Goal: Task Accomplishment & Management: Use online tool/utility

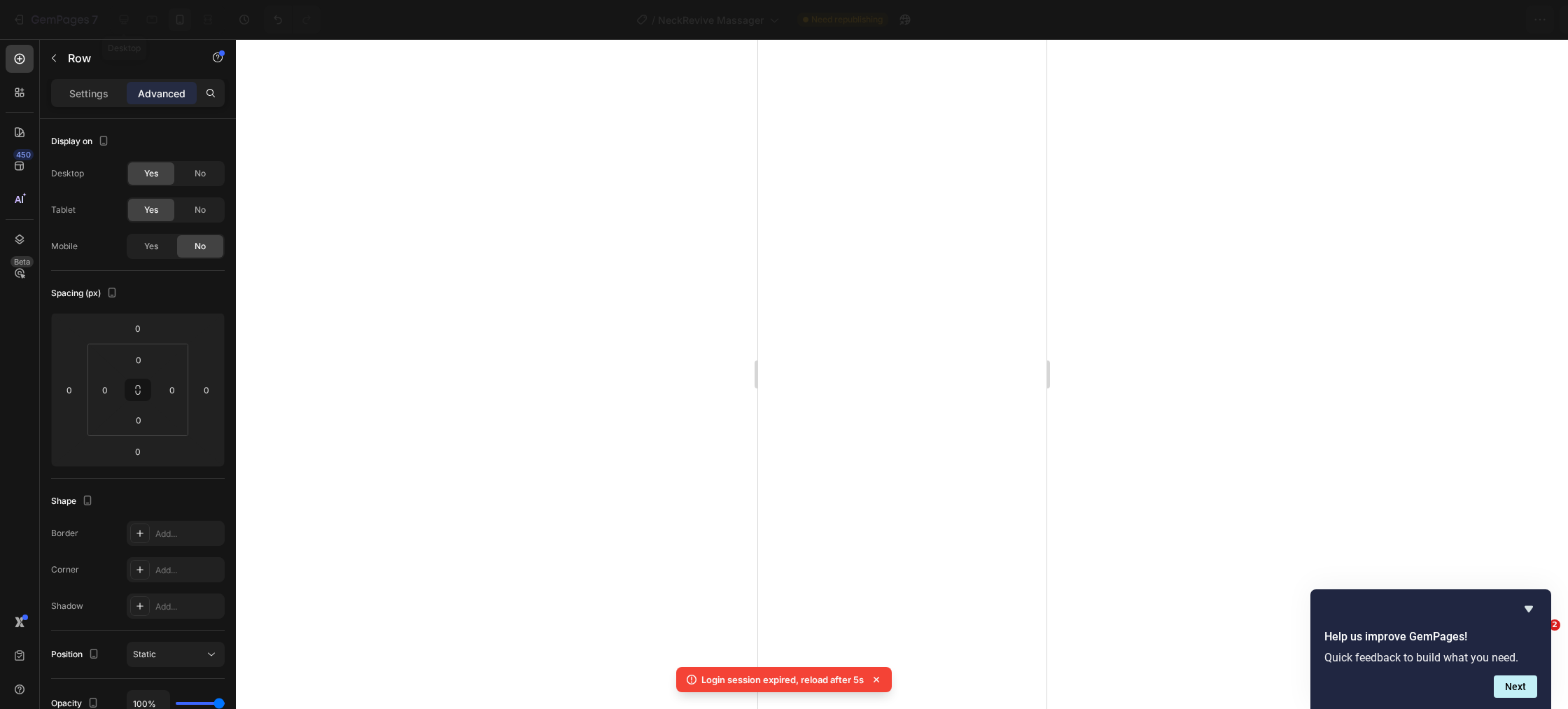
click at [124, 20] on icon at bounding box center [124, 20] width 14 height 14
type input "20"
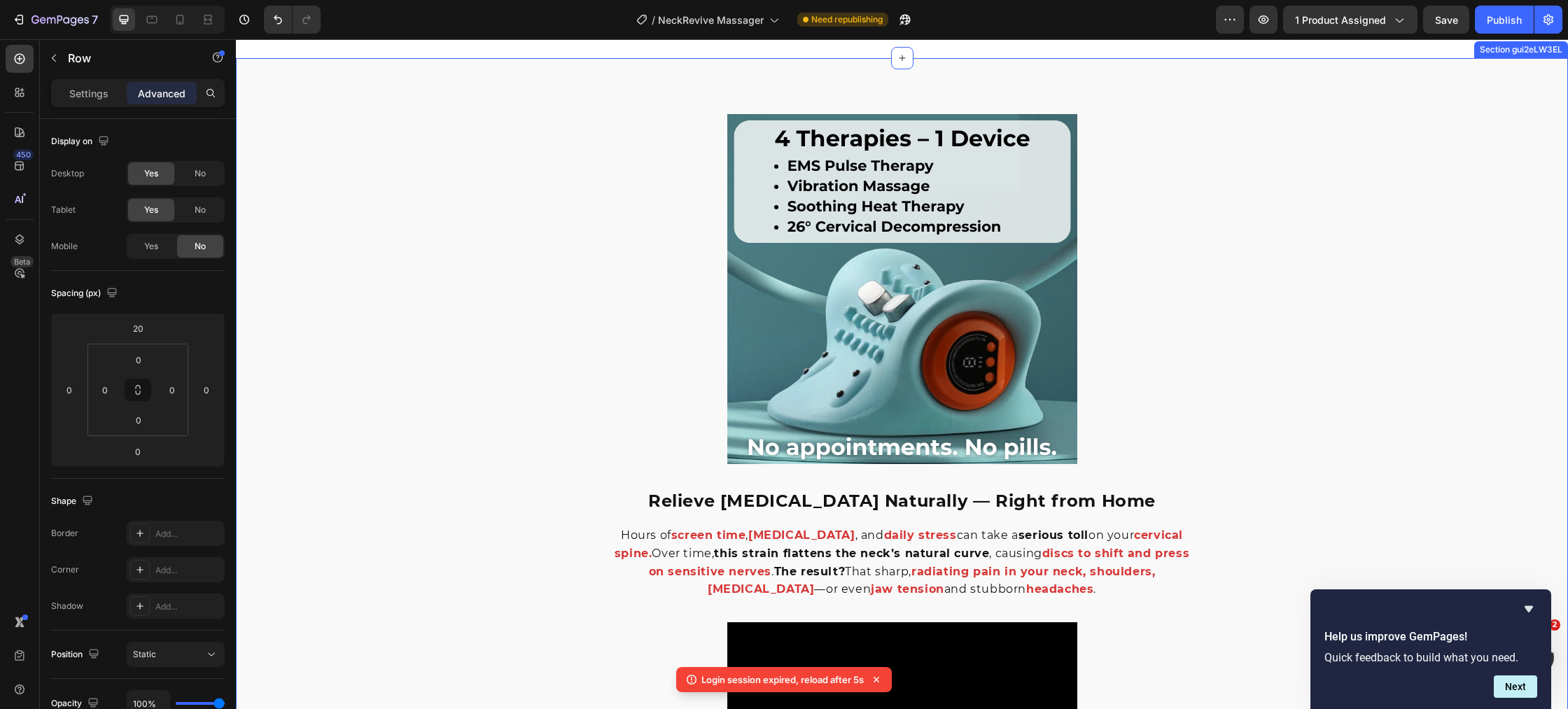
scroll to position [821, 0]
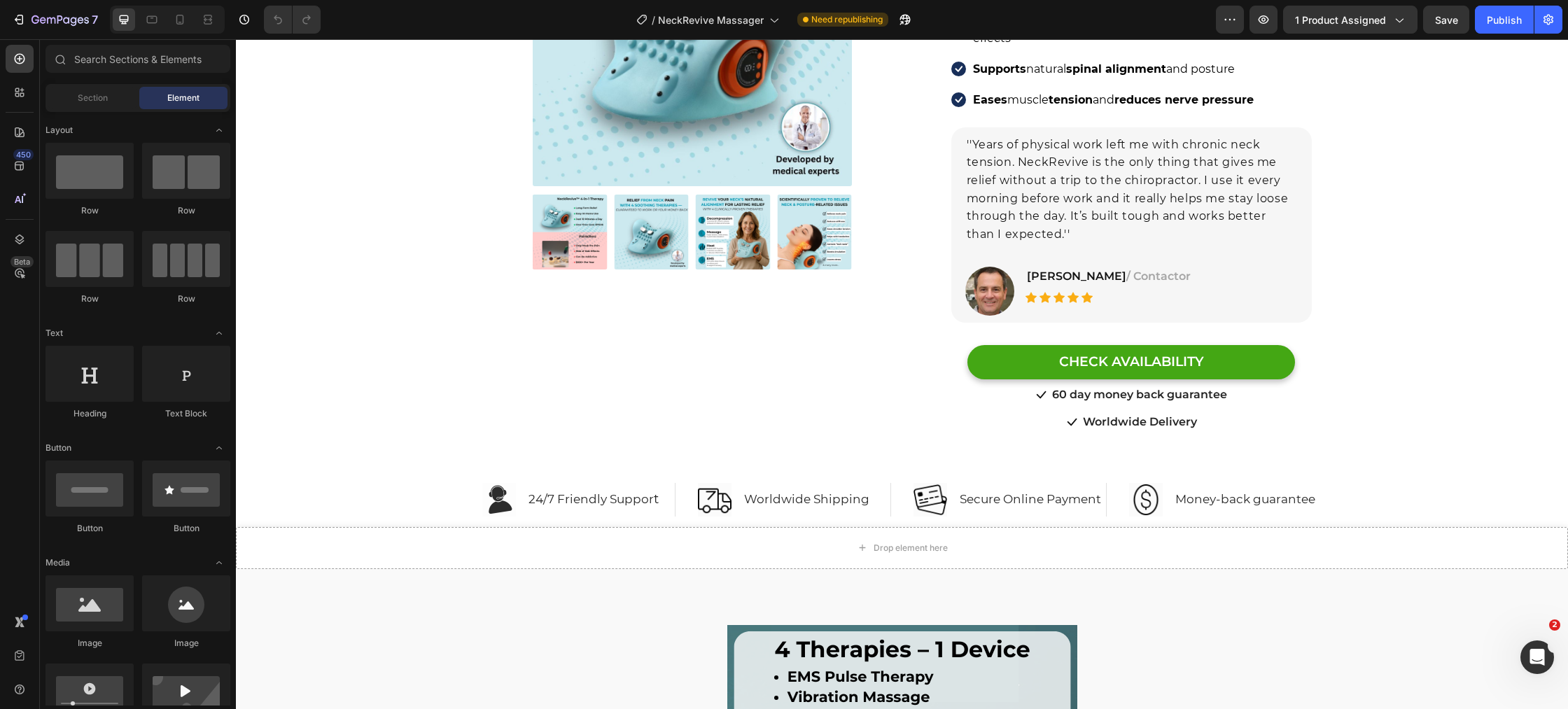
scroll to position [267, 0]
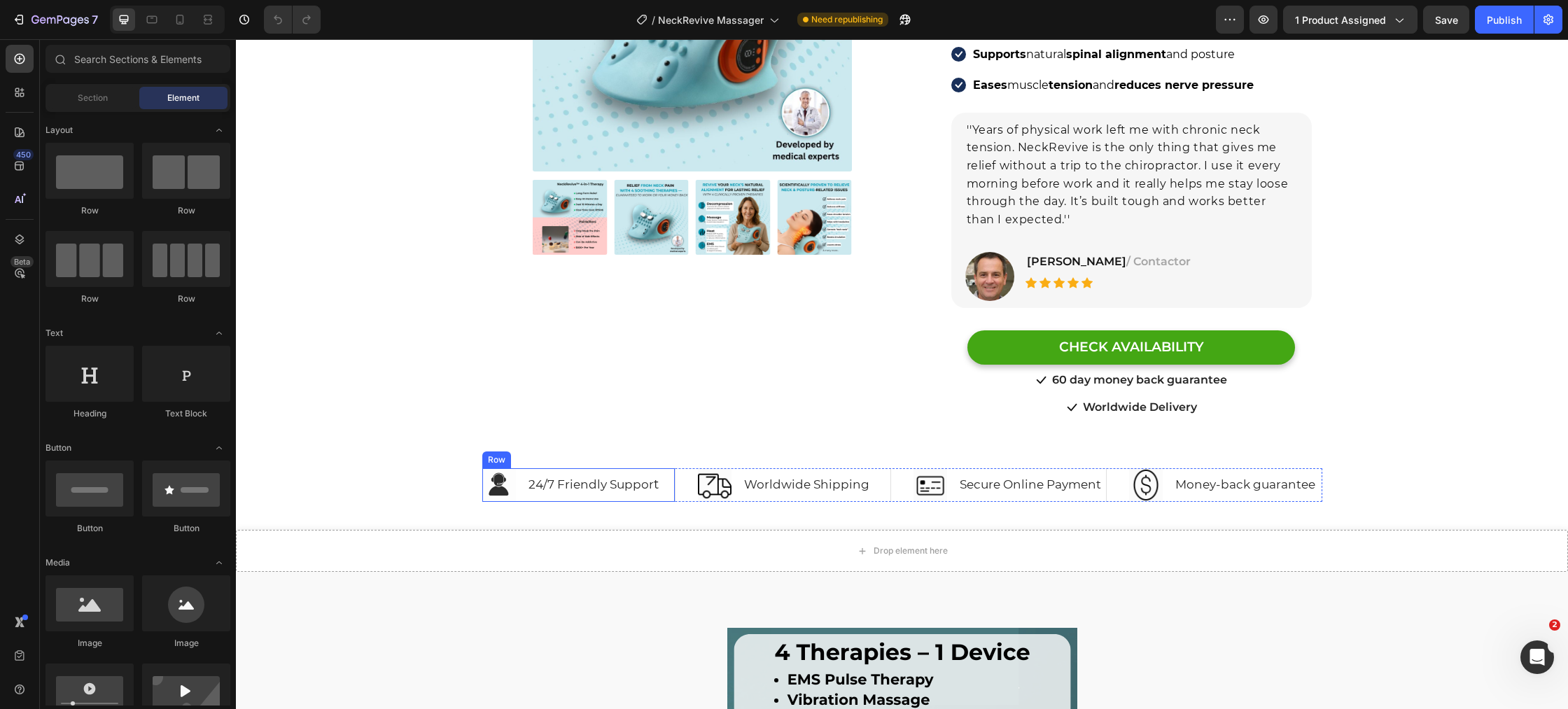
click at [521, 468] on div "Image 24/7 Friendly Suppor t Heading Row" at bounding box center [578, 485] width 193 height 33
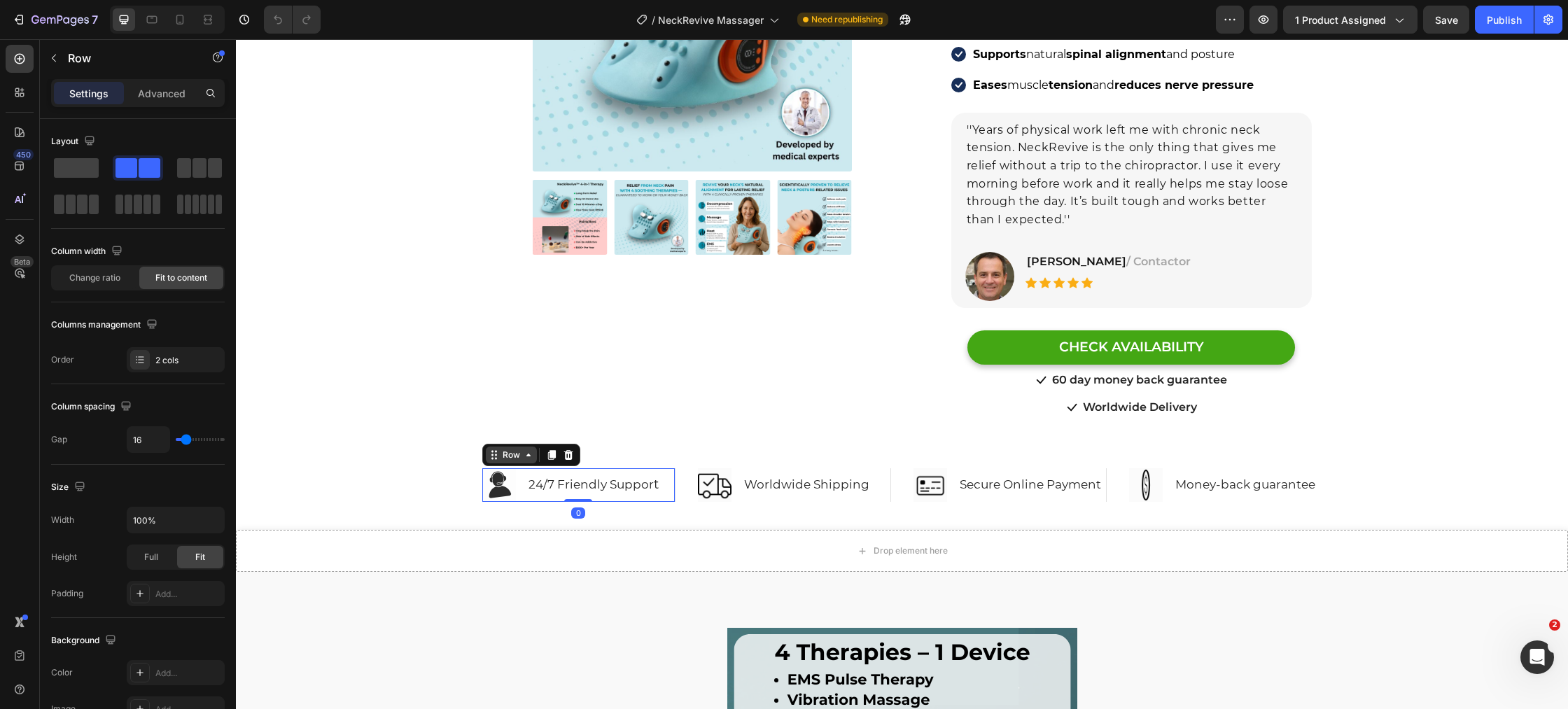
click at [508, 448] on div "Row" at bounding box center [511, 455] width 23 height 13
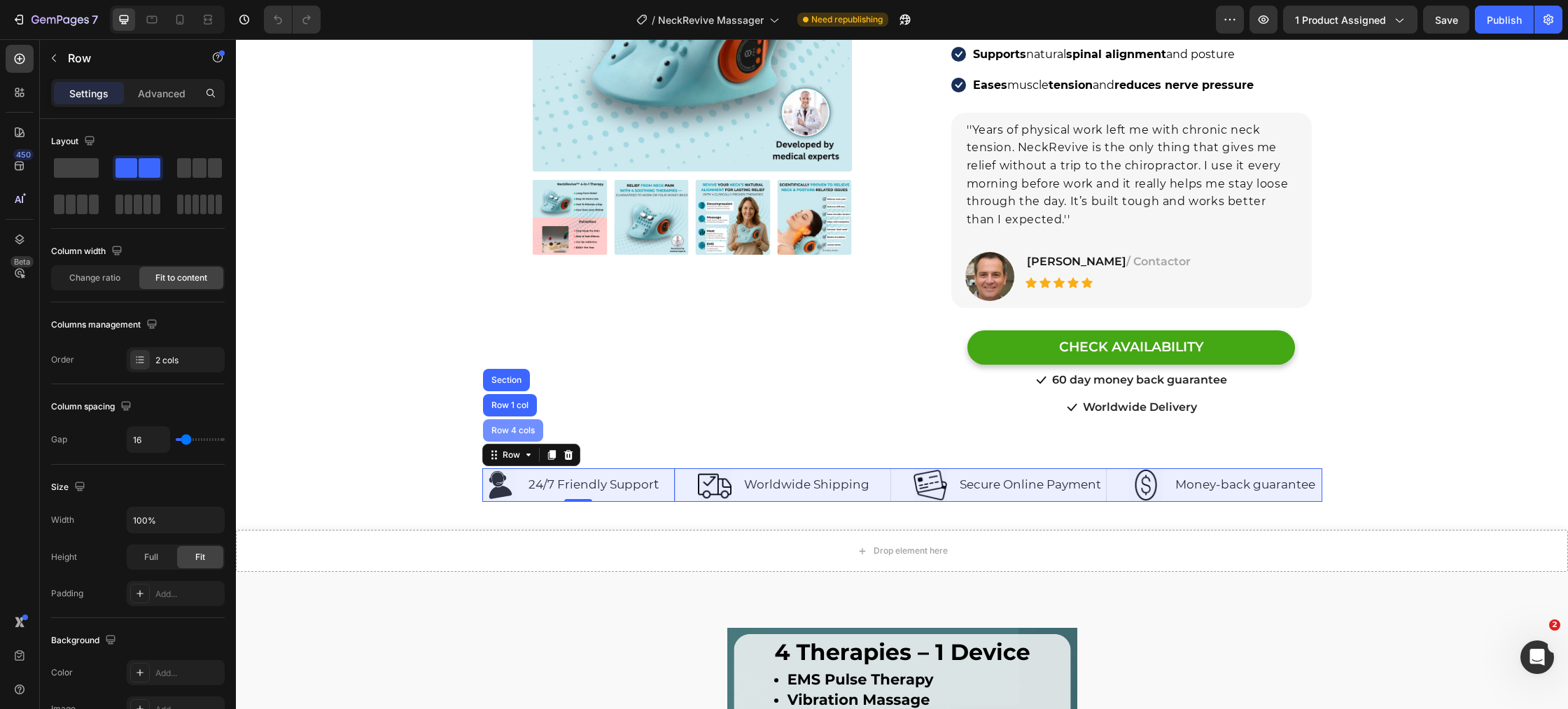
click at [512, 426] on div "Row 4 cols" at bounding box center [512, 430] width 49 height 8
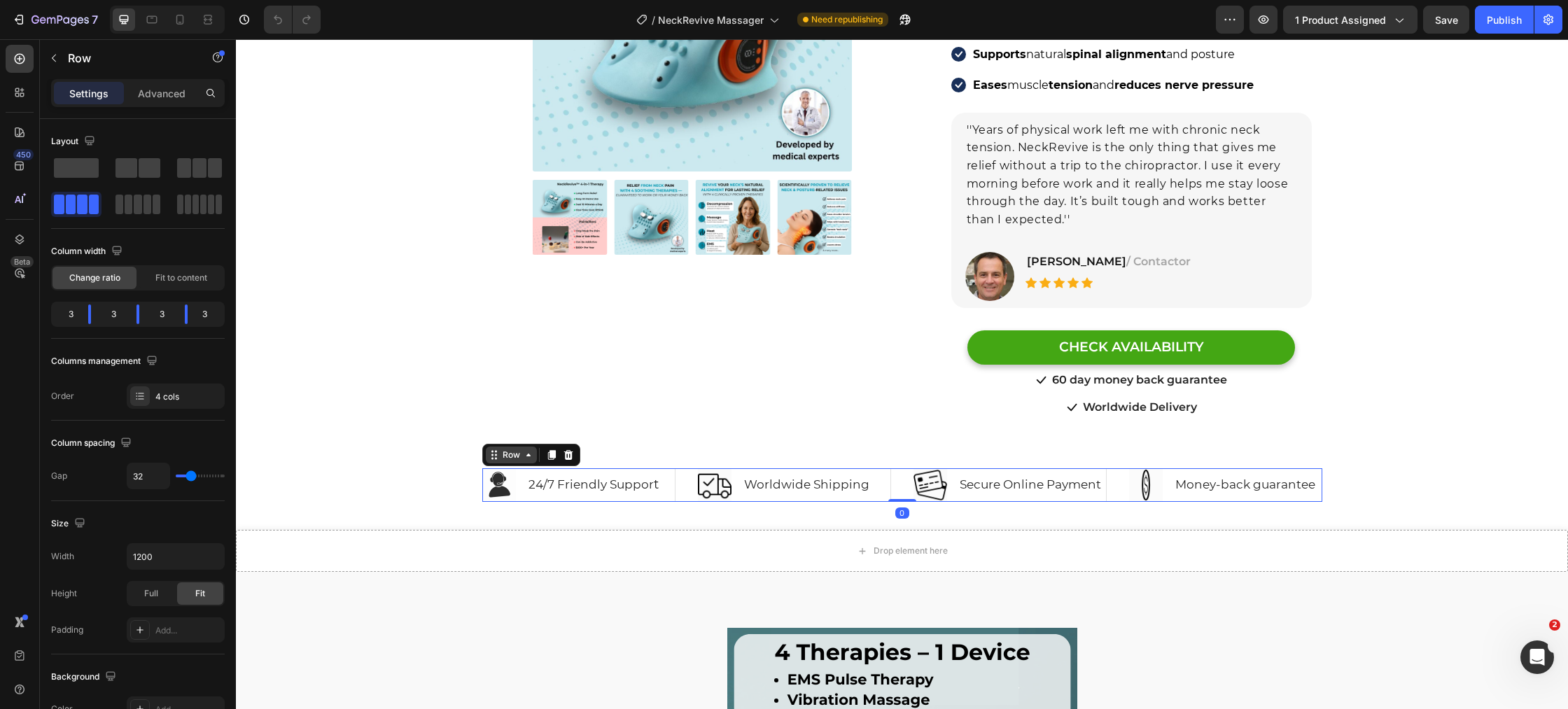
click at [510, 448] on div "Row" at bounding box center [511, 455] width 23 height 13
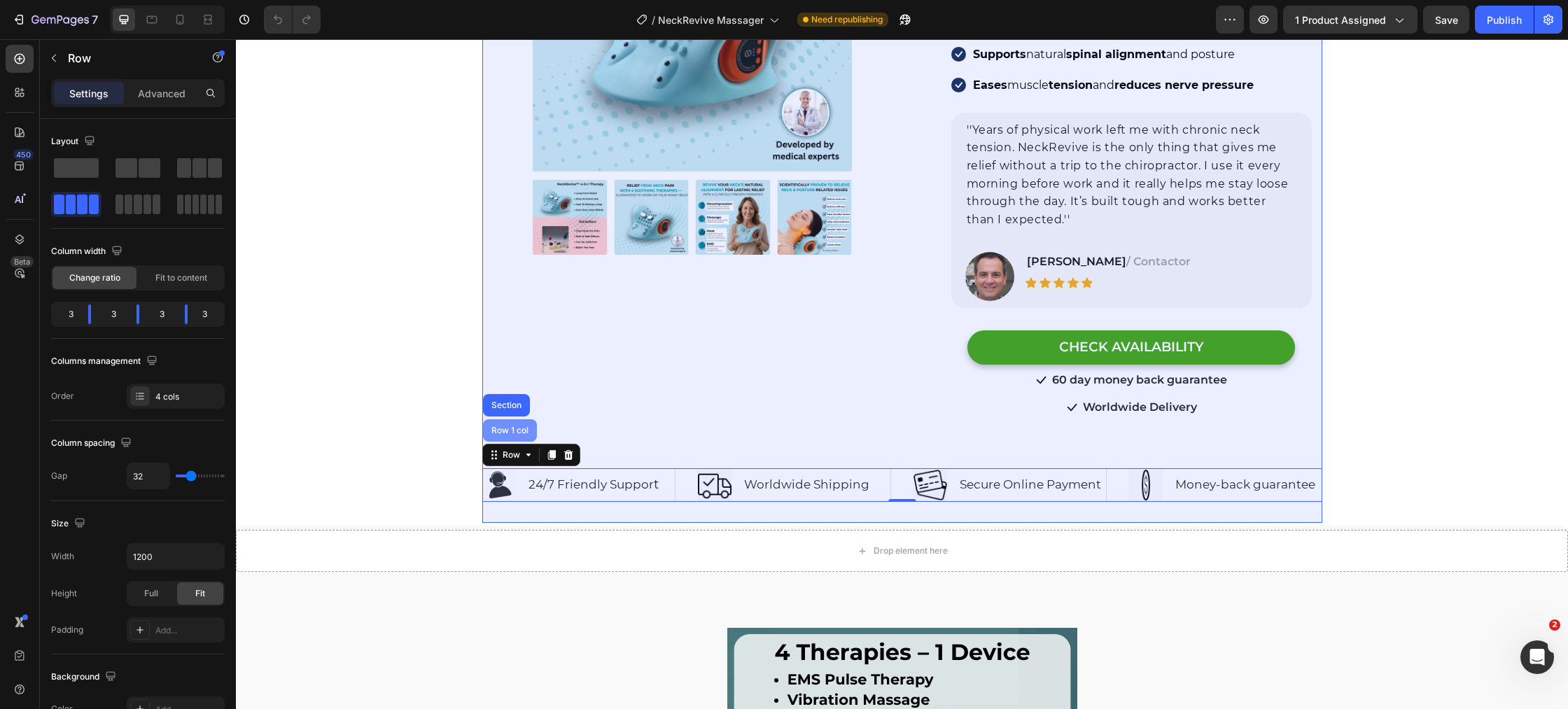
click at [512, 426] on div "Row 1 col" at bounding box center [510, 430] width 43 height 8
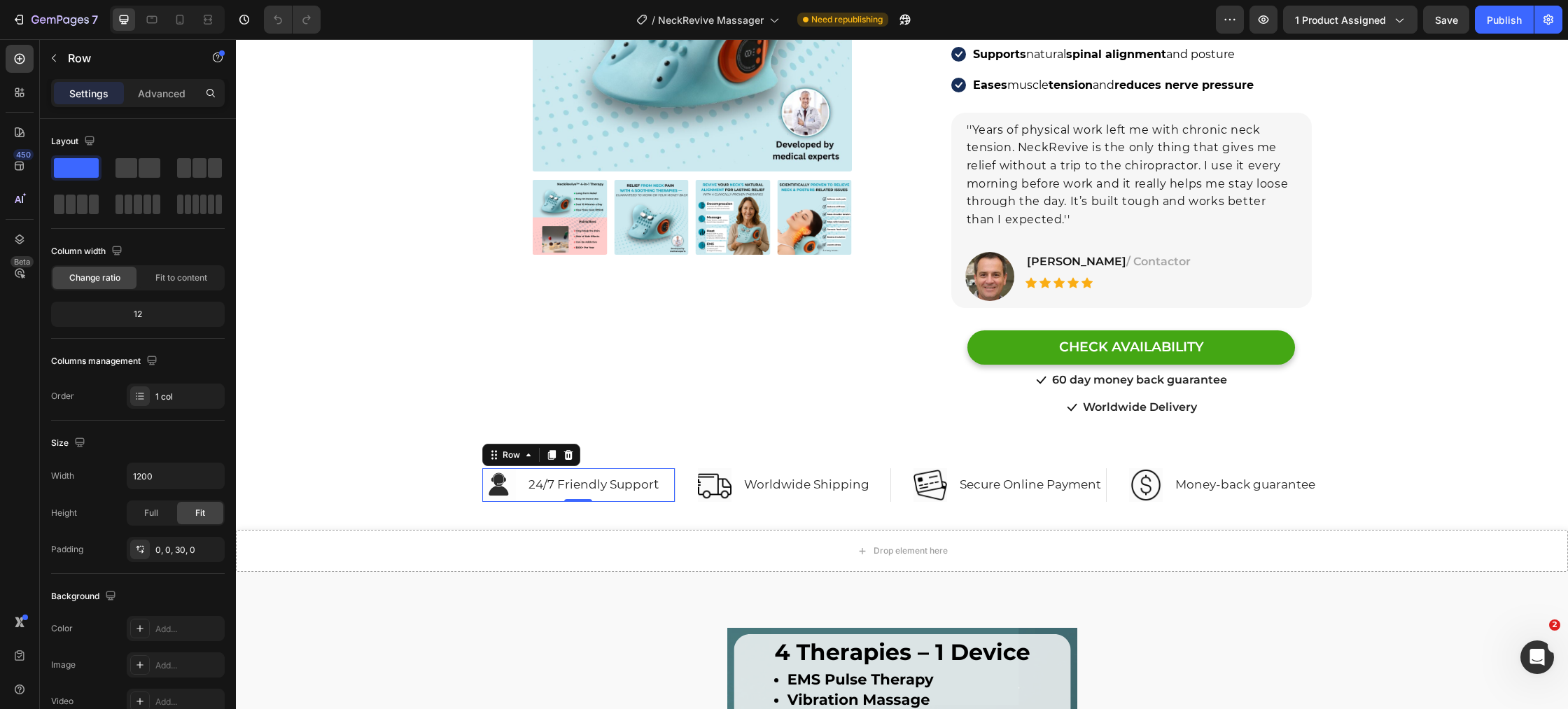
click at [523, 468] on div "Image 24/7 Friendly Suppor t Heading Row 0" at bounding box center [578, 485] width 193 height 33
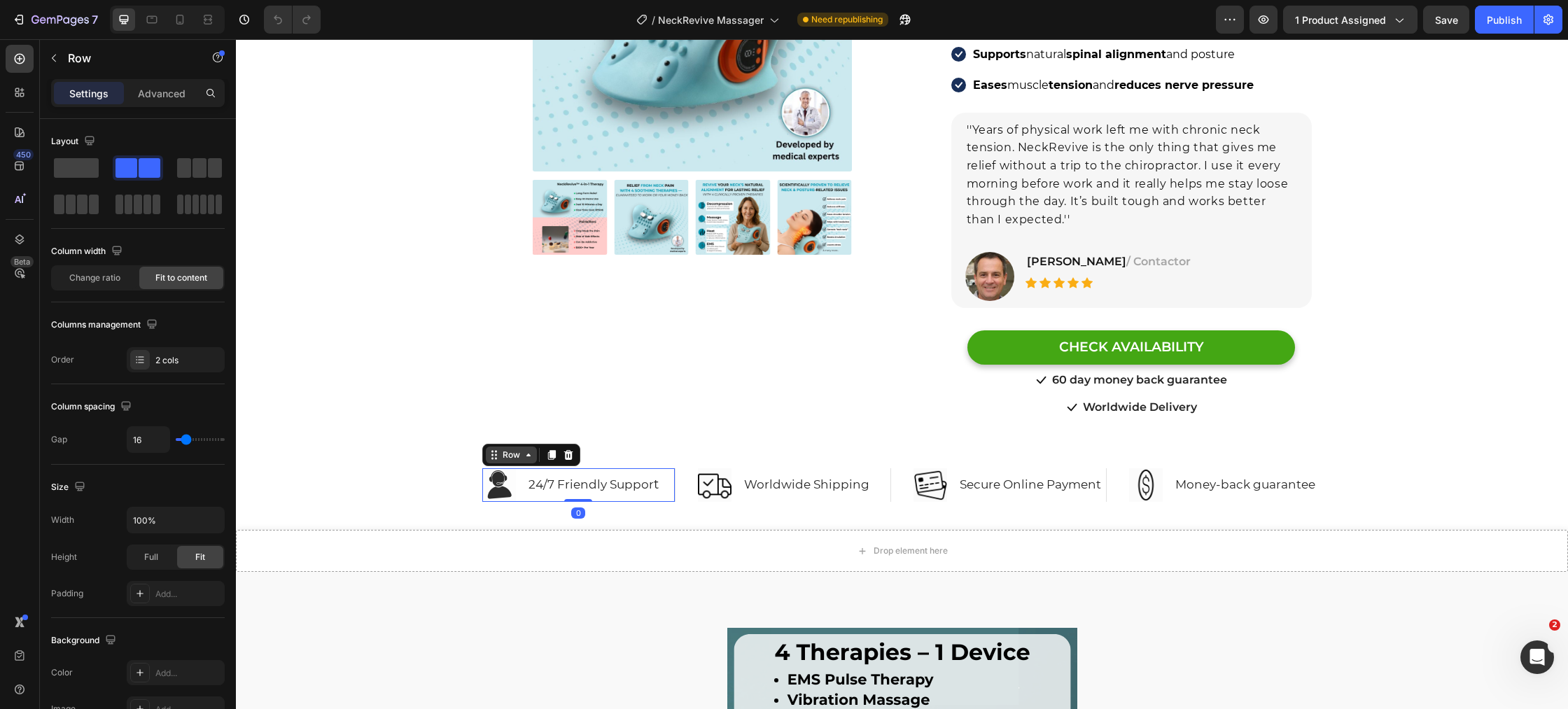
click at [508, 448] on div "Row" at bounding box center [511, 455] width 23 height 13
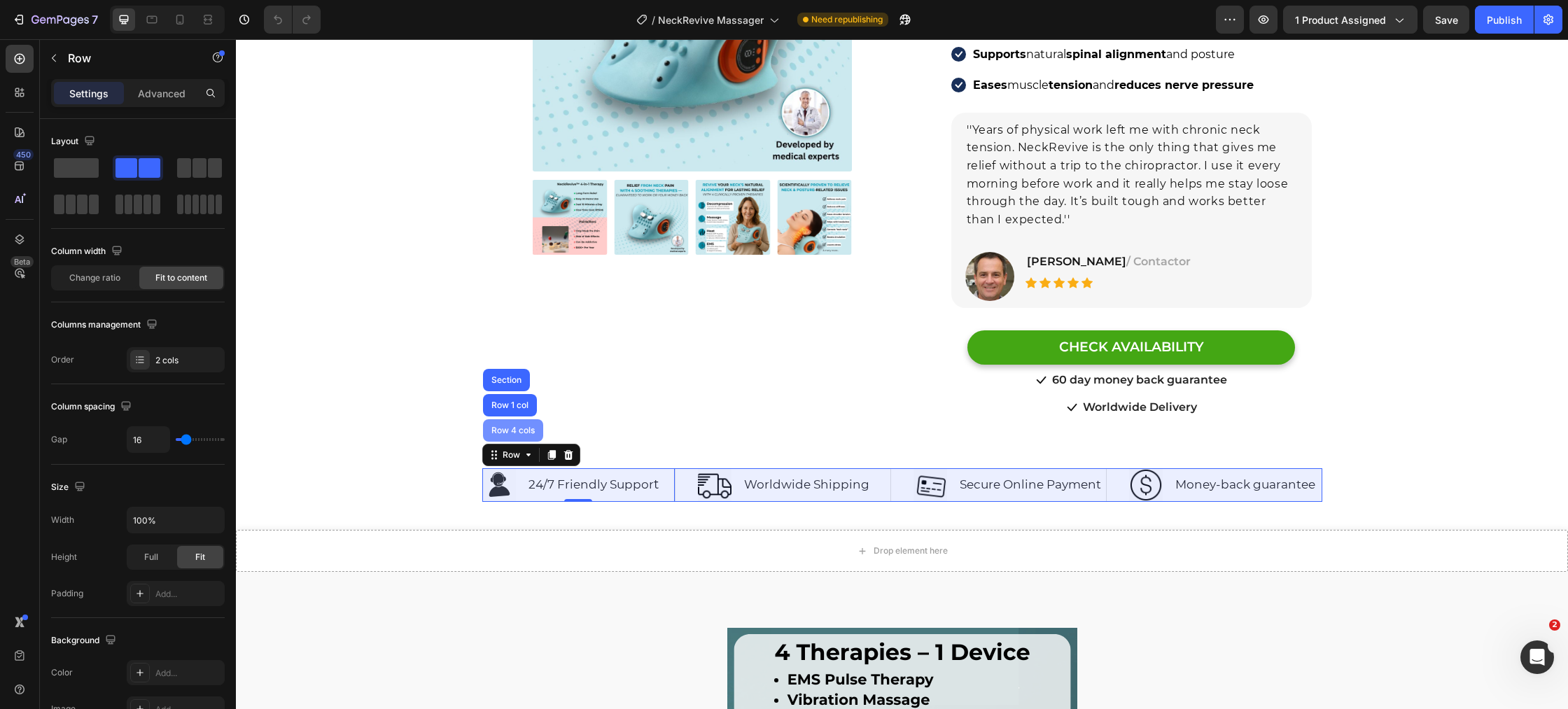
click at [511, 426] on div "Row 4 cols" at bounding box center [512, 430] width 49 height 8
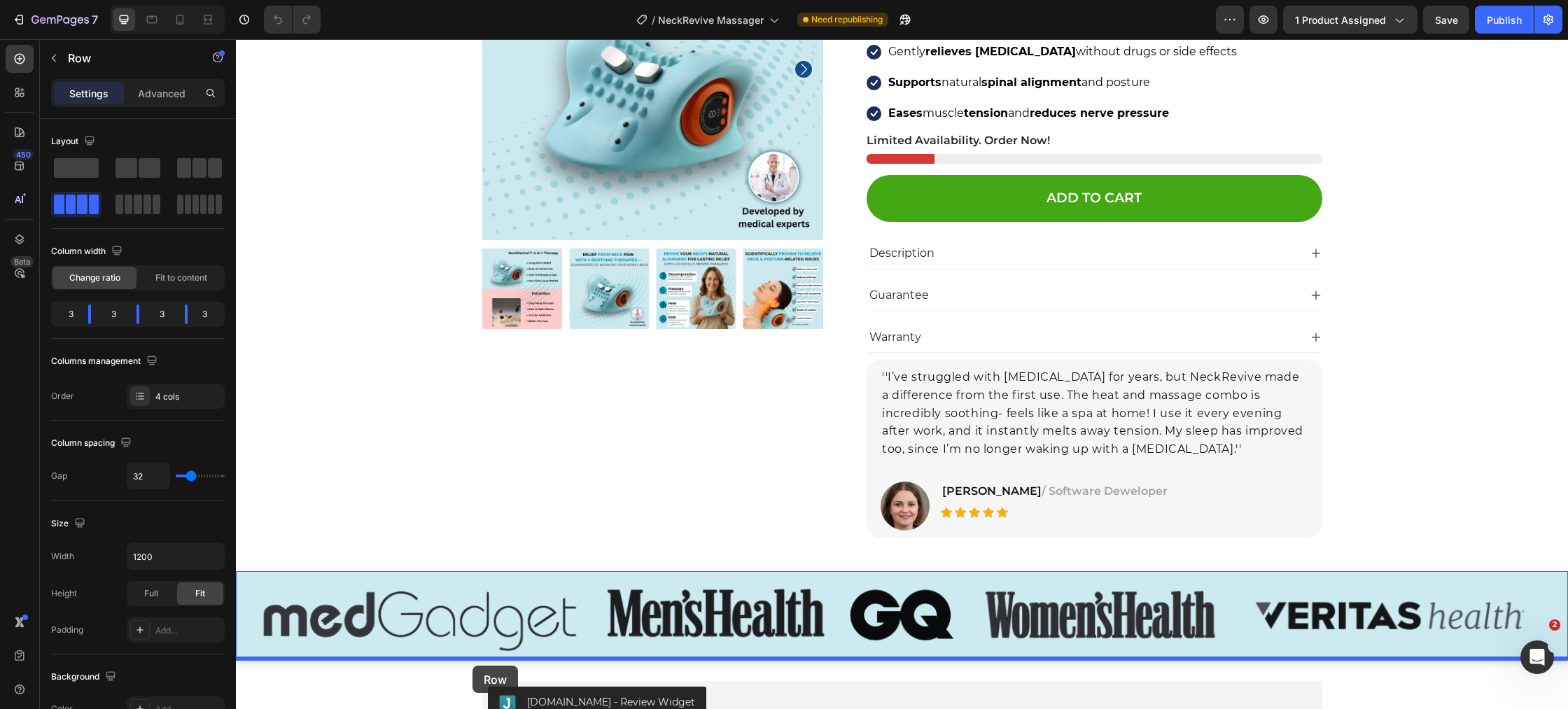
scroll to position [6682, 0]
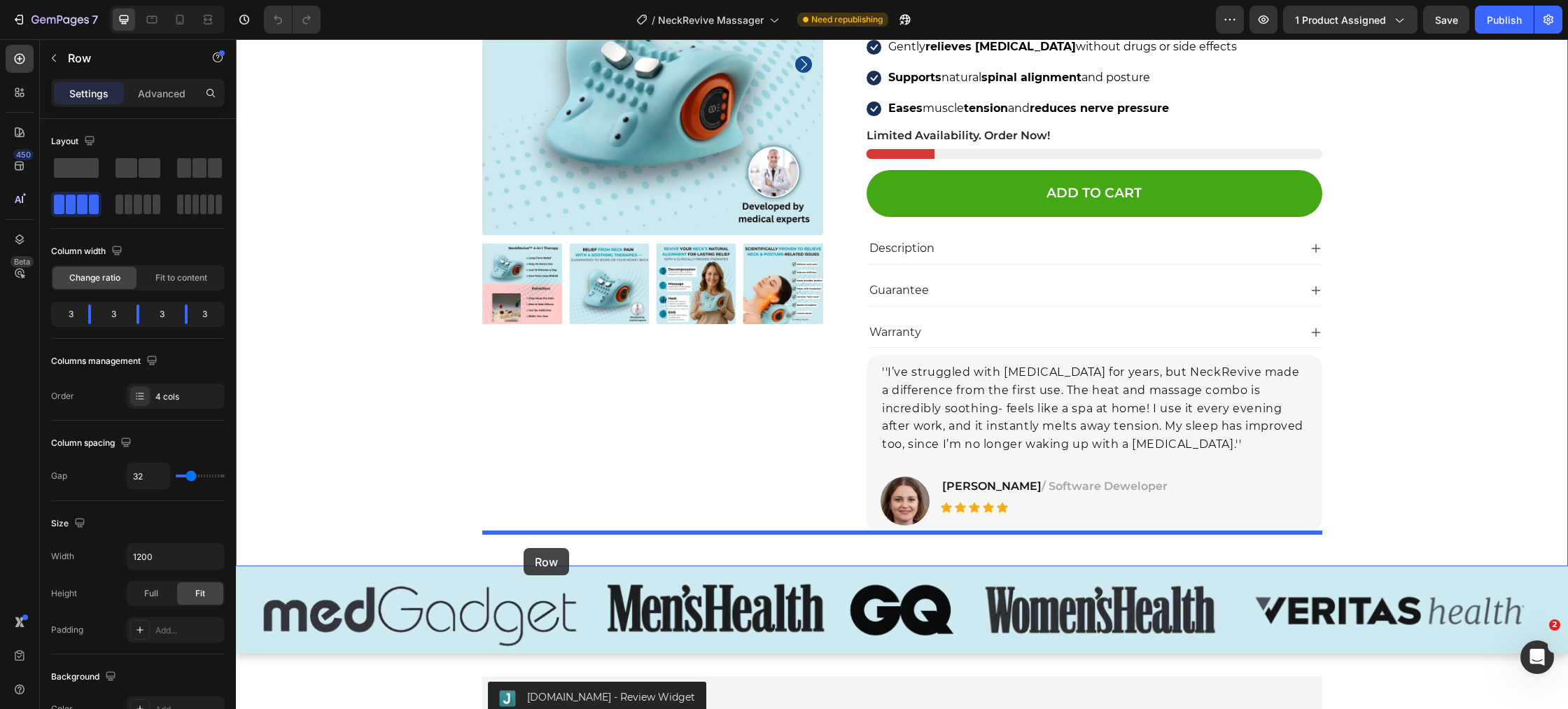
drag, startPoint x: 491, startPoint y: 437, endPoint x: 472, endPoint y: 544, distance: 108.7
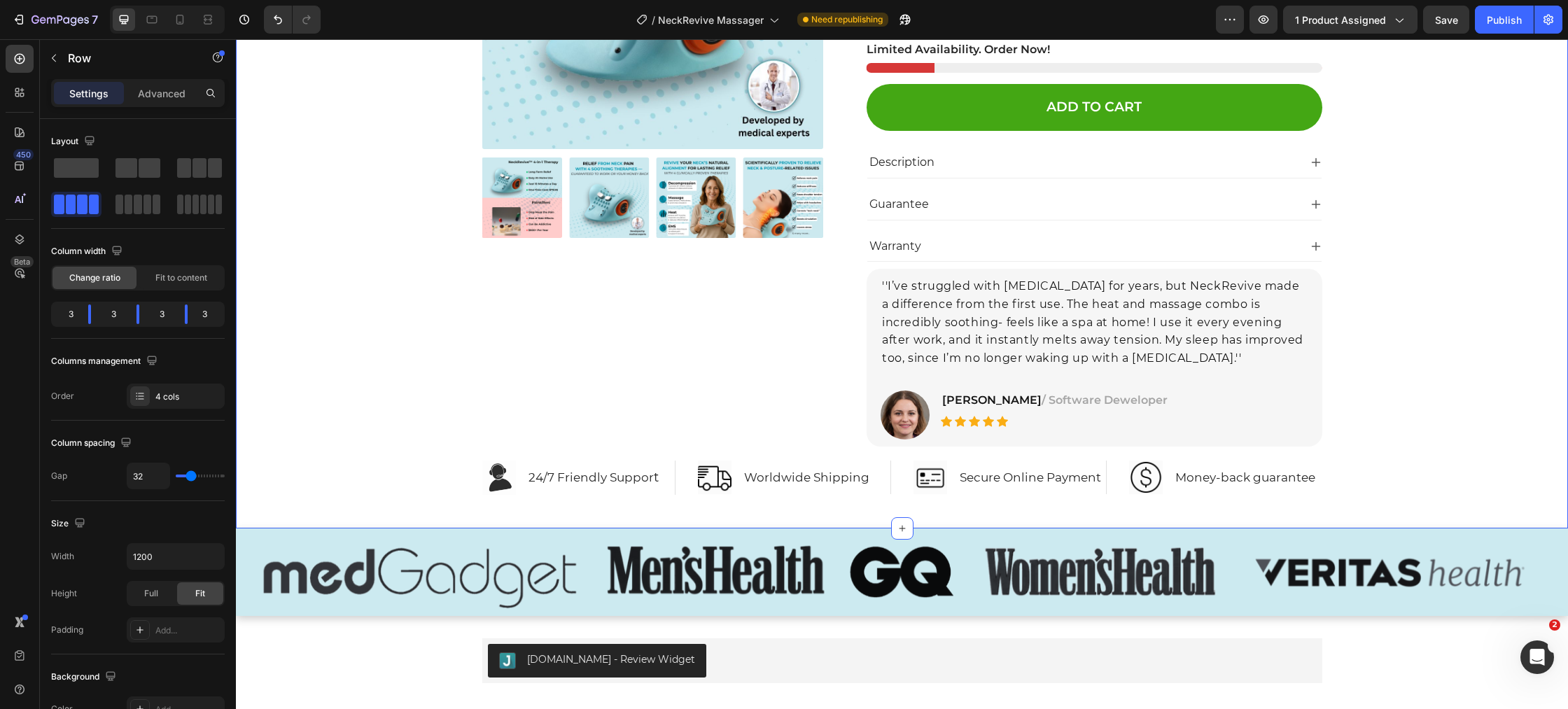
scroll to position [6812, 0]
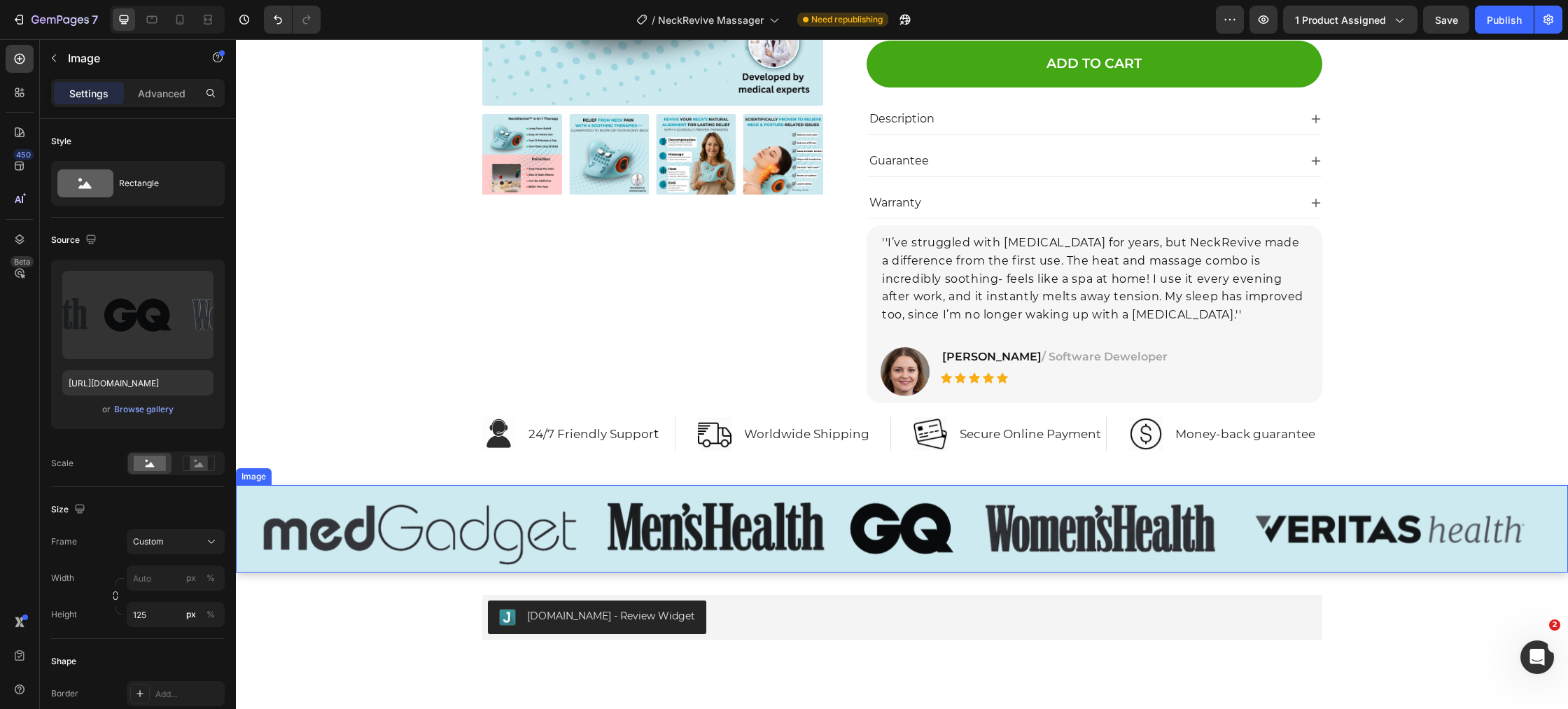
click at [400, 552] on img at bounding box center [902, 528] width 1332 height 87
drag, startPoint x: 246, startPoint y: 475, endPoint x: 258, endPoint y: 479, distance: 12.6
click at [246, 475] on icon at bounding box center [246, 475] width 2 height 2
click at [312, 476] on icon at bounding box center [312, 472] width 7 height 10
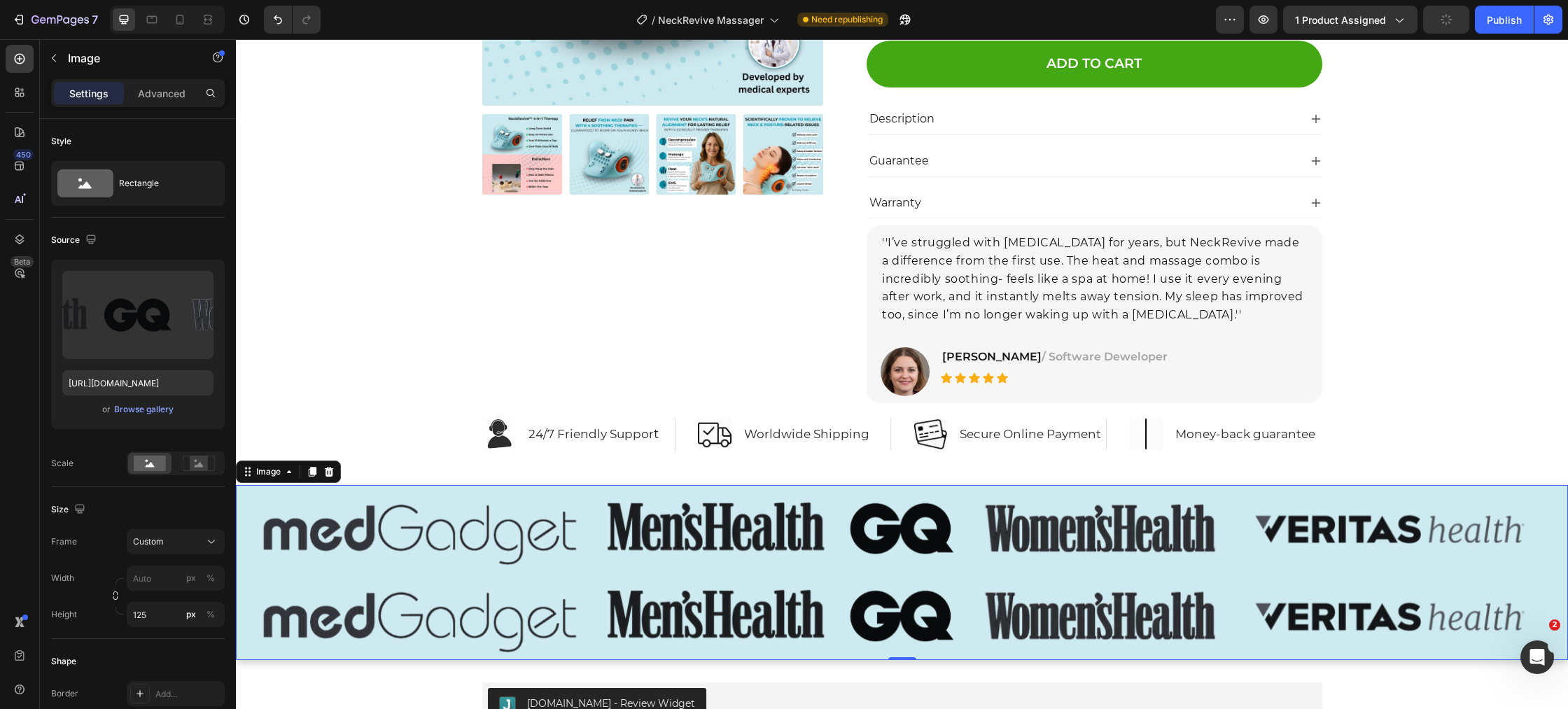
click at [276, 596] on img at bounding box center [902, 617] width 1332 height 87
click at [386, 406] on div "Product Images Icon Icon Icon Icon Icon Icon List Hoz 22,000+ Satisfied Custome…" at bounding box center [901, 108] width 1310 height 687
click at [472, 607] on img at bounding box center [902, 617] width 1332 height 87
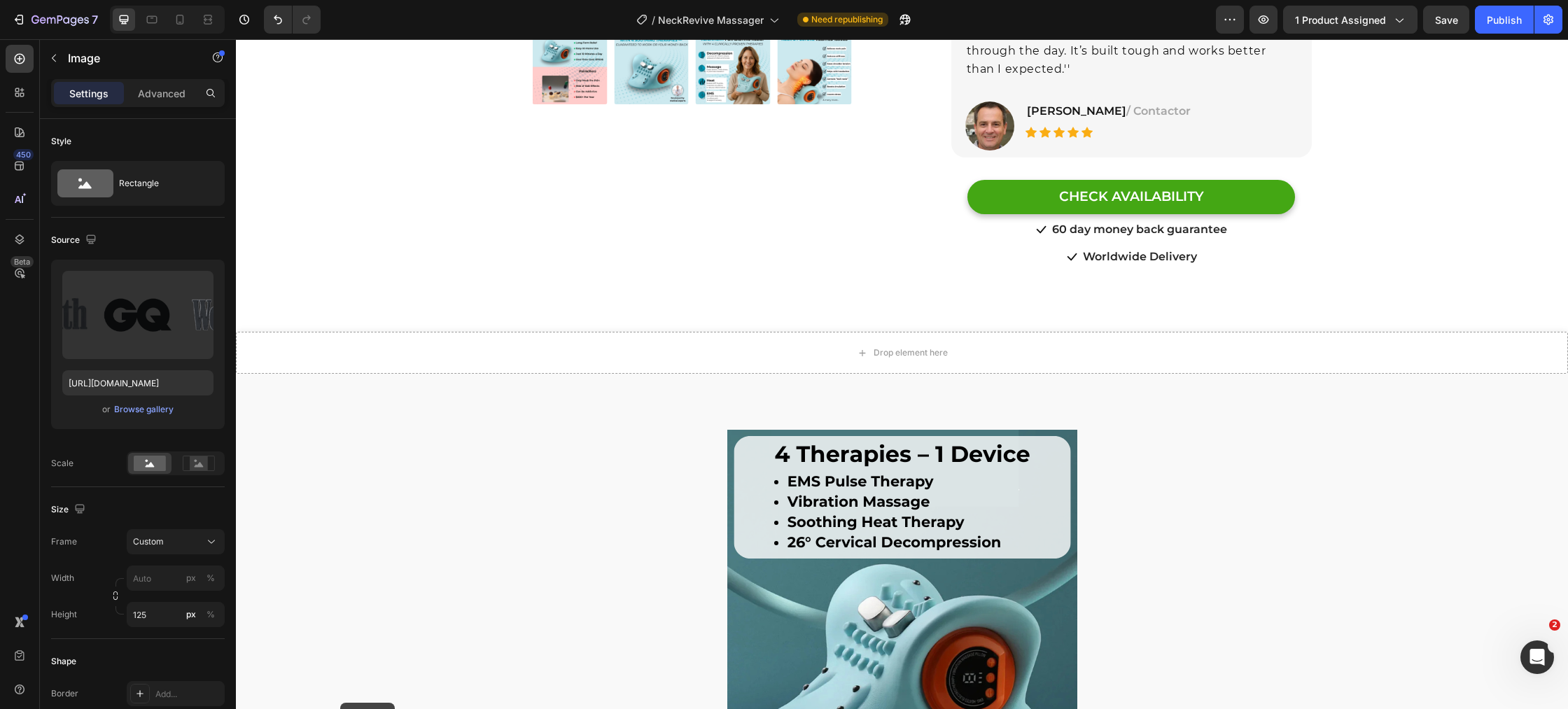
scroll to position [443, 0]
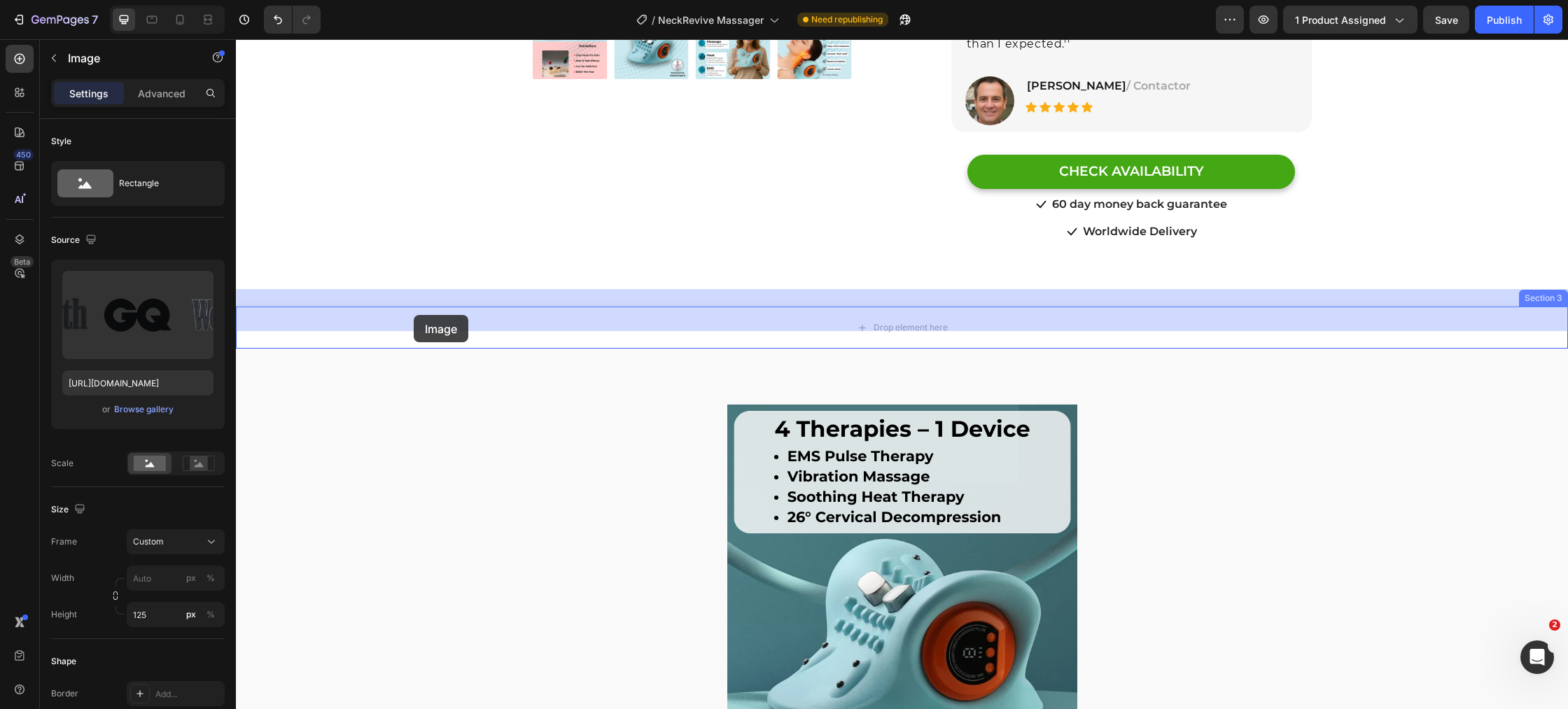
drag, startPoint x: 246, startPoint y: 474, endPoint x: 414, endPoint y: 315, distance: 231.3
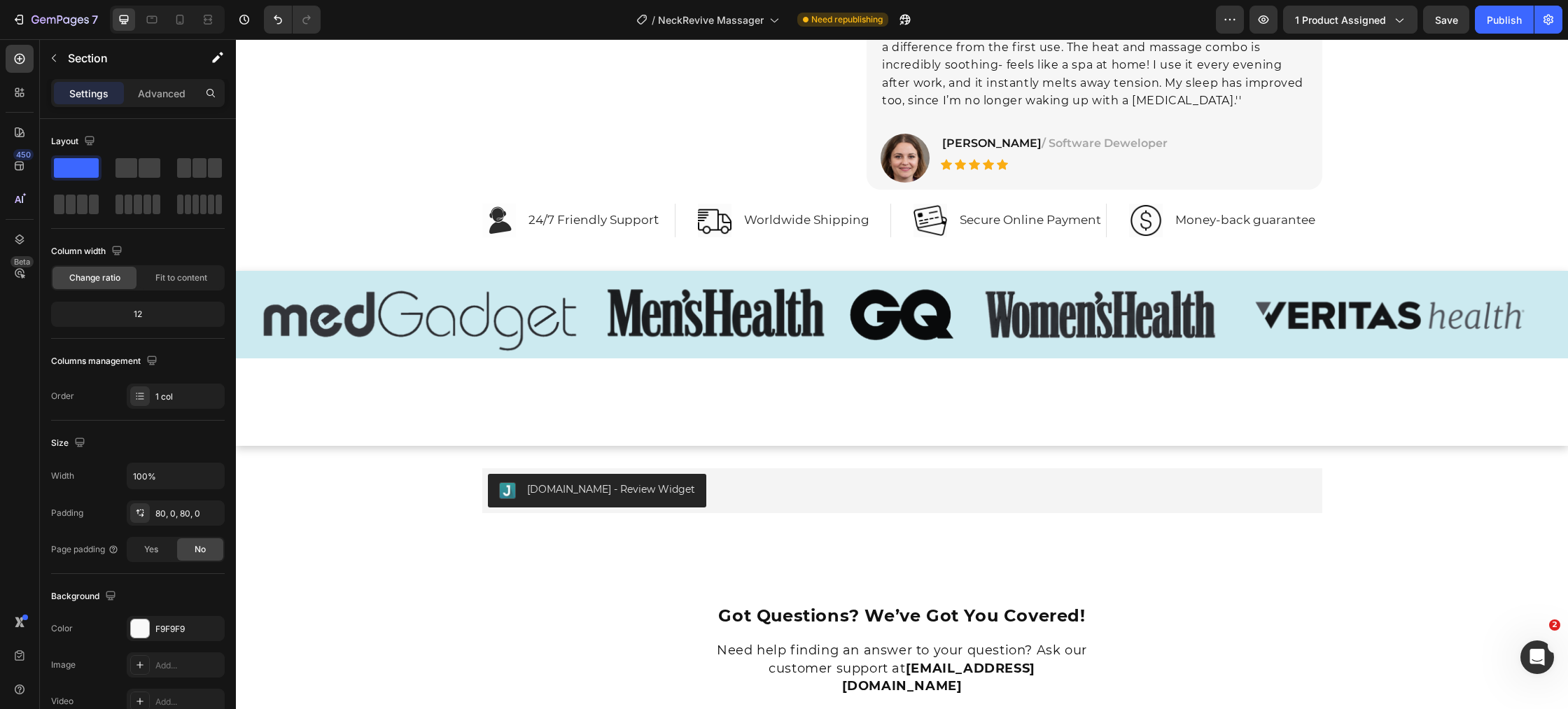
scroll to position [7022, 0]
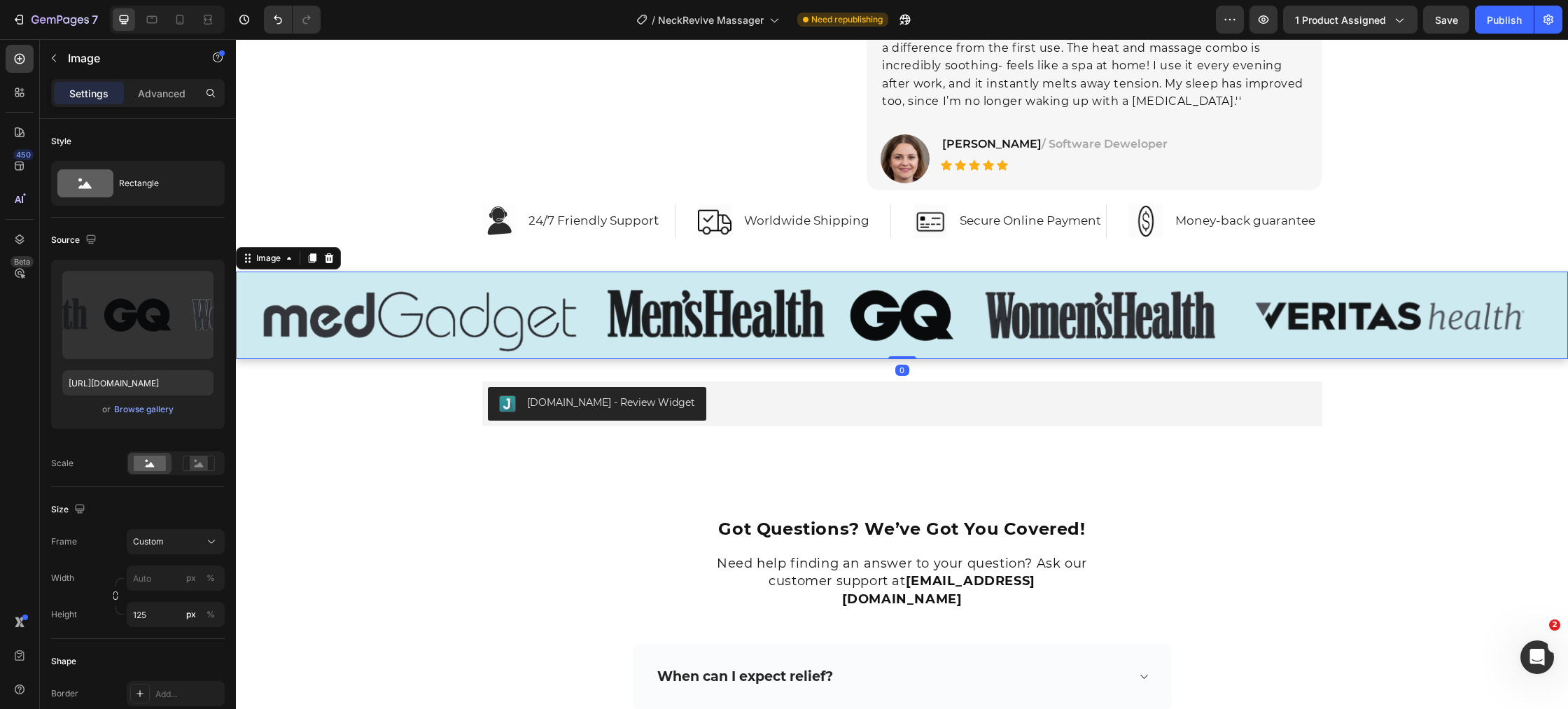
click at [390, 329] on img at bounding box center [902, 315] width 1332 height 87
click at [271, 261] on div "Image" at bounding box center [268, 259] width 30 height 13
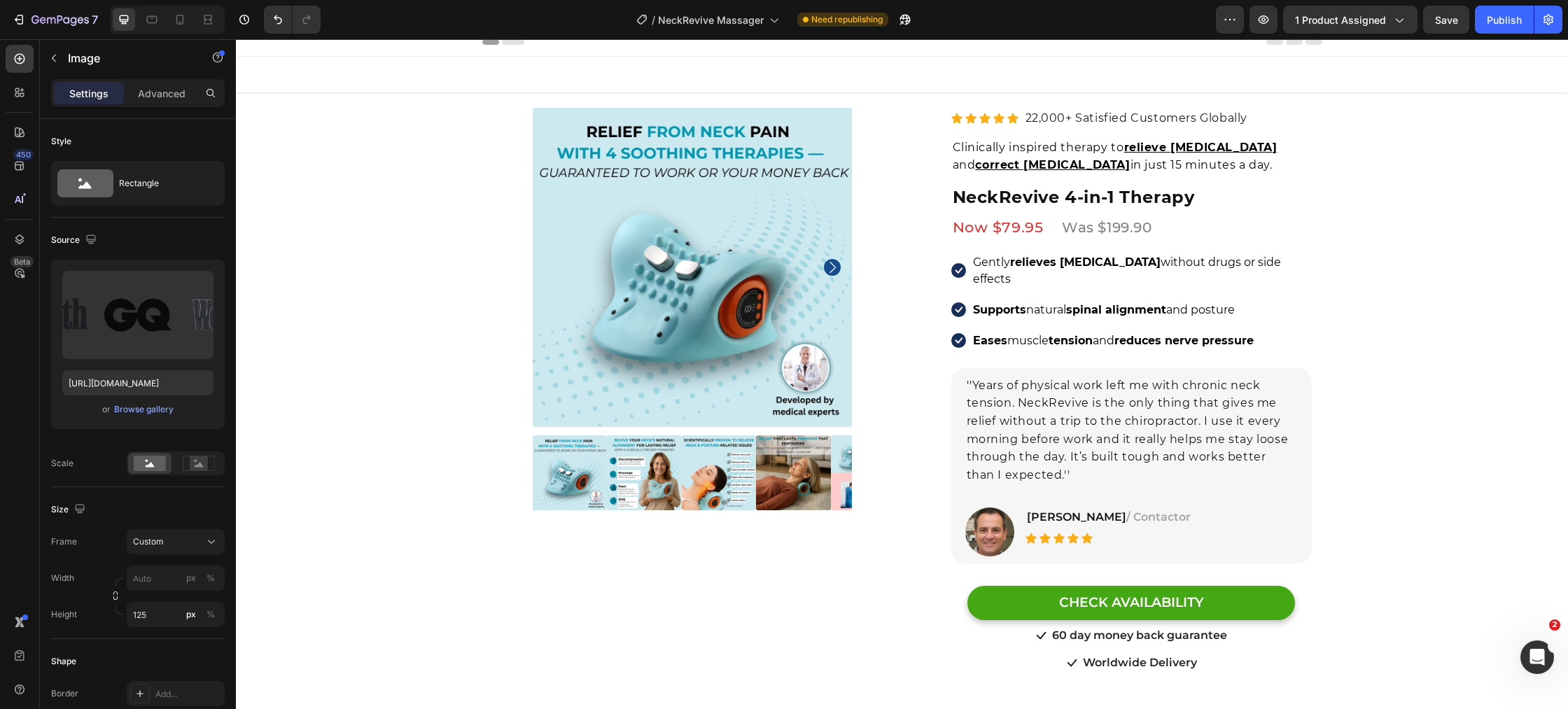
scroll to position [0, 0]
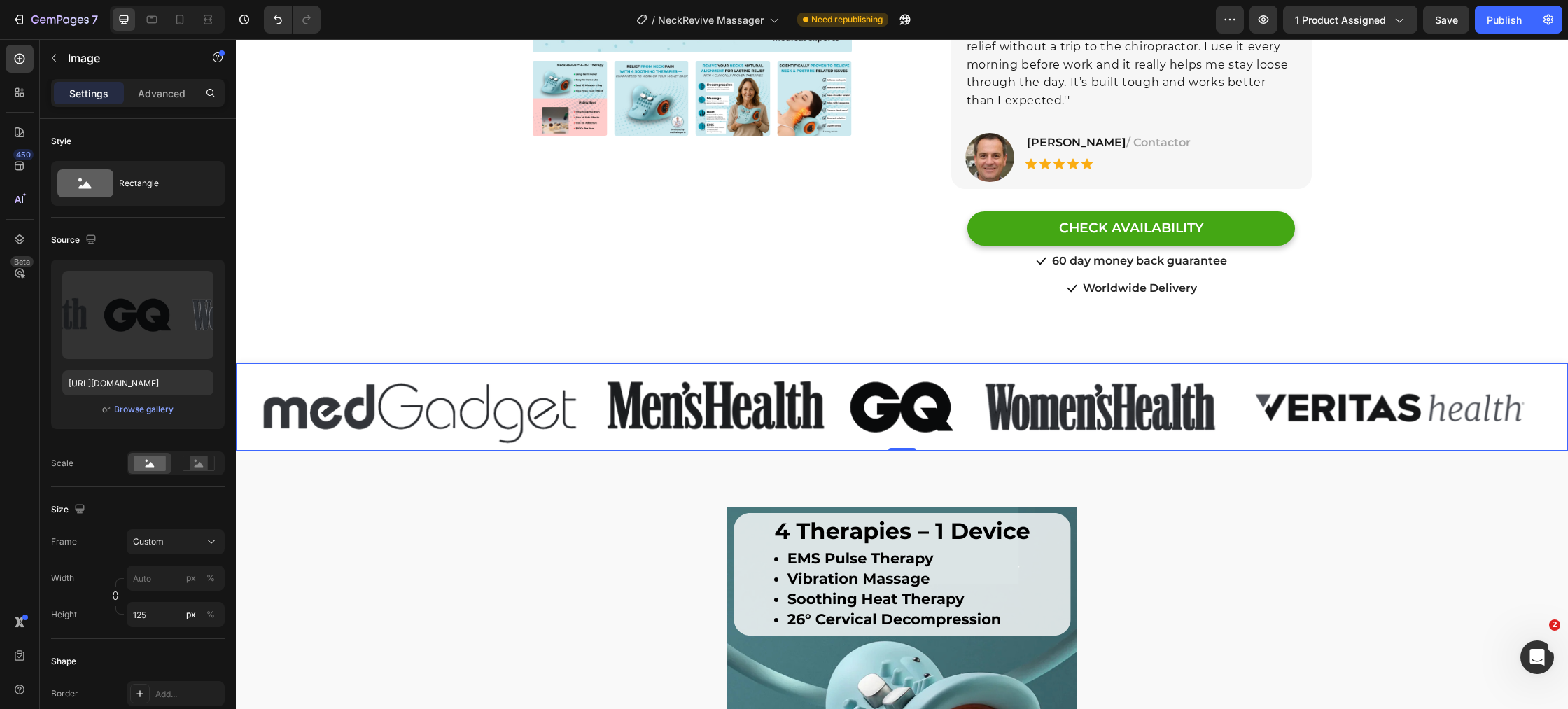
click at [439, 380] on img at bounding box center [902, 408] width 1332 height 87
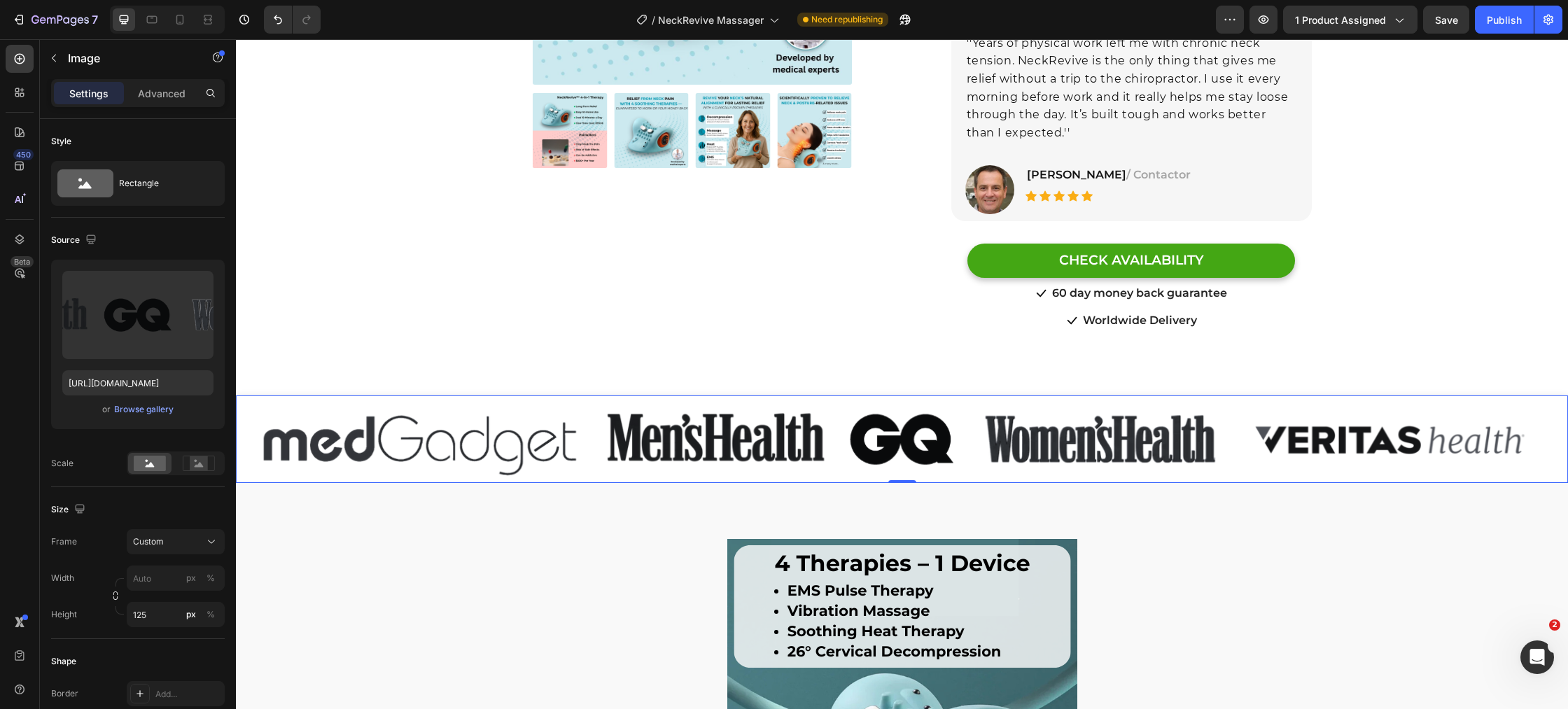
scroll to position [346, 0]
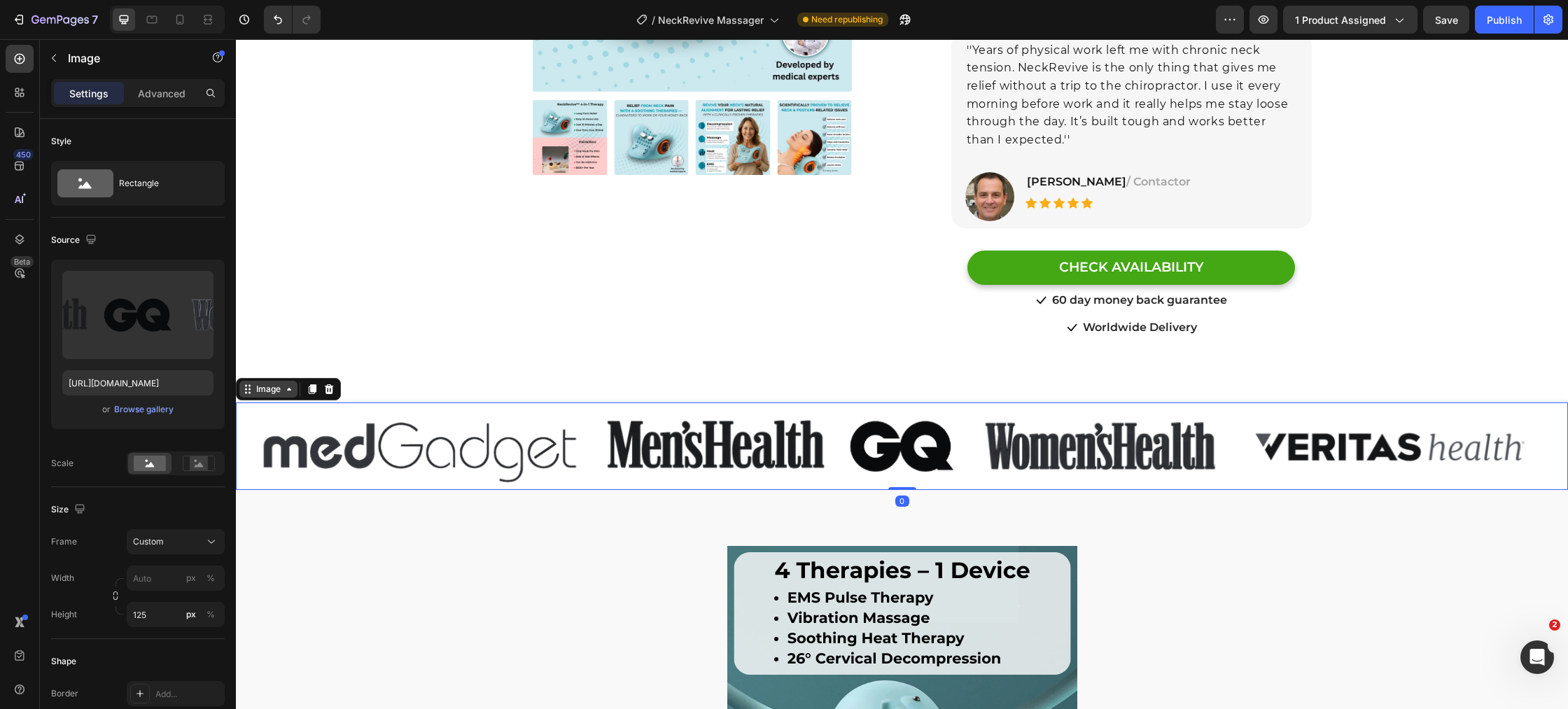
click at [270, 383] on div "Image" at bounding box center [268, 390] width 30 height 13
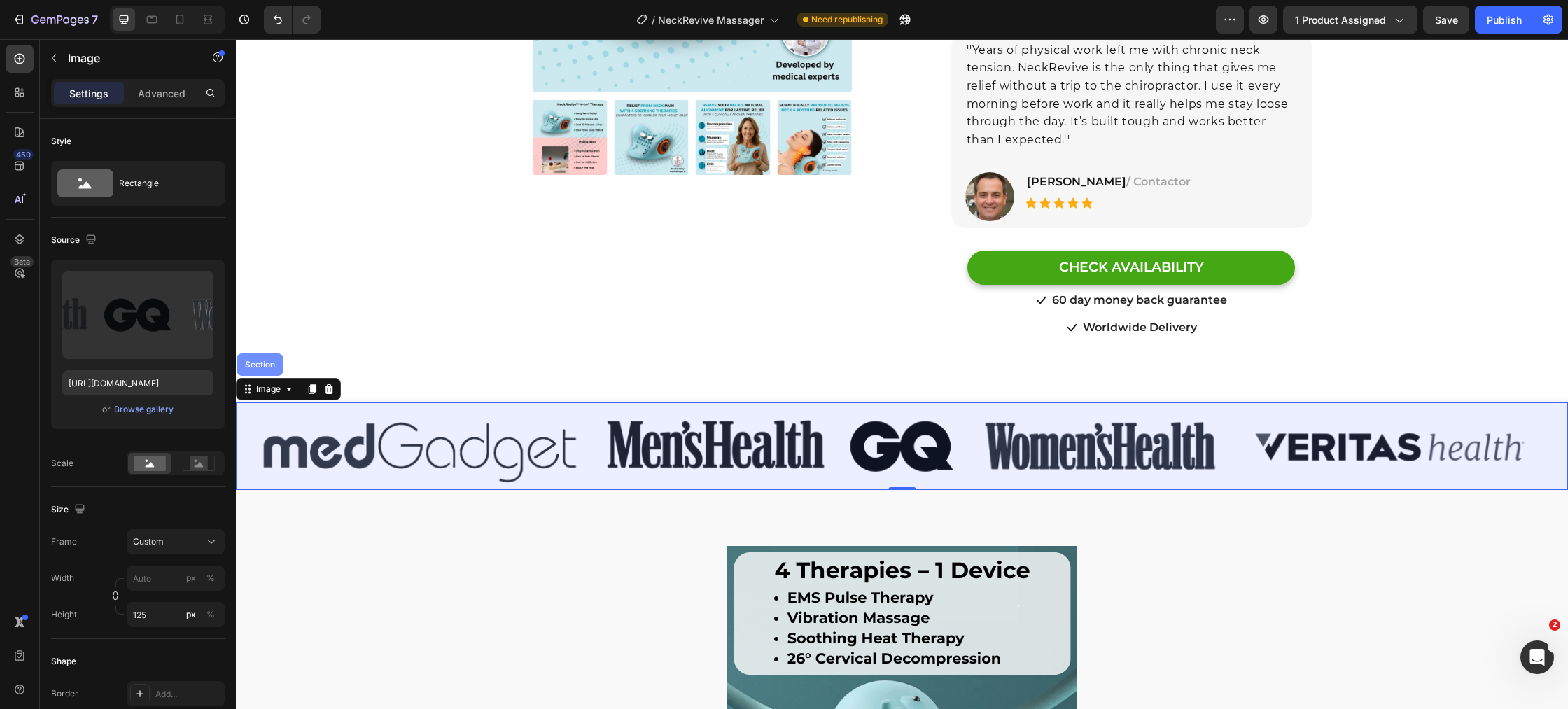
click at [268, 361] on div "Section" at bounding box center [259, 365] width 35 height 8
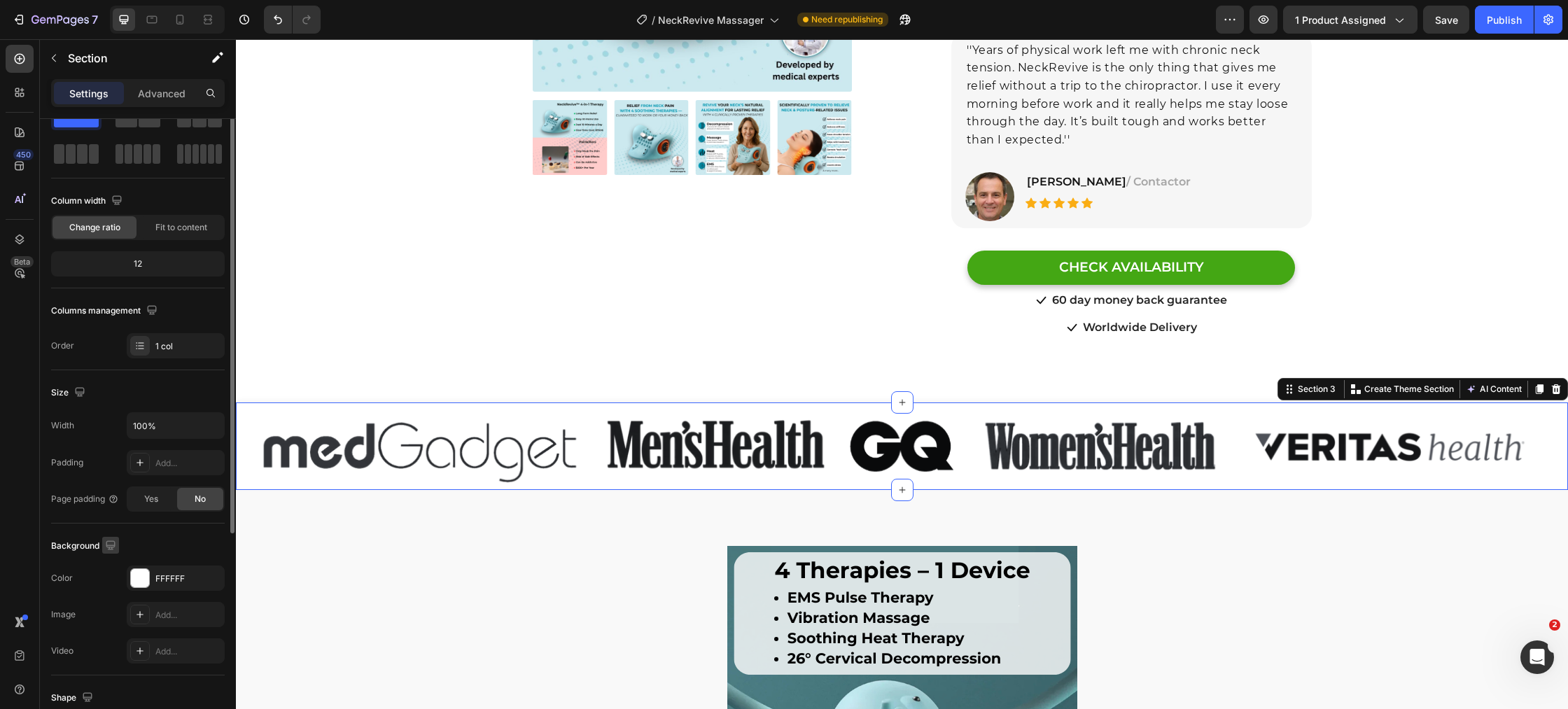
scroll to position [84, 0]
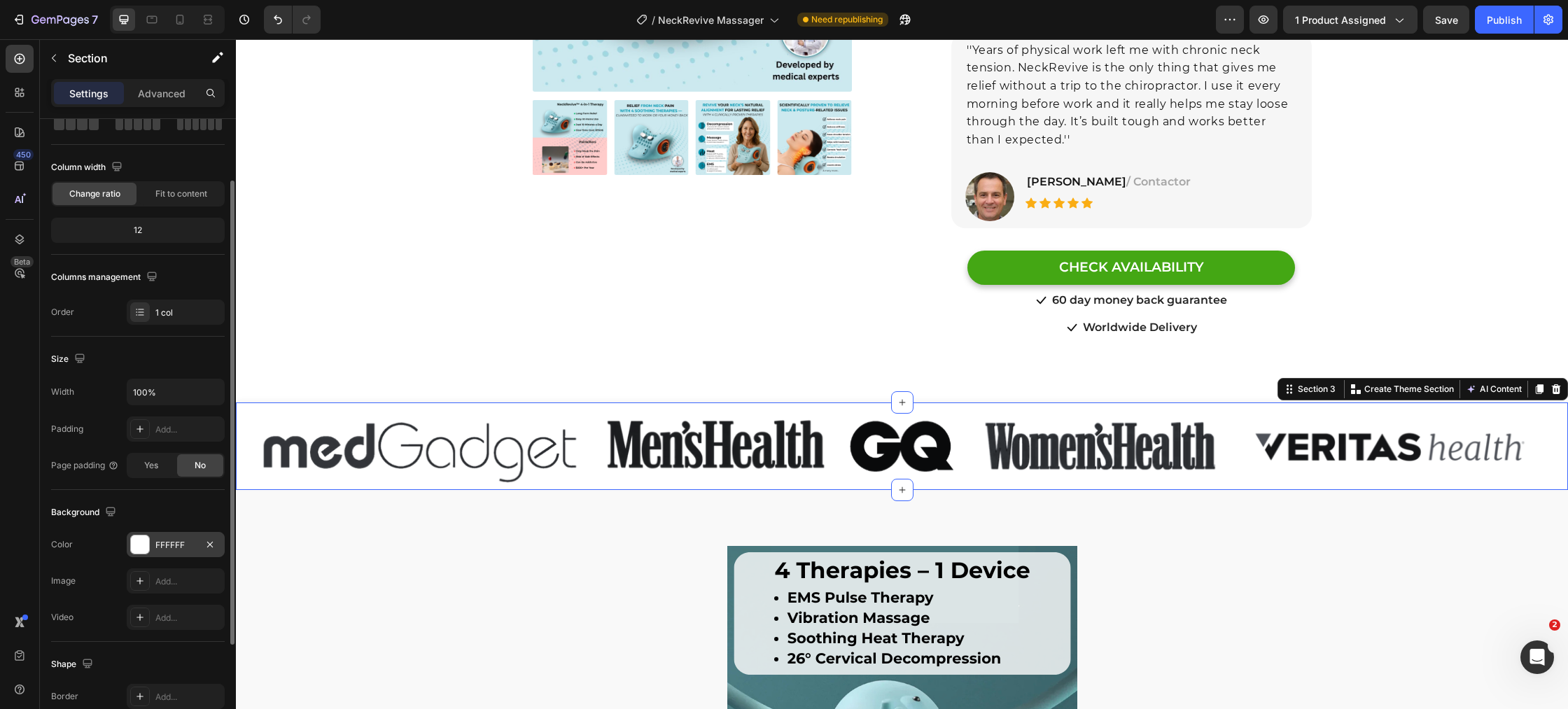
click at [137, 546] on div at bounding box center [140, 545] width 19 height 19
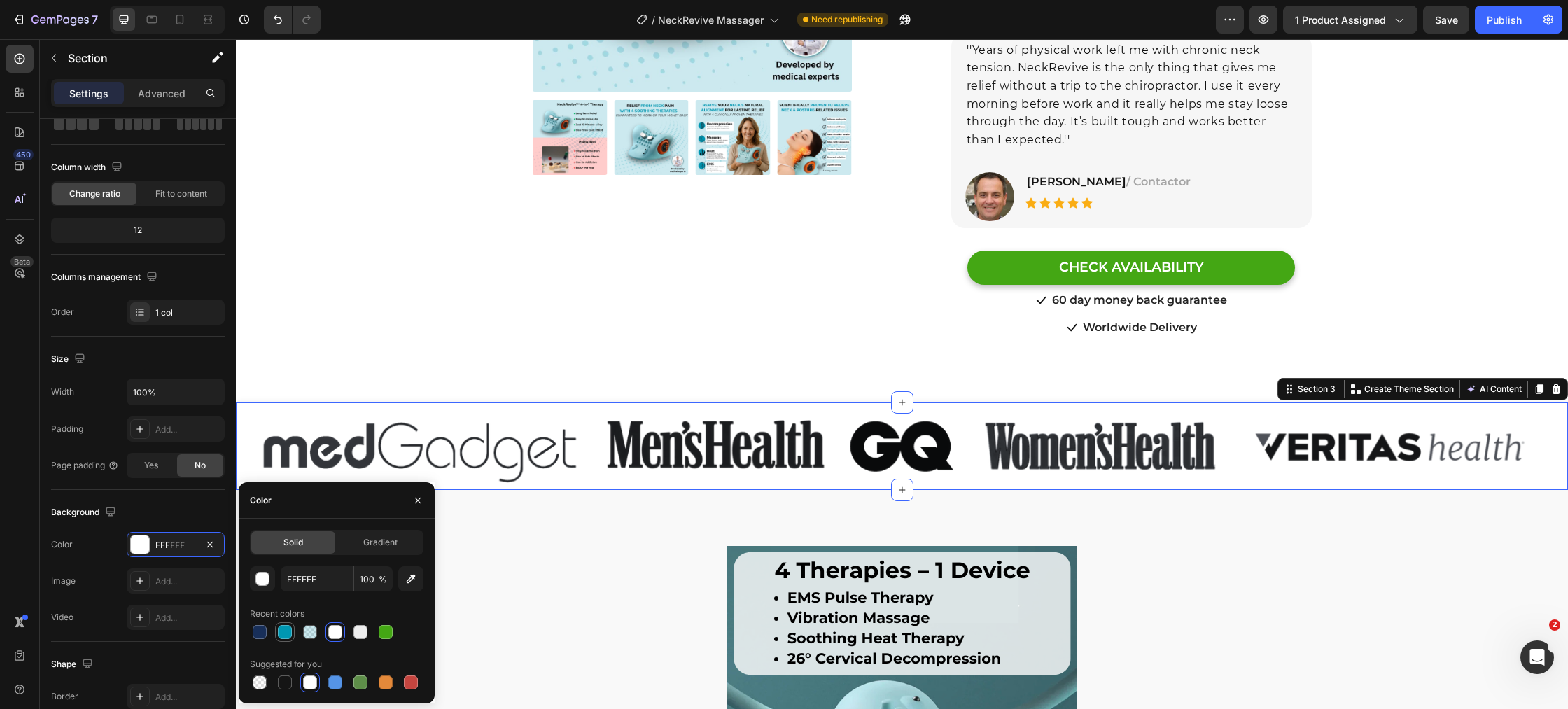
click at [282, 635] on div at bounding box center [285, 632] width 14 height 14
type input "0097B2"
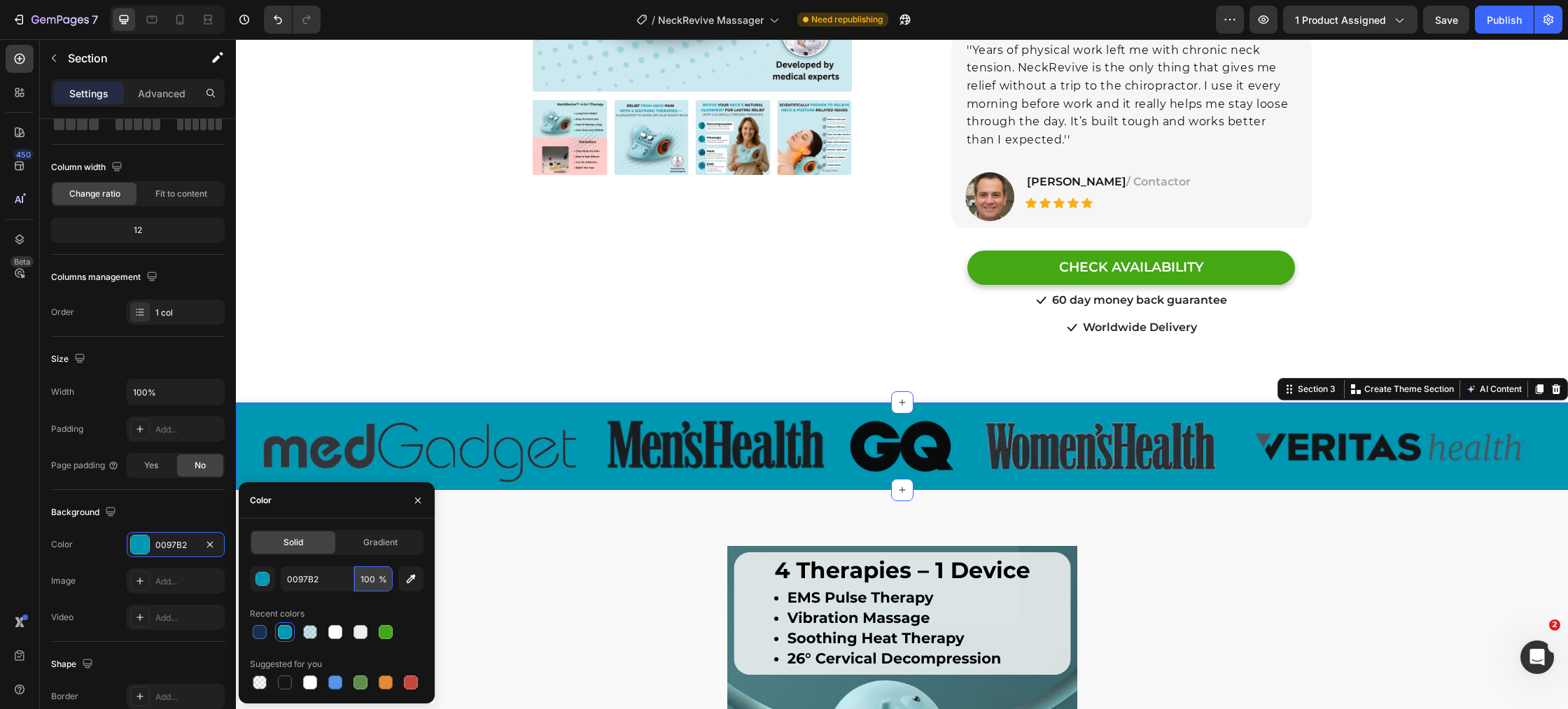
click at [378, 581] on input "100" at bounding box center [373, 579] width 38 height 25
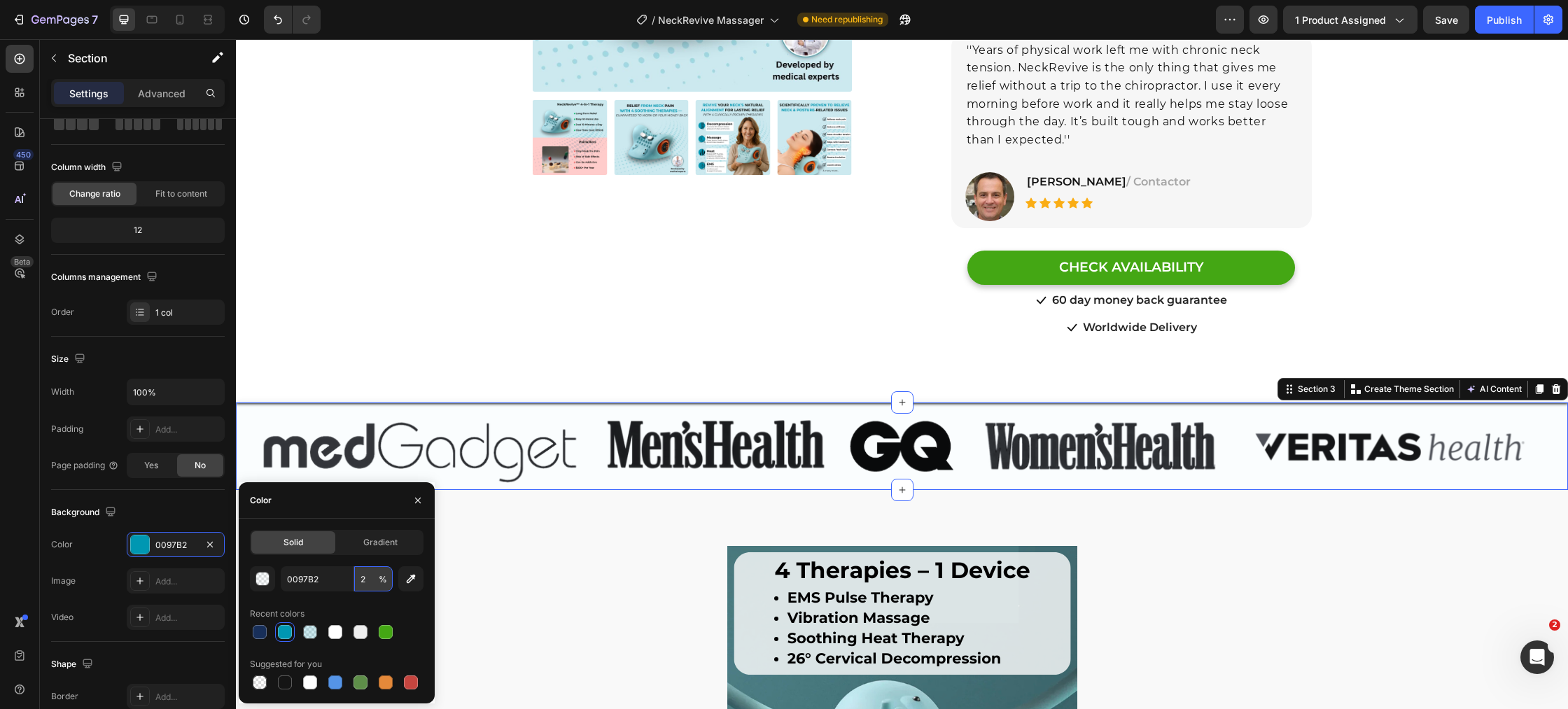
type input "20"
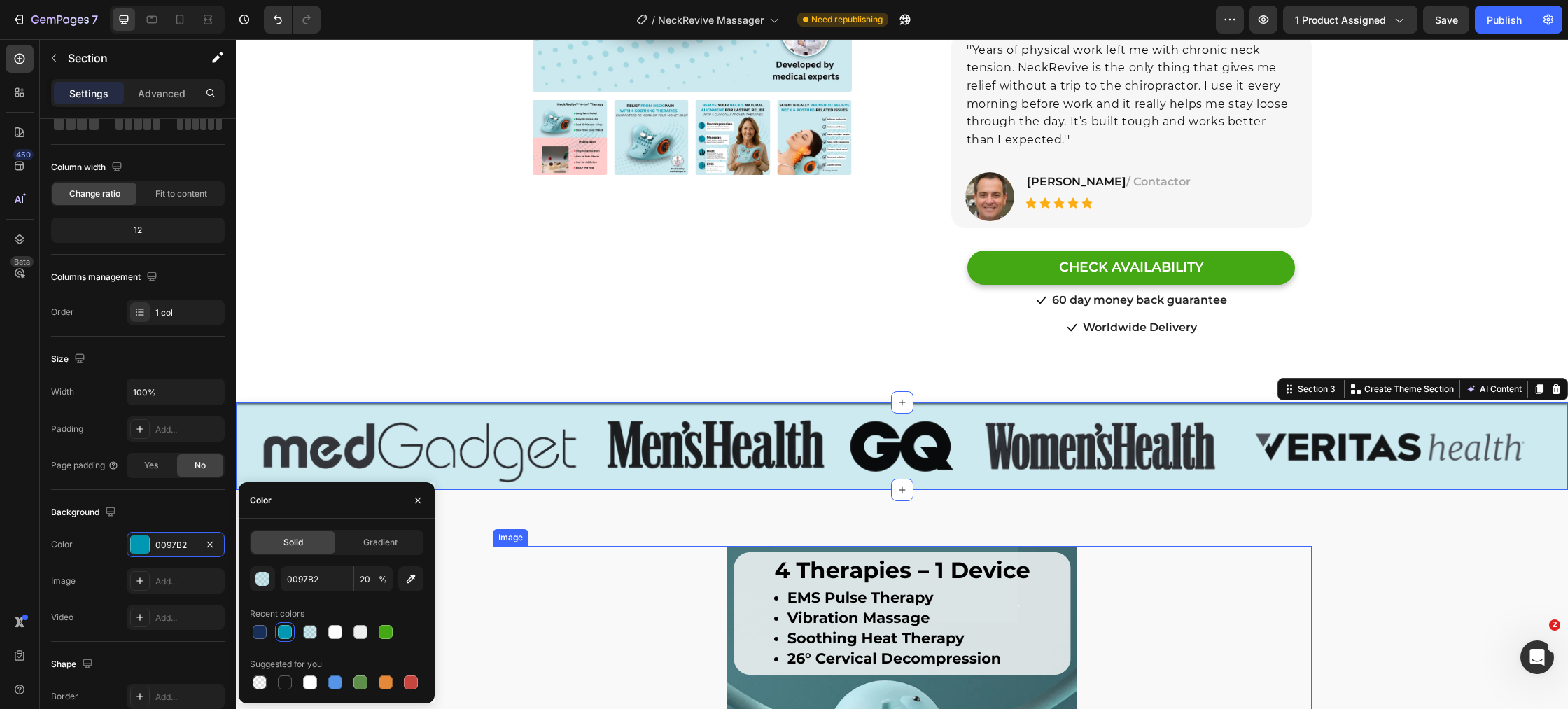
click at [567, 615] on div at bounding box center [902, 721] width 818 height 350
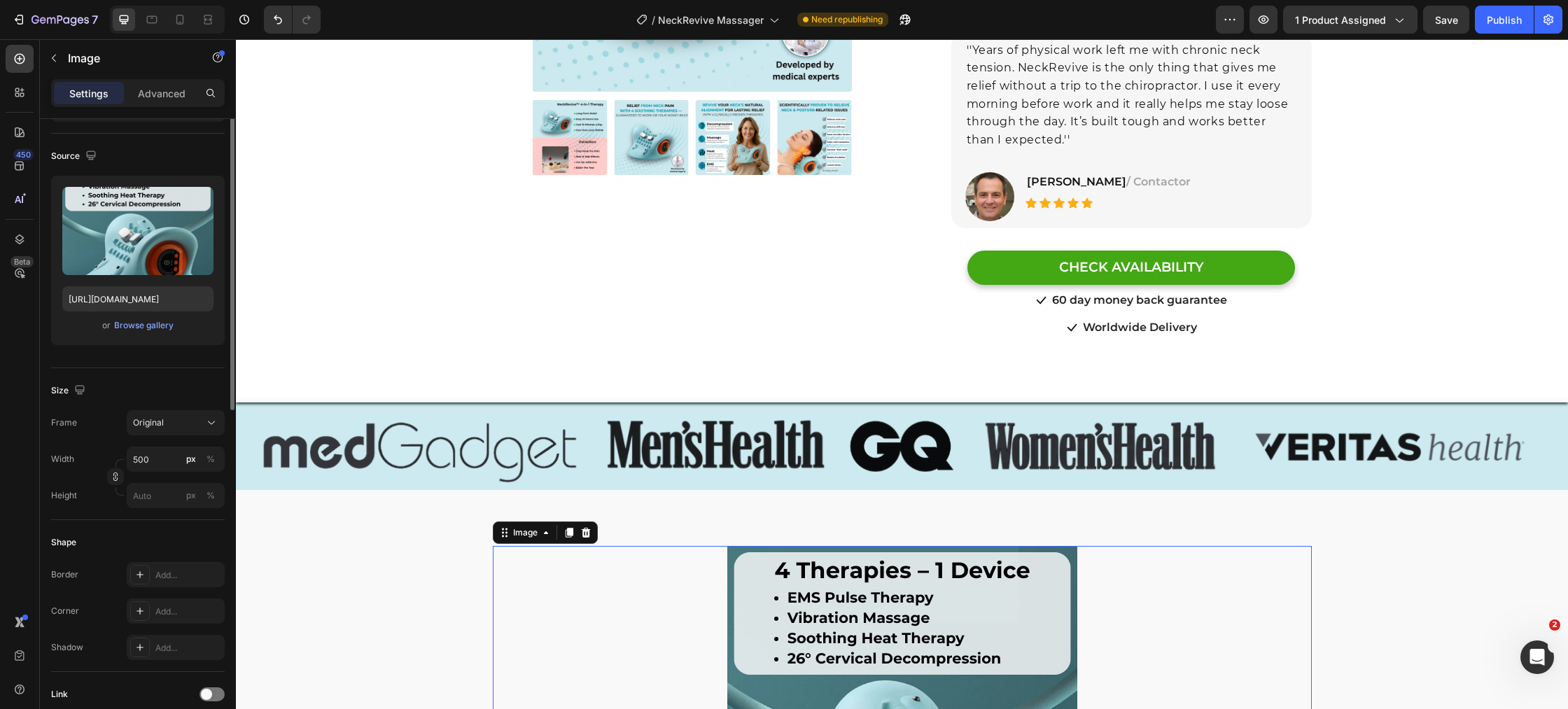
scroll to position [0, 0]
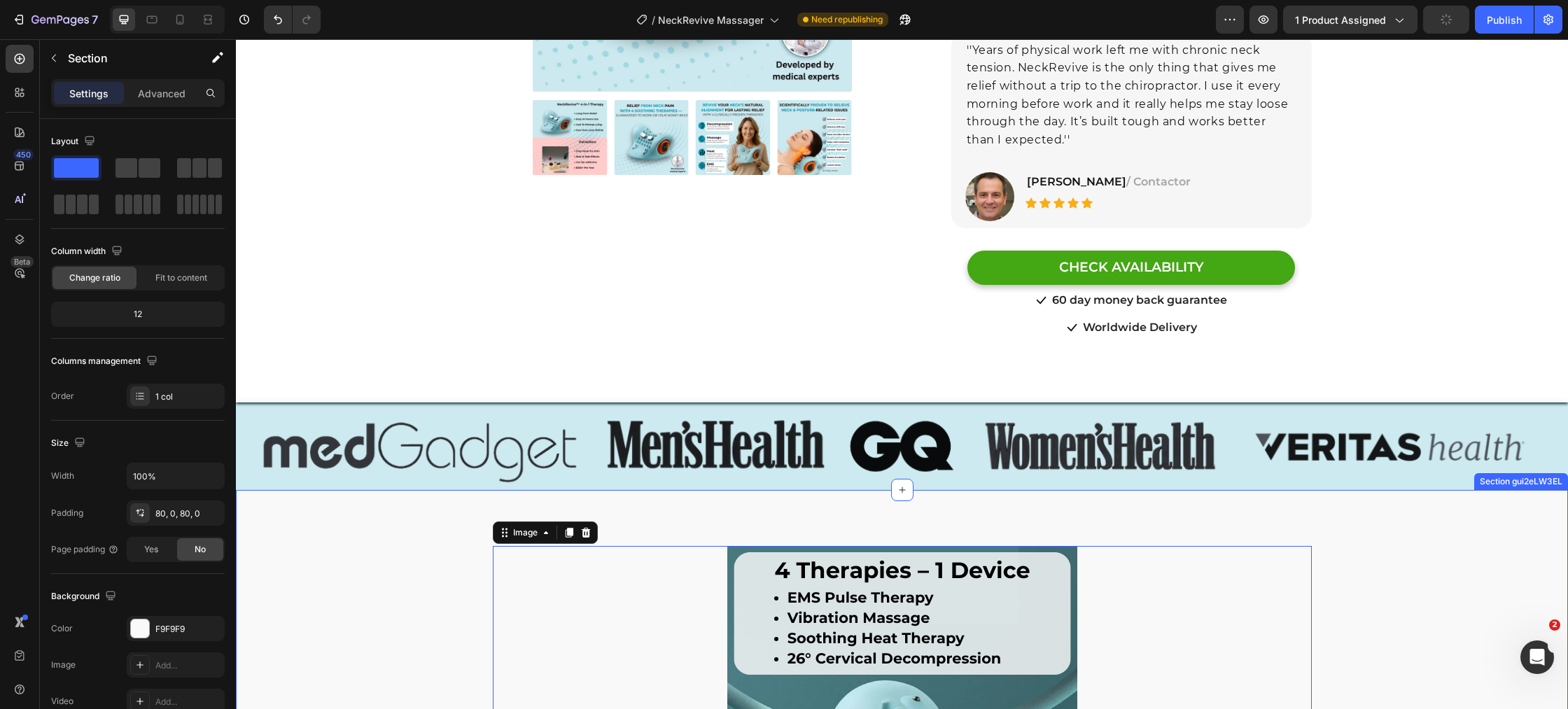
drag, startPoint x: 403, startPoint y: 520, endPoint x: 400, endPoint y: 529, distance: 9.5
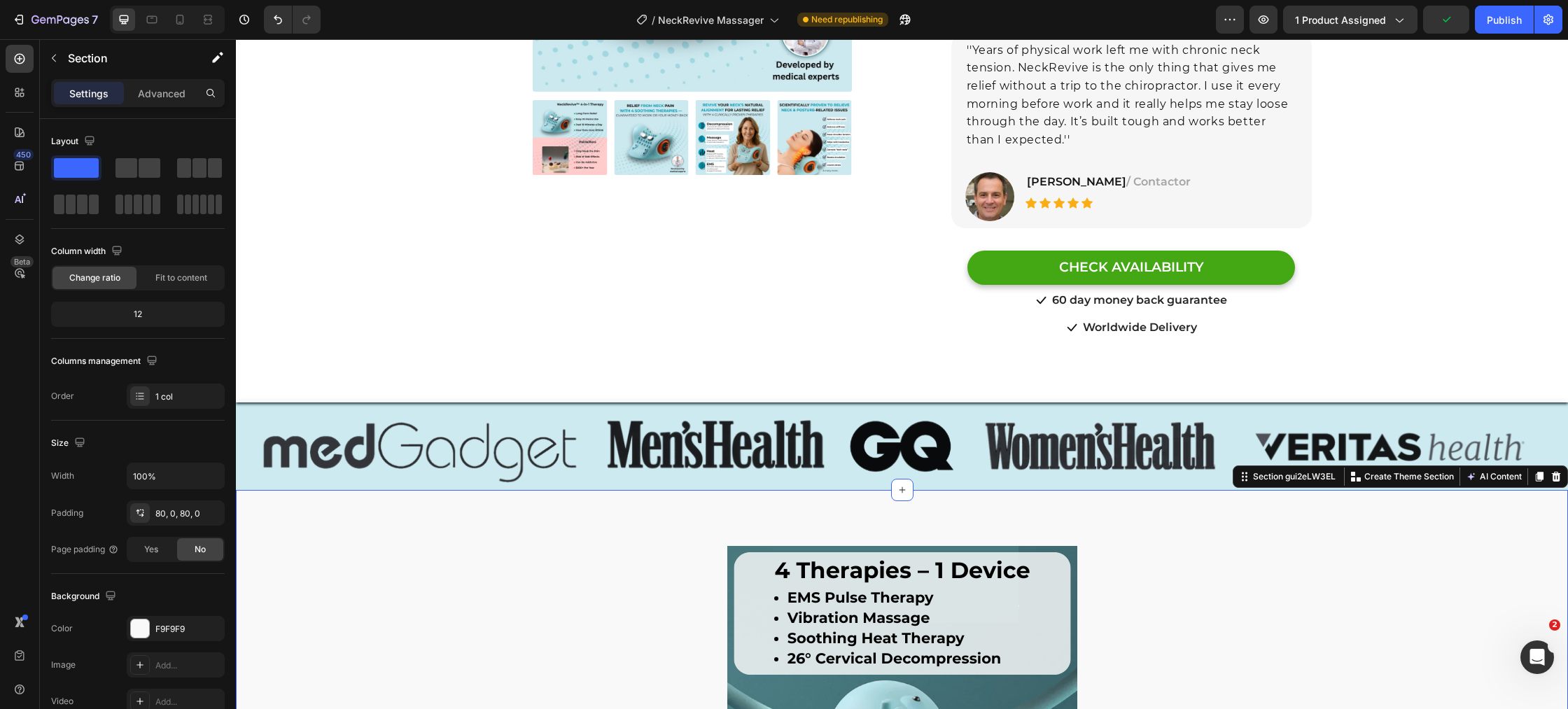
scroll to position [353, 0]
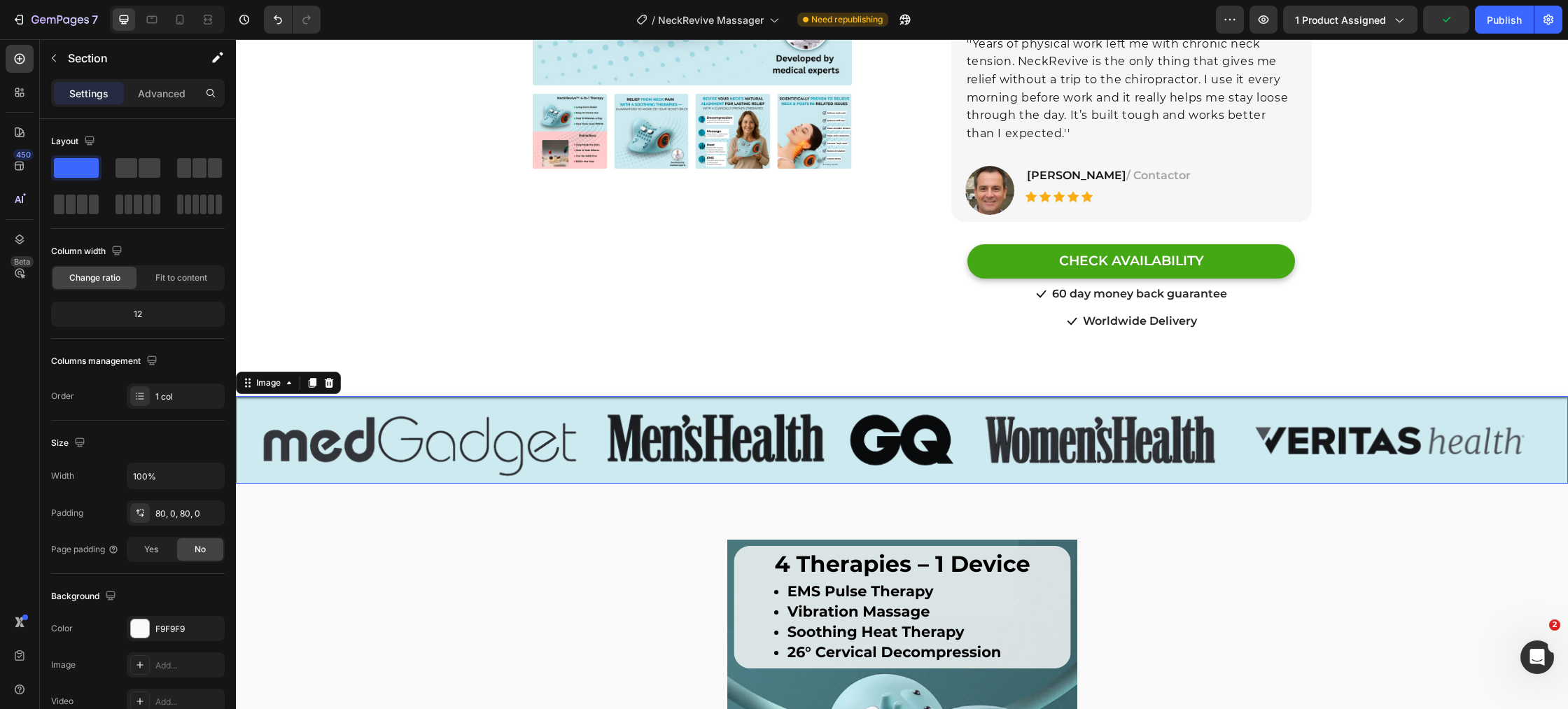
click at [426, 421] on img at bounding box center [902, 440] width 1332 height 87
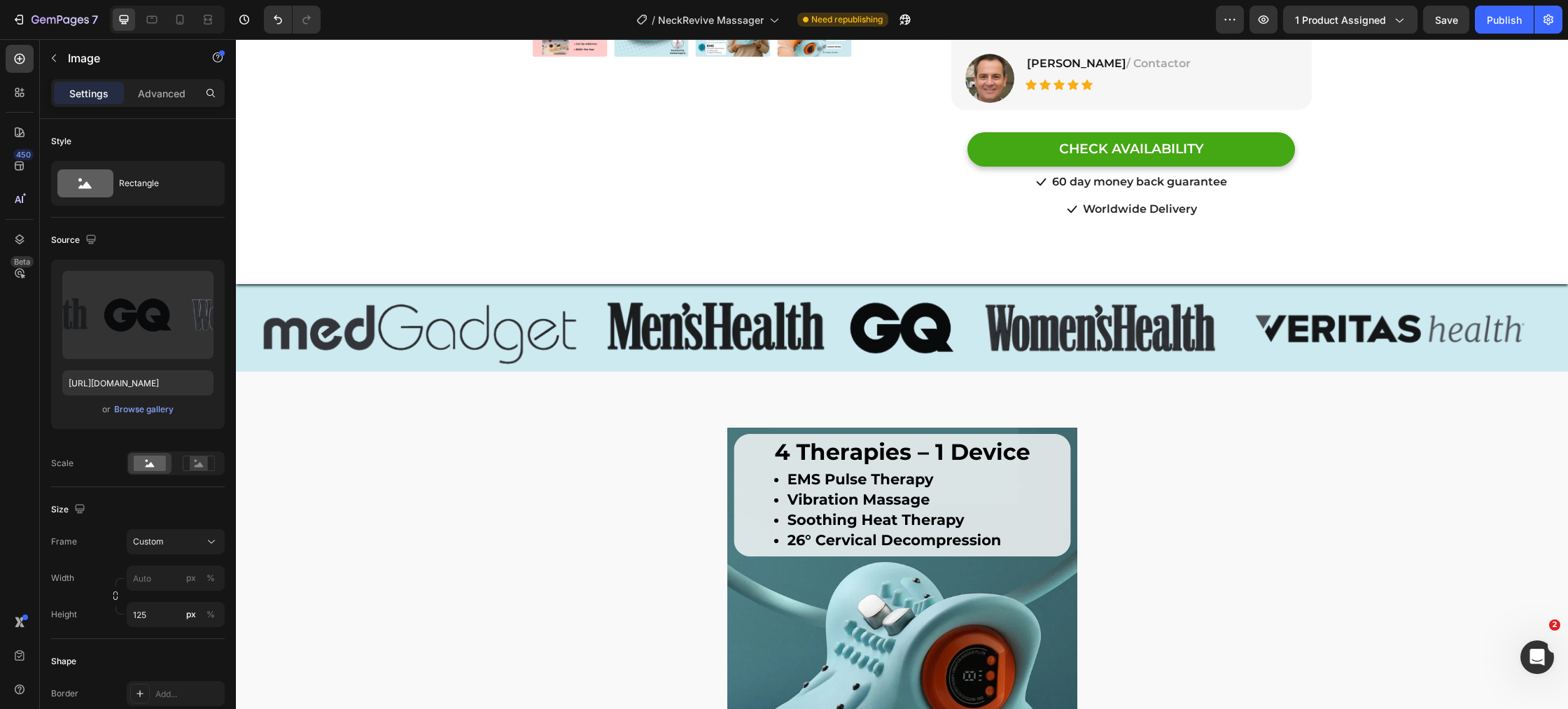
scroll to position [414, 0]
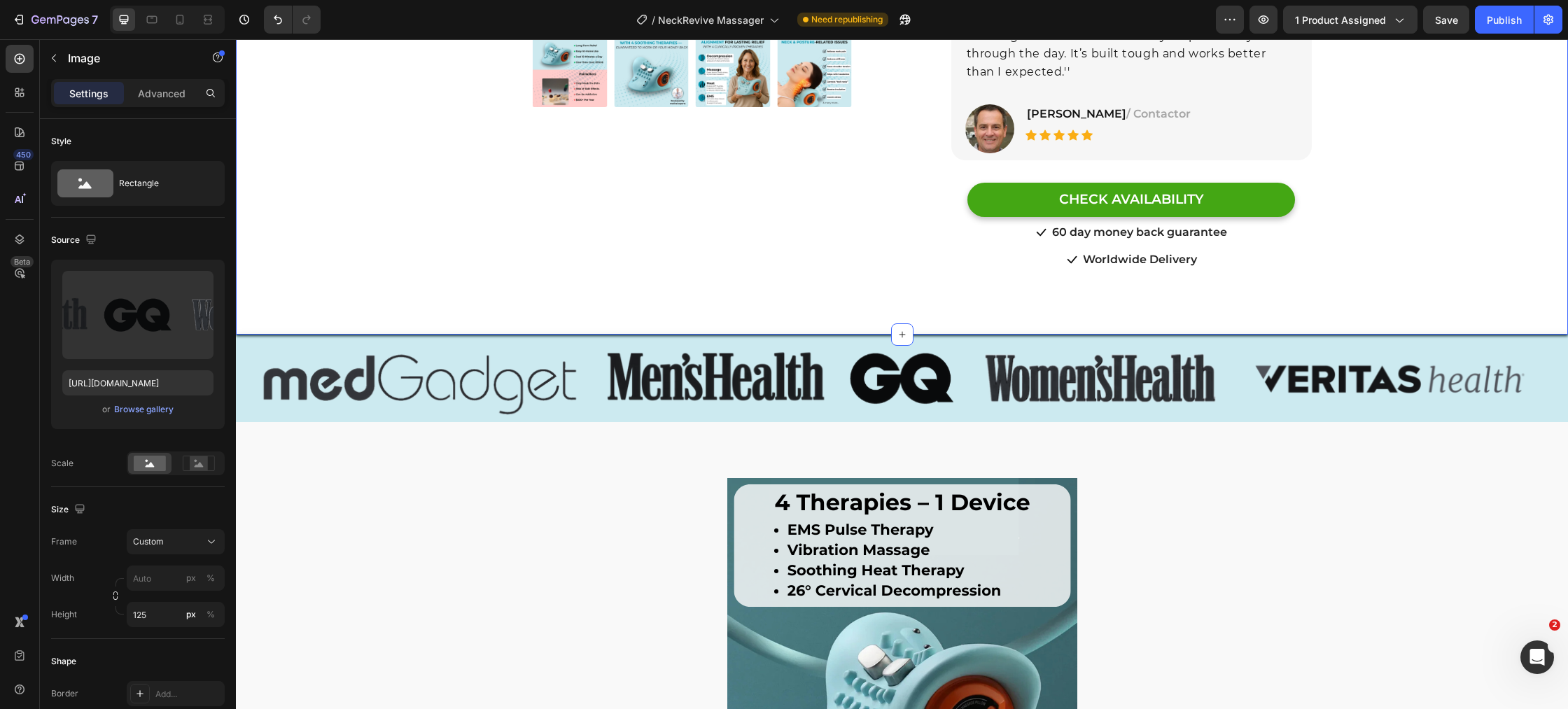
click at [426, 314] on div "Product Images Row Row Relieve Your Pain in Just 10 Minutes a Day Heading Row P…" at bounding box center [902, 12] width 1332 height 644
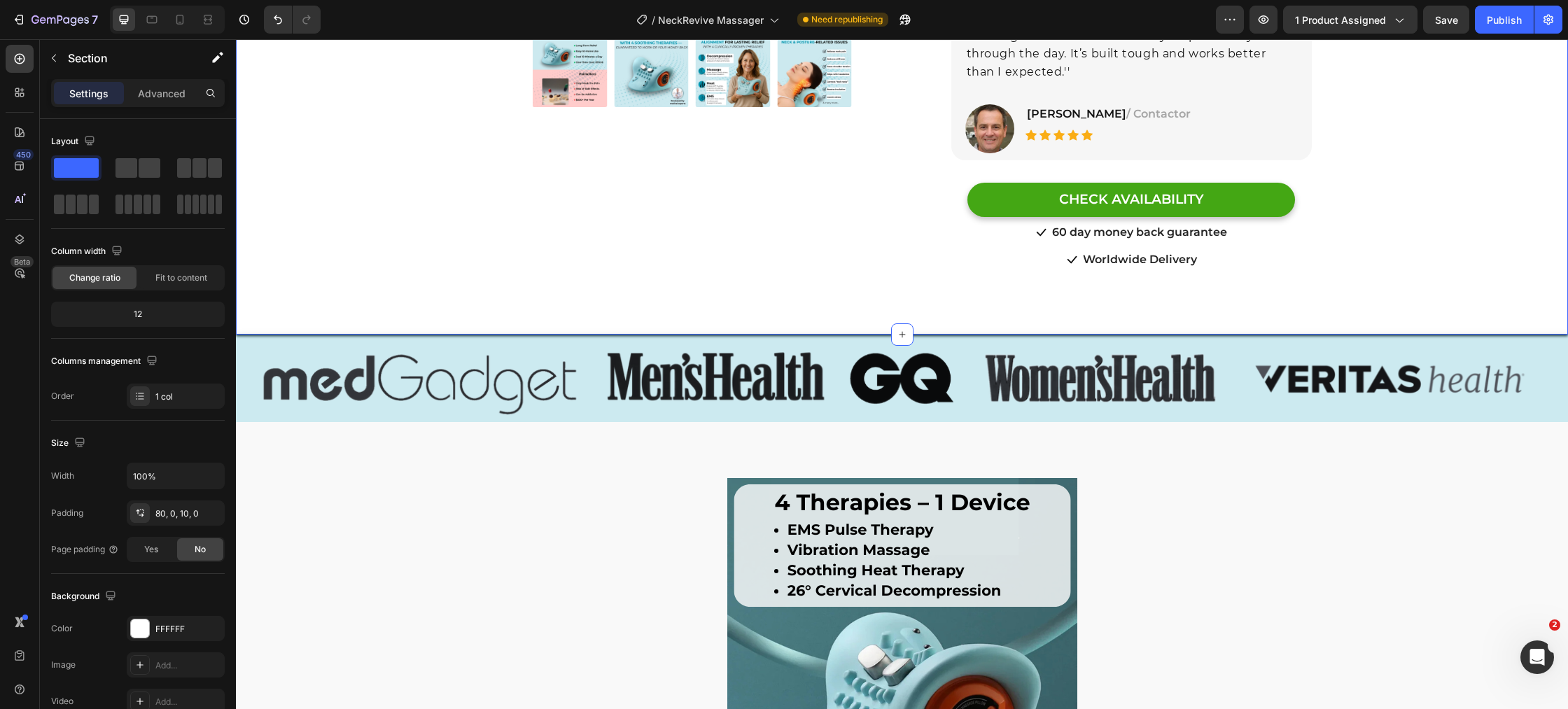
drag, startPoint x: 168, startPoint y: 89, endPoint x: 153, endPoint y: 113, distance: 28.3
click at [167, 89] on p "Advanced" at bounding box center [161, 94] width 47 height 15
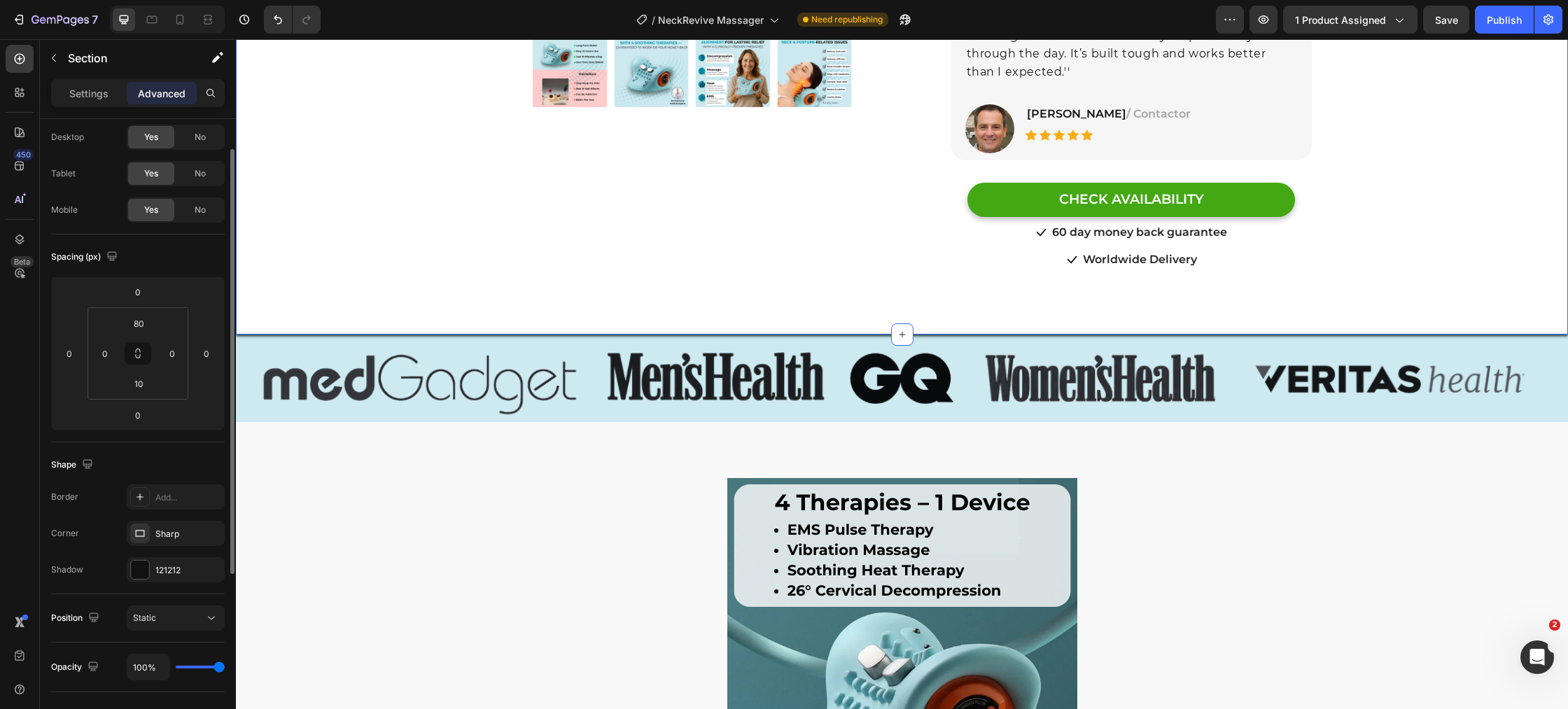
scroll to position [40, 0]
click at [207, 564] on icon "button" at bounding box center [210, 566] width 6 height 6
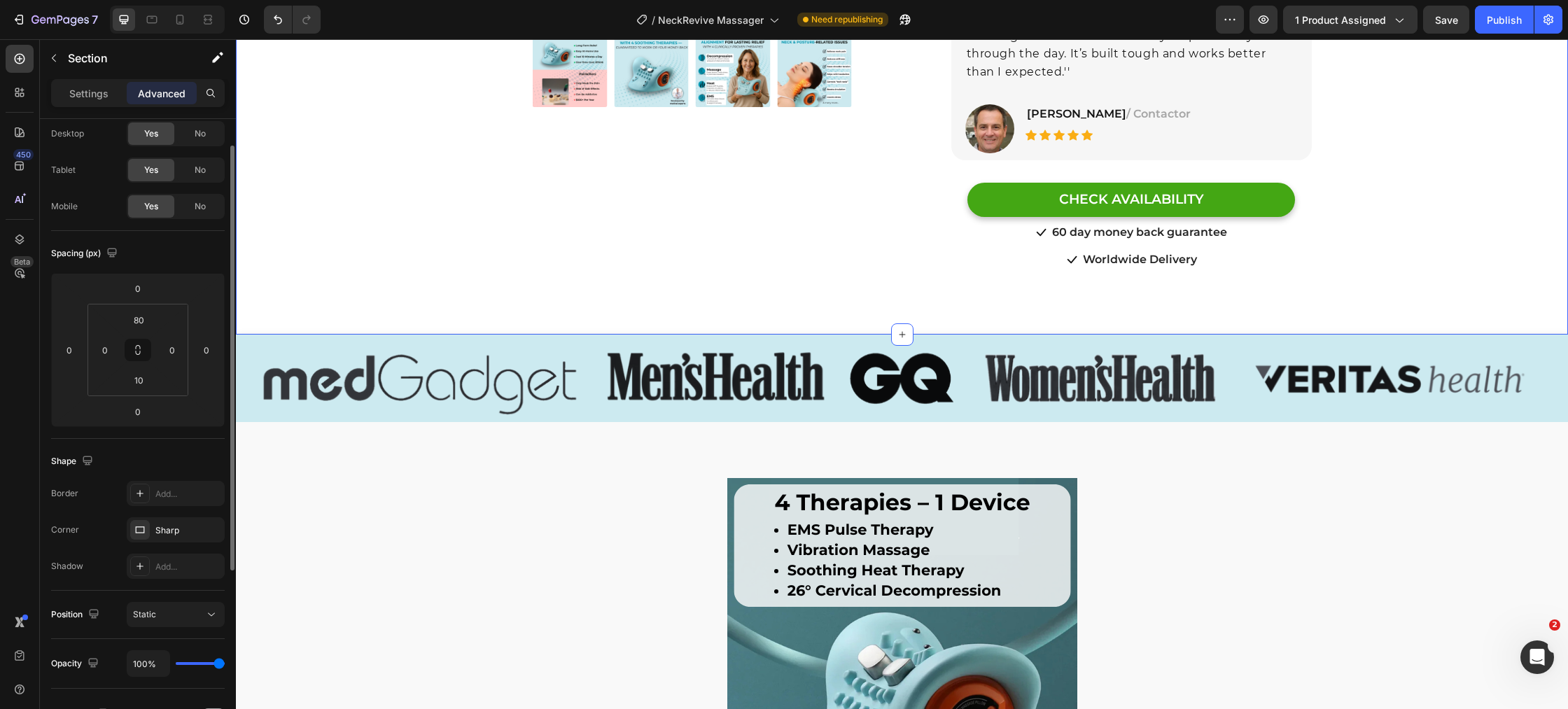
click at [426, 127] on div "Product Images Row Row Relieve Your Pain in Just 10 Minutes a Day Heading Row P…" at bounding box center [902, 37] width 1332 height 582
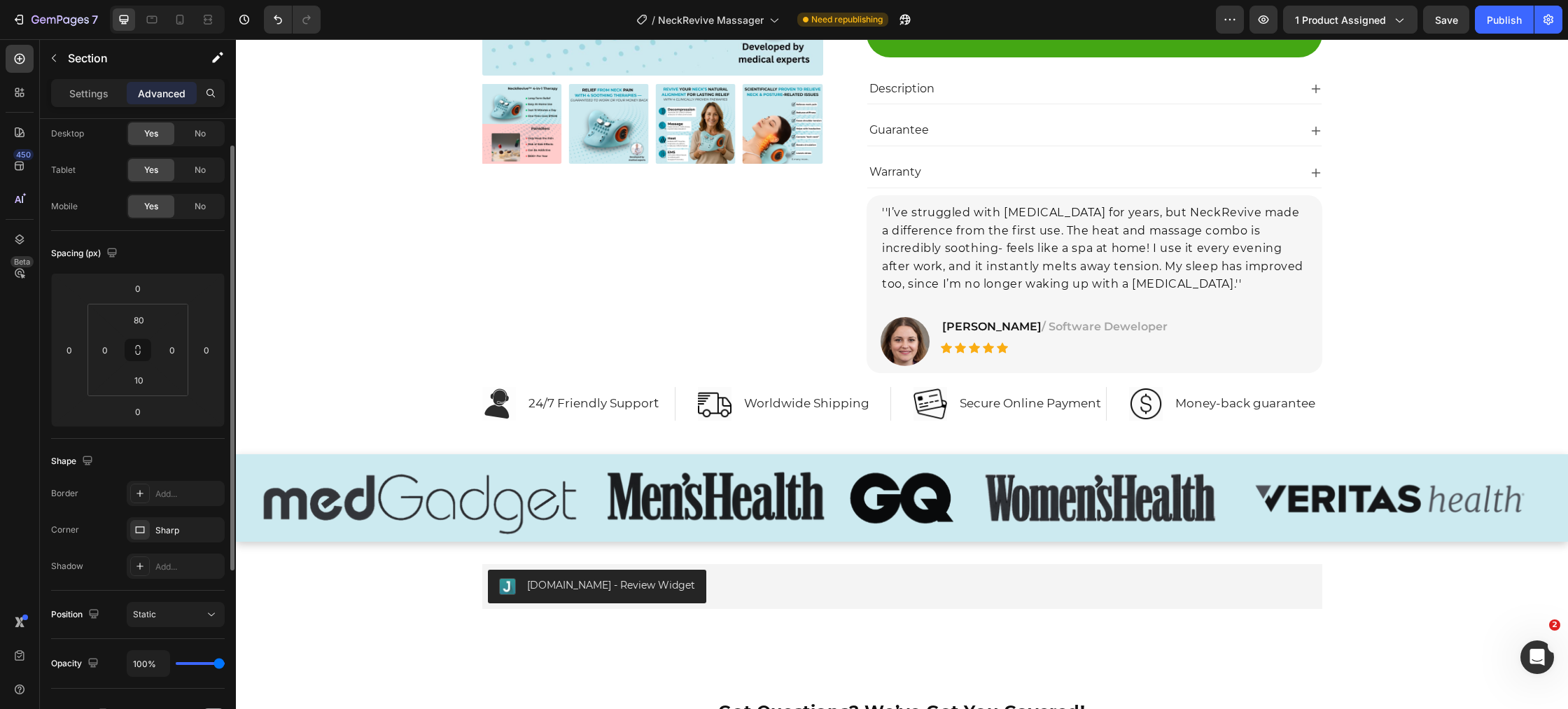
scroll to position [7023, 0]
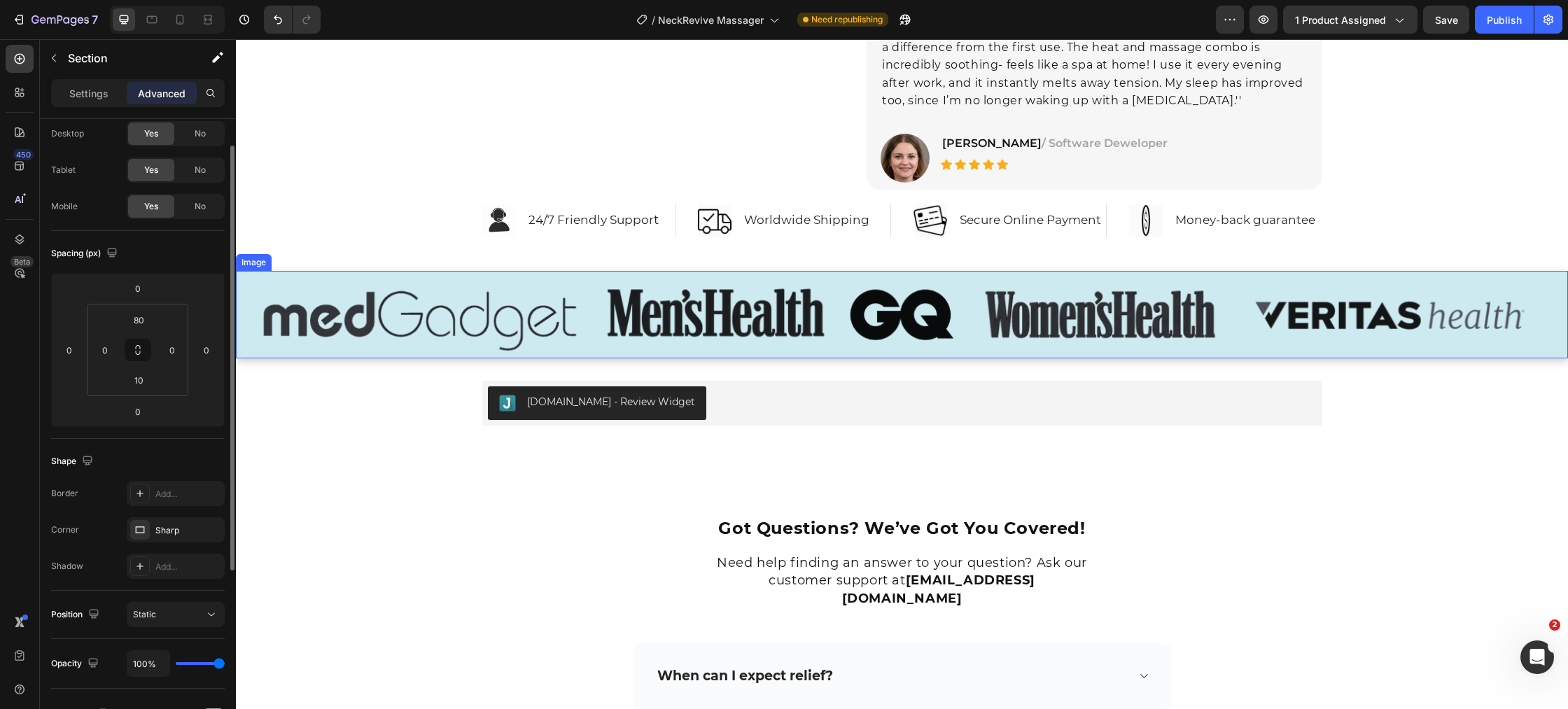
click at [372, 317] on img at bounding box center [902, 314] width 1332 height 87
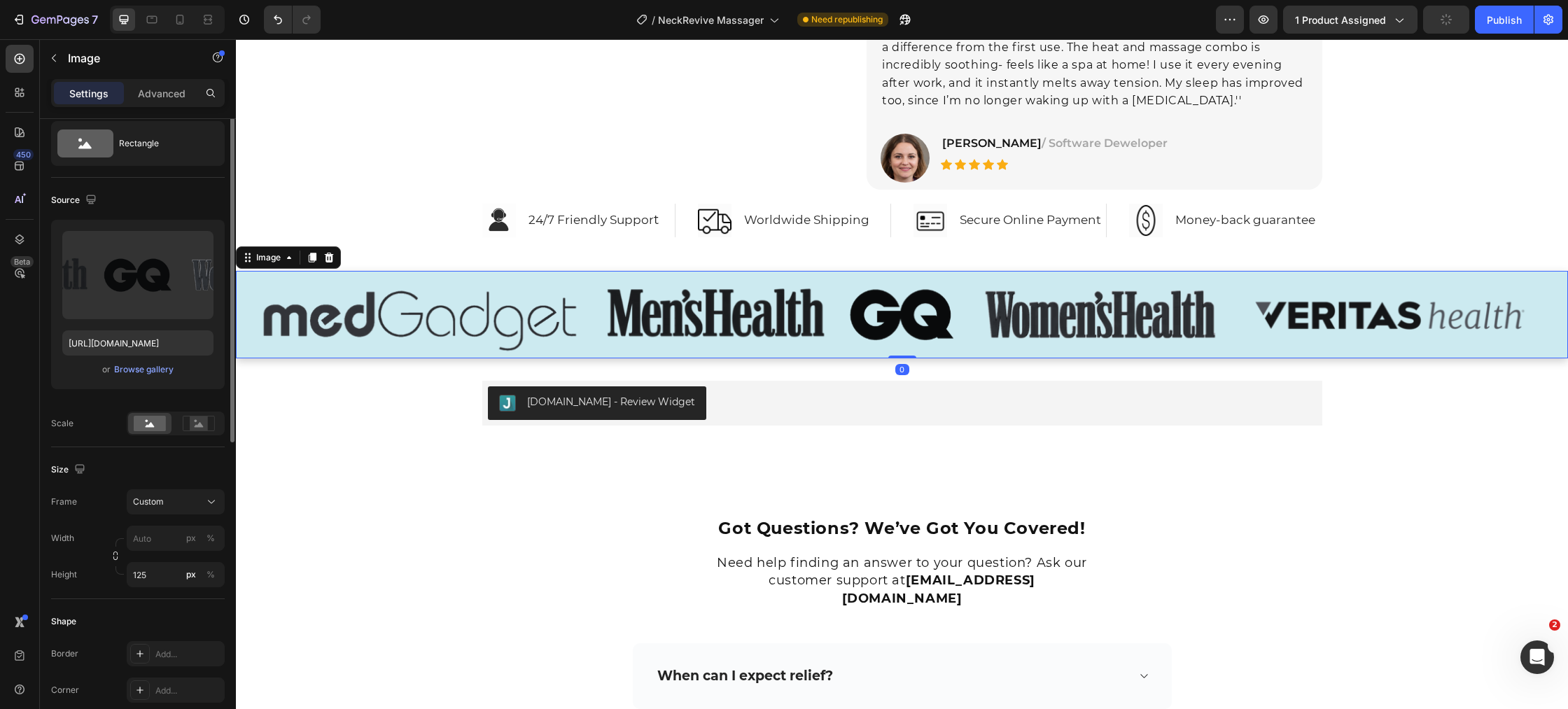
scroll to position [0, 0]
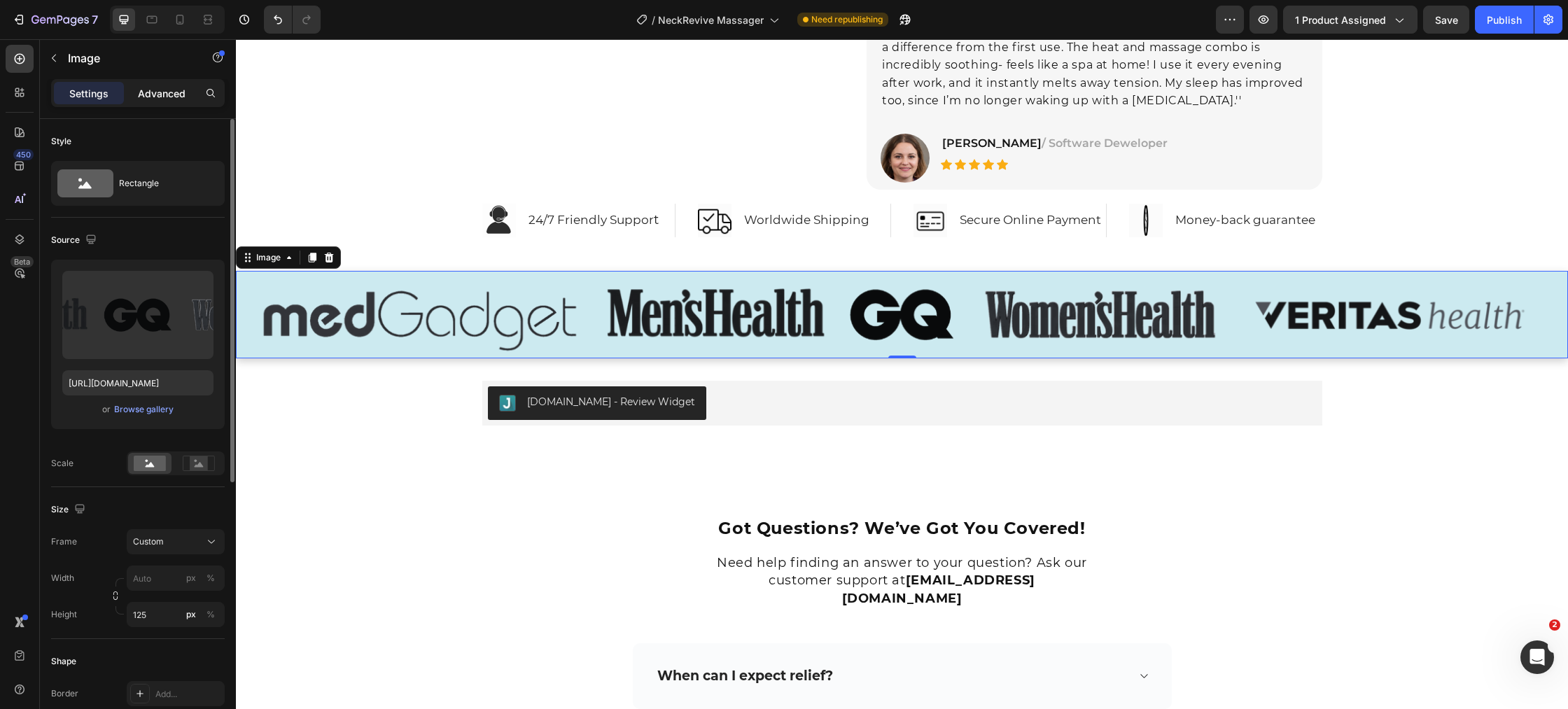
click at [154, 88] on p "Advanced" at bounding box center [161, 94] width 47 height 15
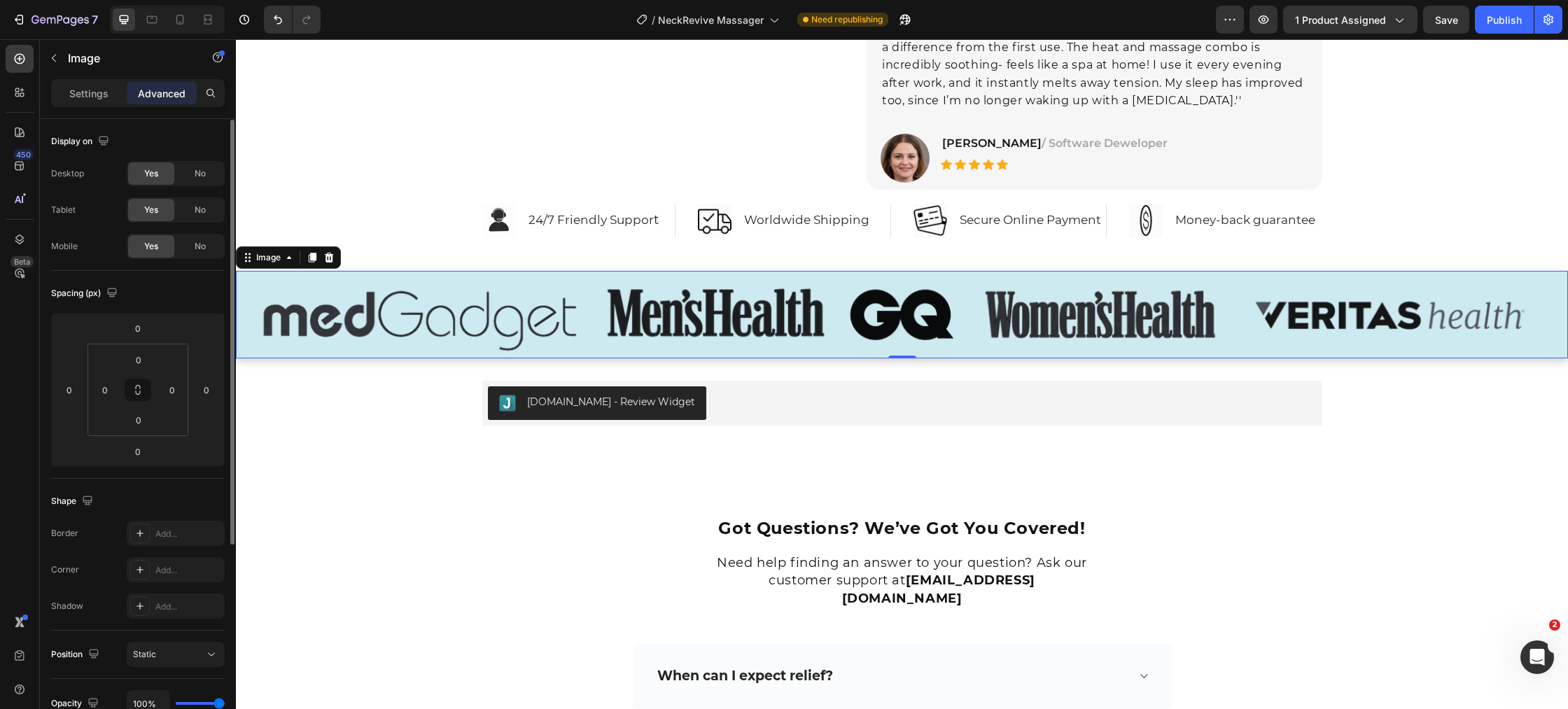
scroll to position [266, 0]
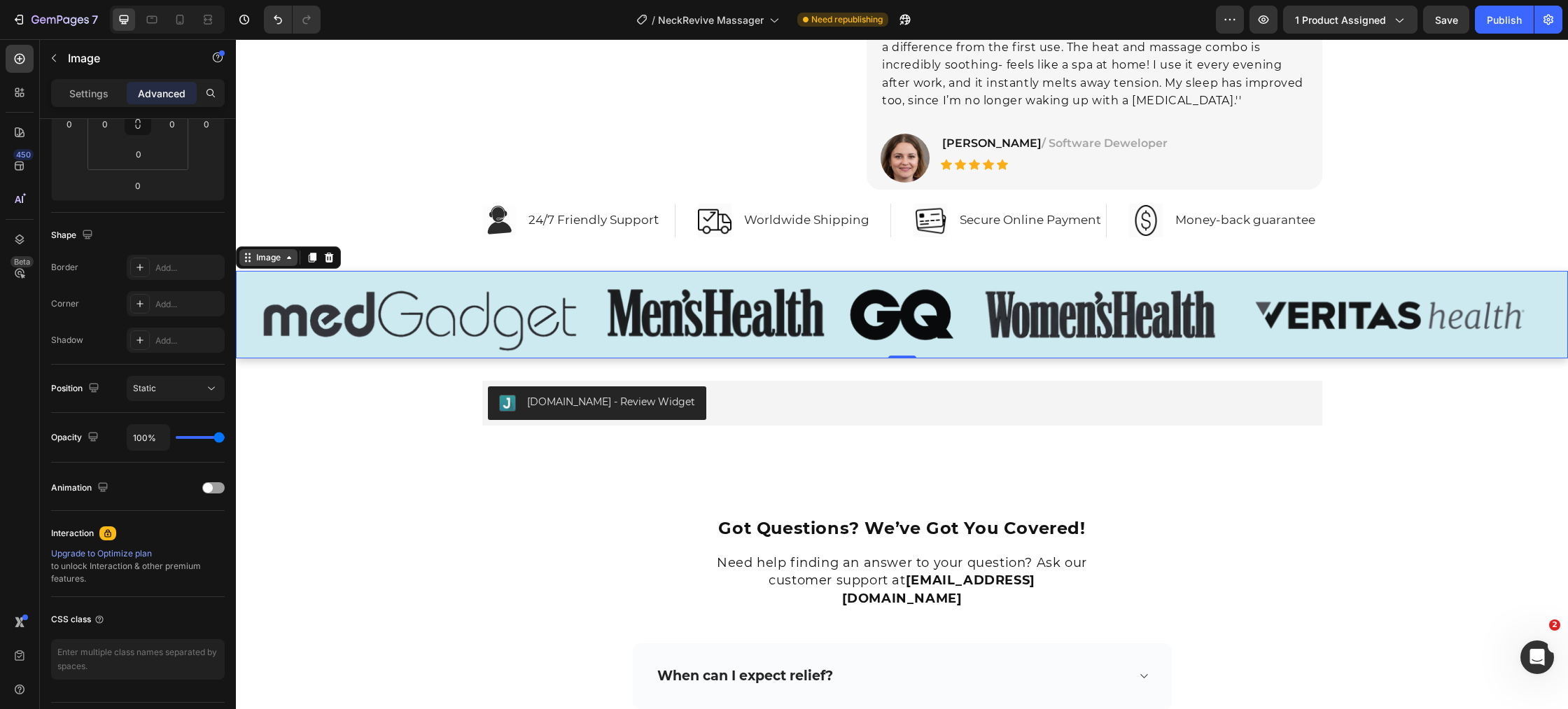
click at [275, 256] on div "Image" at bounding box center [268, 258] width 30 height 13
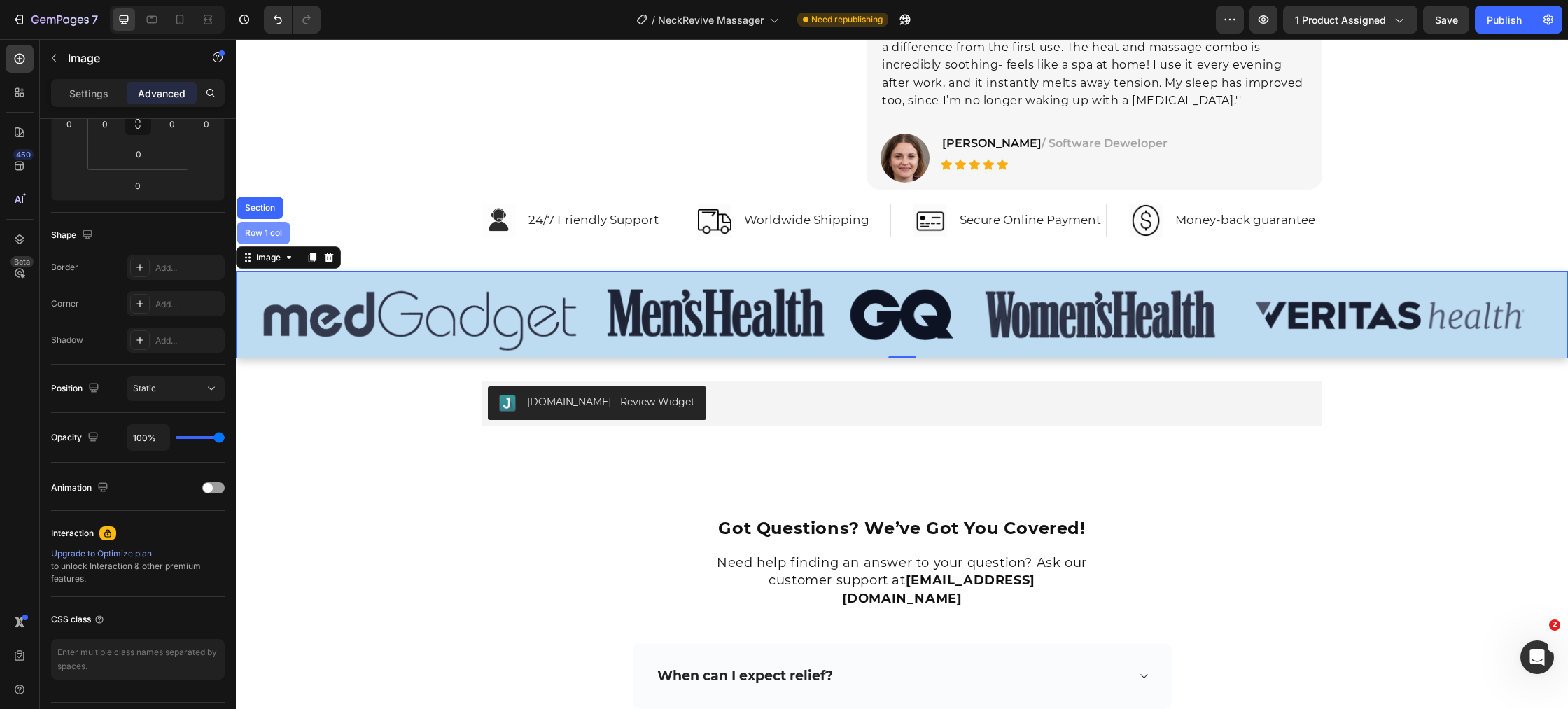
click at [271, 238] on div "Row 1 col" at bounding box center [263, 234] width 54 height 22
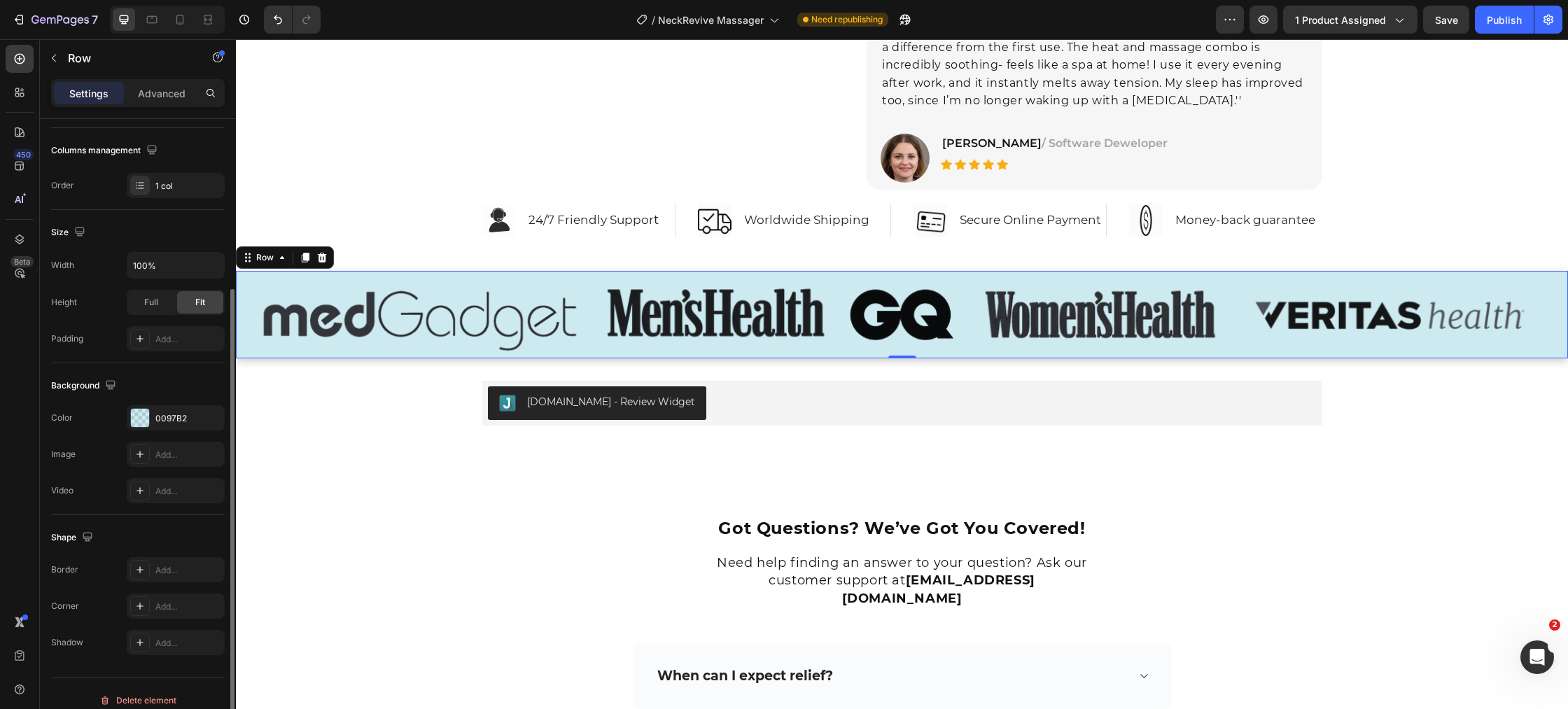
scroll to position [220, 0]
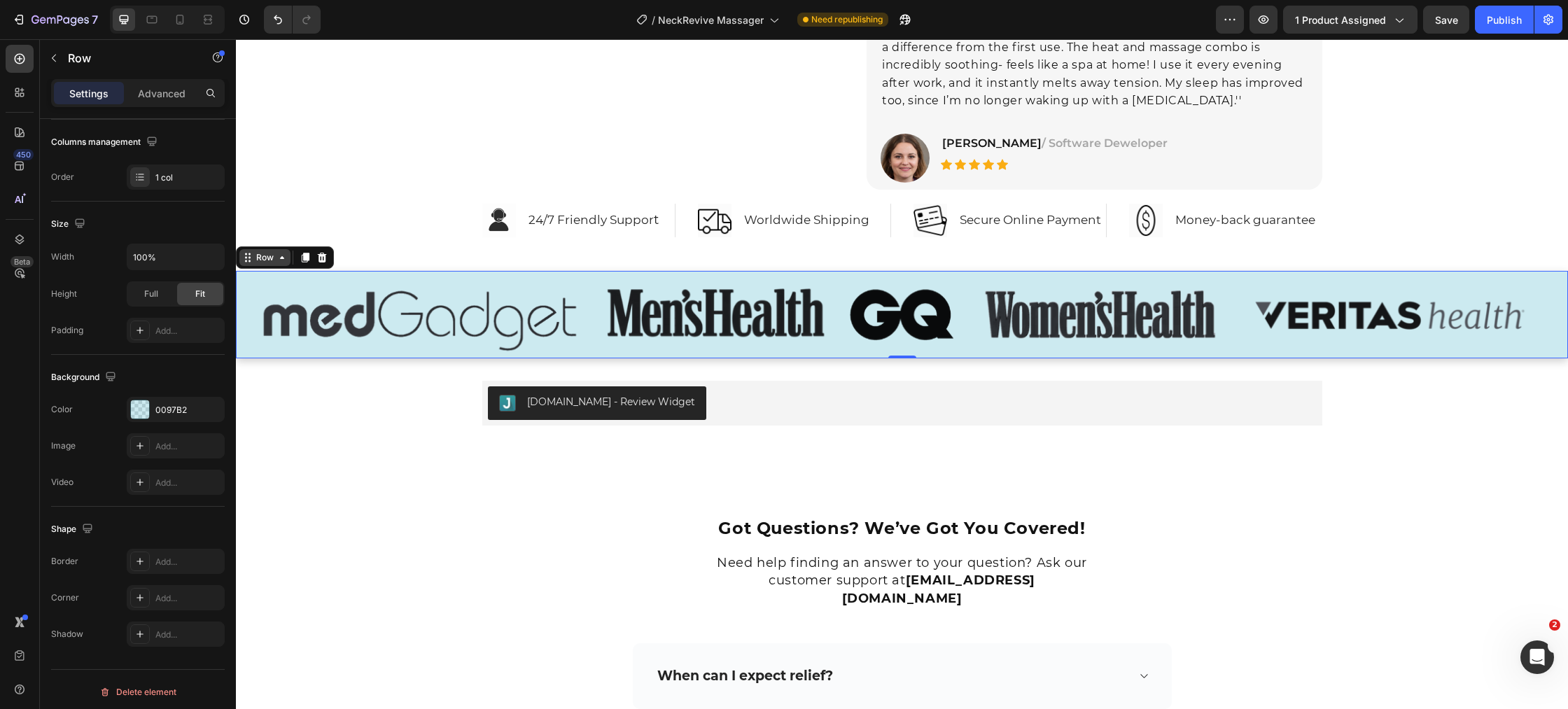
click at [265, 255] on div "Row" at bounding box center [264, 258] width 23 height 13
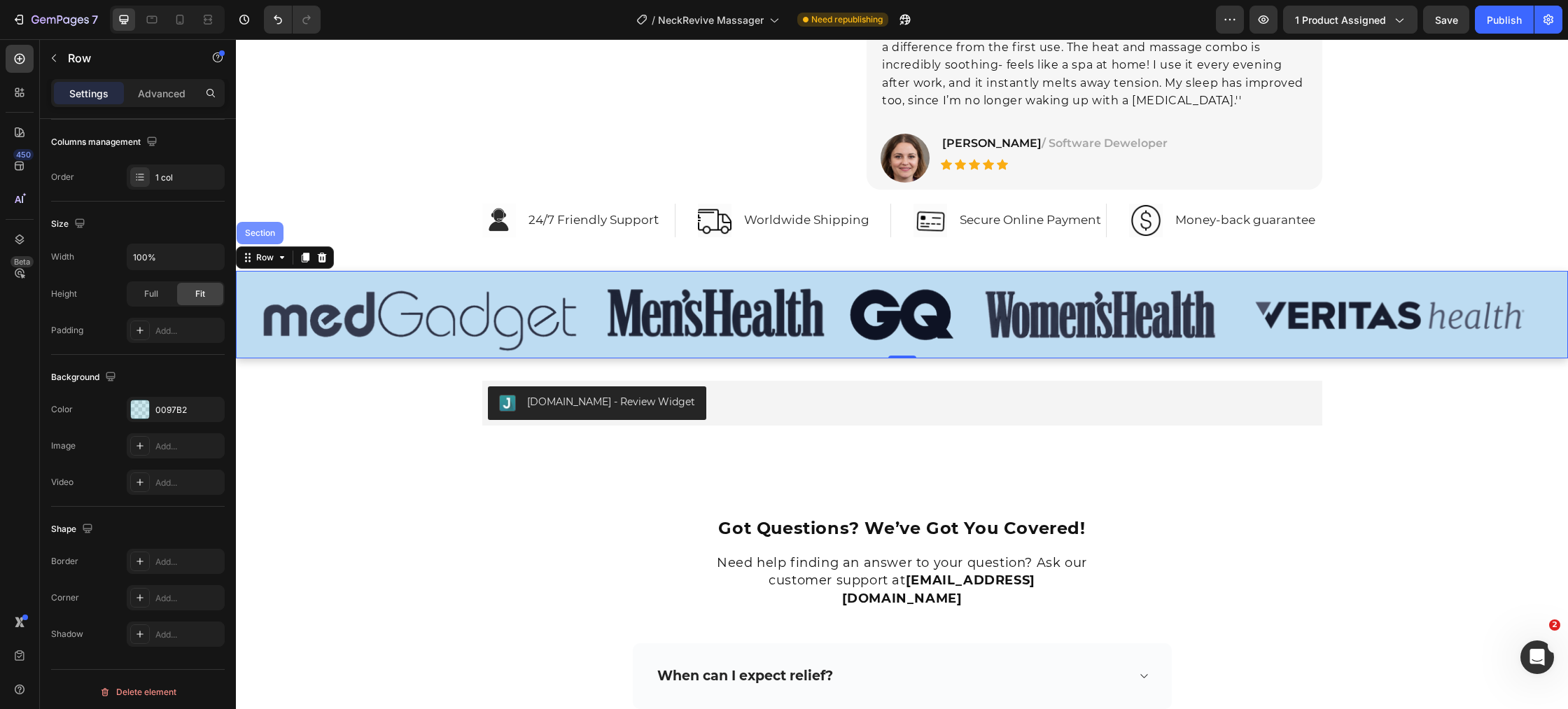
click at [266, 234] on div "Section" at bounding box center [259, 233] width 35 height 8
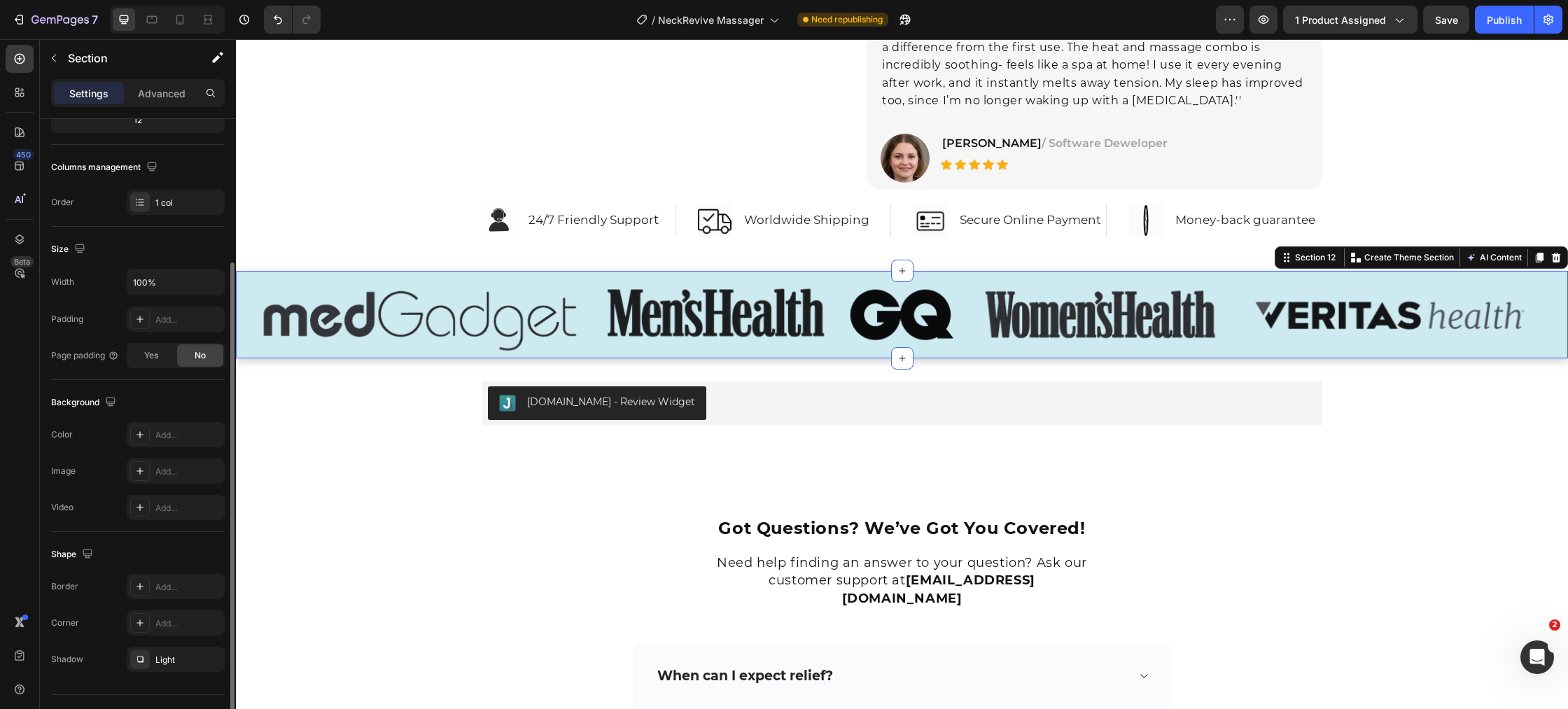
scroll to position [224, 0]
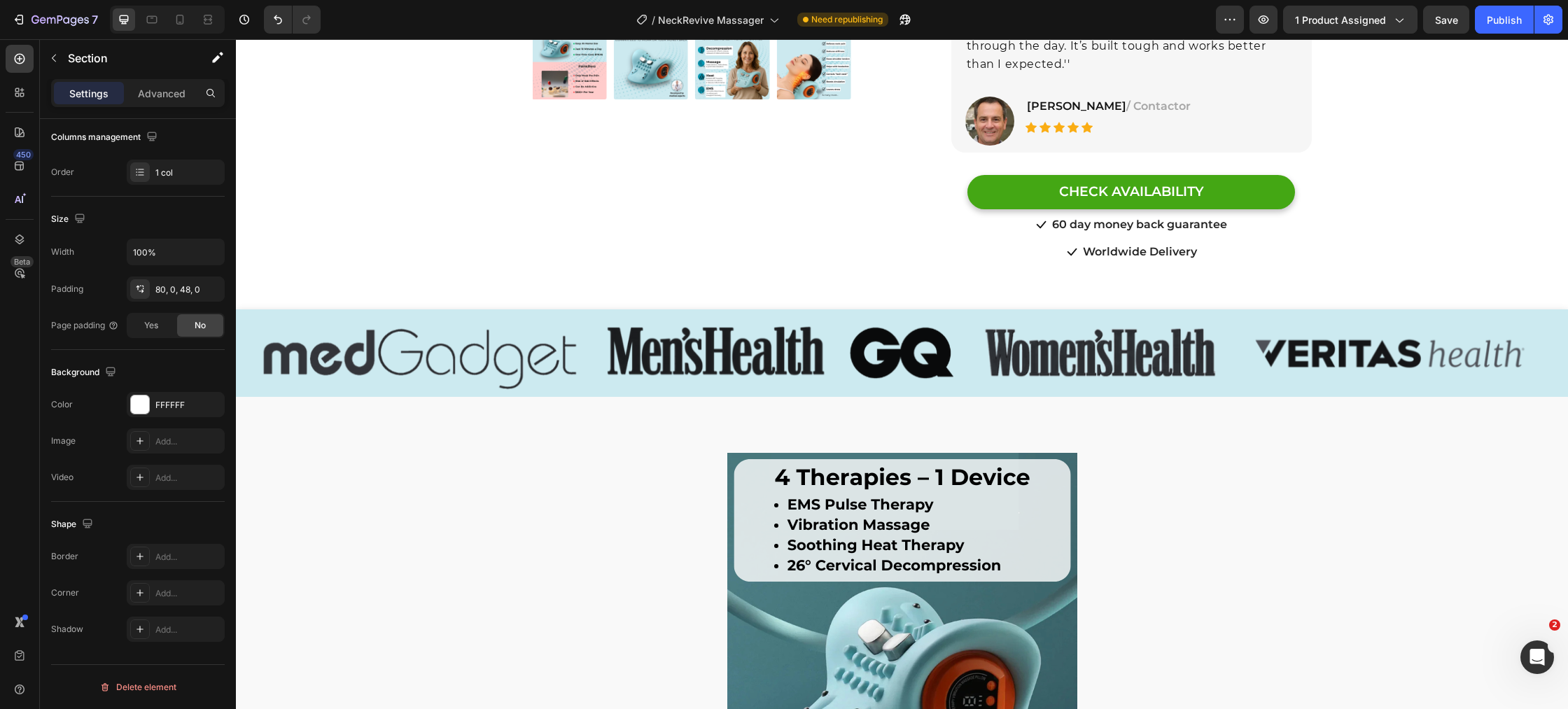
scroll to position [415, 0]
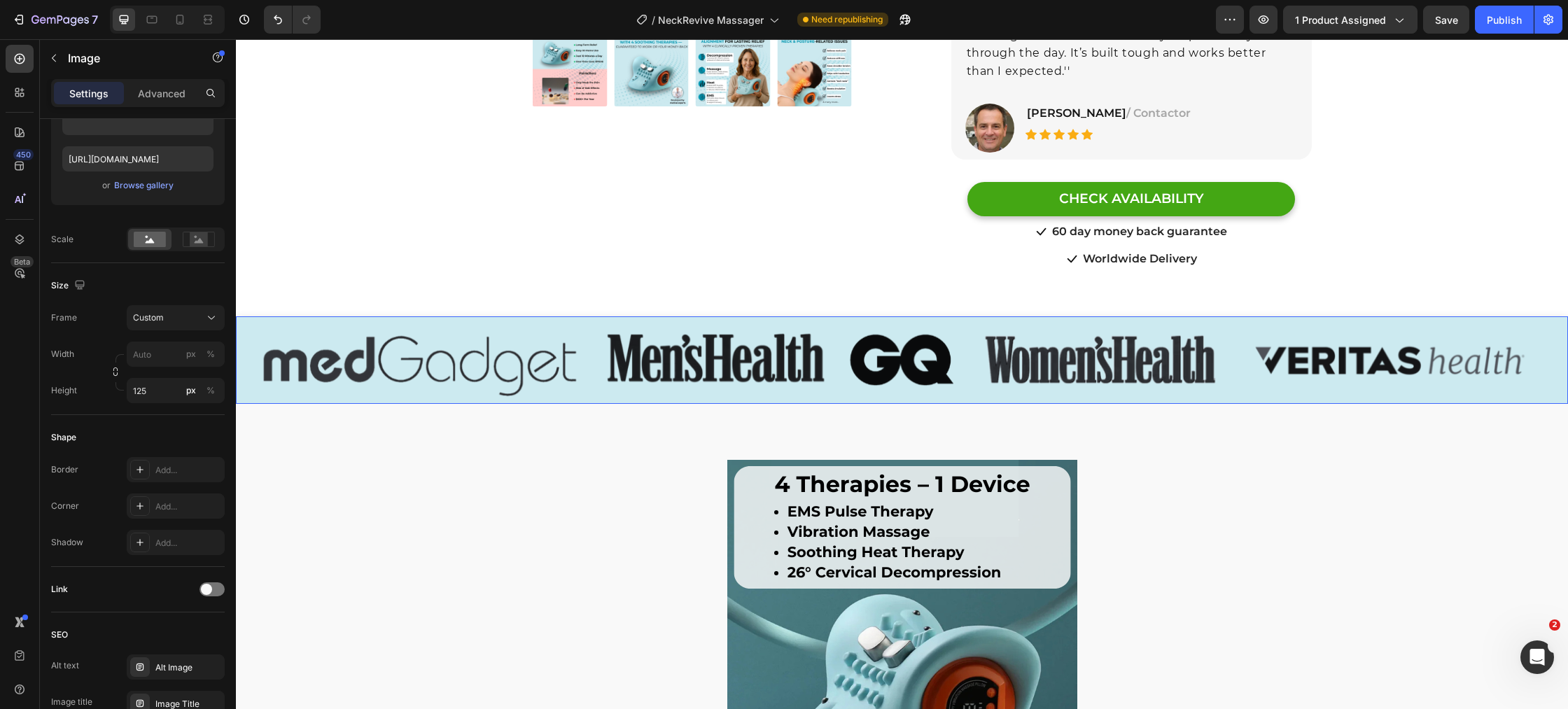
click at [338, 378] on img at bounding box center [902, 360] width 1332 height 87
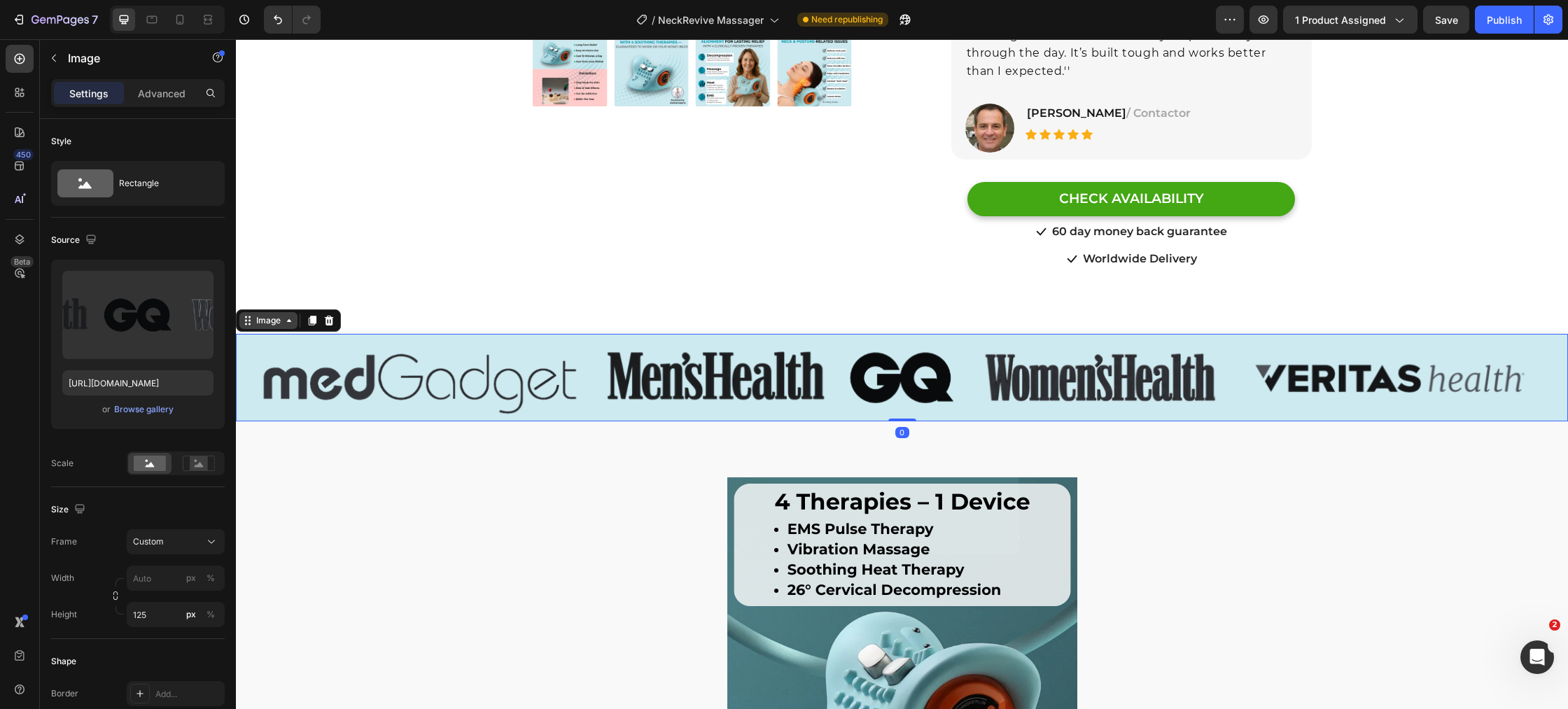
click at [274, 314] on div "Image" at bounding box center [268, 321] width 30 height 13
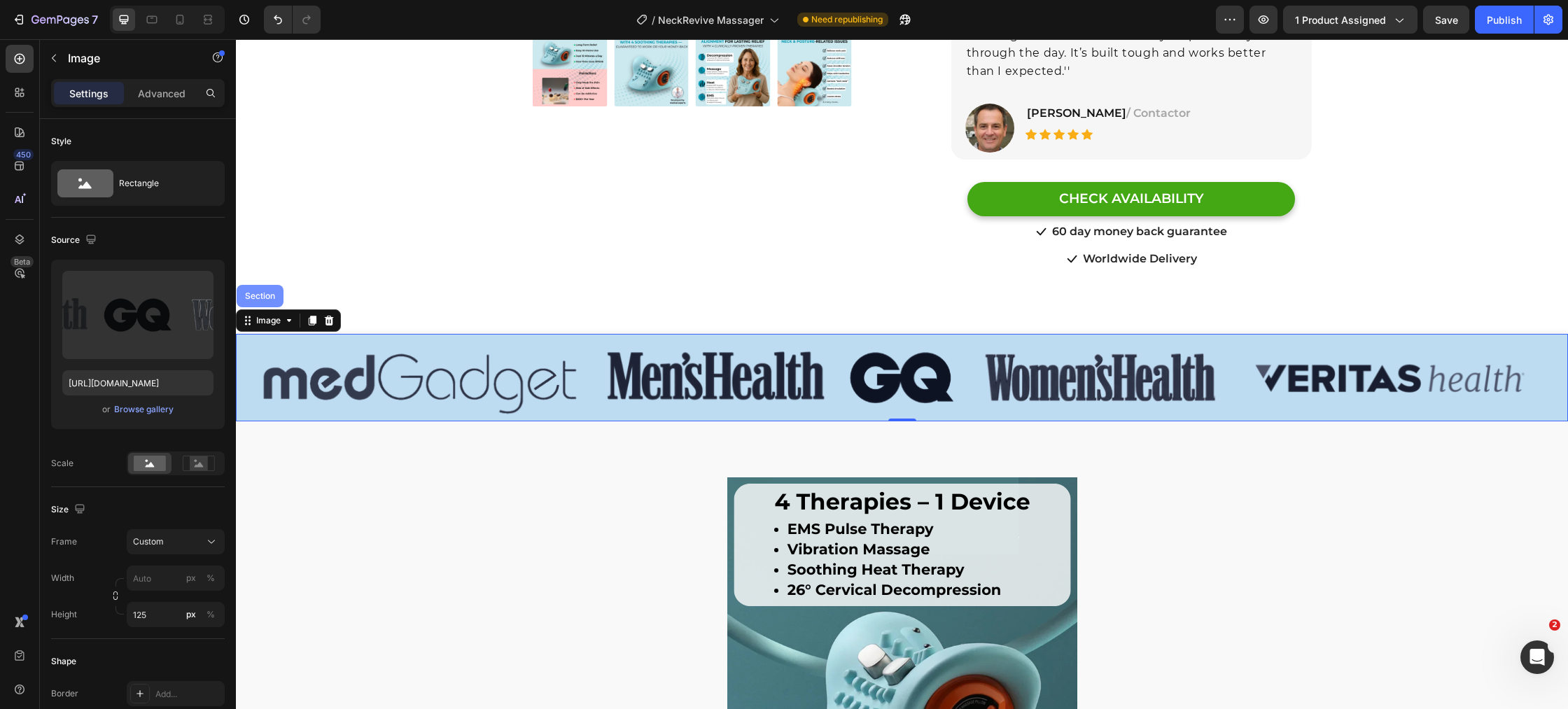
click at [263, 285] on div "Section" at bounding box center [259, 296] width 47 height 22
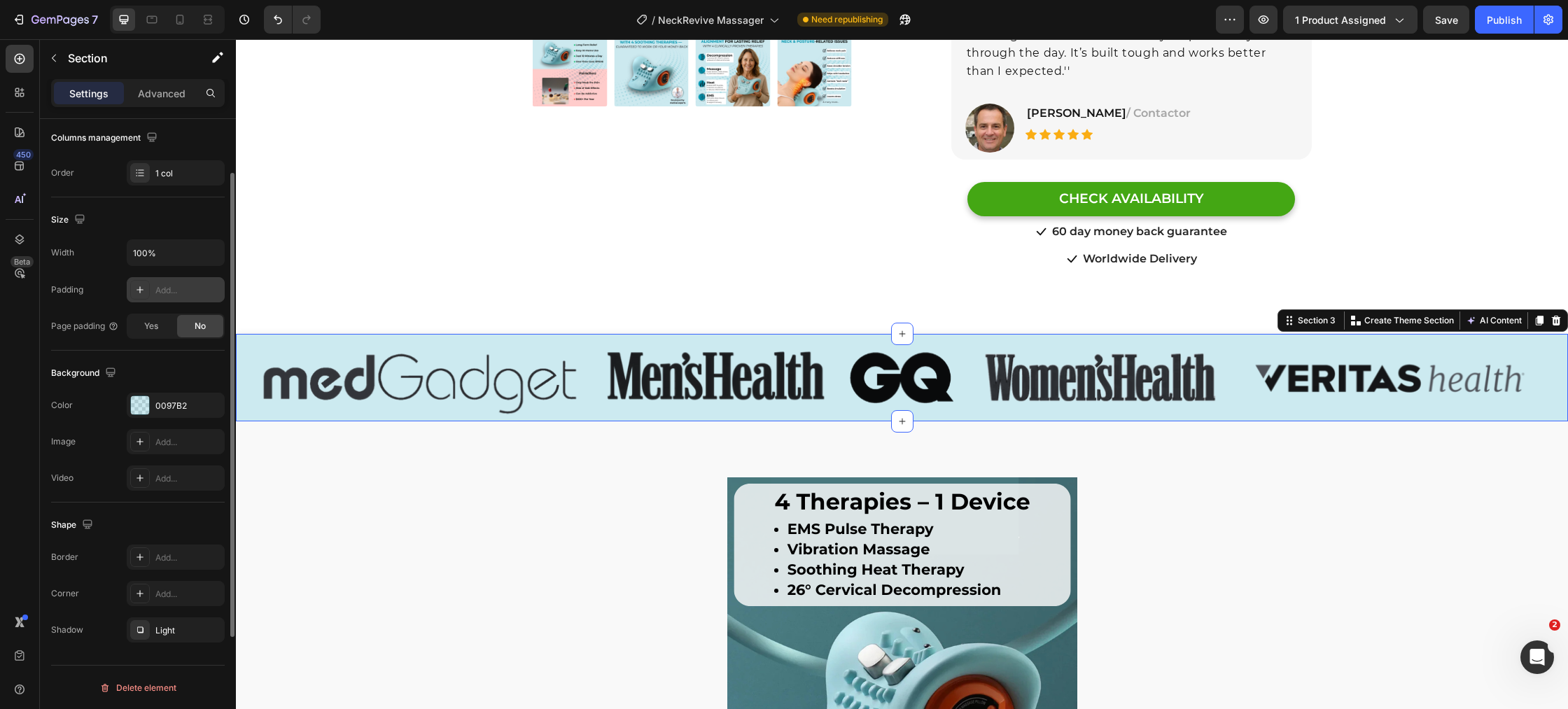
scroll to position [224, 0]
click at [186, 628] on div "Light" at bounding box center [176, 630] width 41 height 13
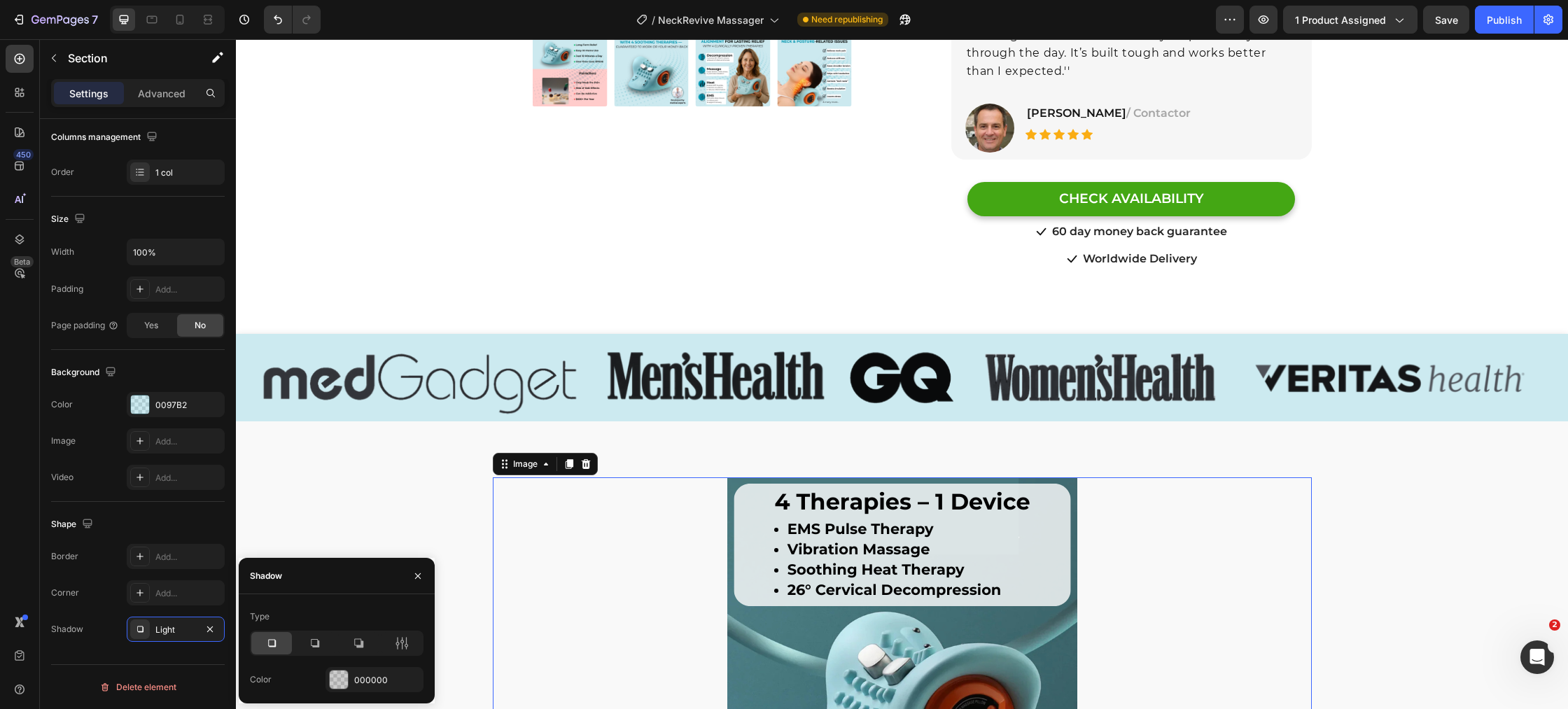
click at [580, 602] on div at bounding box center [902, 652] width 818 height 350
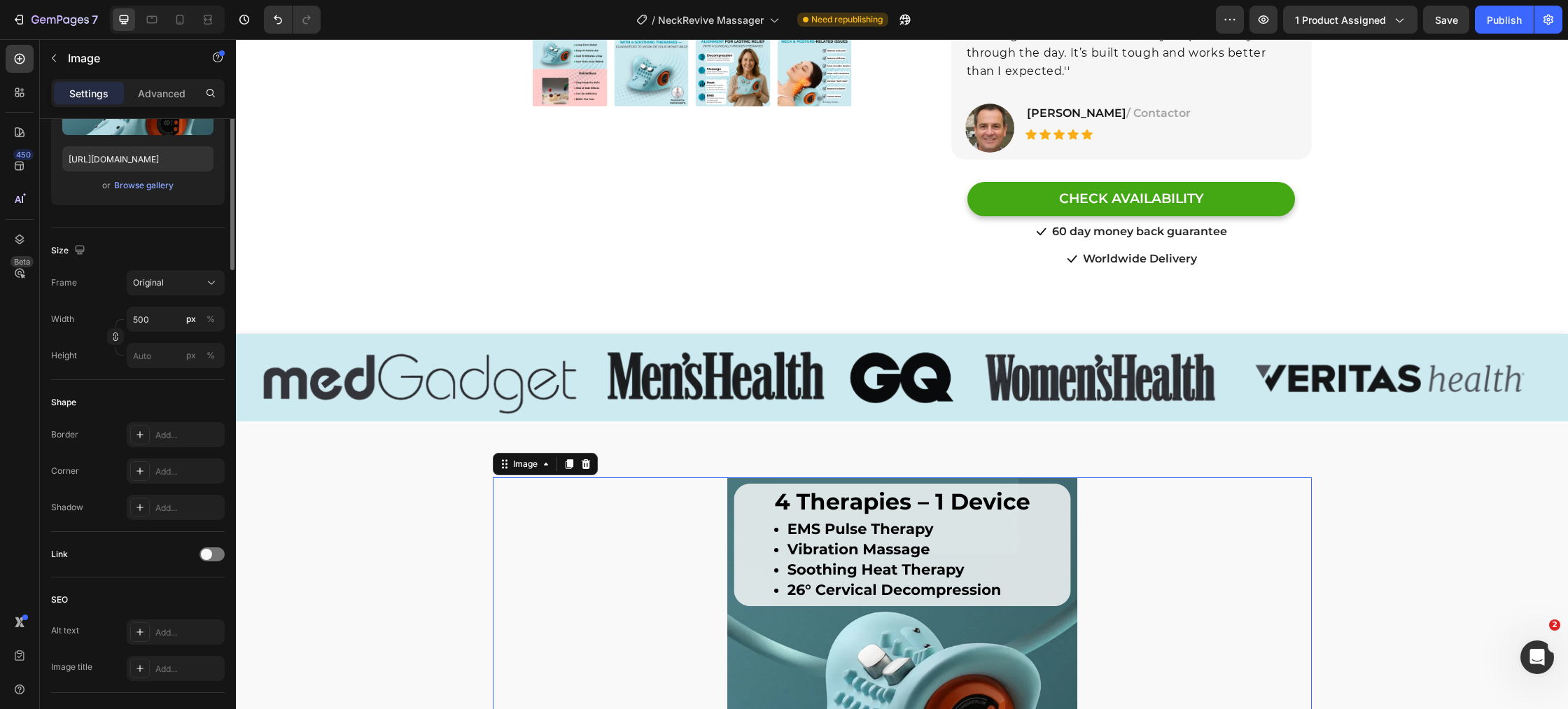
scroll to position [0, 0]
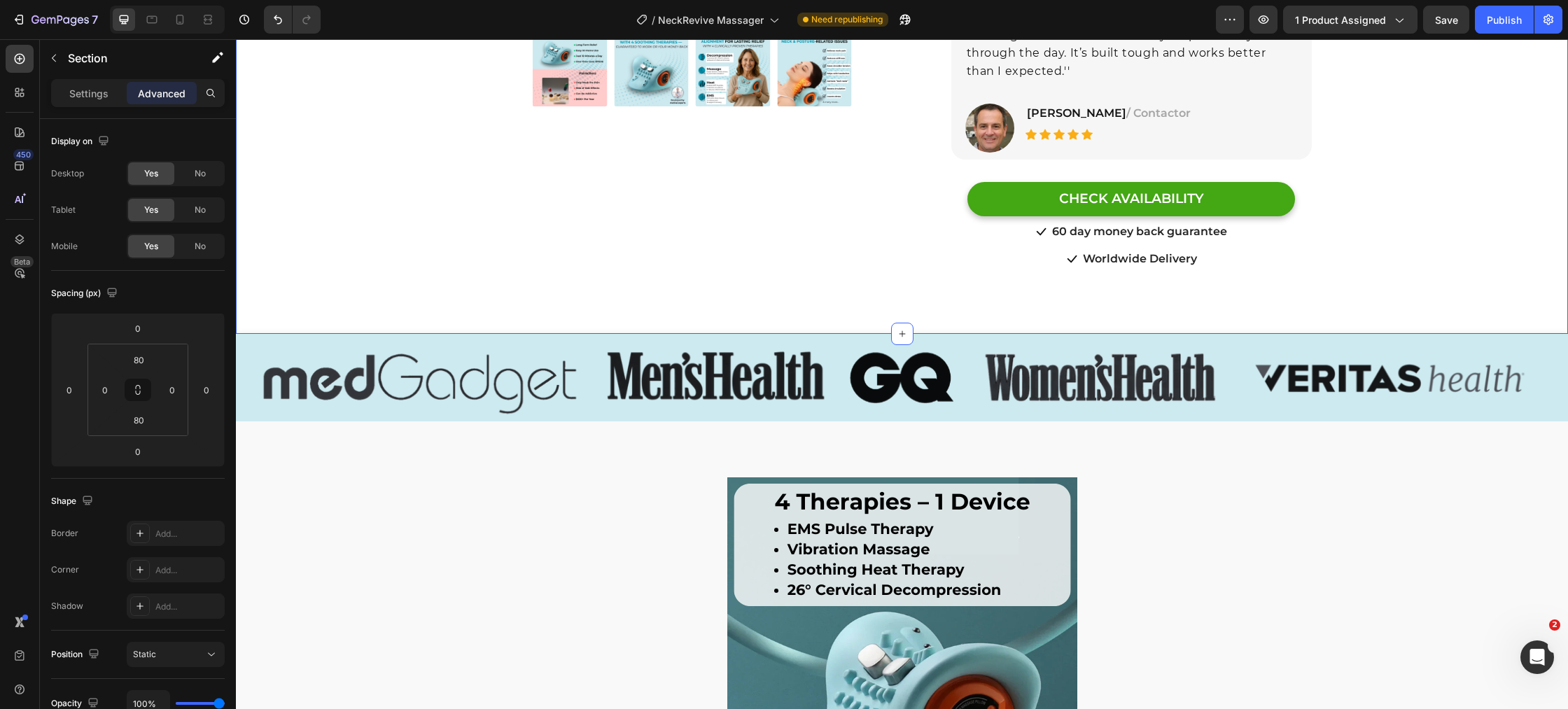
click at [417, 288] on div "Product Images Row Row Relieve Your Pain in Just 10 Minutes a Day Heading Row P…" at bounding box center [902, 36] width 1332 height 582
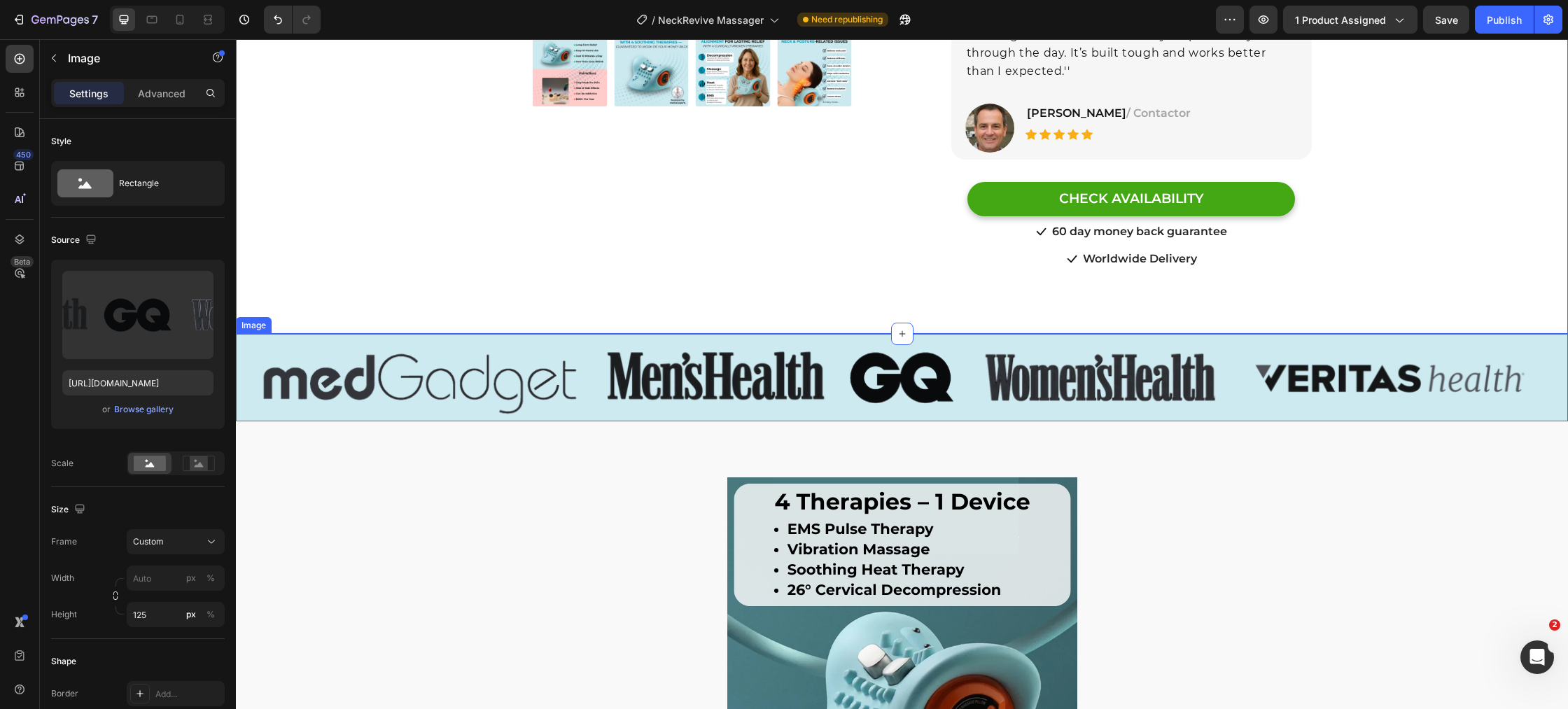
click at [413, 353] on img at bounding box center [902, 378] width 1332 height 87
click at [267, 314] on div "Image" at bounding box center [268, 321] width 30 height 13
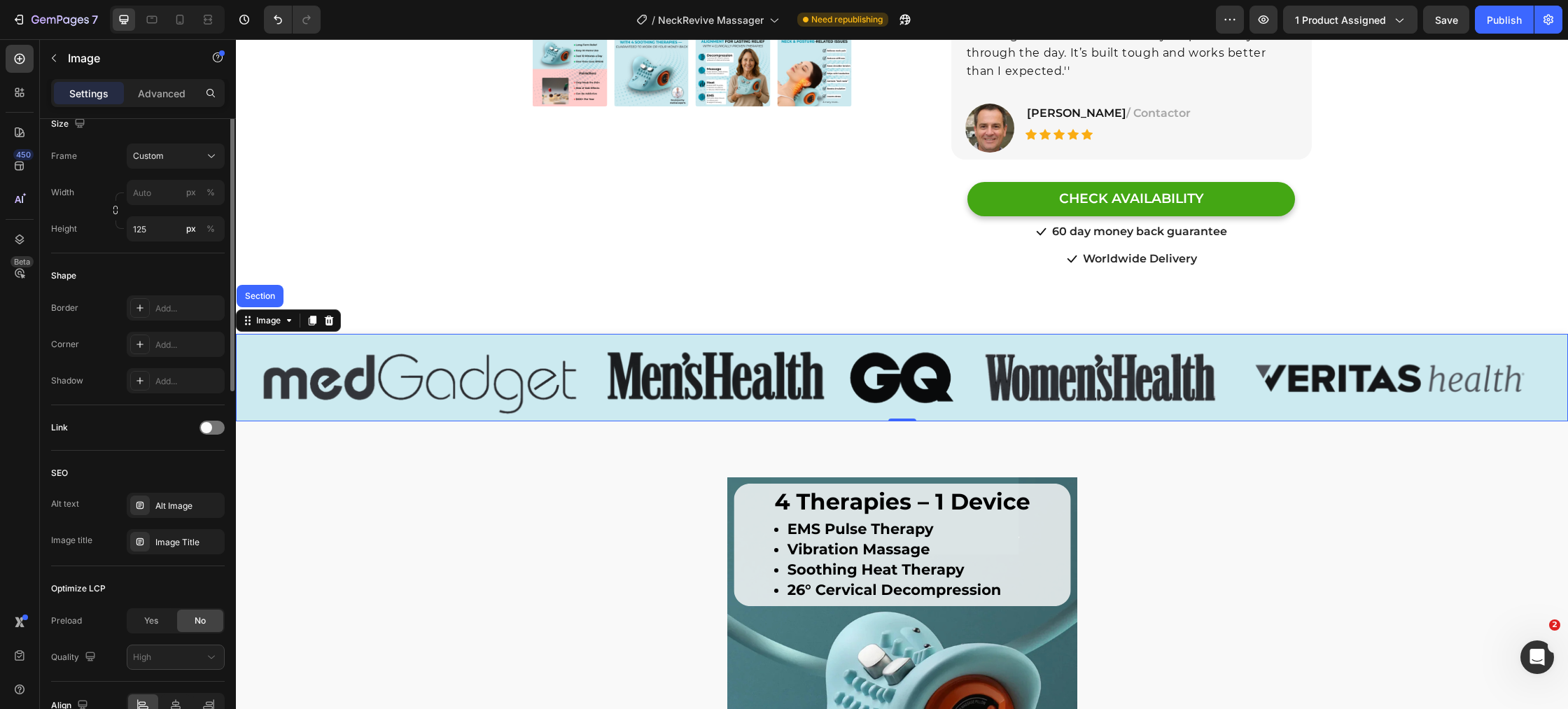
scroll to position [412, 0]
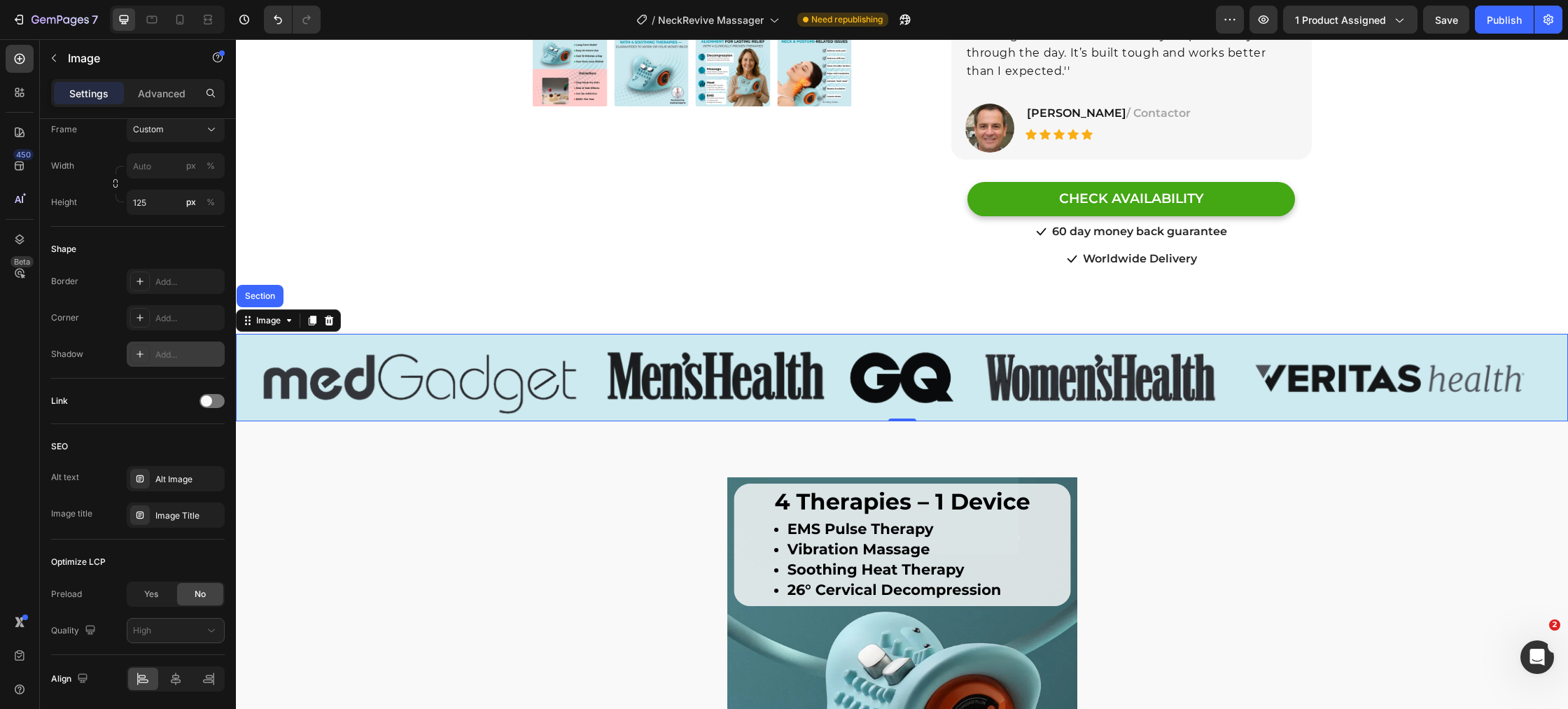
click at [146, 354] on div at bounding box center [140, 354] width 20 height 20
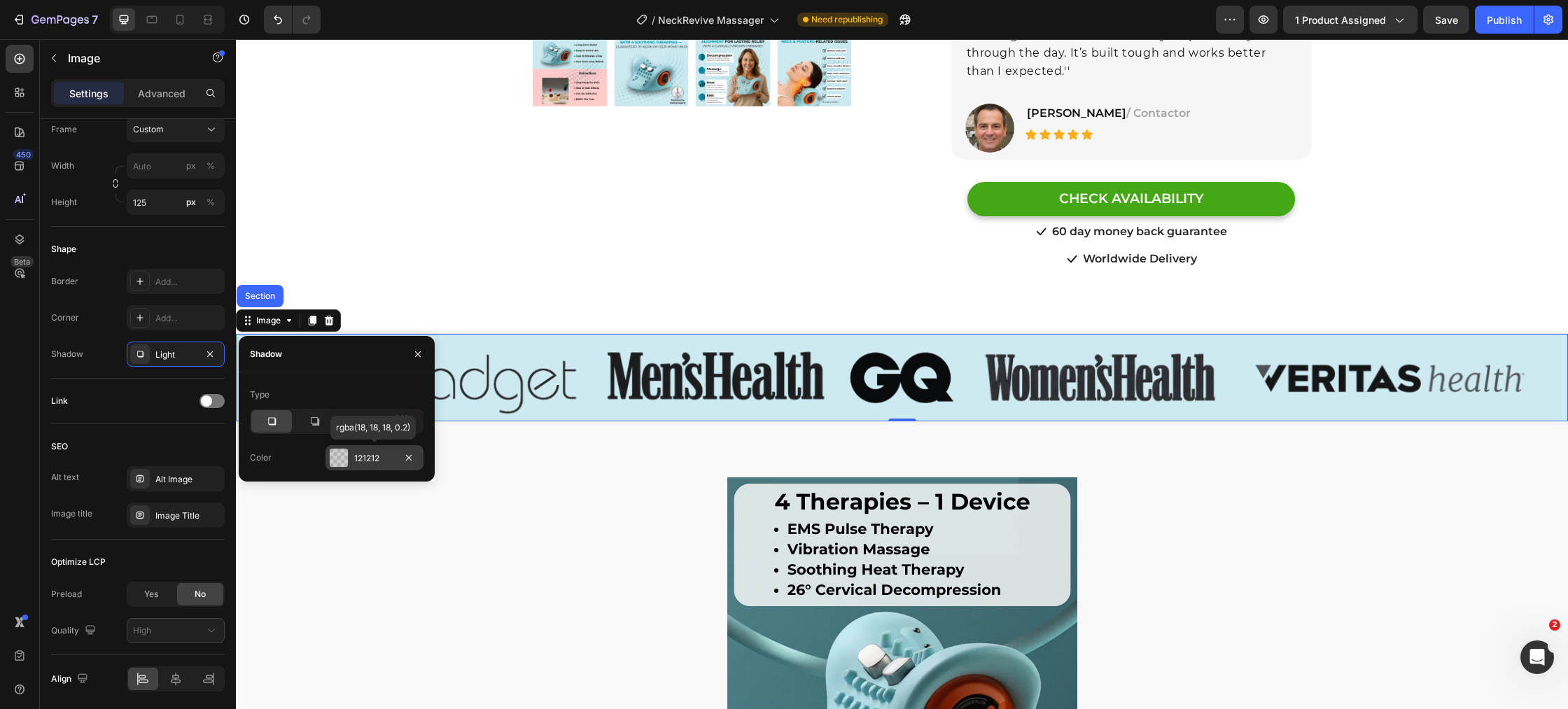
click at [338, 464] on div at bounding box center [339, 458] width 19 height 19
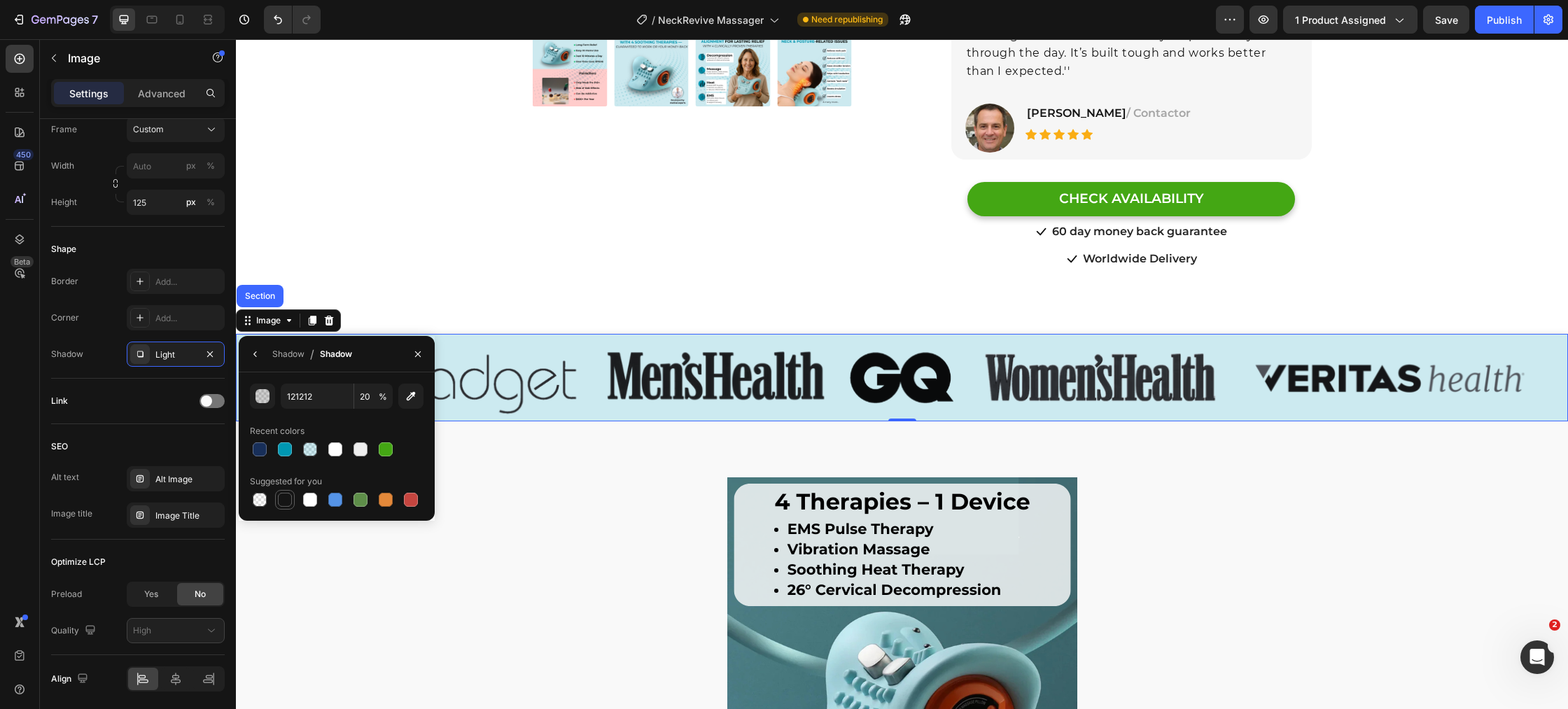
click at [286, 502] on div at bounding box center [285, 500] width 14 height 14
type input "151515"
type input "100"
click at [214, 356] on icon "button" at bounding box center [210, 354] width 11 height 11
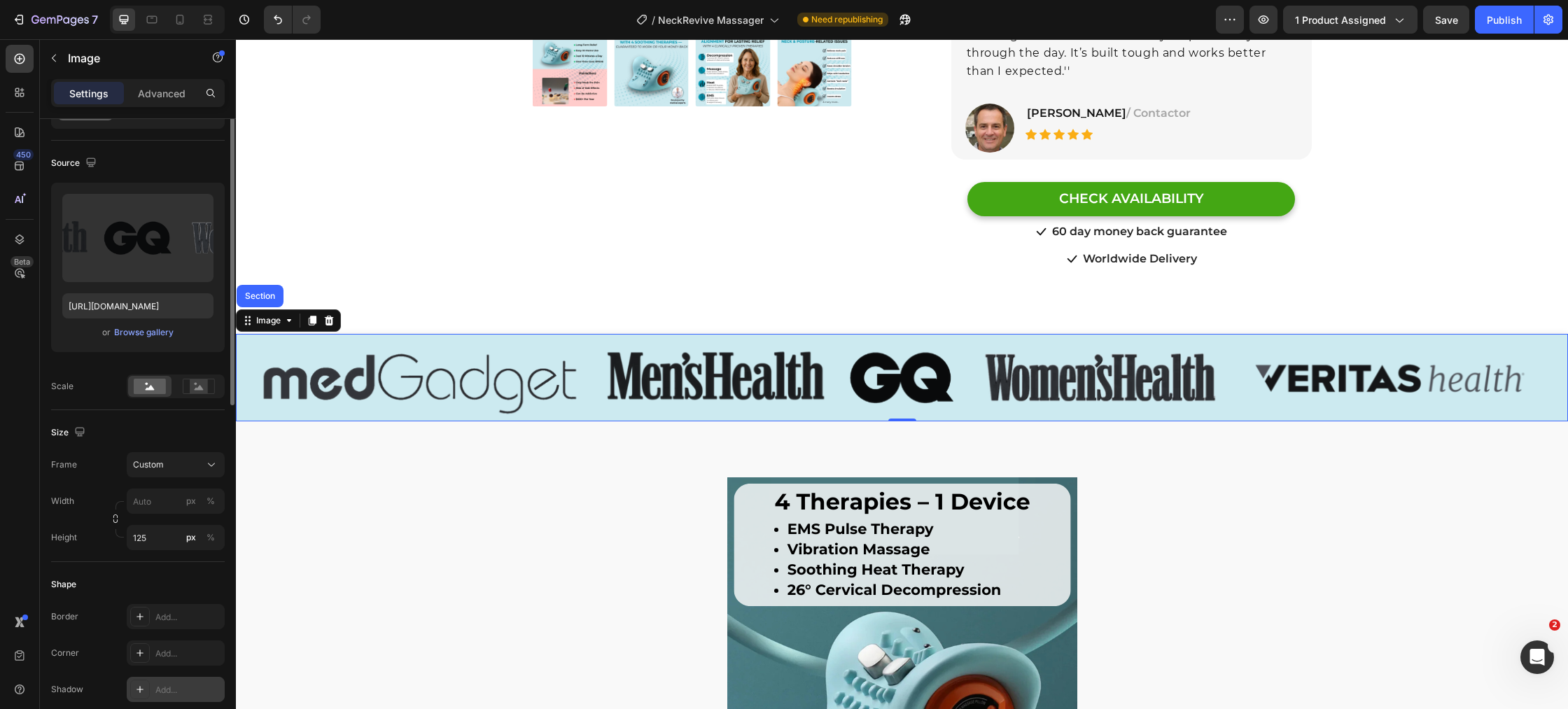
scroll to position [0, 0]
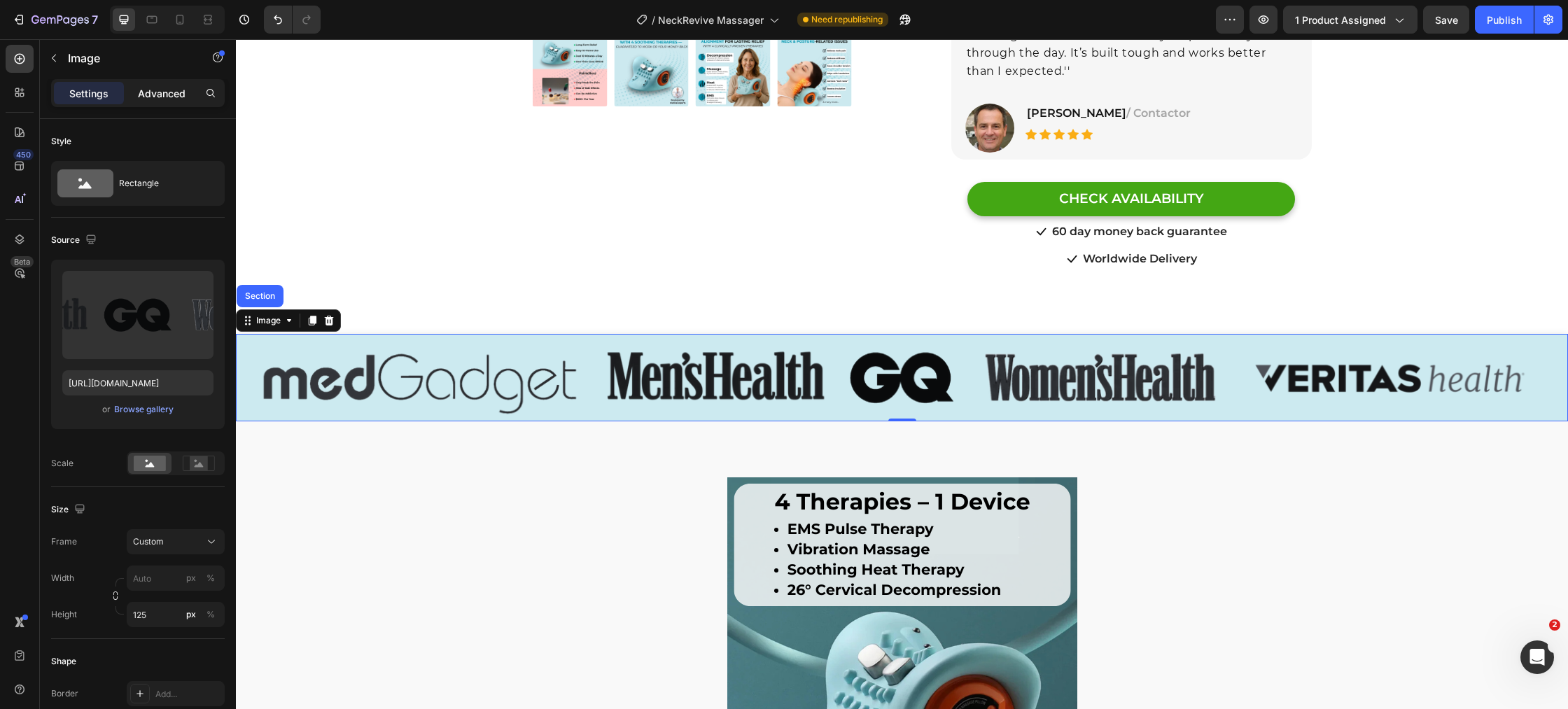
click at [154, 89] on p "Advanced" at bounding box center [161, 94] width 47 height 15
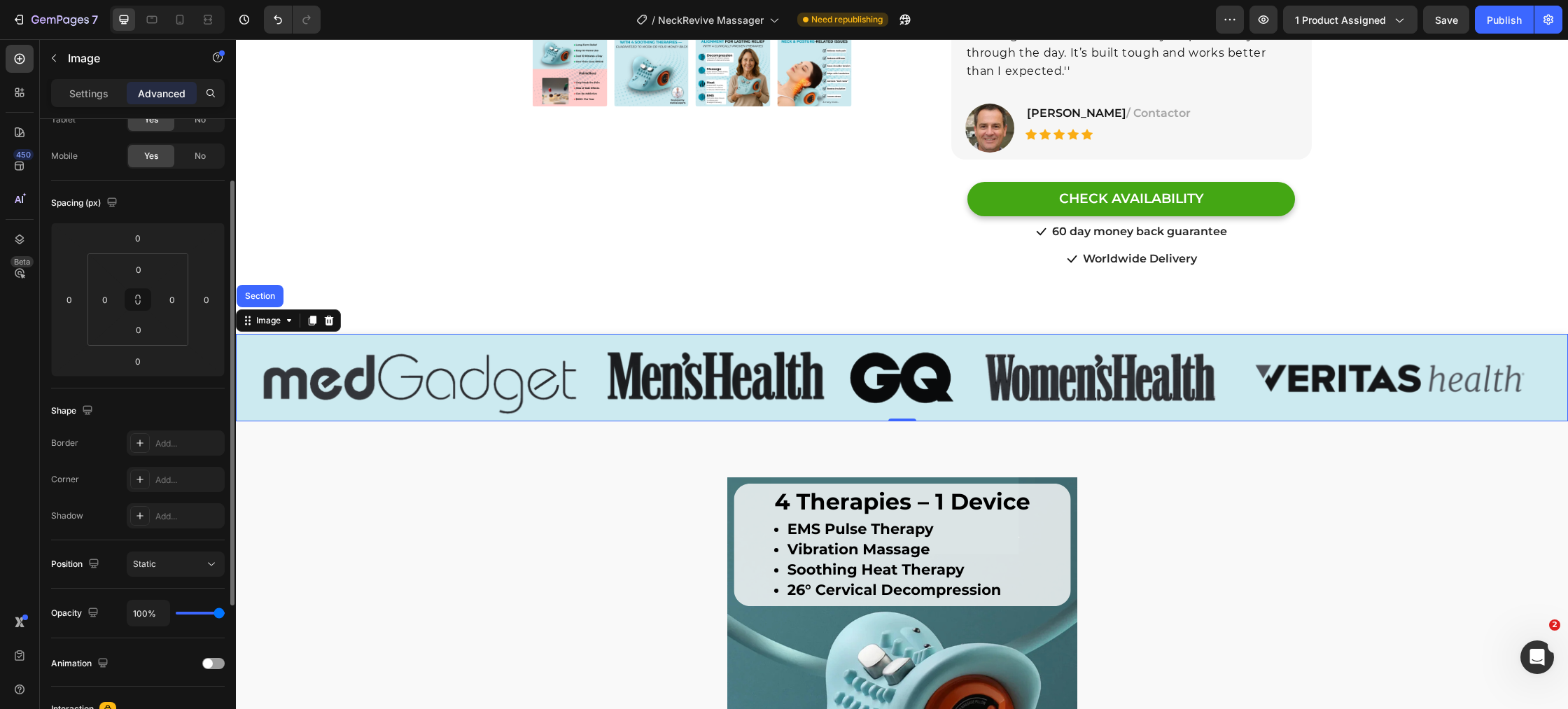
scroll to position [91, 0]
click at [142, 517] on icon at bounding box center [140, 515] width 11 height 11
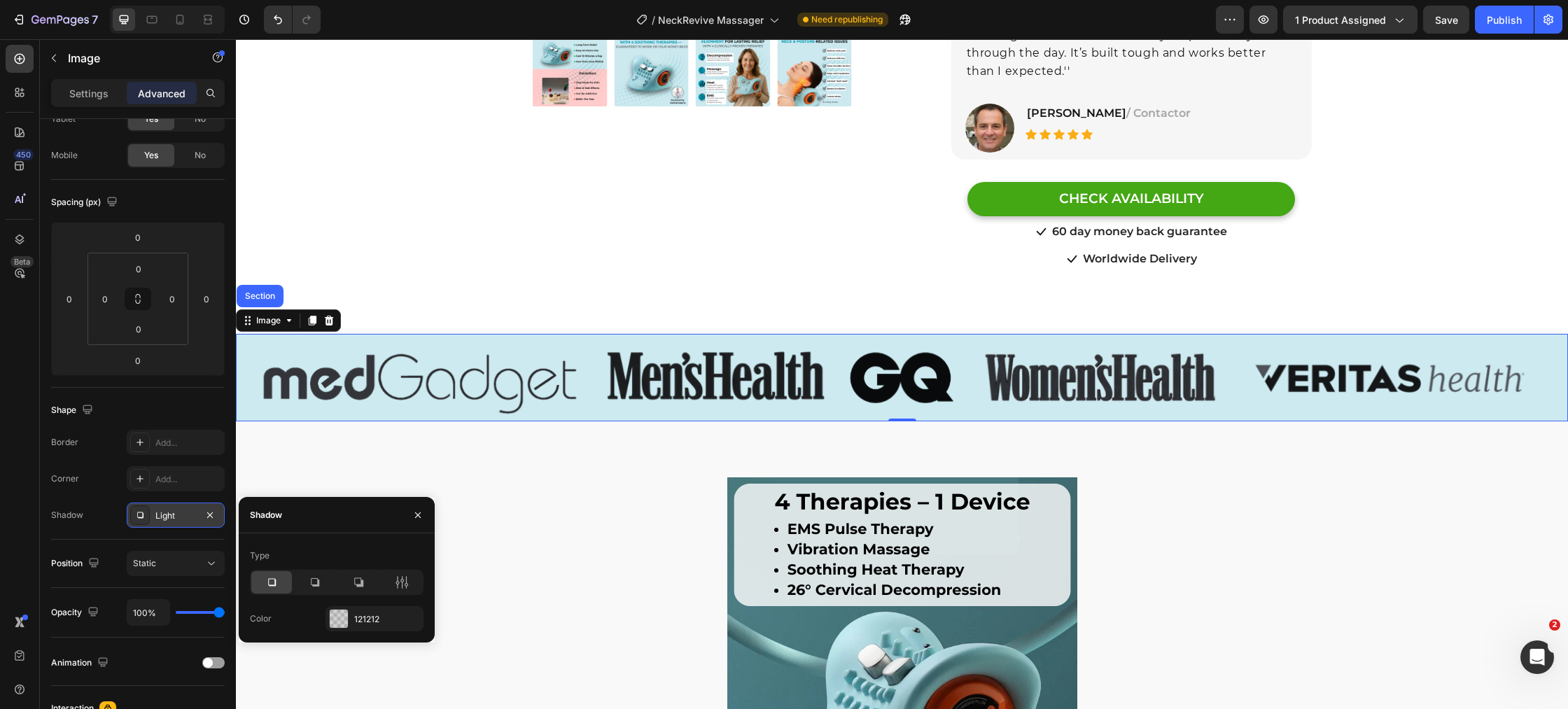
click at [265, 577] on icon at bounding box center [271, 582] width 14 height 14
click at [339, 621] on div at bounding box center [339, 619] width 19 height 19
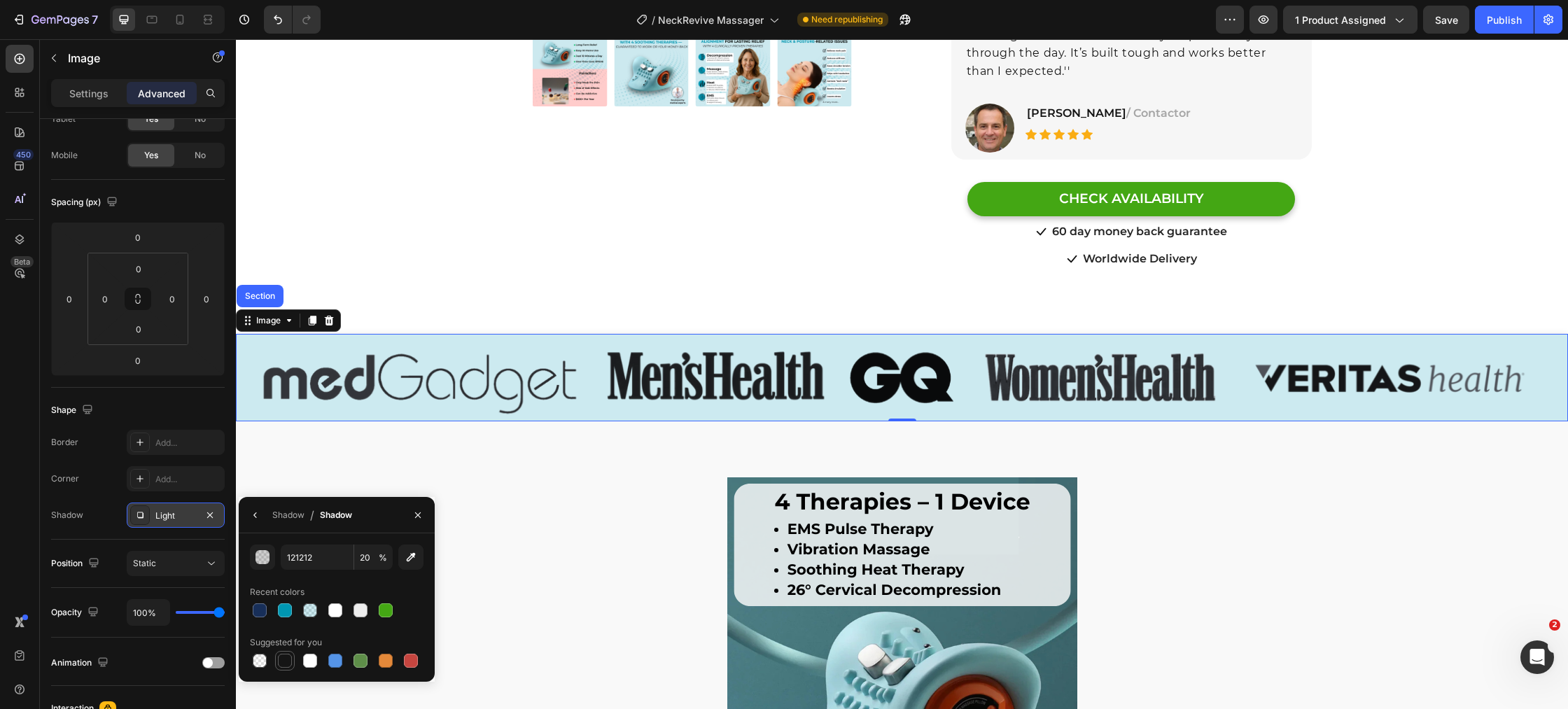
click at [289, 669] on div at bounding box center [285, 661] width 17 height 17
type input "151515"
type input "100"
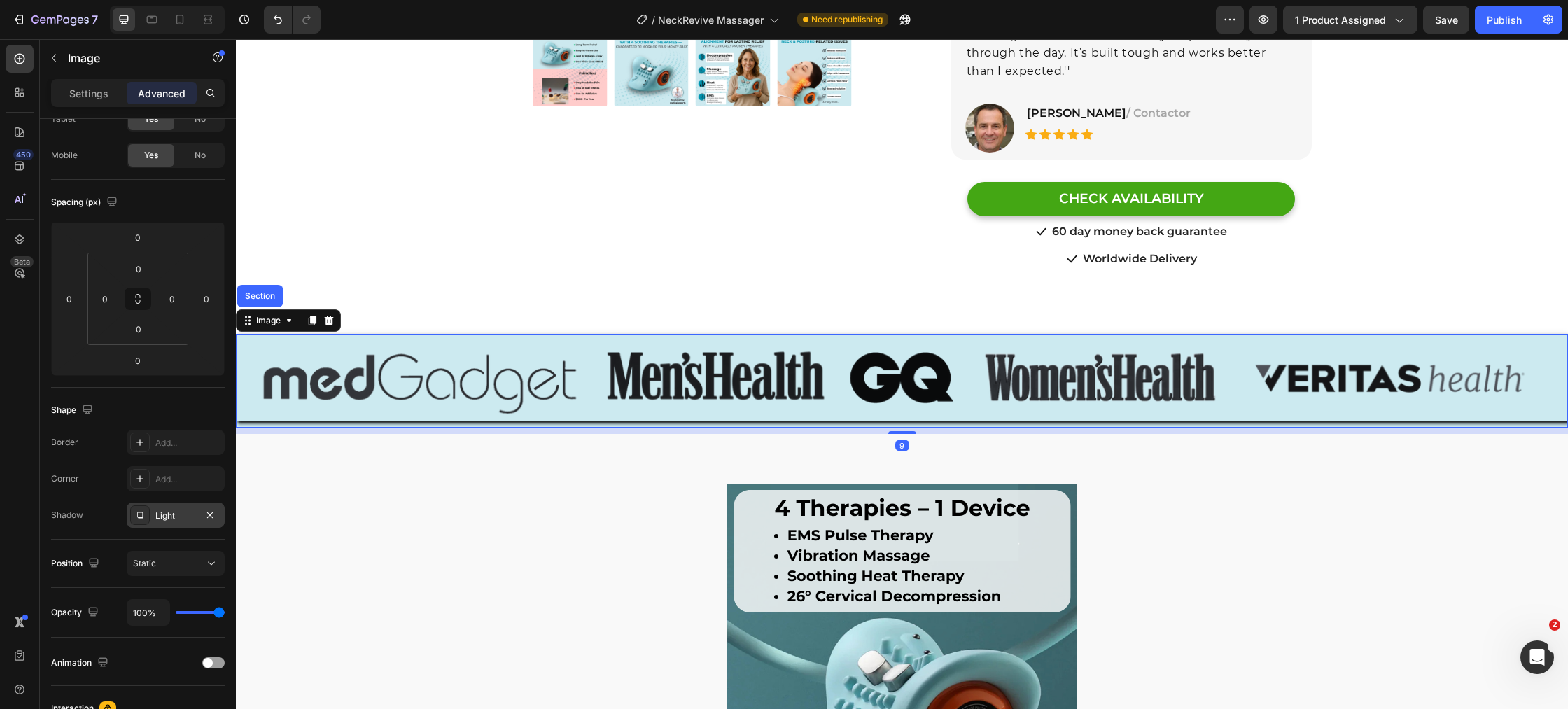
drag, startPoint x: 913, startPoint y: 402, endPoint x: 901, endPoint y: 409, distance: 13.9
click at [911, 408] on div "Image Section 9" at bounding box center [902, 381] width 1332 height 94
type input "9"
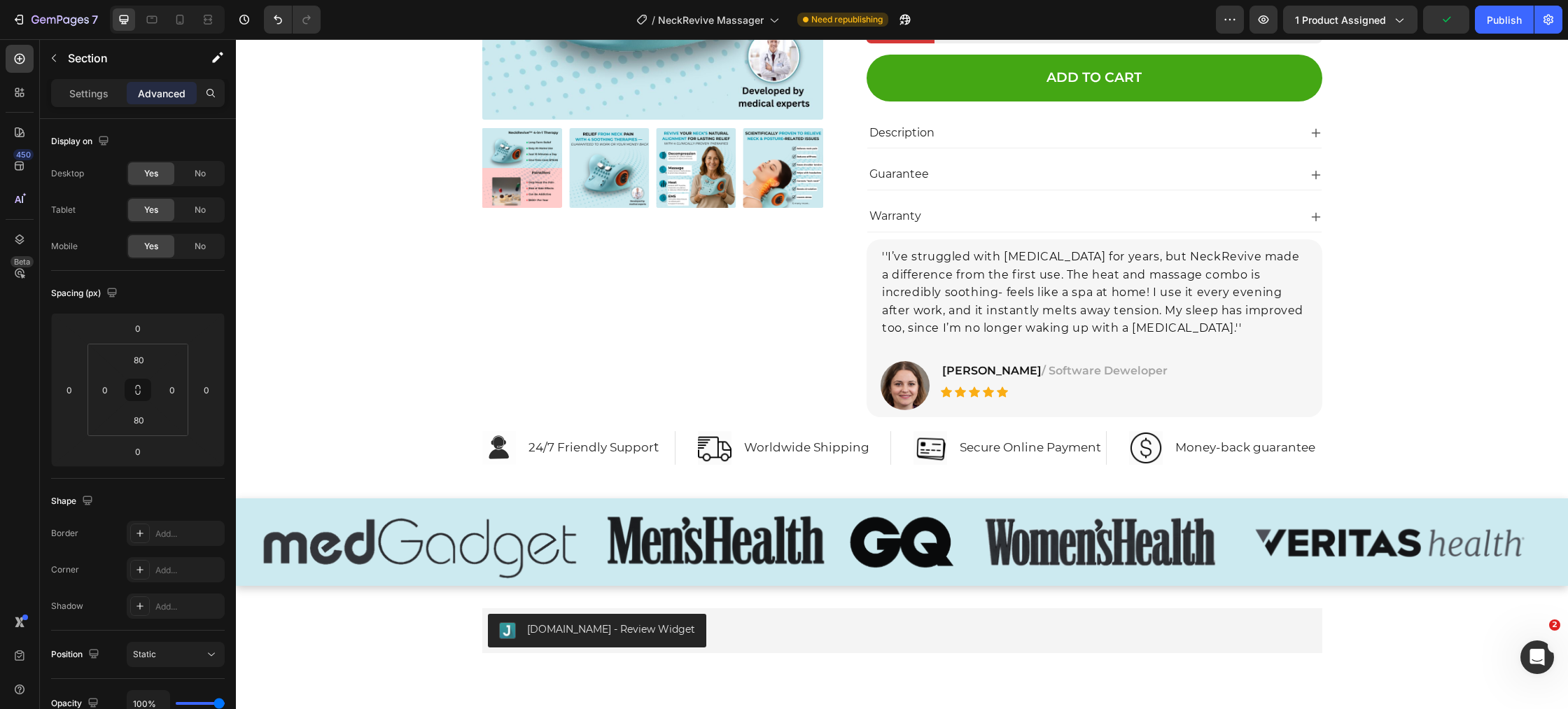
scroll to position [6978, 0]
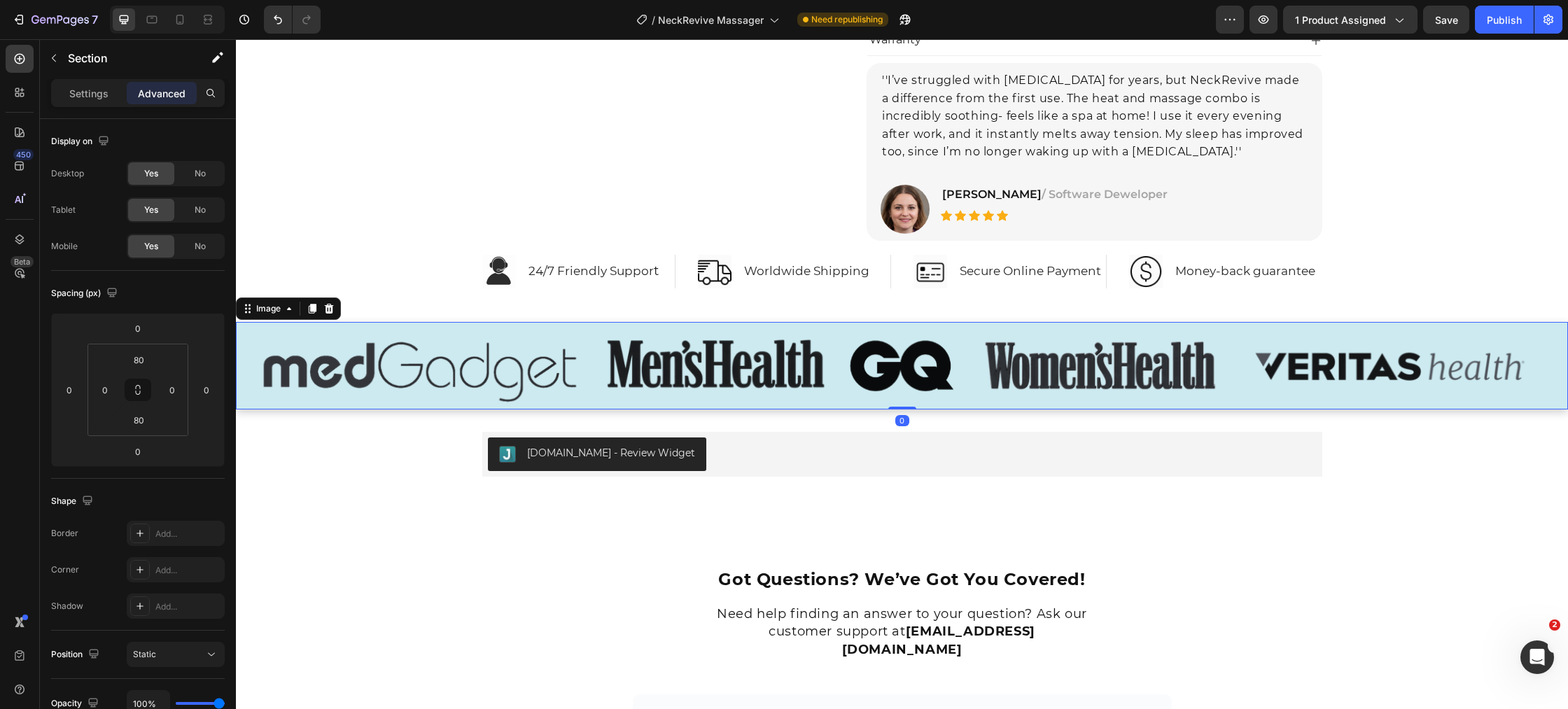
click at [719, 395] on img at bounding box center [902, 366] width 1332 height 87
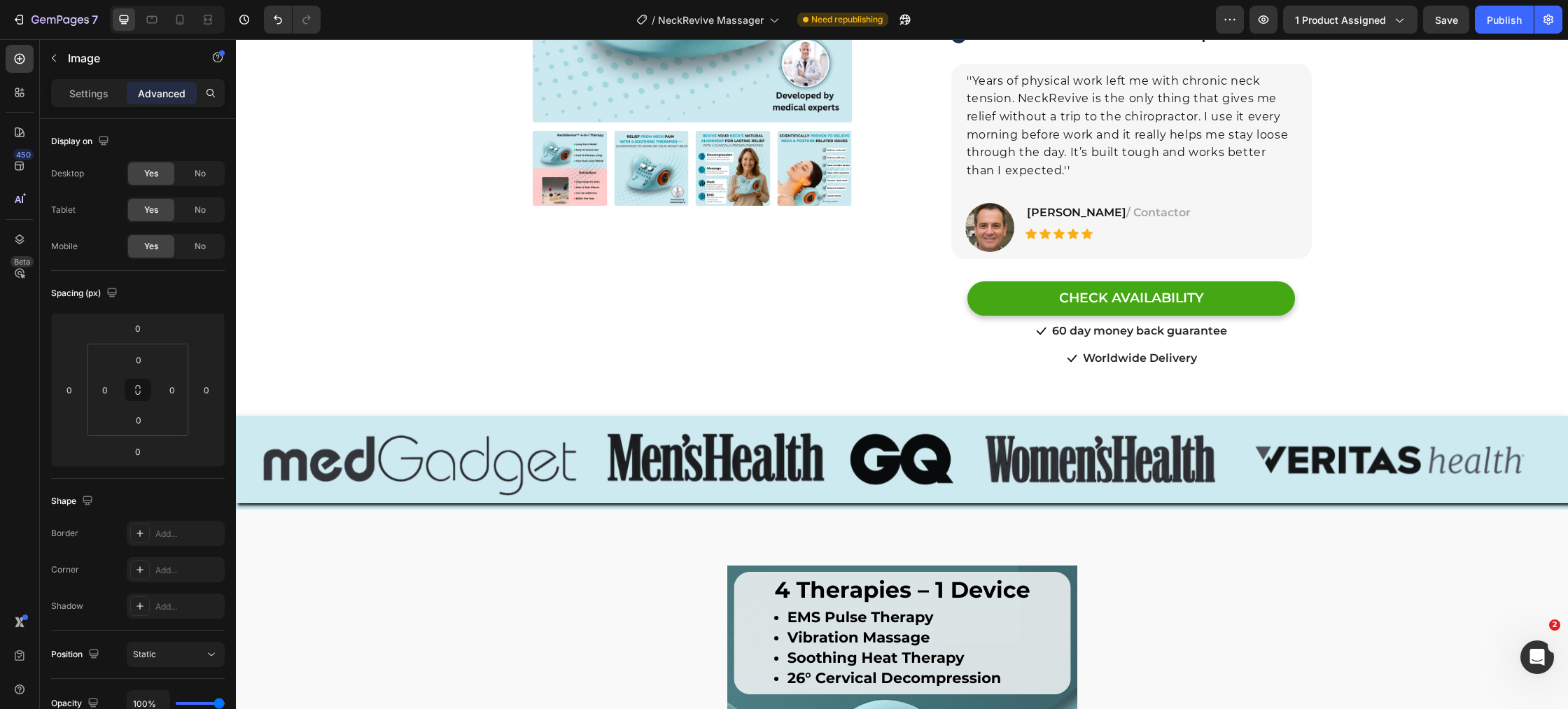
scroll to position [484, 0]
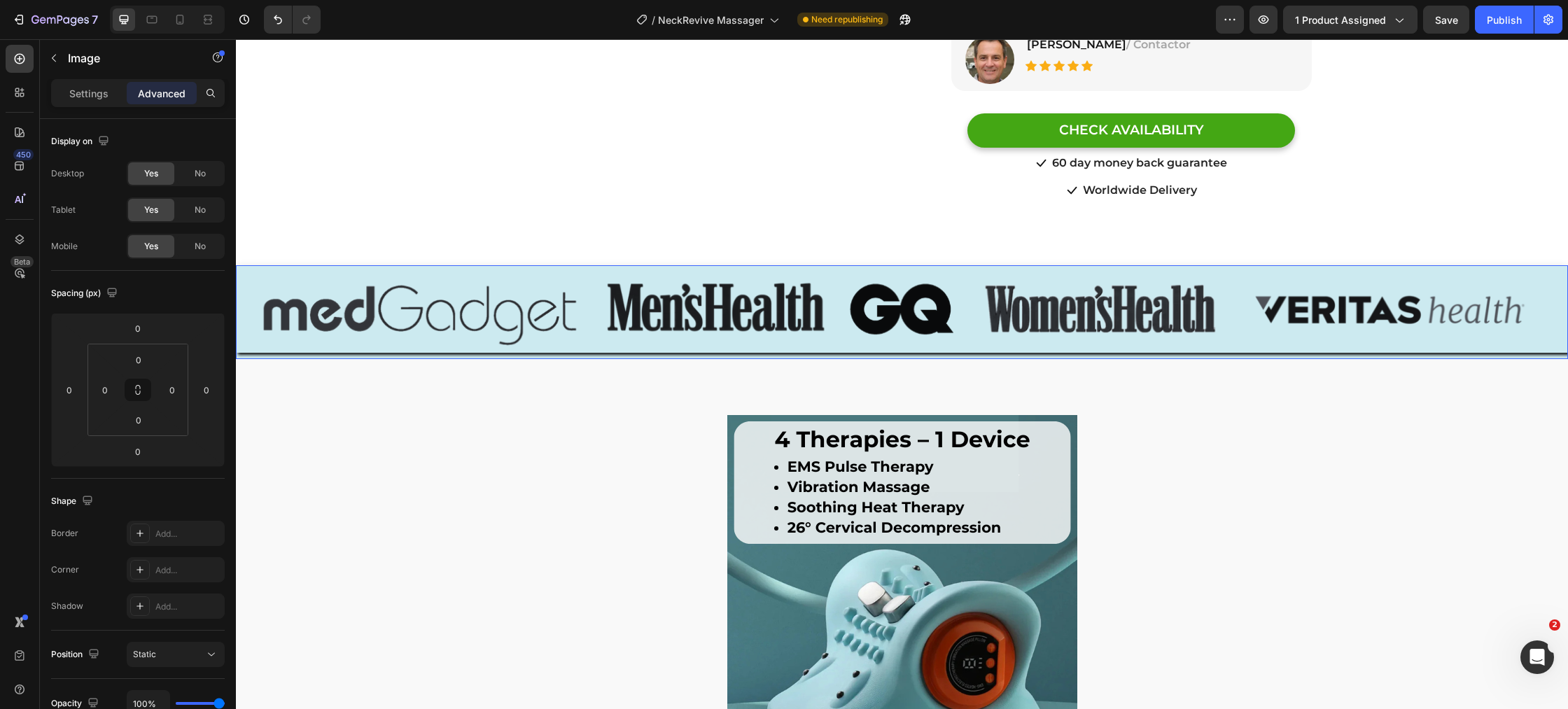
click at [408, 311] on img at bounding box center [902, 309] width 1332 height 87
click at [166, 604] on div "Light" at bounding box center [176, 608] width 41 height 13
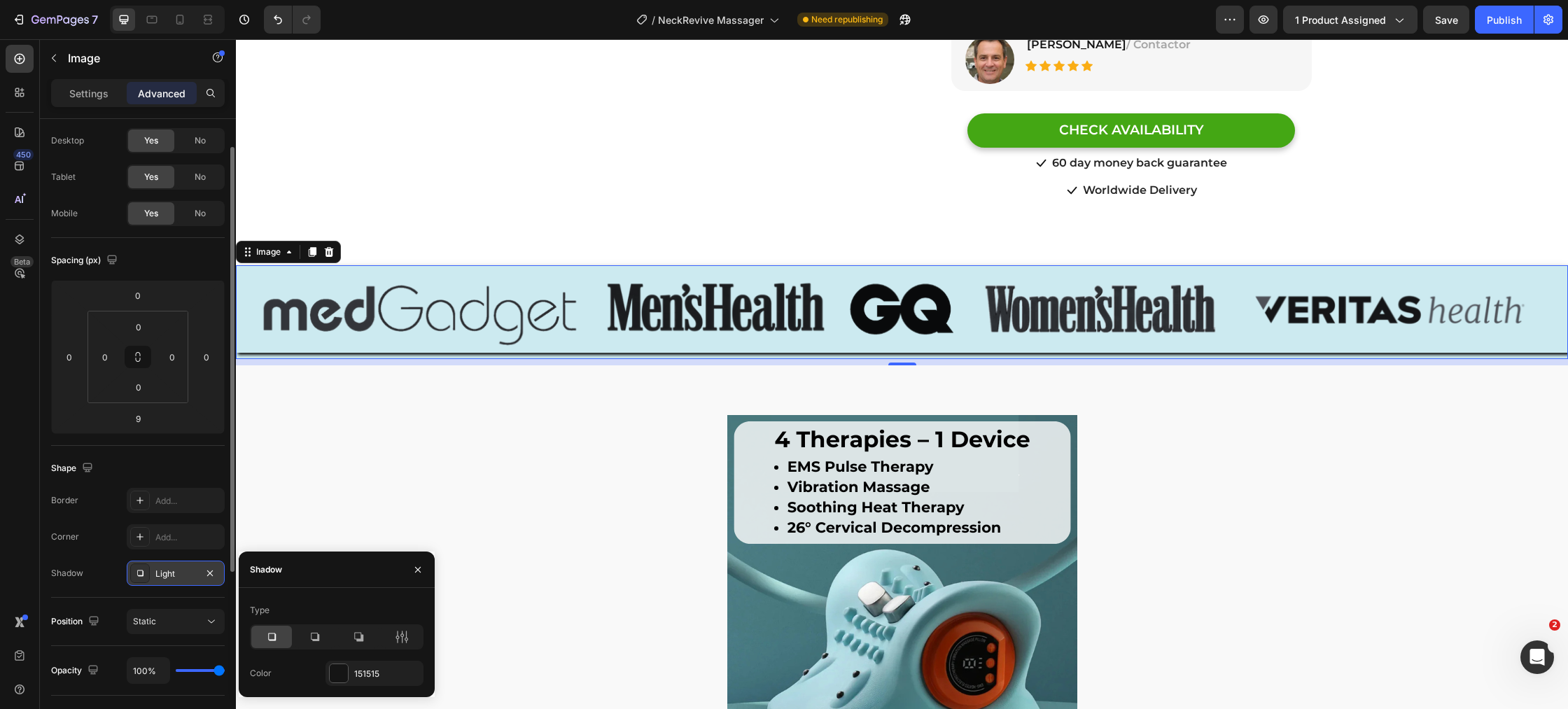
scroll to position [38, 0]
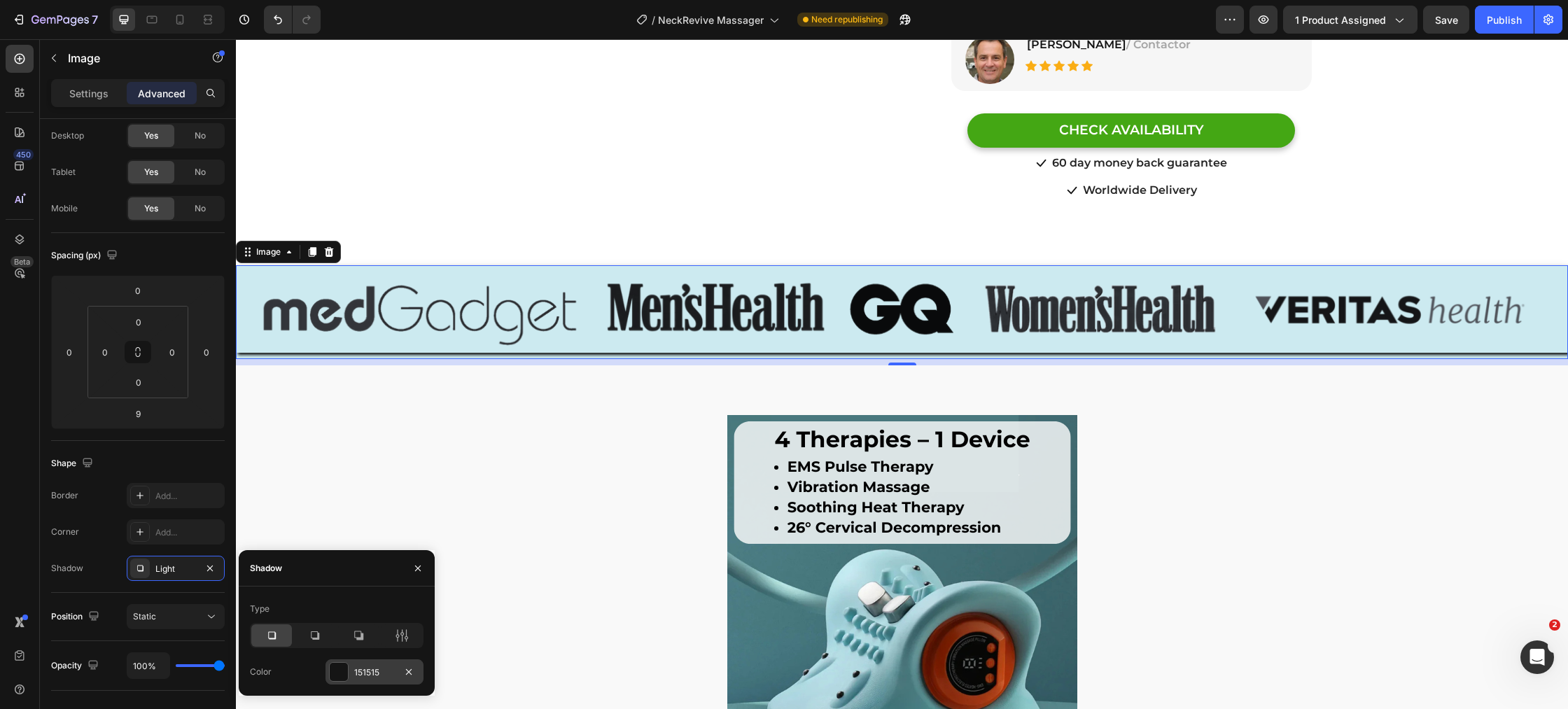
click at [330, 671] on div at bounding box center [339, 673] width 19 height 19
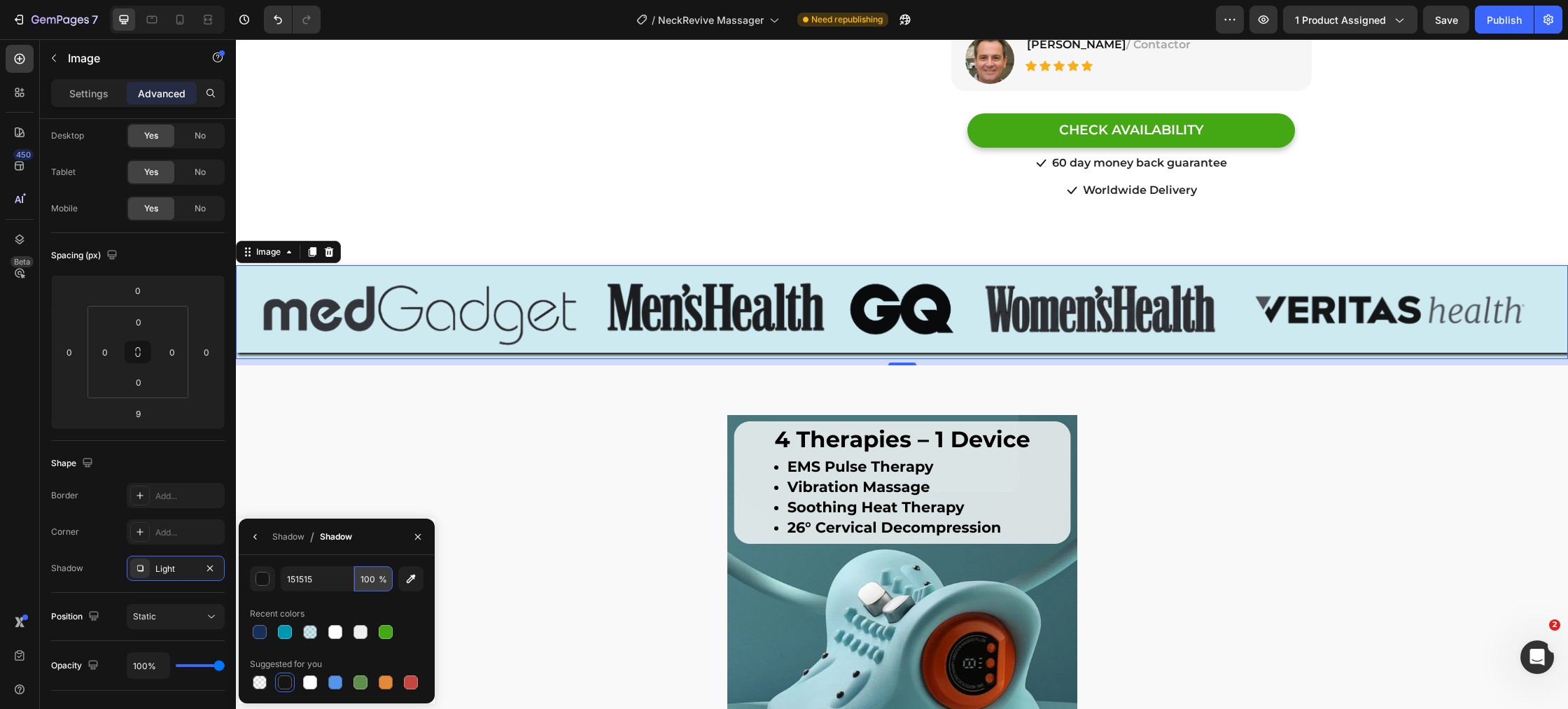
click at [369, 579] on input "100" at bounding box center [373, 579] width 38 height 25
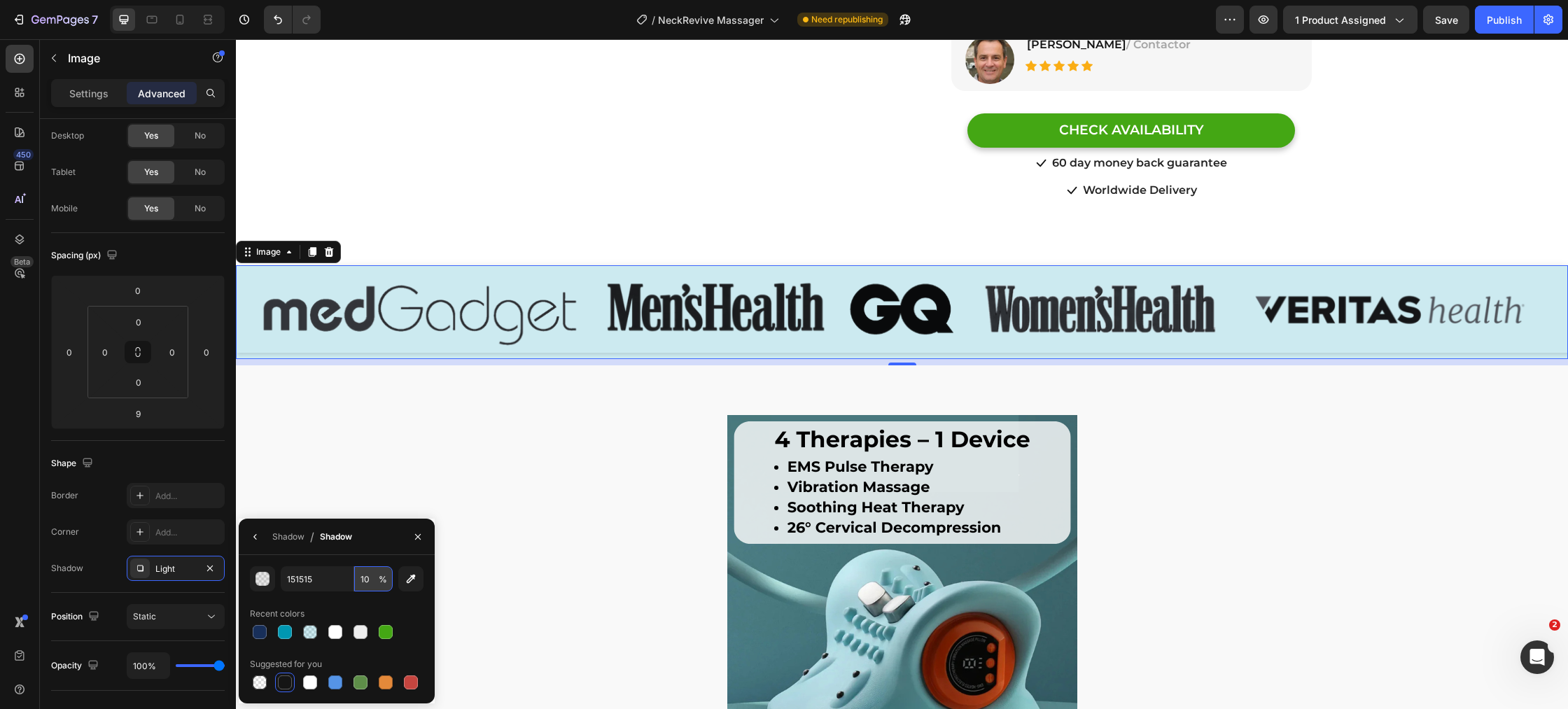
type input "1"
type input "18"
click at [511, 502] on div at bounding box center [902, 590] width 818 height 350
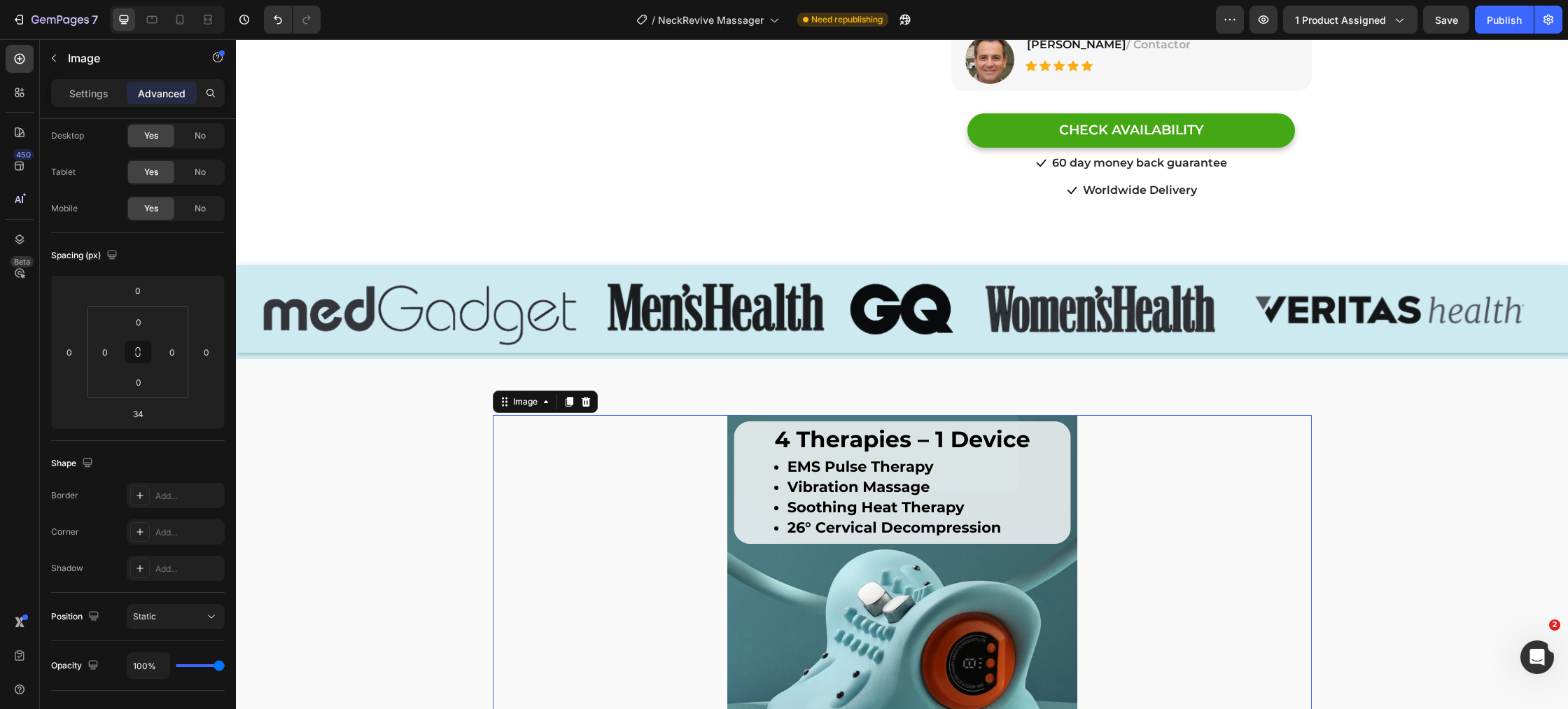
click at [511, 502] on div at bounding box center [902, 590] width 818 height 350
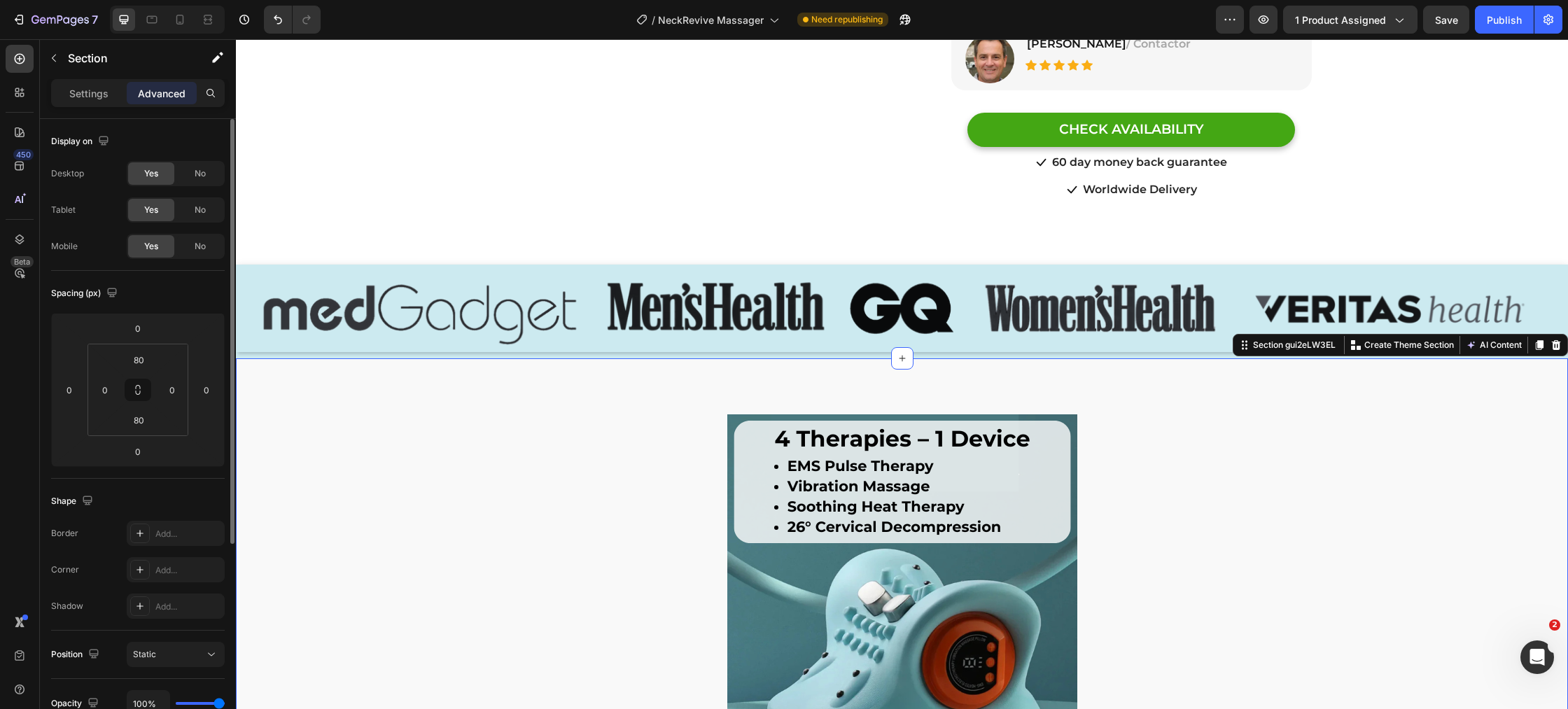
drag, startPoint x: 397, startPoint y: 569, endPoint x: 426, endPoint y: 368, distance: 203.1
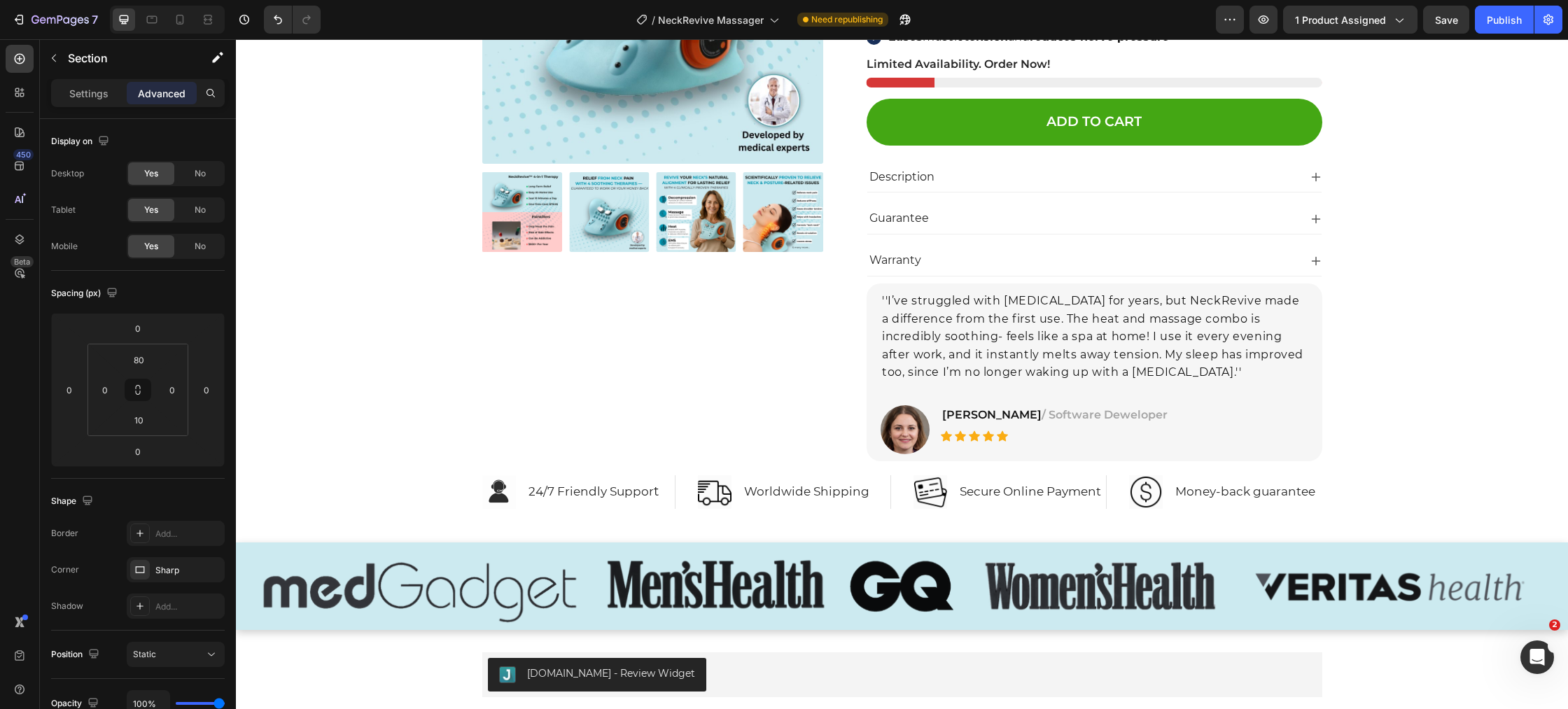
scroll to position [7113, 0]
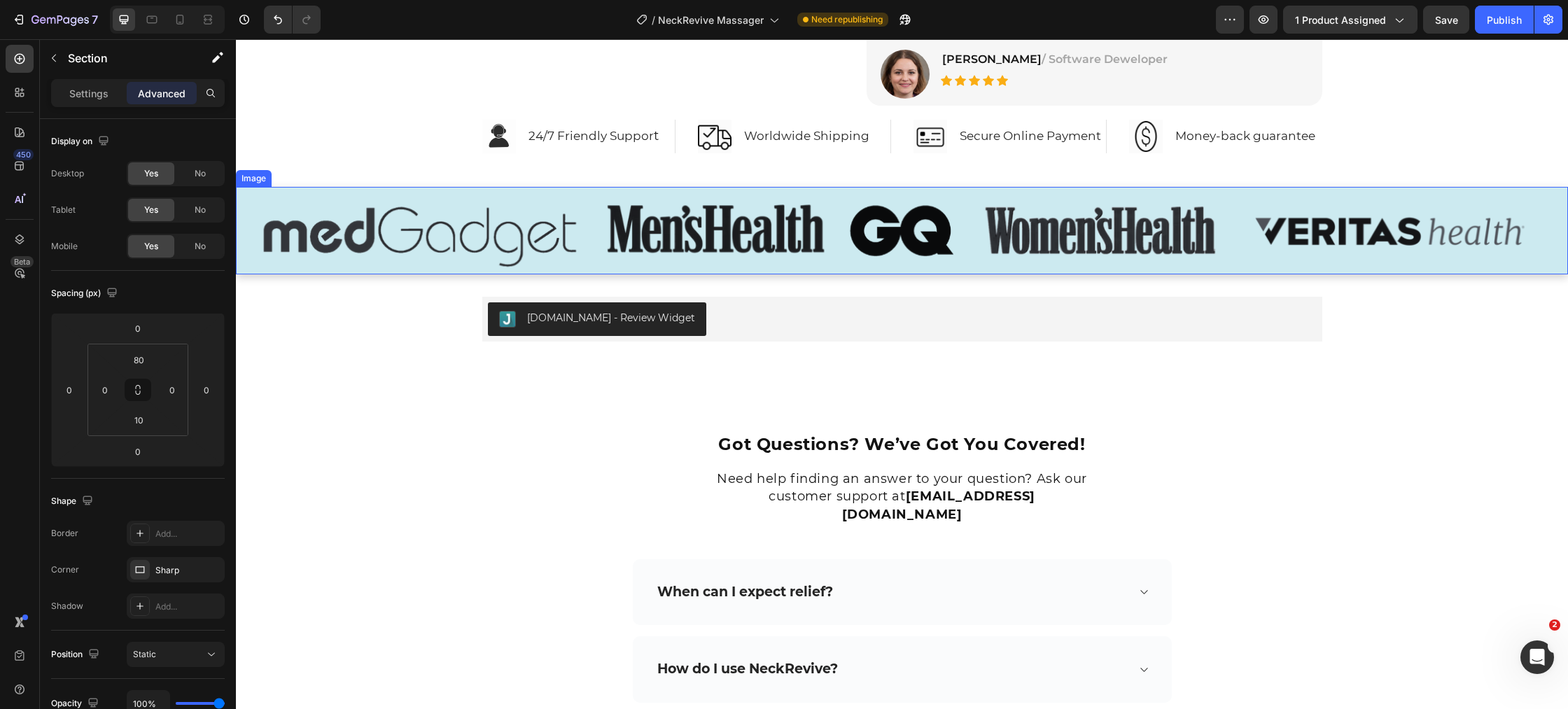
click at [440, 258] on img at bounding box center [902, 231] width 1332 height 87
click at [274, 175] on div "Image" at bounding box center [268, 174] width 30 height 13
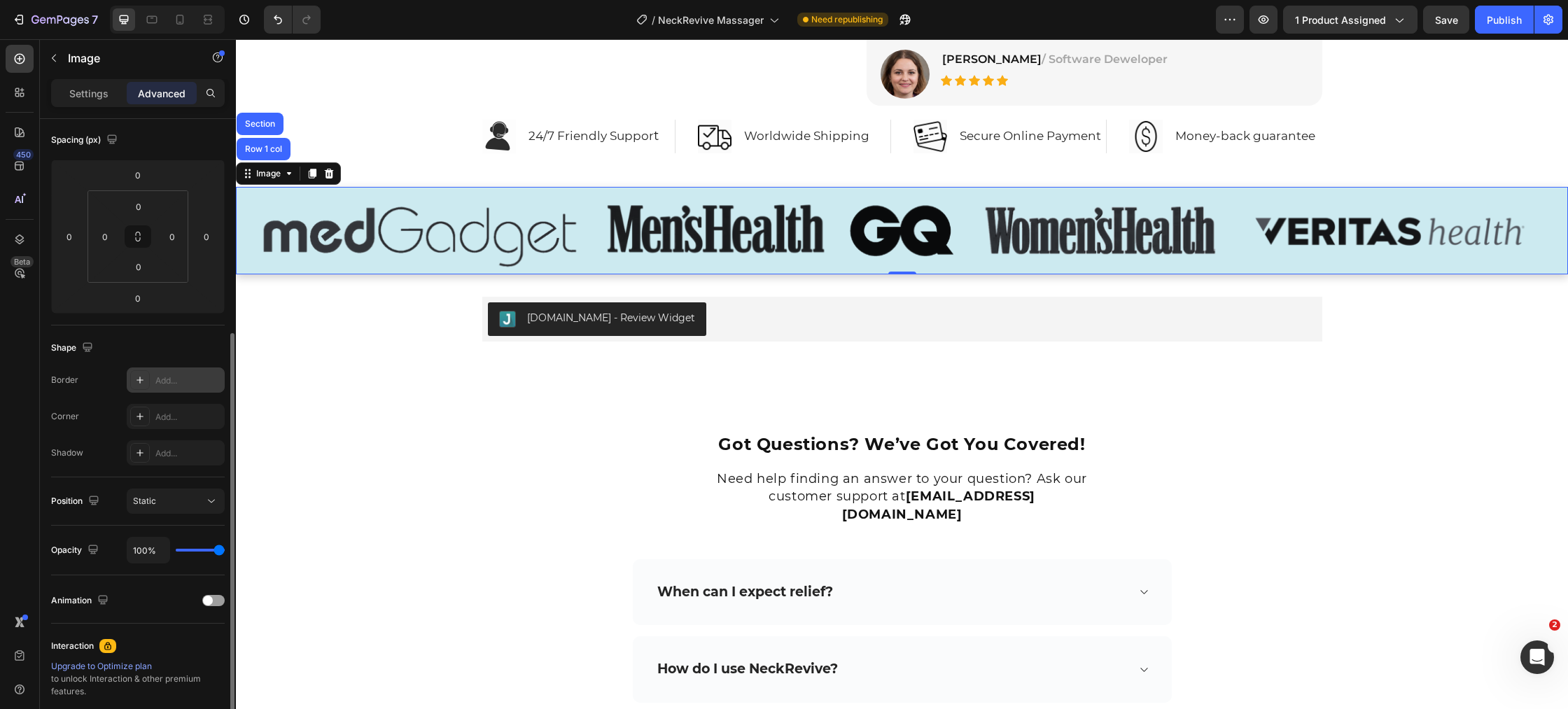
scroll to position [304, 0]
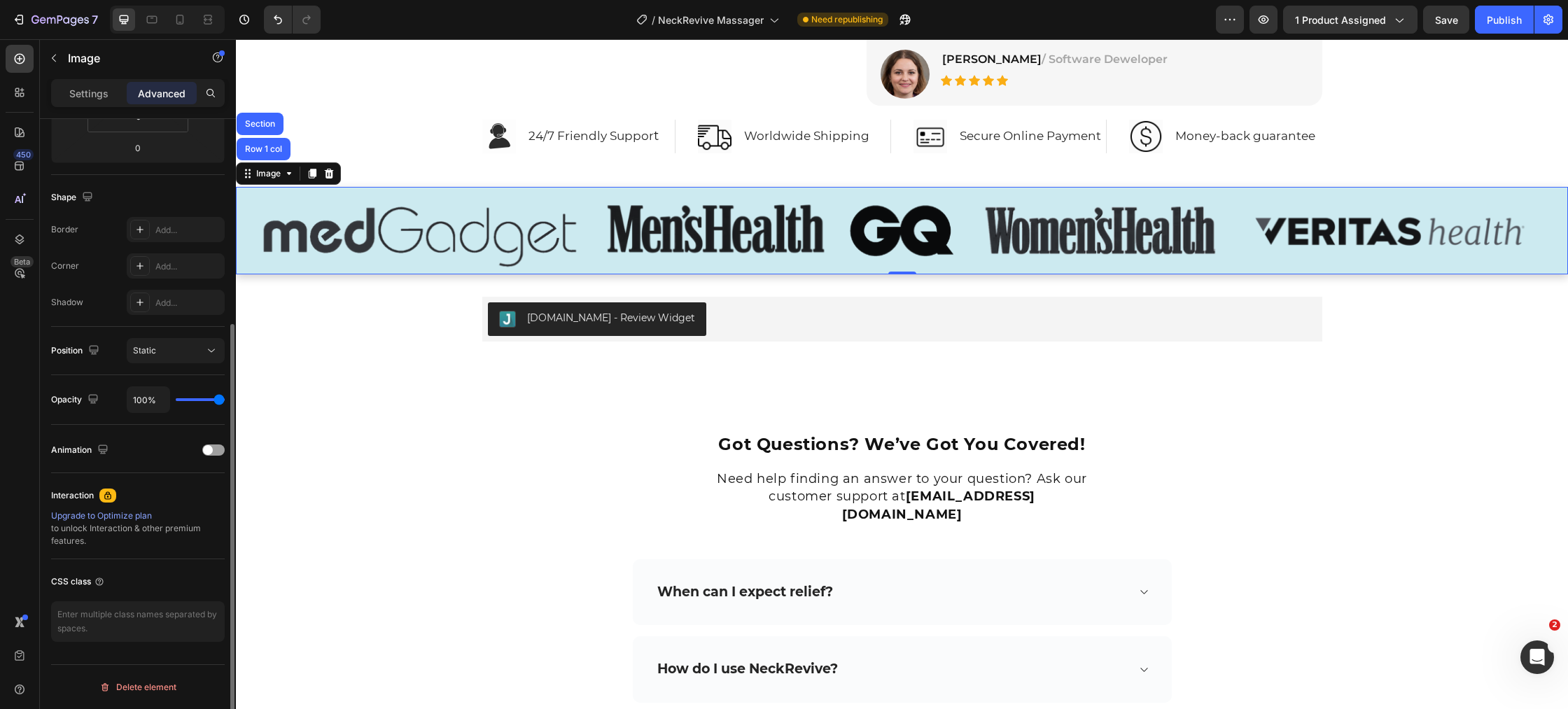
drag, startPoint x: 92, startPoint y: 88, endPoint x: 109, endPoint y: 146, distance: 60.4
click at [92, 88] on p "Settings" at bounding box center [88, 94] width 39 height 15
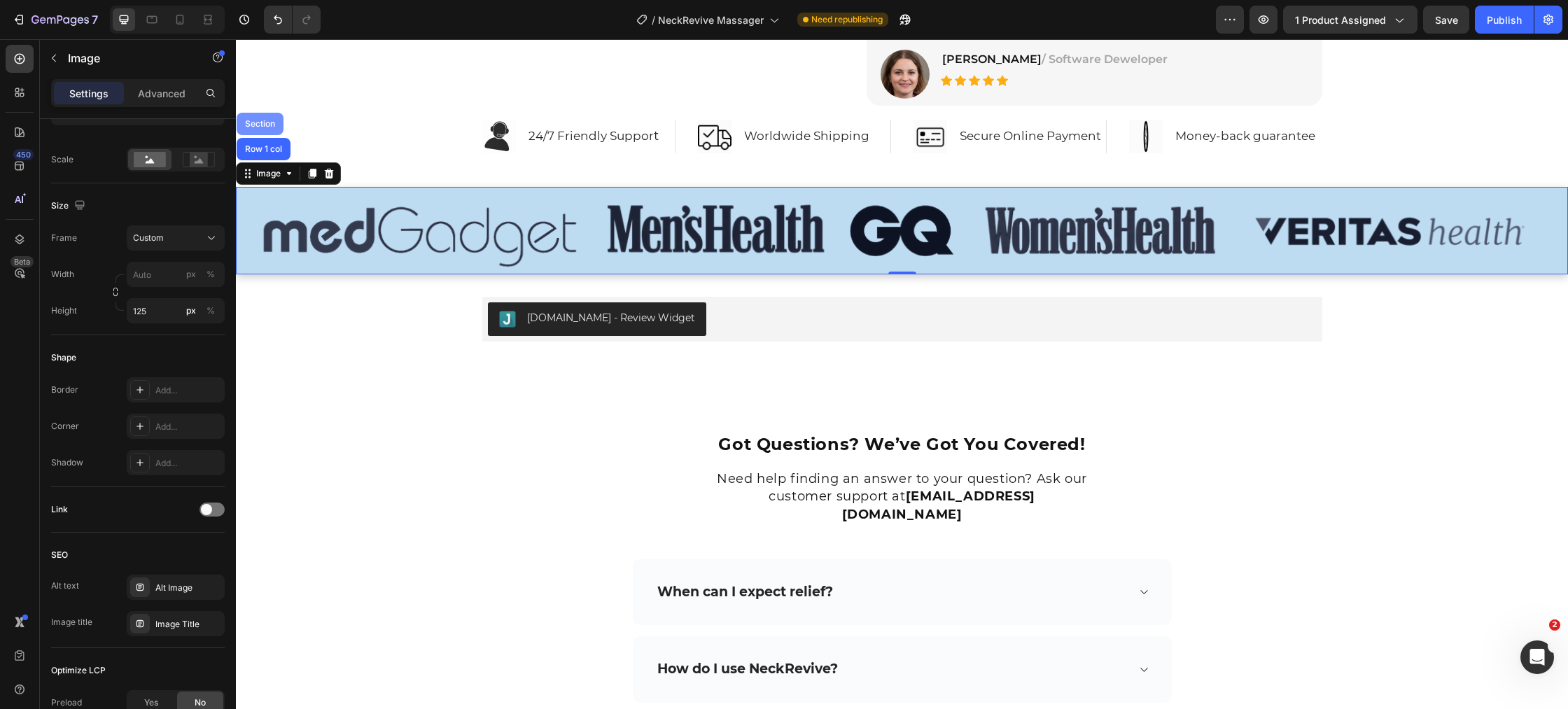
click at [255, 145] on div "Row 1 col" at bounding box center [263, 149] width 54 height 22
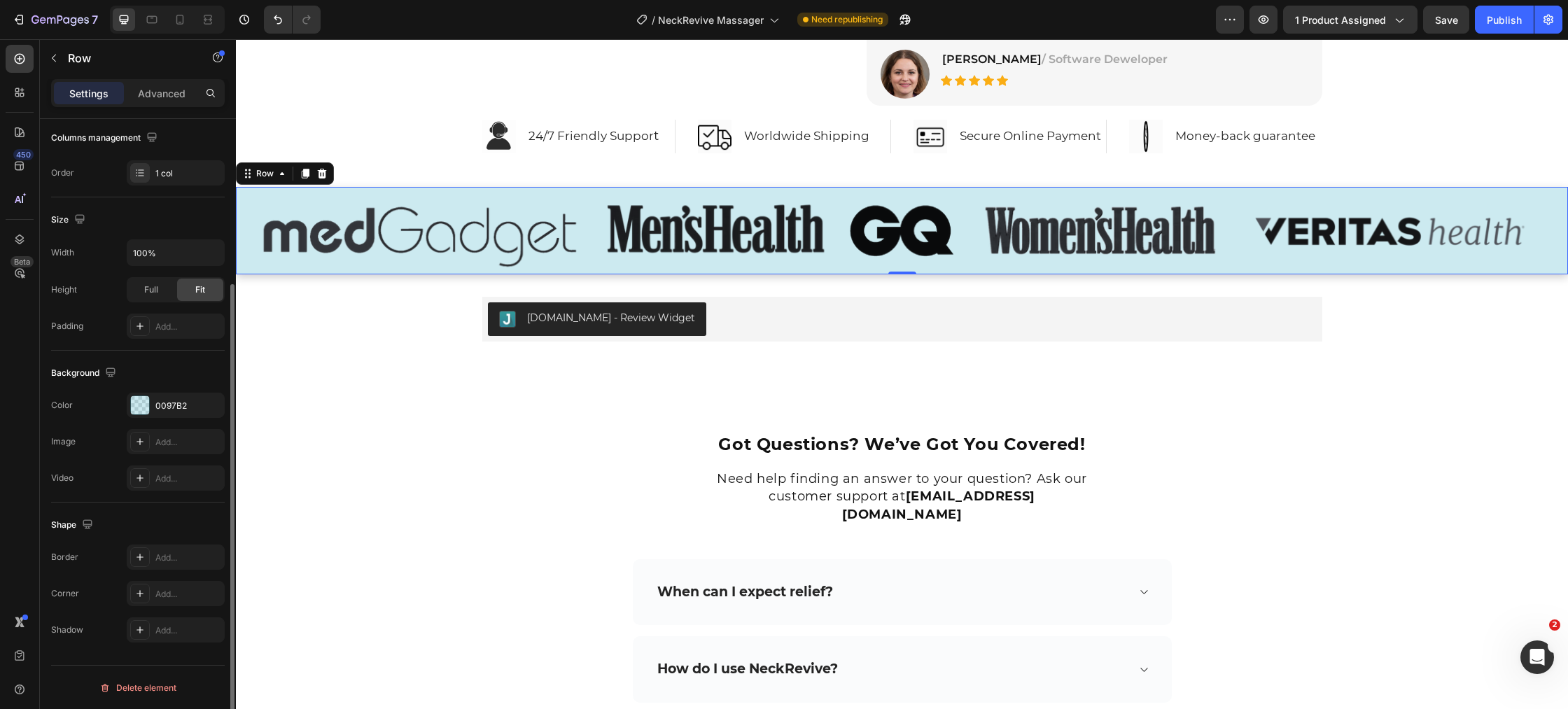
scroll to position [224, 0]
click at [162, 97] on p "Advanced" at bounding box center [161, 94] width 47 height 15
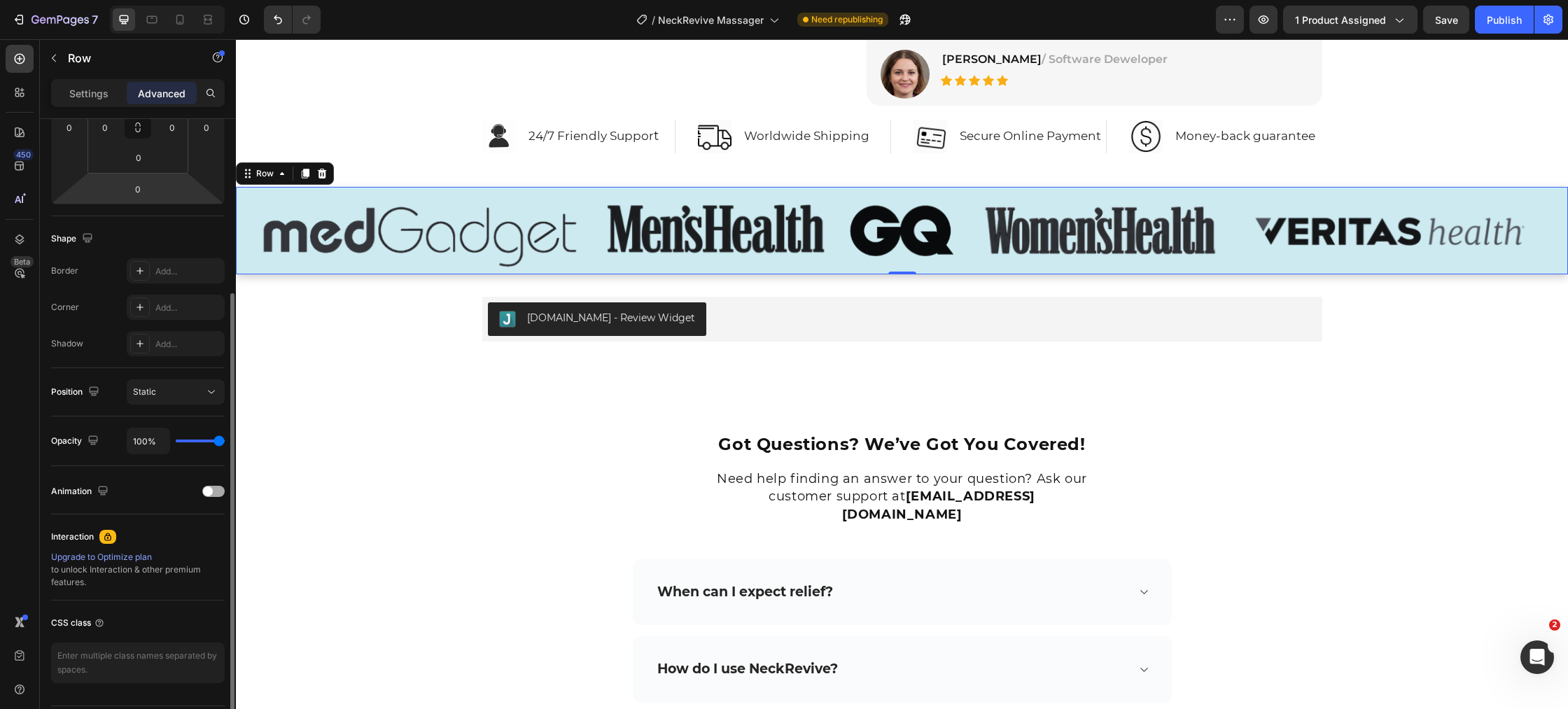
scroll to position [261, 0]
click at [263, 174] on div "Row" at bounding box center [264, 174] width 23 height 13
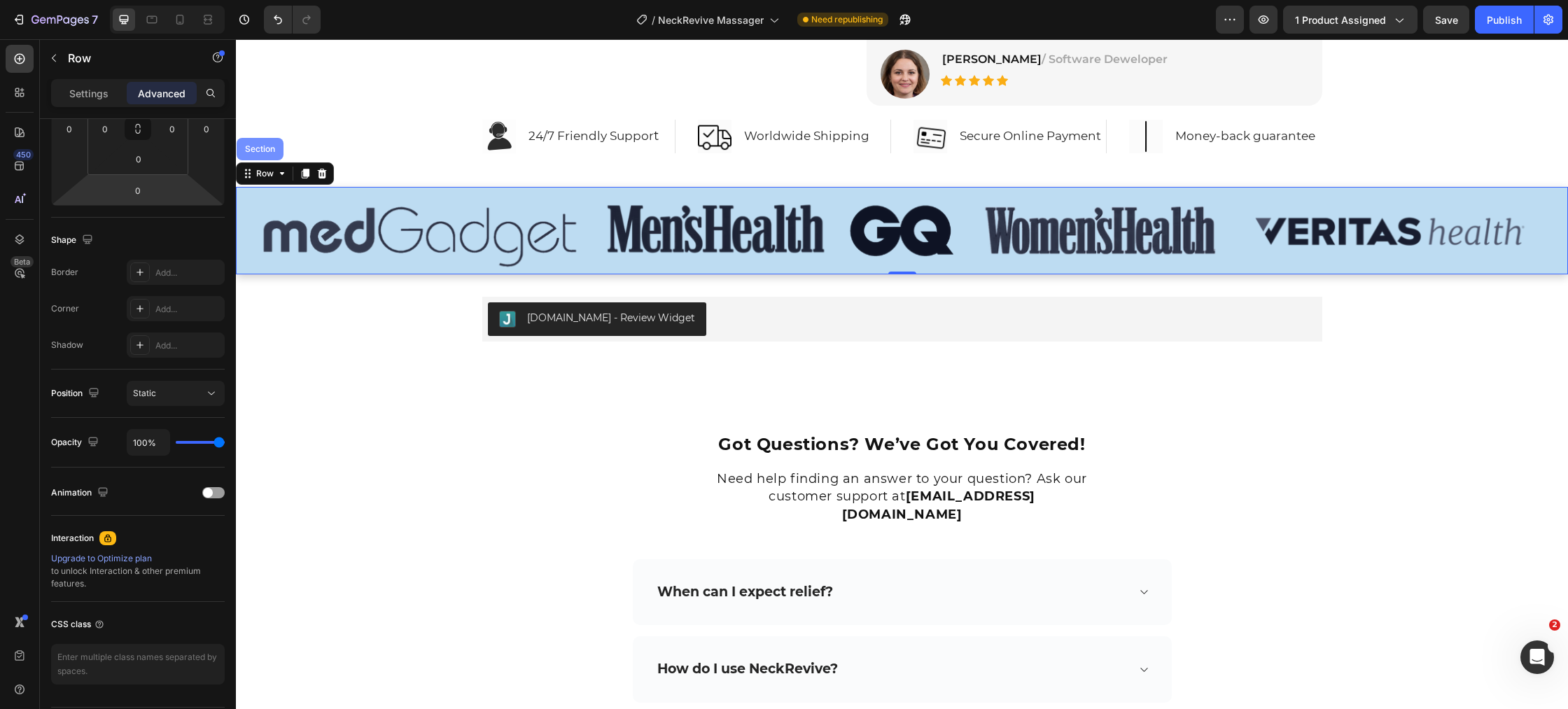
click at [261, 145] on div "Section" at bounding box center [259, 149] width 35 height 8
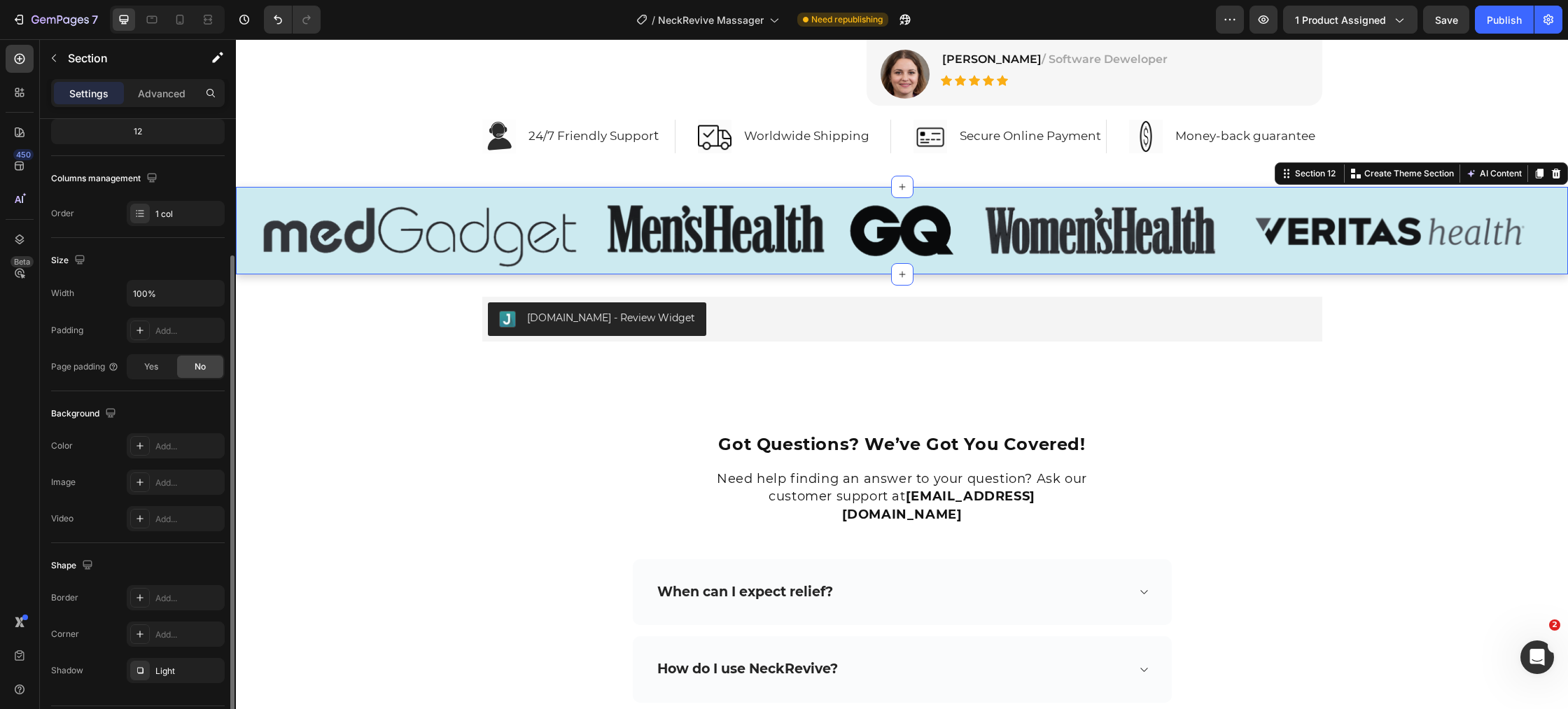
scroll to position [224, 0]
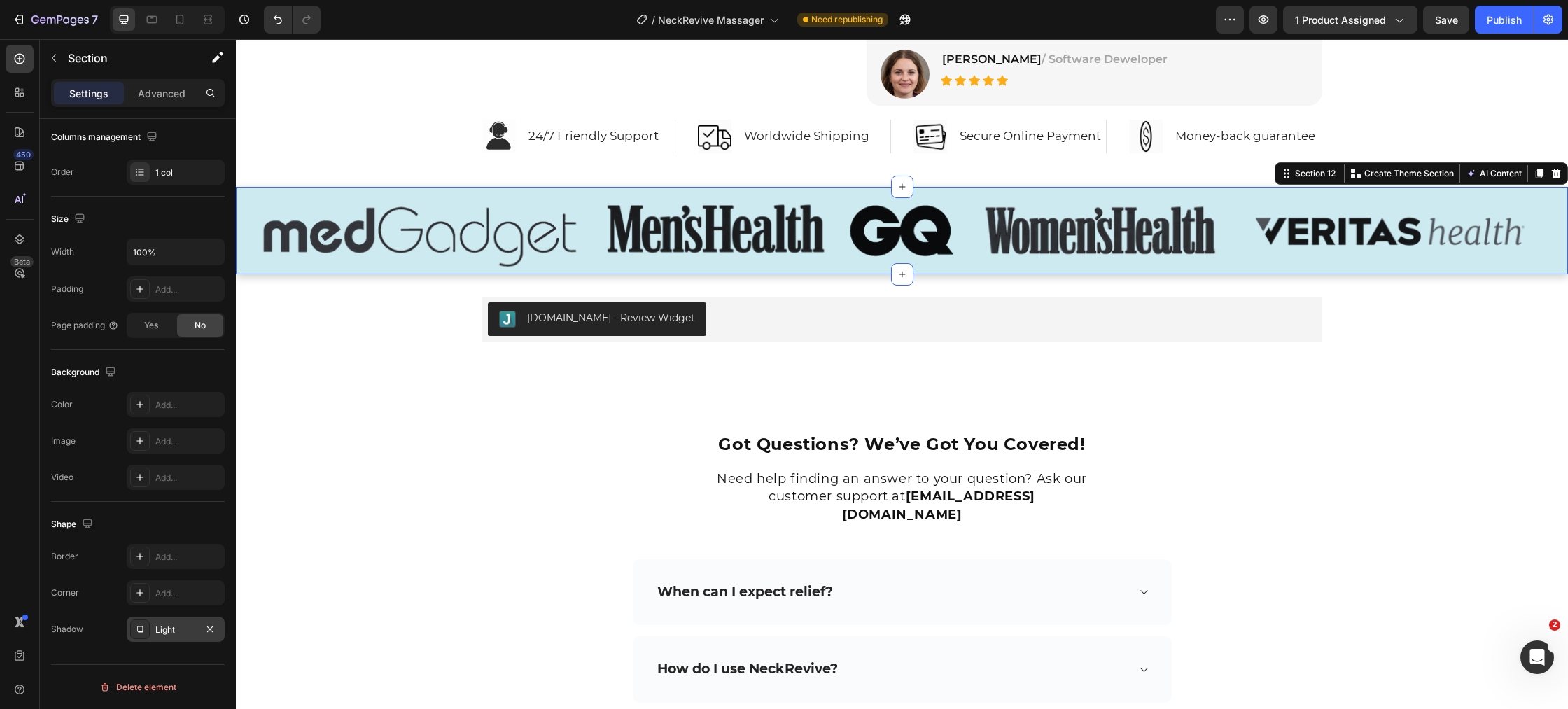
click at [177, 624] on div "Light" at bounding box center [176, 630] width 41 height 13
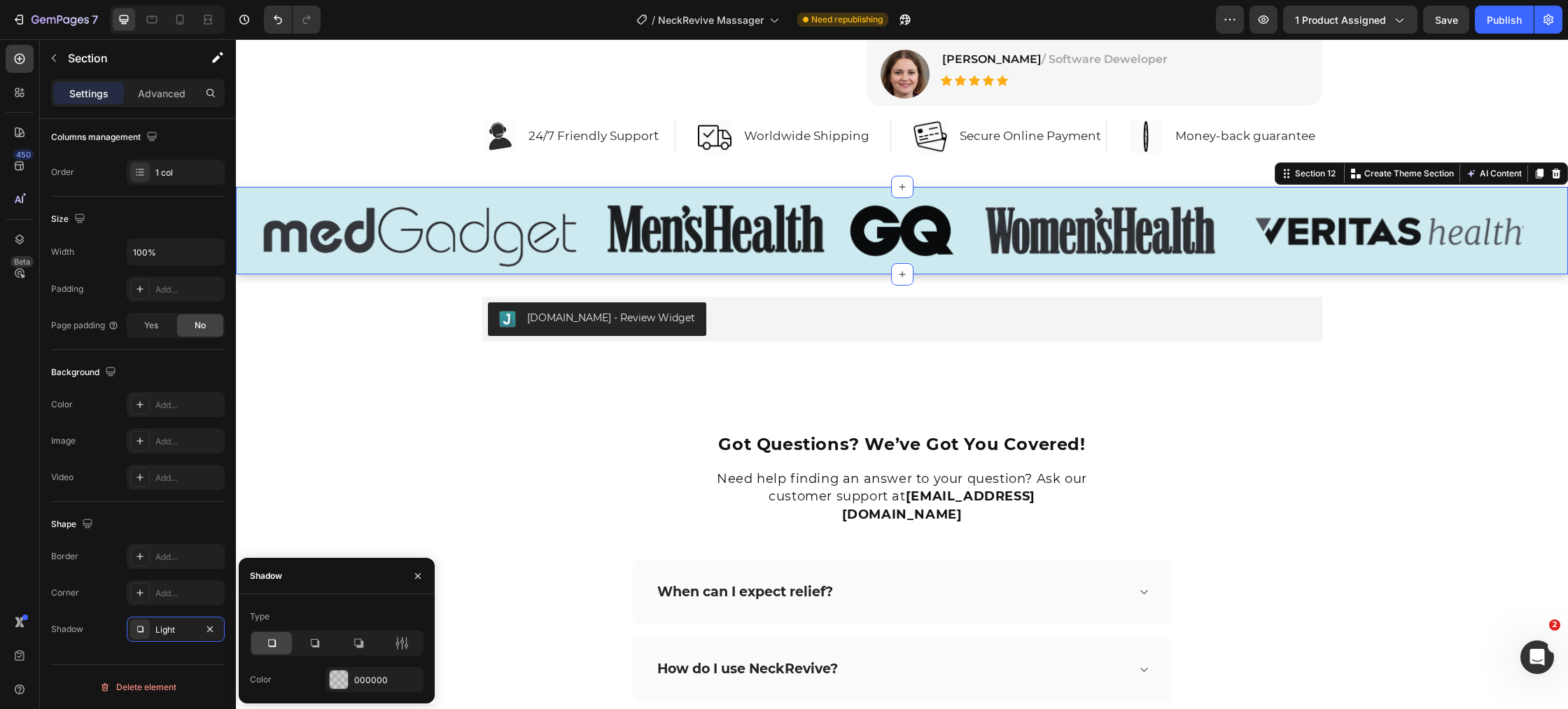
click at [272, 644] on icon at bounding box center [271, 643] width 14 height 14
click at [340, 678] on div at bounding box center [339, 680] width 19 height 19
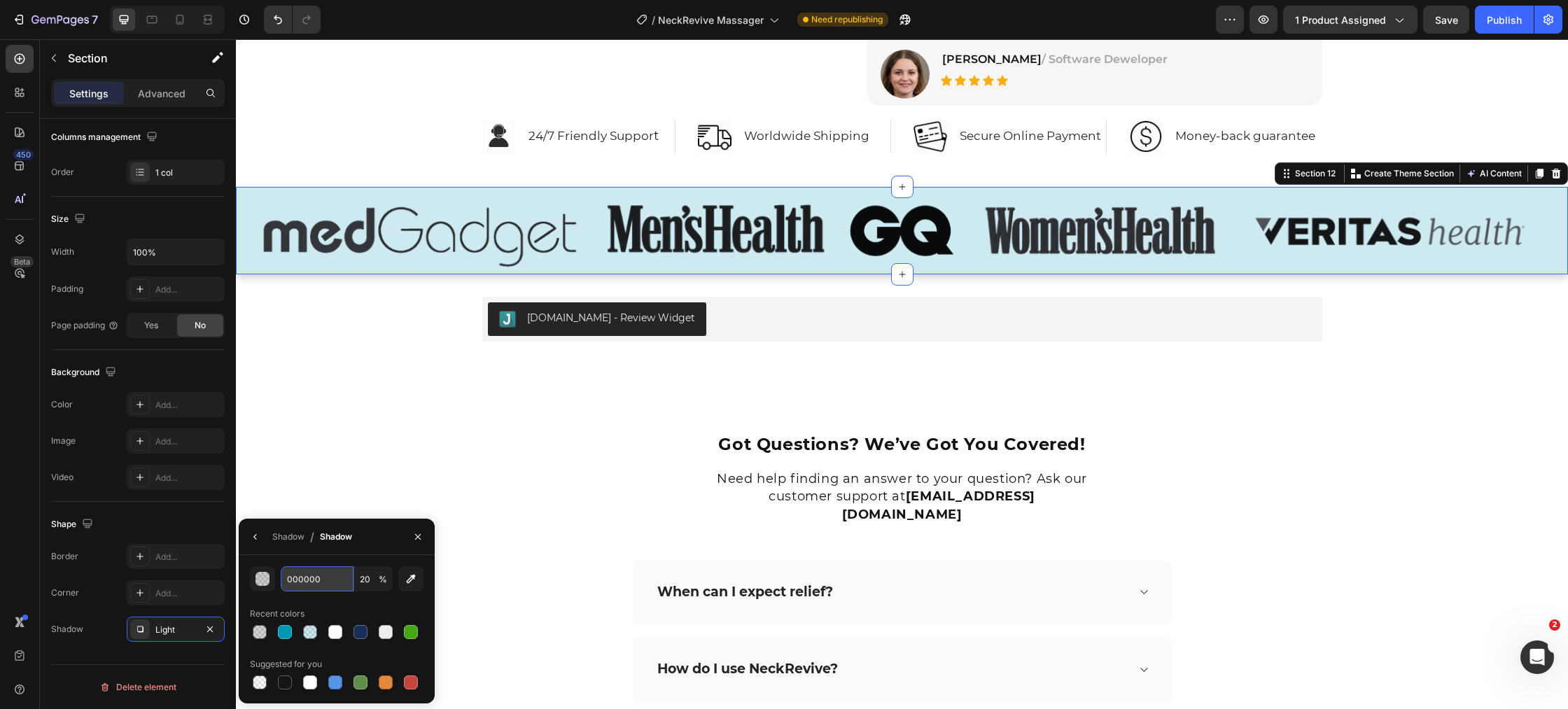
click at [329, 579] on input "000000" at bounding box center [317, 579] width 73 height 25
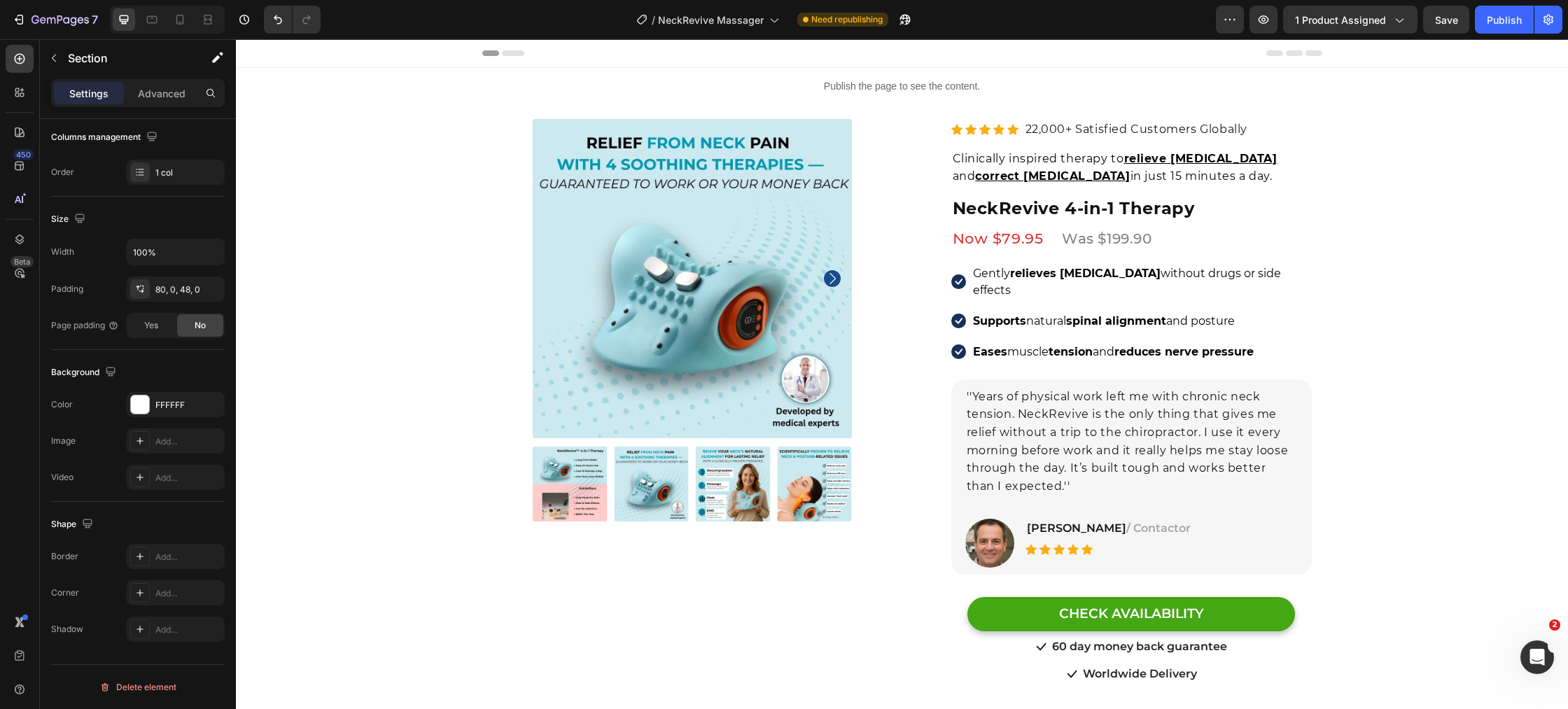
scroll to position [277, 0]
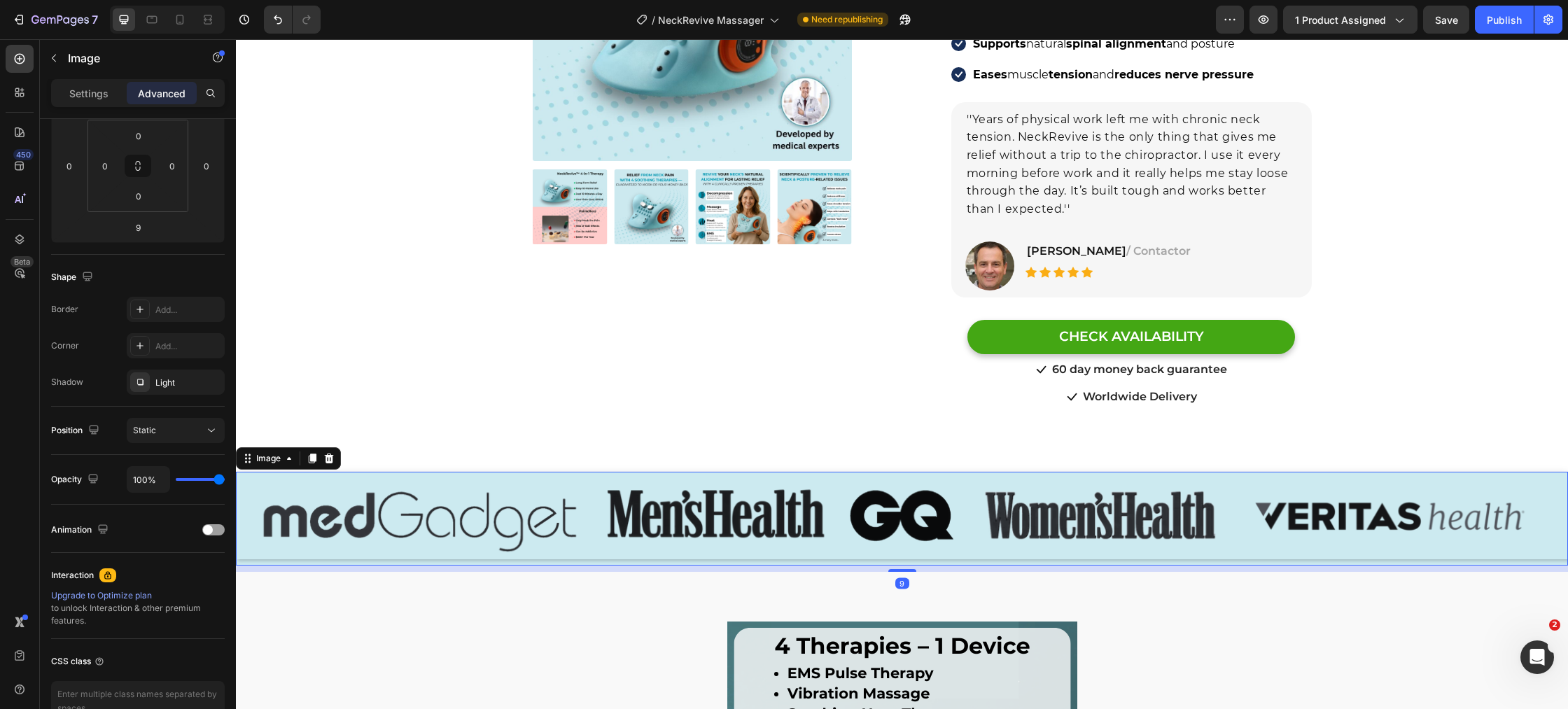
click at [485, 533] on img at bounding box center [902, 515] width 1332 height 87
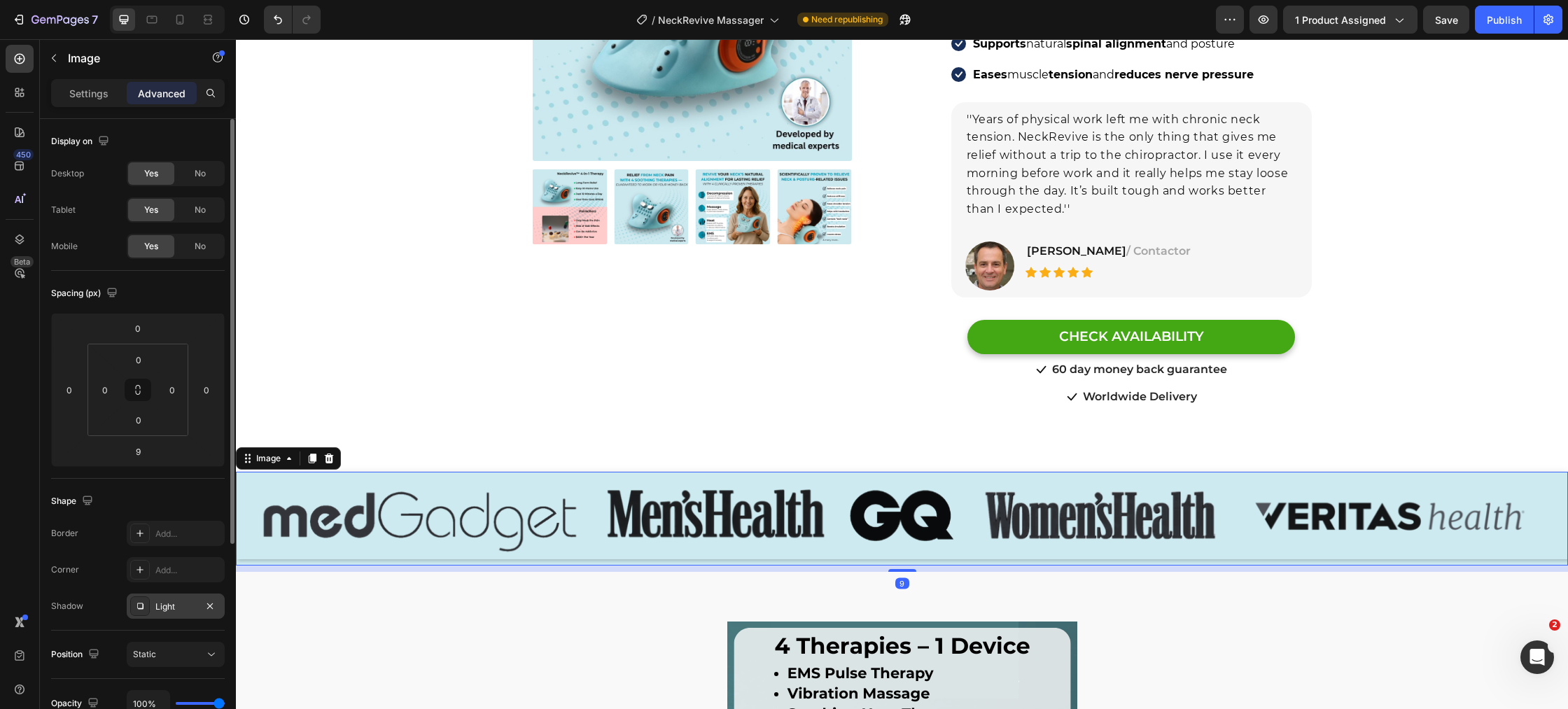
click at [153, 604] on div "Light" at bounding box center [175, 606] width 98 height 25
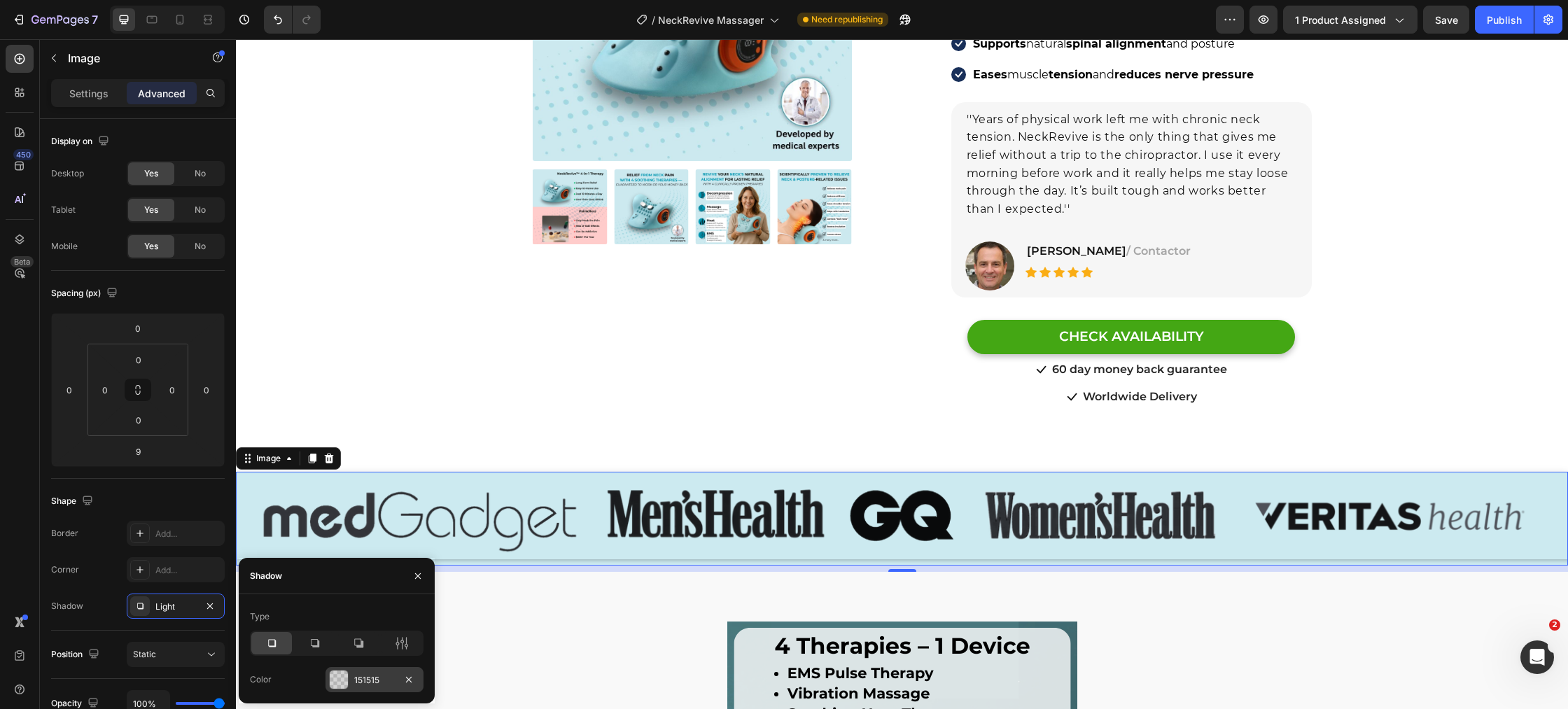
click at [338, 678] on div at bounding box center [339, 680] width 19 height 19
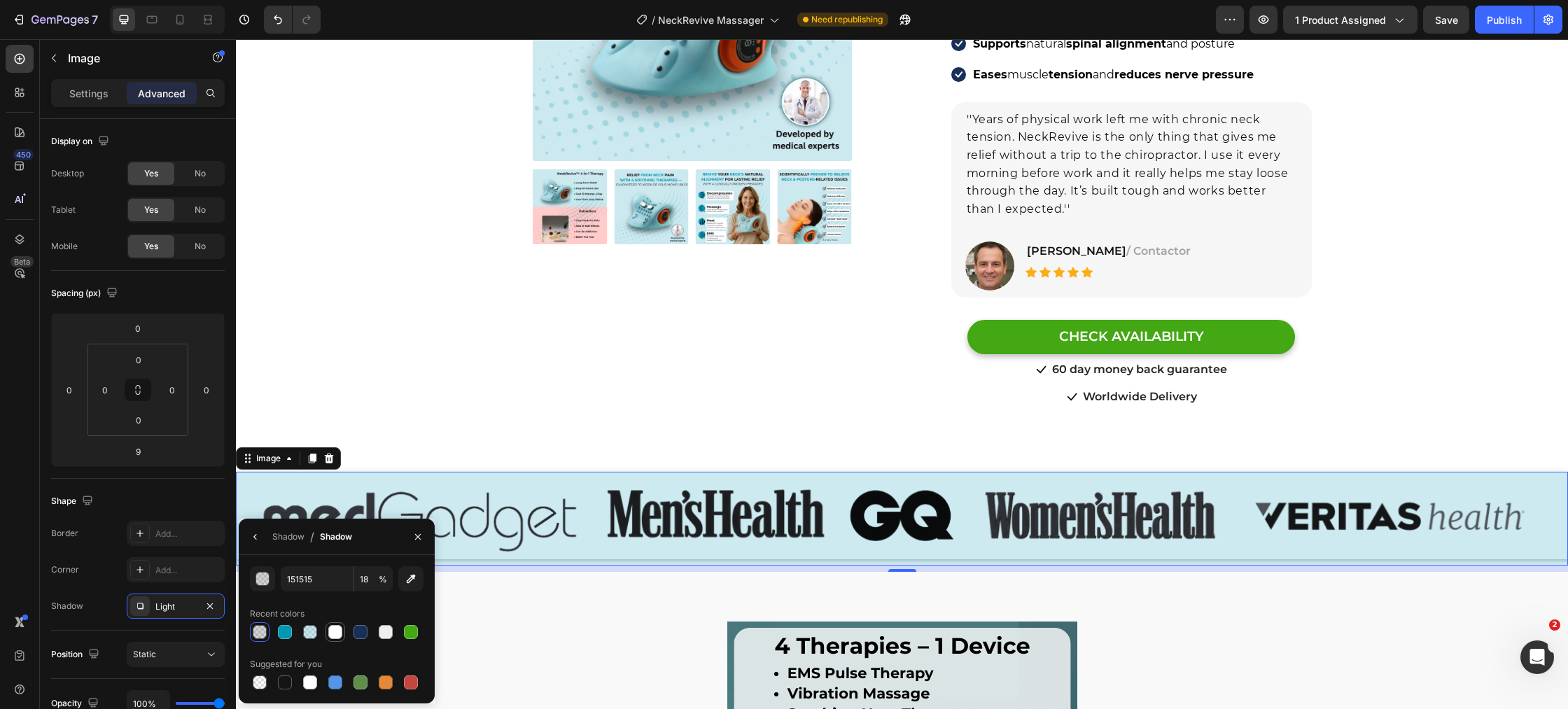
click at [340, 635] on div at bounding box center [335, 632] width 14 height 14
type input "FFFFFF"
type input "100"
click at [372, 582] on input "100" at bounding box center [373, 579] width 38 height 25
type input "2"
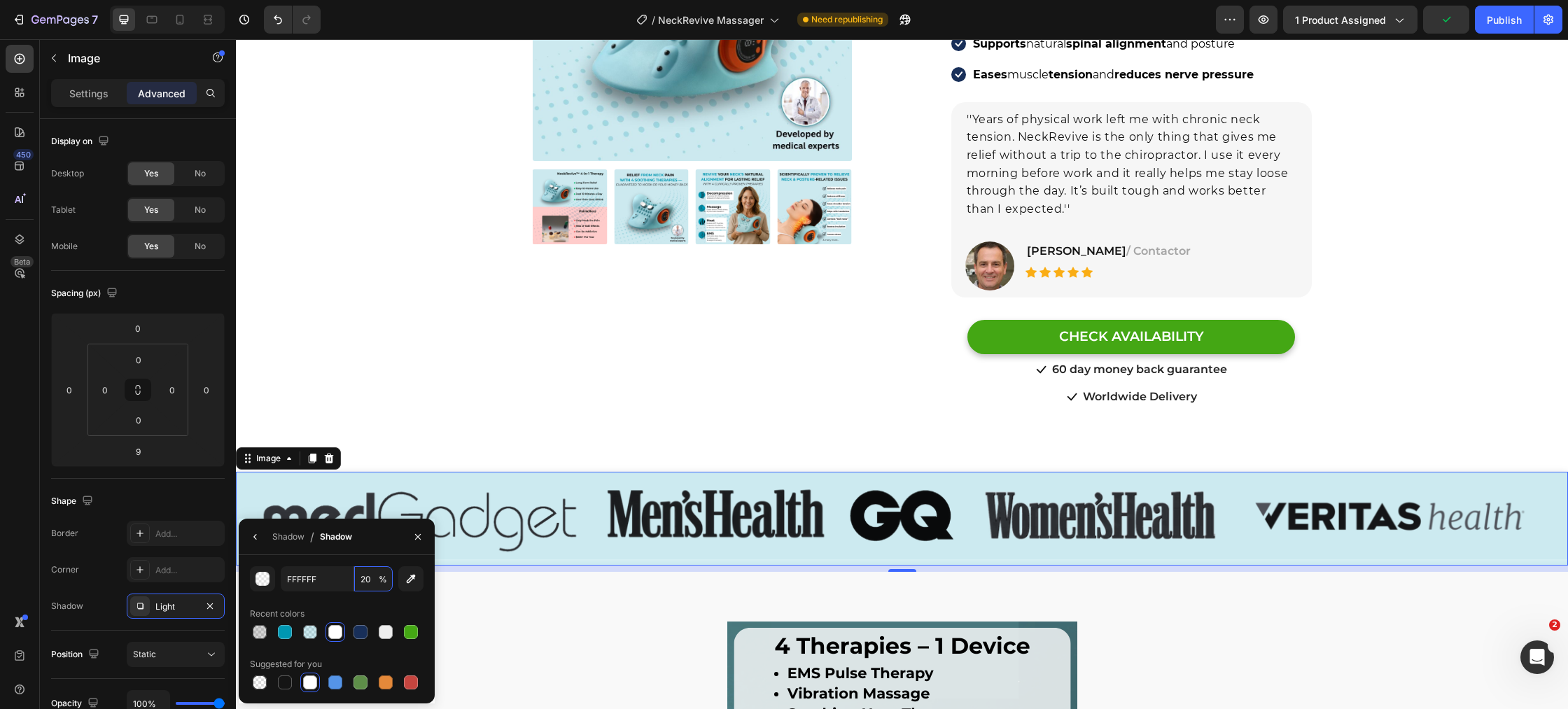
type input "20"
click at [361, 608] on div "Recent colors" at bounding box center [337, 614] width 174 height 22
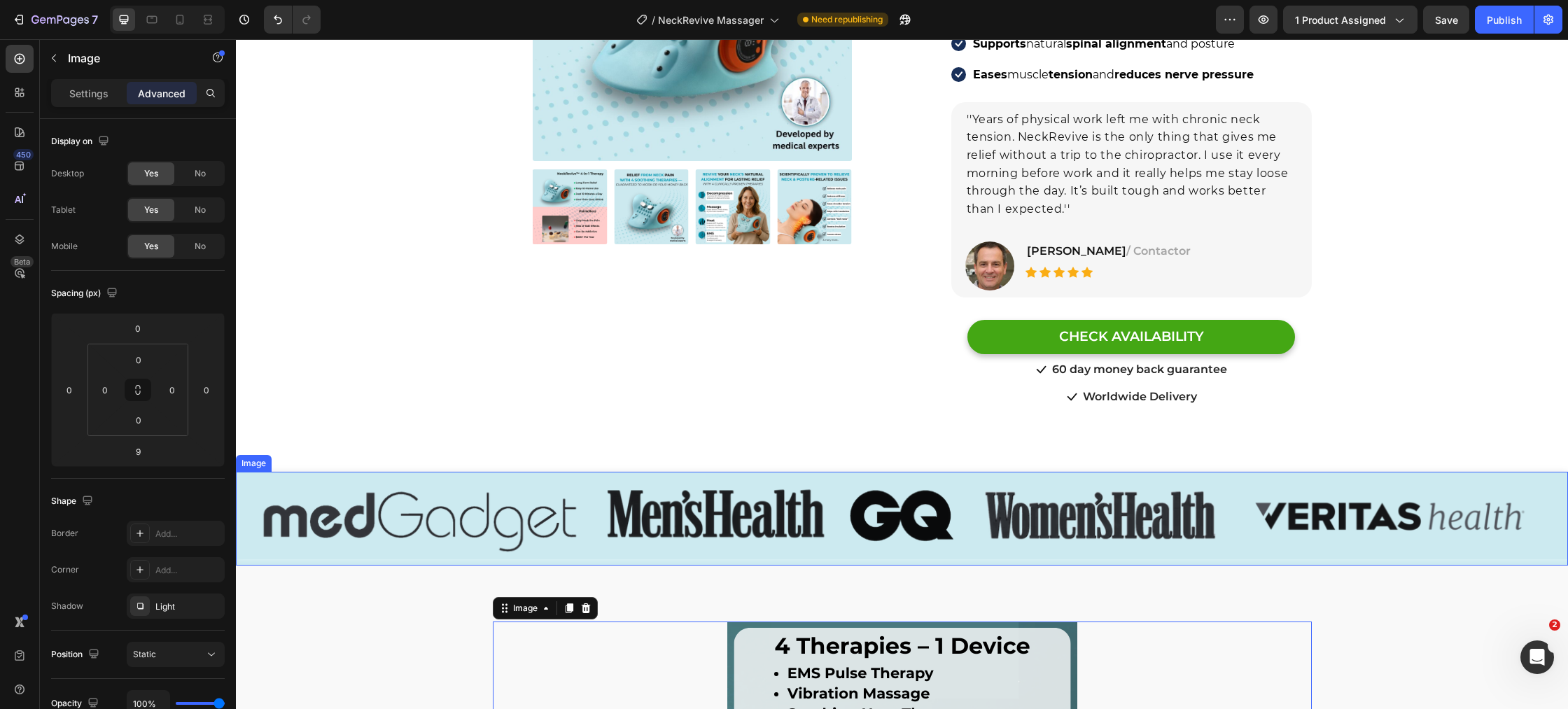
click at [410, 485] on img at bounding box center [902, 515] width 1332 height 87
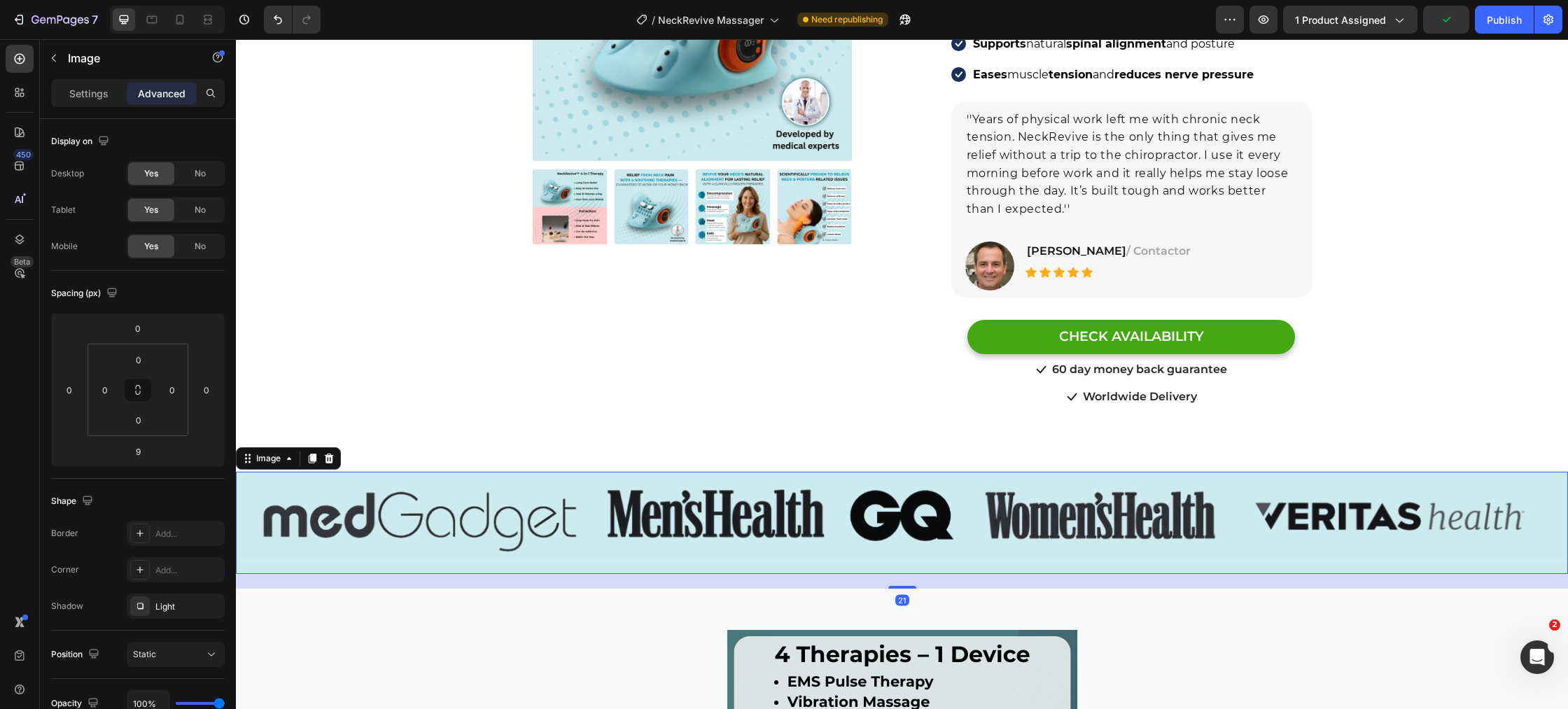
drag, startPoint x: 913, startPoint y: 553, endPoint x: 912, endPoint y: 561, distance: 8.1
click at [912, 574] on div "21" at bounding box center [902, 574] width 1332 height 0
type input "21"
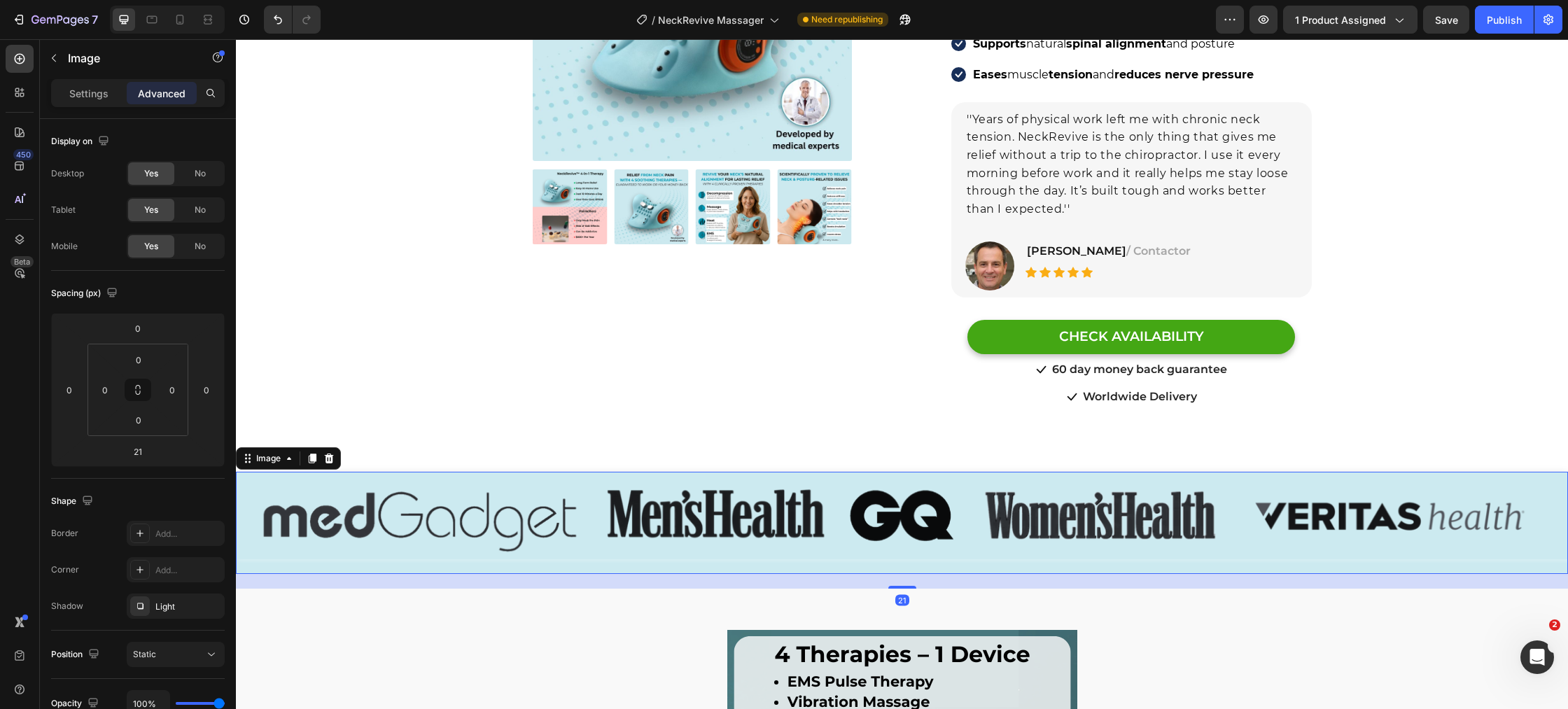
click at [831, 528] on img at bounding box center [902, 515] width 1332 height 87
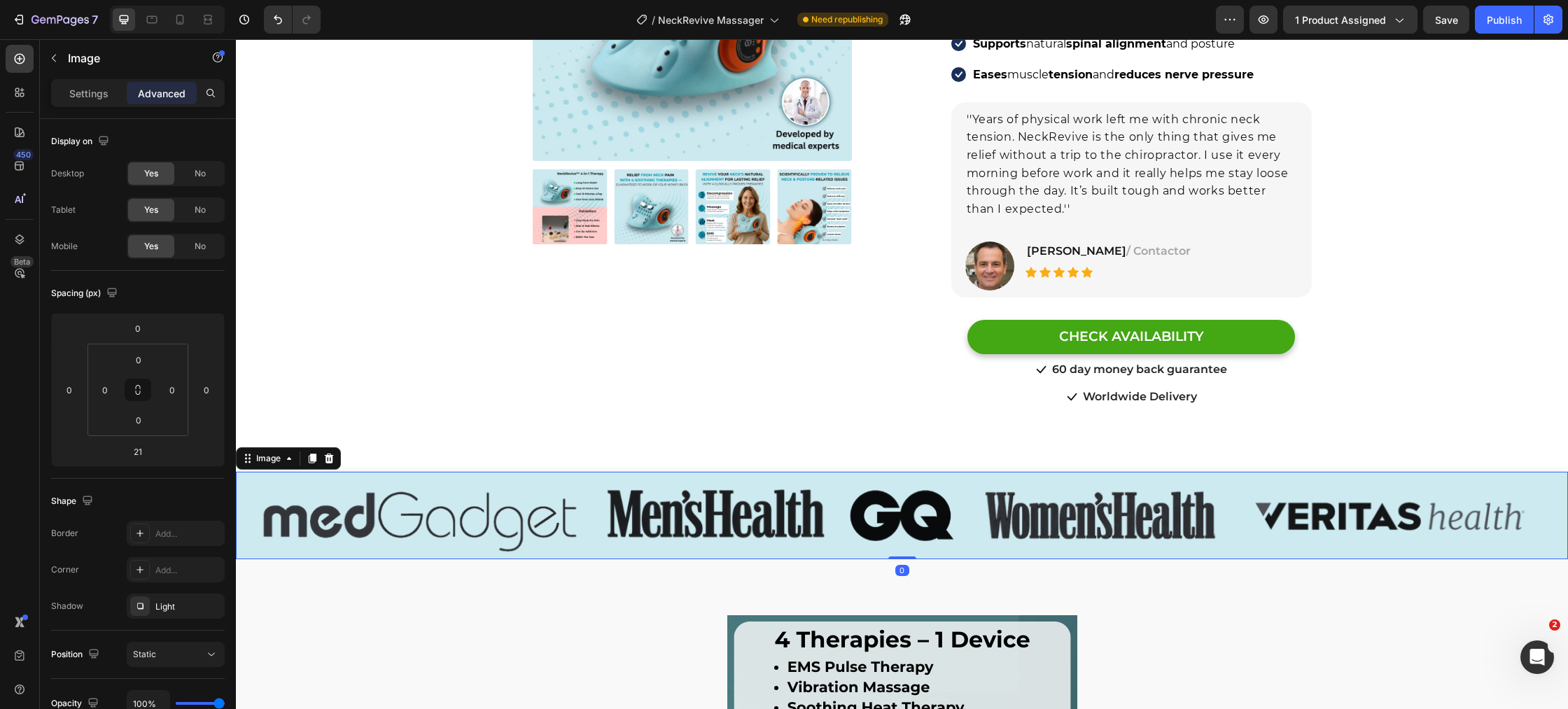
drag, startPoint x: 897, startPoint y: 570, endPoint x: 892, endPoint y: 535, distance: 35.4
click at [893, 535] on div "Image 0" at bounding box center [902, 515] width 1332 height 87
type input "0"
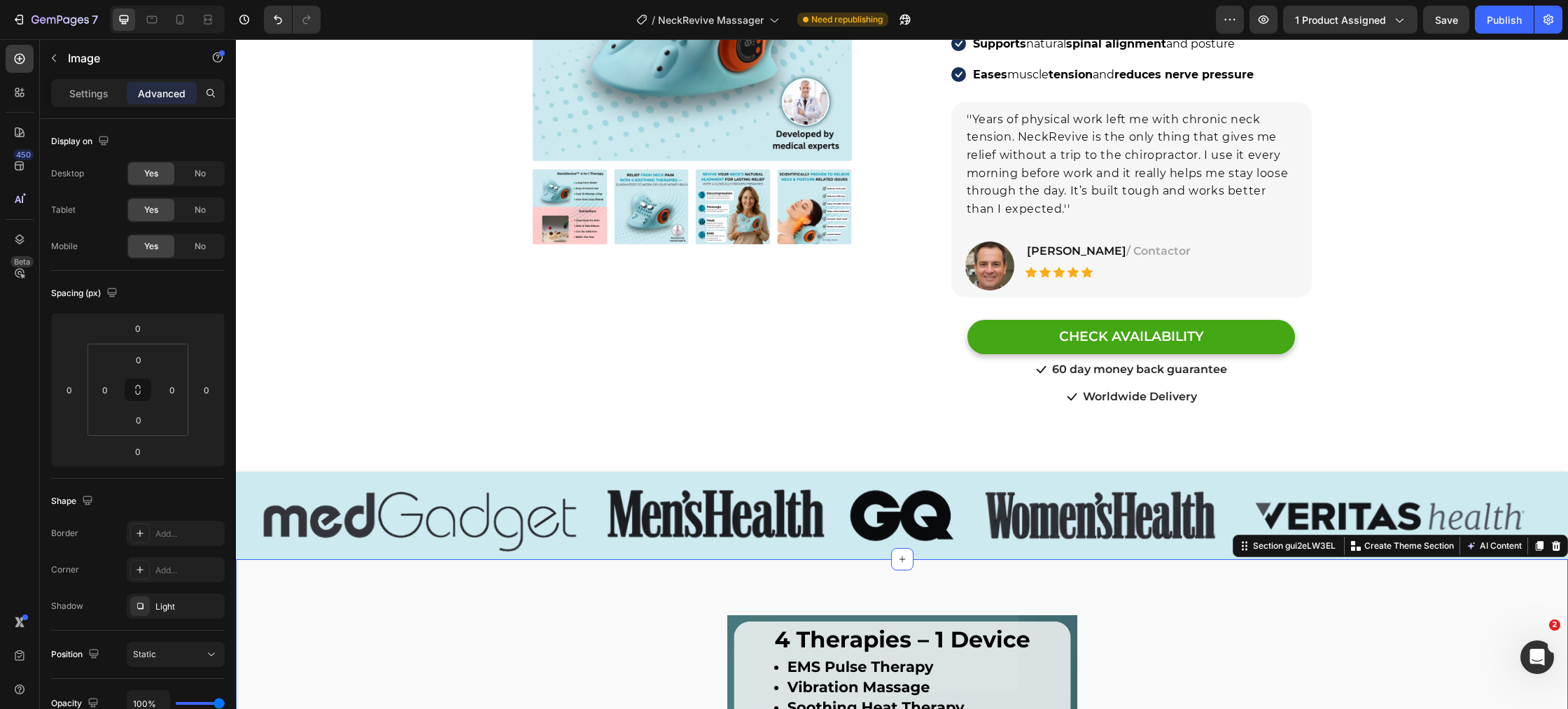
click at [459, 516] on img at bounding box center [902, 515] width 1332 height 87
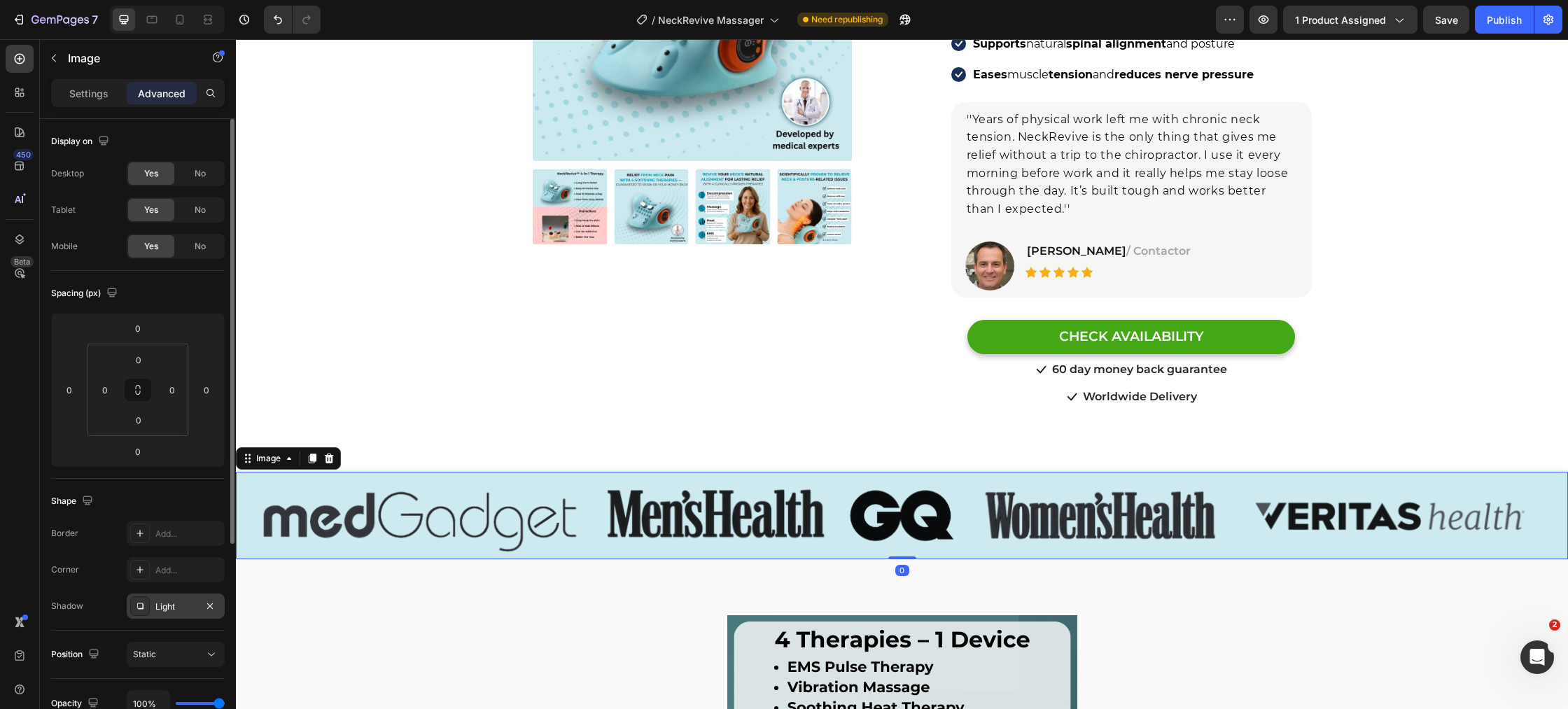
click at [152, 601] on div "Light" at bounding box center [175, 606] width 98 height 25
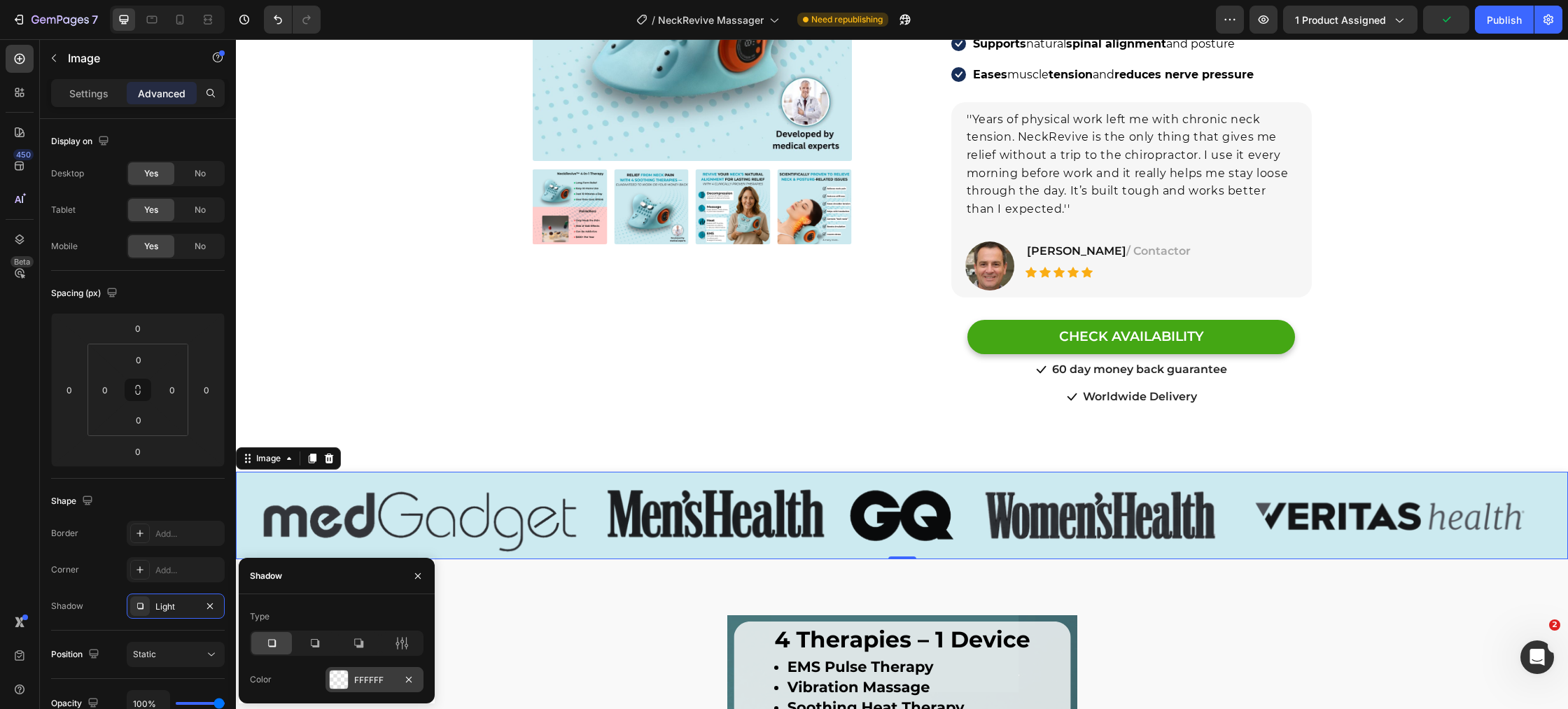
click at [329, 675] on div at bounding box center [339, 680] width 19 height 19
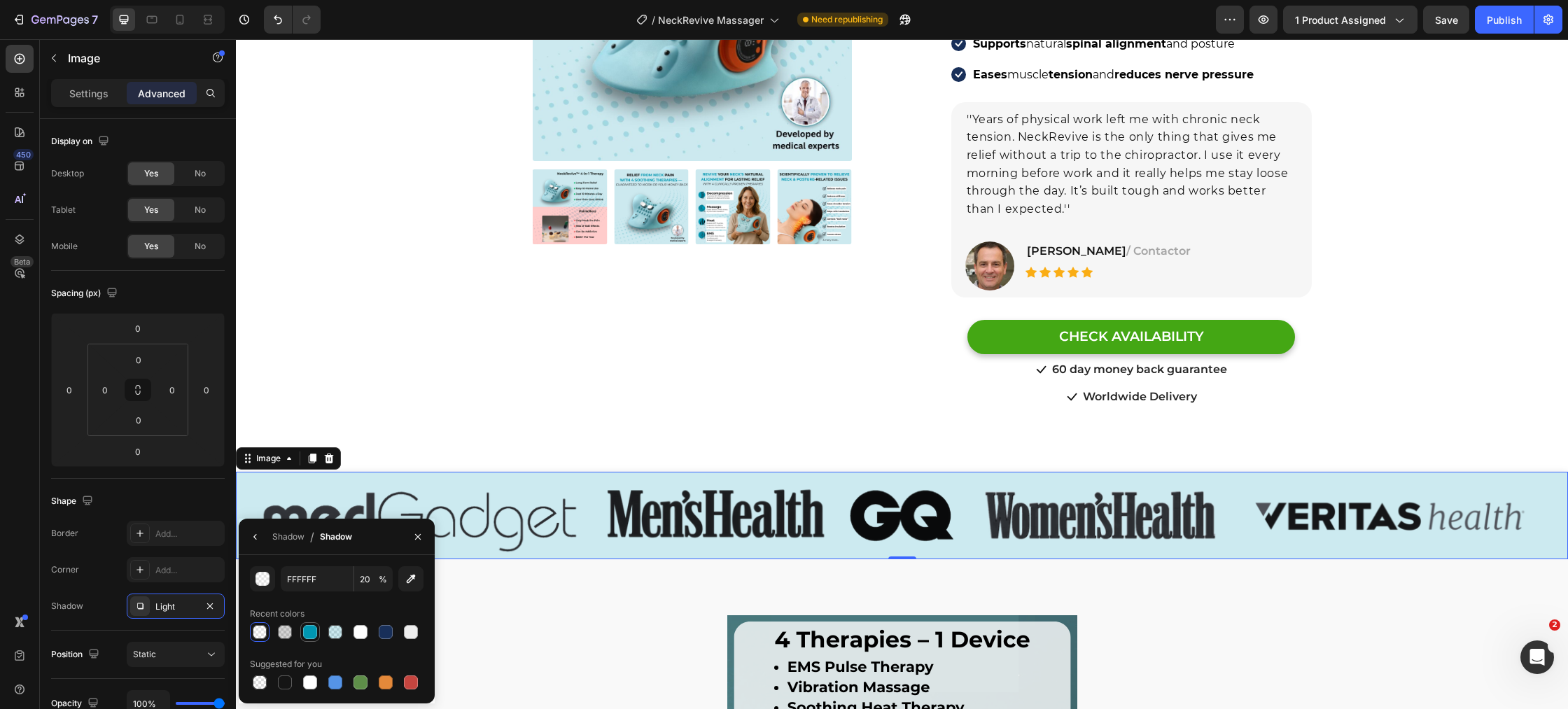
click at [312, 635] on div at bounding box center [310, 632] width 14 height 14
type input "0097B2"
type input "100"
click at [378, 584] on input "100" at bounding box center [373, 579] width 38 height 25
type input "20"
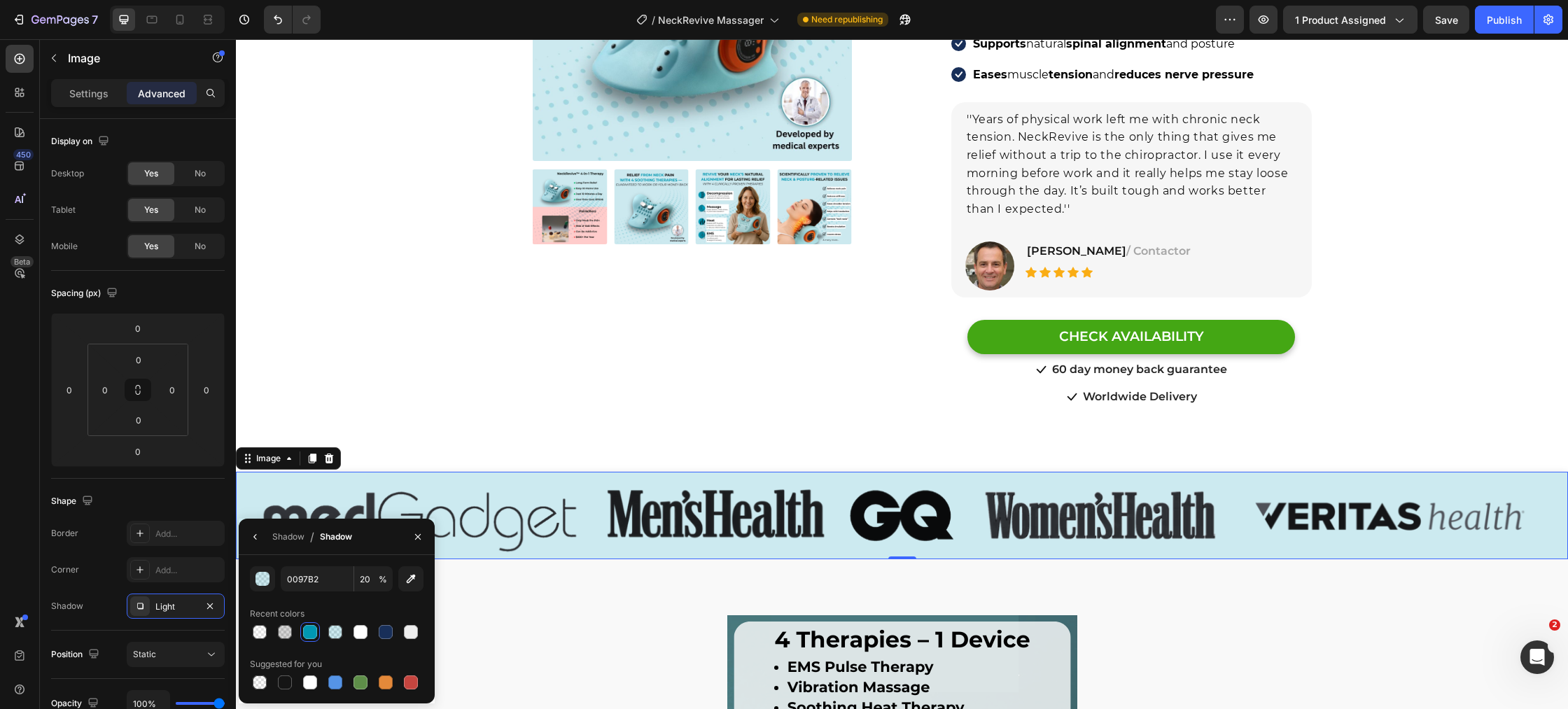
click at [361, 606] on div "Recent colors" at bounding box center [337, 614] width 174 height 22
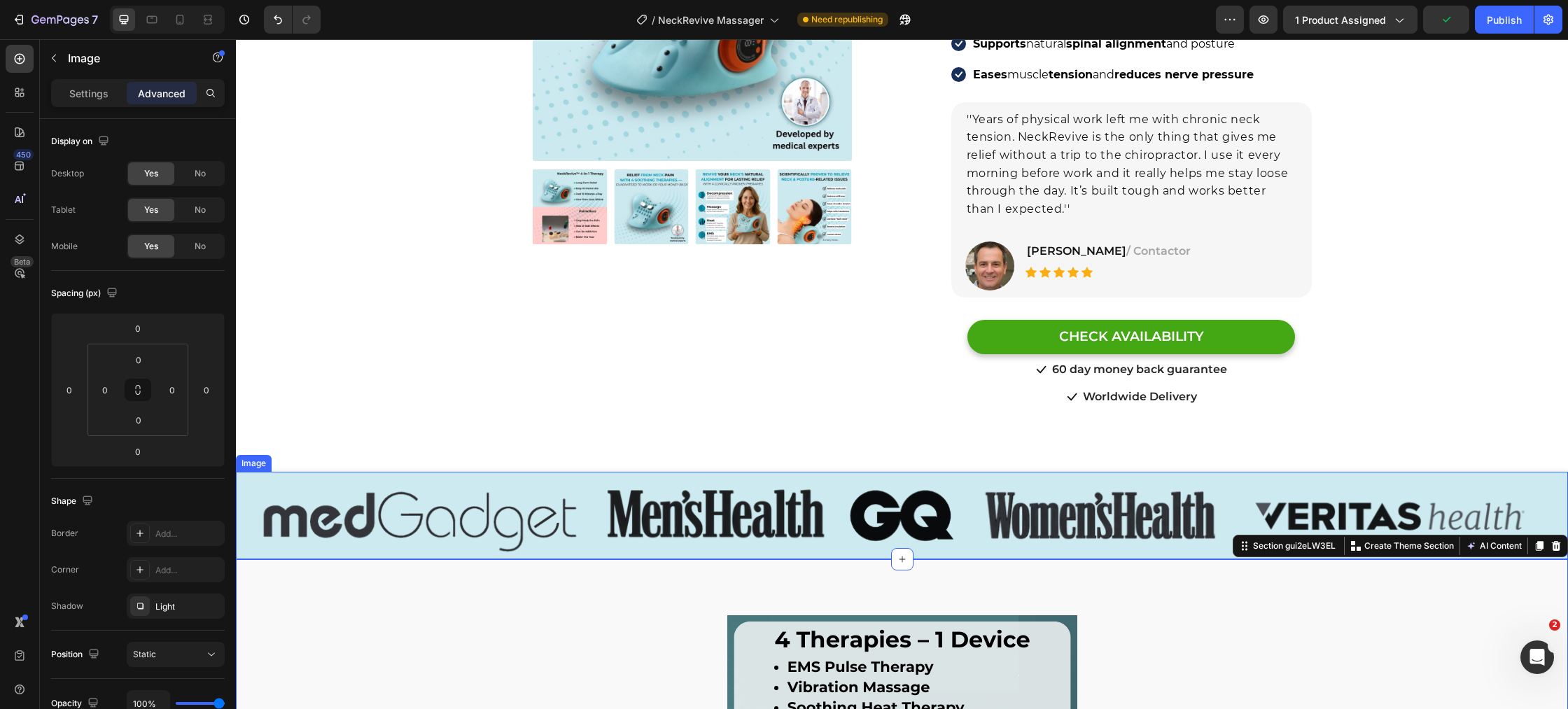
click at [870, 538] on img at bounding box center [902, 515] width 1332 height 87
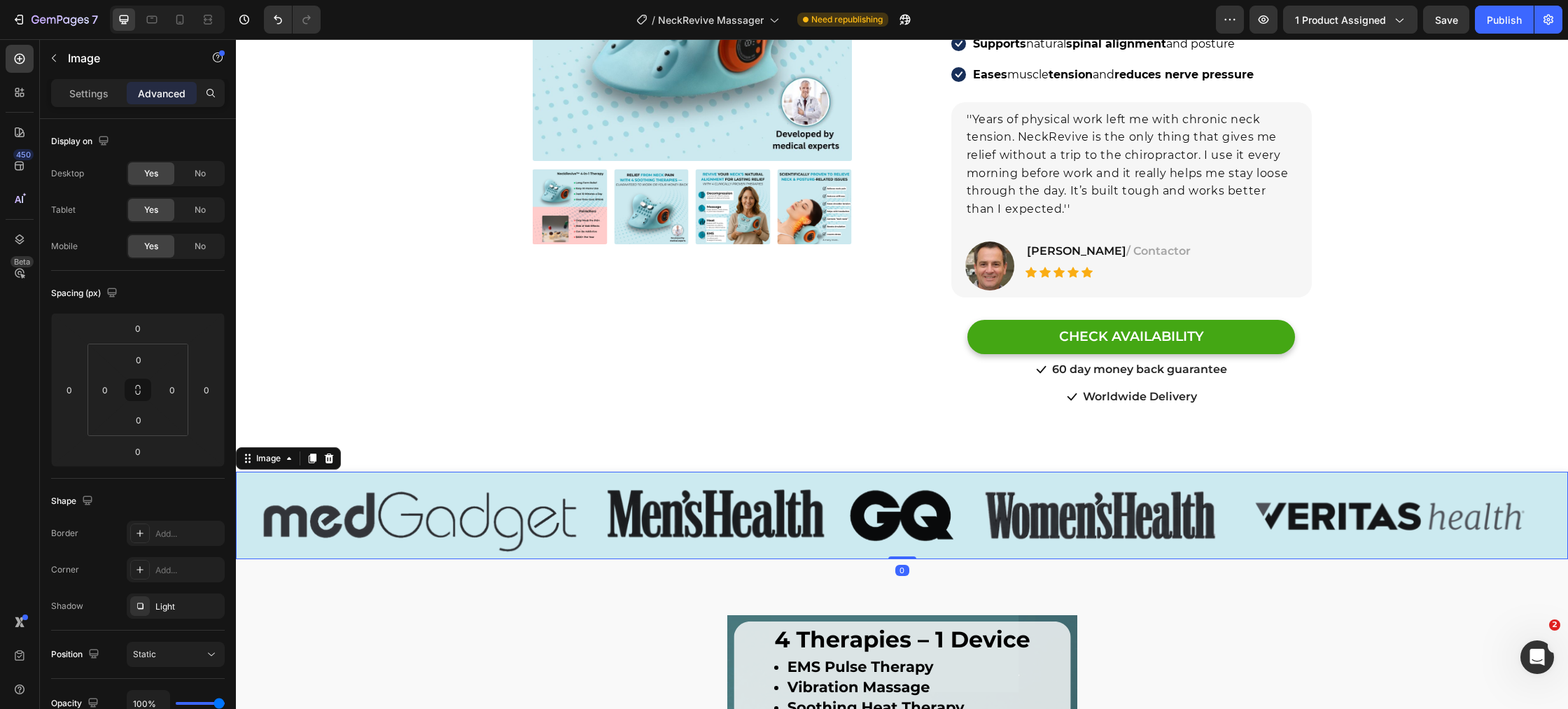
drag, startPoint x: 915, startPoint y: 541, endPoint x: 683, endPoint y: 556, distance: 232.5
click at [919, 533] on div "Image 0" at bounding box center [902, 515] width 1332 height 87
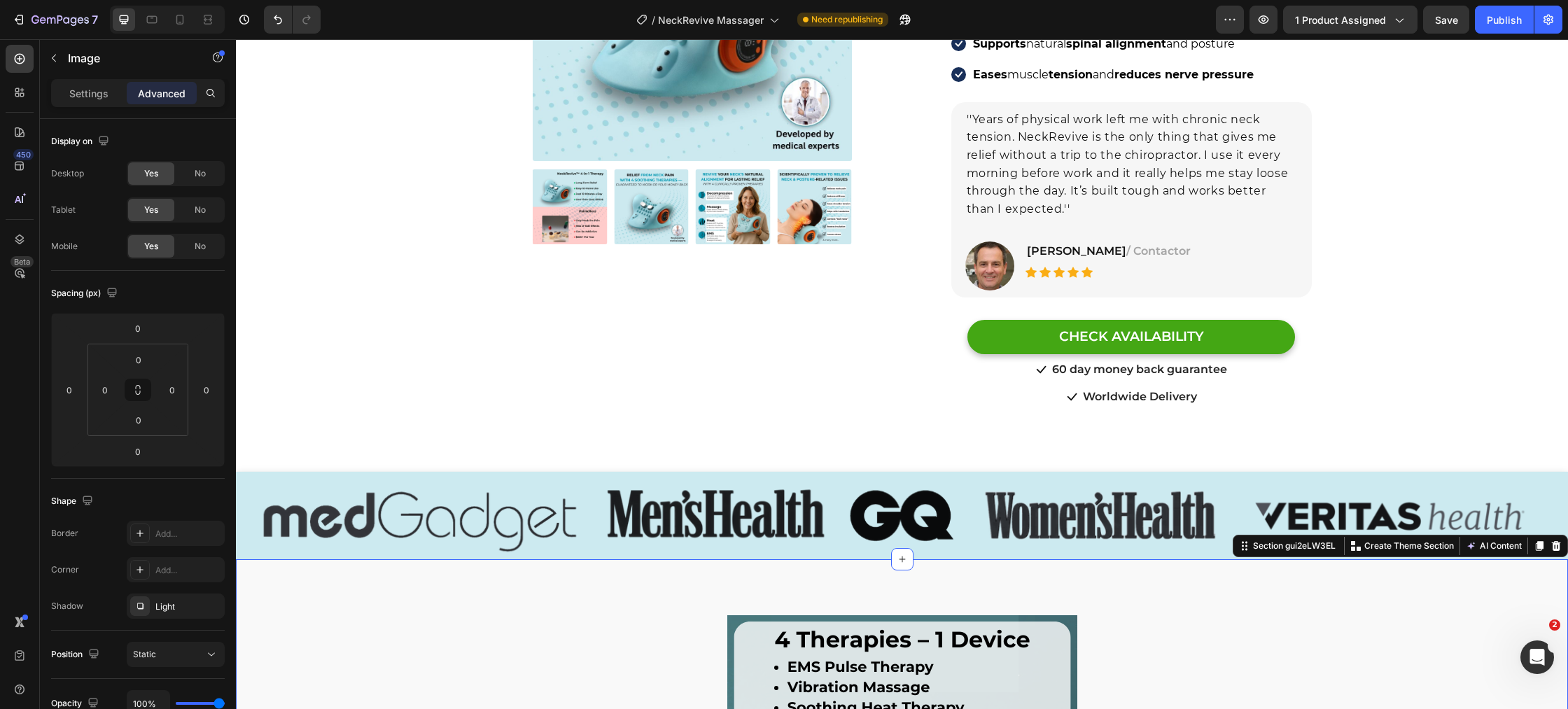
click at [530, 472] on img at bounding box center [902, 515] width 1332 height 87
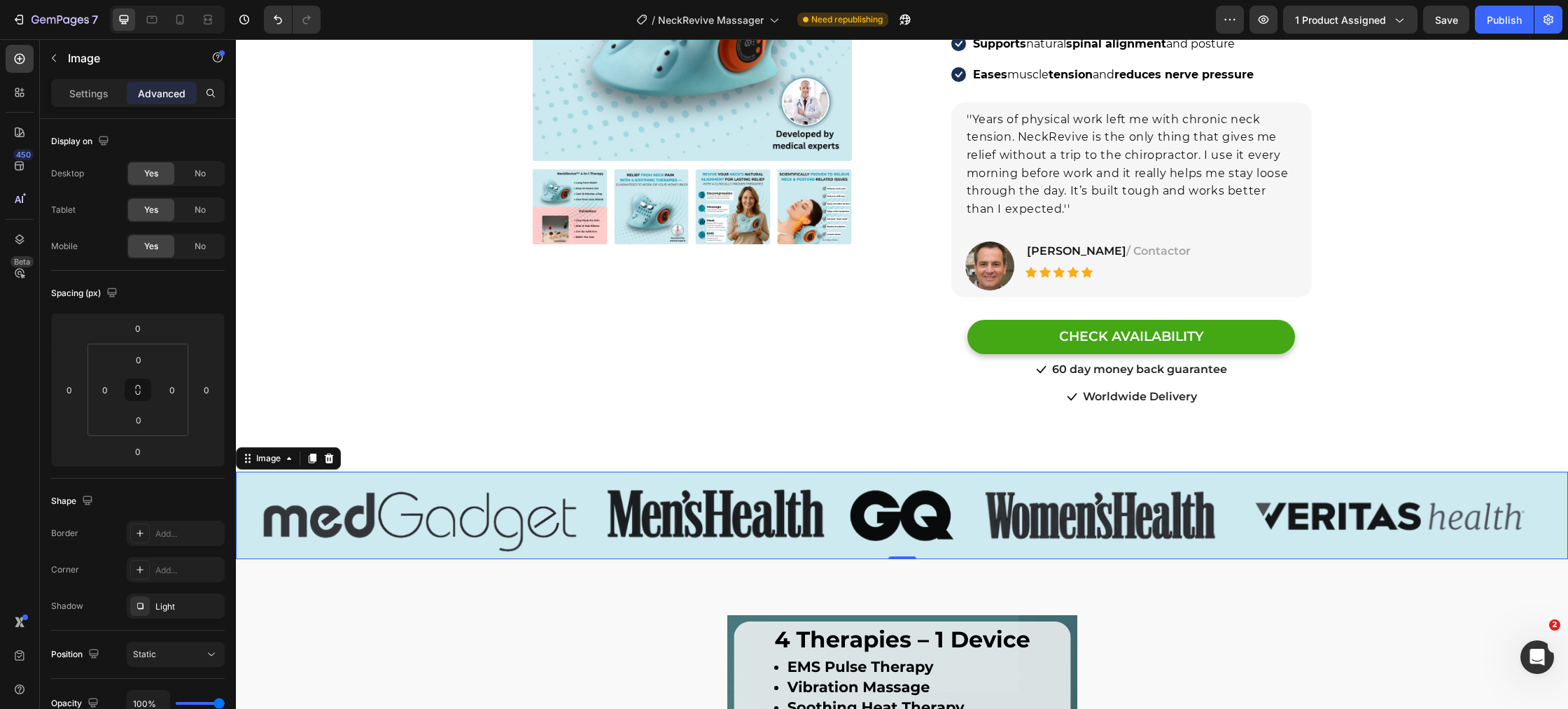
drag, startPoint x: 332, startPoint y: 442, endPoint x: 339, endPoint y: 448, distance: 9.2
click at [332, 454] on icon at bounding box center [329, 459] width 9 height 10
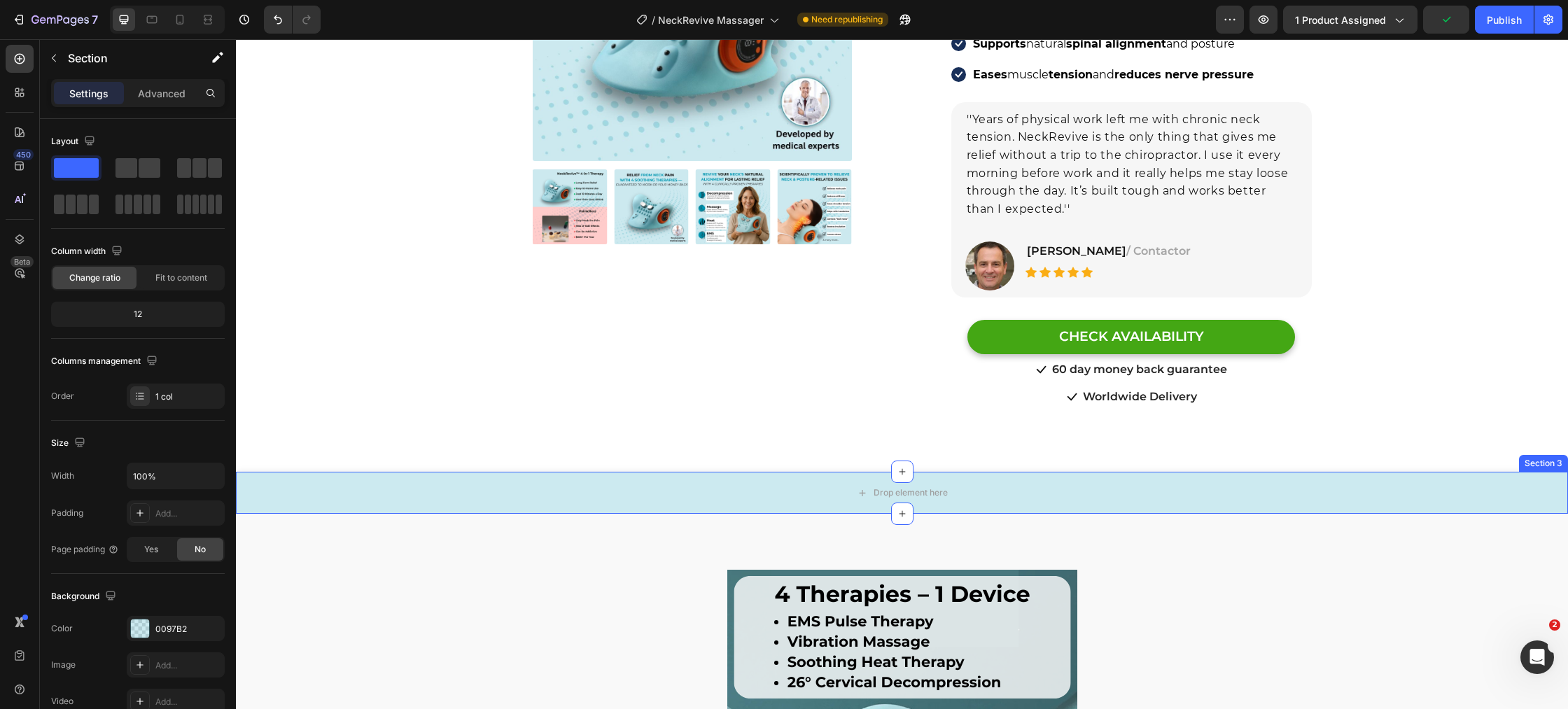
click at [1541, 455] on div "Section 3" at bounding box center [1543, 463] width 49 height 17
click at [1552, 453] on icon at bounding box center [1556, 459] width 11 height 11
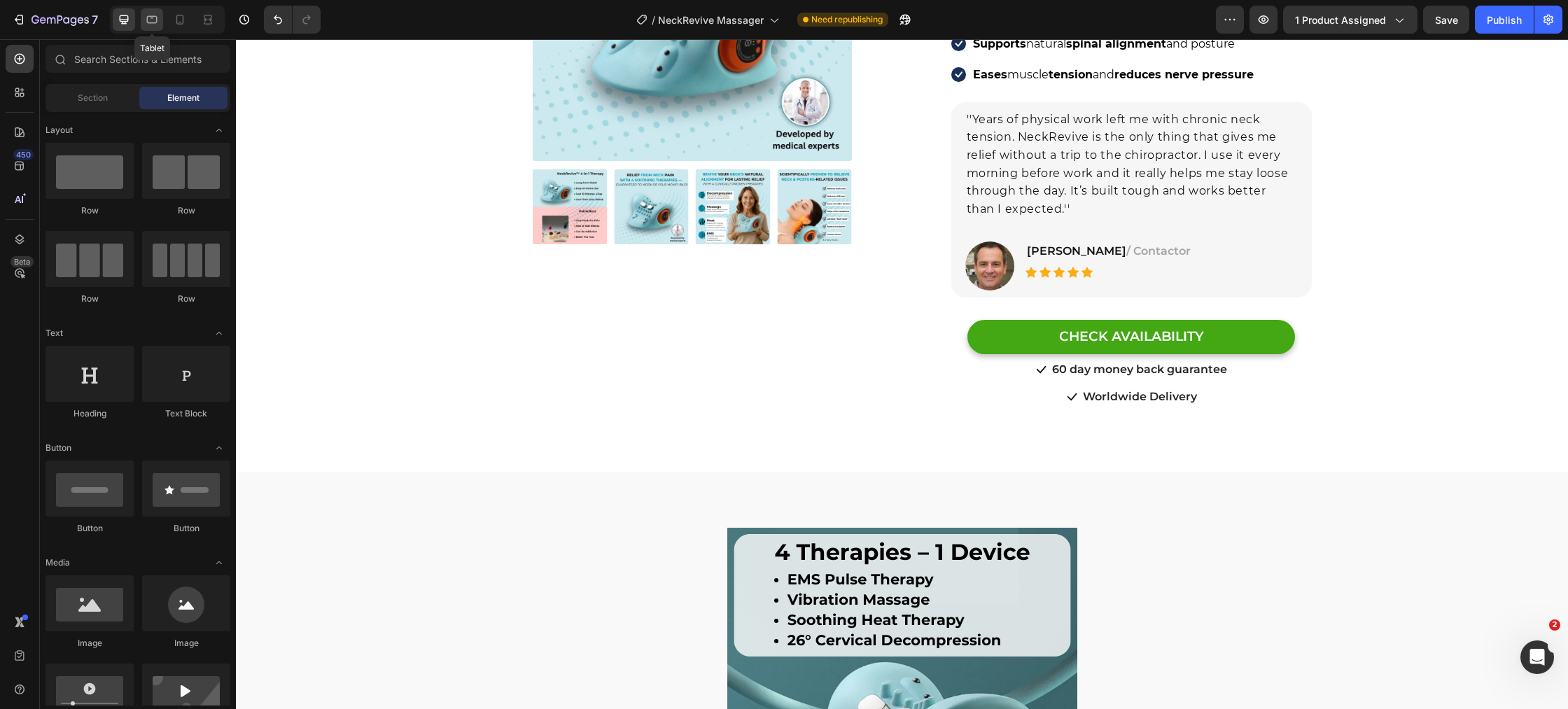
click at [153, 24] on icon at bounding box center [152, 20] width 14 height 14
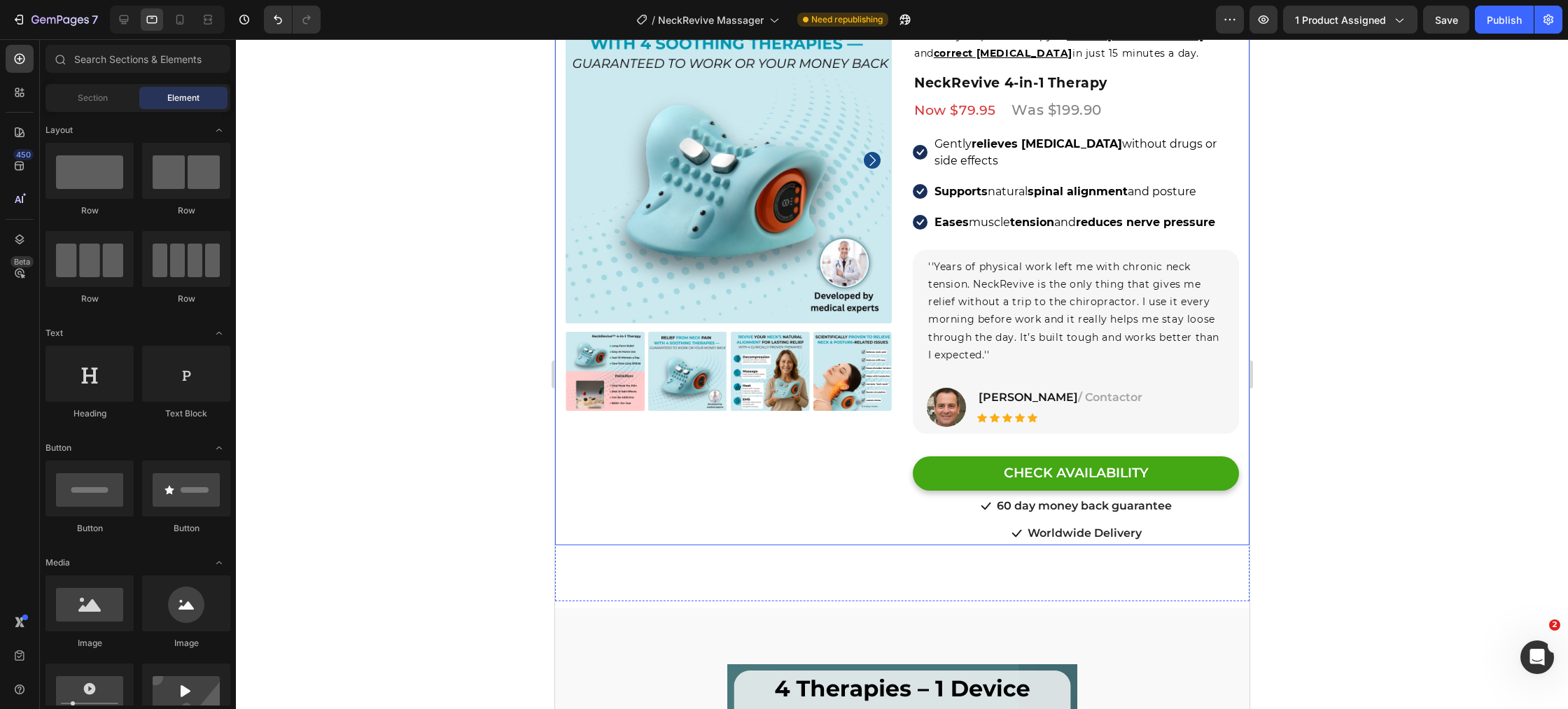
scroll to position [162, 0]
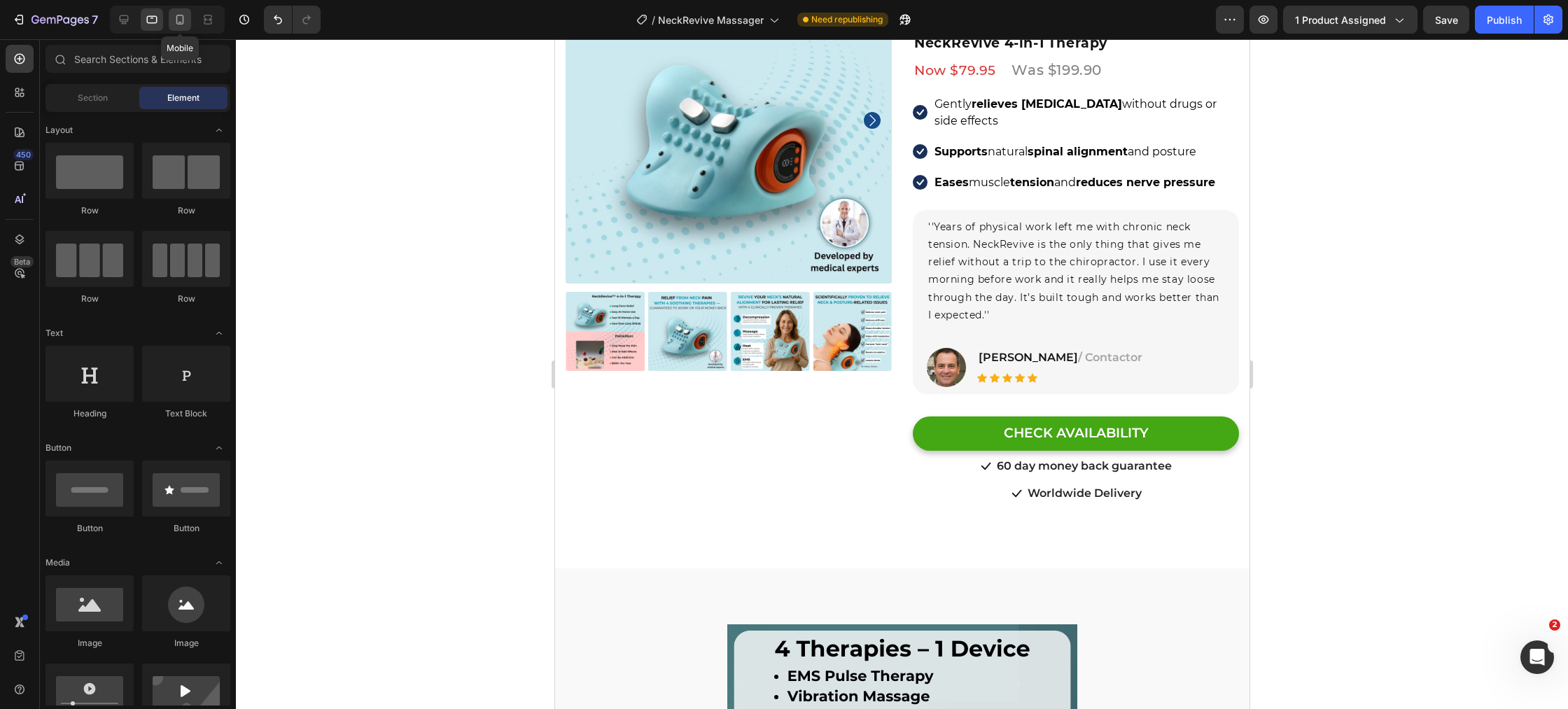
click at [184, 25] on icon at bounding box center [179, 20] width 14 height 14
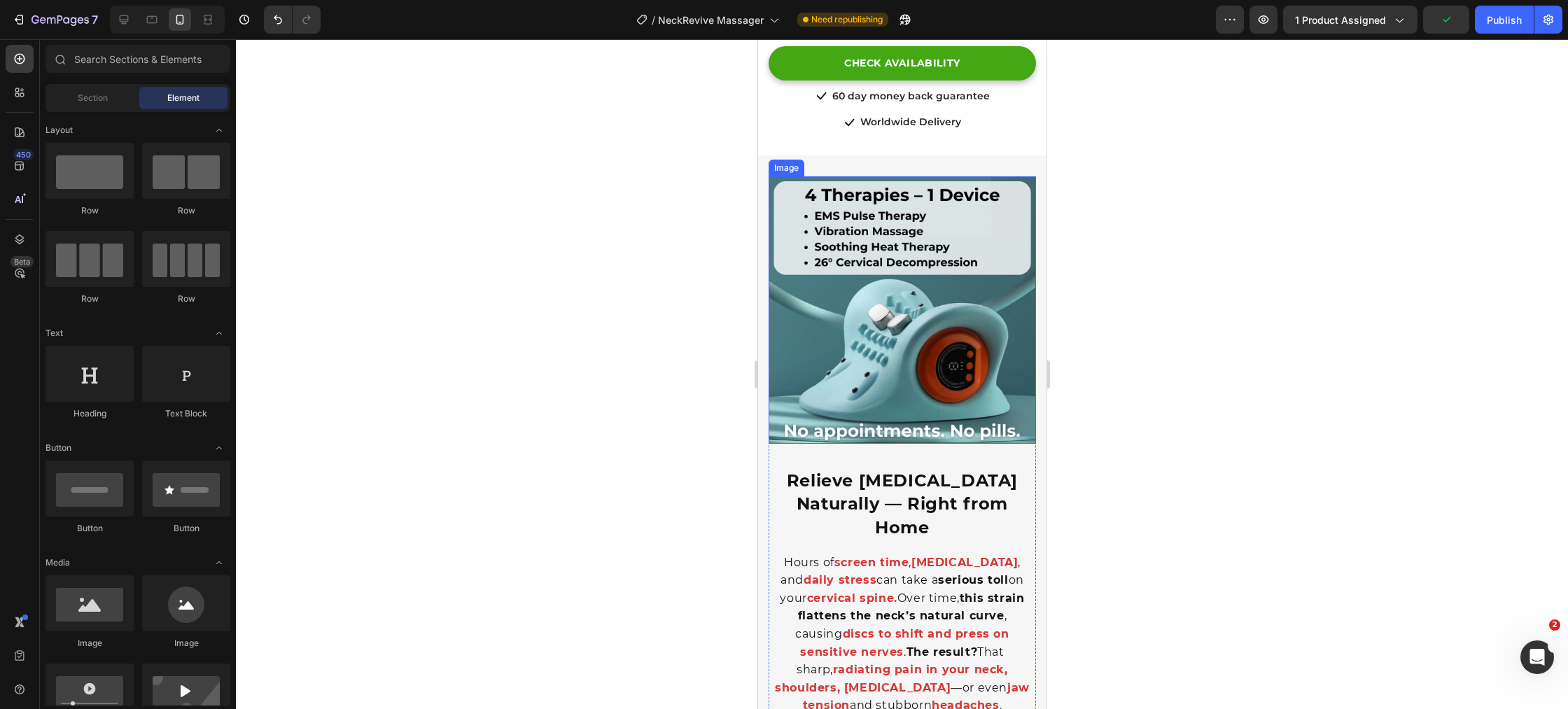
scroll to position [1177, 0]
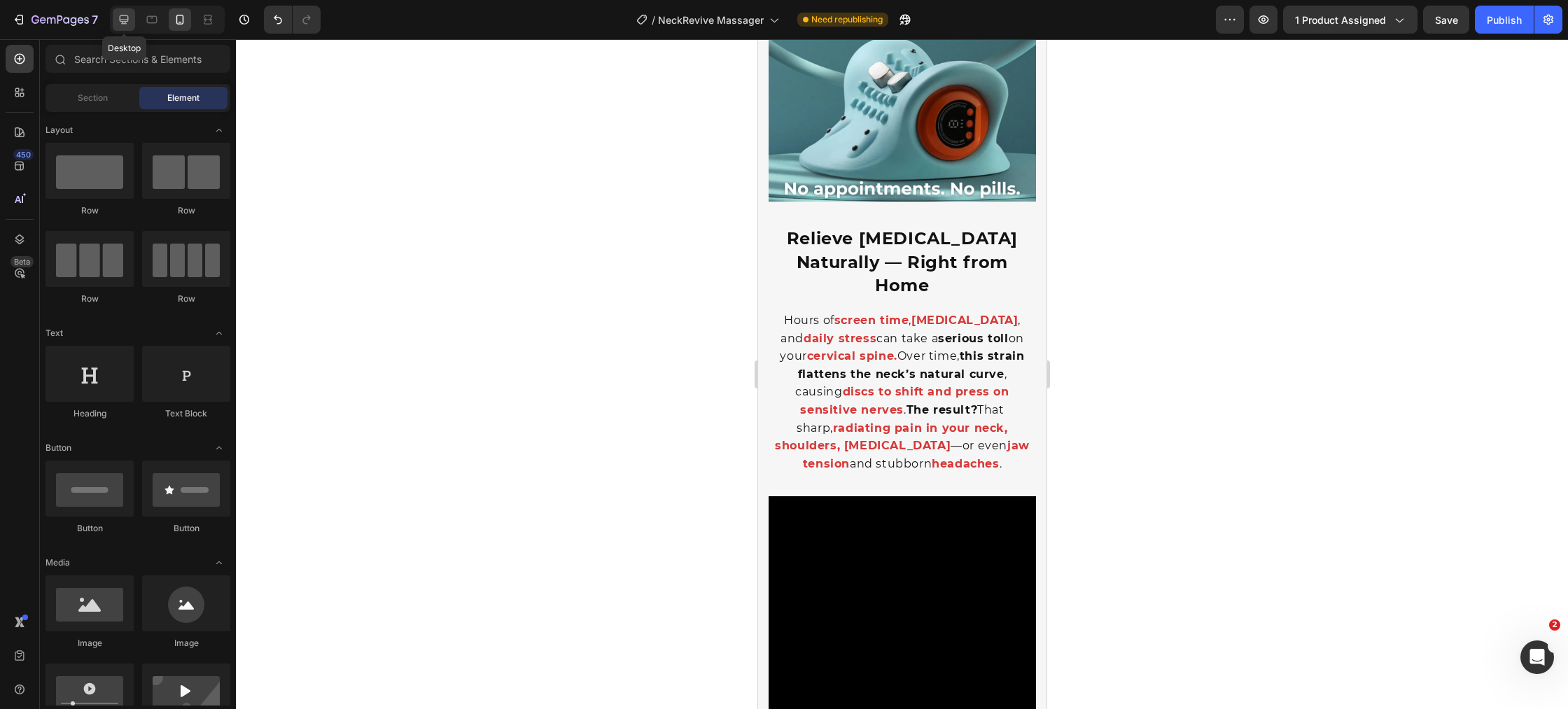
click at [120, 21] on icon at bounding box center [124, 20] width 14 height 14
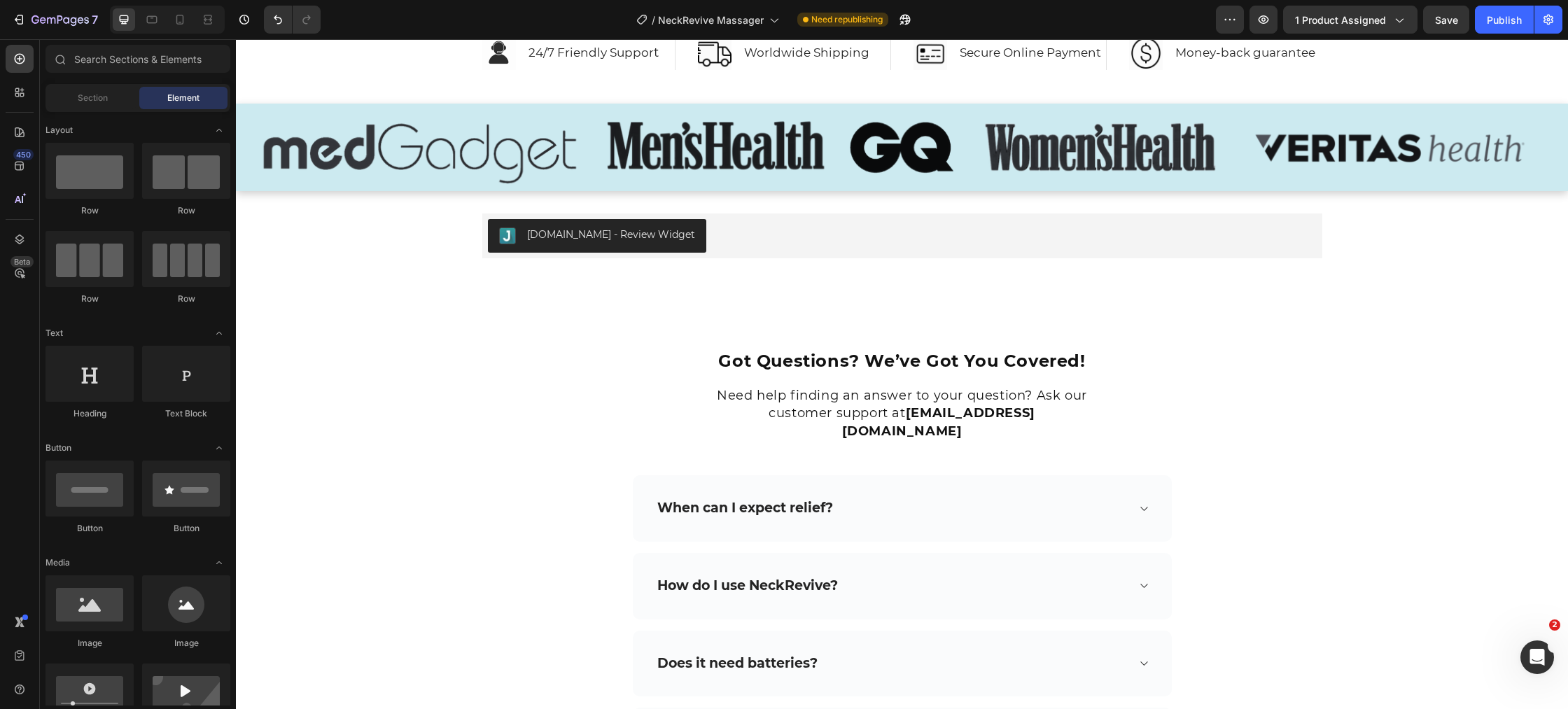
scroll to position [7193, 0]
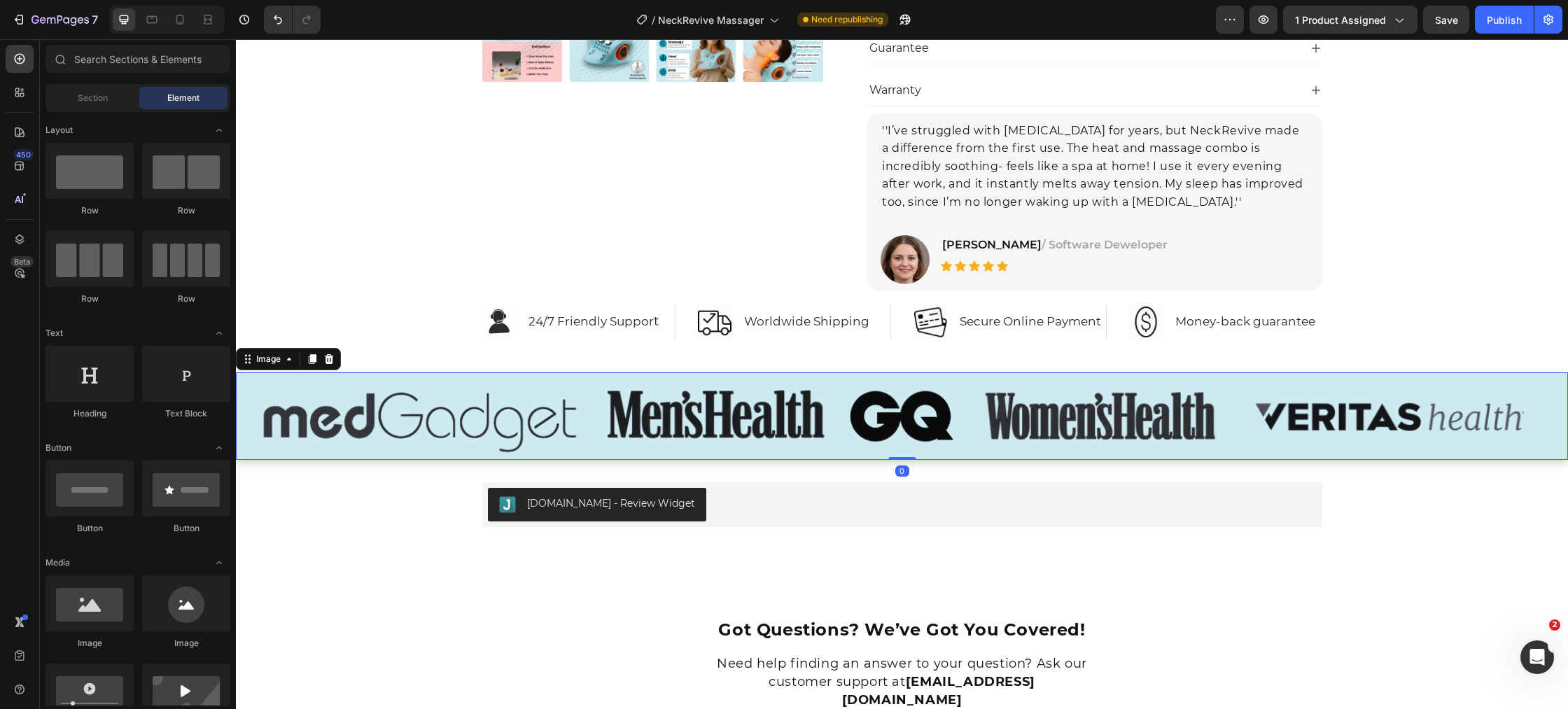
click at [858, 438] on img at bounding box center [902, 416] width 1332 height 87
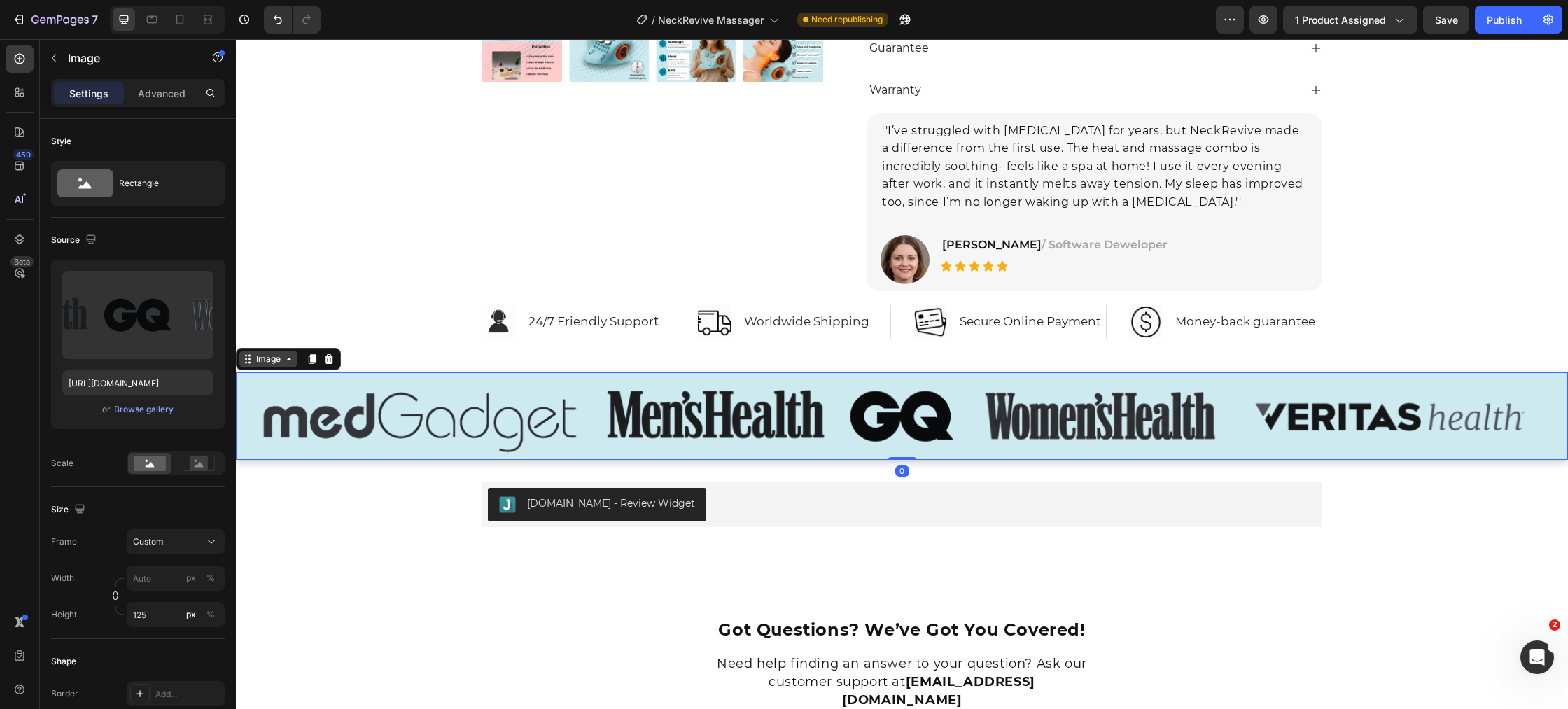
click at [275, 358] on div "Image" at bounding box center [268, 359] width 30 height 13
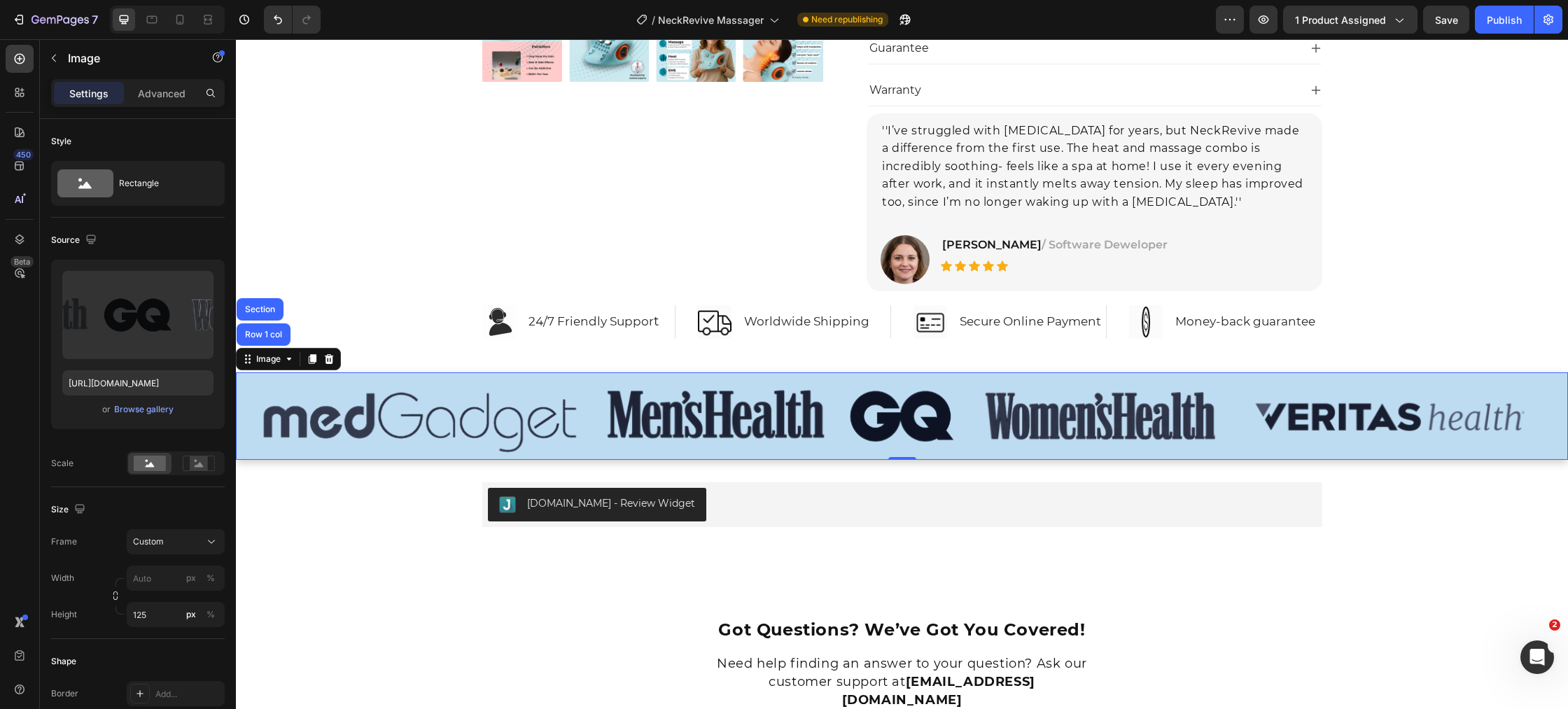
drag, startPoint x: 265, startPoint y: 301, endPoint x: 457, endPoint y: 308, distance: 192.1
click at [266, 301] on div "Section" at bounding box center [259, 310] width 47 height 22
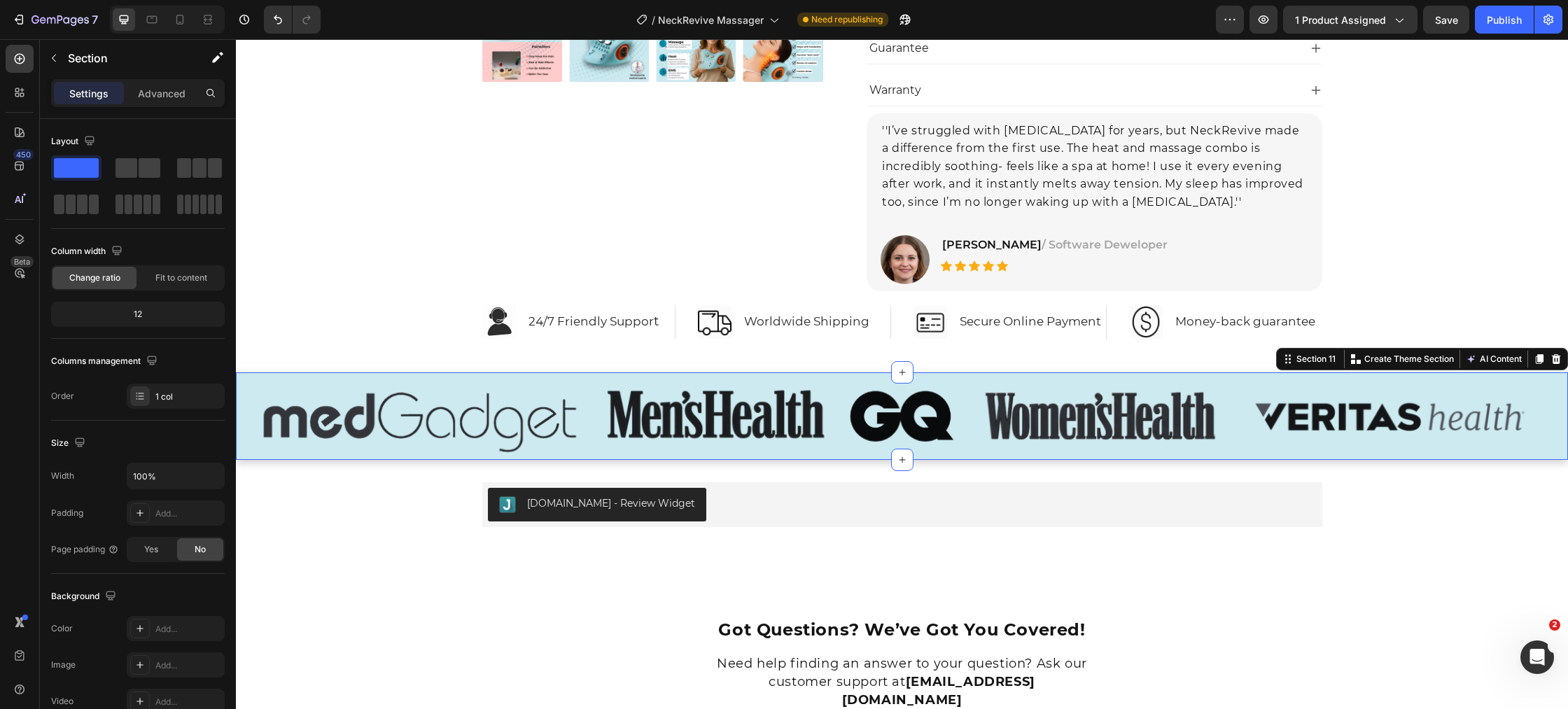
drag, startPoint x: 1537, startPoint y: 361, endPoint x: 1520, endPoint y: 362, distance: 17.0
click at [1536, 361] on icon at bounding box center [1539, 359] width 7 height 10
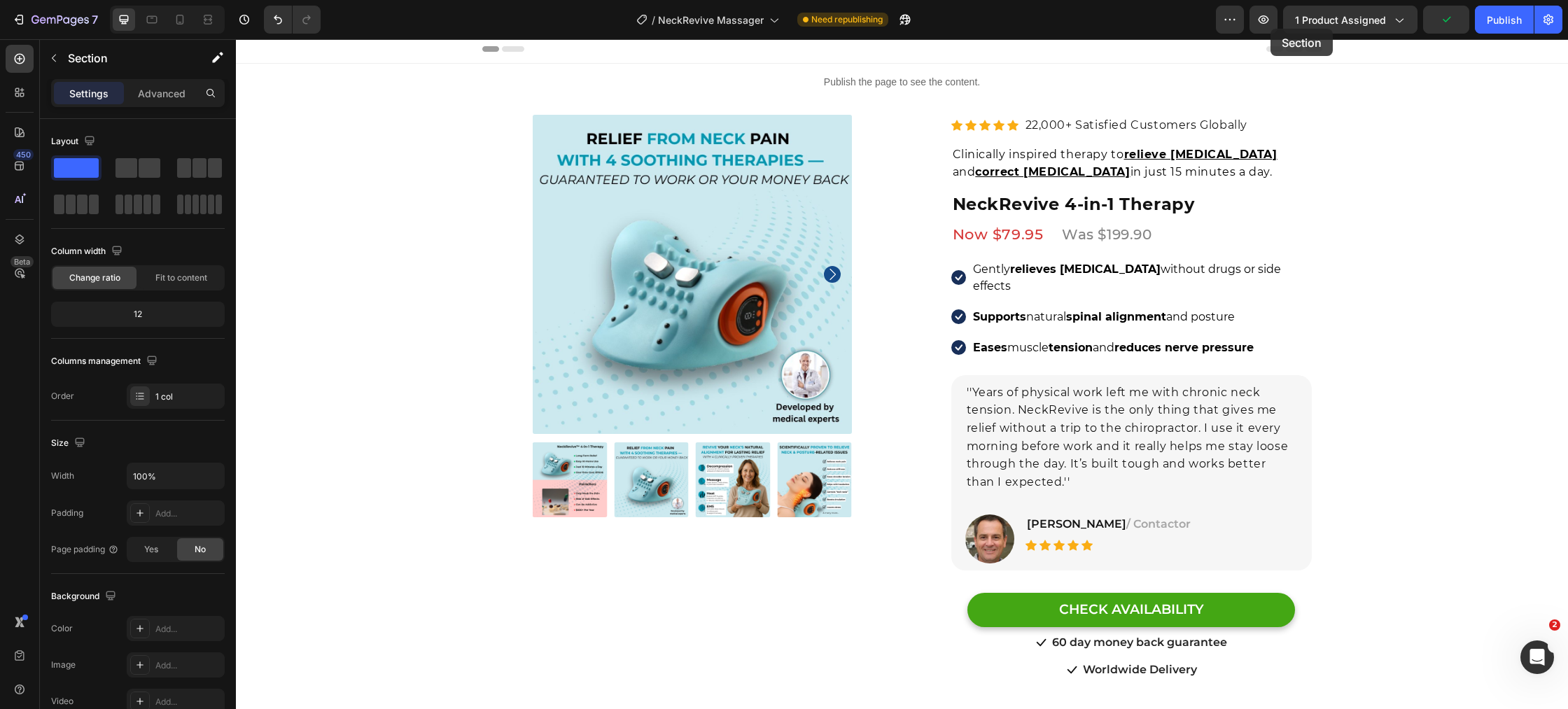
scroll to position [0, 0]
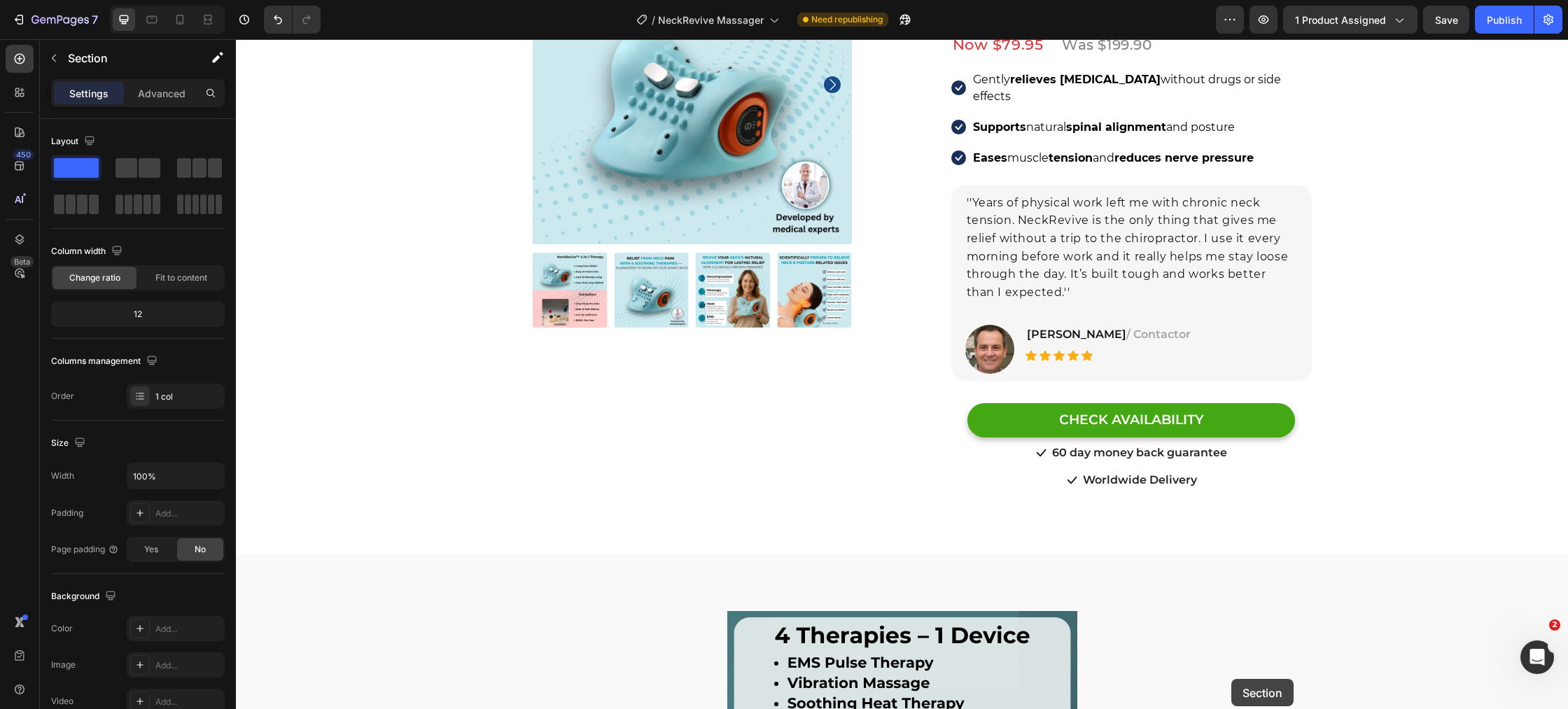
scroll to position [228, 0]
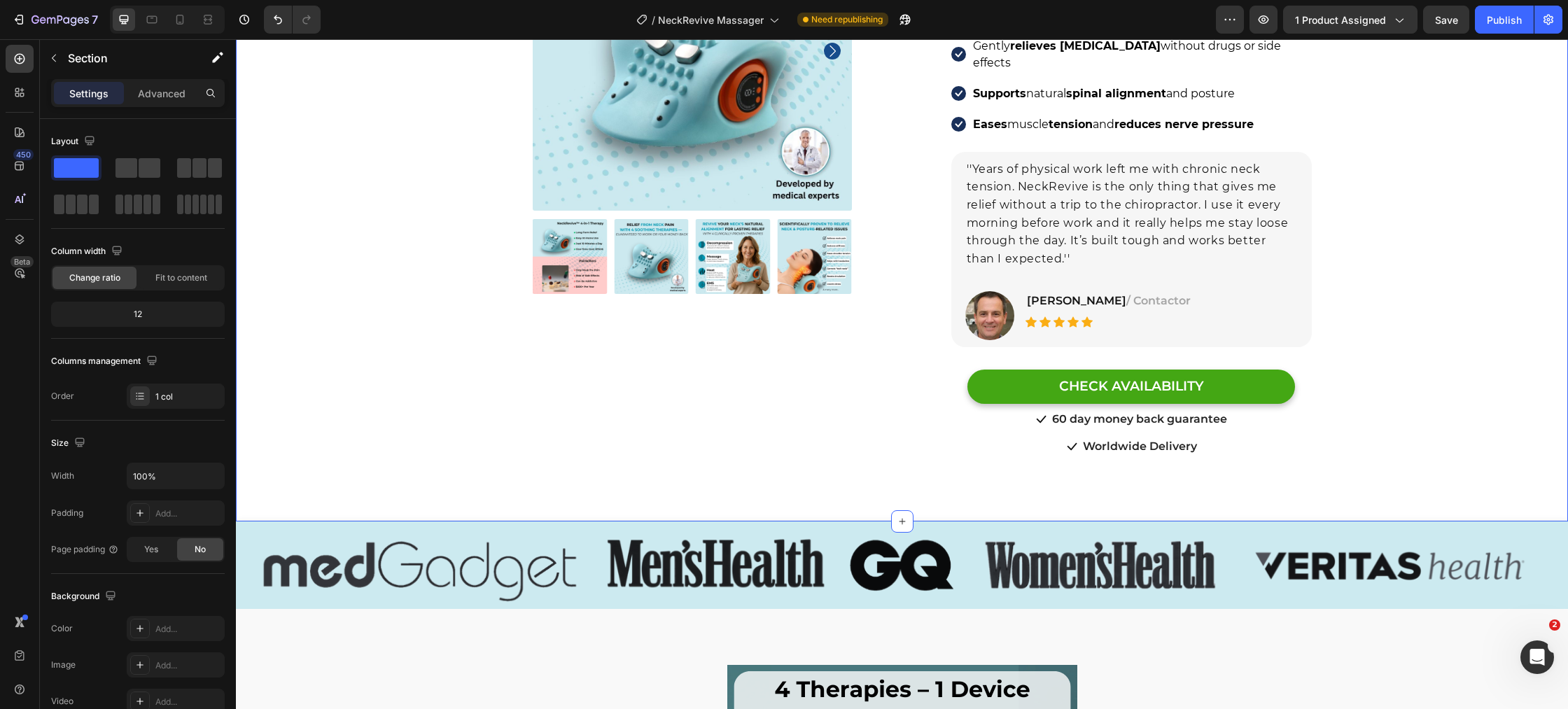
click at [288, 441] on div "Product Images Row Row Relieve Your Pain in Just 10 Minutes a Day Heading Row P…" at bounding box center [902, 224] width 1332 height 582
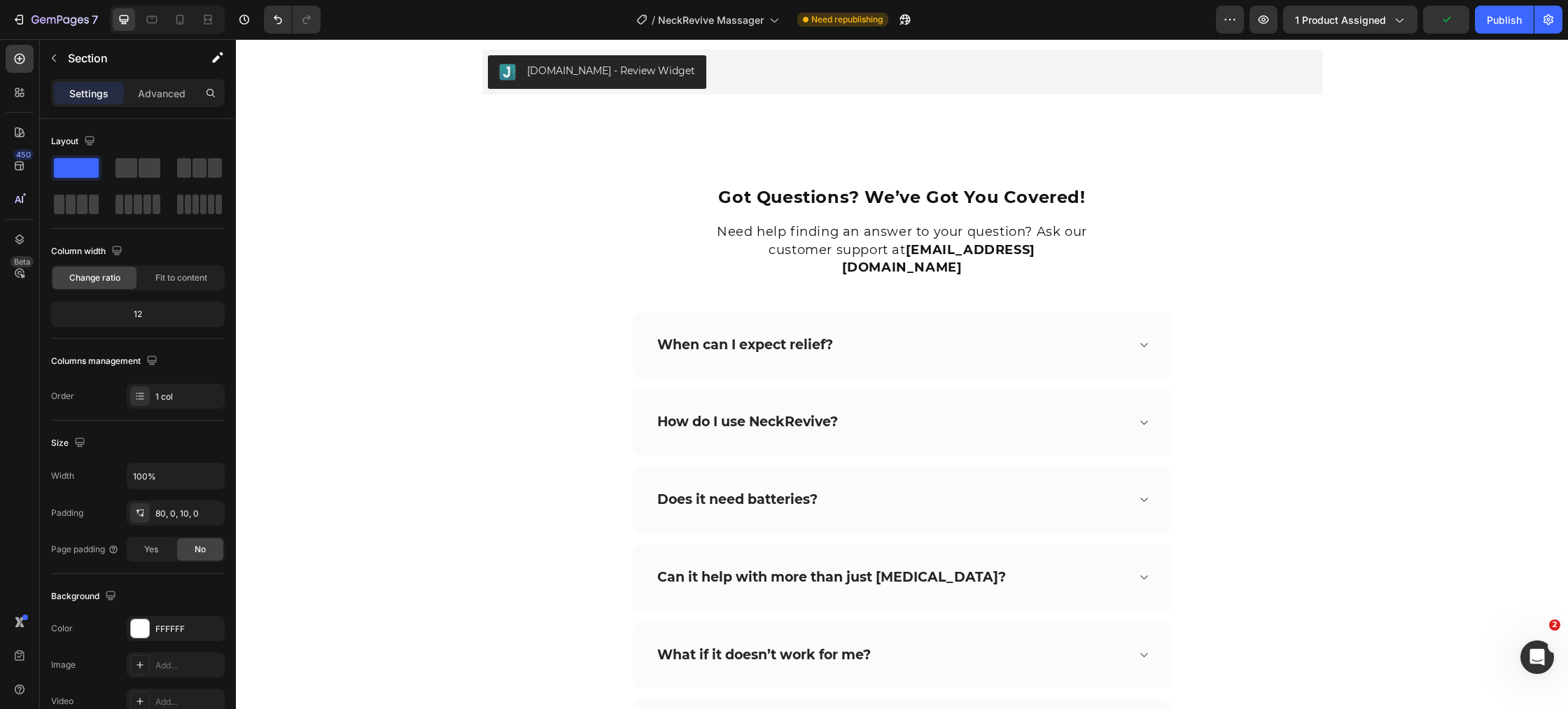
scroll to position [7172, 0]
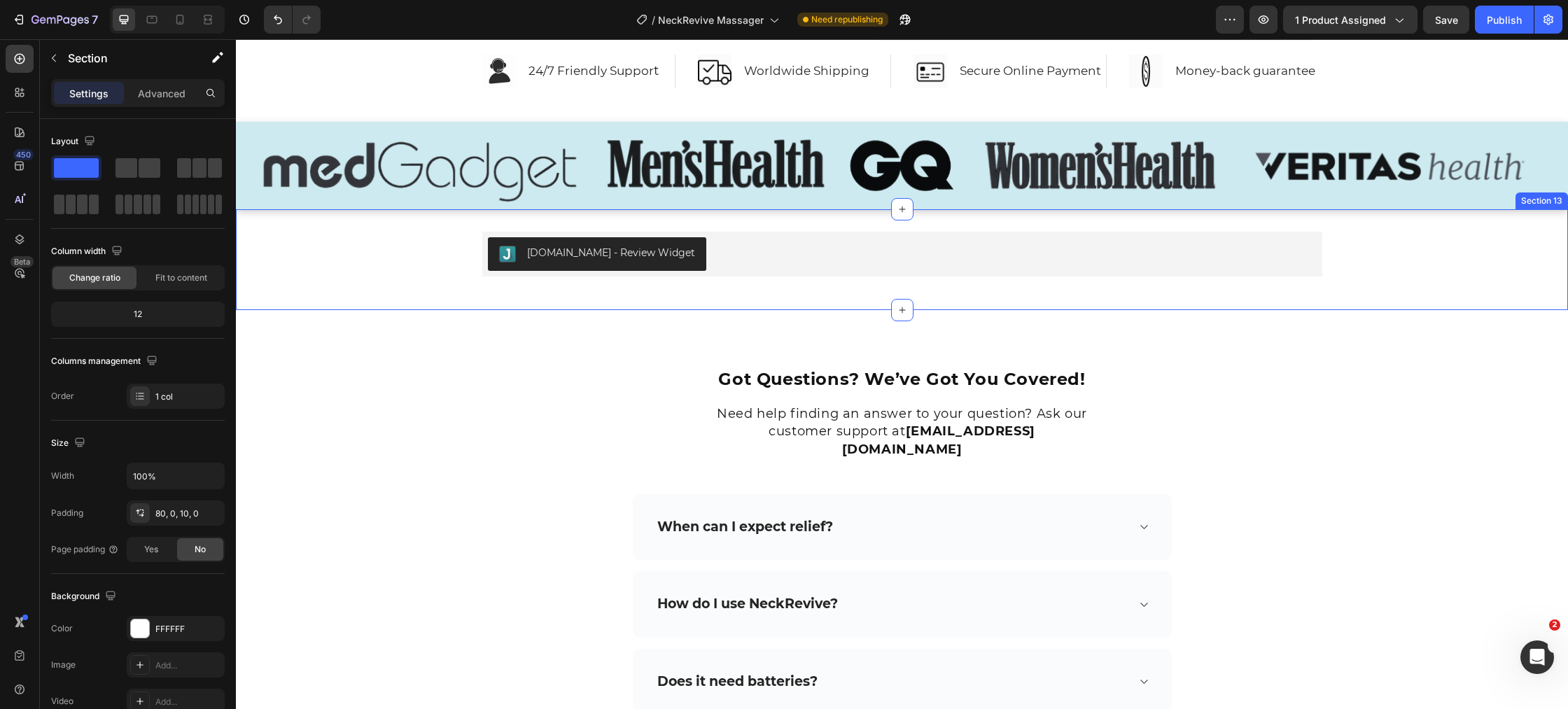
click at [383, 241] on div "[DOMAIN_NAME] - Review Widget [DOMAIN_NAME] Row" at bounding box center [902, 260] width 1332 height 56
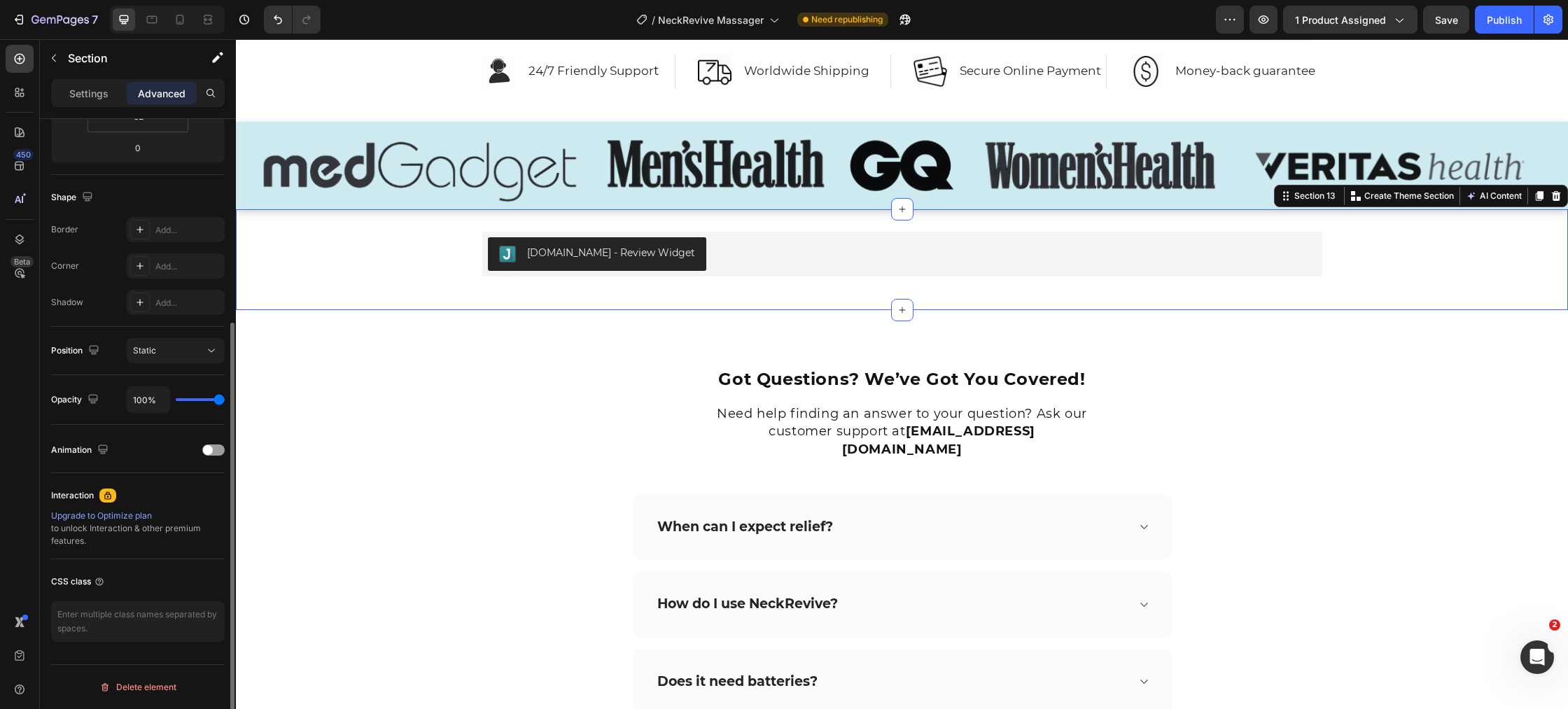
scroll to position [102, 0]
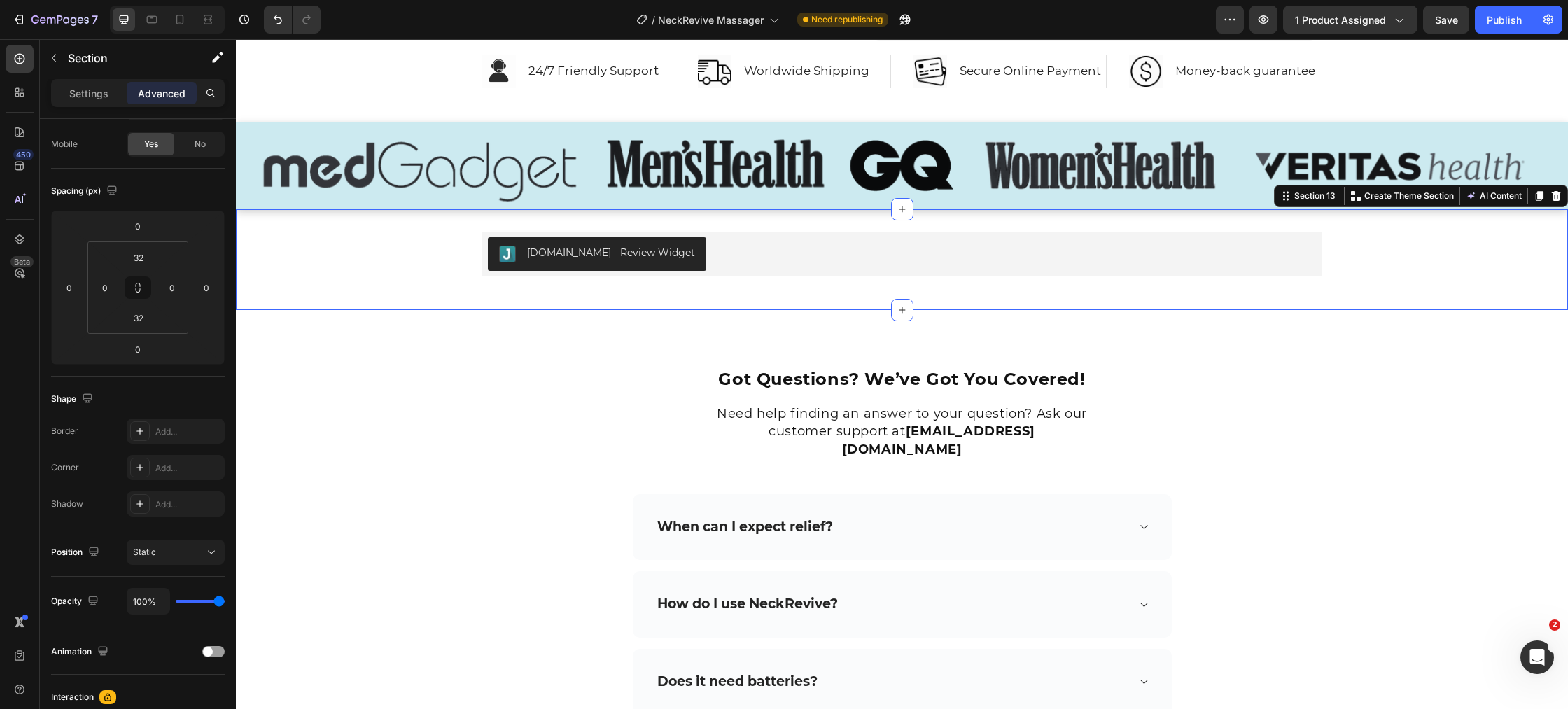
click at [349, 268] on div "[DOMAIN_NAME] - Review Widget [DOMAIN_NAME] Row" at bounding box center [902, 260] width 1332 height 56
click at [1310, 197] on div "Section 13" at bounding box center [1314, 196] width 47 height 13
click at [92, 96] on p "Settings" at bounding box center [88, 94] width 39 height 15
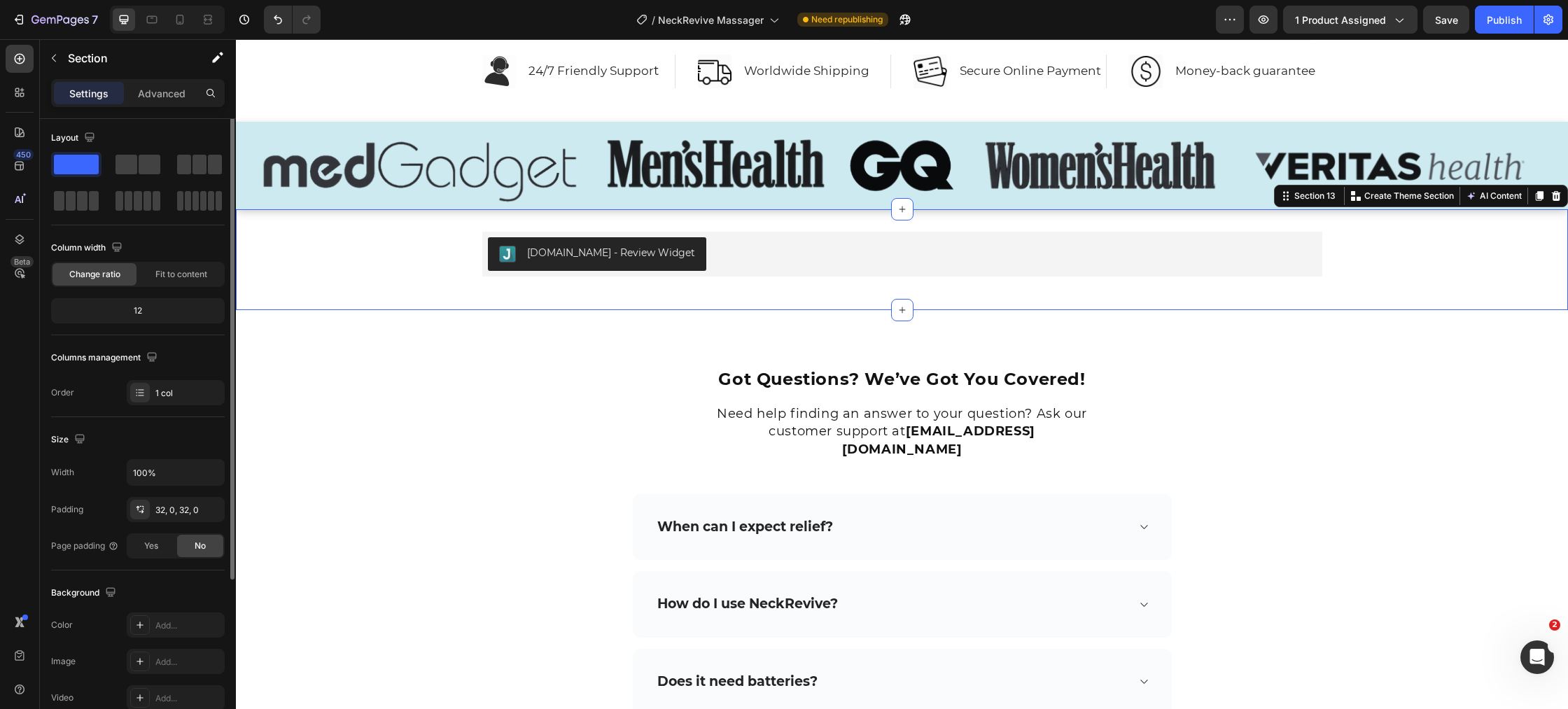
scroll to position [0, 0]
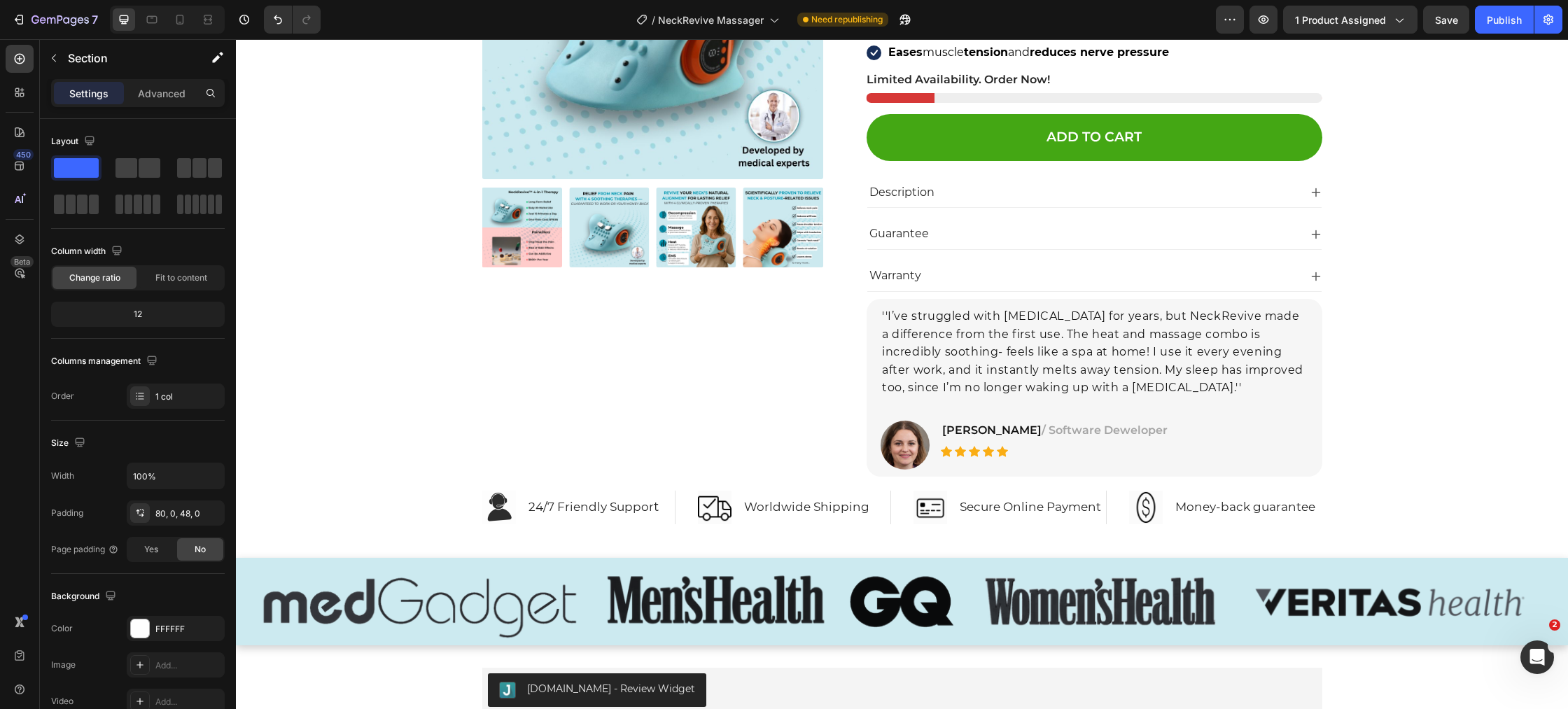
scroll to position [6744, 0]
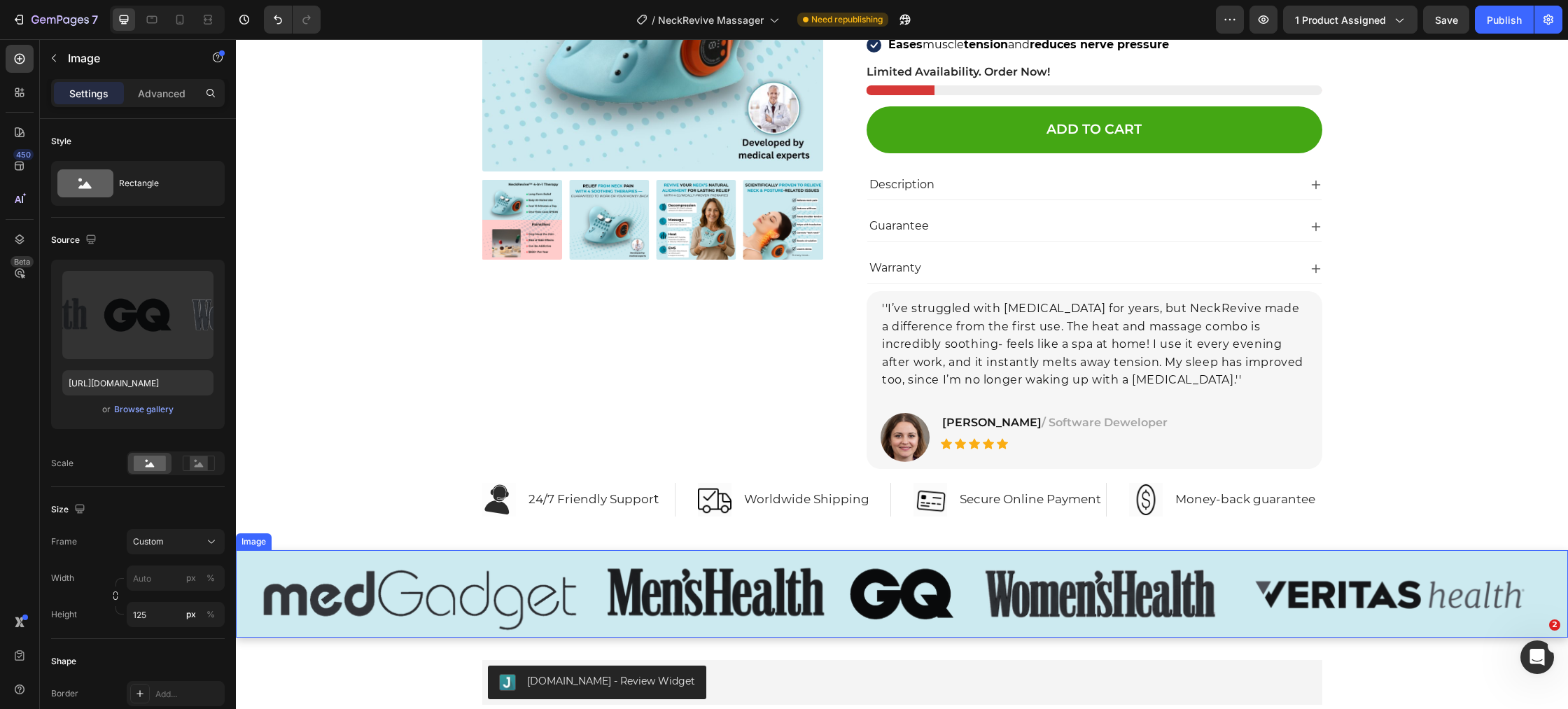
click at [1282, 619] on img at bounding box center [902, 594] width 1332 height 87
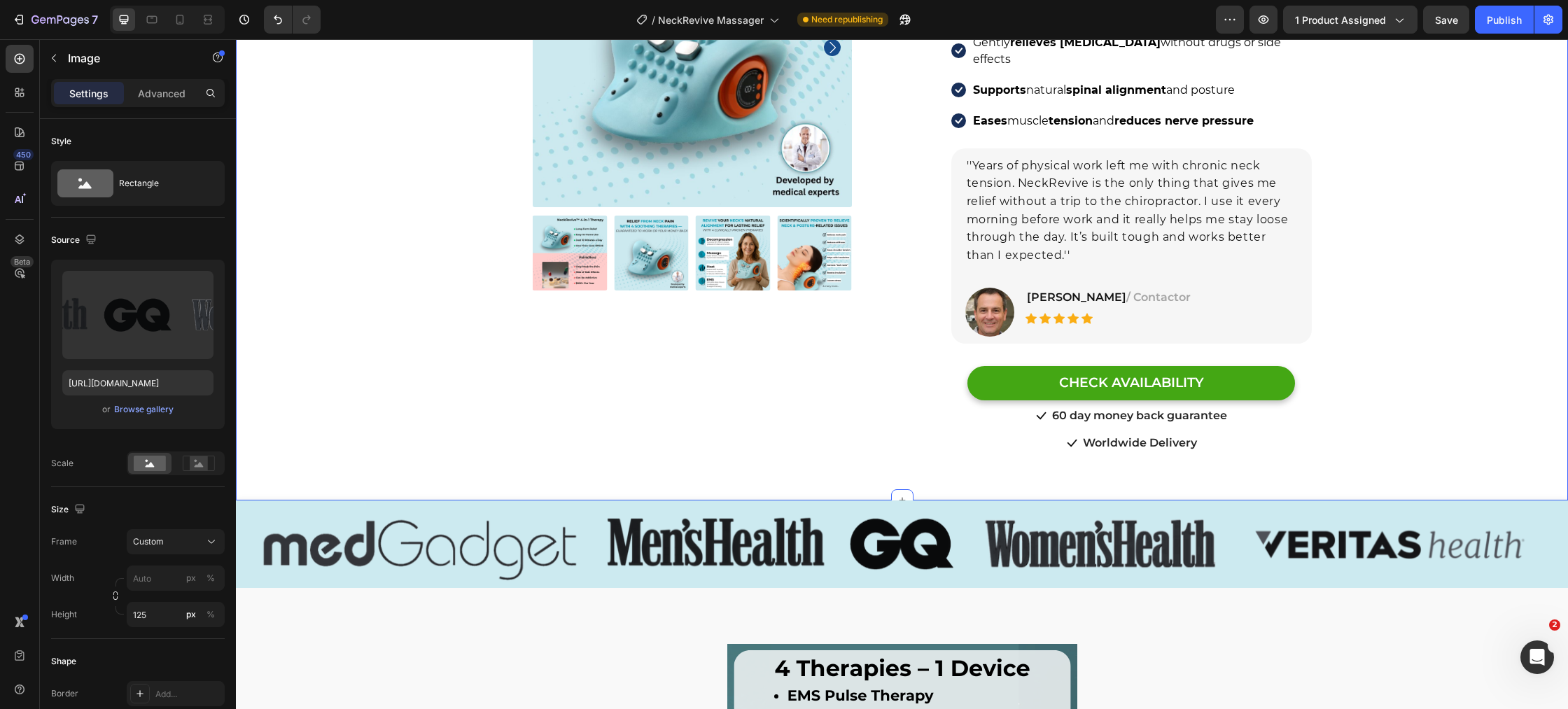
scroll to position [231, 0]
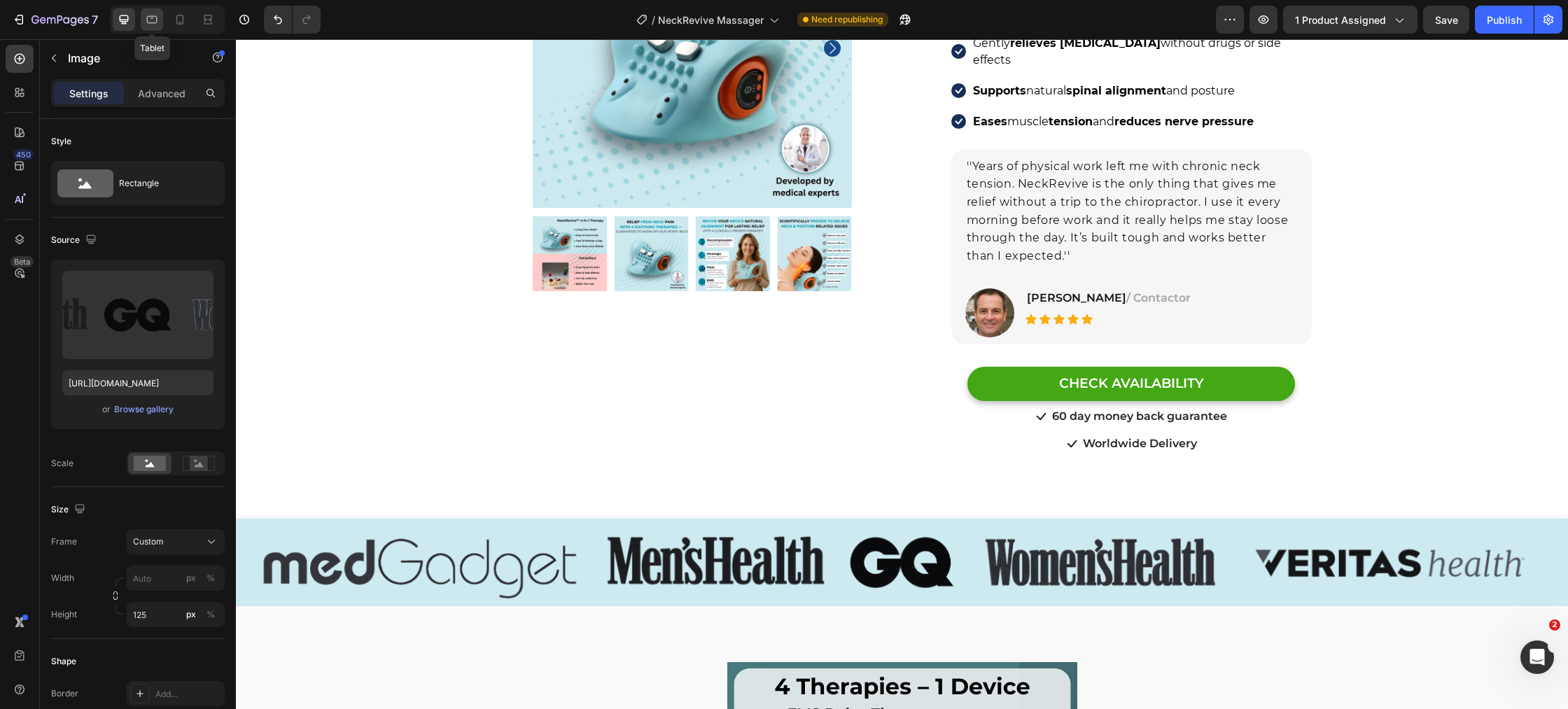
click at [157, 23] on icon at bounding box center [152, 20] width 14 height 14
type input "100"
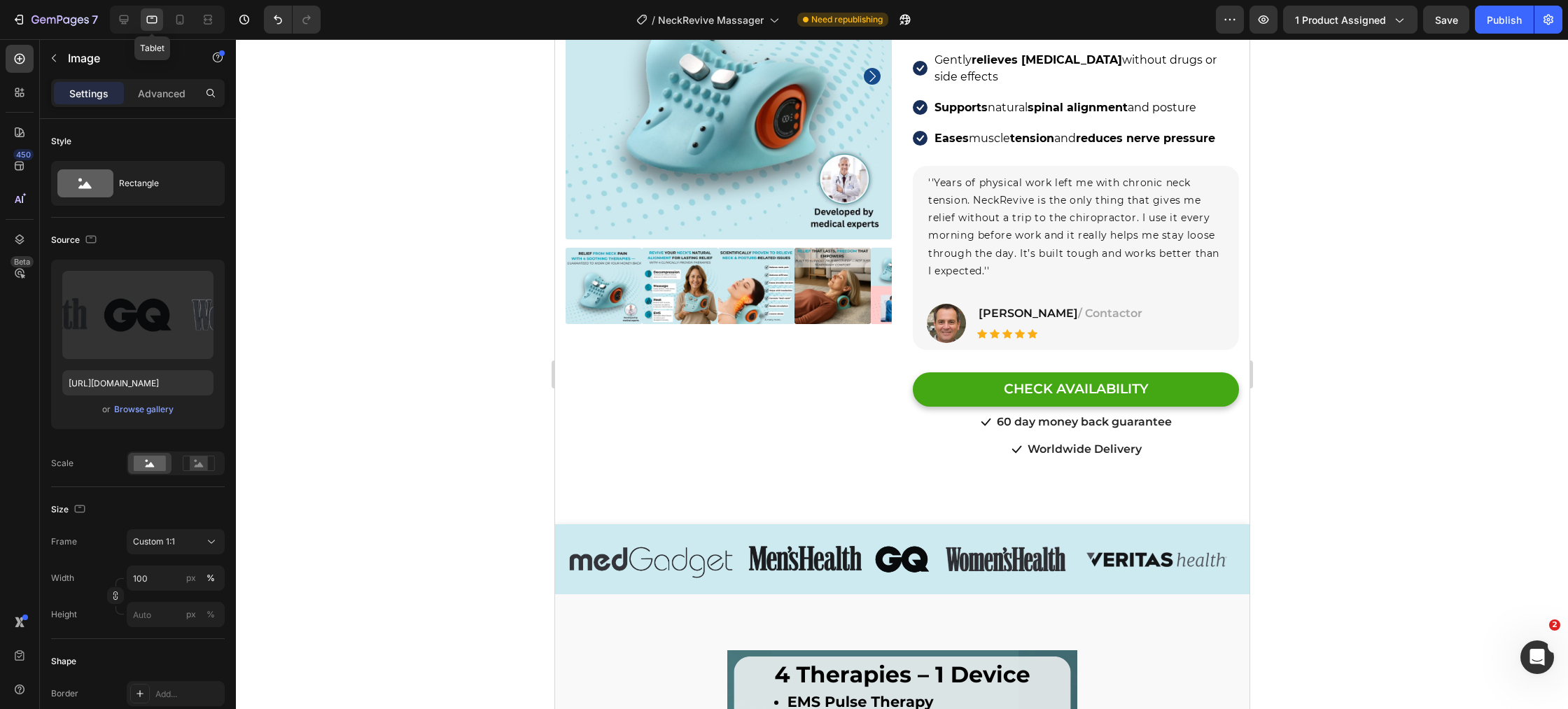
scroll to position [203, 0]
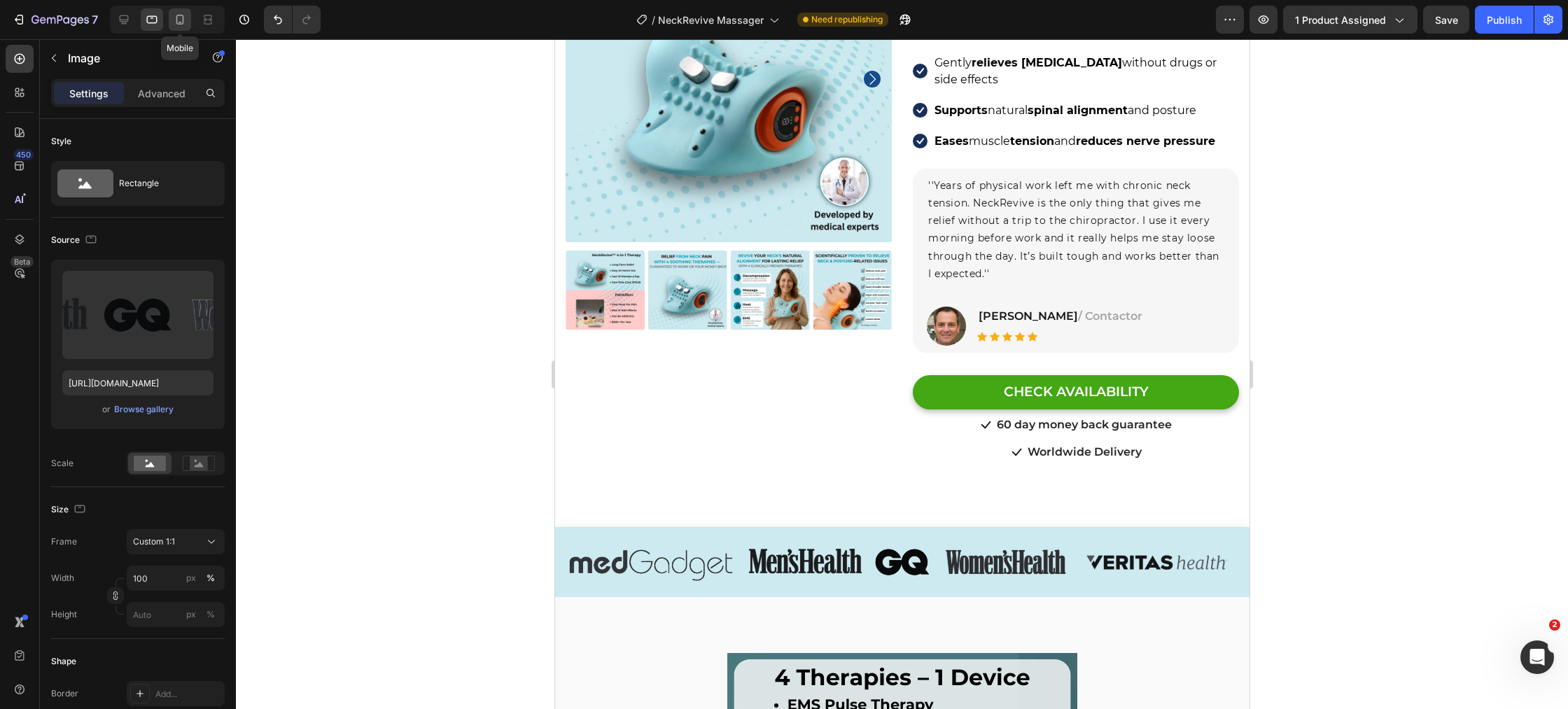
click at [189, 23] on div at bounding box center [179, 20] width 22 height 22
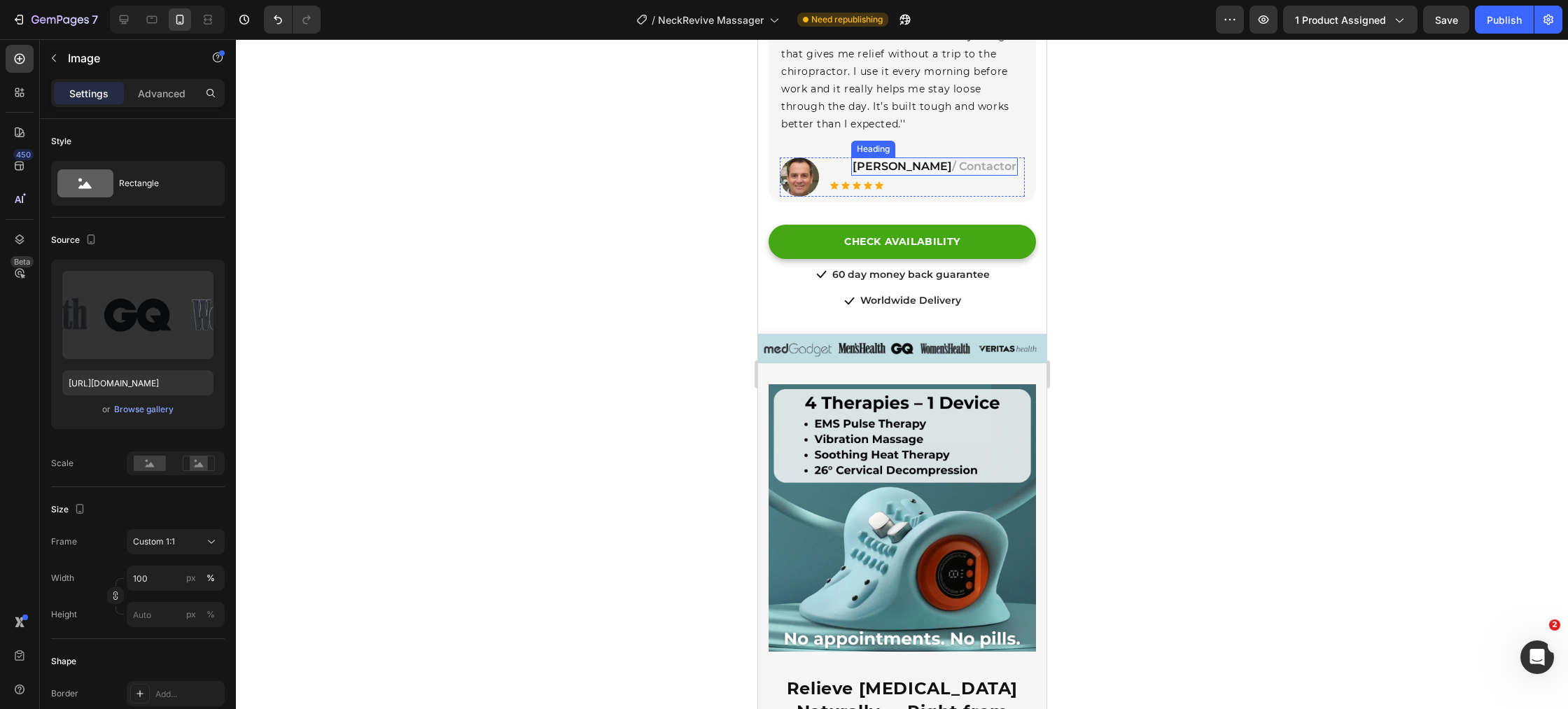
scroll to position [756, 0]
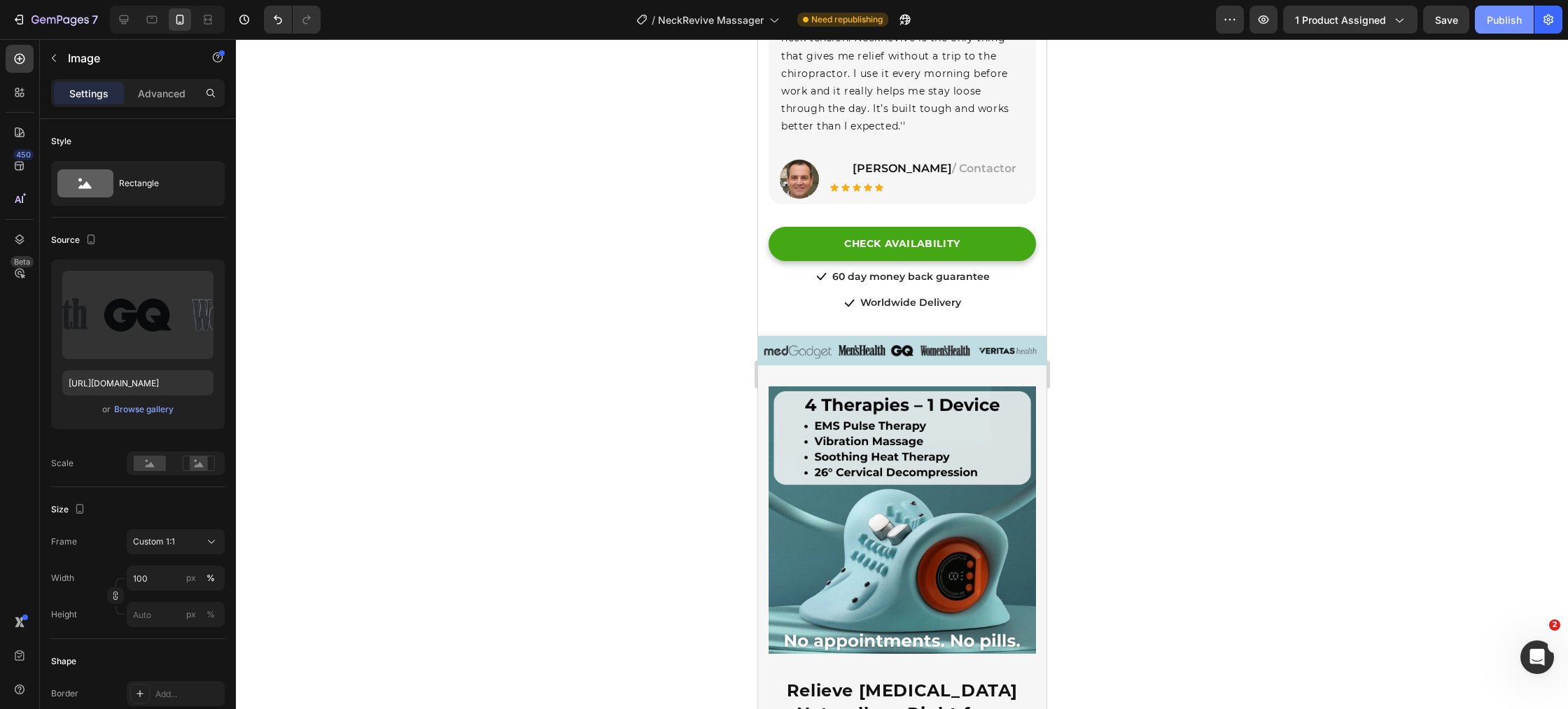
click at [1507, 26] on div "Publish" at bounding box center [1504, 20] width 35 height 15
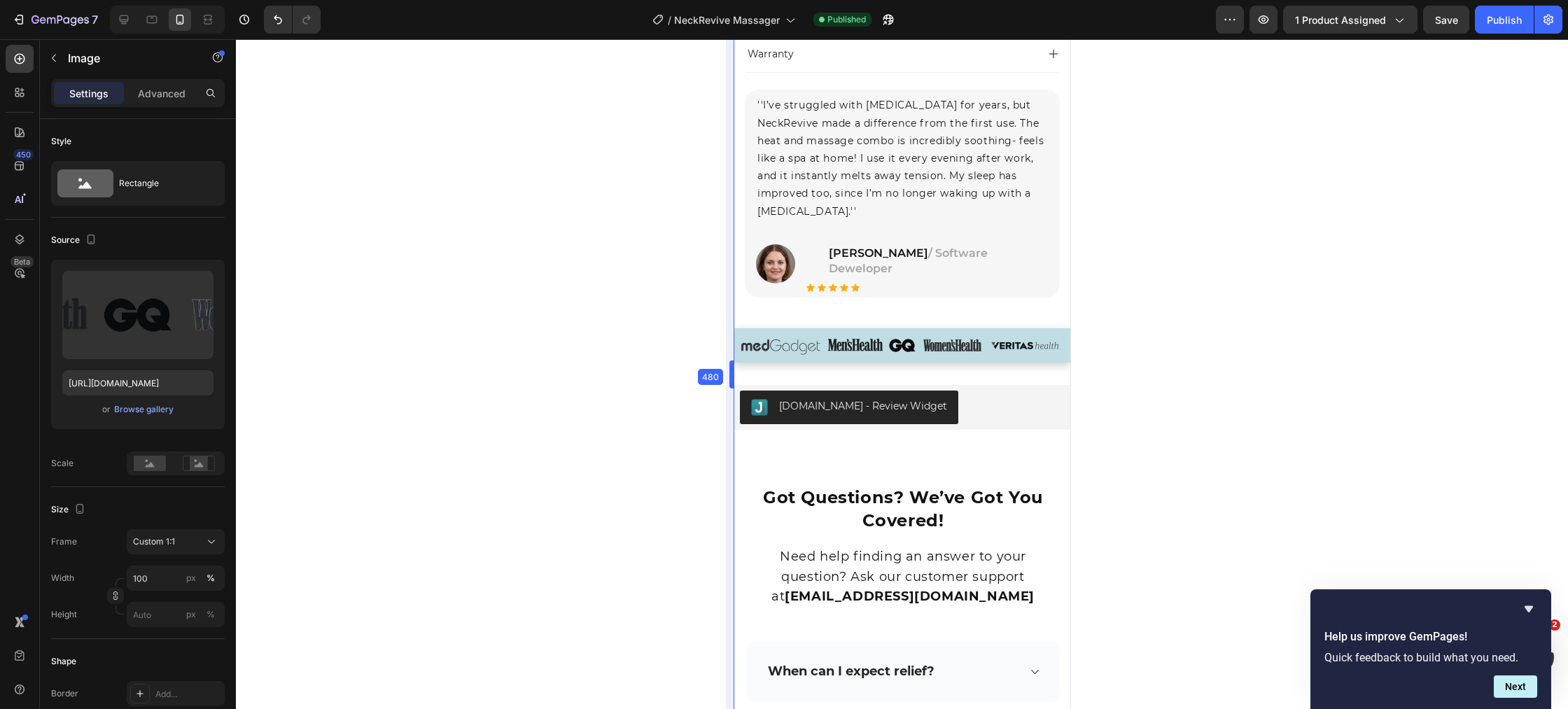
scroll to position [9153, 0]
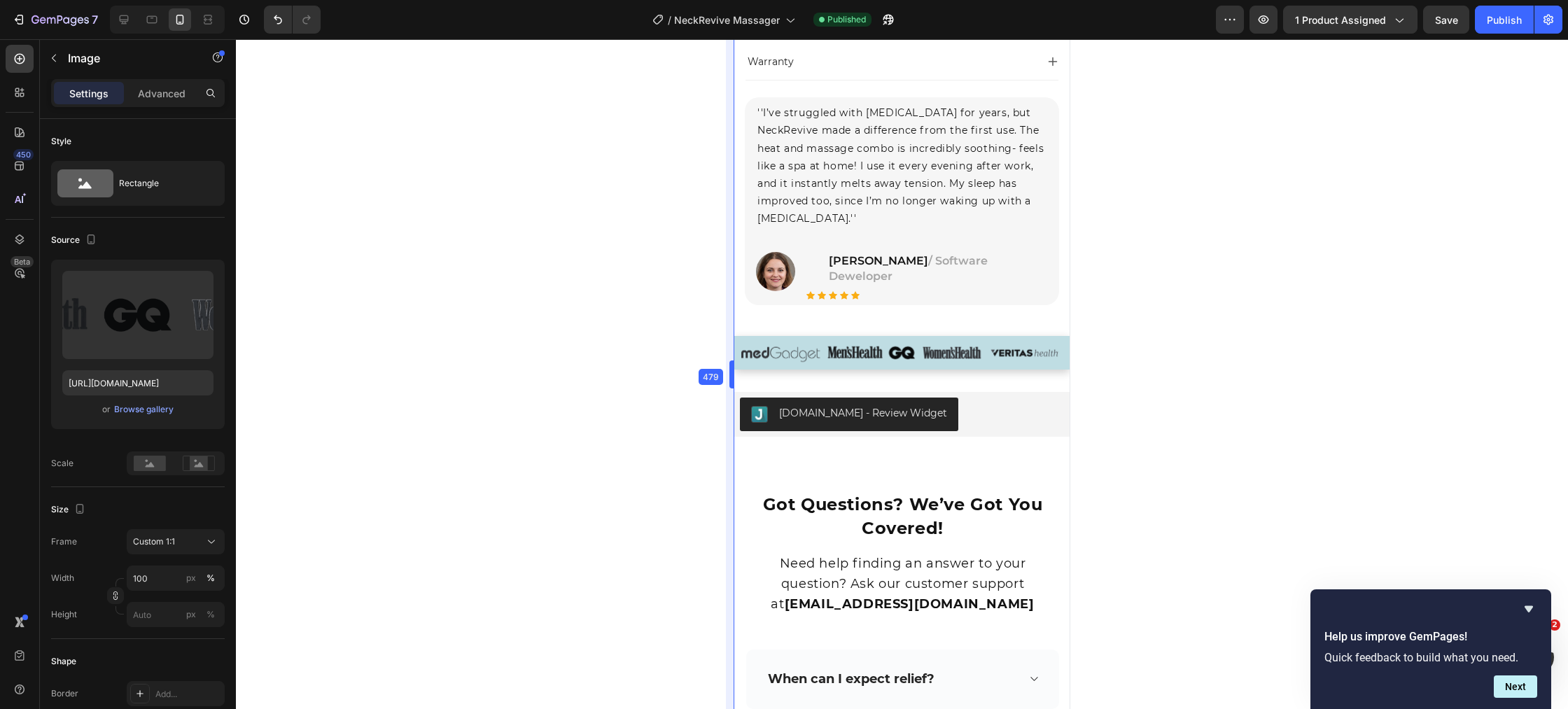
drag, startPoint x: 753, startPoint y: 374, endPoint x: 707, endPoint y: 373, distance: 46.0
click at [837, 344] on img at bounding box center [901, 353] width 335 height 34
click at [1220, 359] on div at bounding box center [902, 374] width 1332 height 670
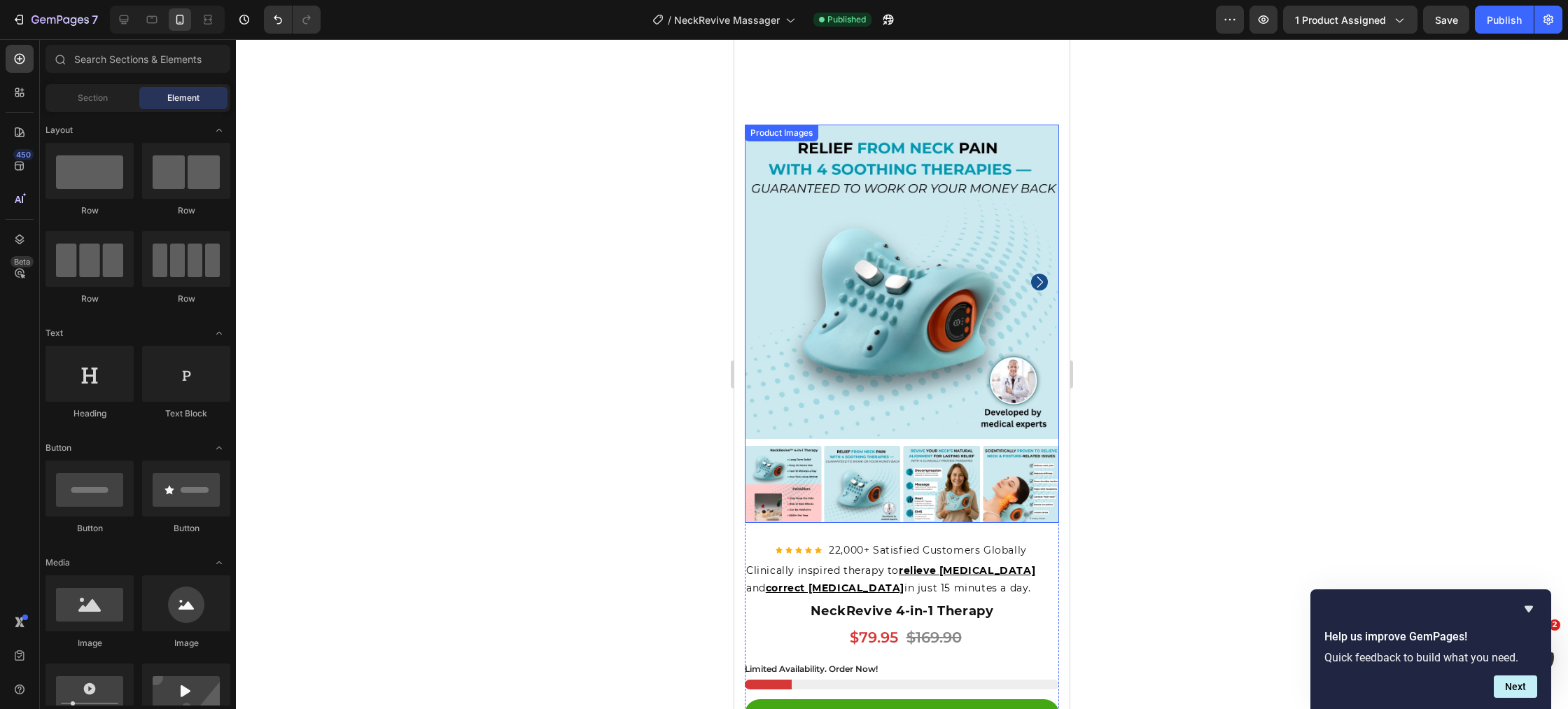
scroll to position [8366, 0]
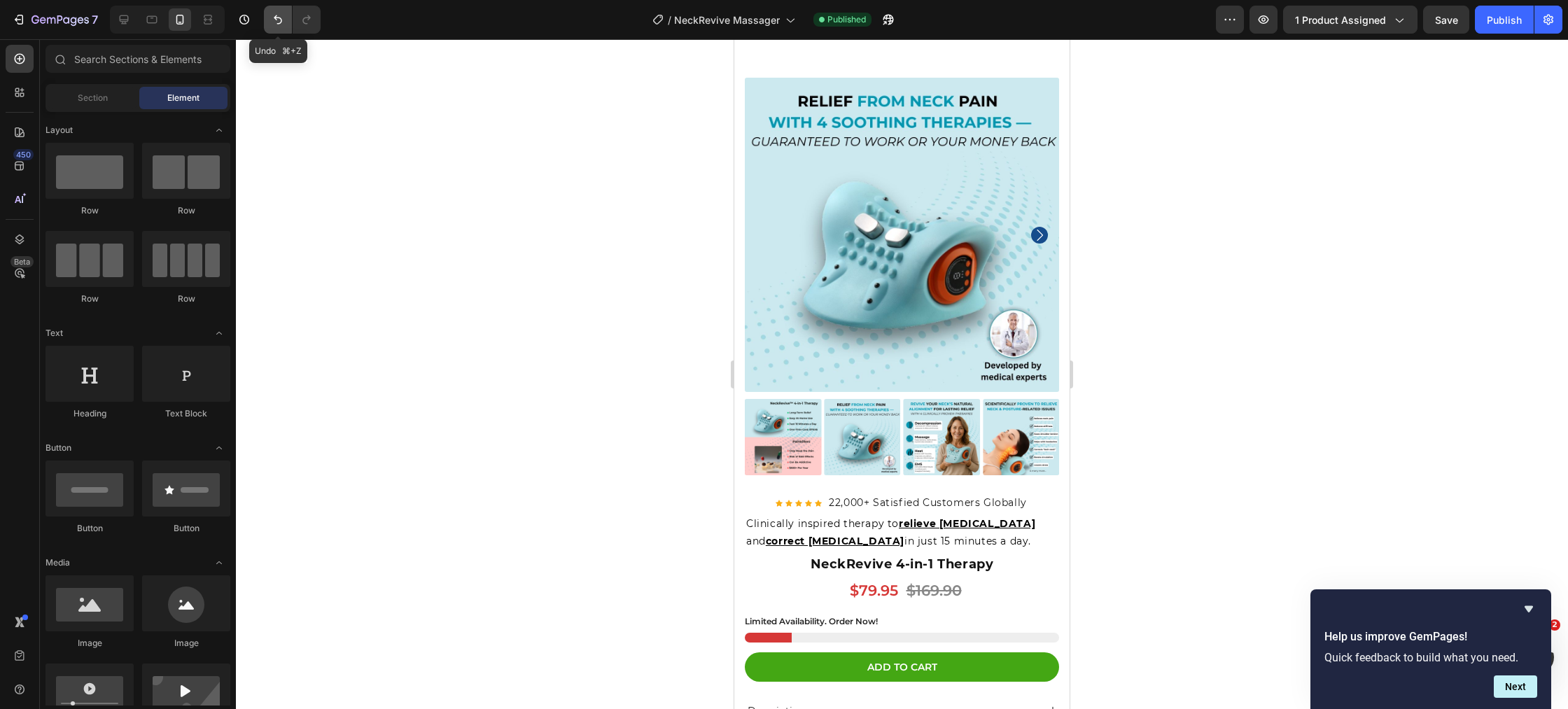
click at [281, 19] on icon "Undo/Redo" at bounding box center [277, 20] width 8 height 9
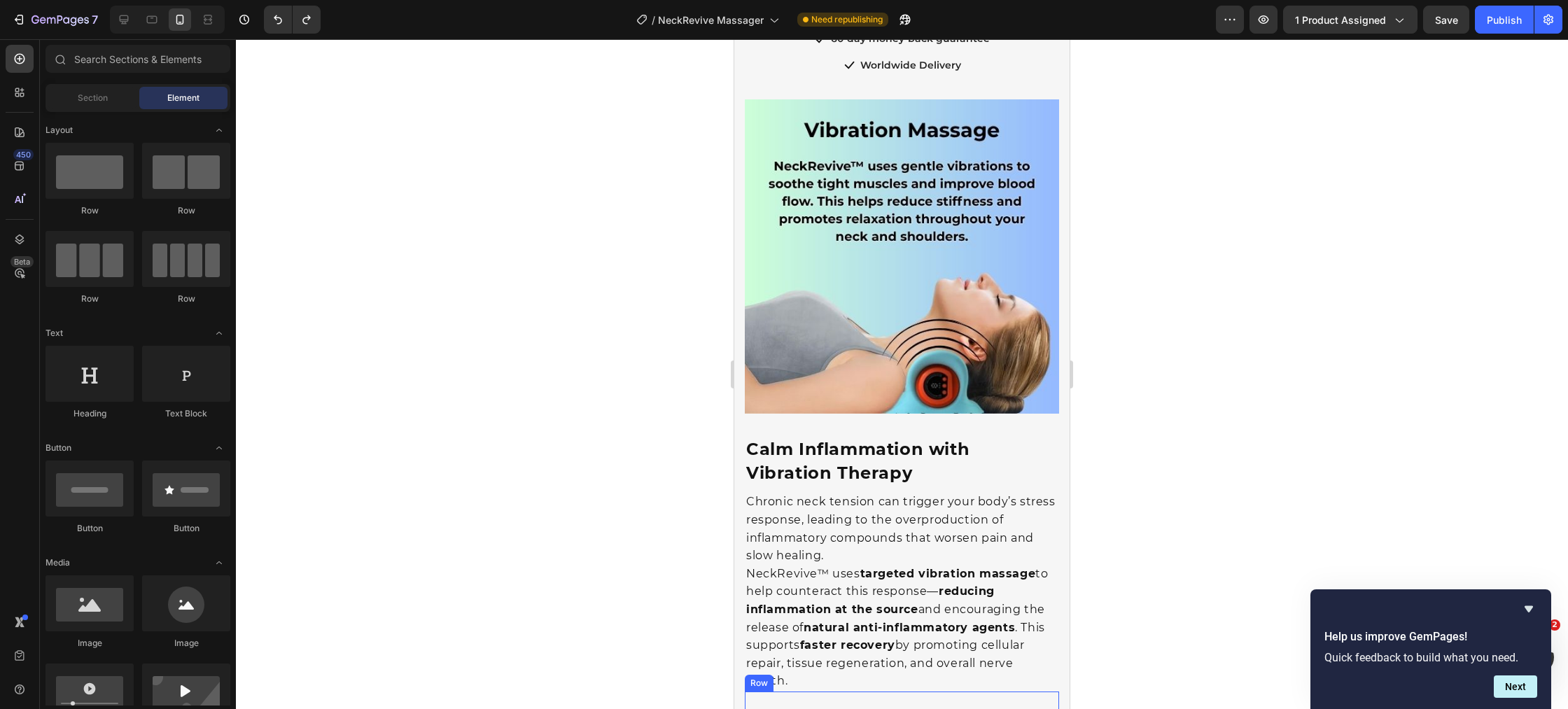
scroll to position [2883, 0]
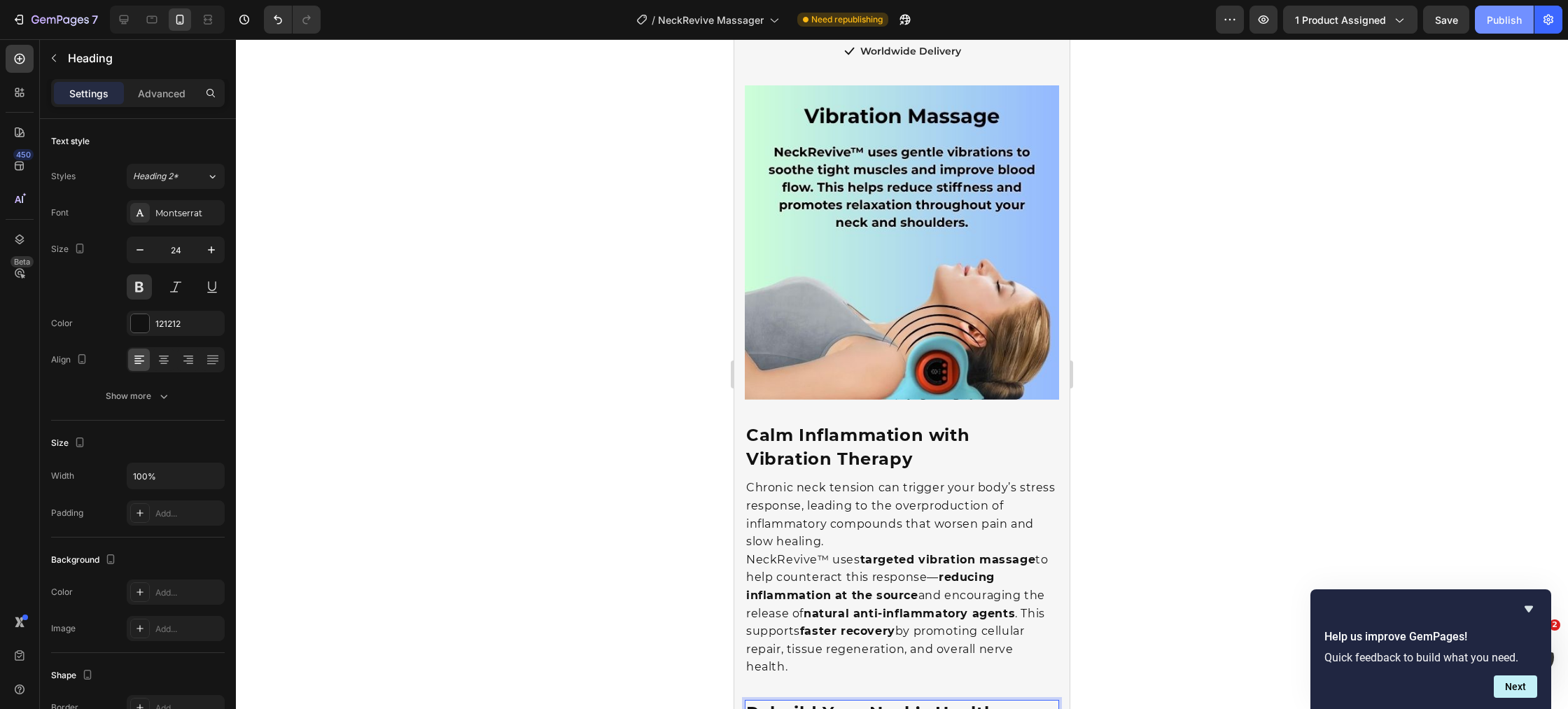
click at [1494, 25] on div "Publish" at bounding box center [1504, 20] width 35 height 15
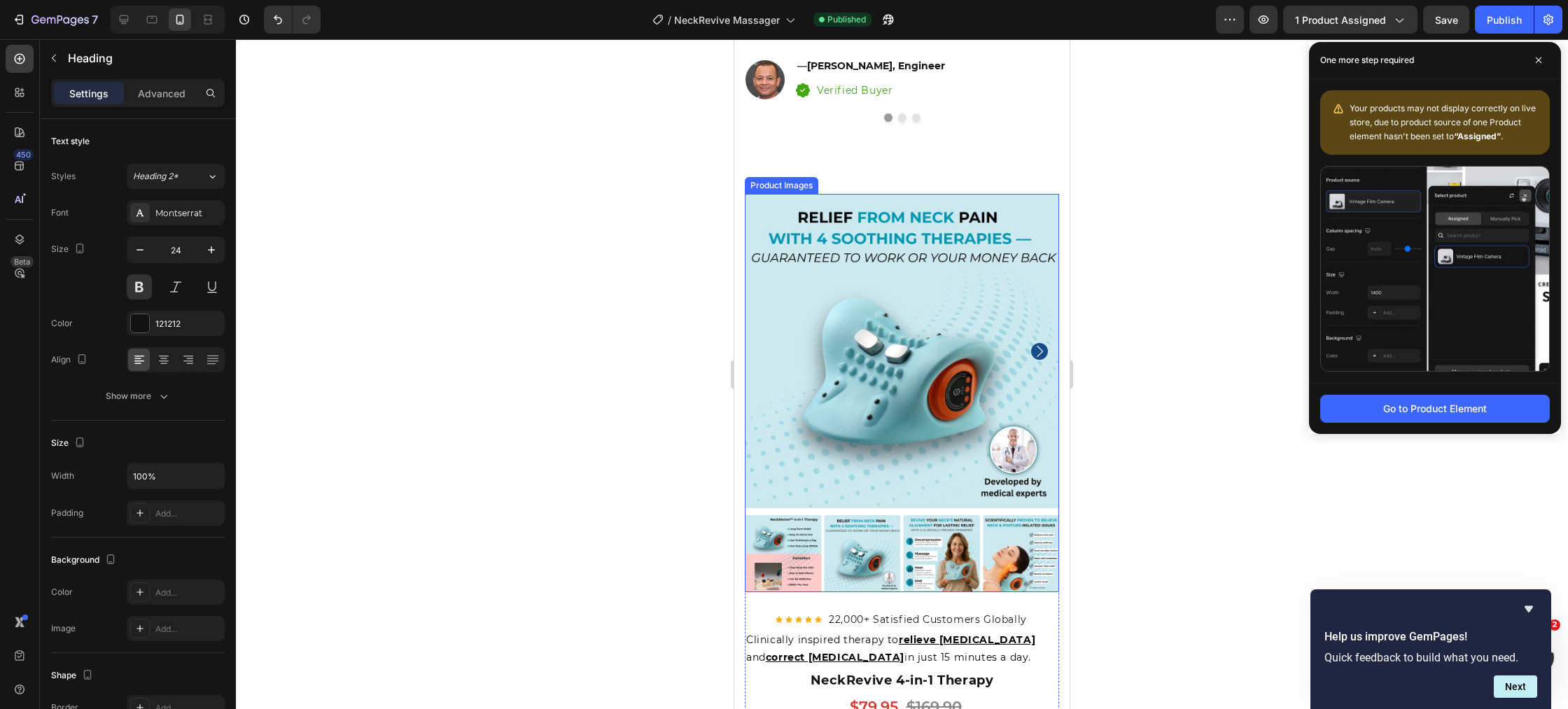
scroll to position [8165, 0]
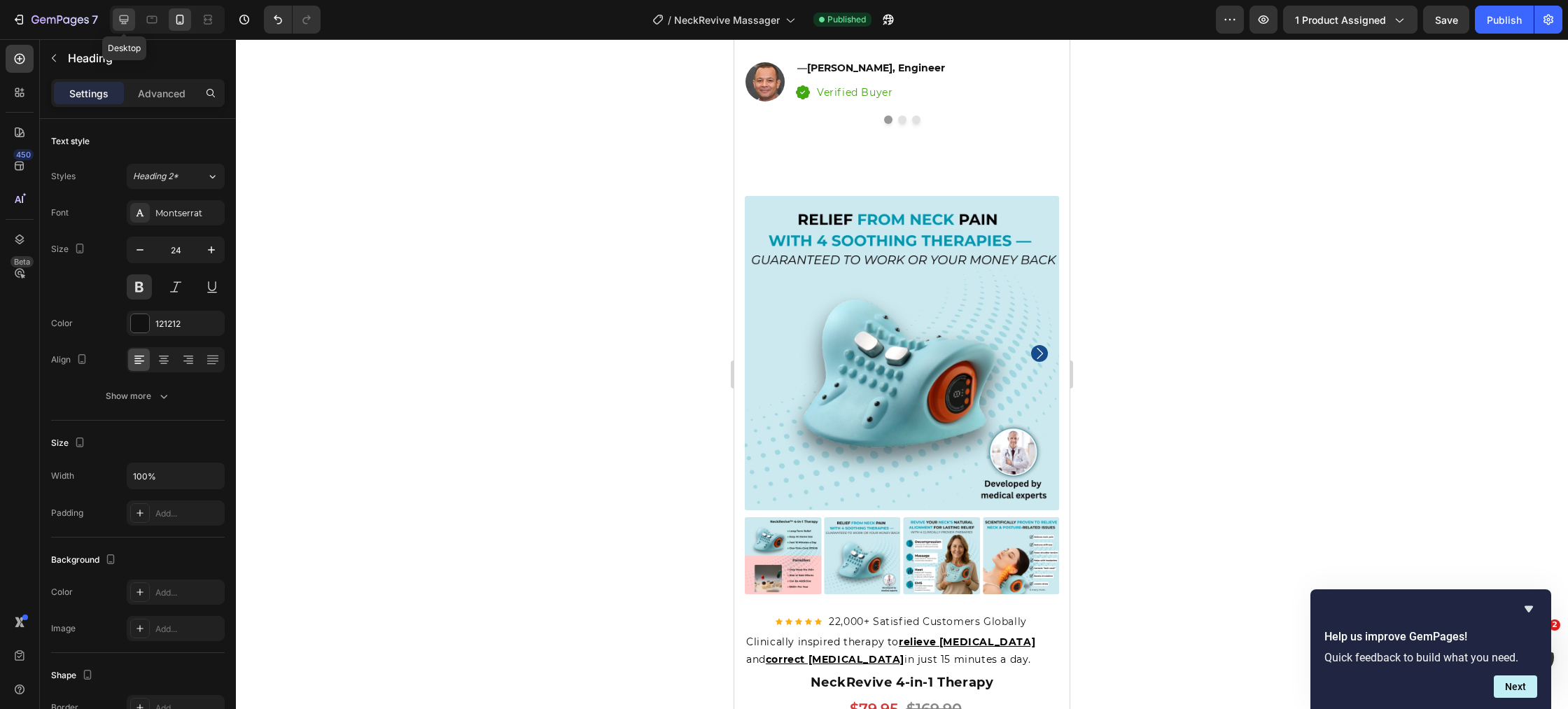
click at [126, 24] on icon at bounding box center [124, 20] width 14 height 14
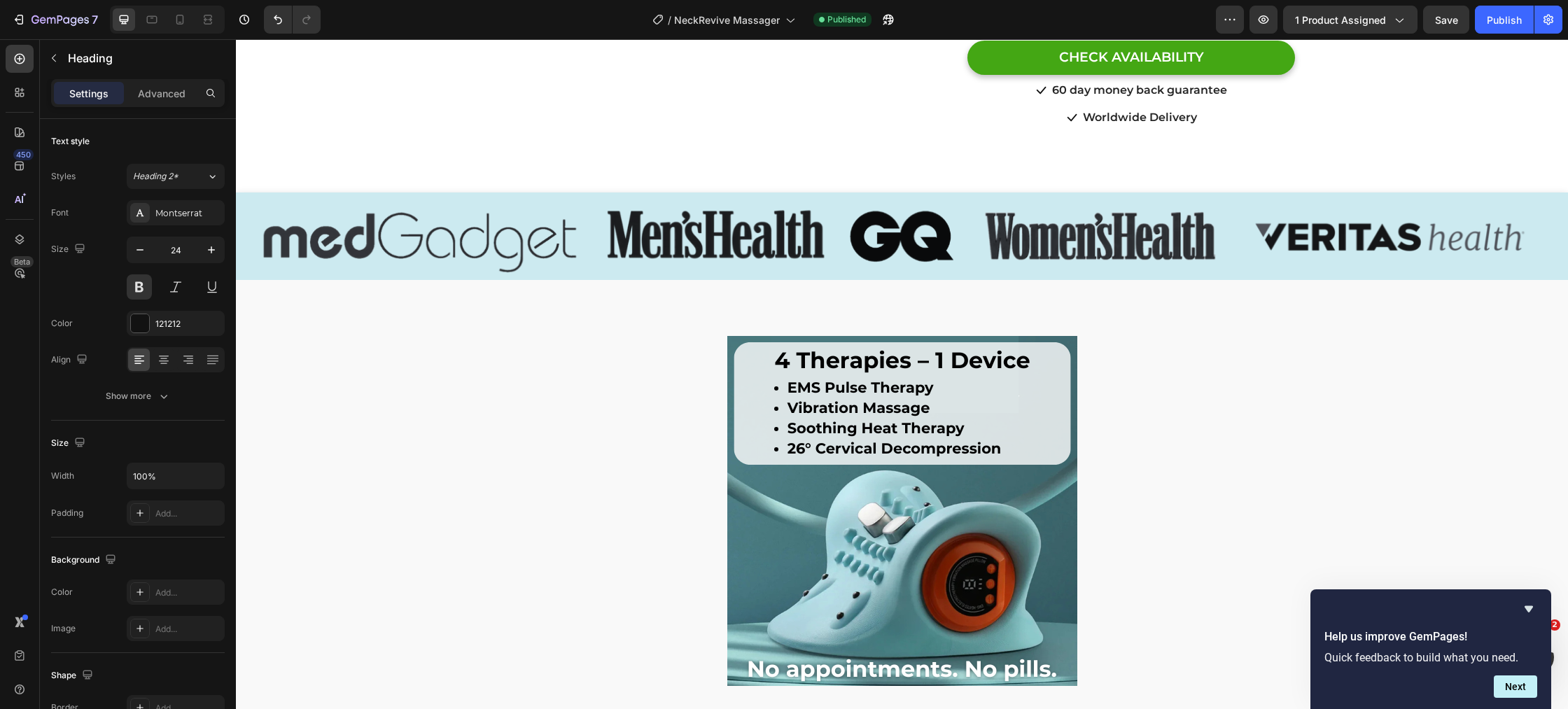
scroll to position [462, 0]
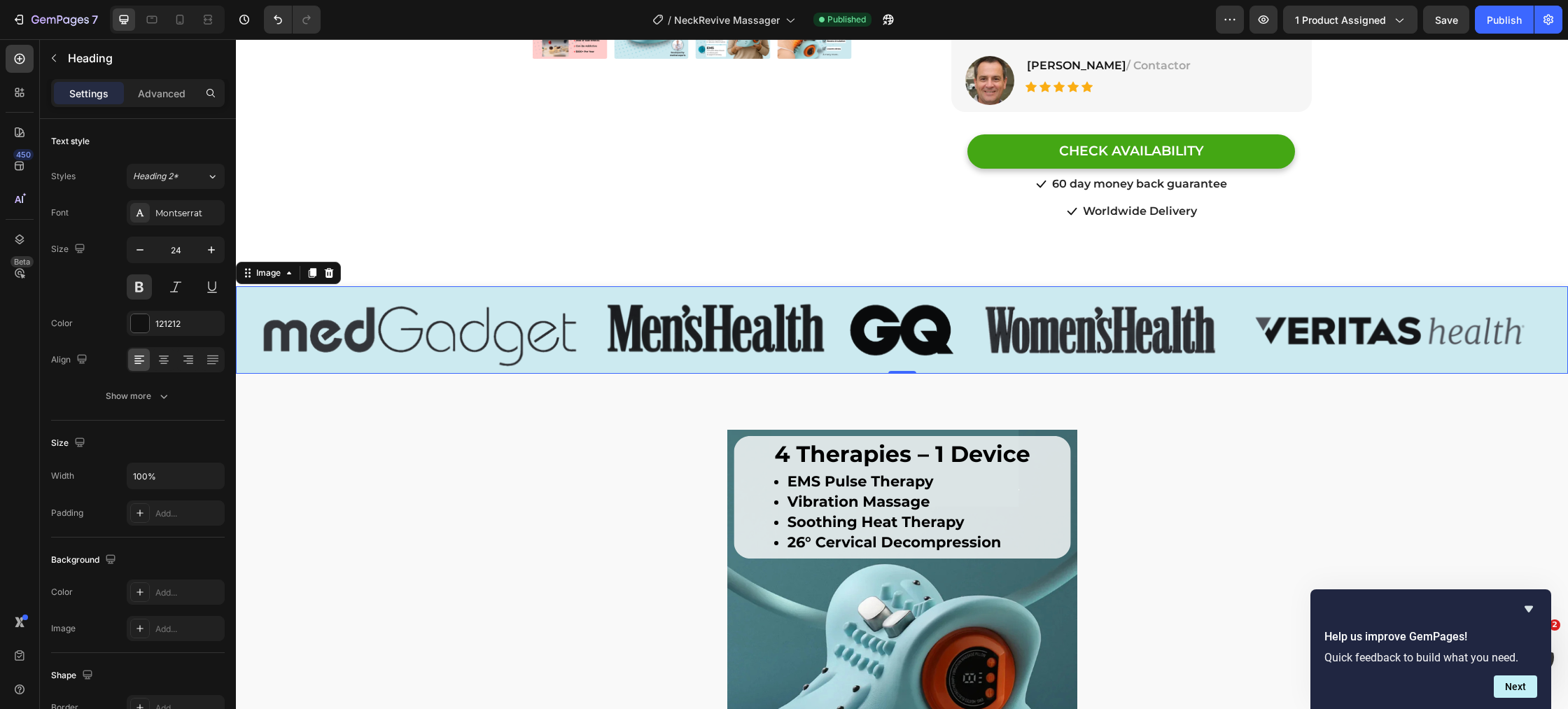
click at [426, 287] on img at bounding box center [902, 330] width 1332 height 87
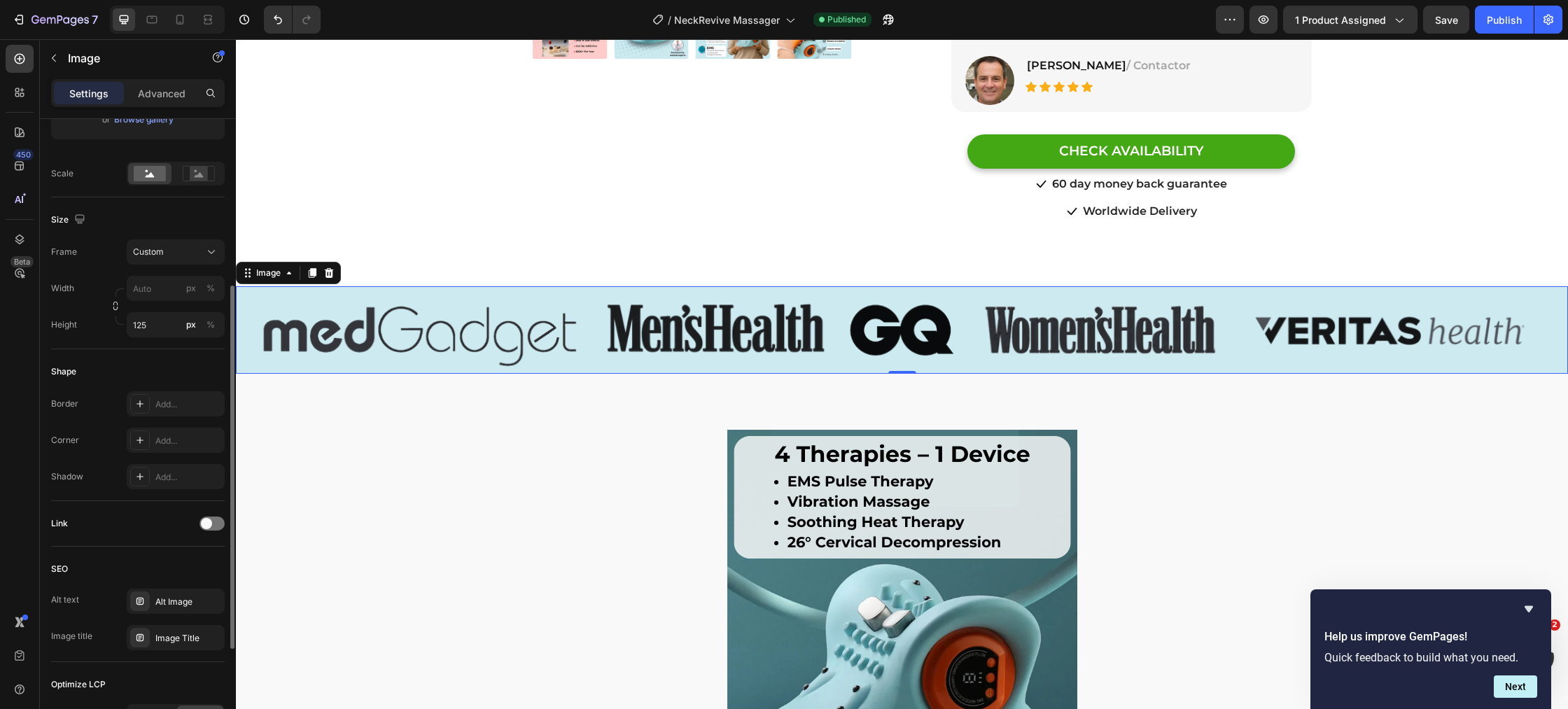
scroll to position [0, 0]
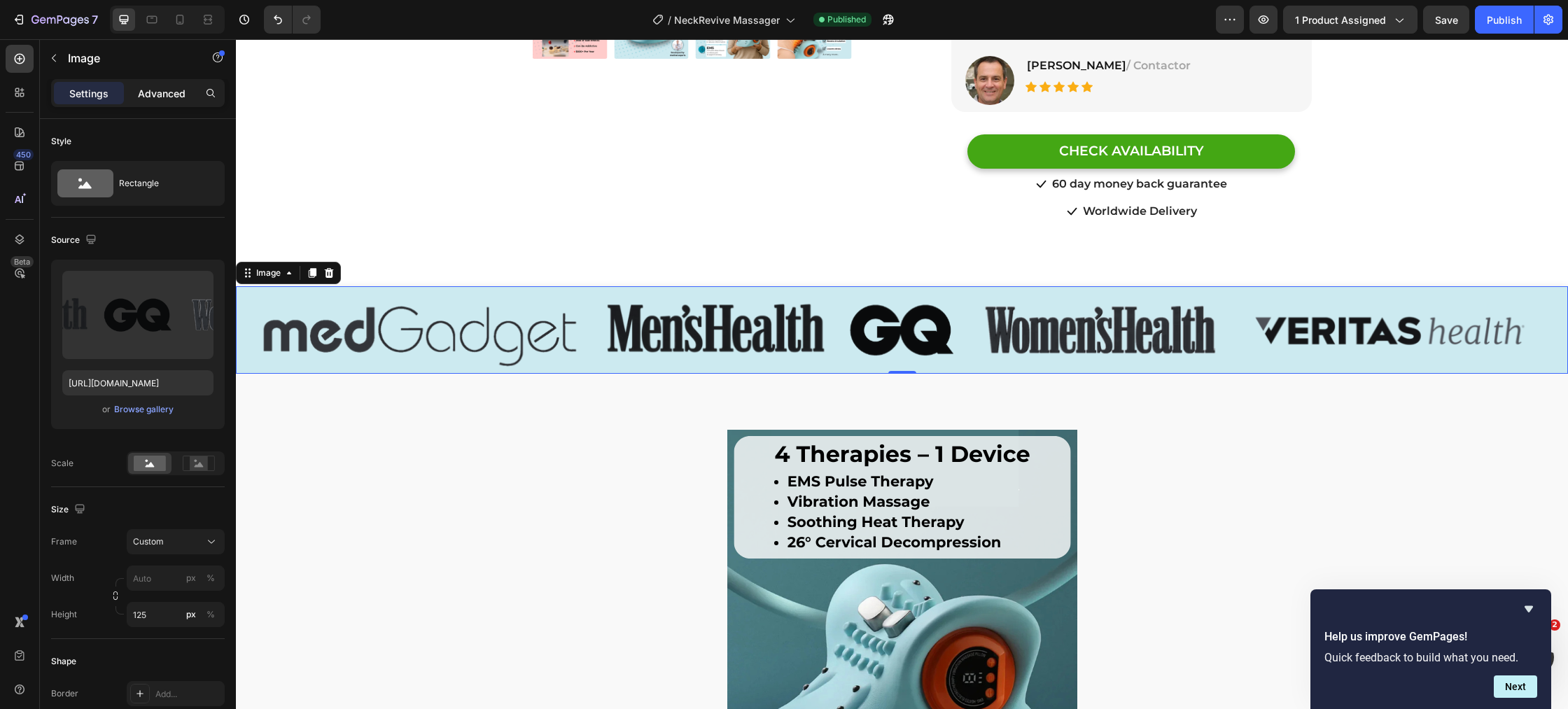
click at [168, 99] on p "Advanced" at bounding box center [161, 94] width 47 height 15
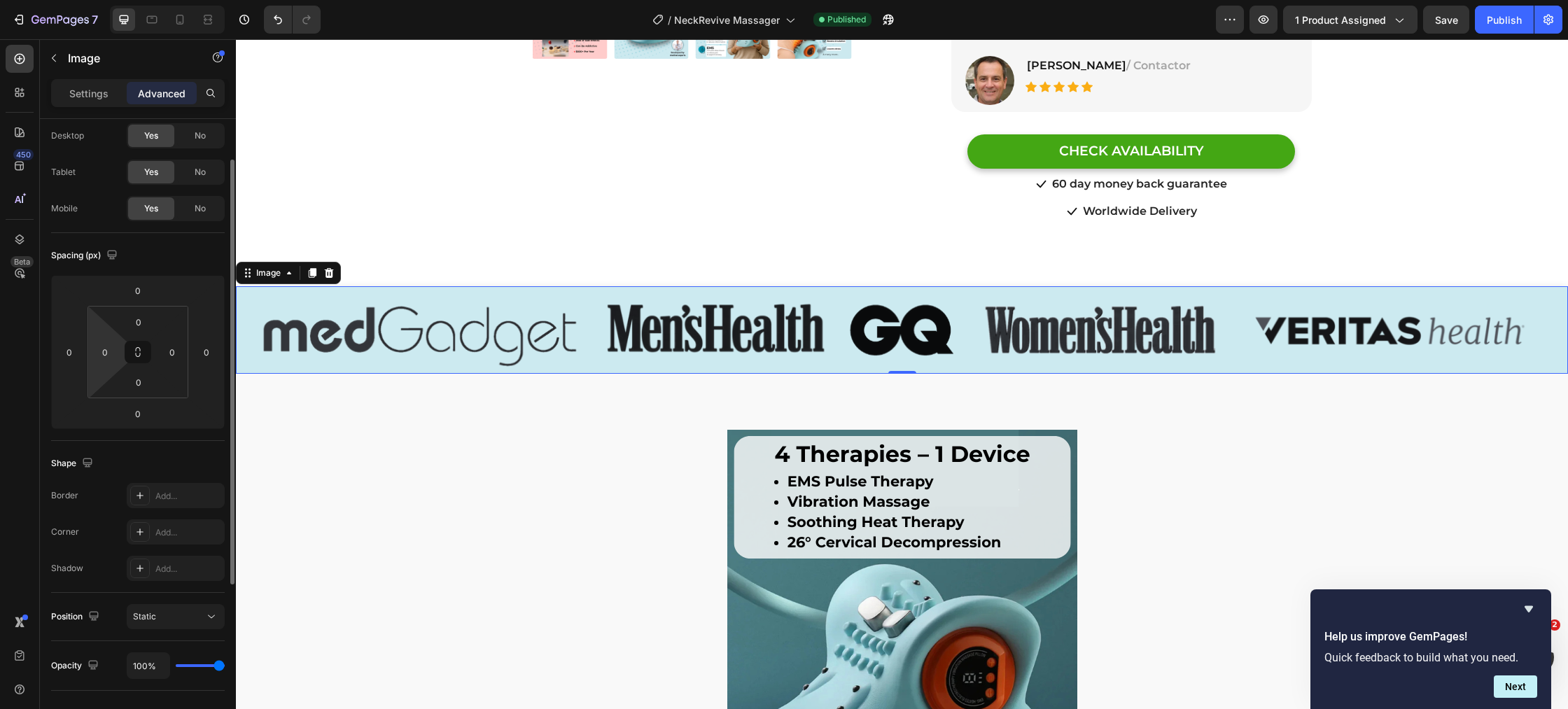
scroll to position [52, 0]
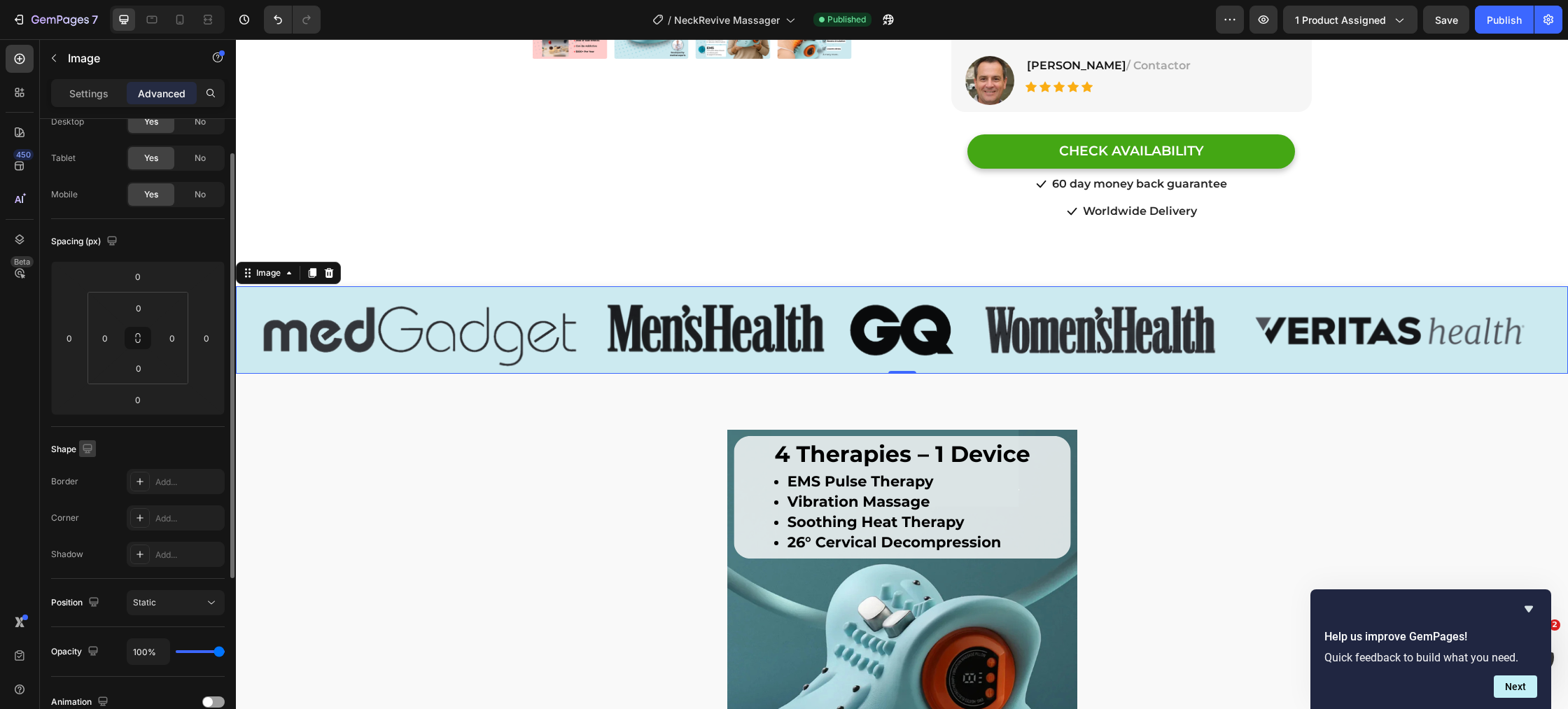
click at [89, 454] on icon "button" at bounding box center [87, 448] width 14 height 14
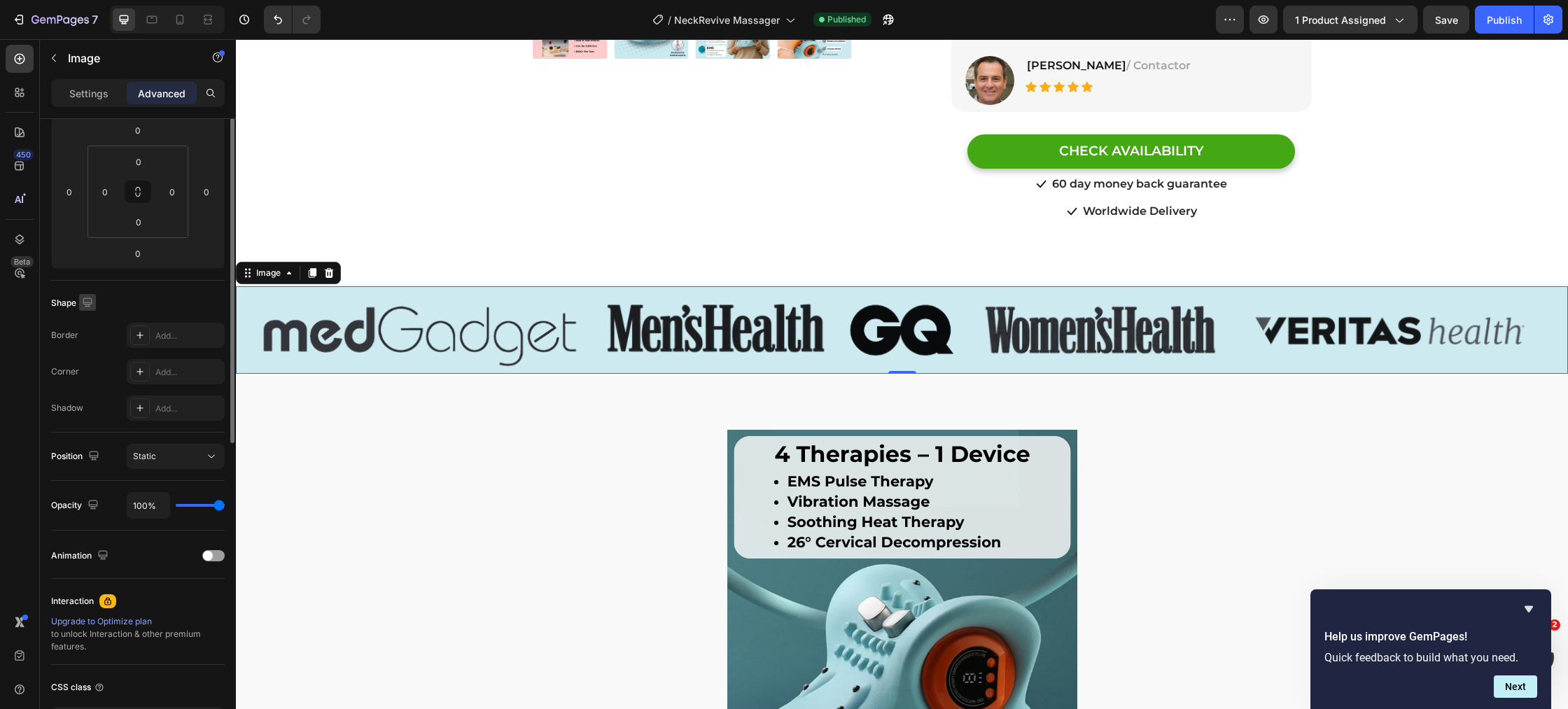
scroll to position [37, 0]
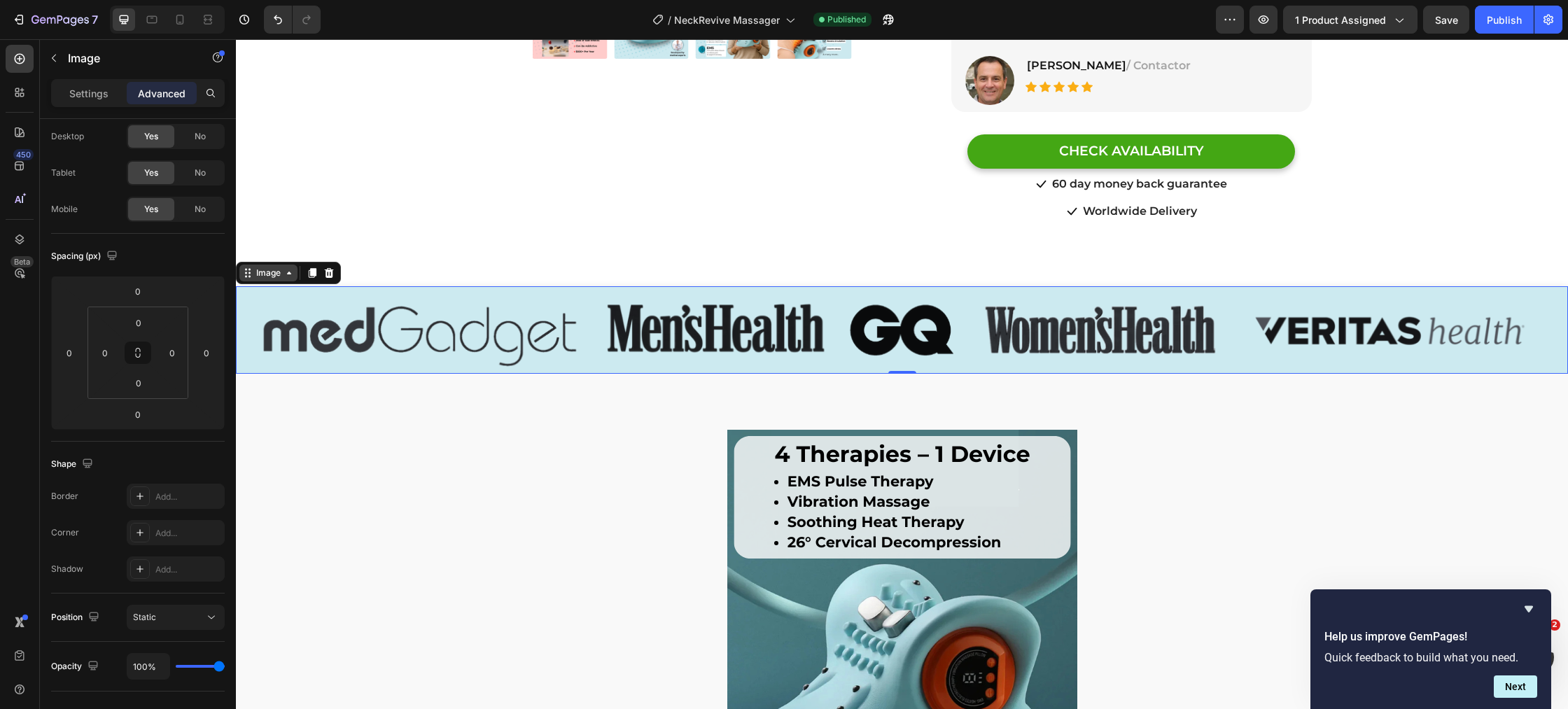
click at [268, 267] on div "Image" at bounding box center [268, 274] width 30 height 13
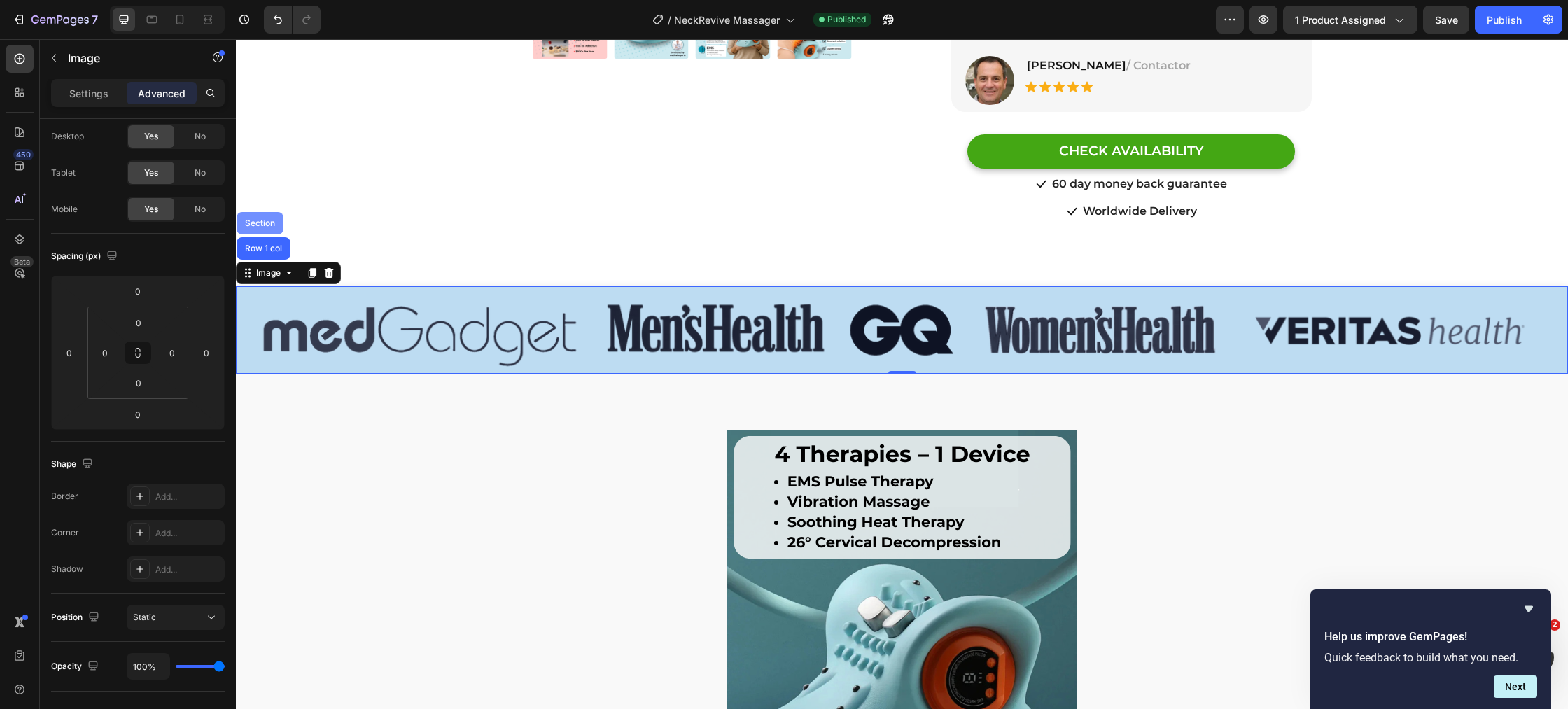
click at [259, 220] on div "Section" at bounding box center [259, 223] width 35 height 8
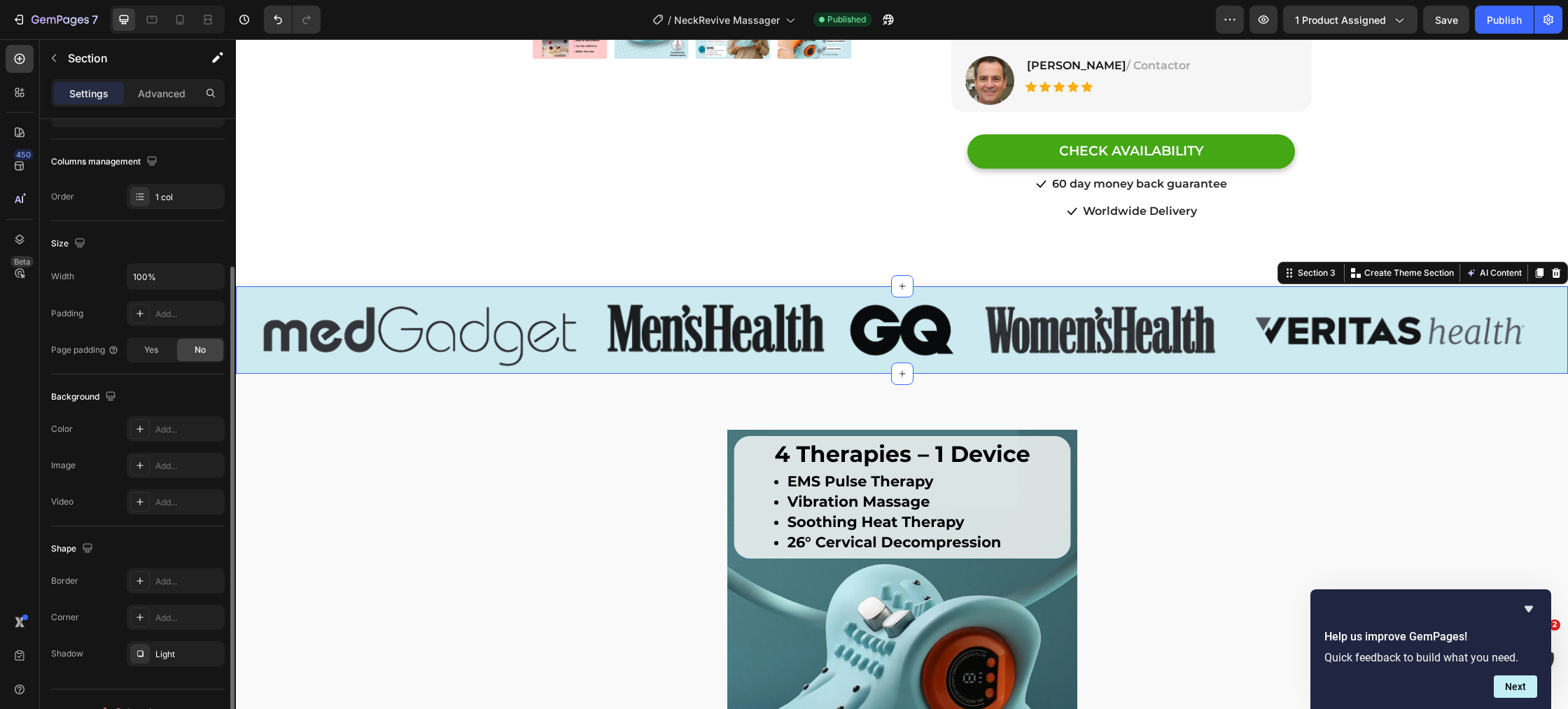
scroll to position [224, 0]
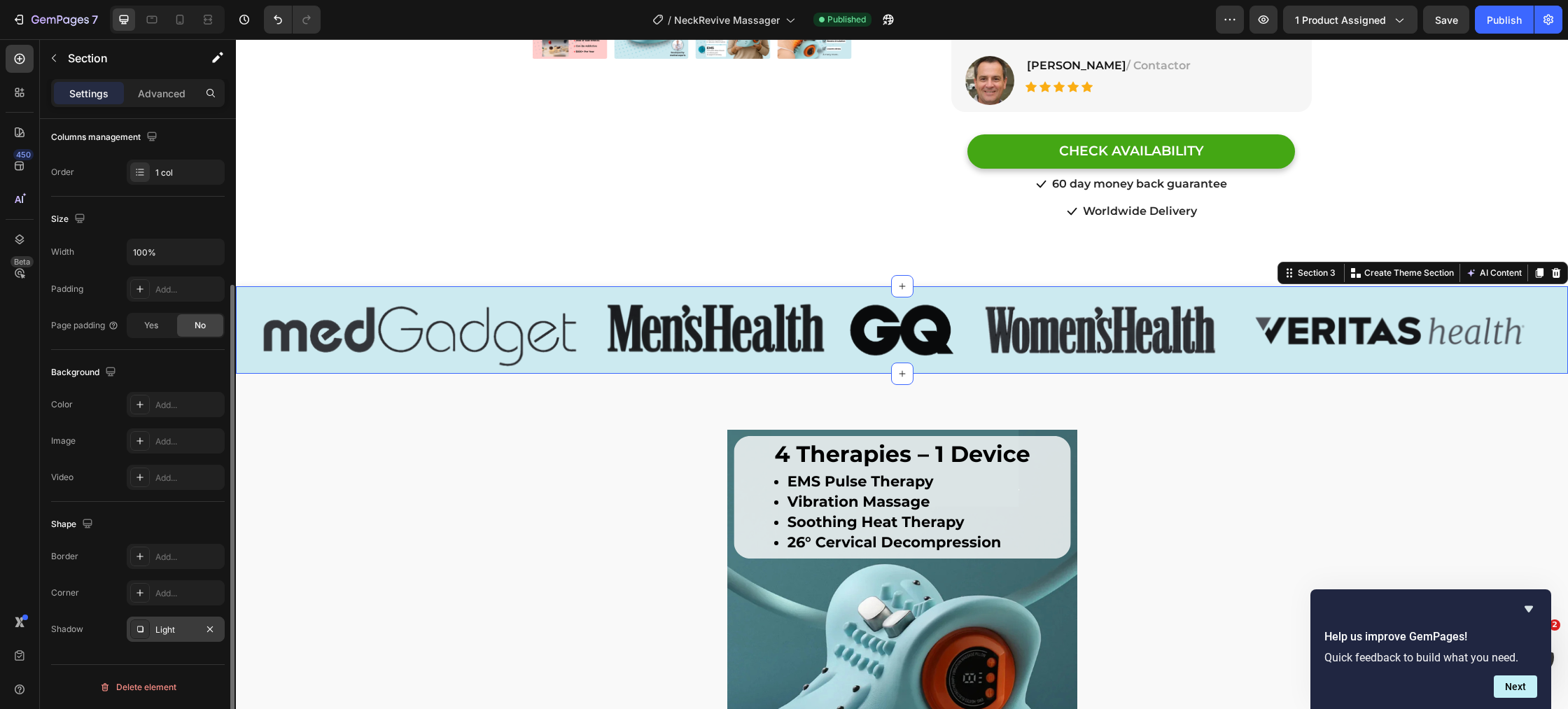
click at [151, 635] on div "Light" at bounding box center [175, 629] width 98 height 25
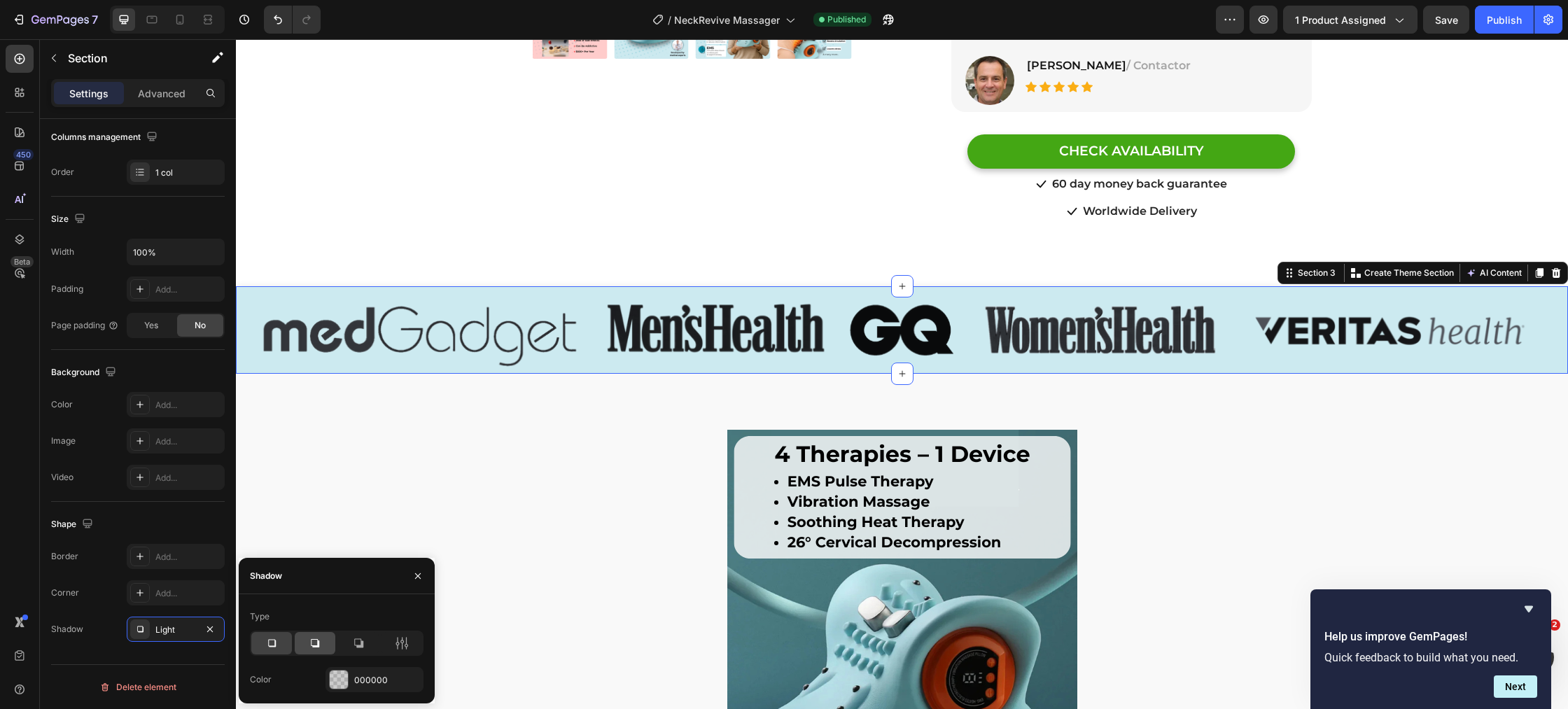
click at [312, 641] on icon at bounding box center [314, 643] width 14 height 14
click at [272, 641] on icon at bounding box center [271, 643] width 14 height 14
click at [339, 678] on div at bounding box center [339, 680] width 19 height 19
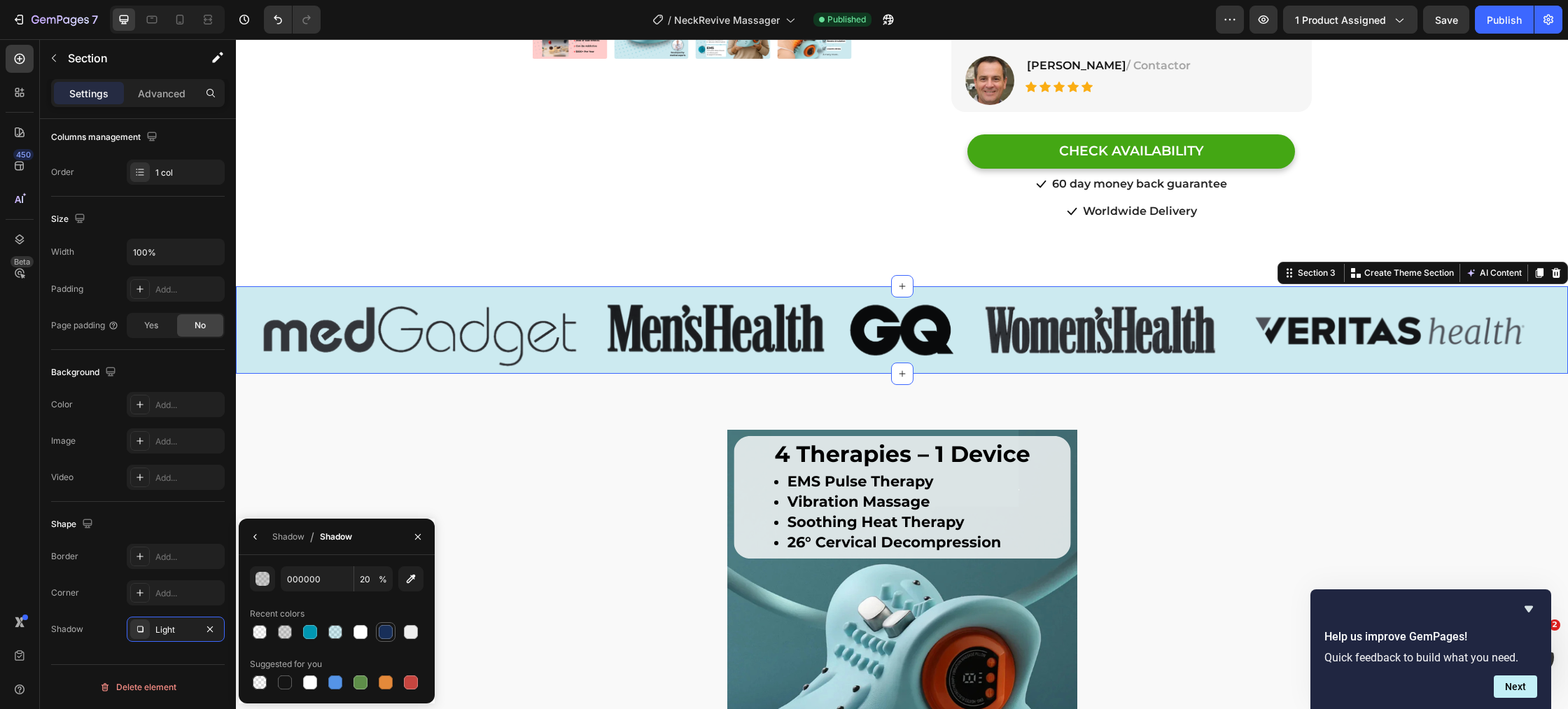
click at [379, 636] on div at bounding box center [385, 632] width 14 height 14
type input "182F59"
type input "100"
click at [405, 635] on div at bounding box center [337, 632] width 174 height 20
click at [807, 352] on img at bounding box center [902, 330] width 1332 height 87
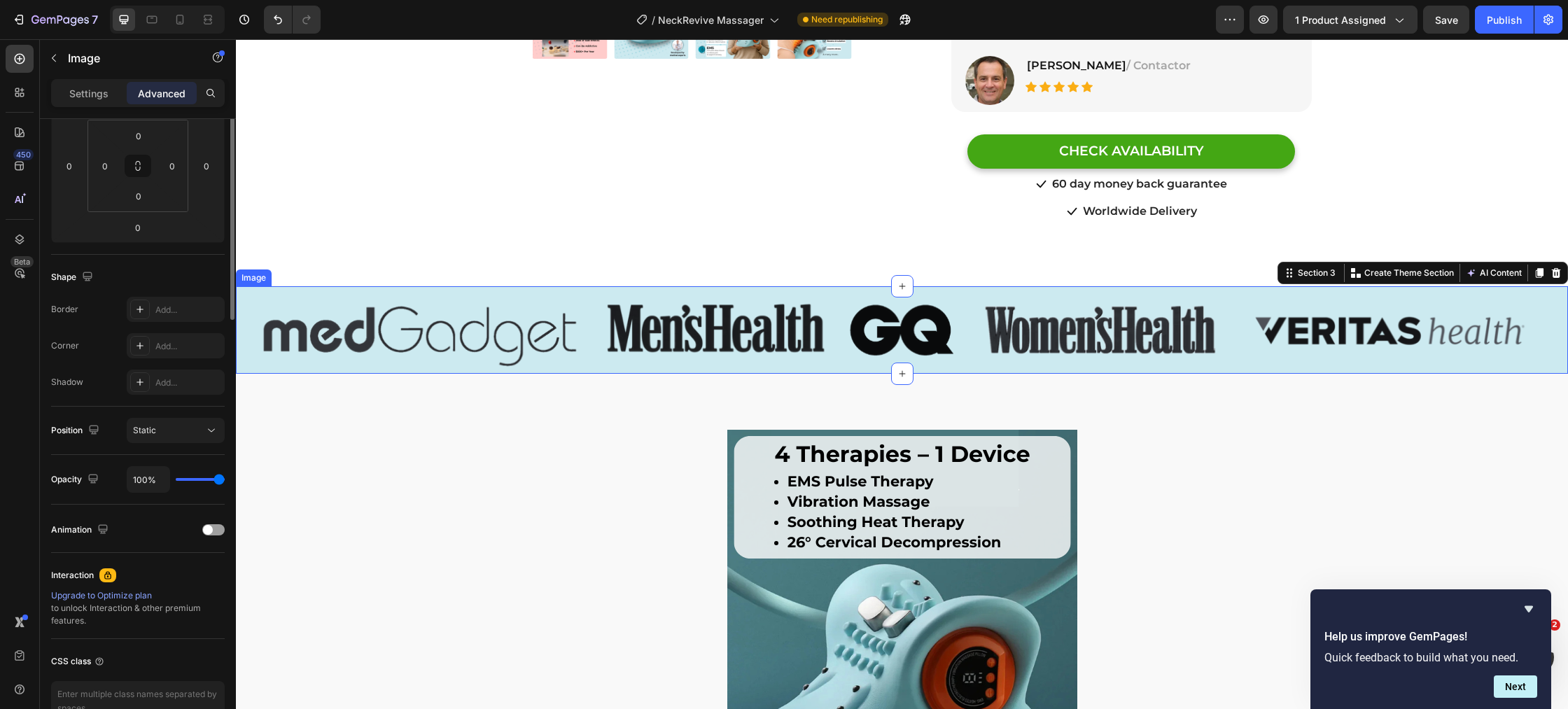
scroll to position [0, 0]
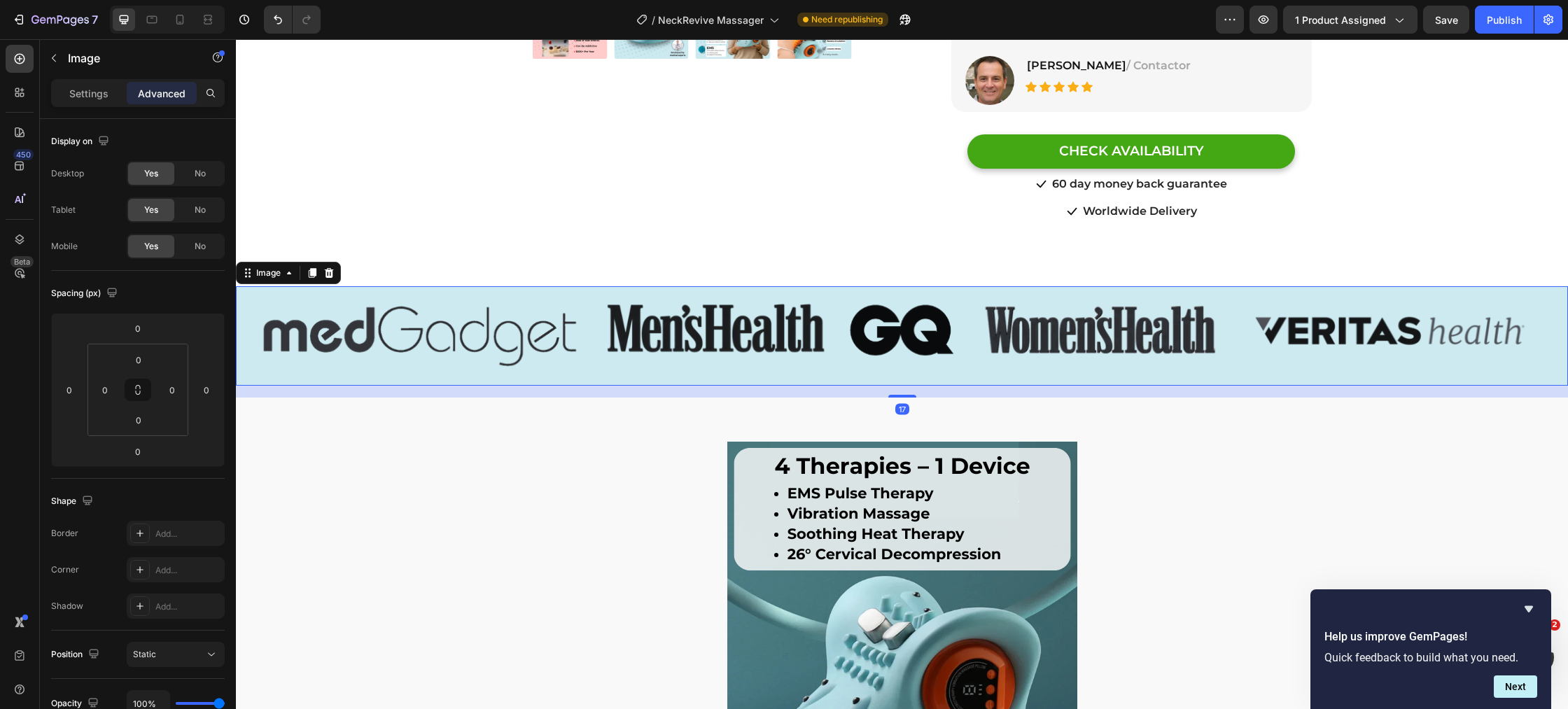
drag, startPoint x: 915, startPoint y: 355, endPoint x: 914, endPoint y: 367, distance: 12.0
click at [914, 367] on div "Image 17" at bounding box center [902, 336] width 1332 height 100
type input "17"
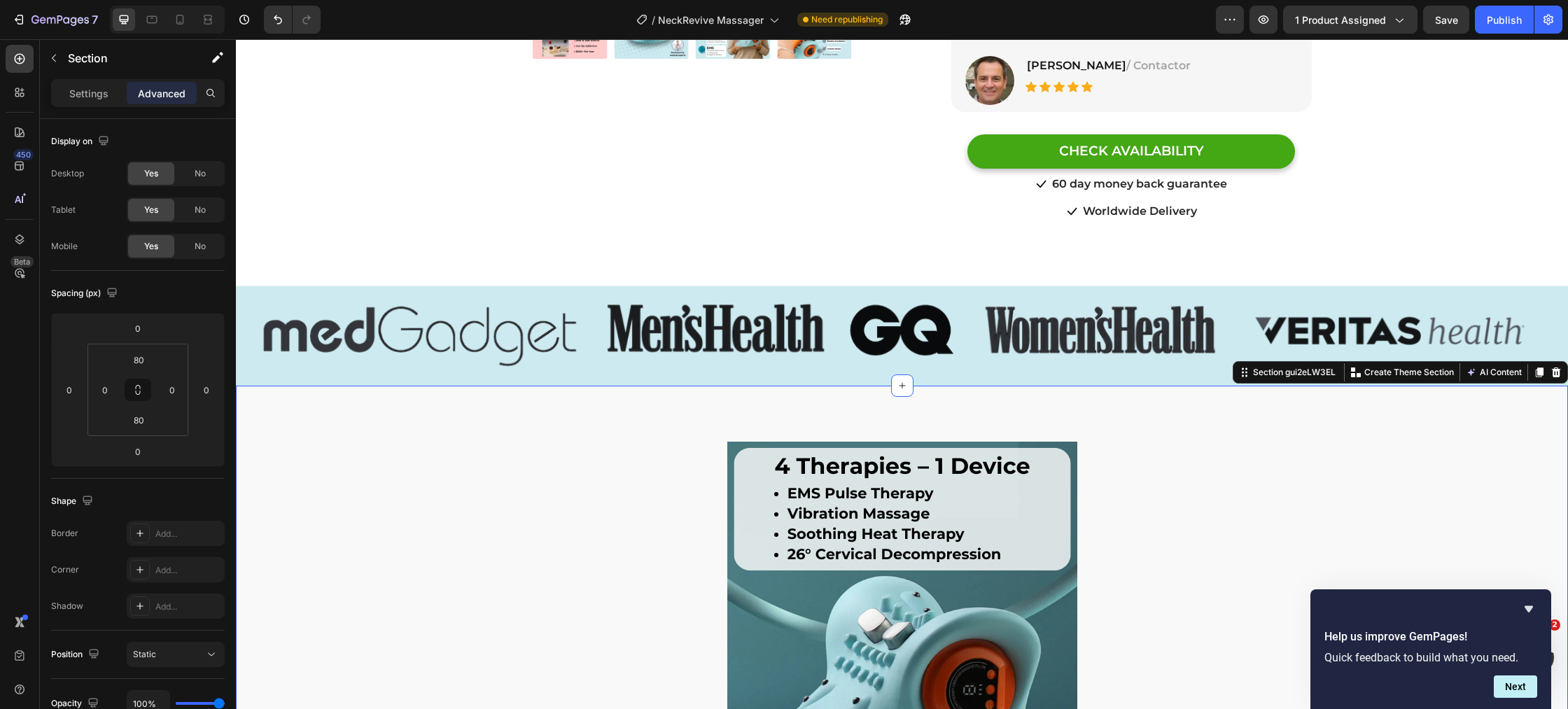
click at [875, 364] on div "Image" at bounding box center [902, 336] width 1332 height 100
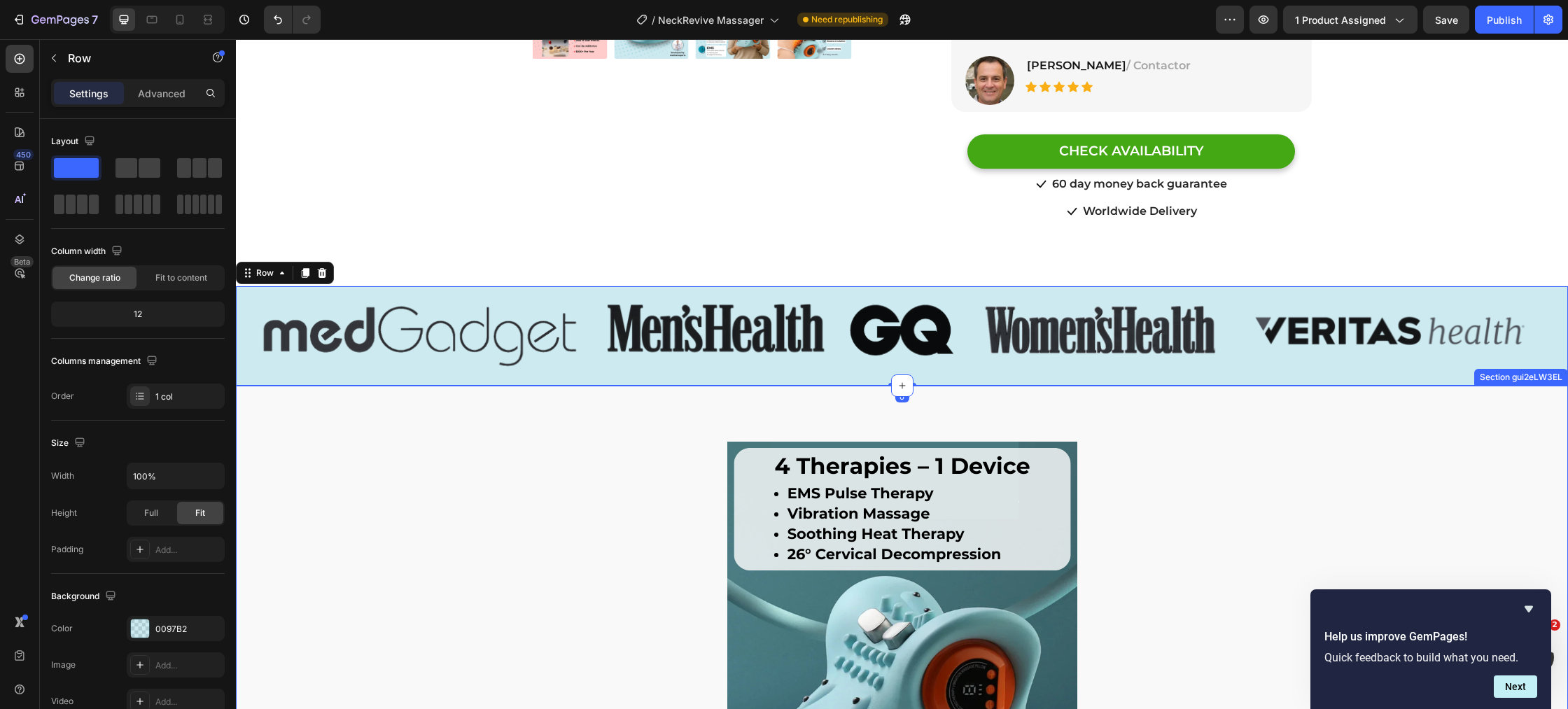
drag, startPoint x: 891, startPoint y: 369, endPoint x: 895, endPoint y: 380, distance: 11.7
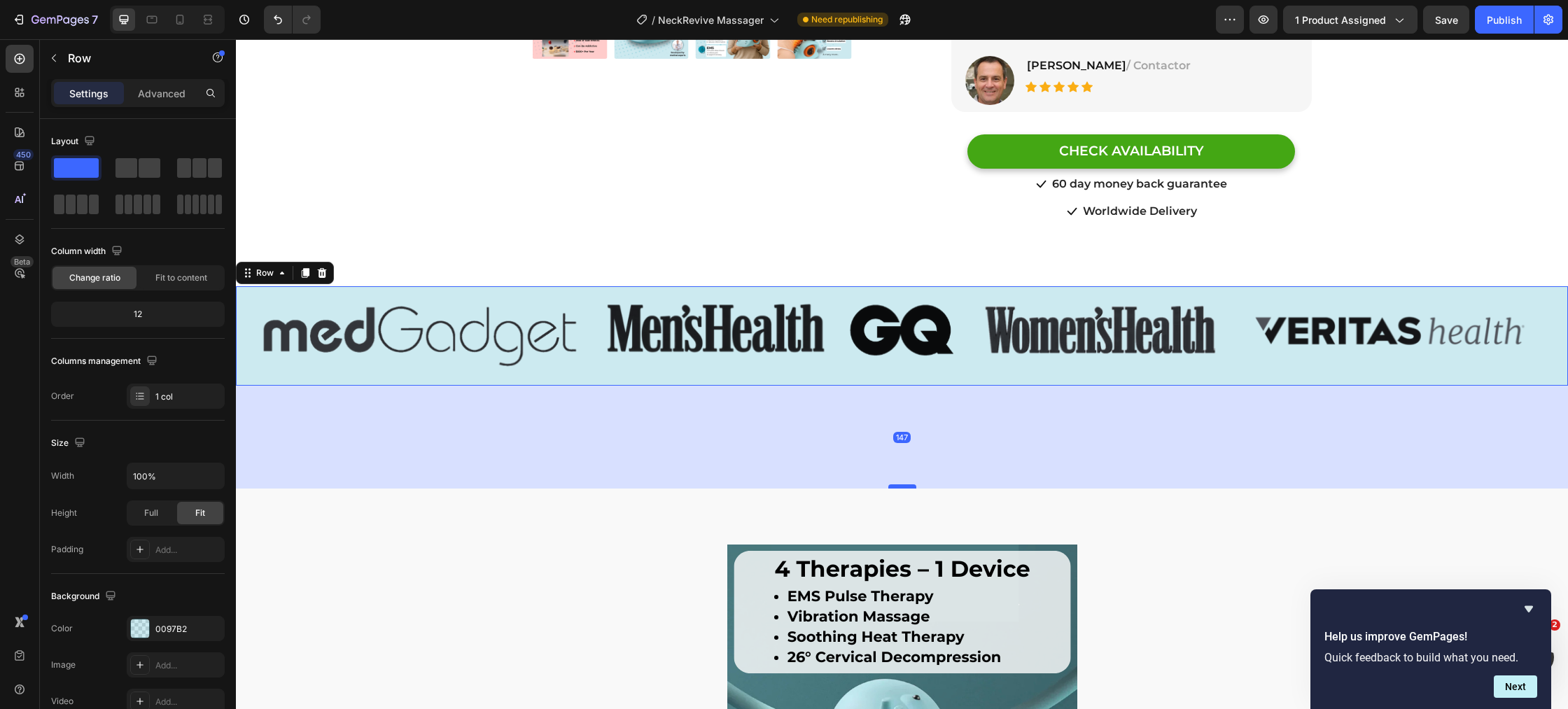
drag, startPoint x: 908, startPoint y: 366, endPoint x: 914, endPoint y: 468, distance: 102.2
click at [914, 485] on div at bounding box center [902, 487] width 28 height 5
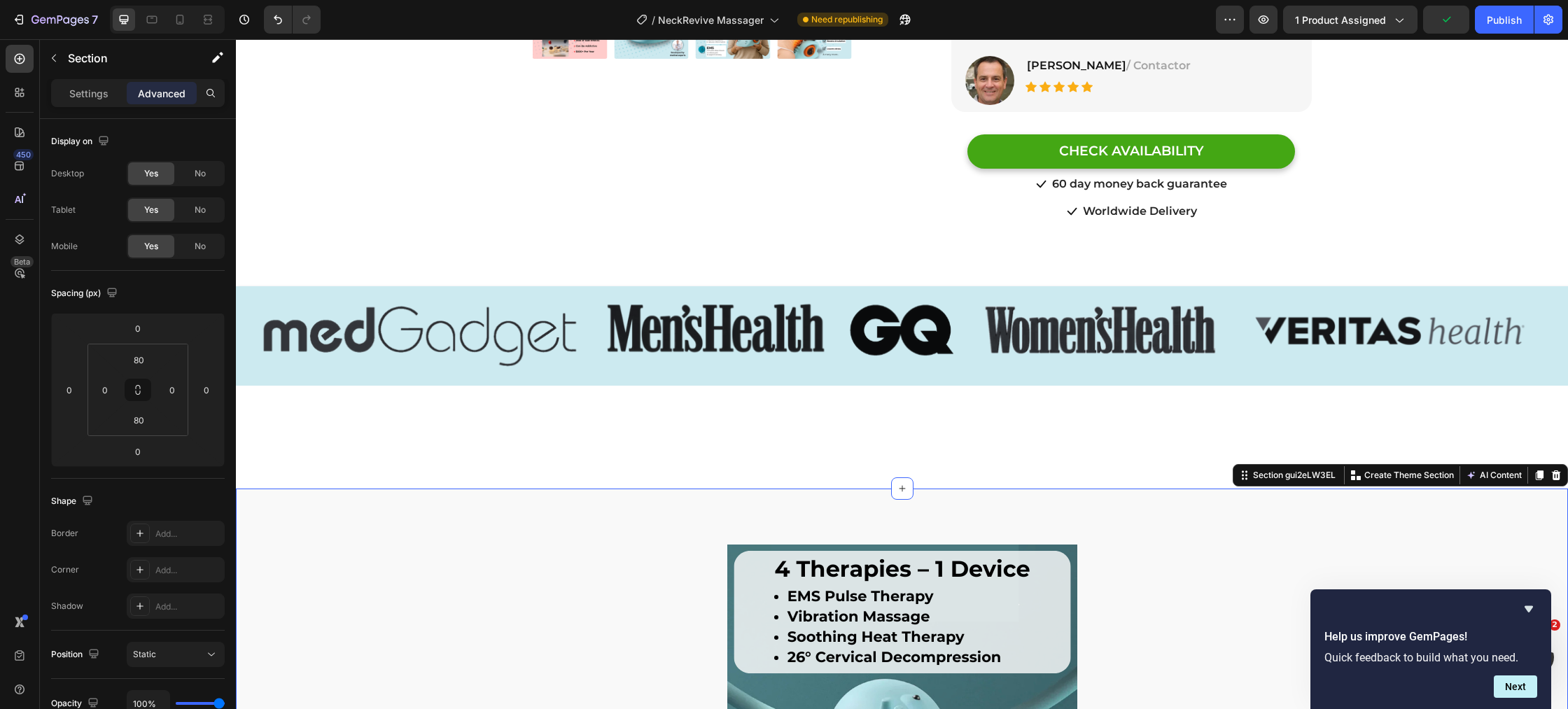
click at [274, 27] on button "Undo/Redo" at bounding box center [278, 20] width 28 height 28
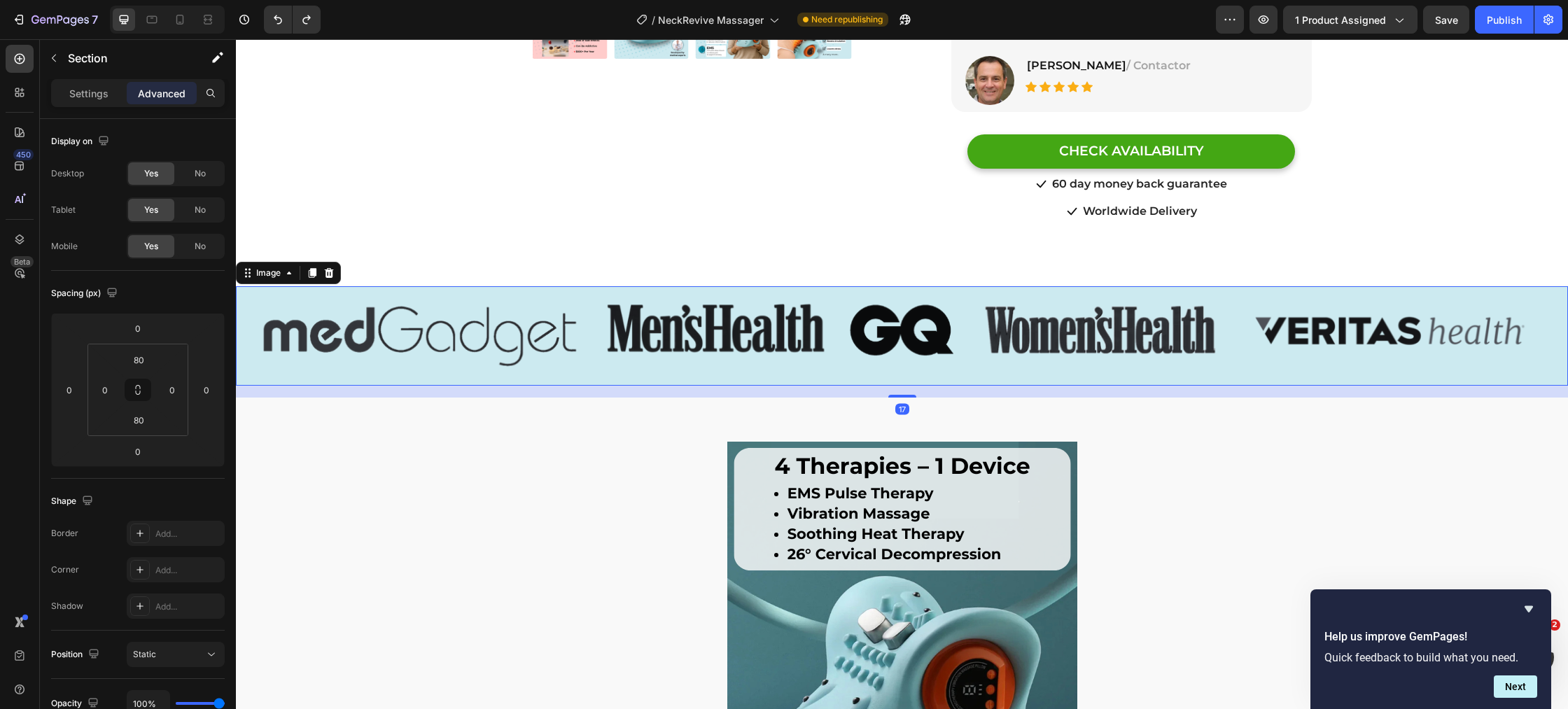
click at [416, 341] on img at bounding box center [902, 330] width 1332 height 87
click at [275, 267] on div "Image" at bounding box center [268, 274] width 30 height 13
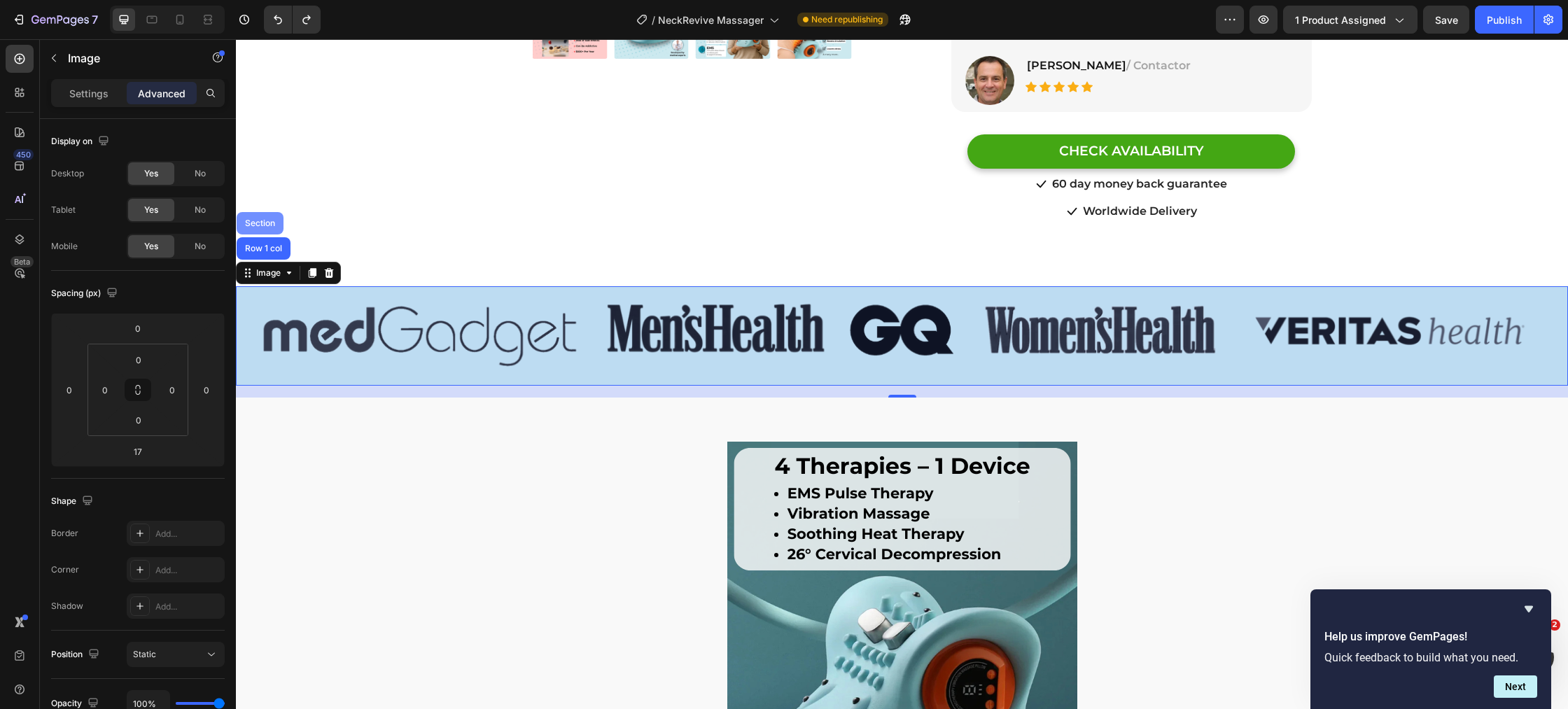
click at [267, 220] on div "Section" at bounding box center [259, 223] width 35 height 8
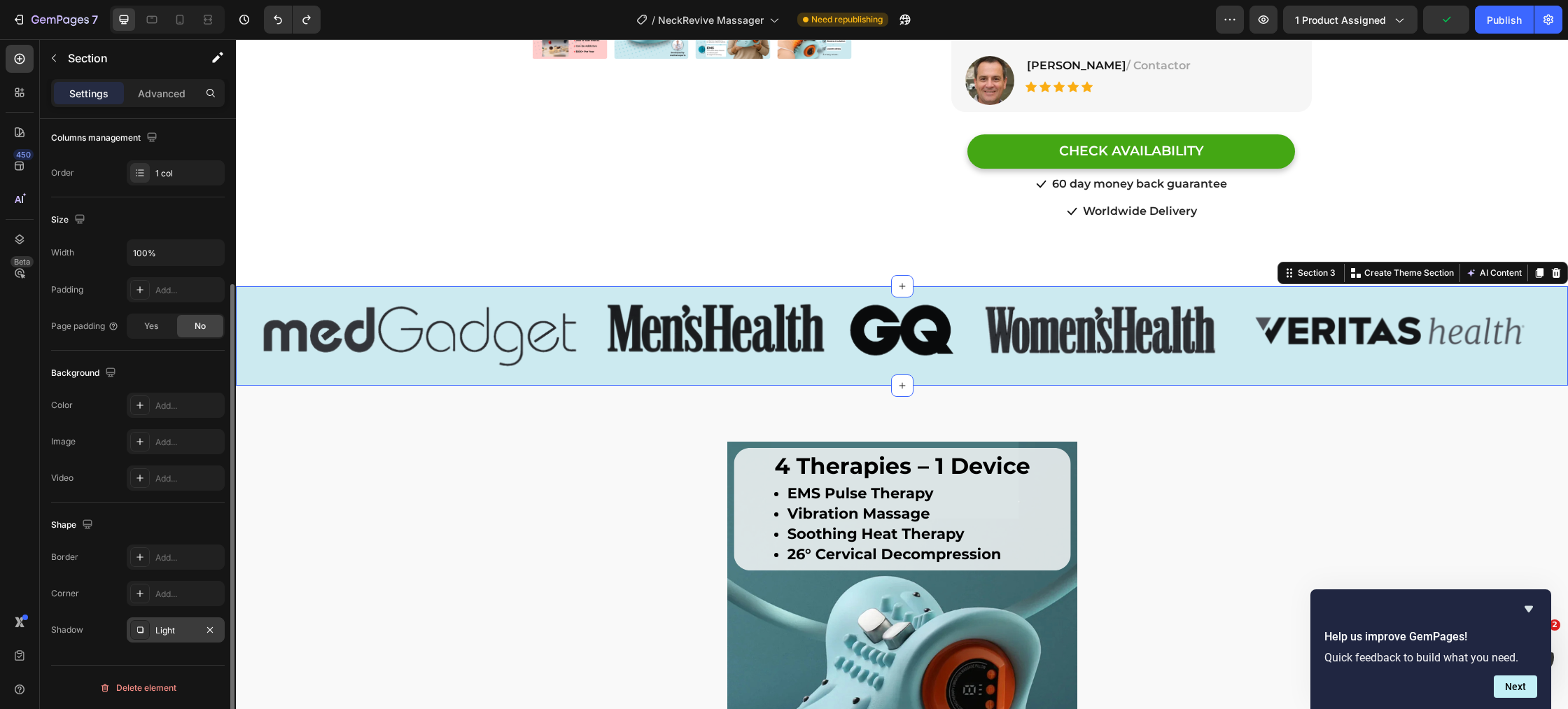
click at [171, 626] on div "Light" at bounding box center [176, 631] width 41 height 13
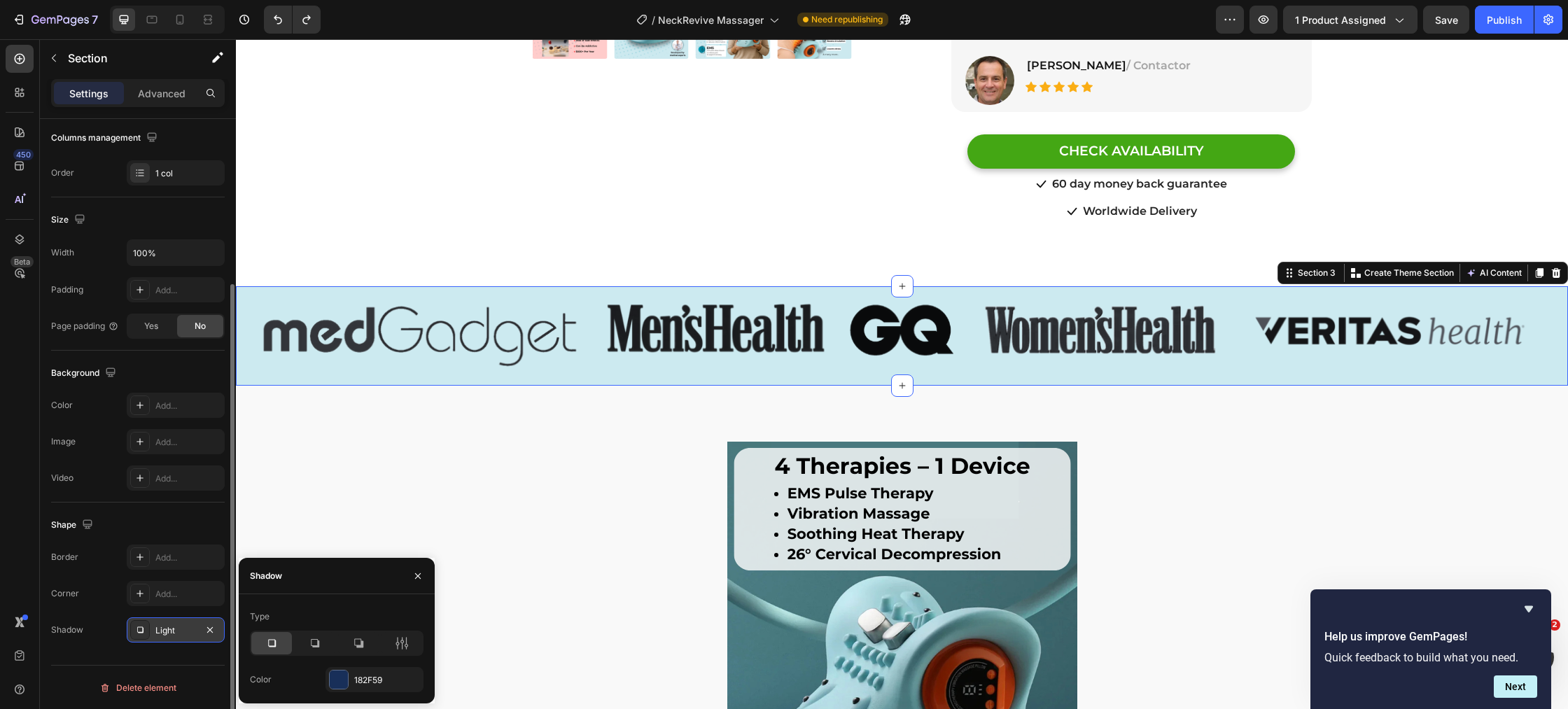
scroll to position [222, 0]
click at [213, 633] on icon "button" at bounding box center [210, 632] width 11 height 11
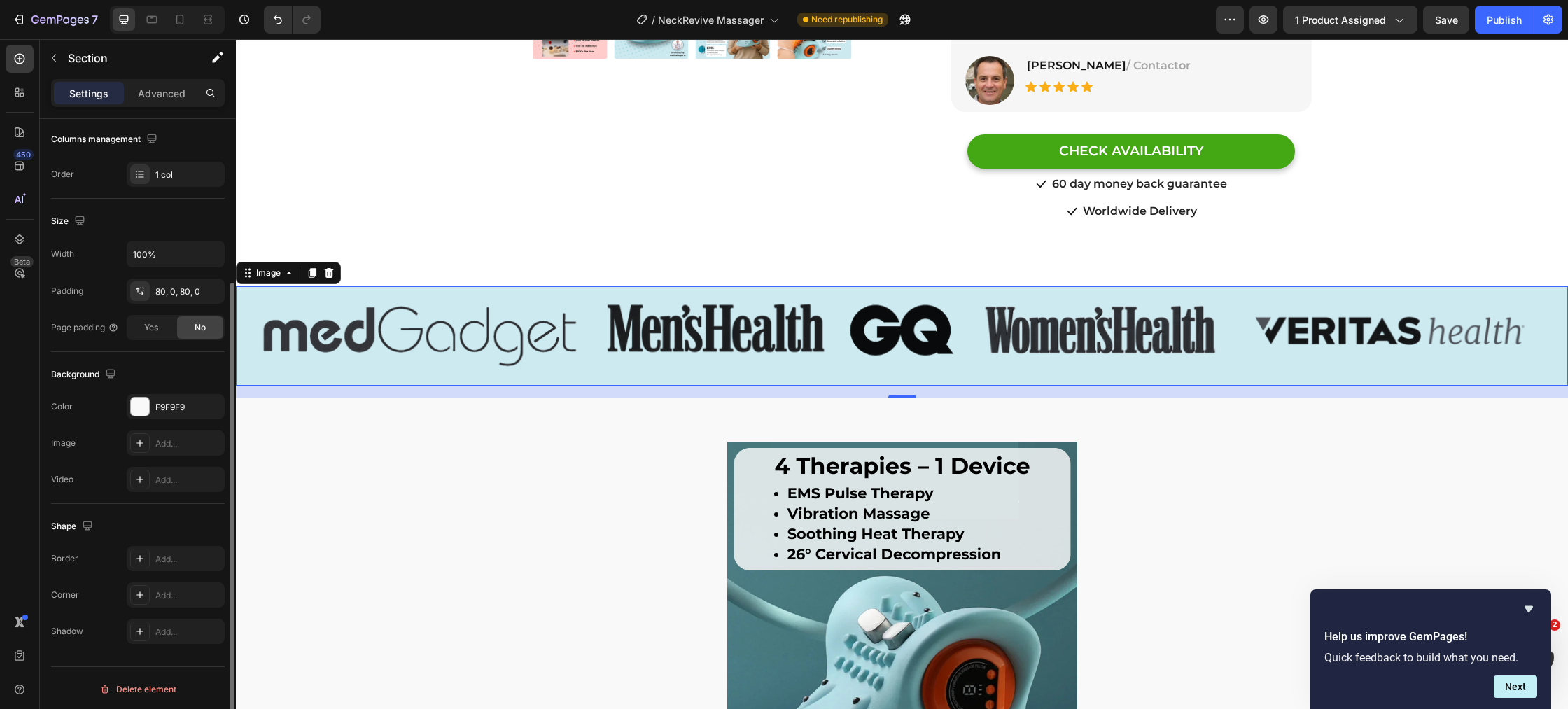
click at [434, 341] on img at bounding box center [902, 330] width 1332 height 87
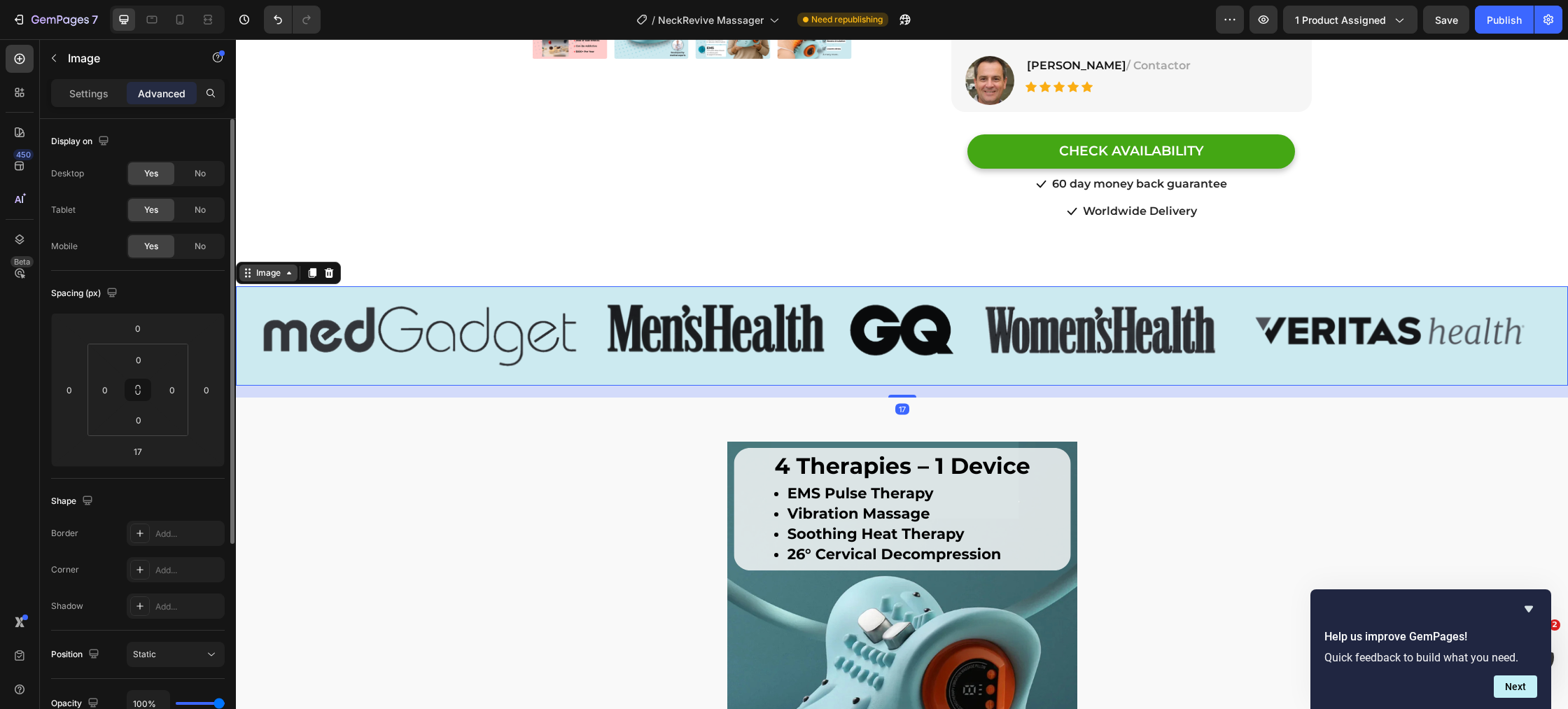
click at [272, 267] on div "Image" at bounding box center [268, 274] width 30 height 13
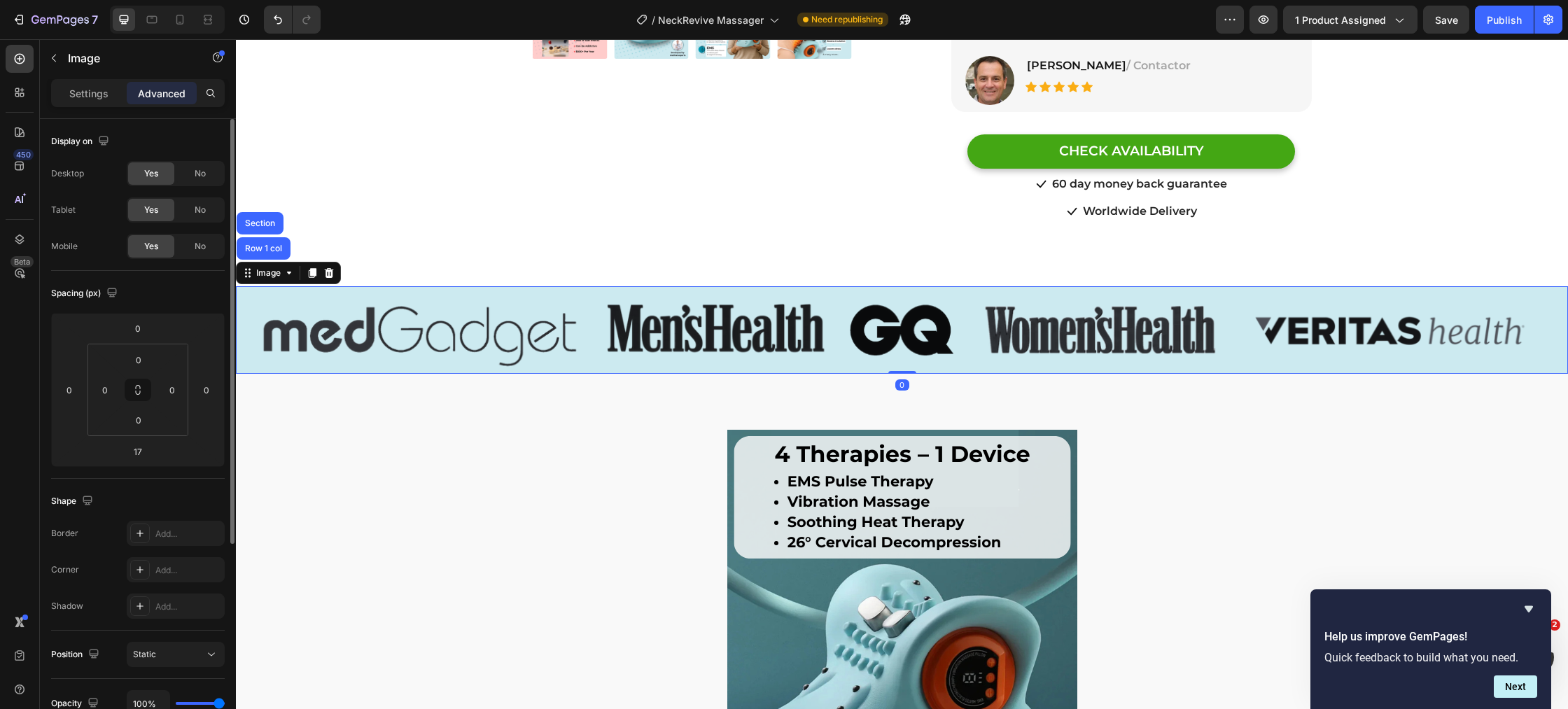
drag, startPoint x: 905, startPoint y: 372, endPoint x: 905, endPoint y: 364, distance: 8.0
click at [905, 374] on div "0" at bounding box center [902, 374] width 1332 height 0
type input "0"
drag, startPoint x: 907, startPoint y: 354, endPoint x: 852, endPoint y: 358, distance: 55.1
click at [907, 344] on div "Image Row 1 col Section 0" at bounding box center [902, 330] width 1332 height 87
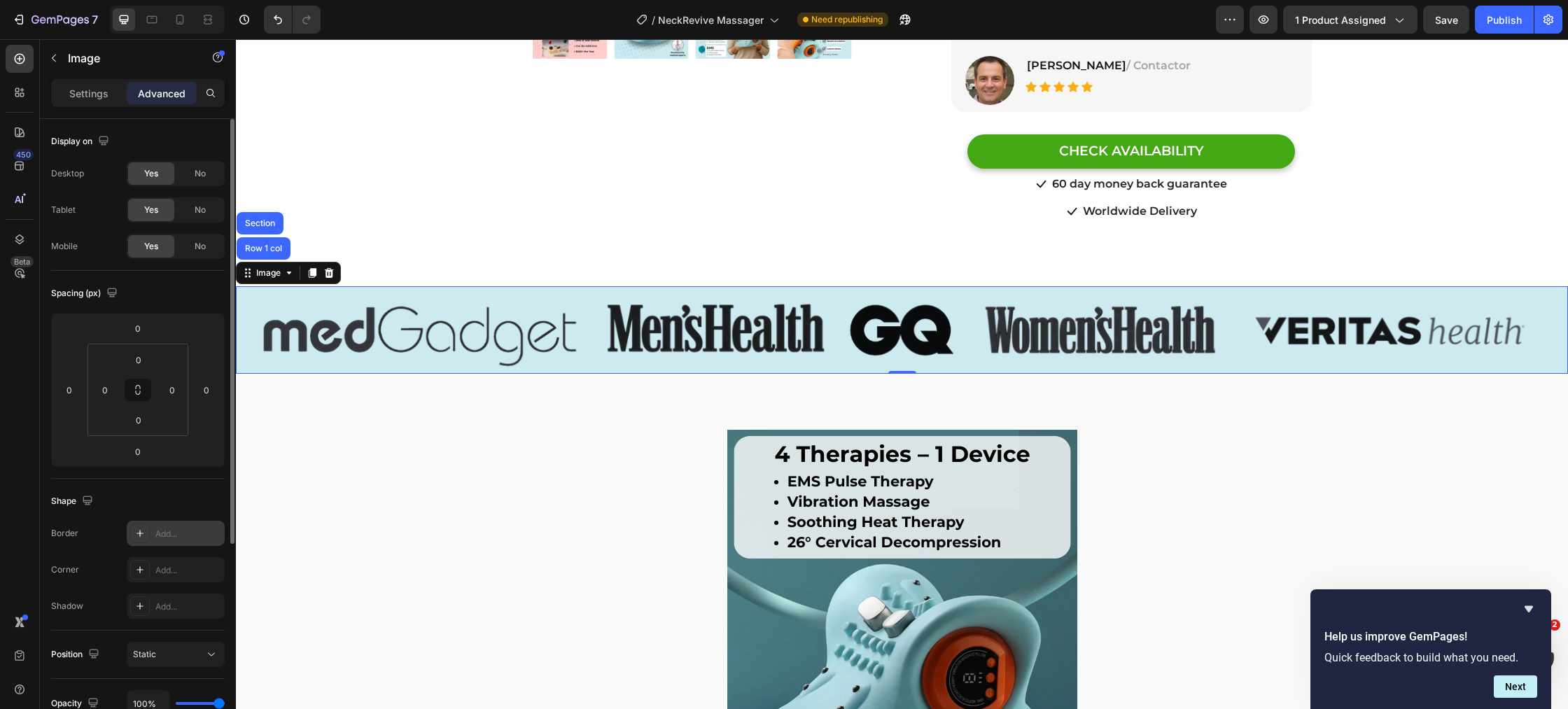
click at [135, 537] on icon at bounding box center [140, 533] width 11 height 11
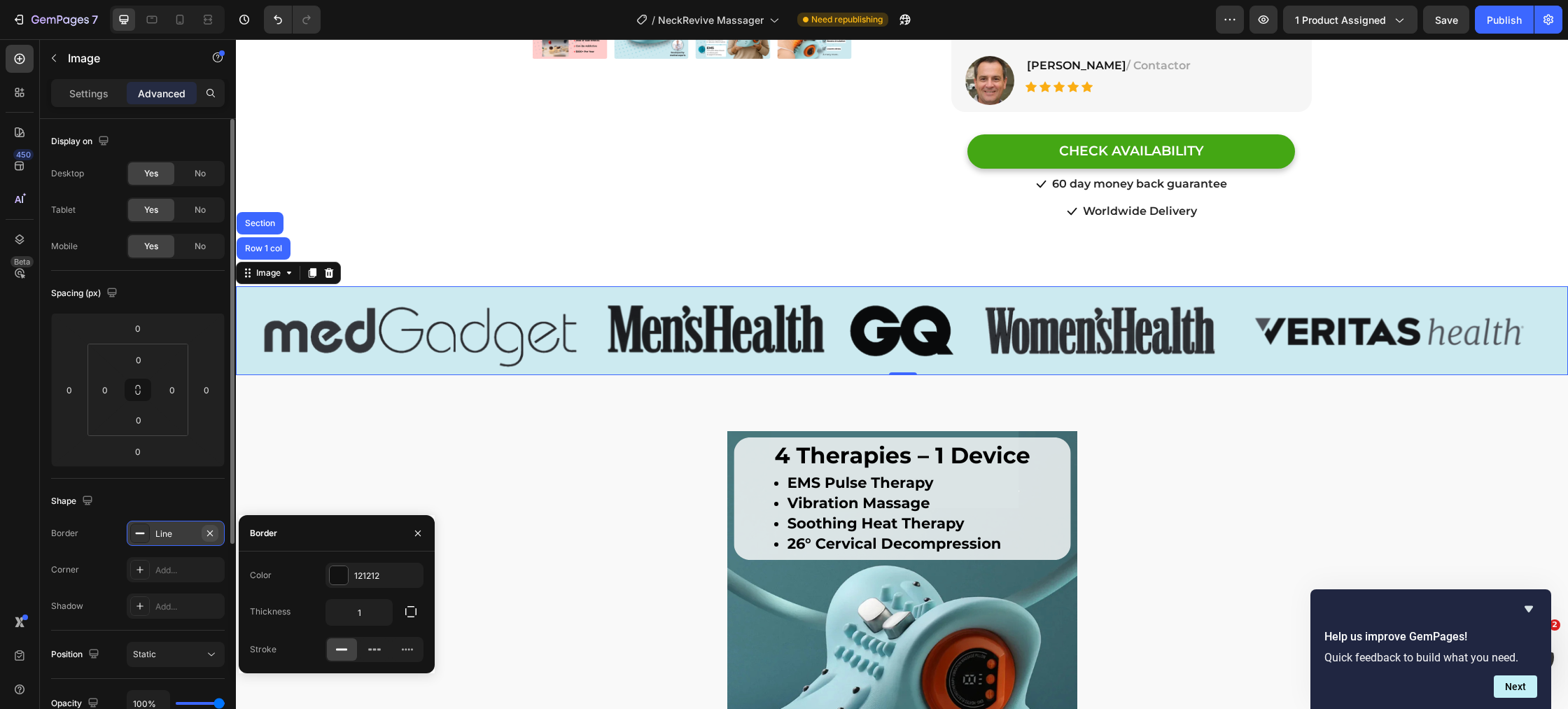
click at [214, 536] on icon "button" at bounding box center [210, 533] width 11 height 11
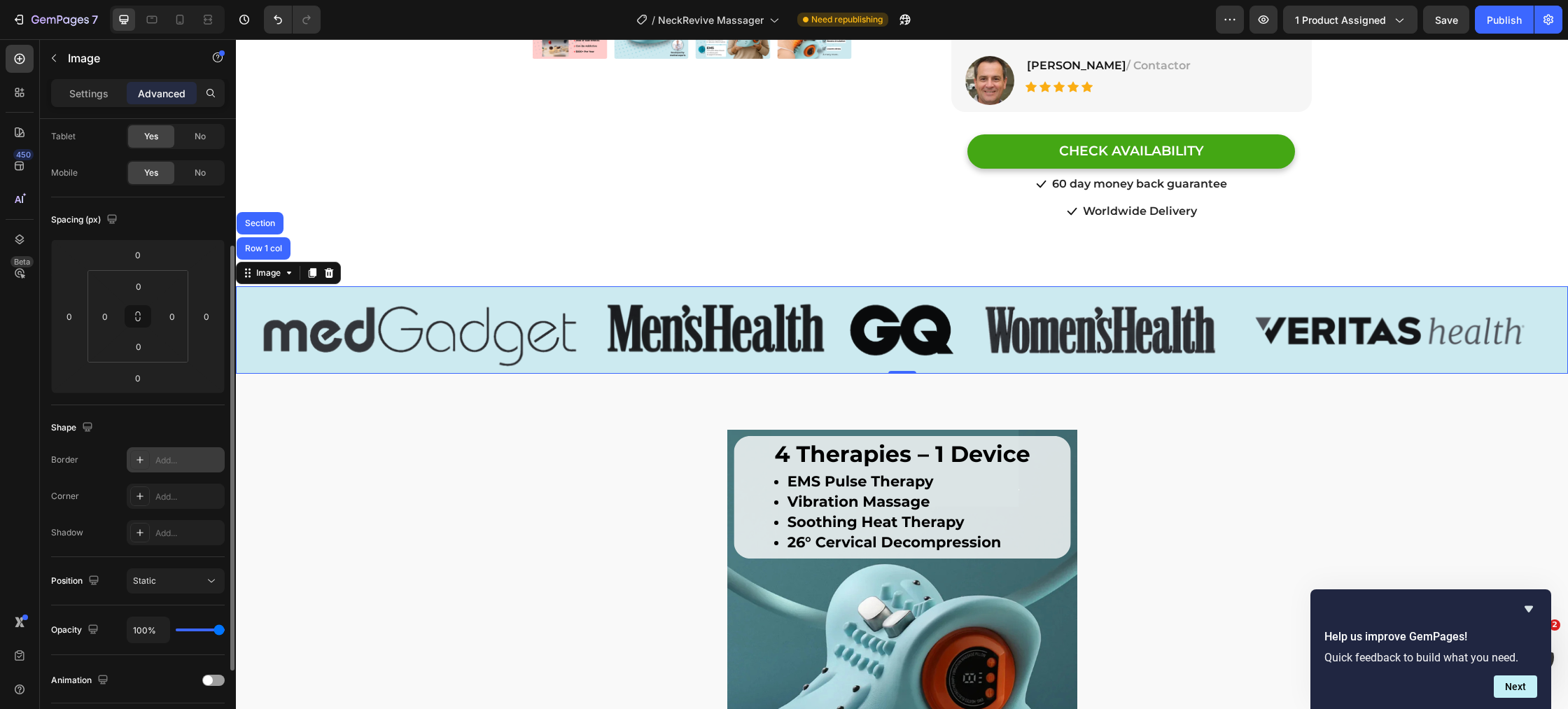
scroll to position [120, 0]
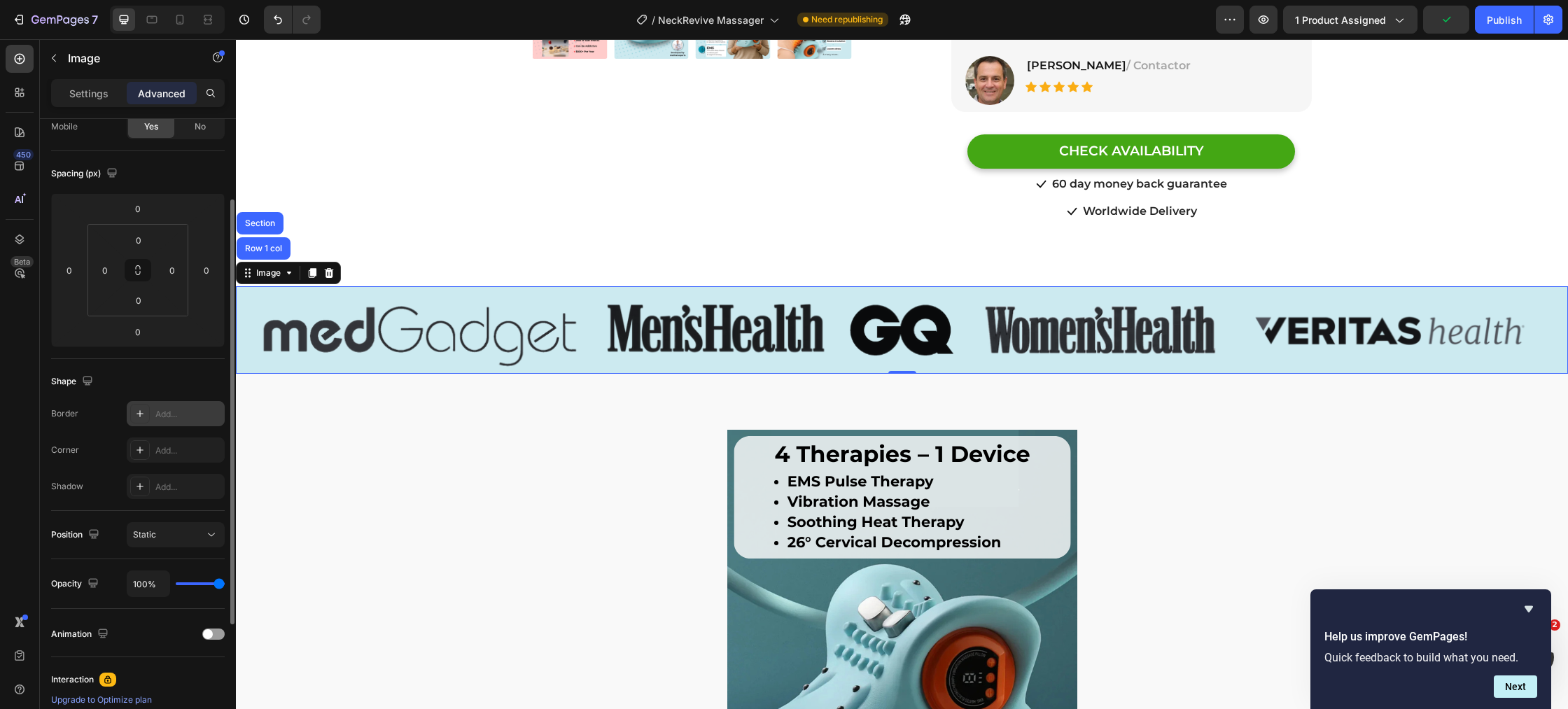
type input "98%"
type input "98"
type input "97%"
type input "97"
type input "92%"
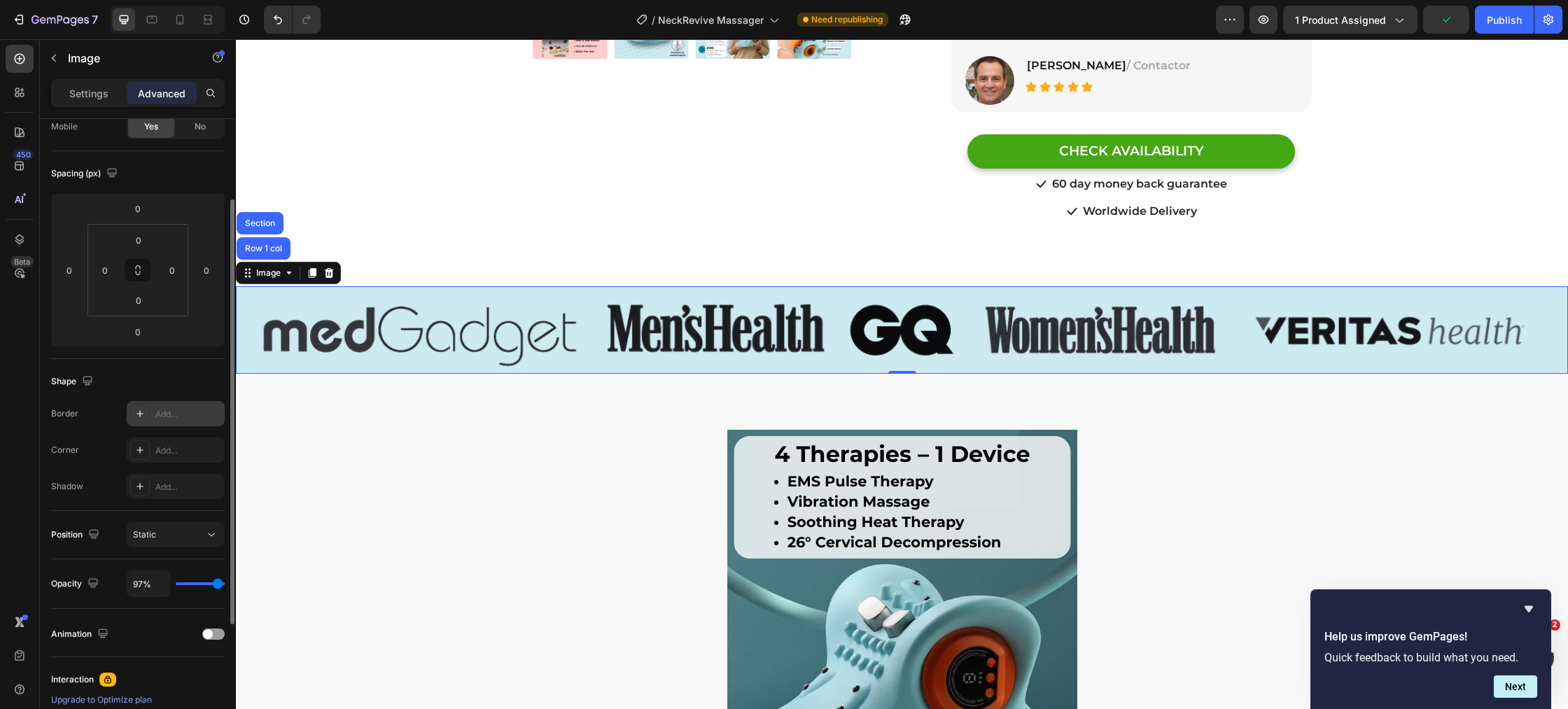
type input "92"
type input "88%"
type input "88"
type input "77%"
type input "77"
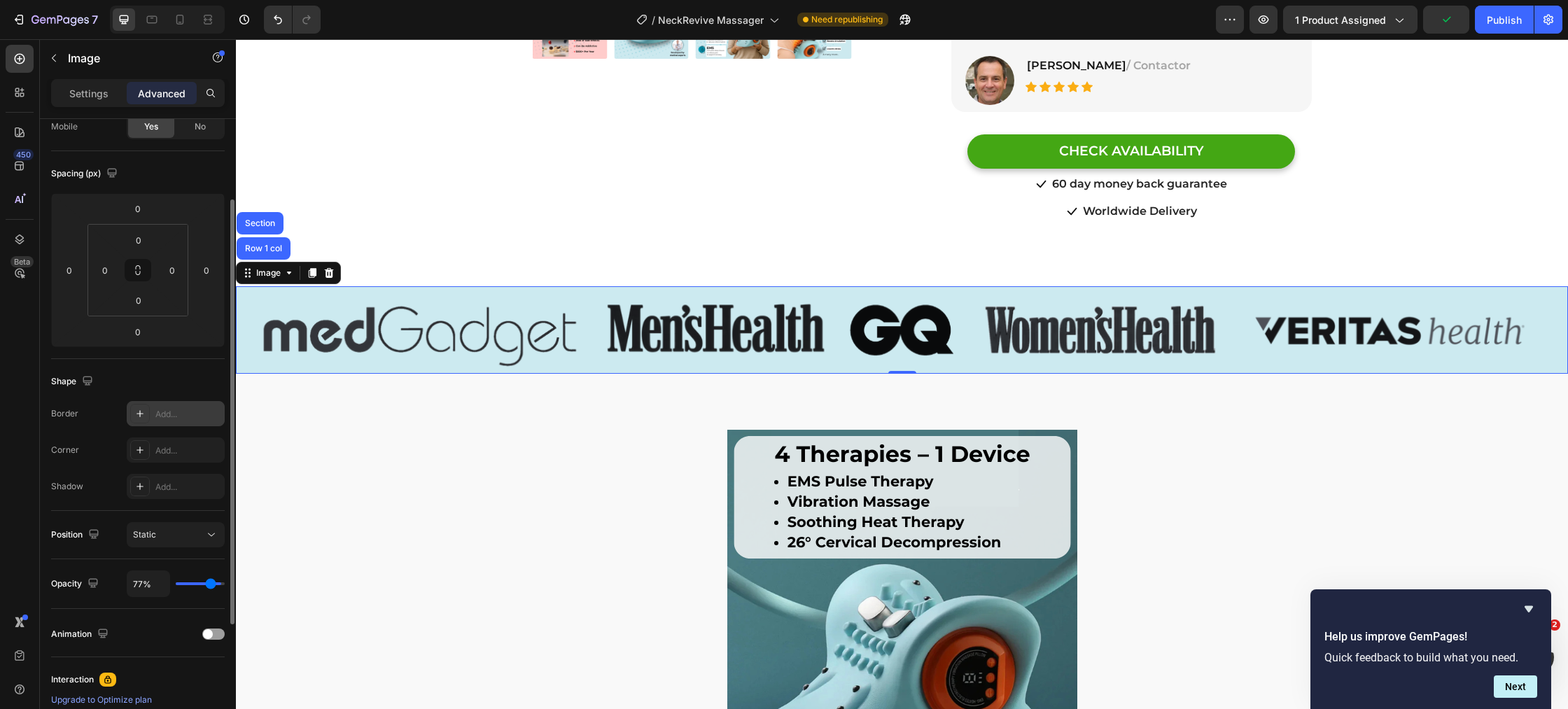
type input "68%"
type input "68"
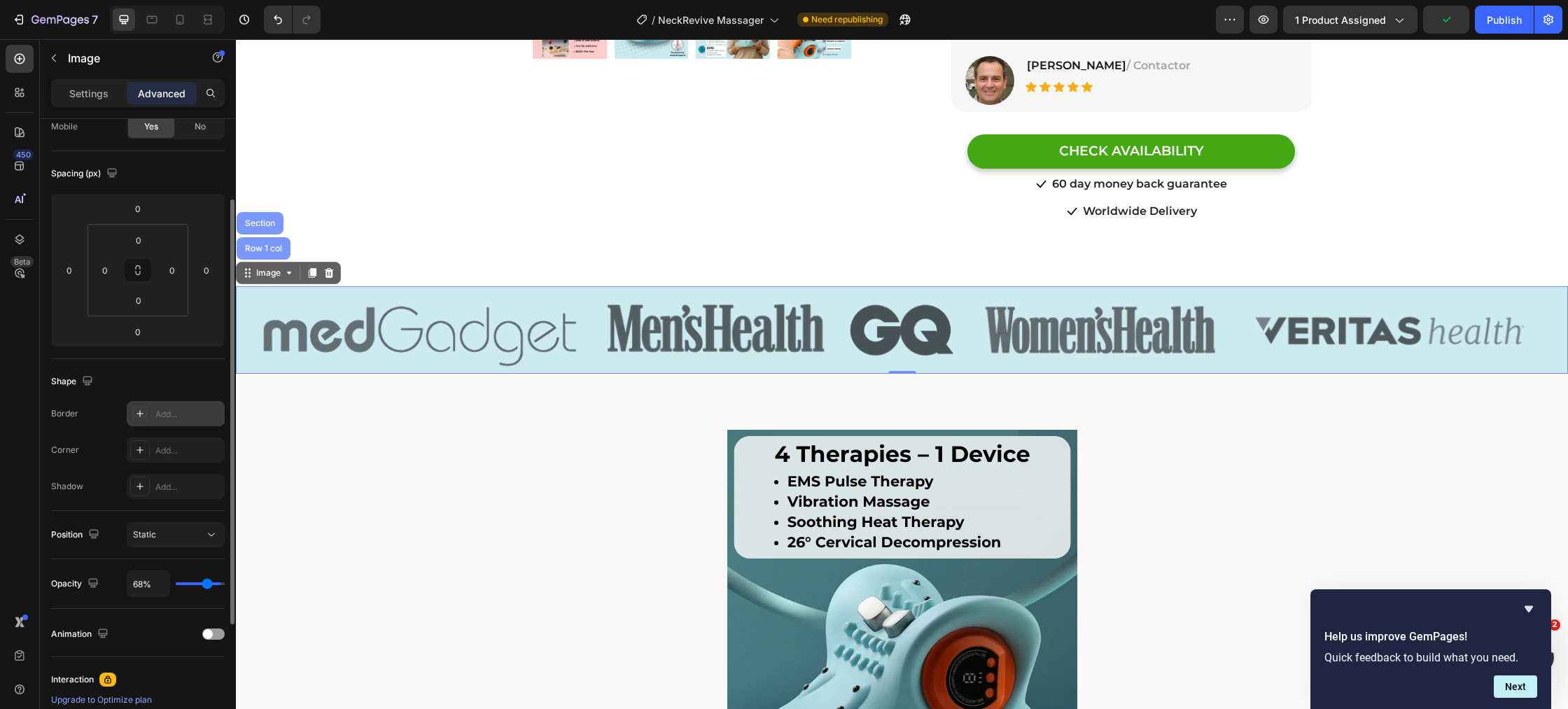
type input "54%"
type input "54"
type input "44%"
type input "44"
type input "31%"
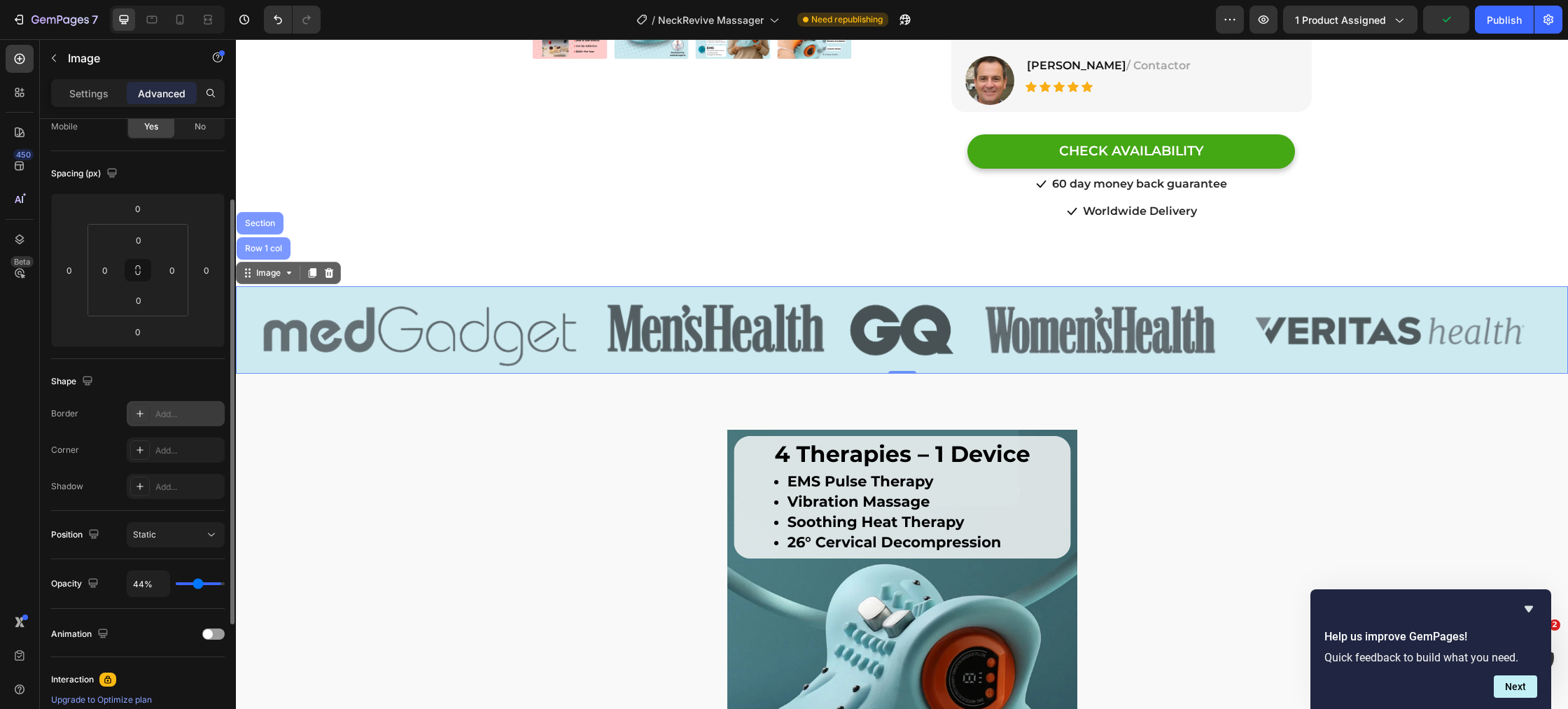
type input "31"
type input "19%"
type input "19"
type input "9%"
type input "9"
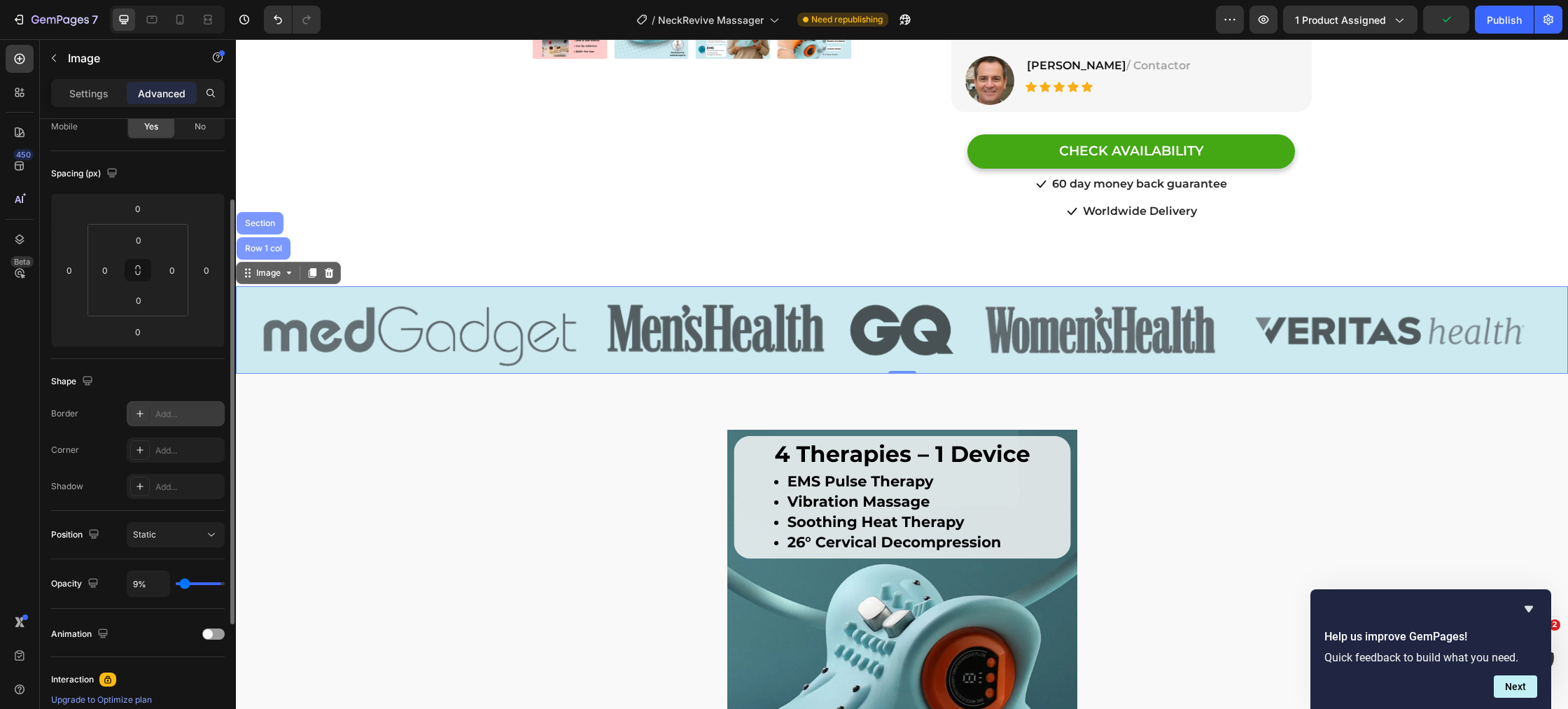
type input "1%"
type input "1"
type input "0%"
type input "0"
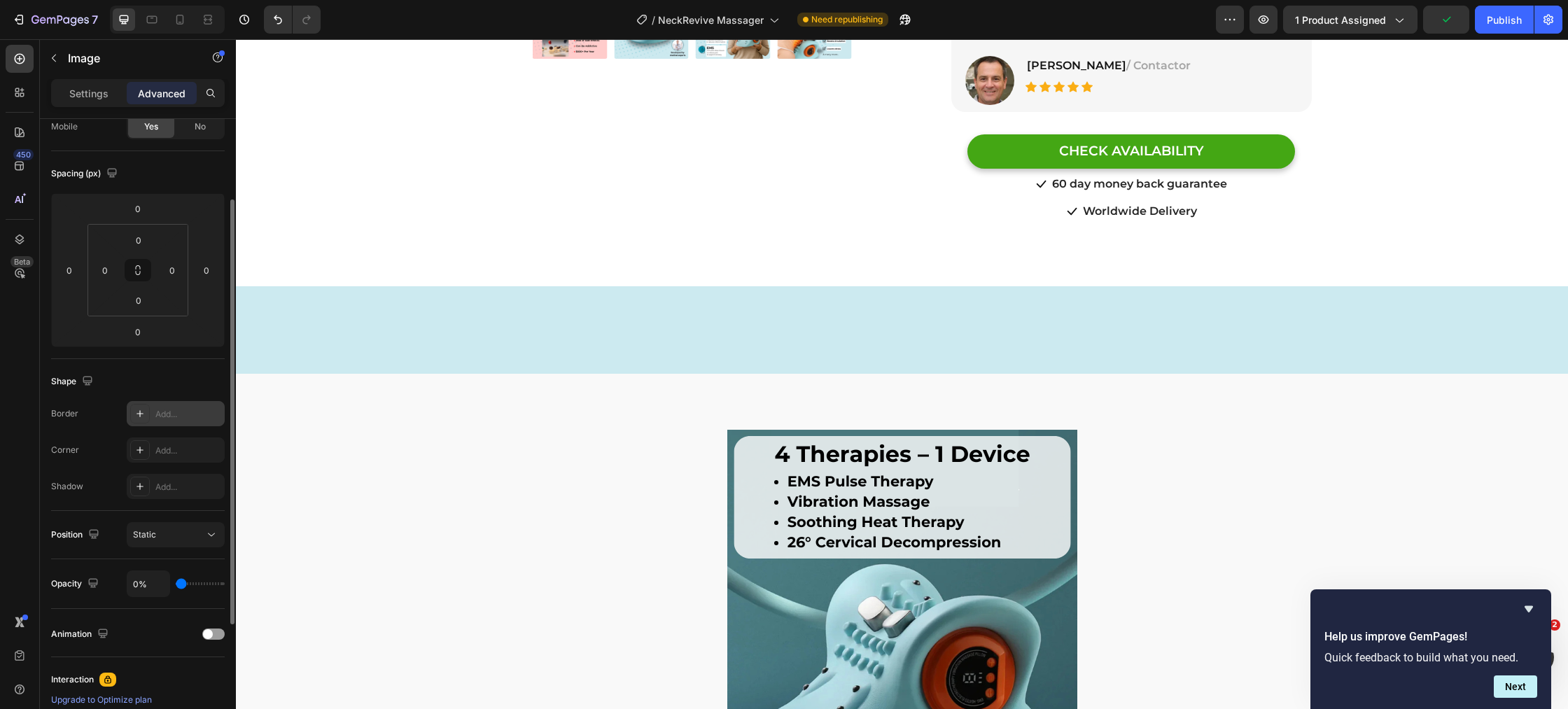
type input "5%"
type input "5"
type input "14%"
type input "14"
type input "28%"
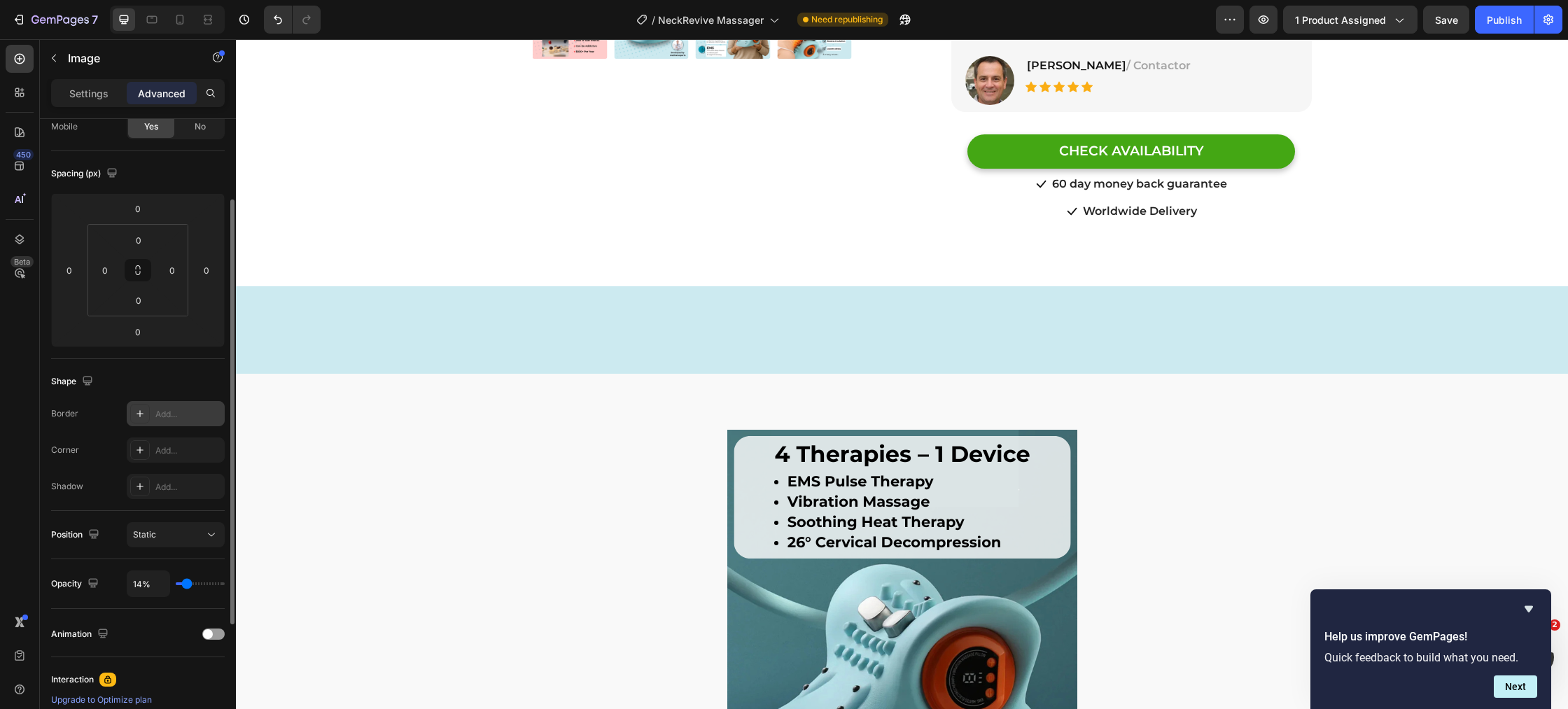
type input "28"
type input "42%"
type input "42"
type input "57%"
type input "57"
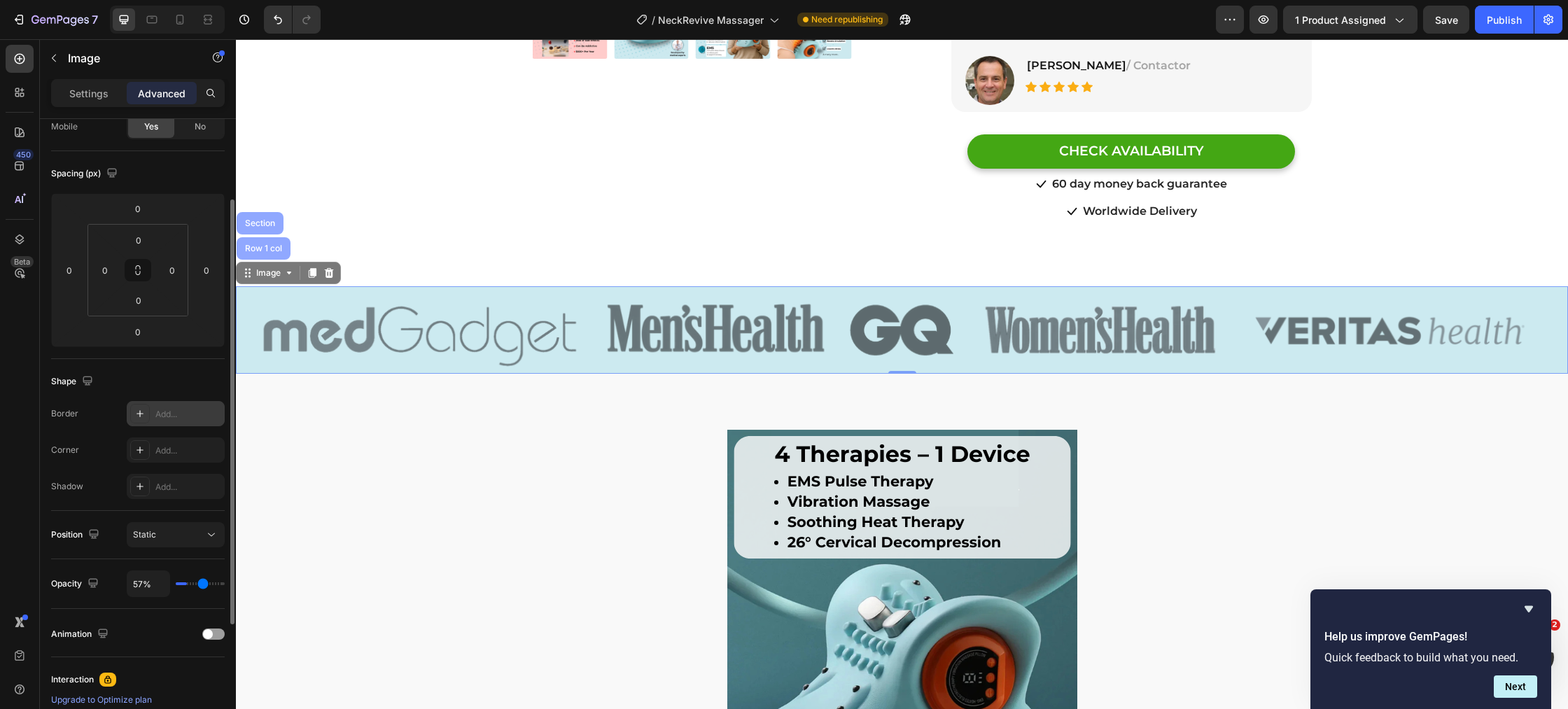
type input "69%"
type input "69"
type input "82%"
type input "82"
type input "96%"
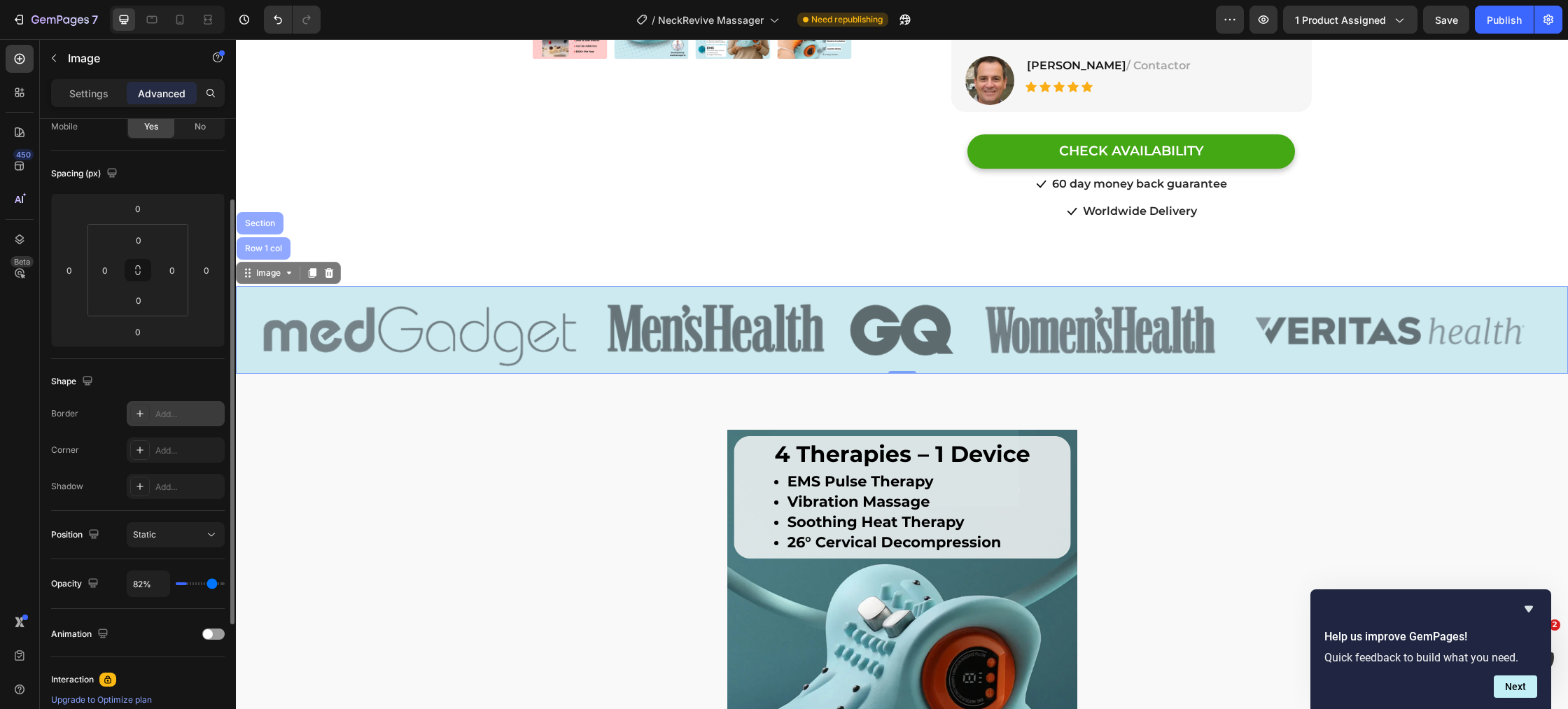
type input "96"
type input "100%"
type input "100"
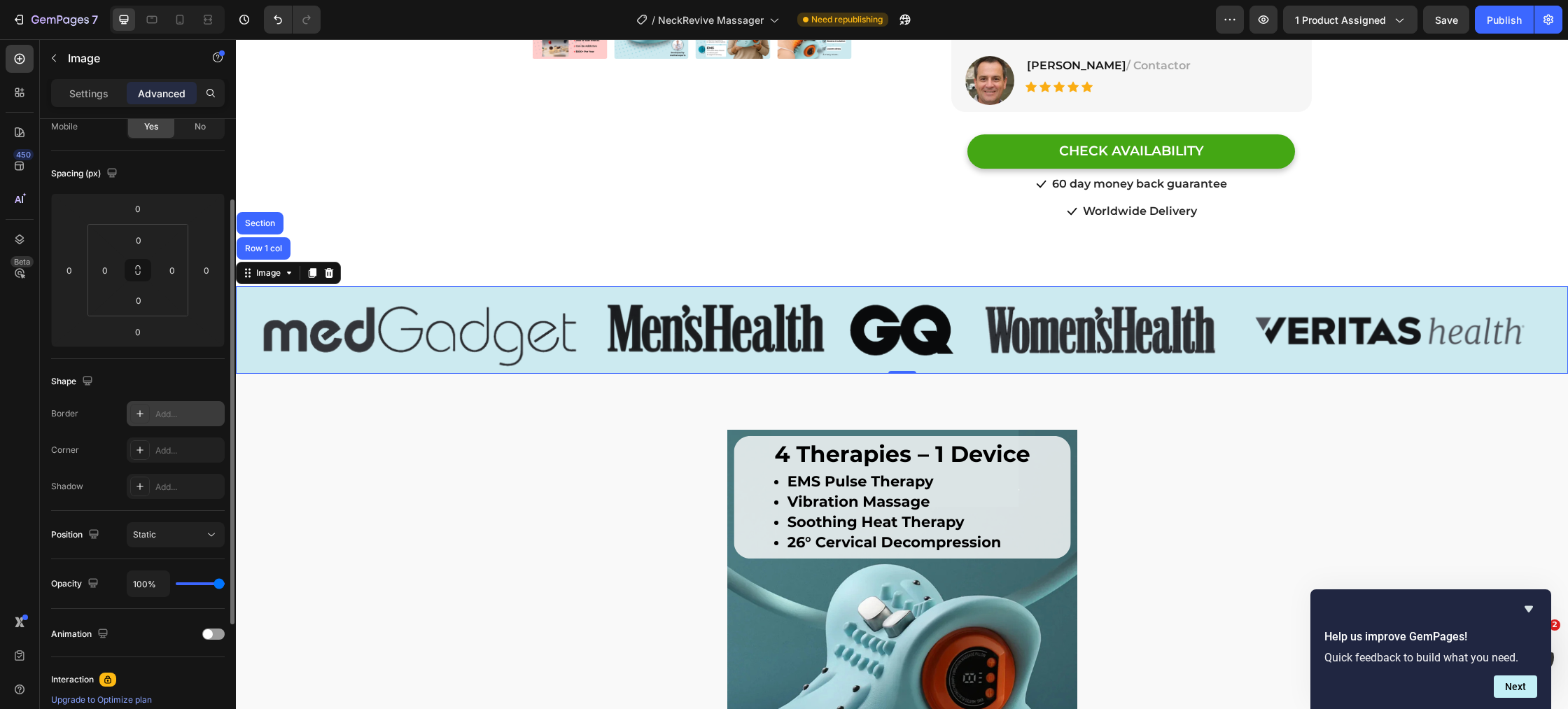
drag, startPoint x: 219, startPoint y: 585, endPoint x: 227, endPoint y: 587, distance: 8.2
click at [225, 585] on input "range" at bounding box center [200, 583] width 49 height 3
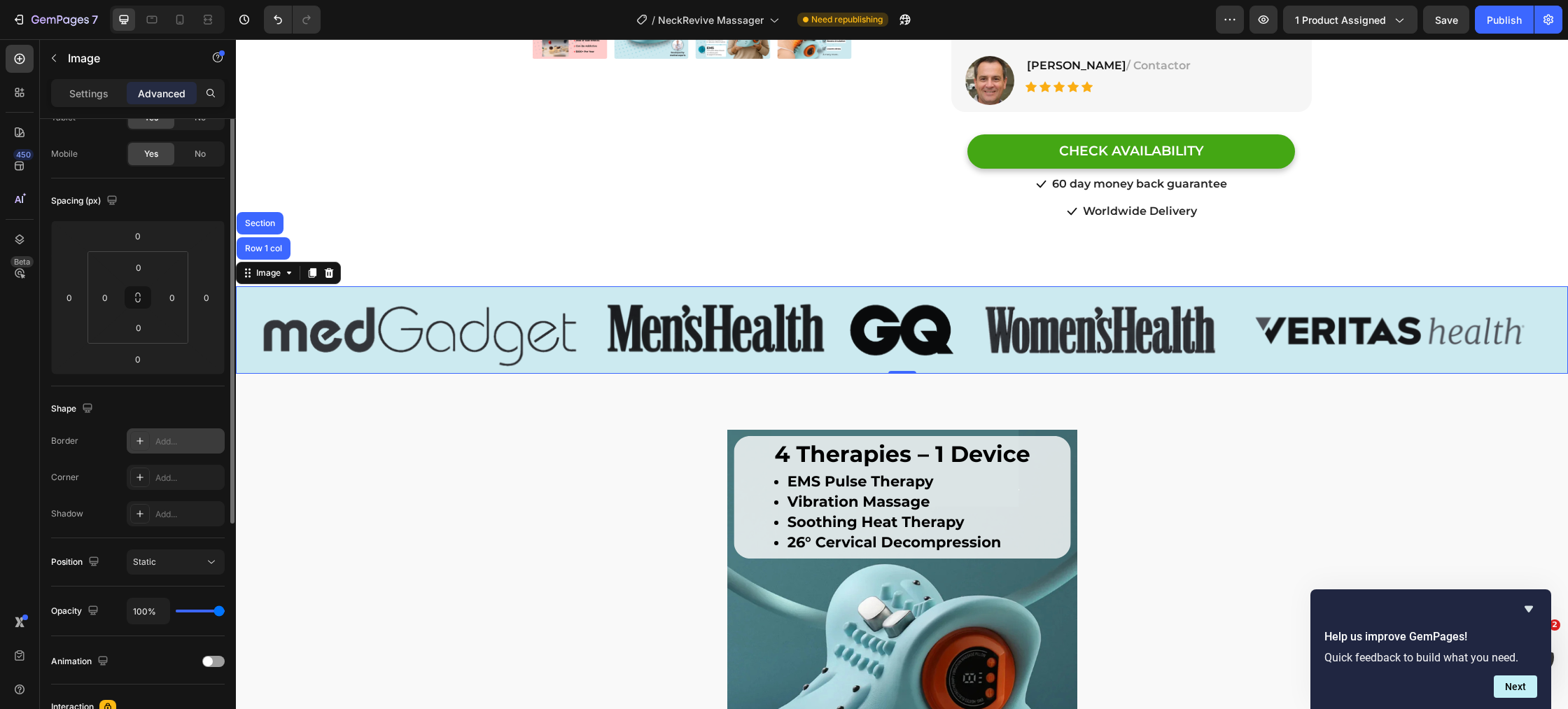
scroll to position [0, 0]
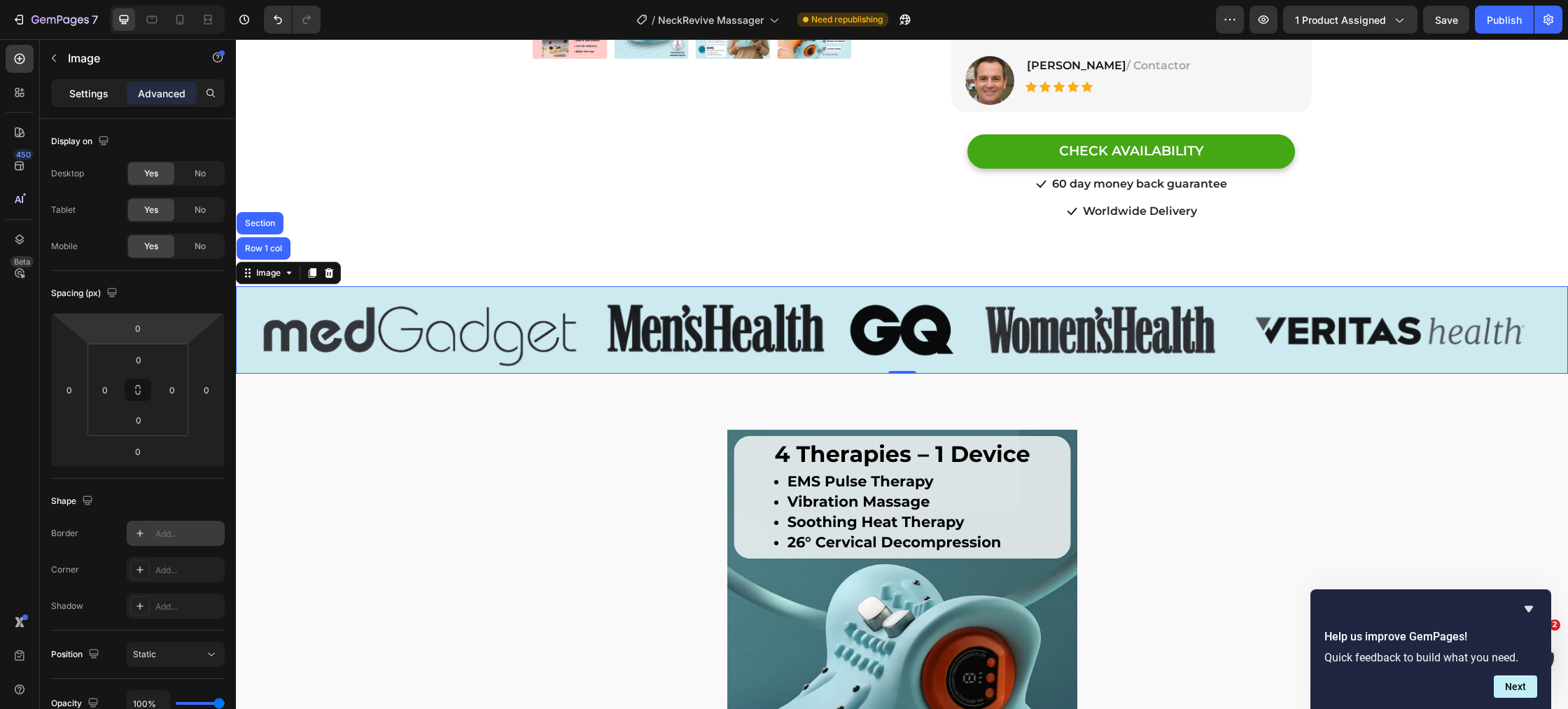
click at [85, 97] on p "Settings" at bounding box center [88, 94] width 39 height 15
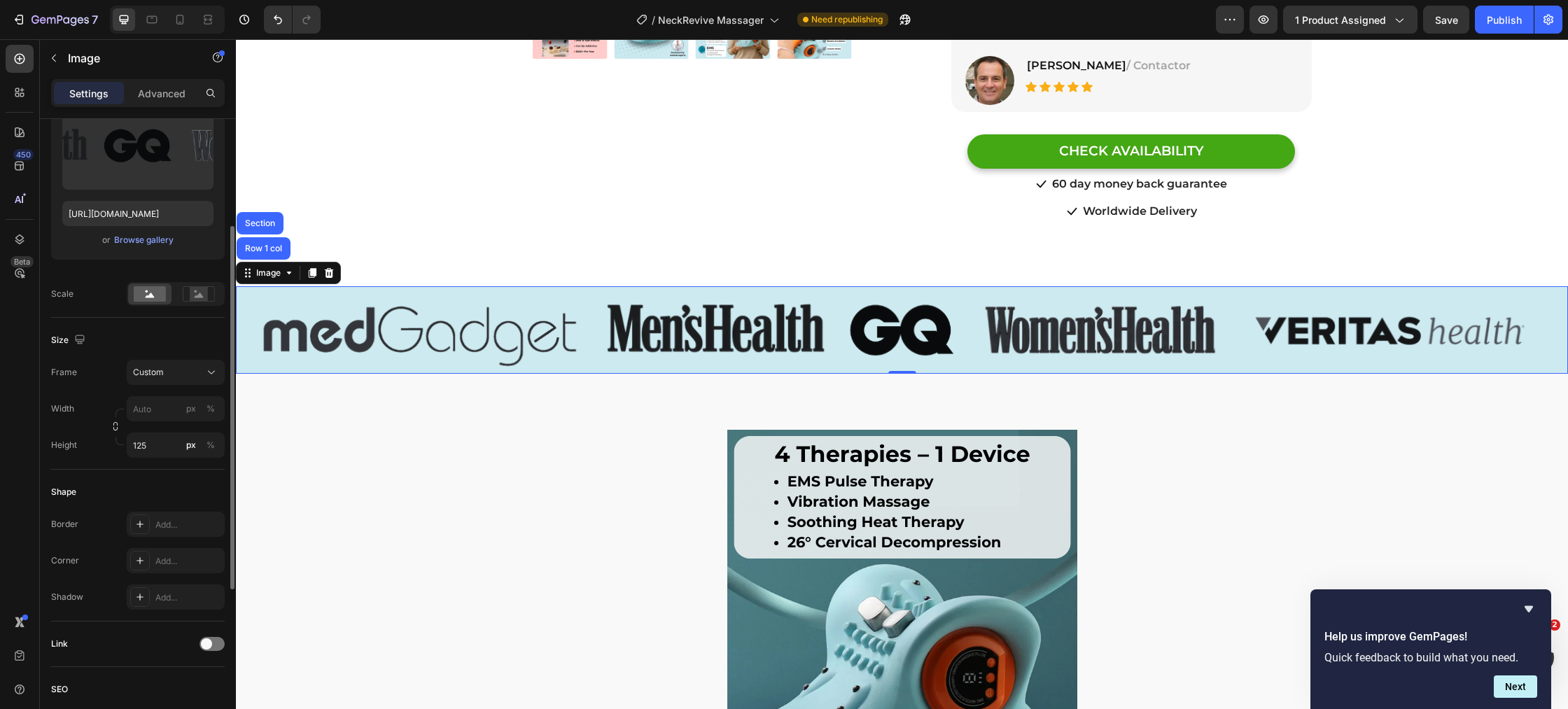
scroll to position [274, 0]
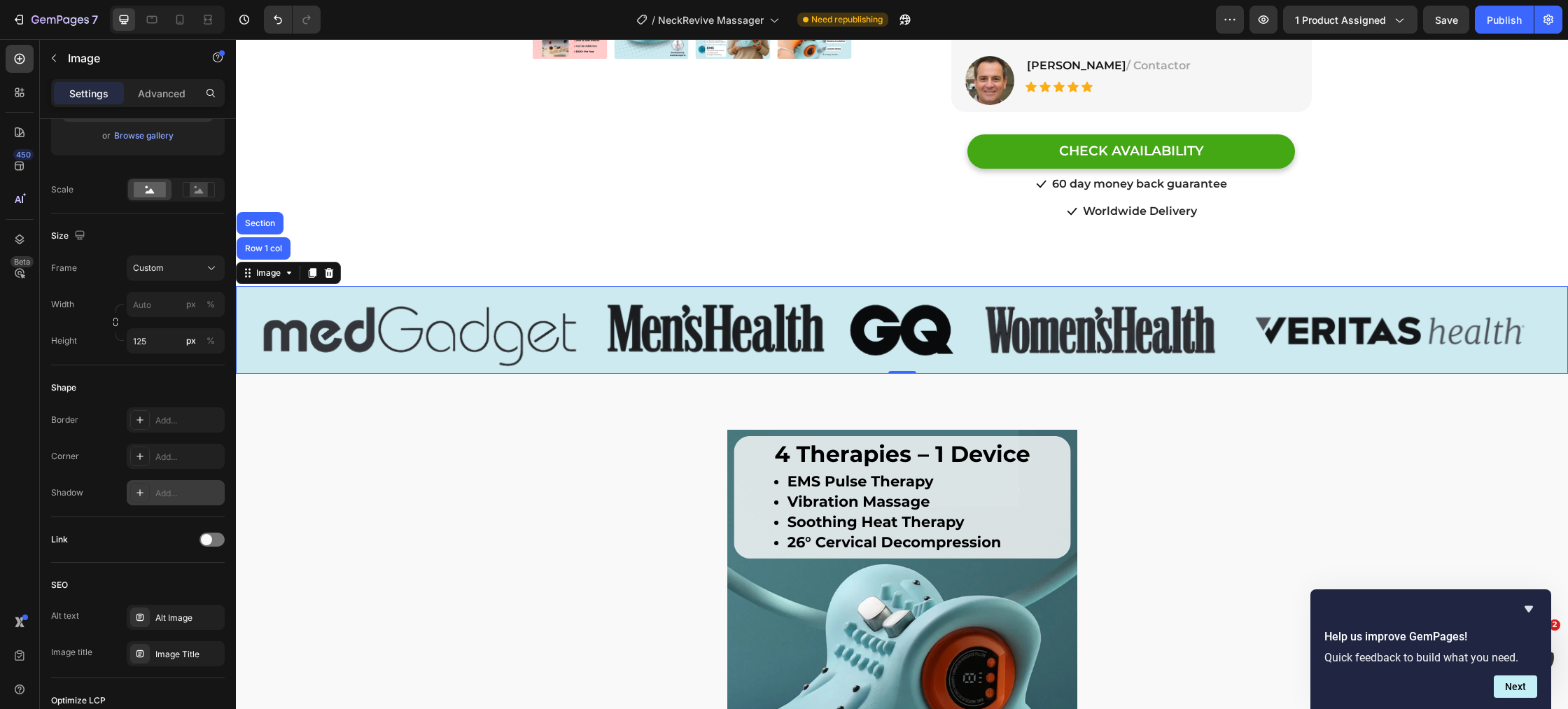
click at [137, 500] on div at bounding box center [140, 492] width 20 height 20
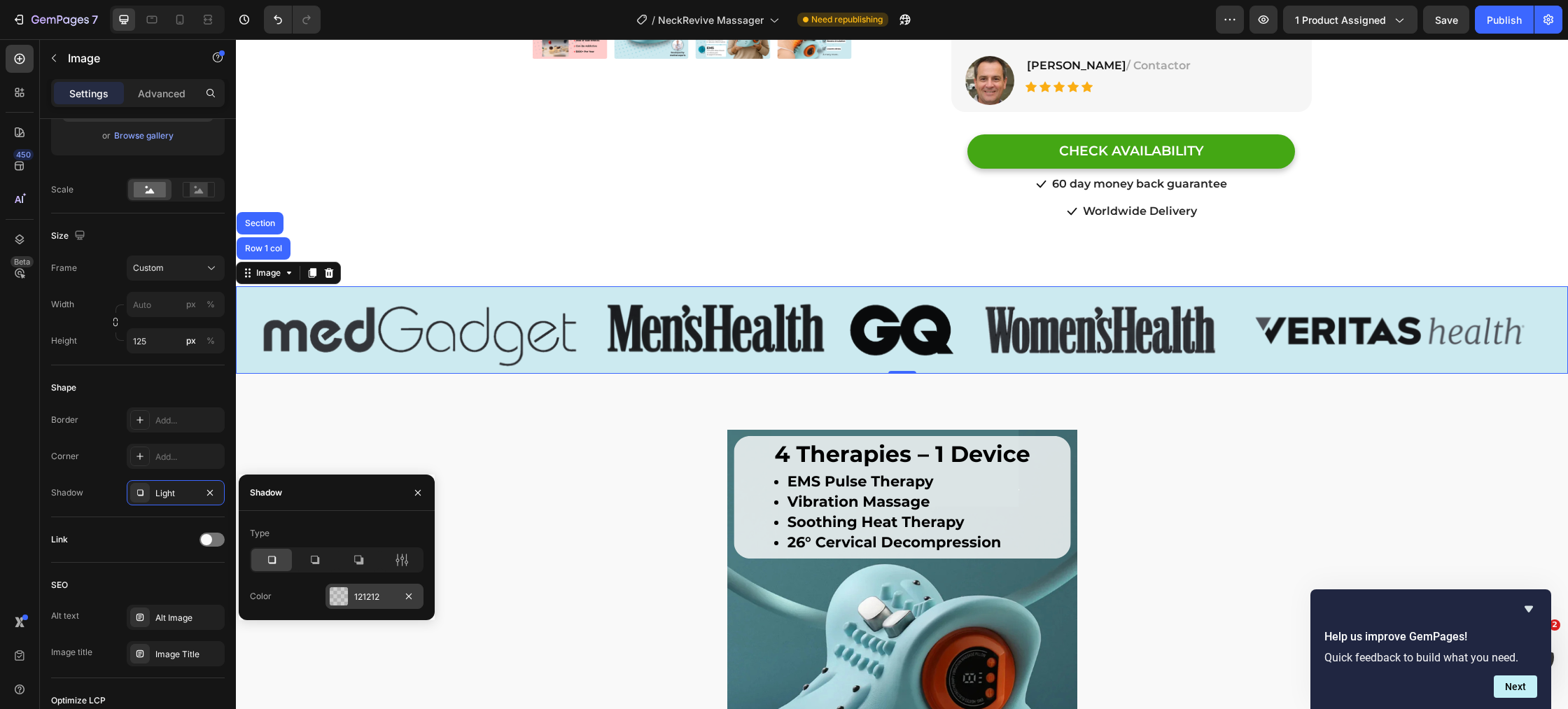
click at [332, 592] on div at bounding box center [339, 596] width 19 height 19
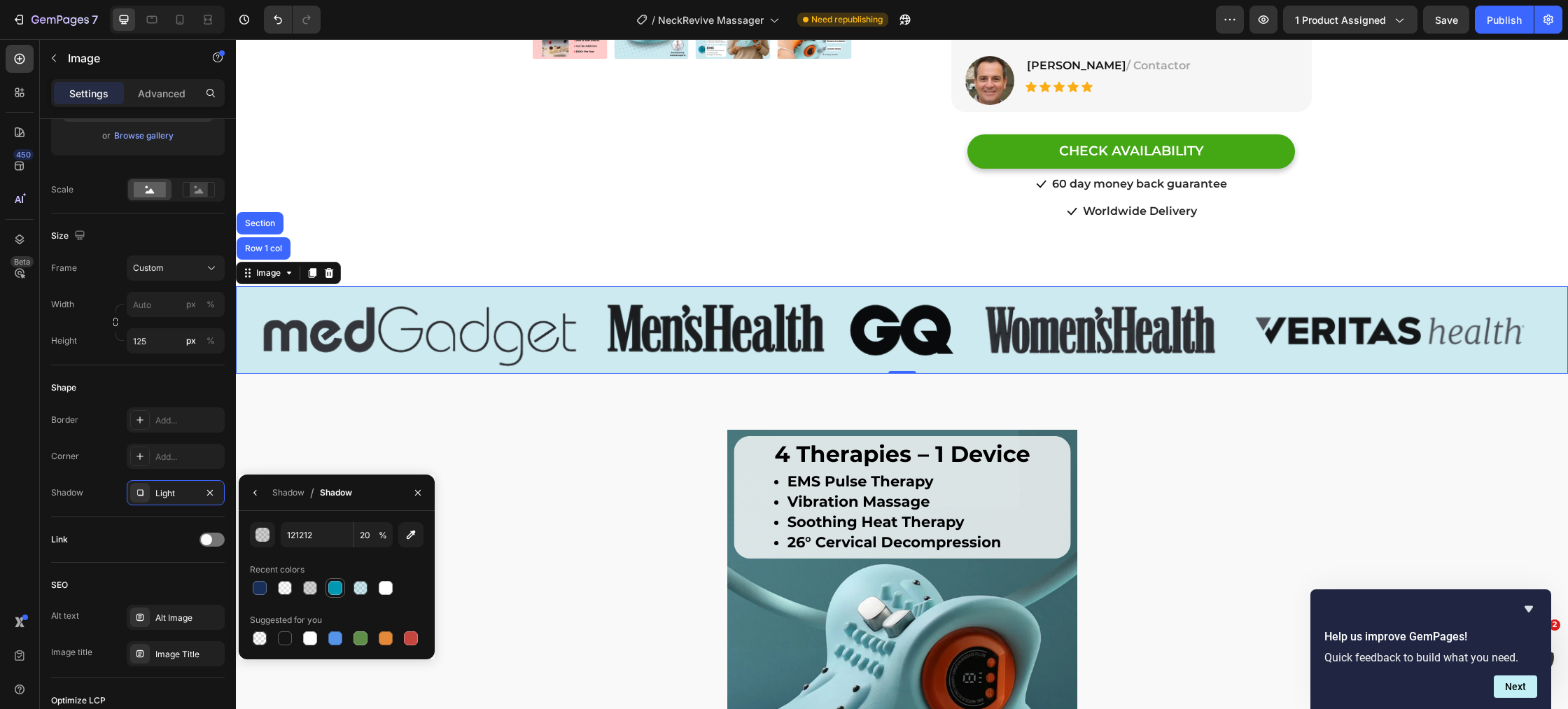
click at [335, 593] on div at bounding box center [335, 588] width 14 height 14
type input "0097B2"
type input "100"
click at [405, 594] on div at bounding box center [337, 588] width 174 height 20
click at [293, 494] on div "Shadow" at bounding box center [288, 493] width 33 height 13
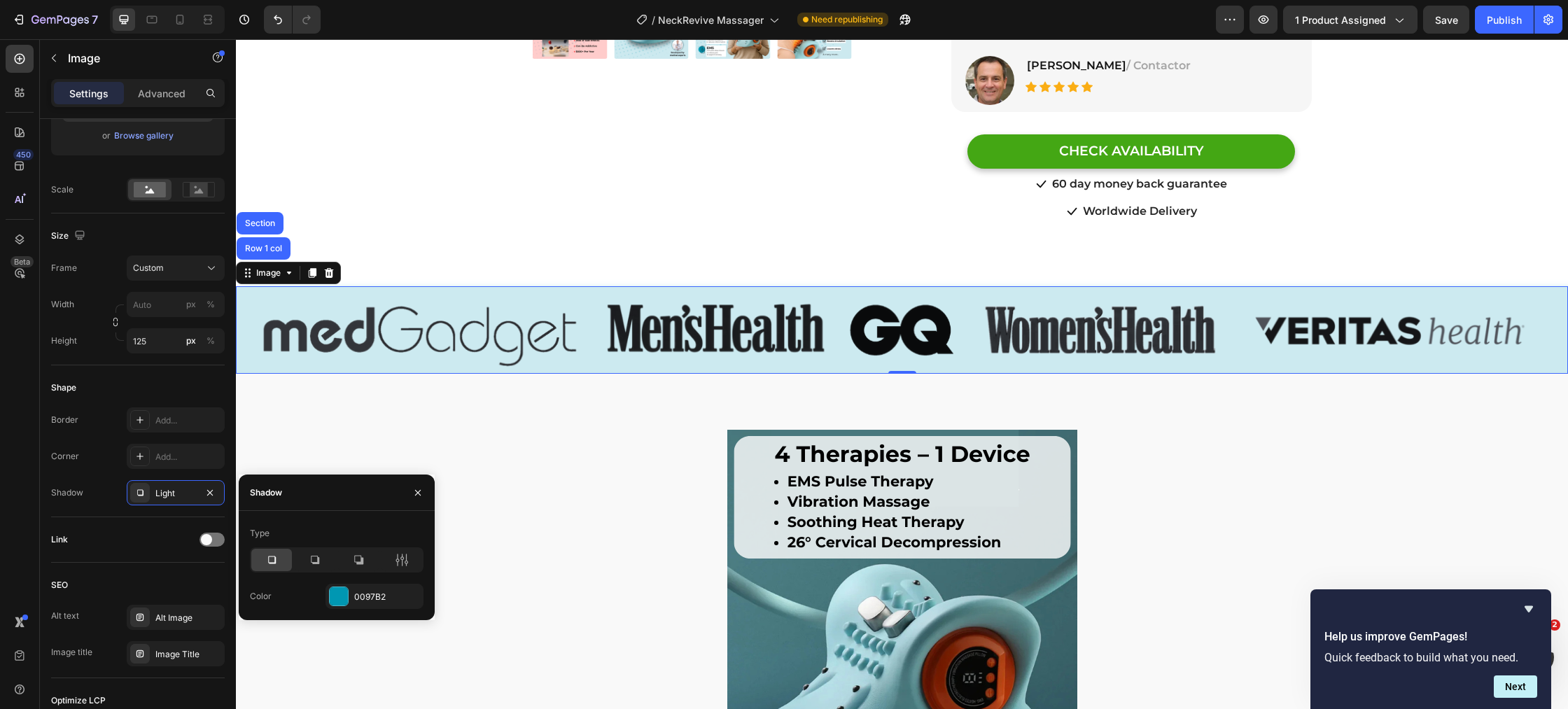
click at [277, 561] on icon at bounding box center [271, 559] width 14 height 14
click at [346, 602] on div at bounding box center [339, 596] width 19 height 19
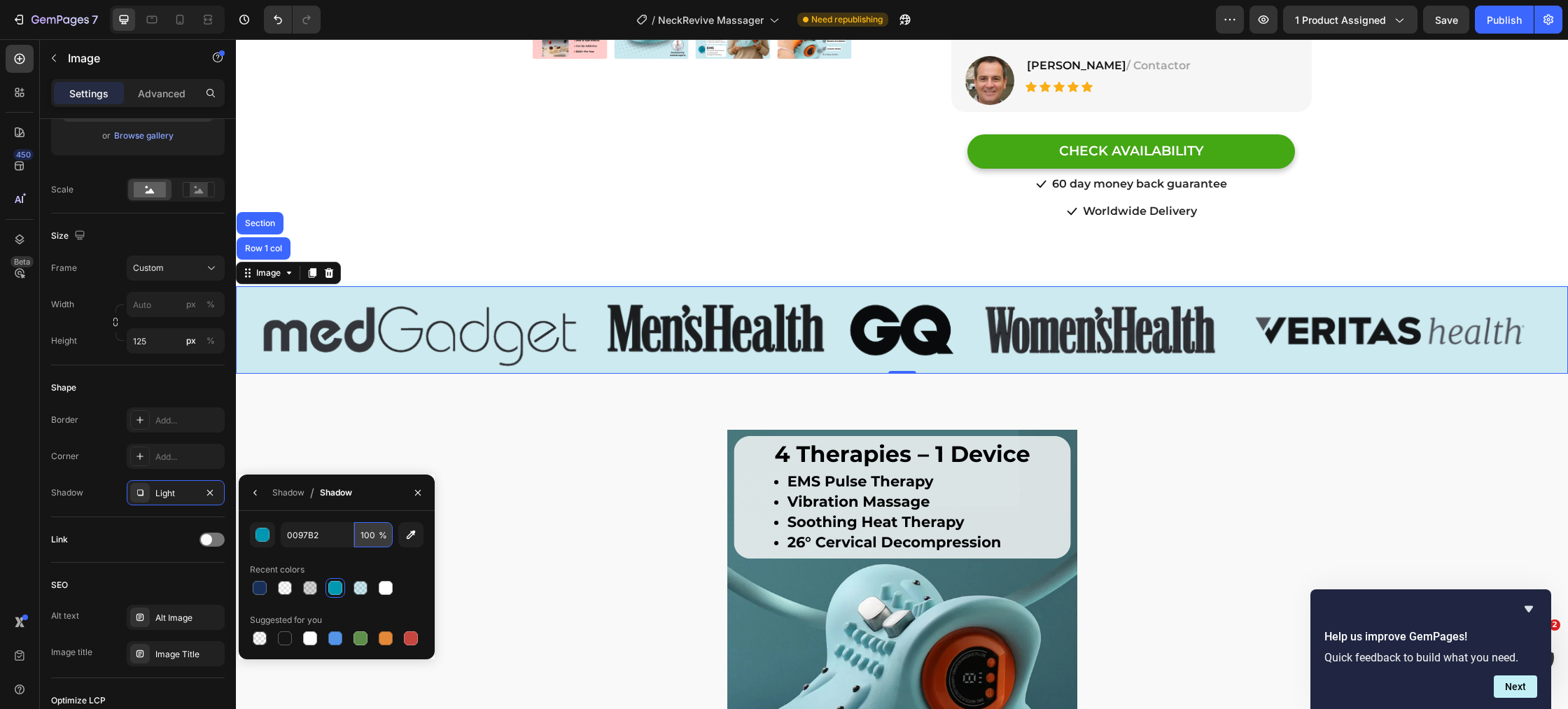
click at [375, 535] on input "100" at bounding box center [373, 534] width 38 height 25
type input "20"
click at [365, 559] on div "Recent colors" at bounding box center [337, 569] width 174 height 22
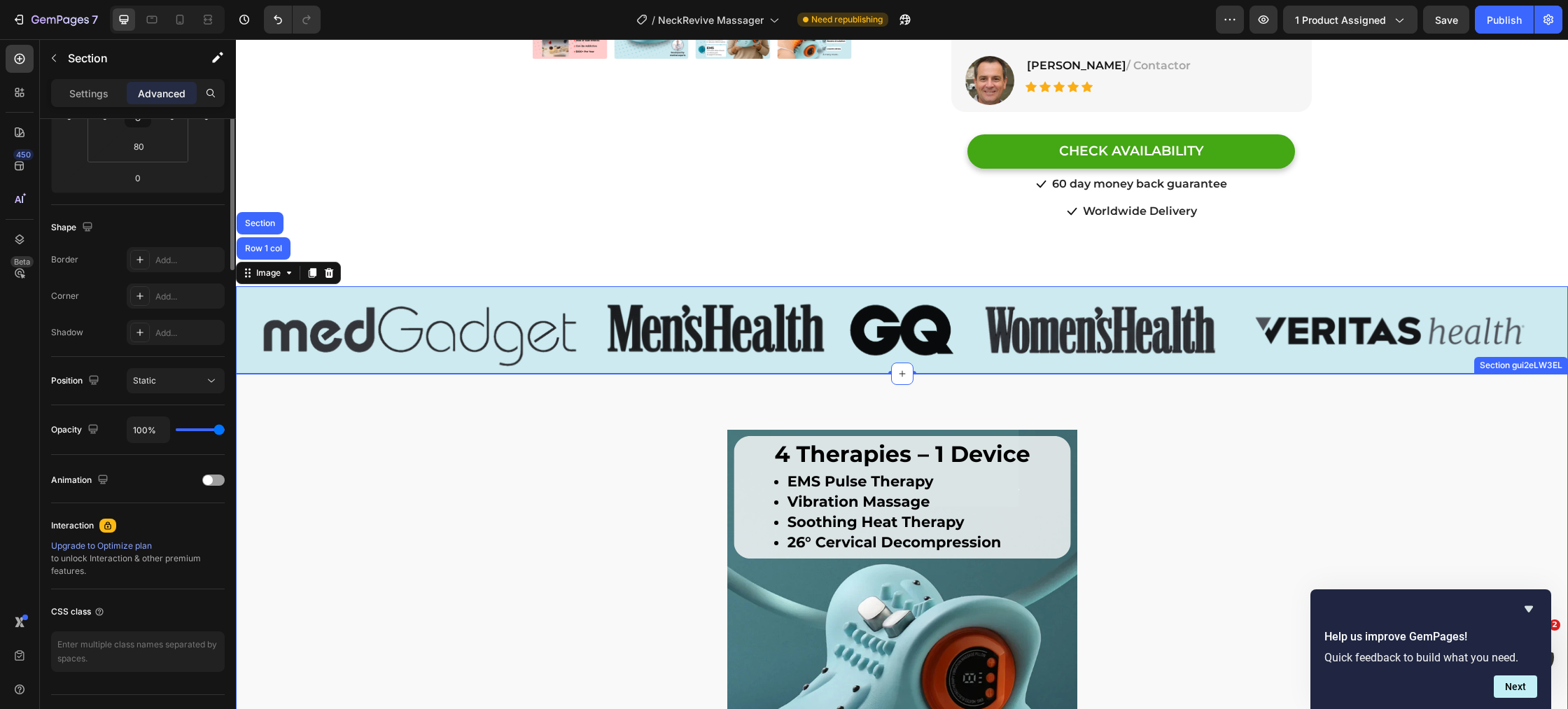
scroll to position [0, 0]
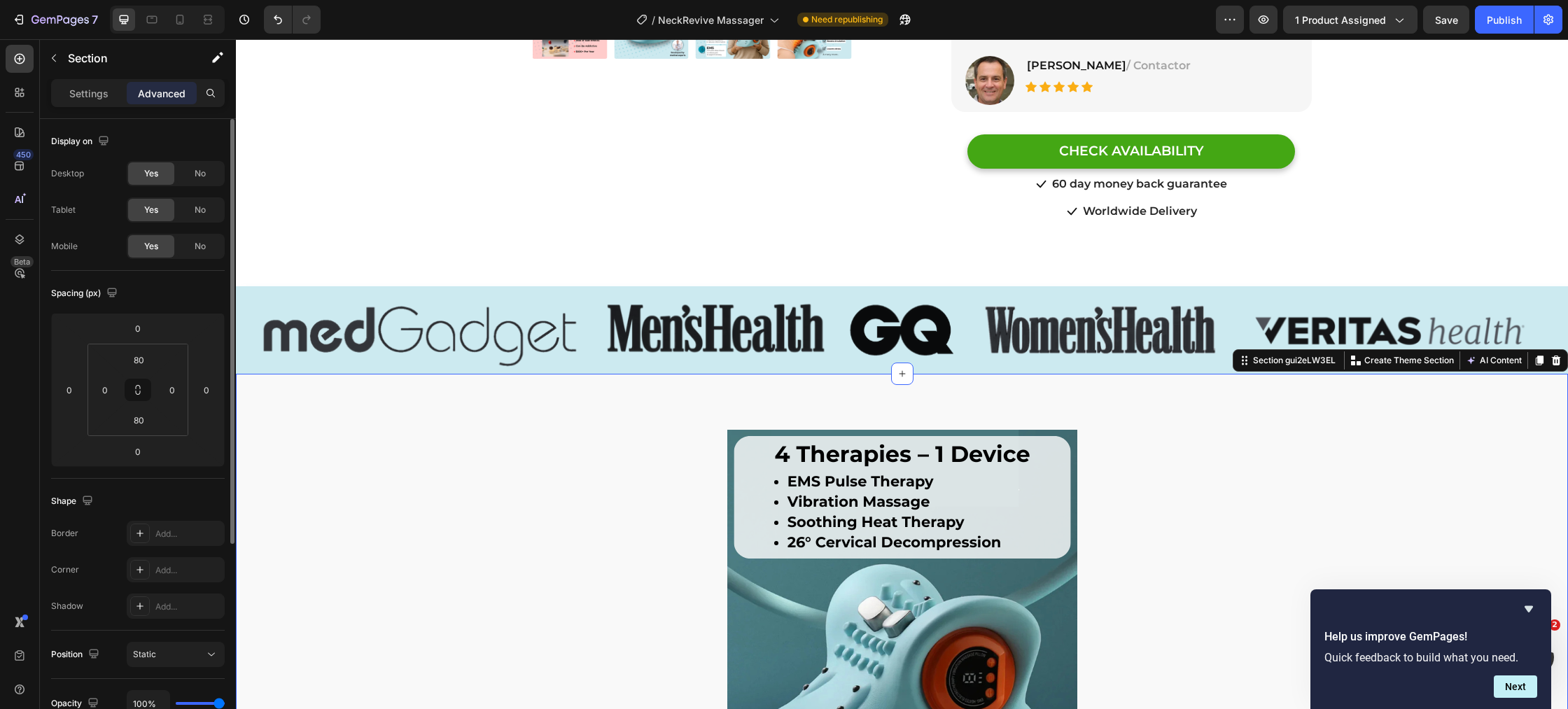
drag, startPoint x: 467, startPoint y: 606, endPoint x: 473, endPoint y: 559, distance: 47.4
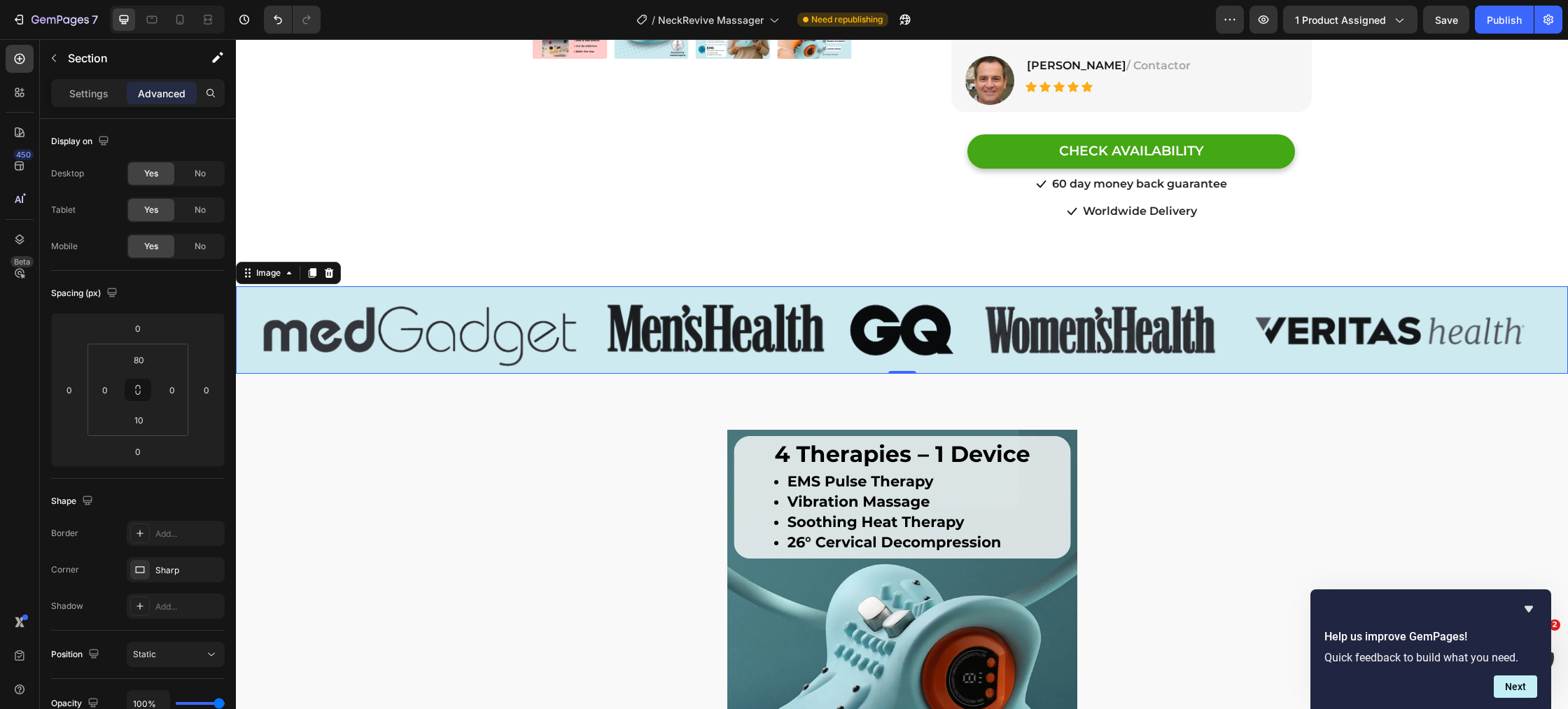
drag, startPoint x: 594, startPoint y: 346, endPoint x: 607, endPoint y: 347, distance: 13.0
click at [594, 346] on img at bounding box center [902, 330] width 1332 height 87
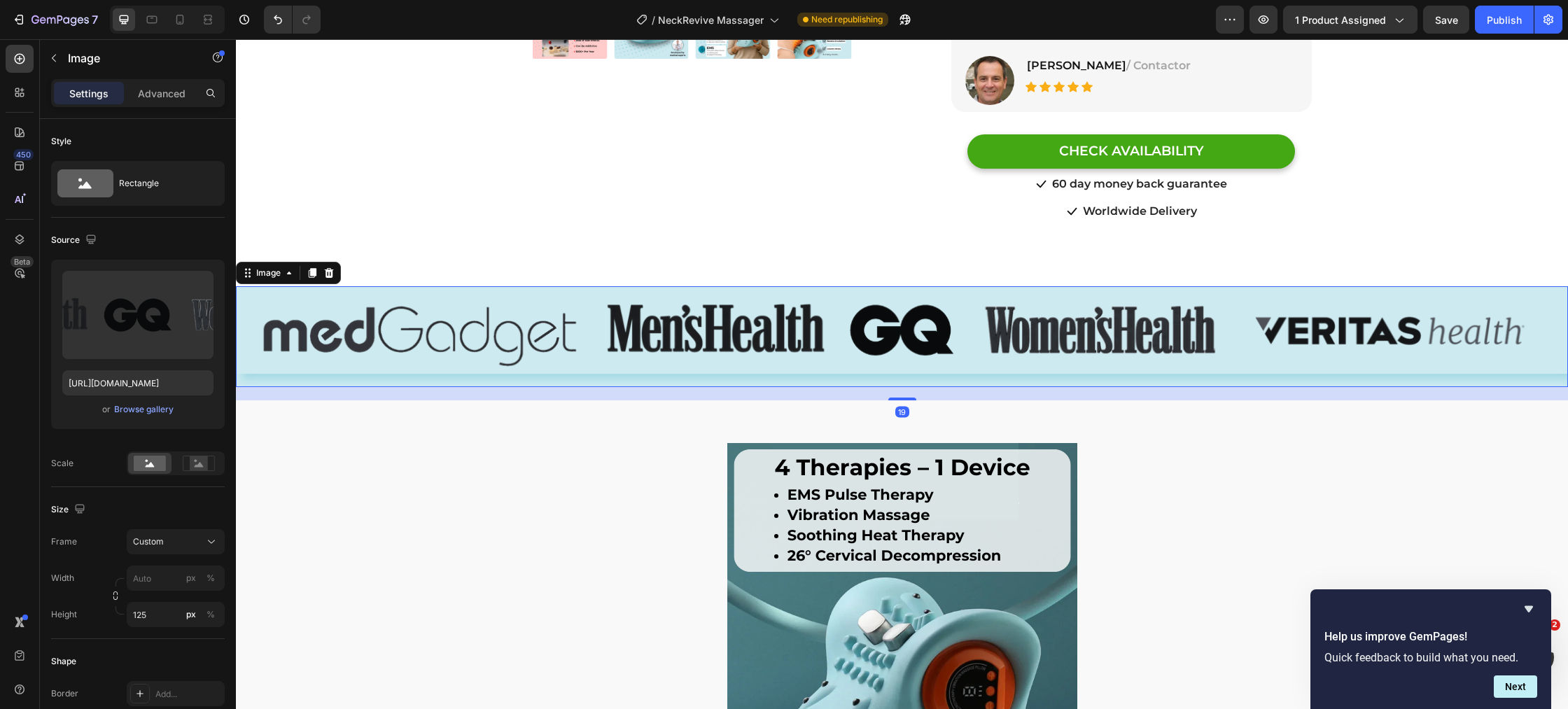
drag, startPoint x: 895, startPoint y: 355, endPoint x: 895, endPoint y: 368, distance: 13.0
click at [895, 368] on div "Image 19" at bounding box center [902, 337] width 1332 height 100
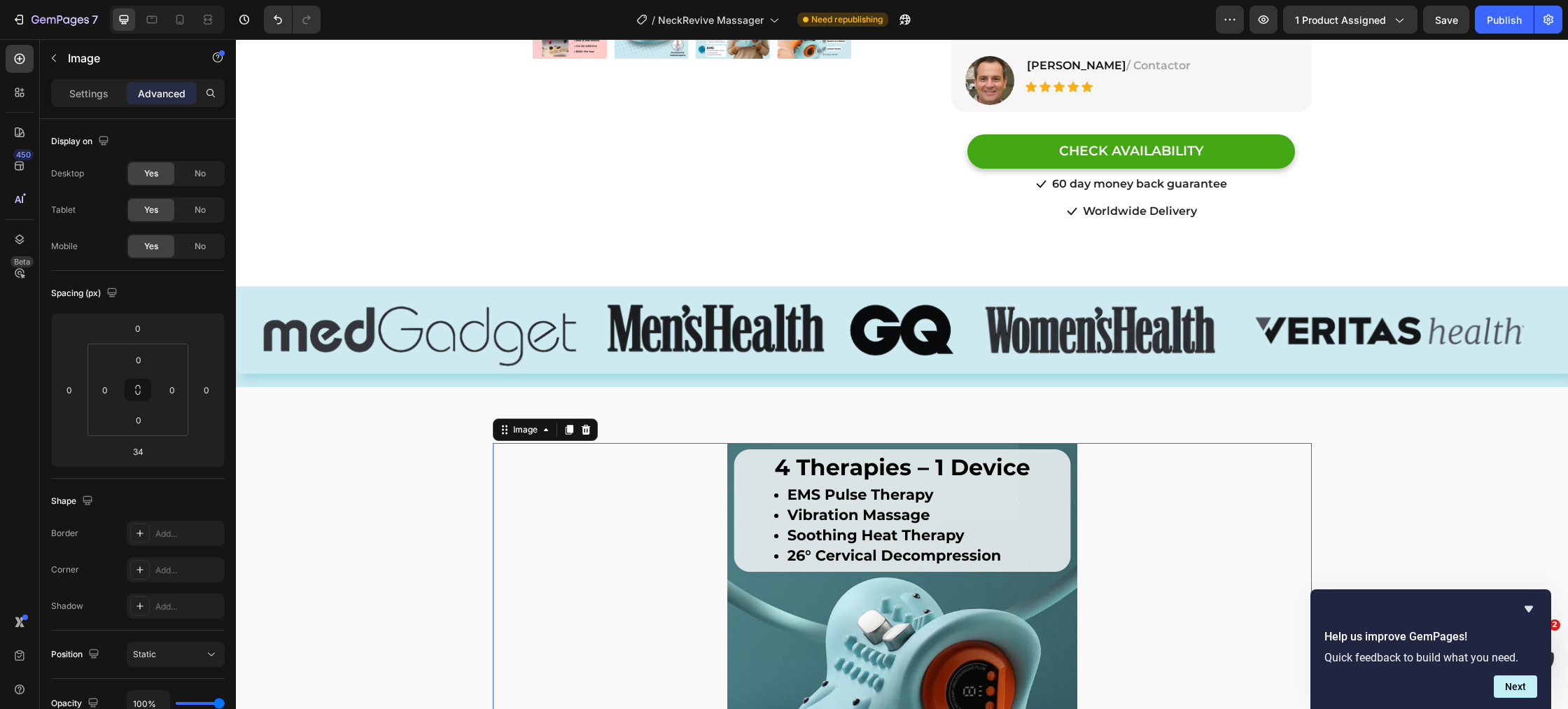
click at [604, 443] on div at bounding box center [902, 618] width 818 height 350
drag, startPoint x: 374, startPoint y: 207, endPoint x: 390, endPoint y: 205, distance: 16.1
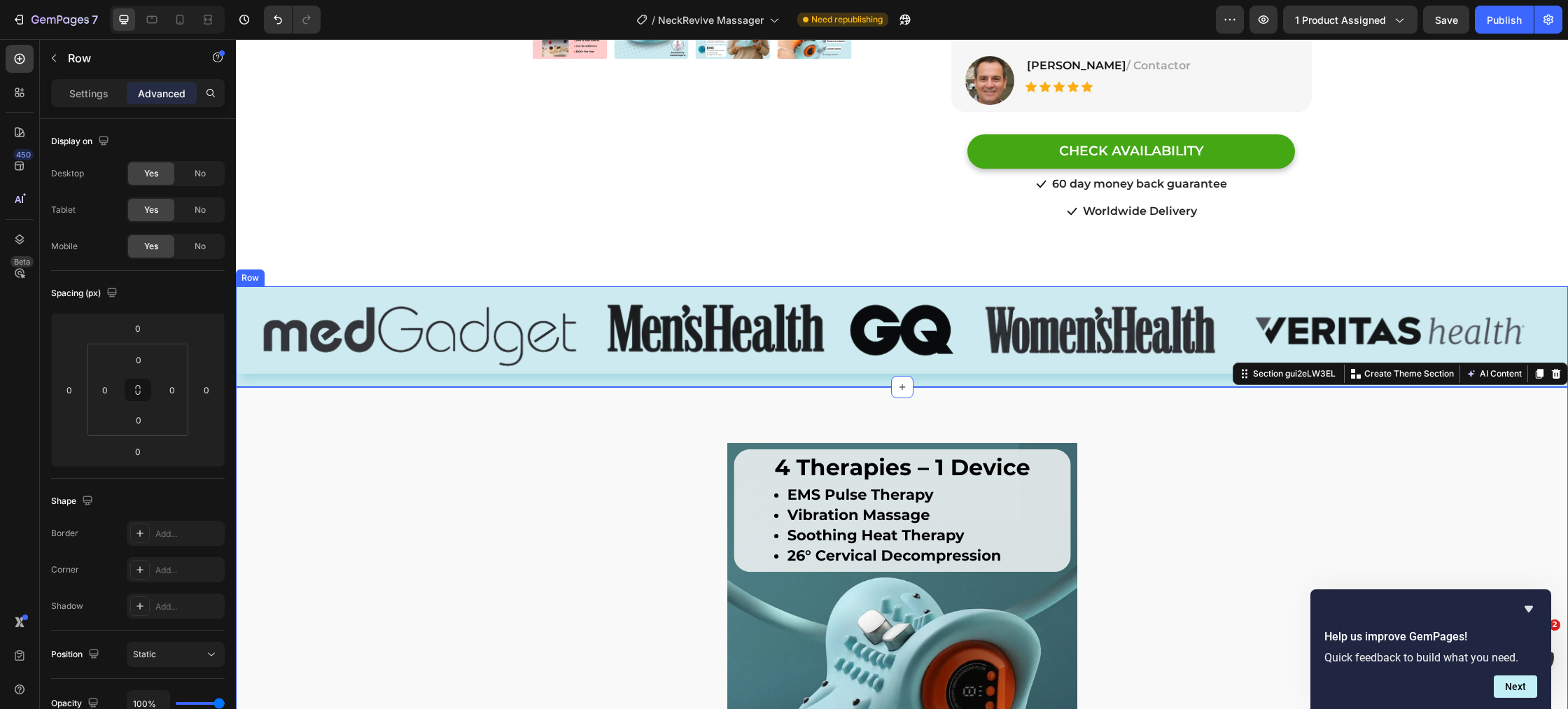
click at [795, 362] on div "Image" at bounding box center [902, 337] width 1332 height 100
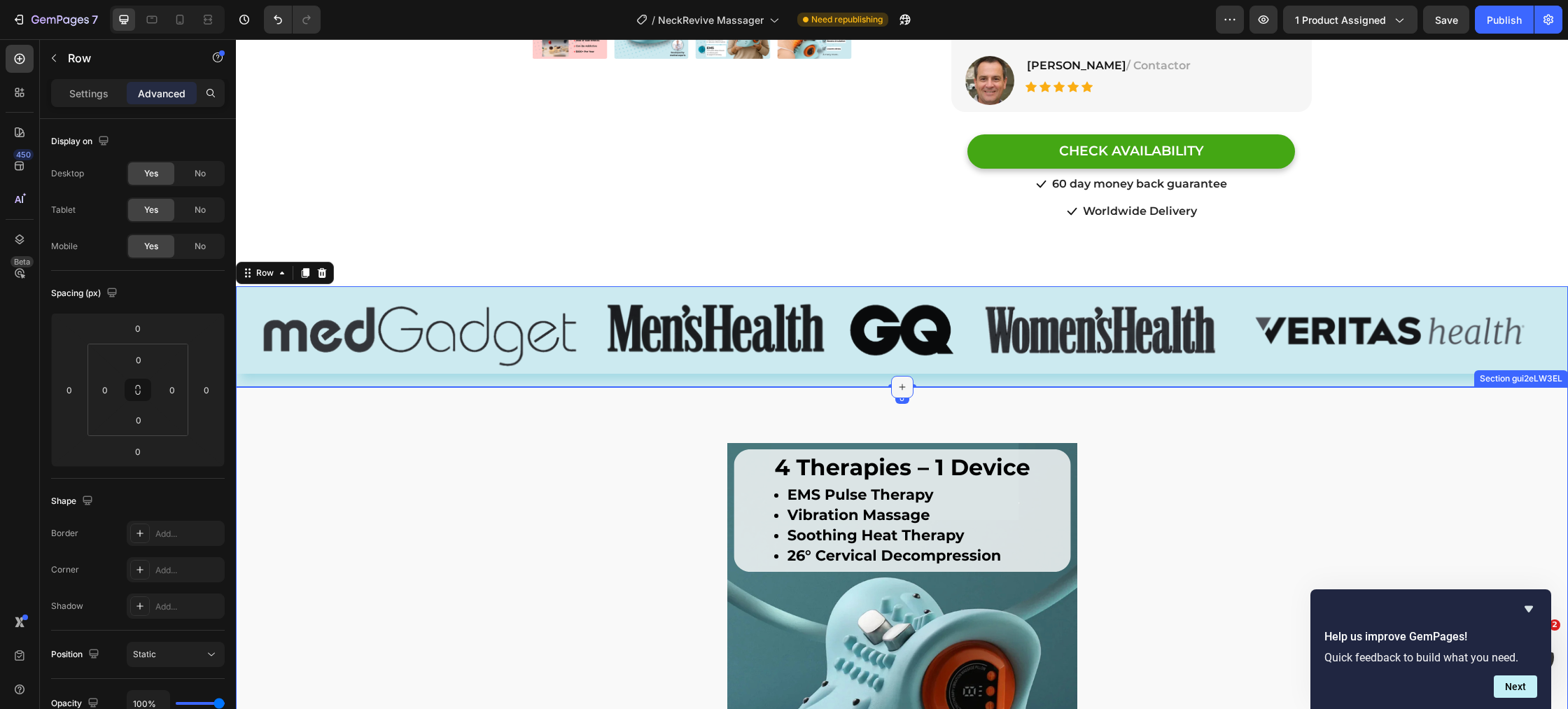
drag, startPoint x: 900, startPoint y: 368, endPoint x: 900, endPoint y: 359, distance: 9.0
click at [900, 376] on div at bounding box center [902, 387] width 22 height 22
click at [902, 361] on div "Image Row 0" at bounding box center [902, 337] width 1332 height 100
click at [902, 363] on div "Image Row 0" at bounding box center [902, 337] width 1332 height 100
click at [905, 381] on icon at bounding box center [902, 387] width 11 height 11
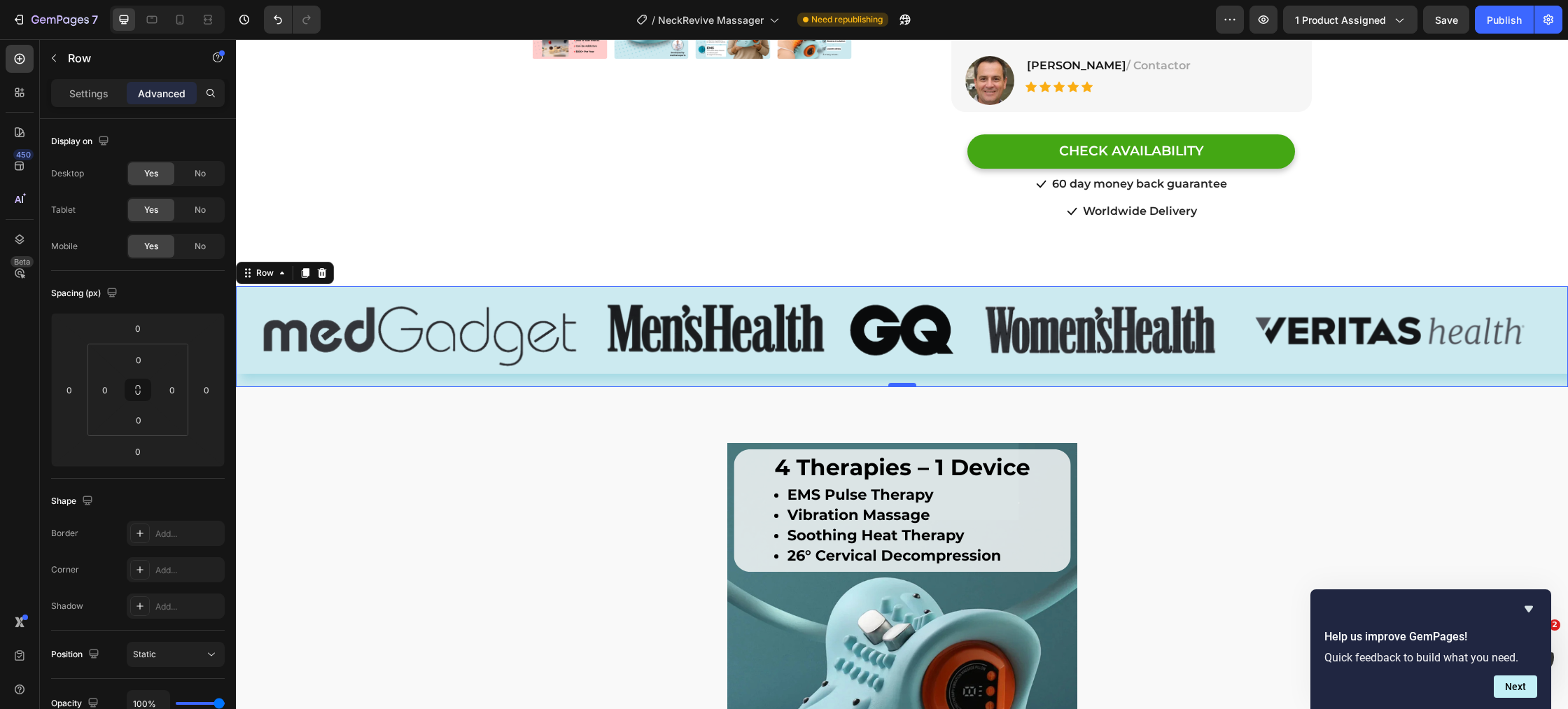
click at [910, 383] on div at bounding box center [902, 385] width 28 height 5
drag, startPoint x: 910, startPoint y: 369, endPoint x: 884, endPoint y: 335, distance: 42.8
click at [887, 335] on div "Image Row 0" at bounding box center [902, 337] width 1332 height 100
click at [288, 20] on button "Undo/Redo" at bounding box center [278, 20] width 28 height 28
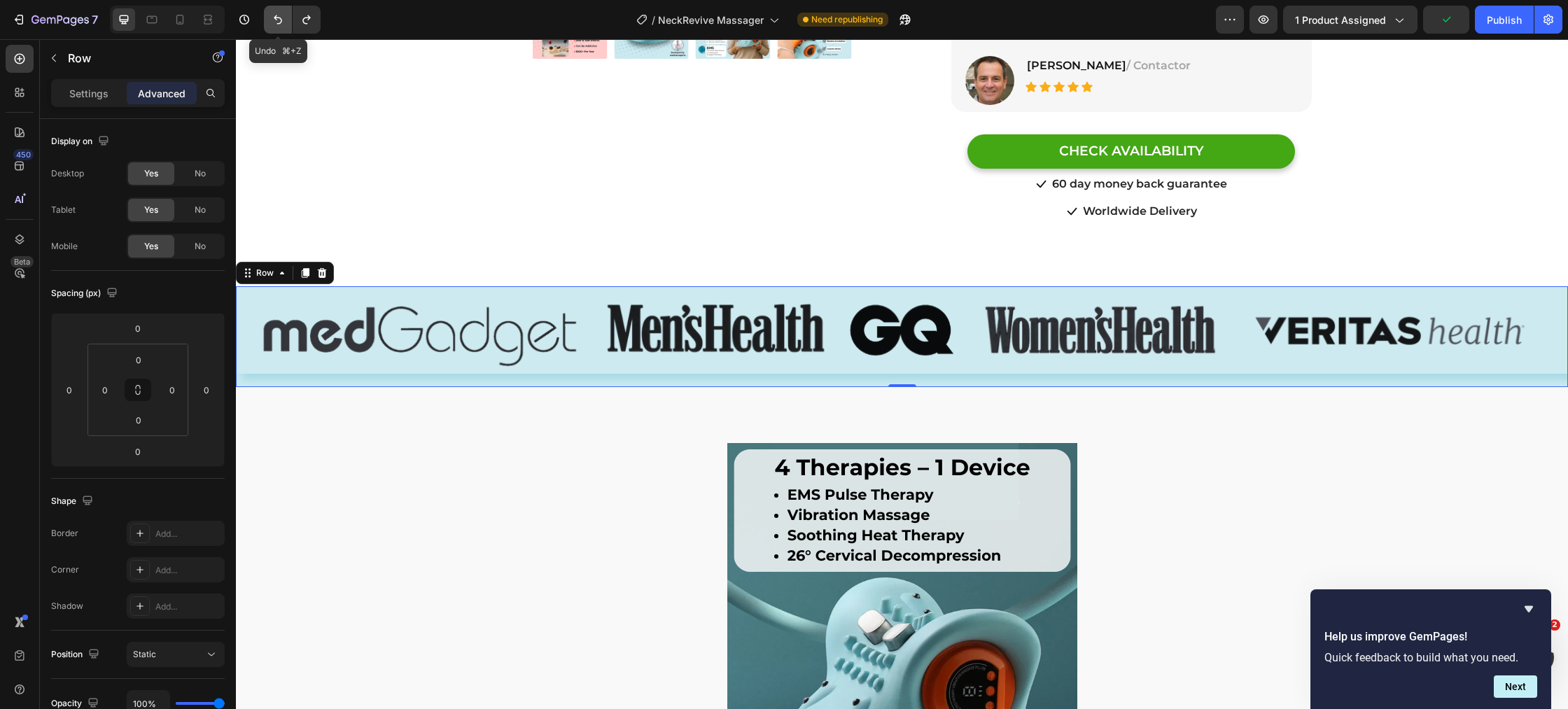
click at [288, 20] on button "Undo/Redo" at bounding box center [278, 20] width 28 height 28
click at [281, 16] on icon "Undo/Redo" at bounding box center [277, 20] width 14 height 14
click at [281, 17] on icon "Undo/Redo" at bounding box center [277, 20] width 14 height 14
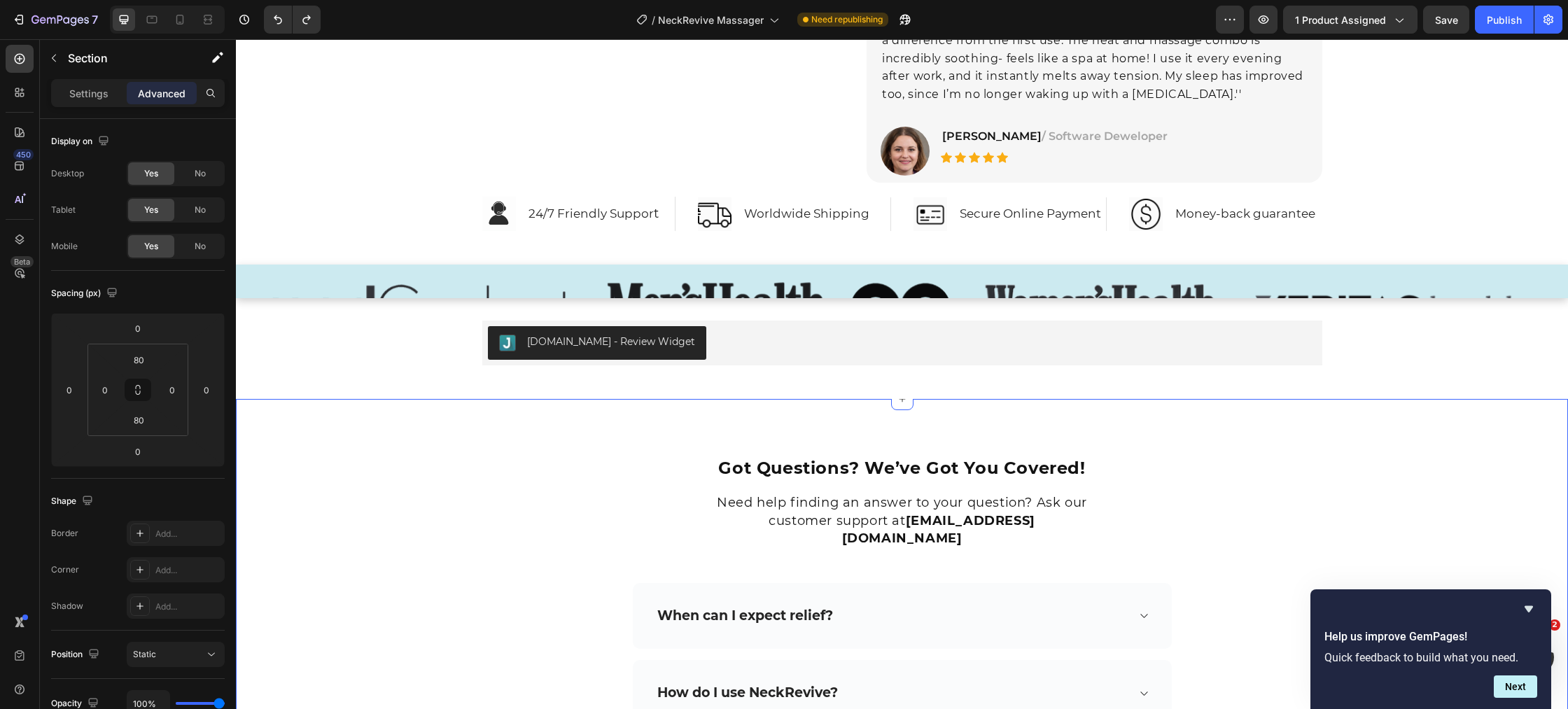
scroll to position [7175, 0]
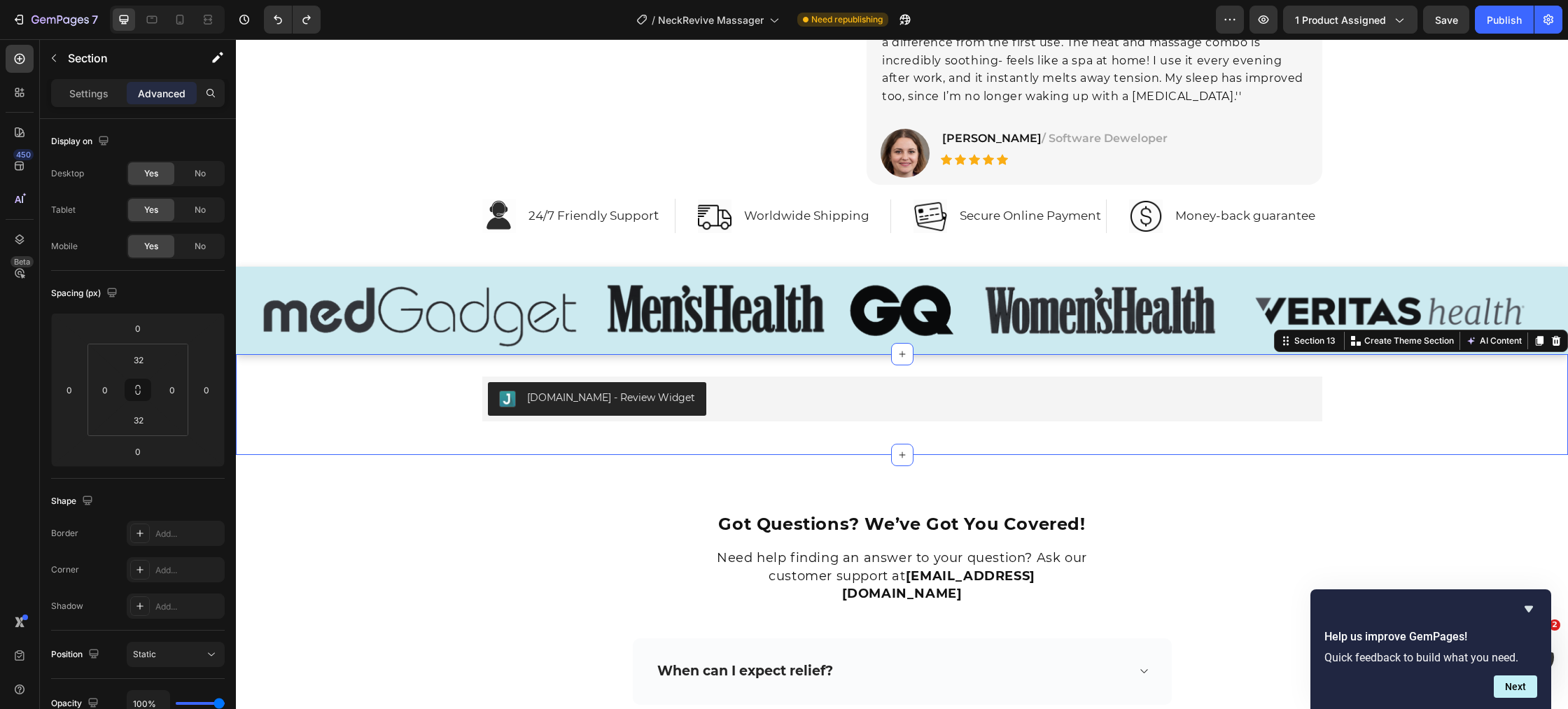
click at [442, 363] on div "[DOMAIN_NAME] - Review Widget [DOMAIN_NAME] Row Section 13 Create Theme Section…" at bounding box center [902, 405] width 1332 height 100
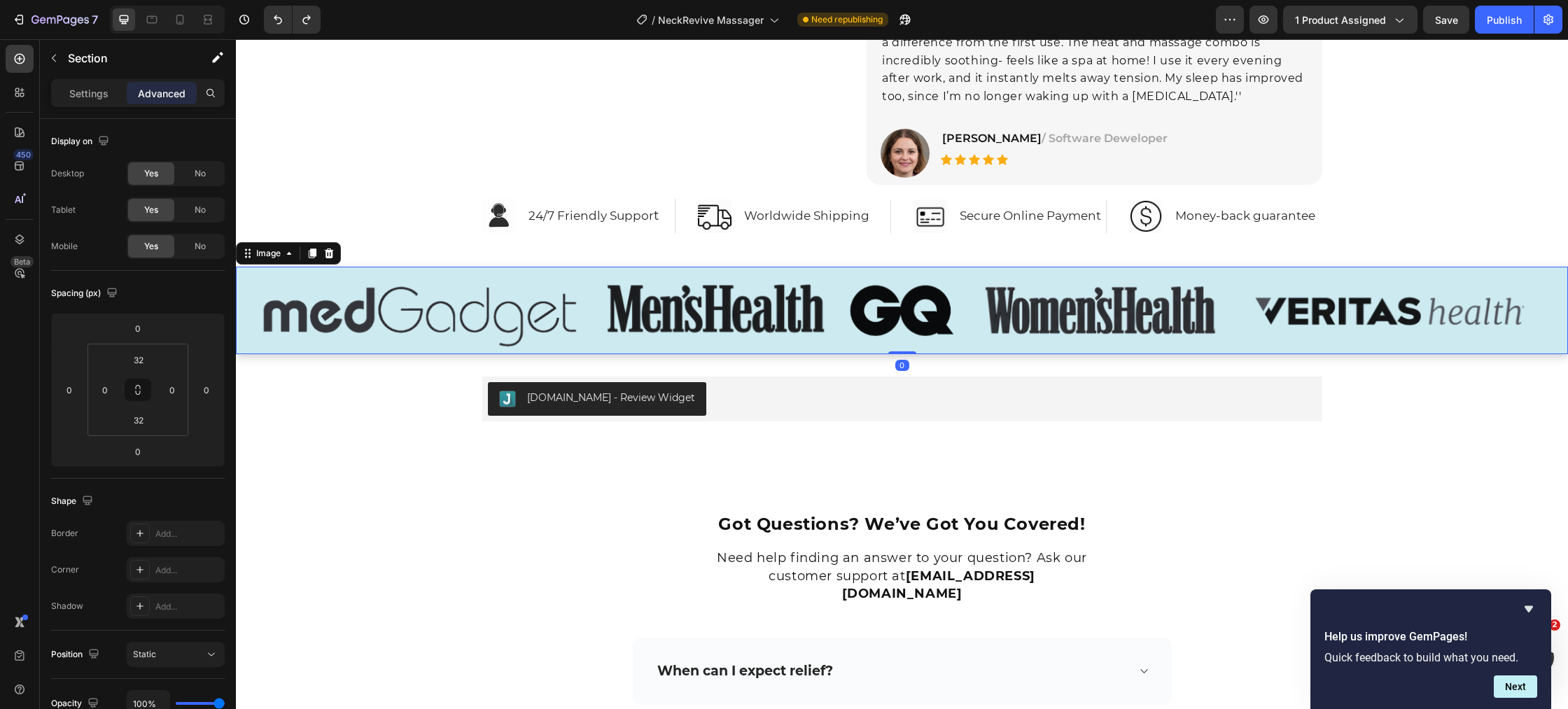
click at [445, 337] on img at bounding box center [902, 311] width 1332 height 87
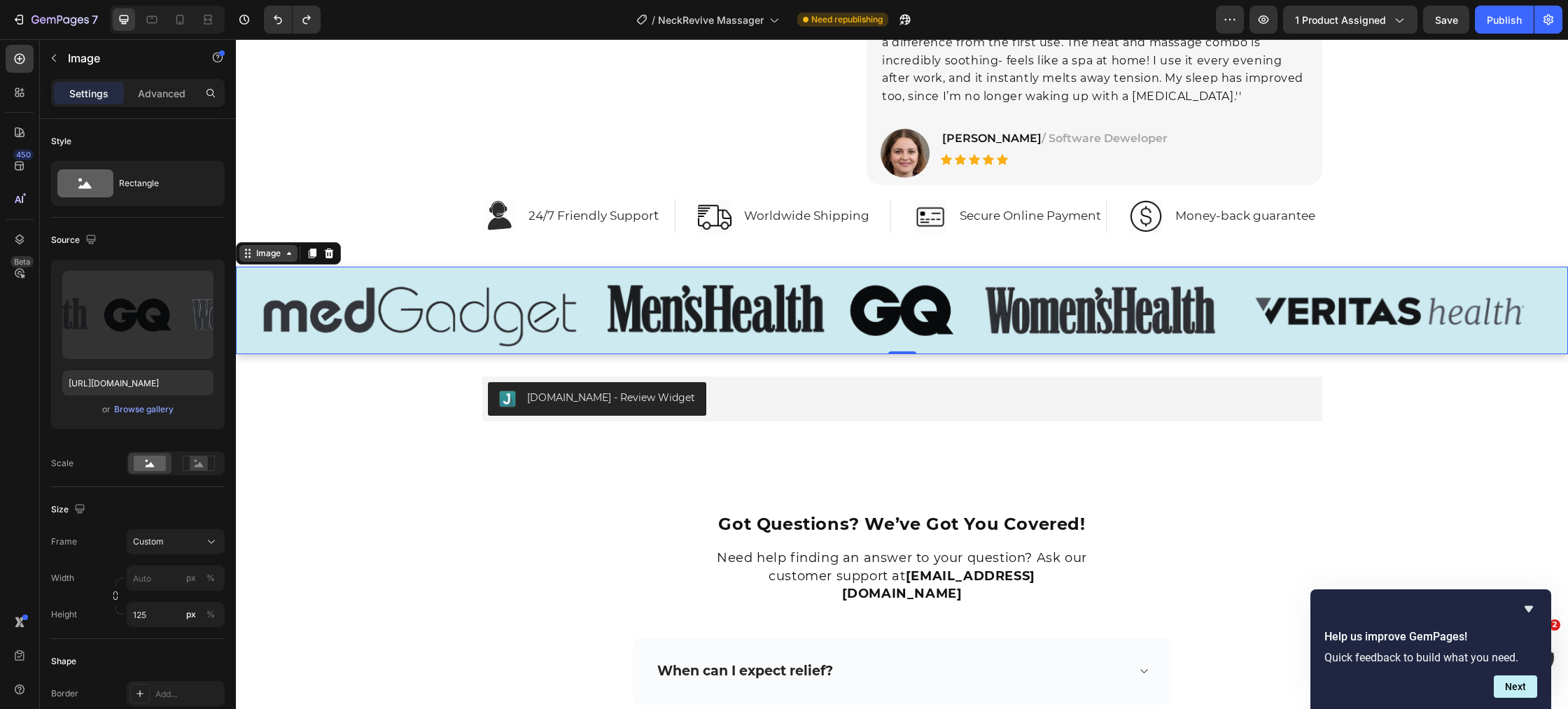
click at [269, 254] on div "Image" at bounding box center [268, 254] width 30 height 13
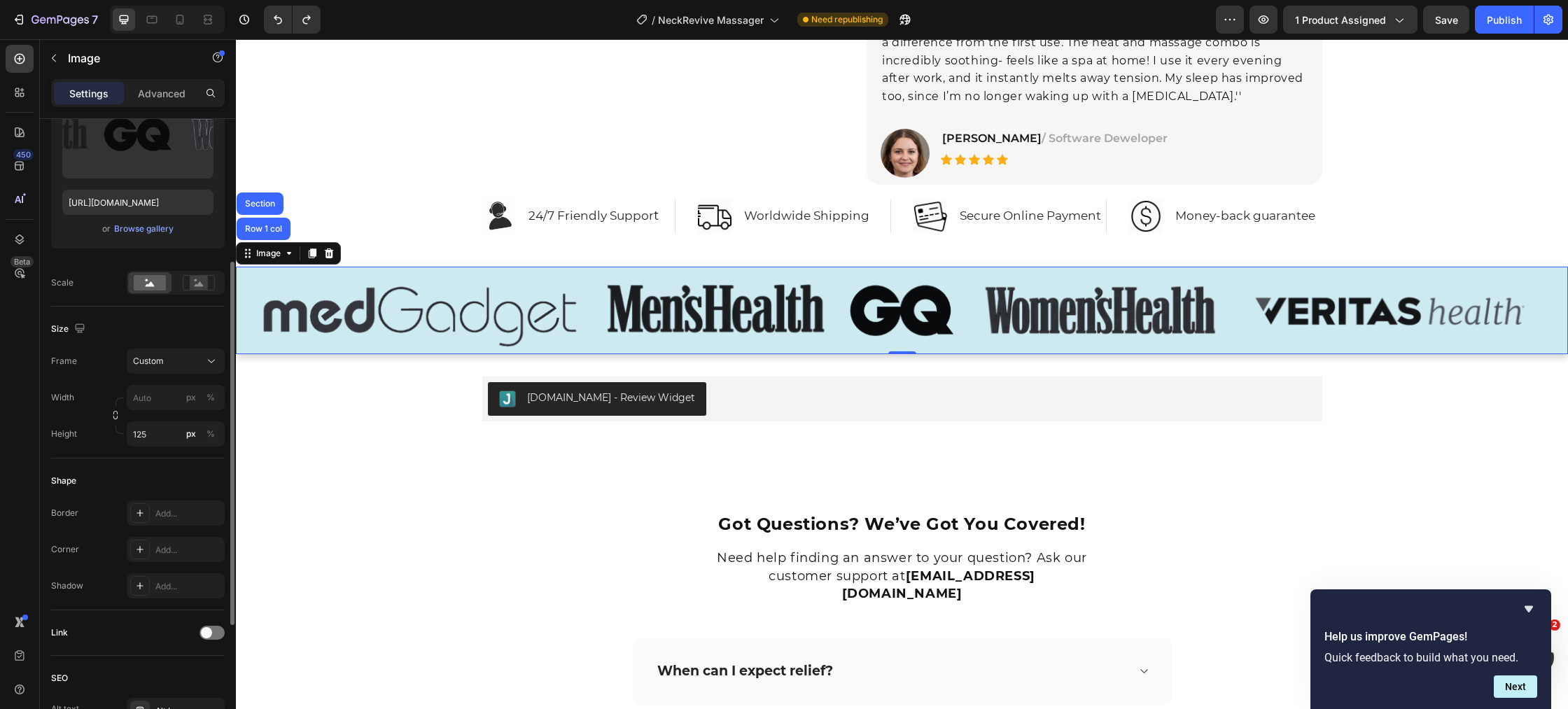
scroll to position [270, 0]
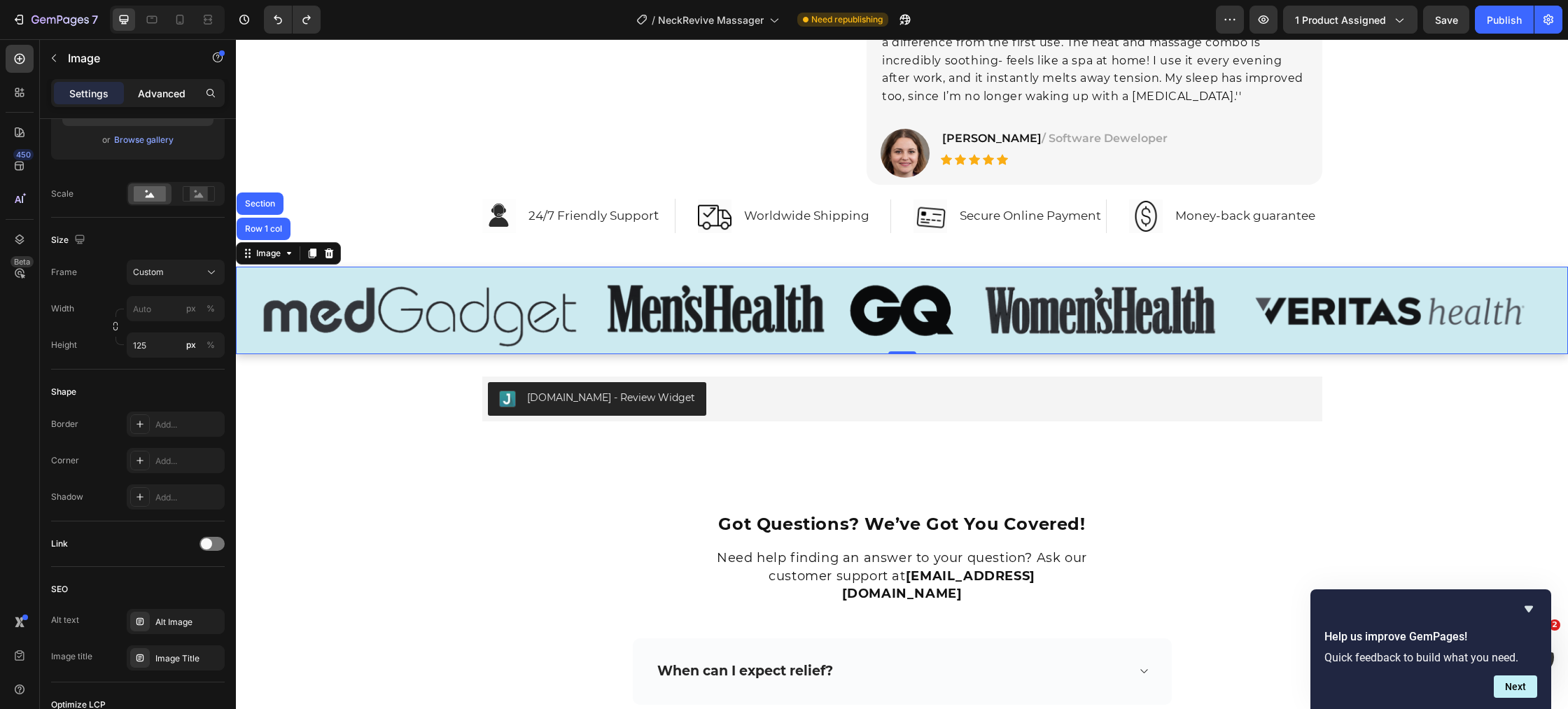
click at [160, 89] on p "Advanced" at bounding box center [161, 94] width 47 height 15
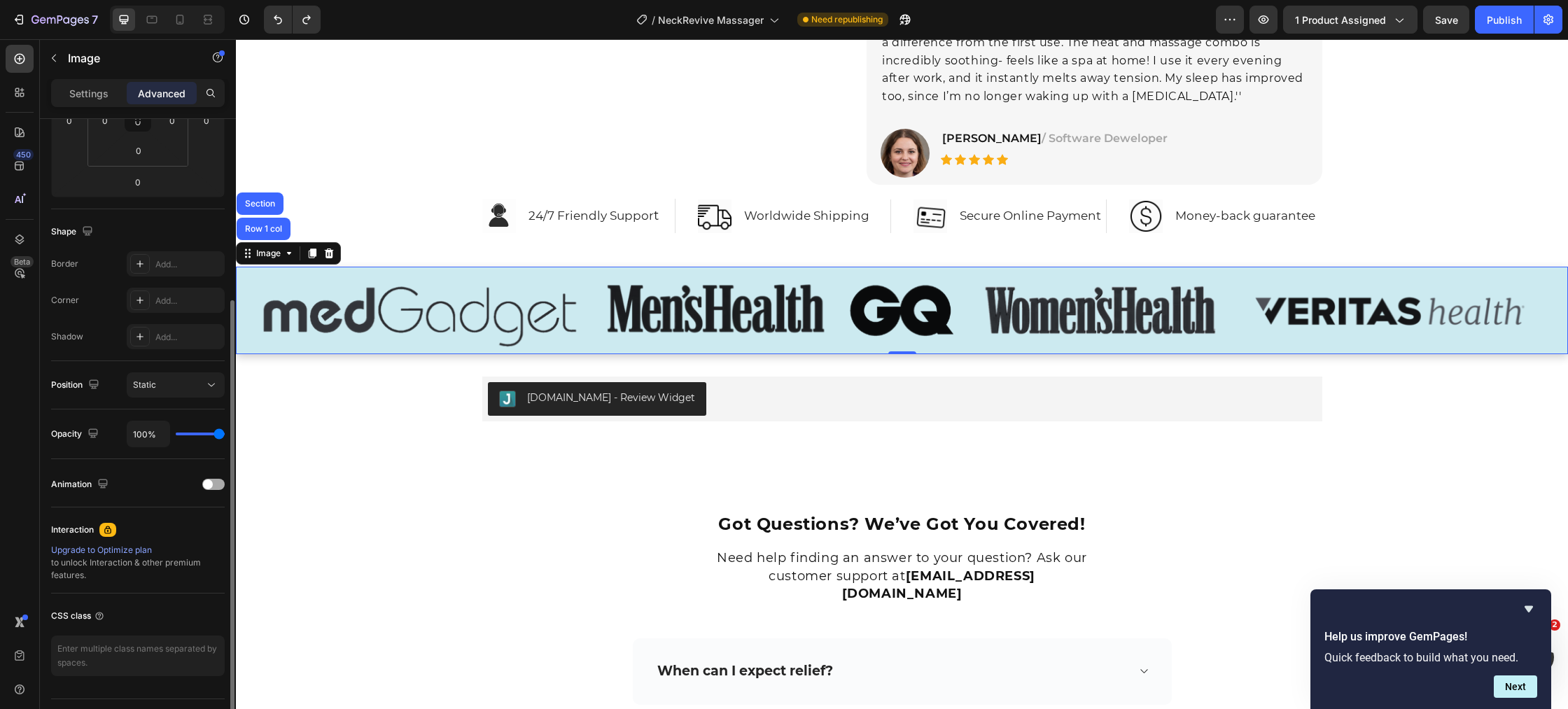
scroll to position [304, 0]
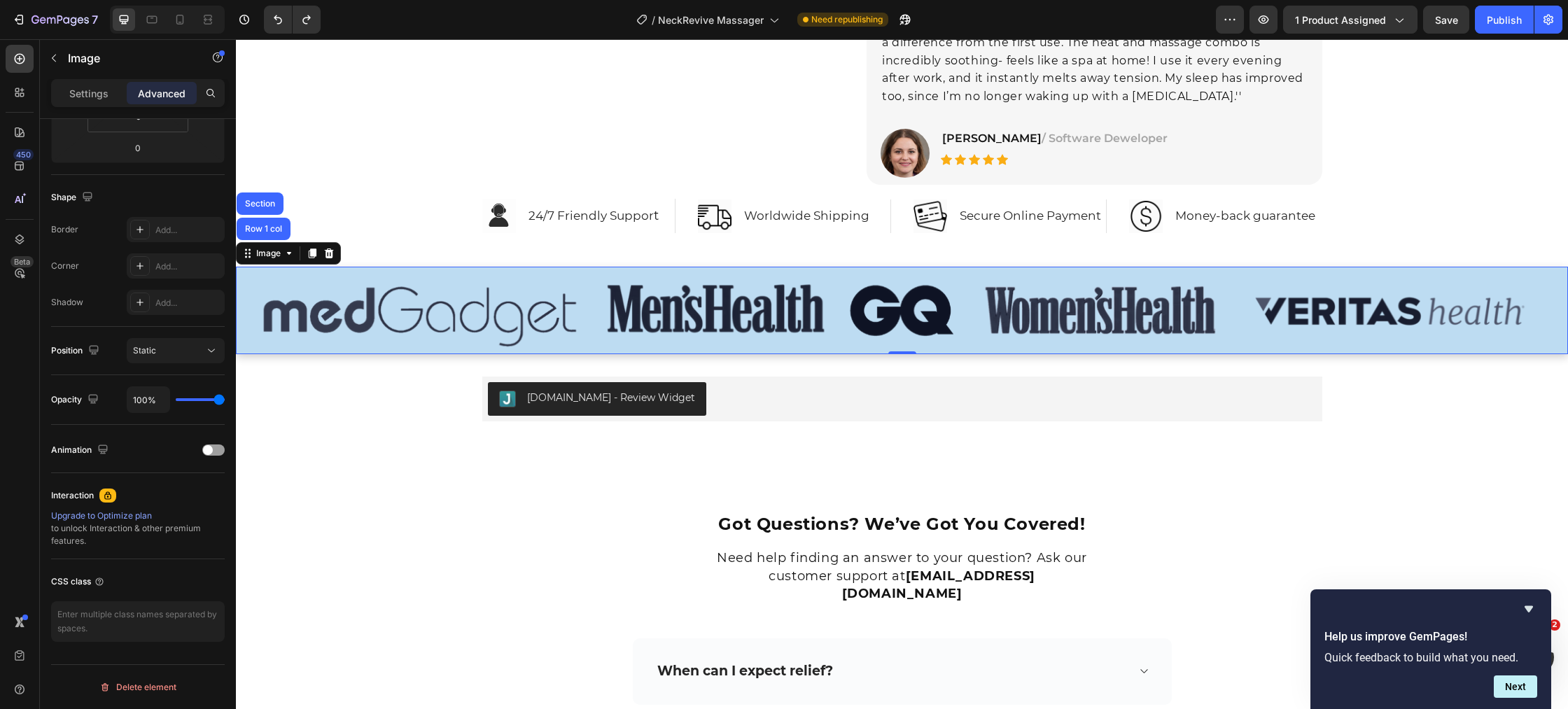
click at [260, 228] on div "Row 1 col" at bounding box center [263, 229] width 43 height 8
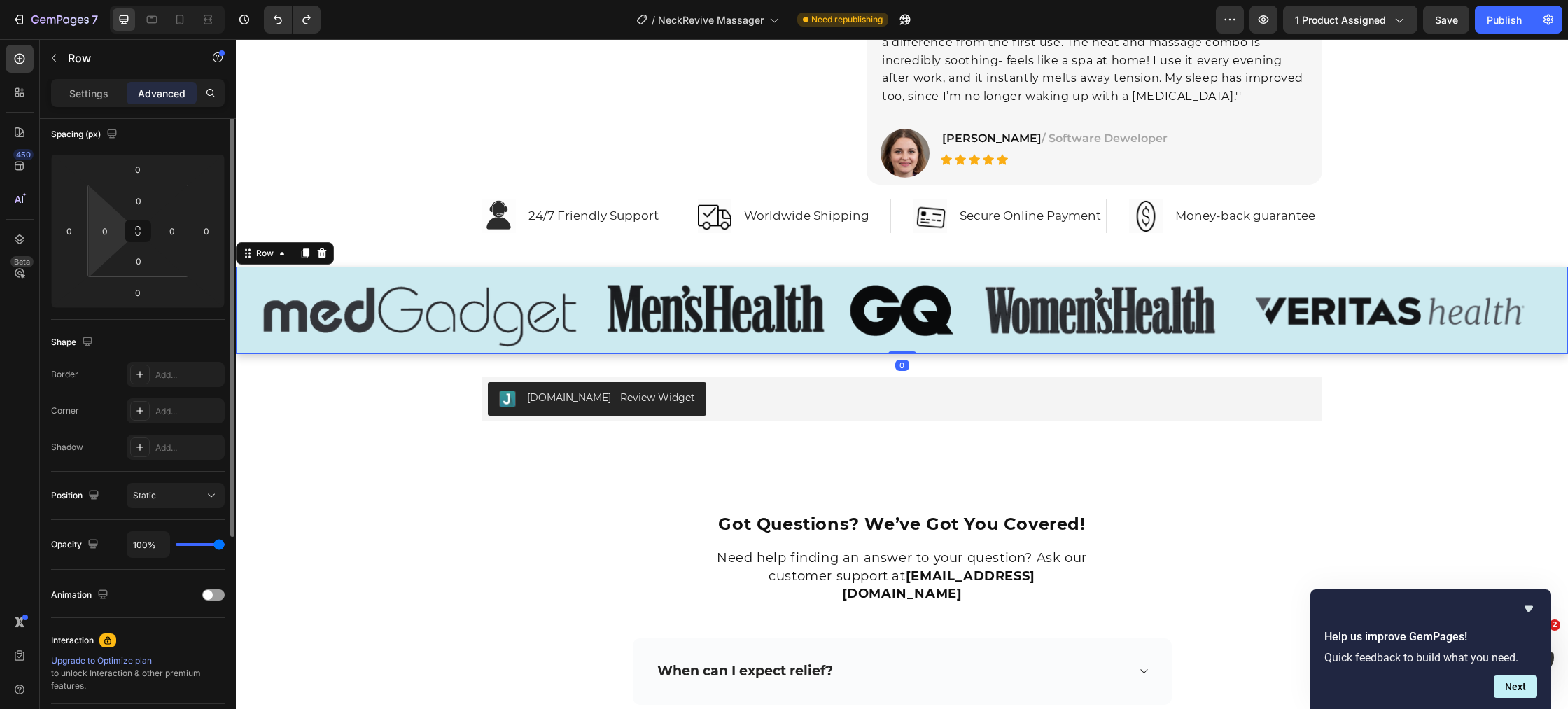
scroll to position [223, 0]
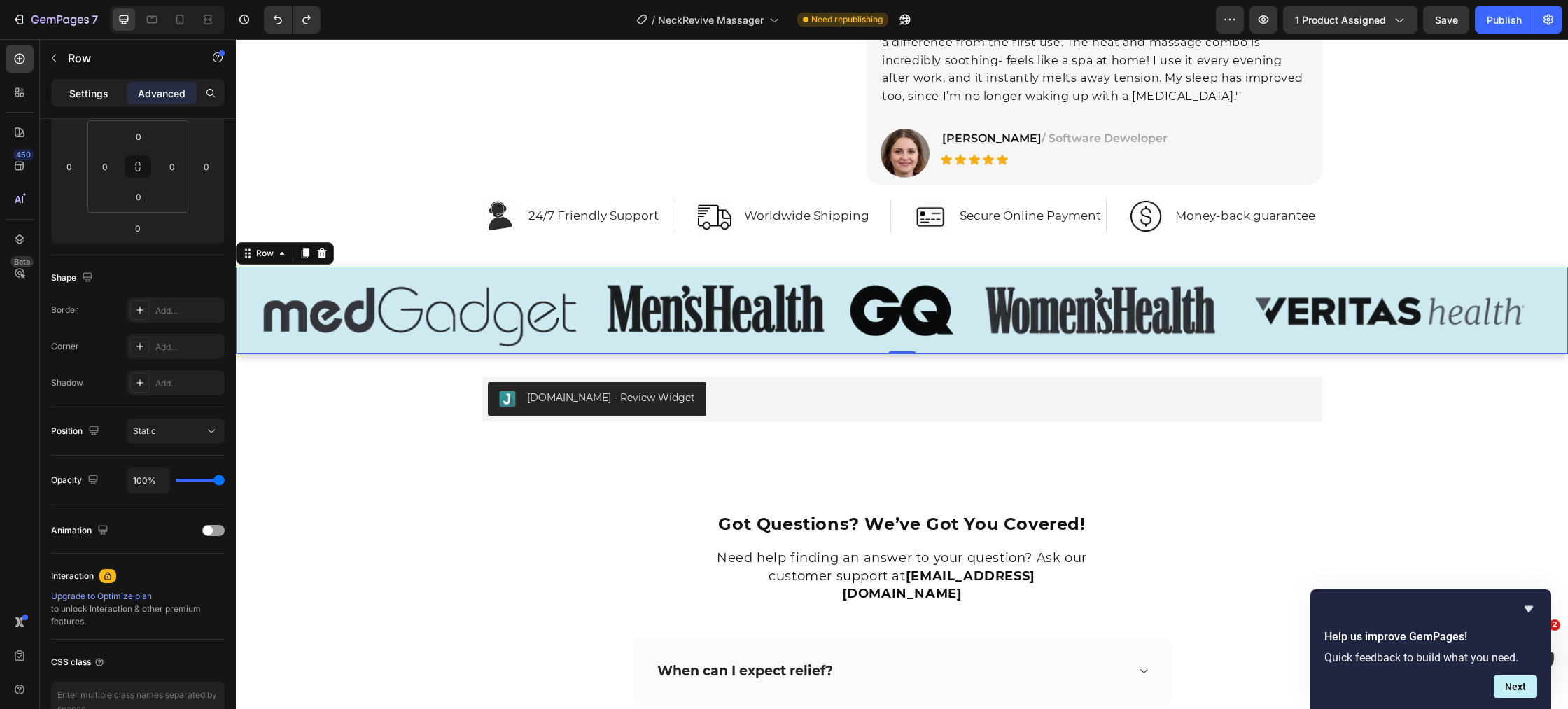
click at [96, 97] on p "Settings" at bounding box center [88, 94] width 39 height 15
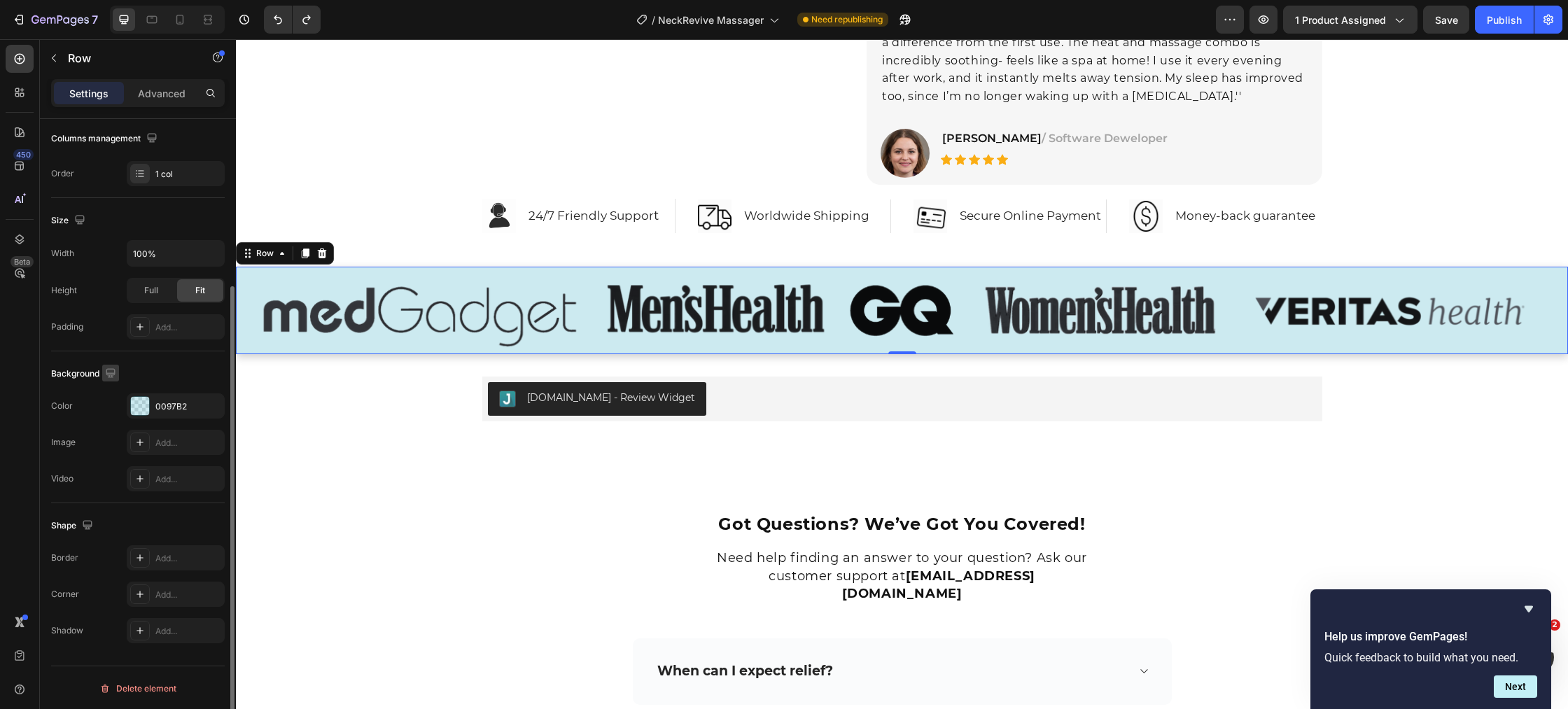
scroll to position [224, 0]
click at [264, 253] on div "Row" at bounding box center [264, 254] width 23 height 13
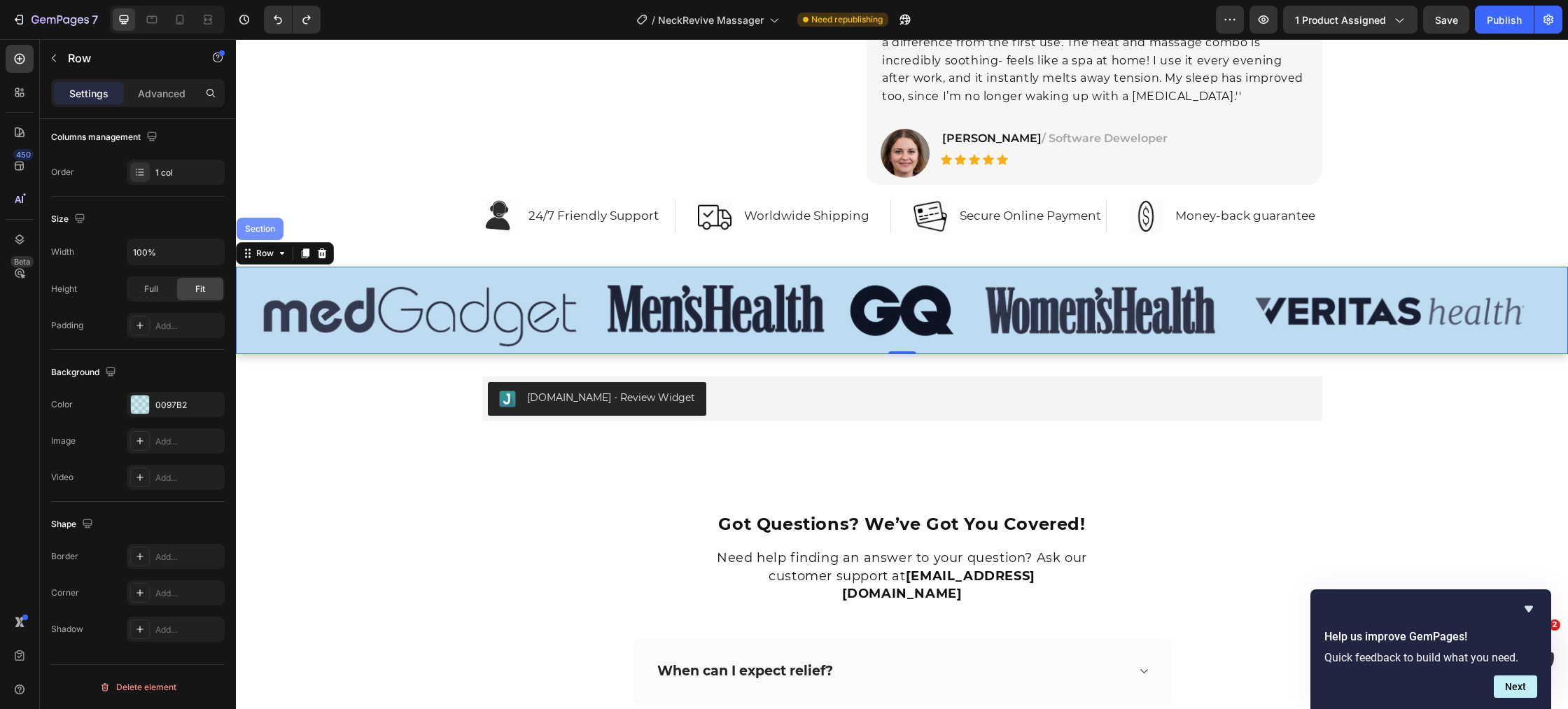
click at [261, 229] on div "Section" at bounding box center [259, 229] width 35 height 8
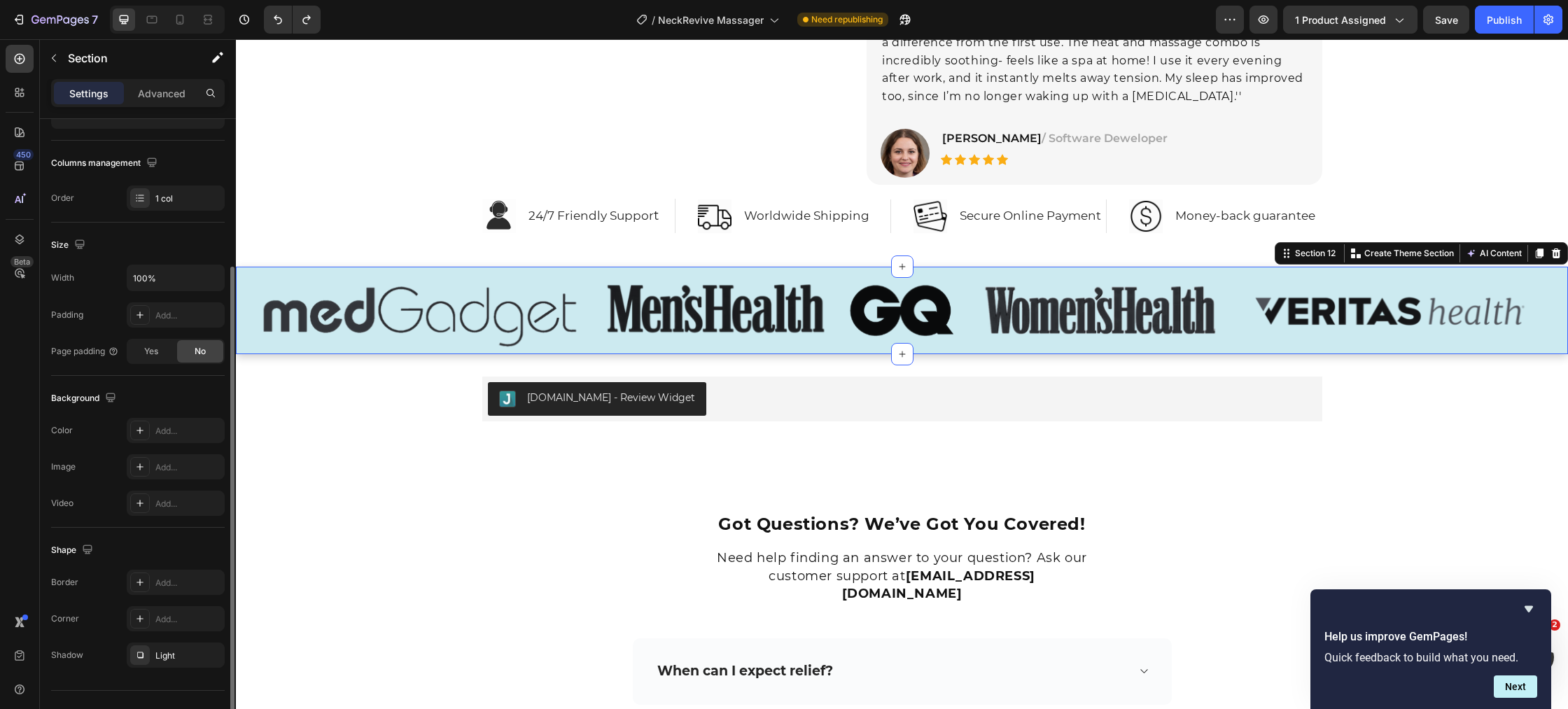
scroll to position [199, 0]
click at [150, 96] on p "Advanced" at bounding box center [161, 94] width 47 height 15
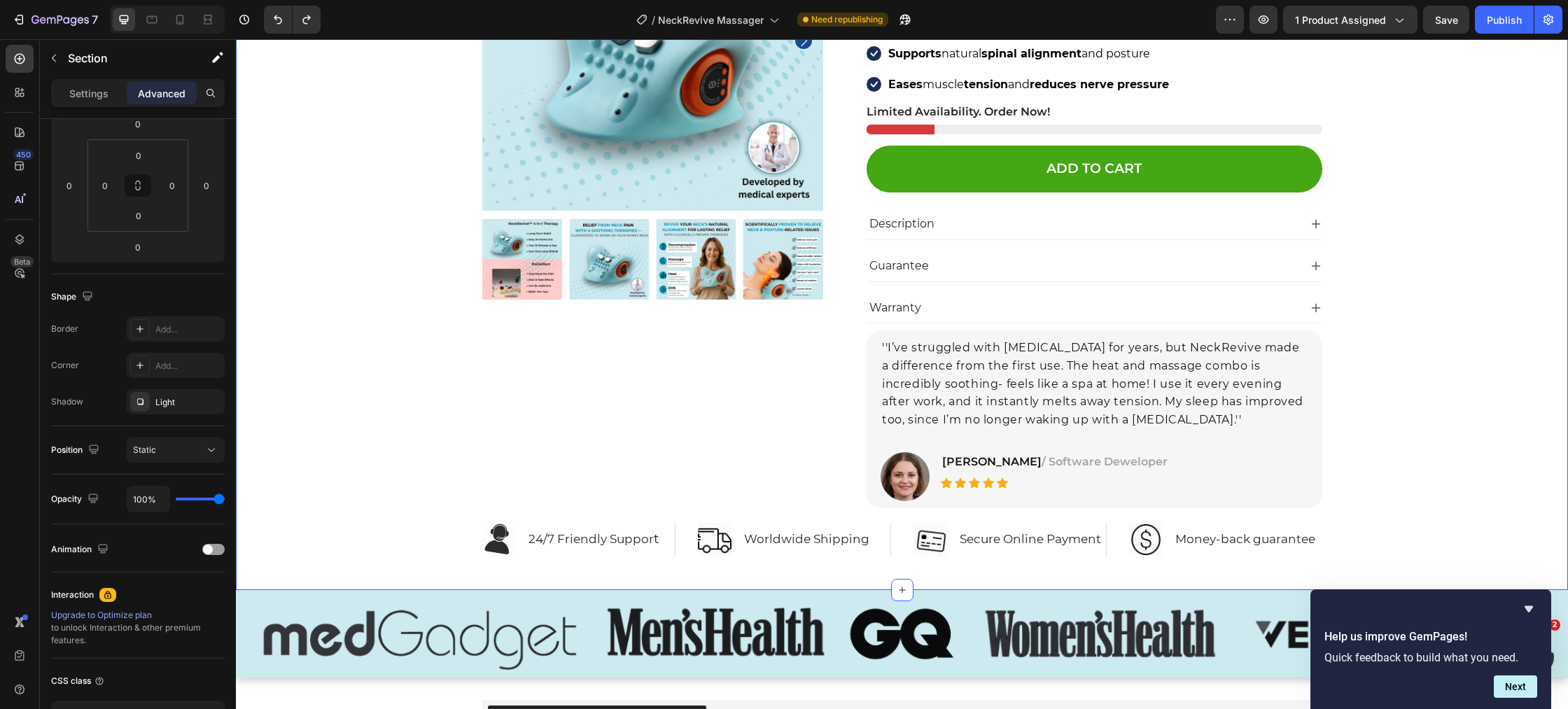
scroll to position [6974, 0]
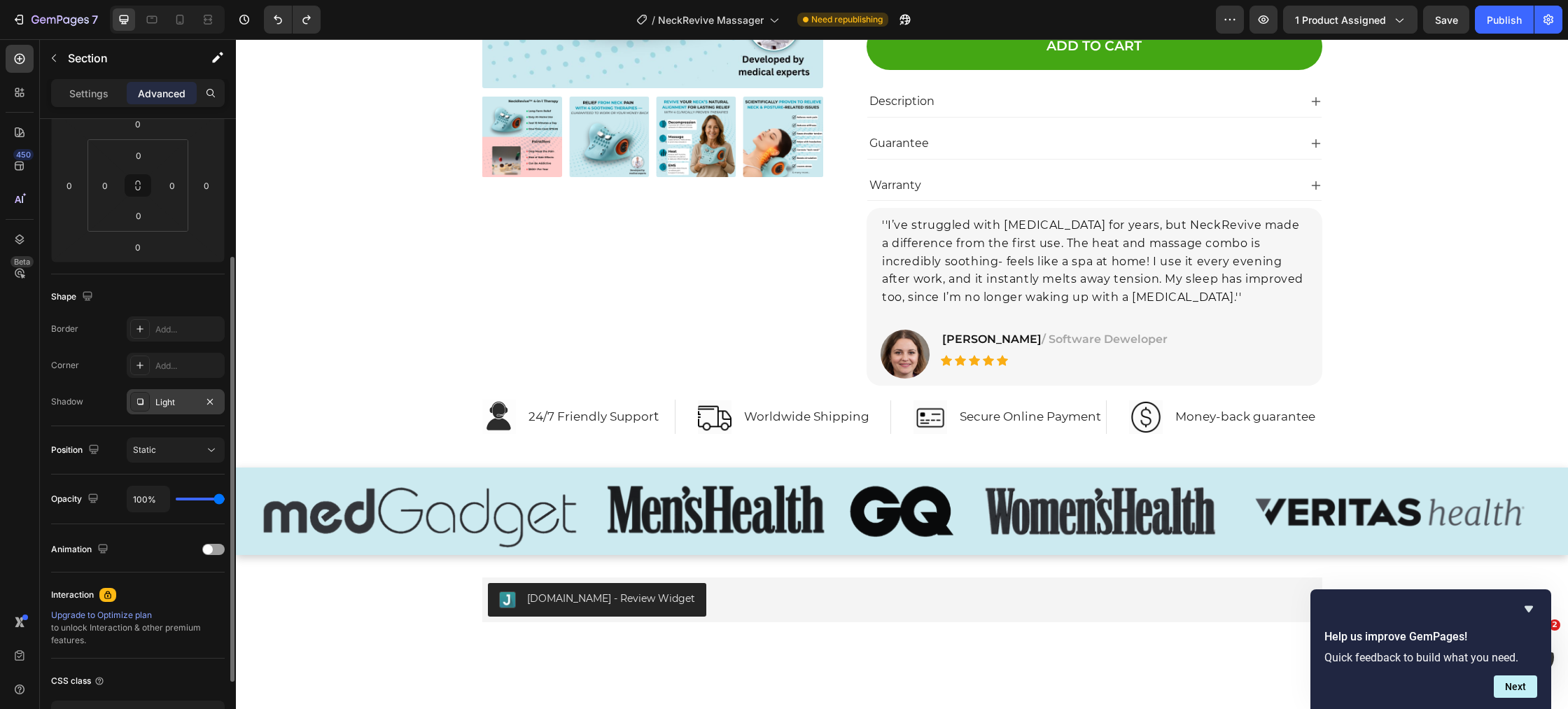
click at [174, 400] on div "Light" at bounding box center [176, 403] width 41 height 13
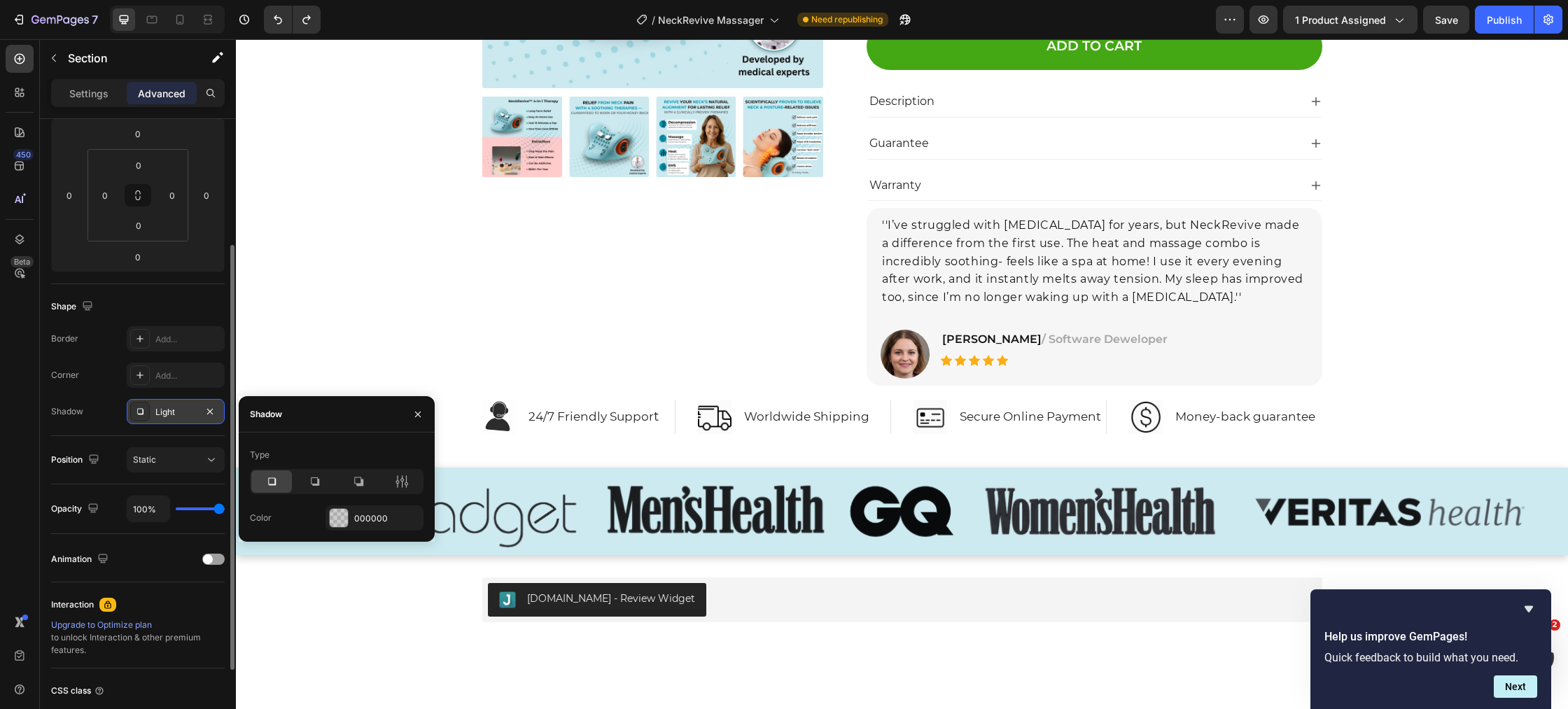
scroll to position [191, 0]
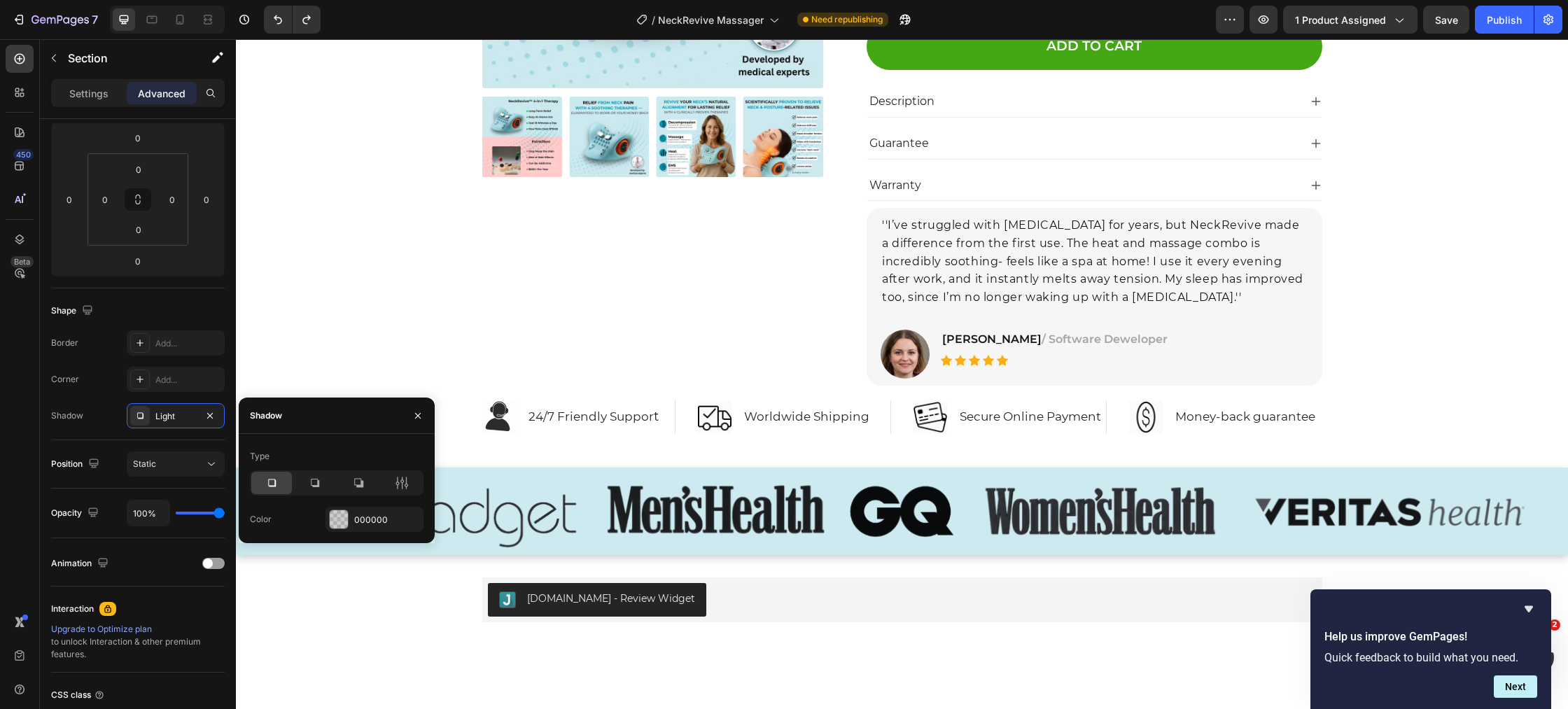
click at [270, 476] on icon at bounding box center [271, 483] width 14 height 14
click at [271, 480] on icon at bounding box center [271, 483] width 14 height 14
click at [340, 516] on div at bounding box center [339, 520] width 19 height 19
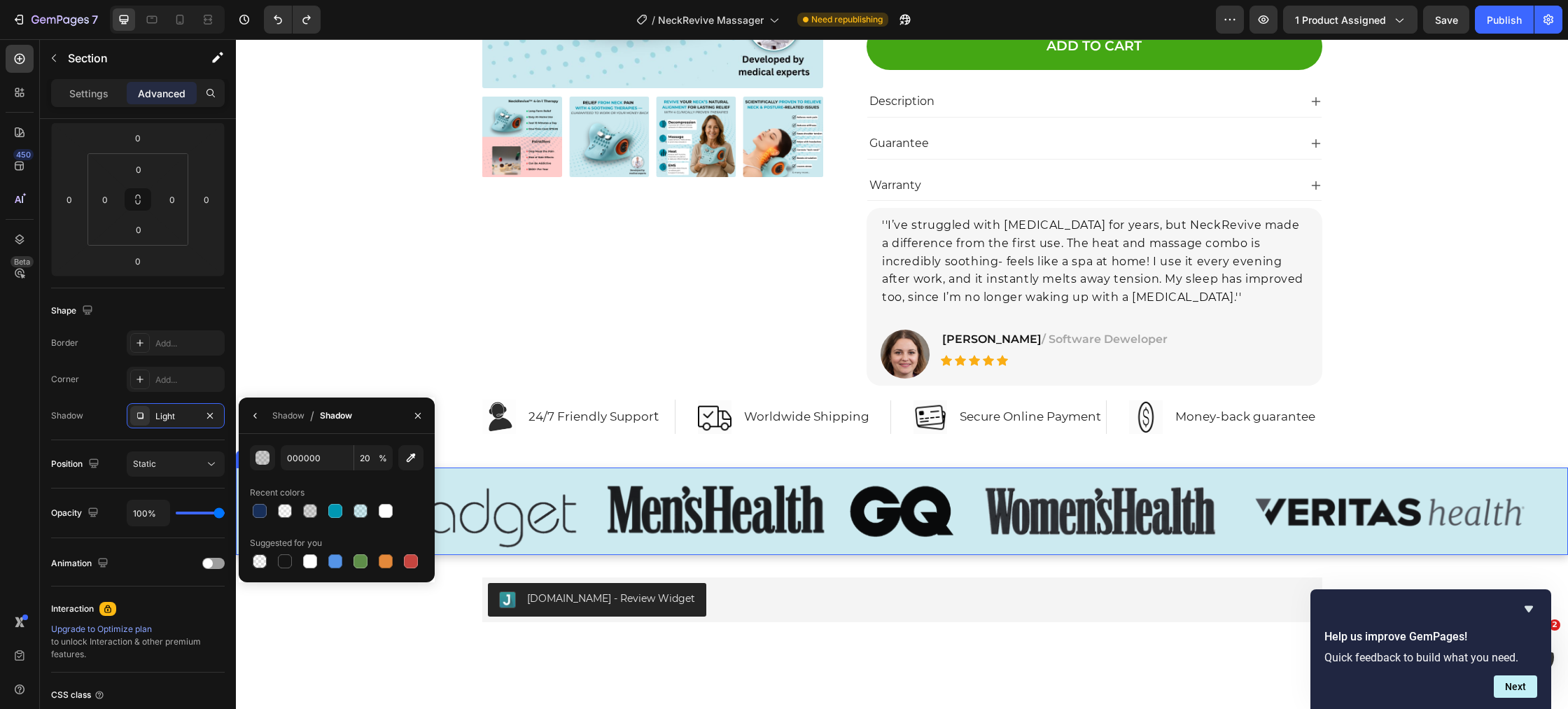
click at [503, 511] on img at bounding box center [902, 512] width 1332 height 87
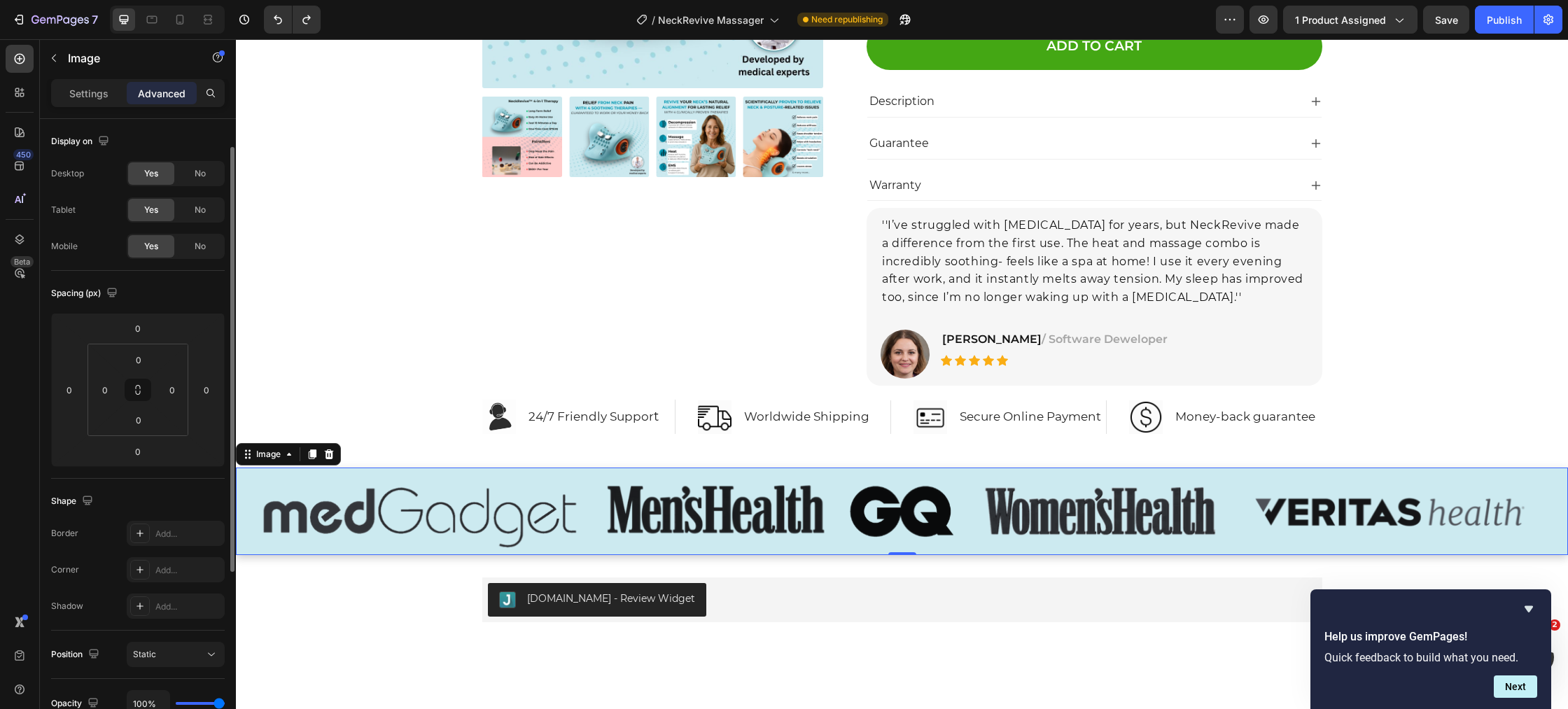
scroll to position [140, 0]
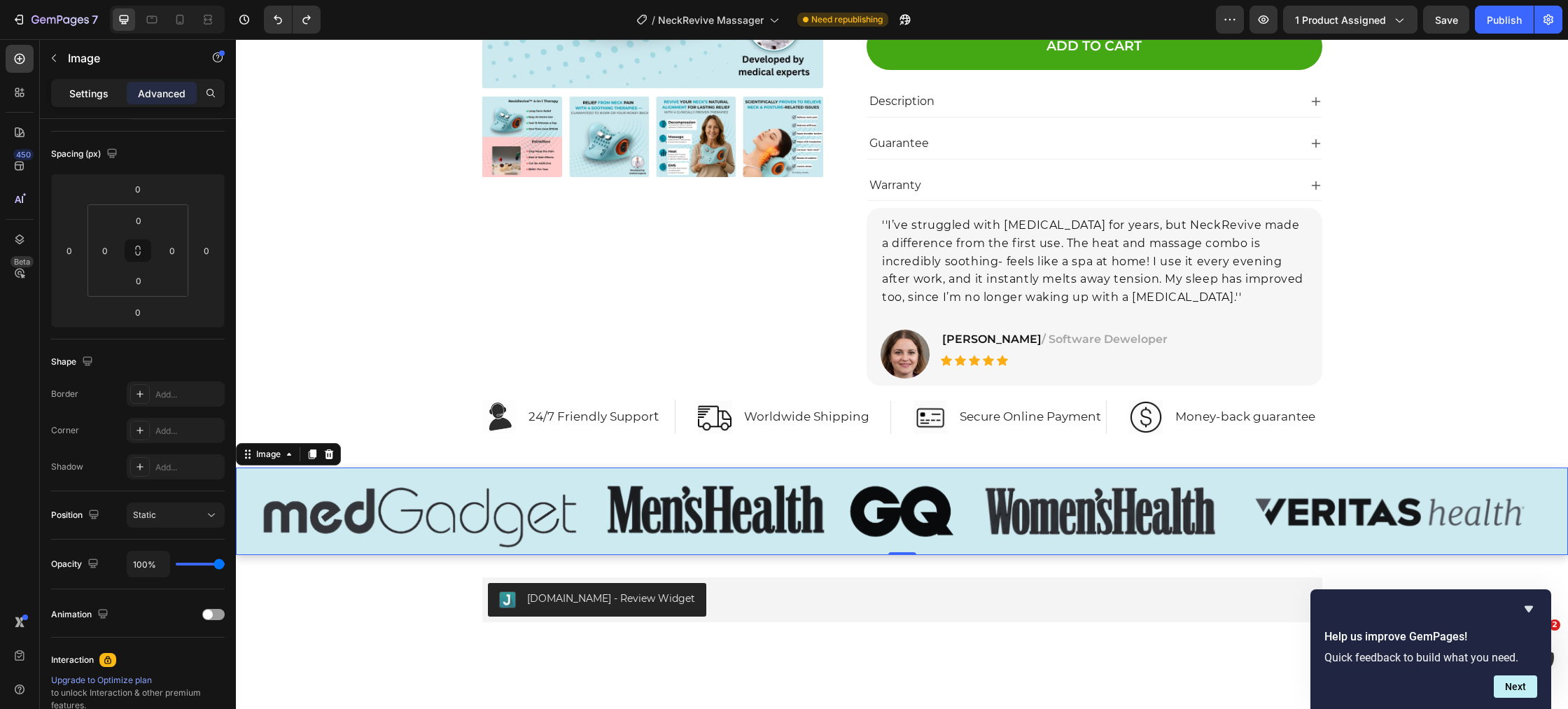
click at [87, 93] on p "Settings" at bounding box center [88, 94] width 39 height 15
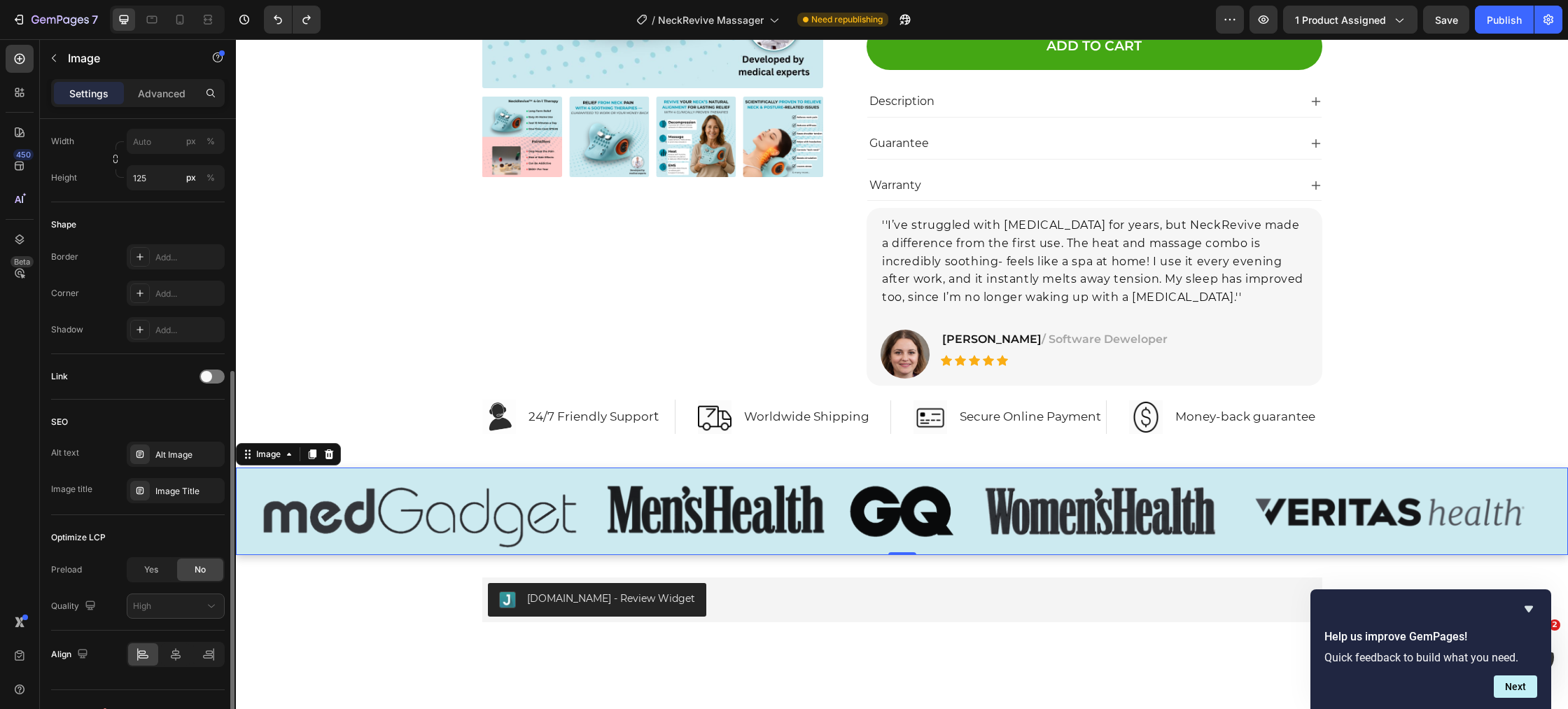
scroll to position [436, 0]
click at [270, 456] on div "Image" at bounding box center [268, 455] width 30 height 13
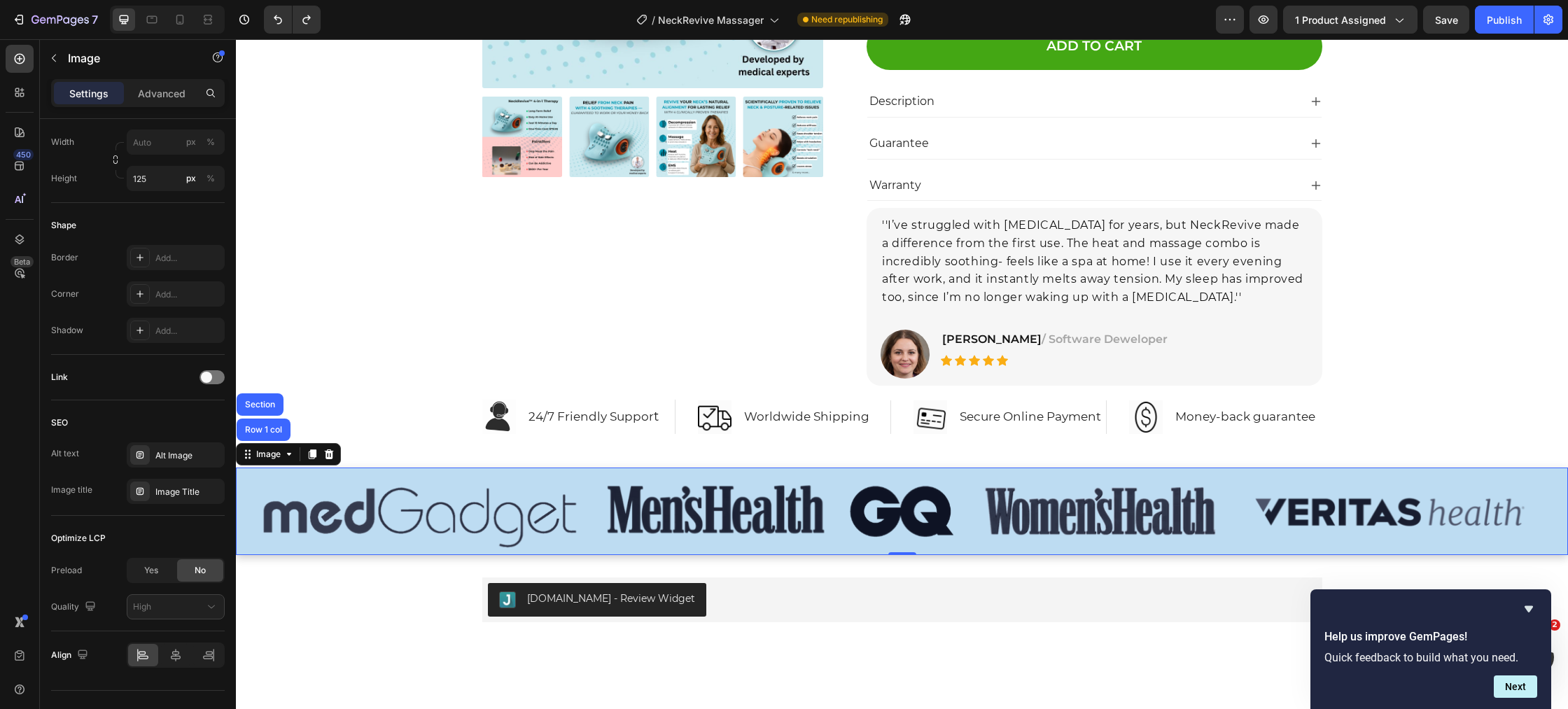
click at [270, 398] on div "Section" at bounding box center [259, 405] width 47 height 22
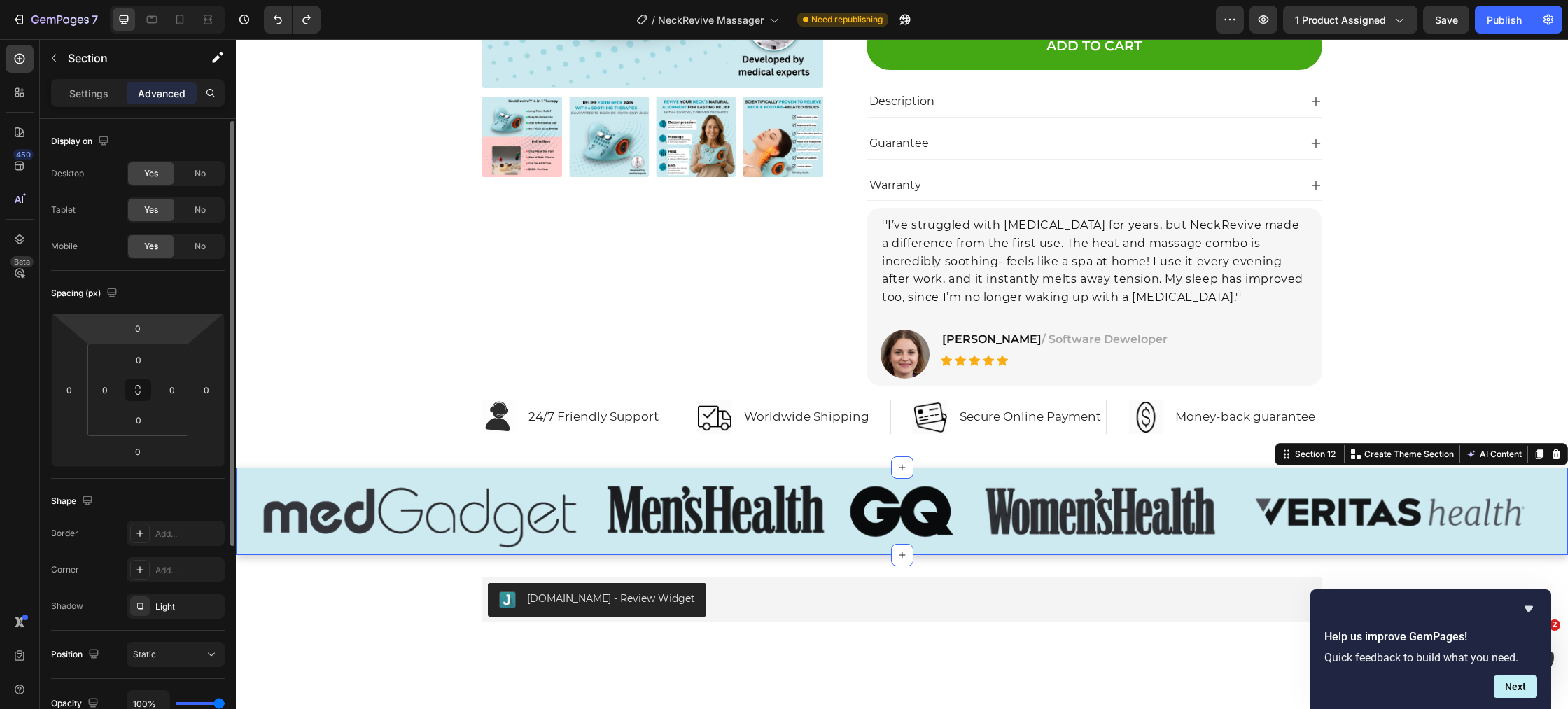
scroll to position [2, 0]
click at [82, 92] on p "Settings" at bounding box center [88, 94] width 39 height 15
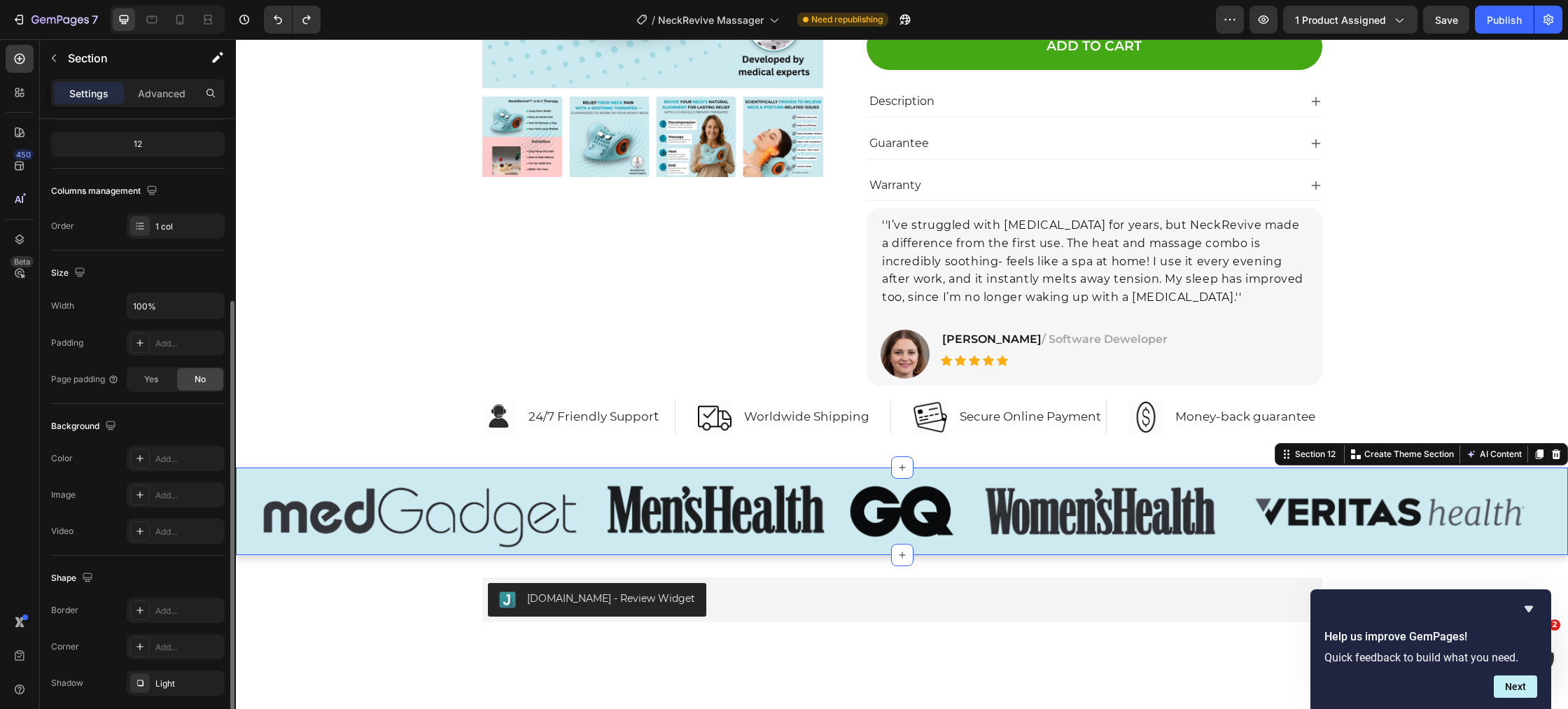
scroll to position [224, 0]
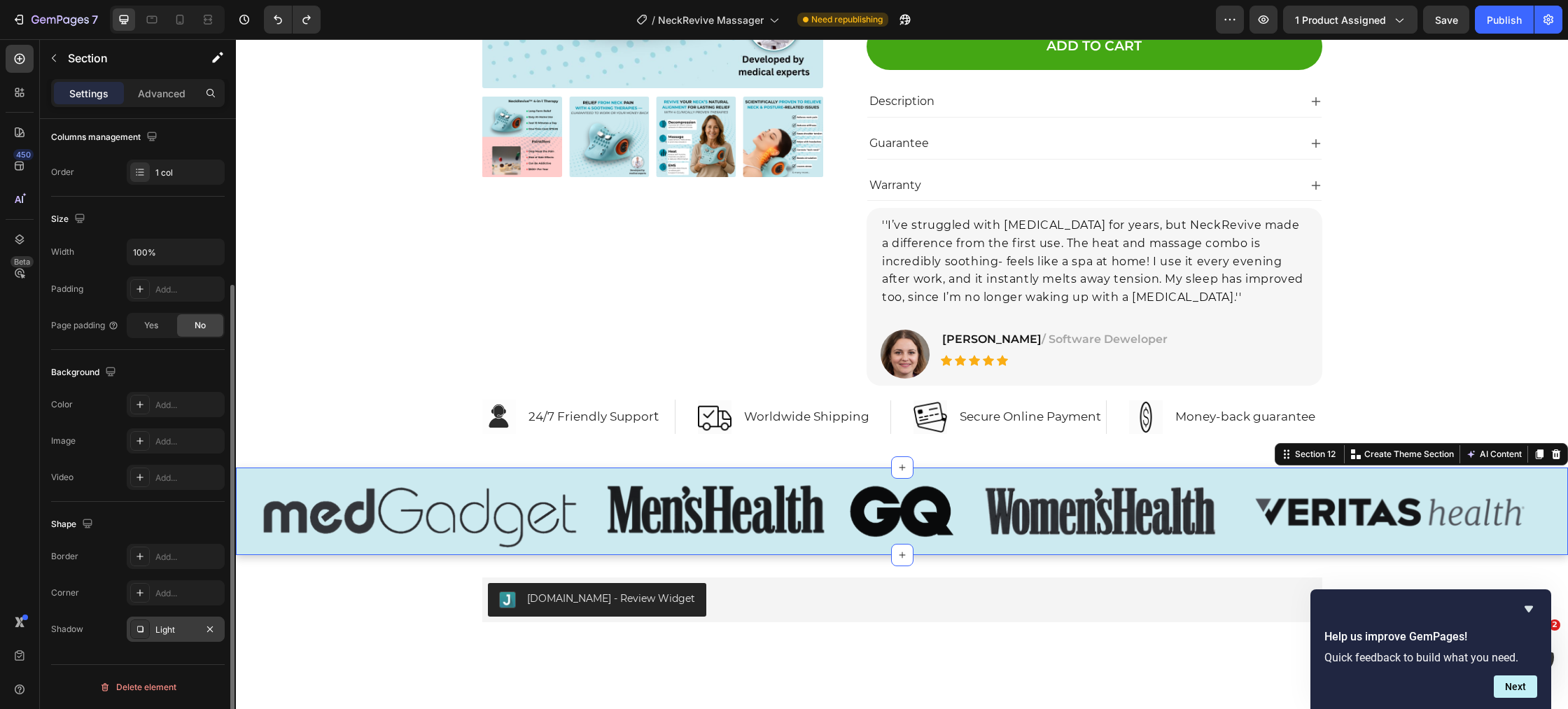
click at [163, 635] on div "Light" at bounding box center [176, 630] width 41 height 13
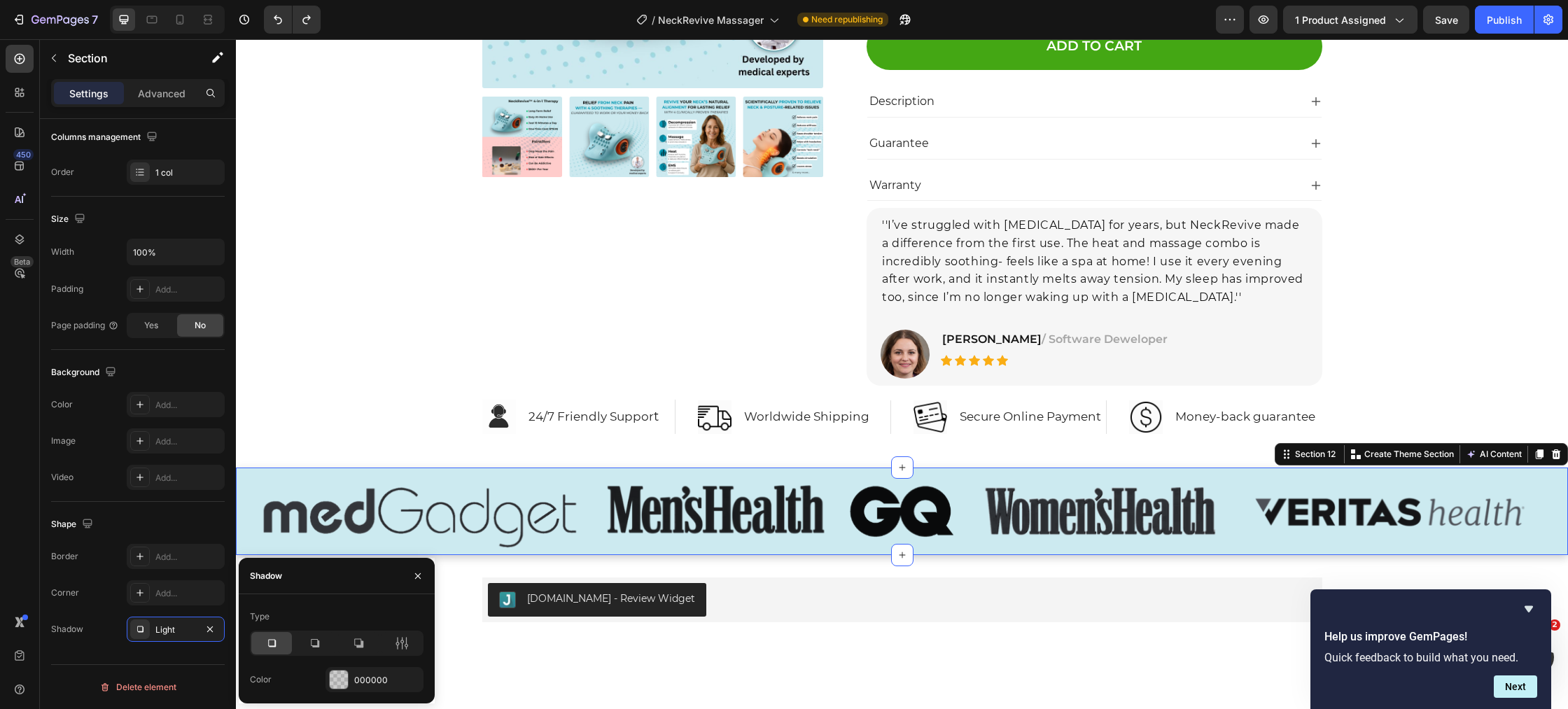
click at [270, 640] on icon at bounding box center [271, 643] width 14 height 14
click at [346, 675] on div at bounding box center [339, 680] width 19 height 19
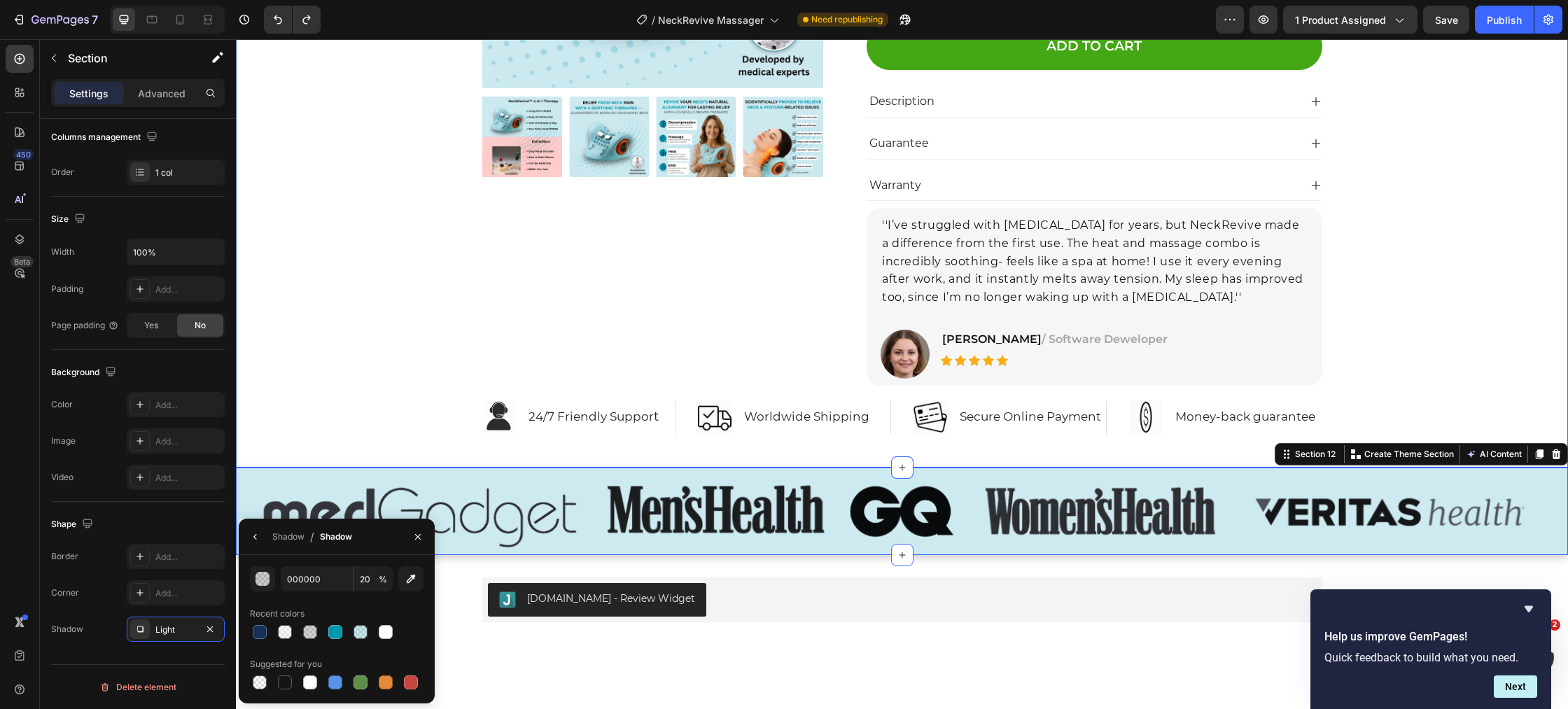
click at [326, 305] on div "Product Images Icon Icon Icon Icon Icon Icon List Hoz 22,000+ Satisfied Custome…" at bounding box center [901, 90] width 1310 height 687
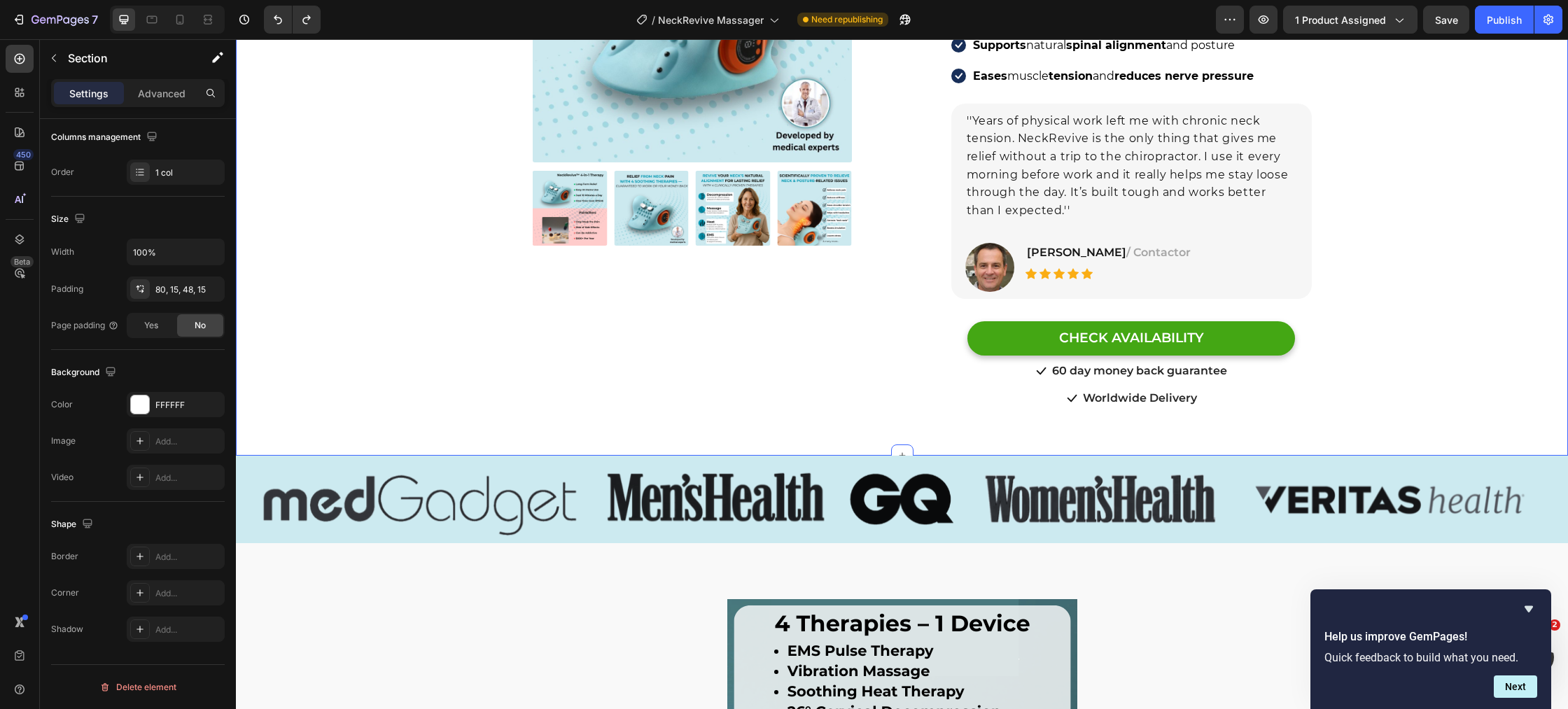
scroll to position [359, 0]
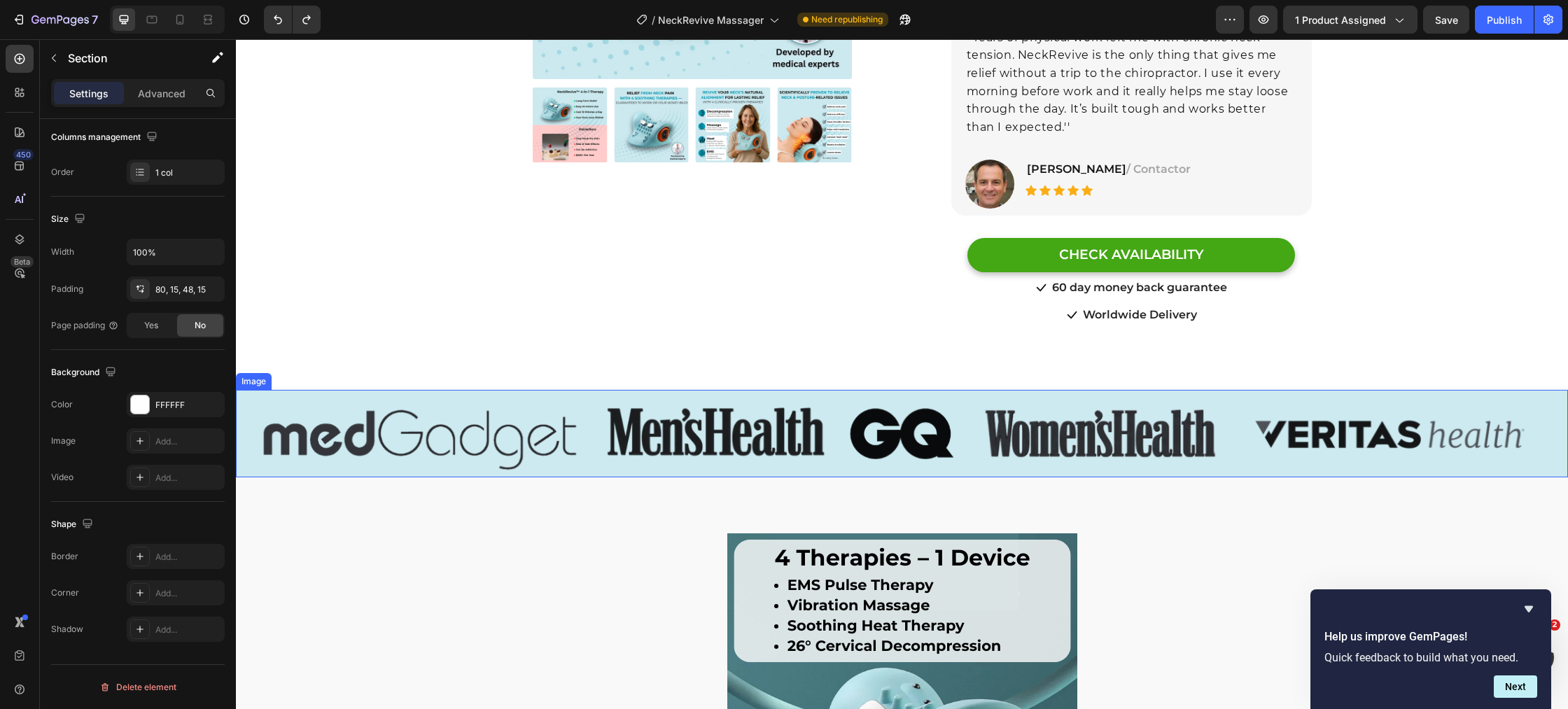
click at [313, 448] on img at bounding box center [902, 434] width 1332 height 87
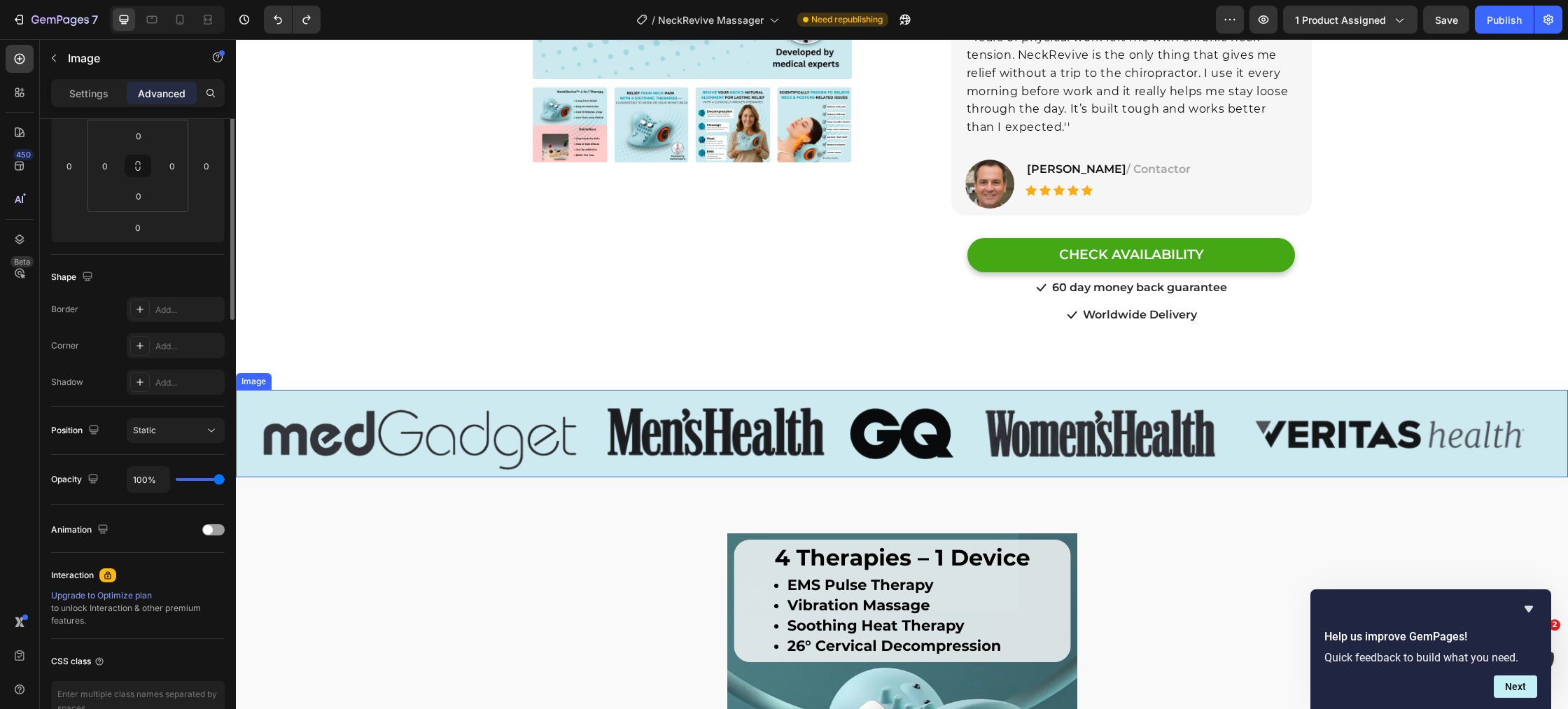
scroll to position [0, 0]
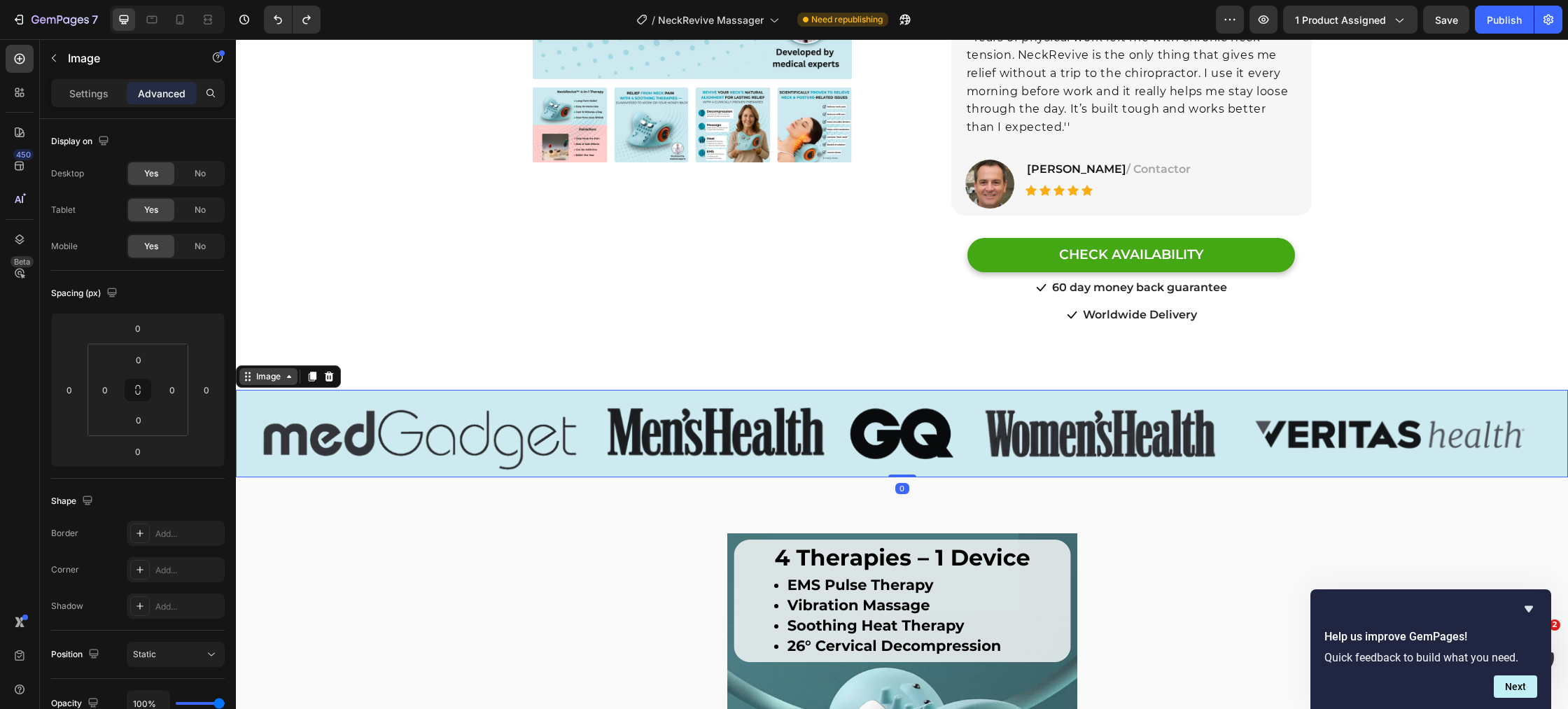
click at [261, 370] on div "Image" at bounding box center [268, 377] width 30 height 13
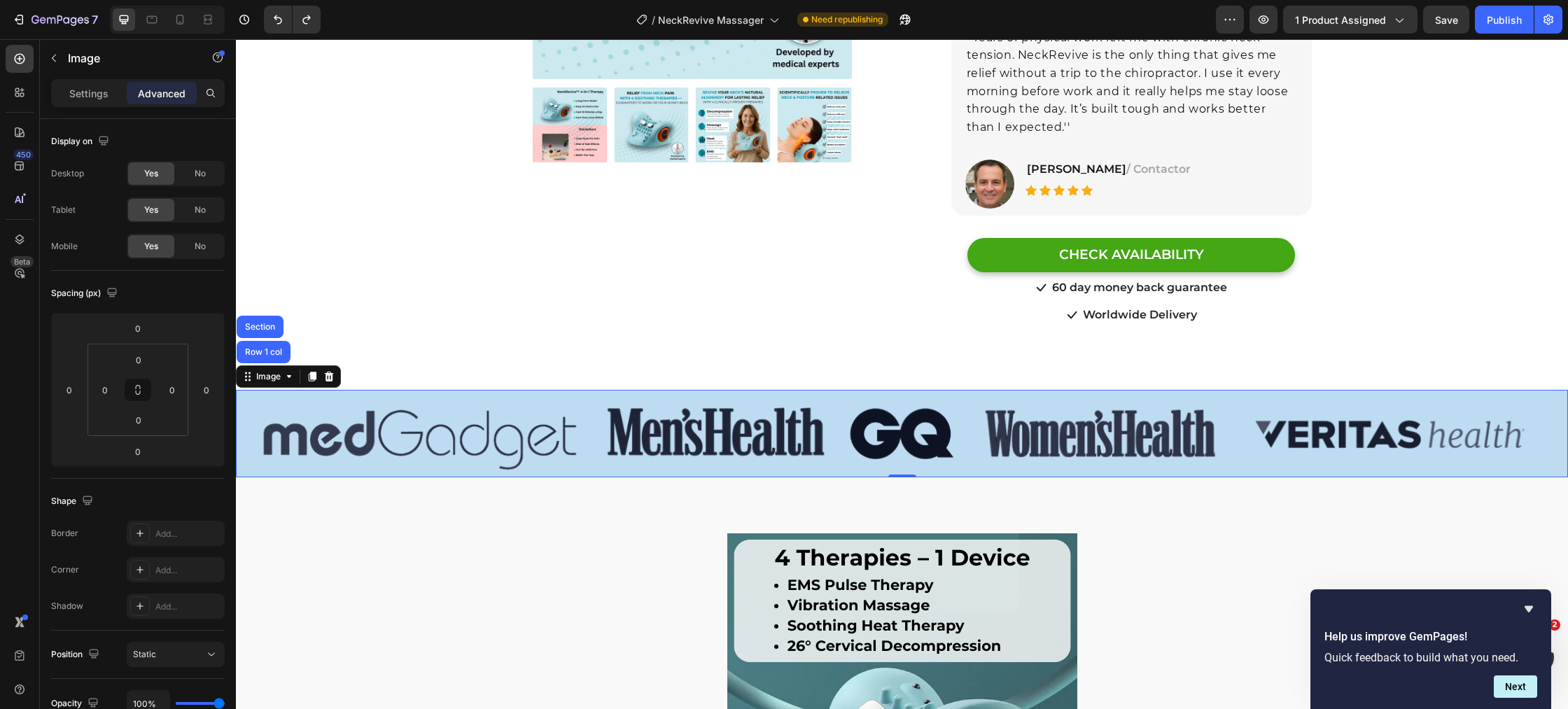
click at [256, 323] on div "Section" at bounding box center [259, 327] width 35 height 8
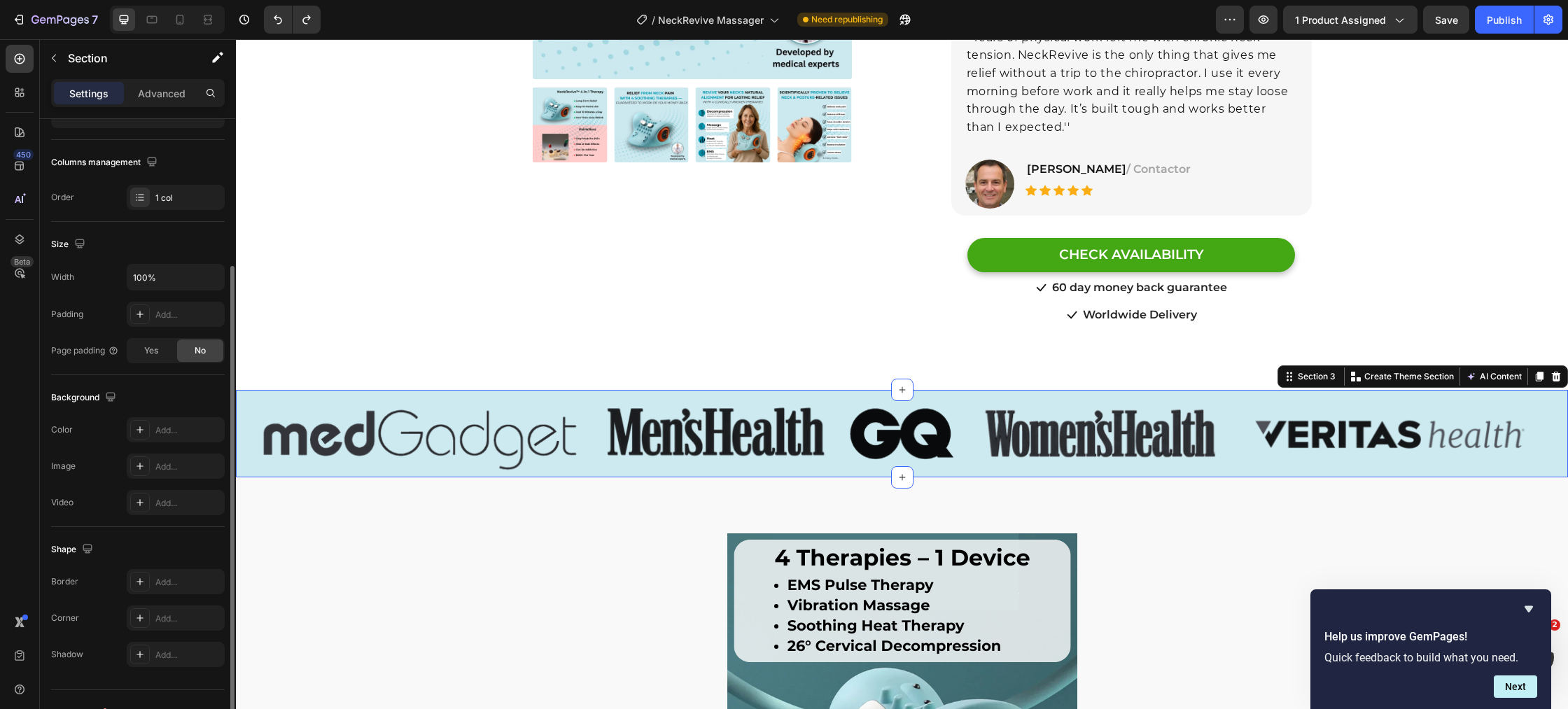
scroll to position [224, 0]
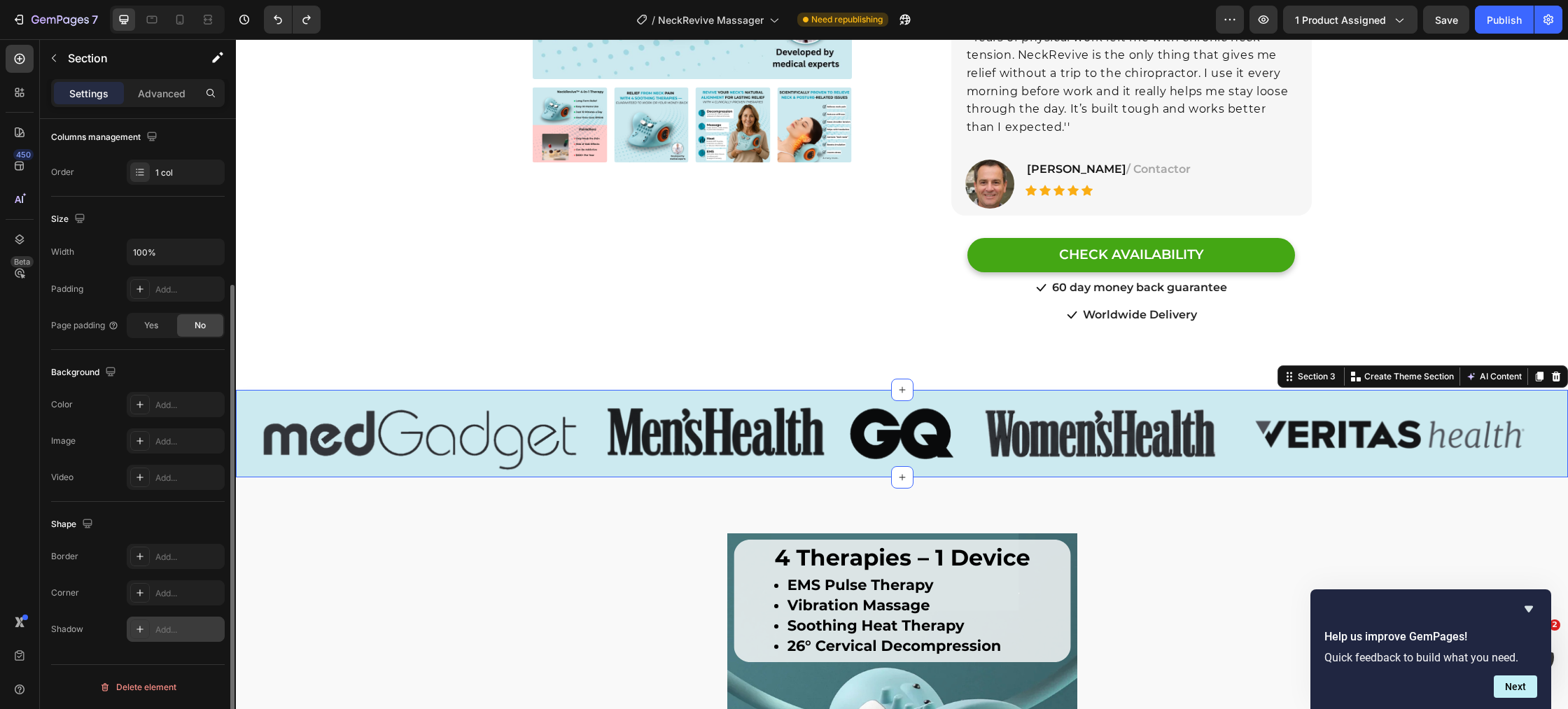
click at [140, 635] on icon at bounding box center [140, 629] width 11 height 11
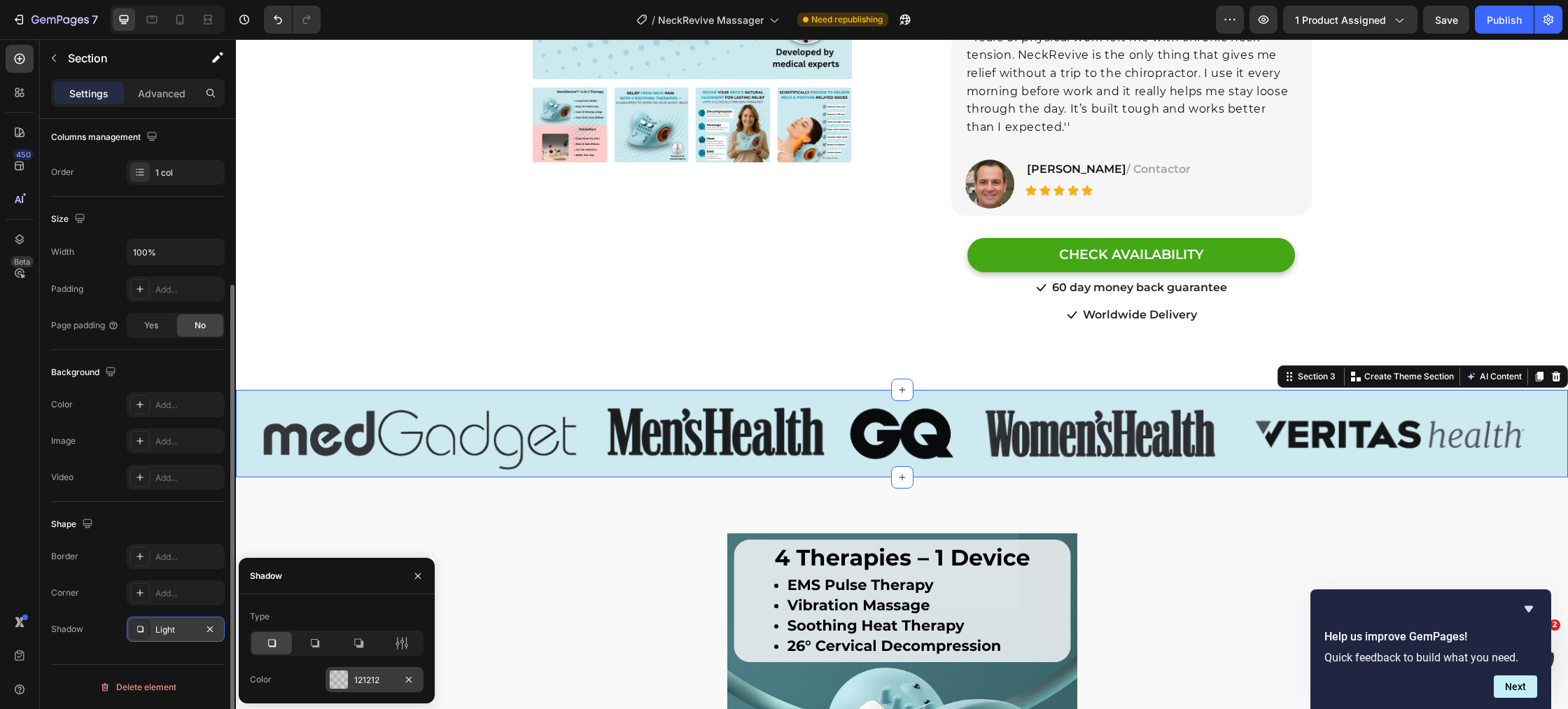
click at [334, 685] on div at bounding box center [339, 680] width 19 height 19
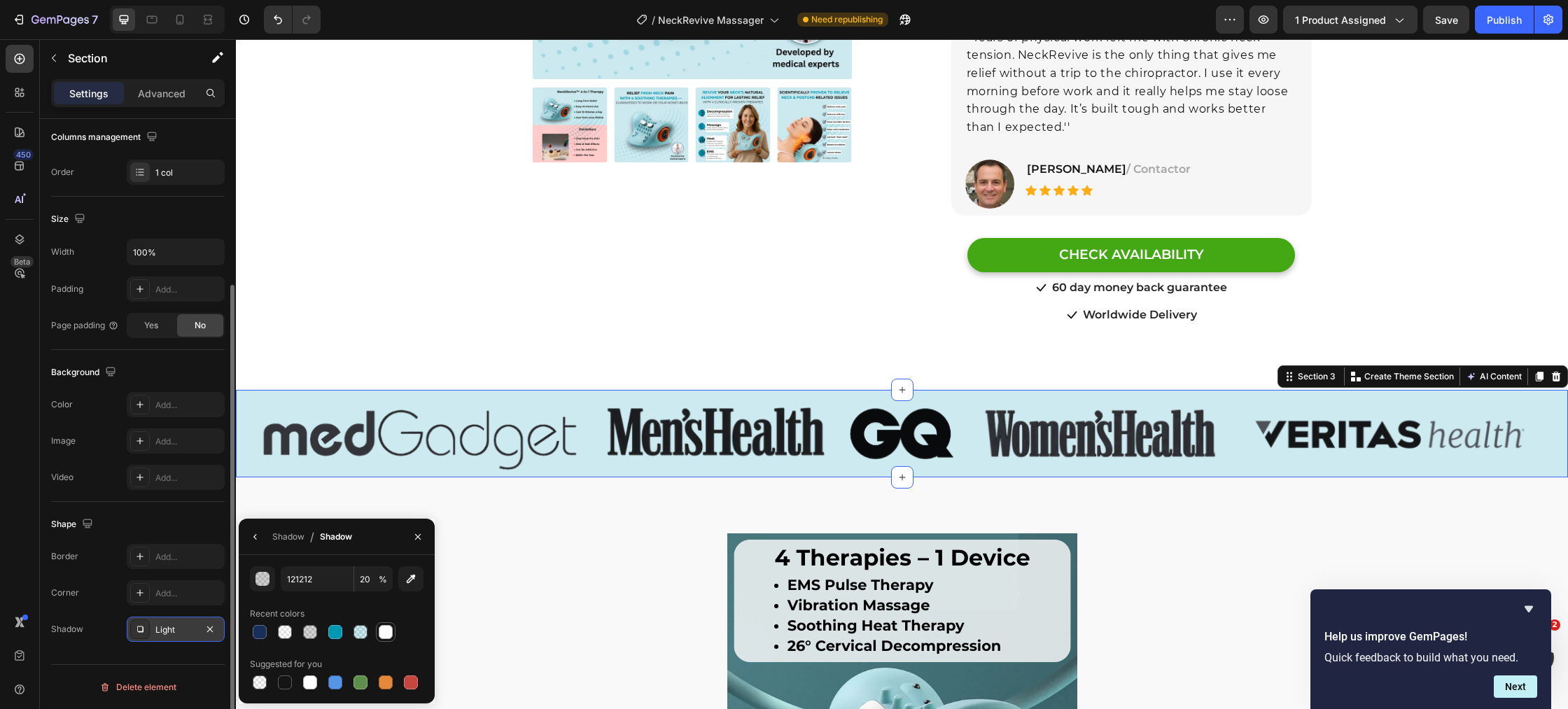
click at [389, 635] on div at bounding box center [385, 632] width 14 height 14
type input "FFFFFF"
click at [369, 581] on input "100" at bounding box center [373, 579] width 38 height 25
type input "3"
type input "20"
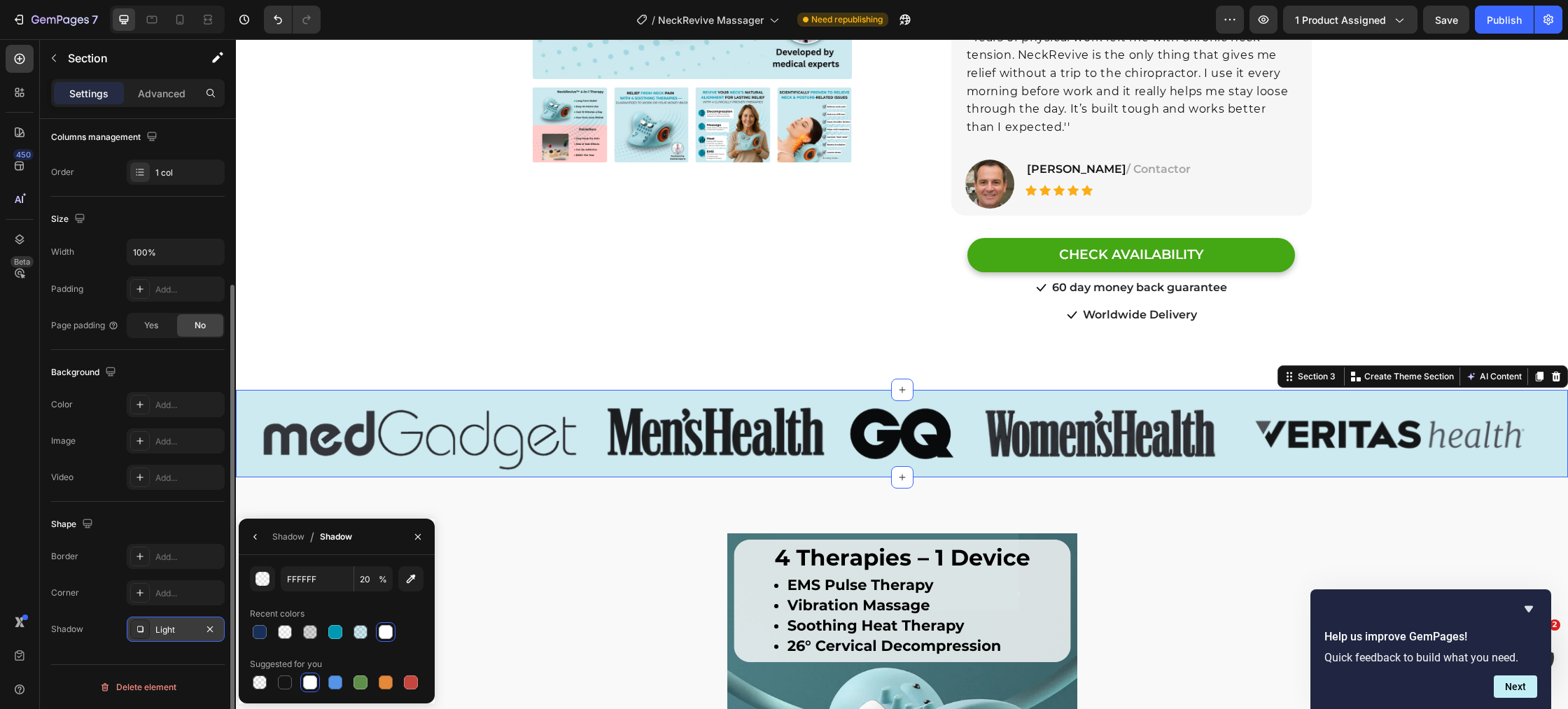
click at [335, 609] on div "Recent colors" at bounding box center [337, 614] width 174 height 22
click at [157, 93] on p "Advanced" at bounding box center [161, 94] width 47 height 15
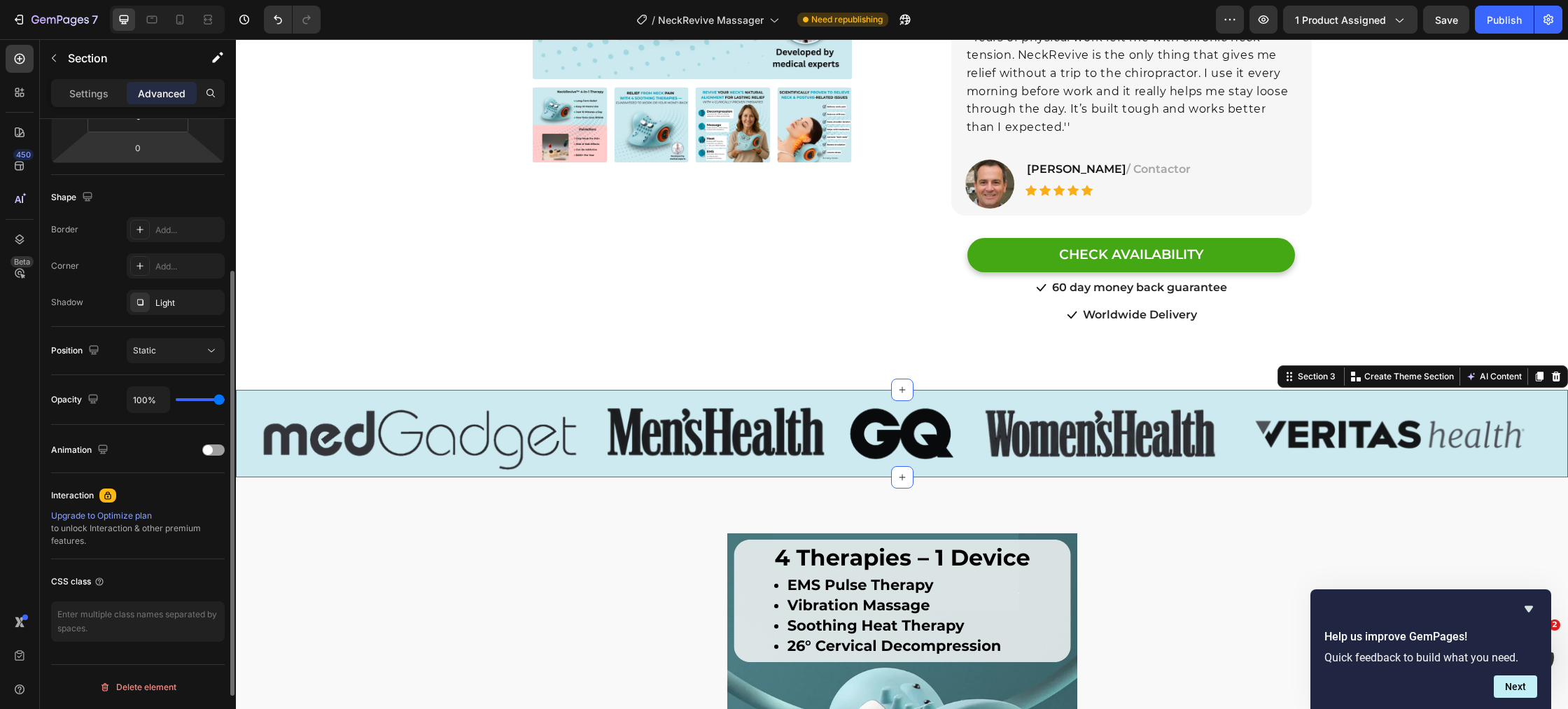
scroll to position [239, 0]
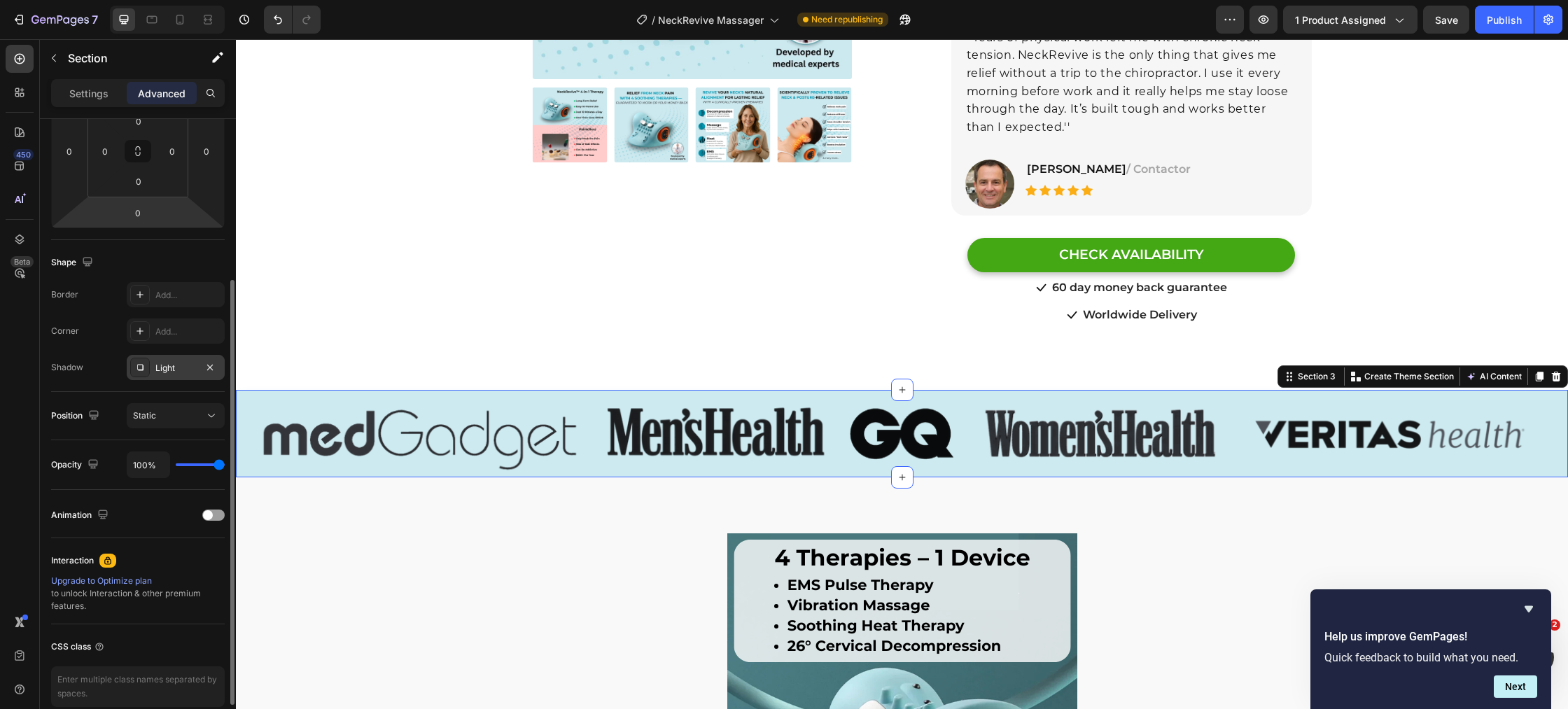
click at [151, 366] on div "Light" at bounding box center [175, 368] width 98 height 25
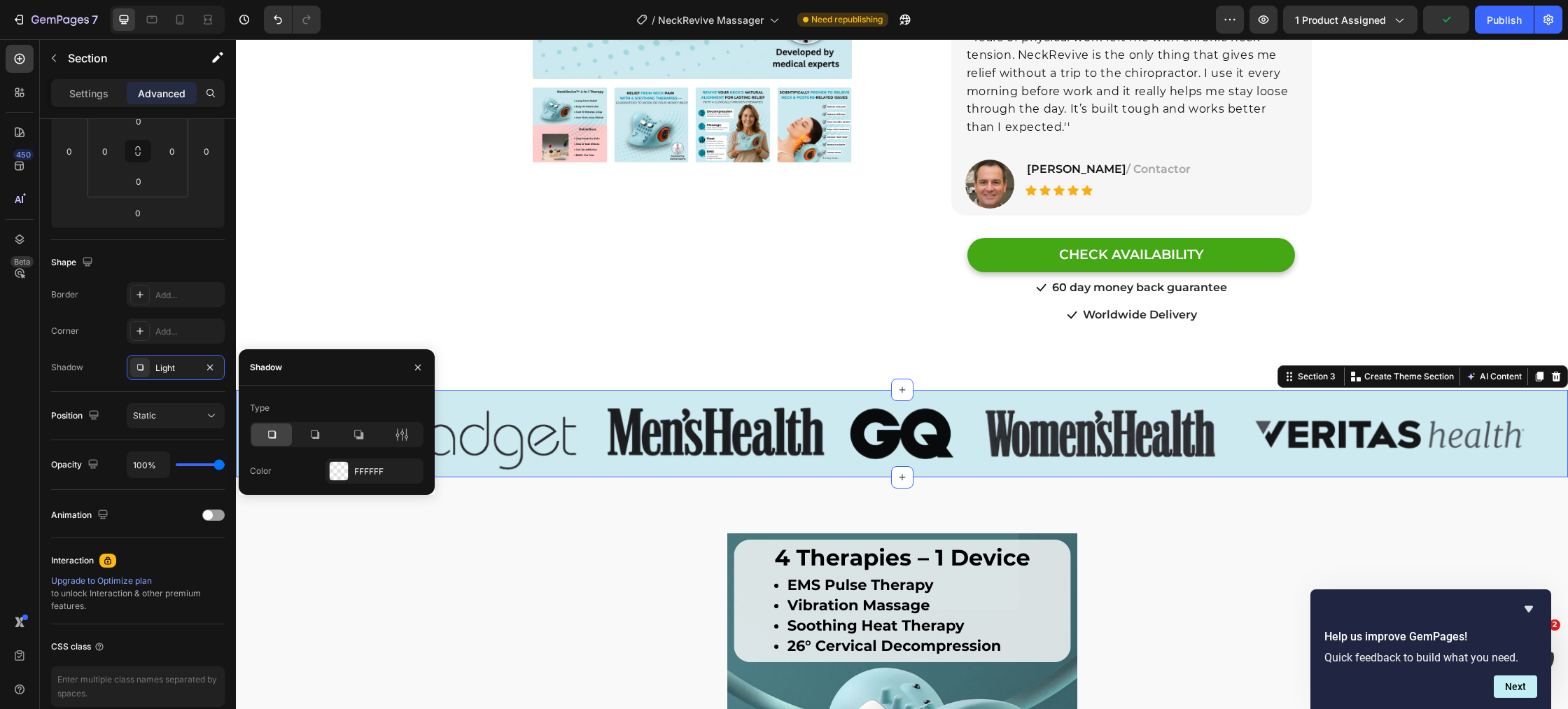
click at [270, 434] on icon at bounding box center [271, 435] width 14 height 14
click at [347, 471] on div at bounding box center [339, 472] width 19 height 19
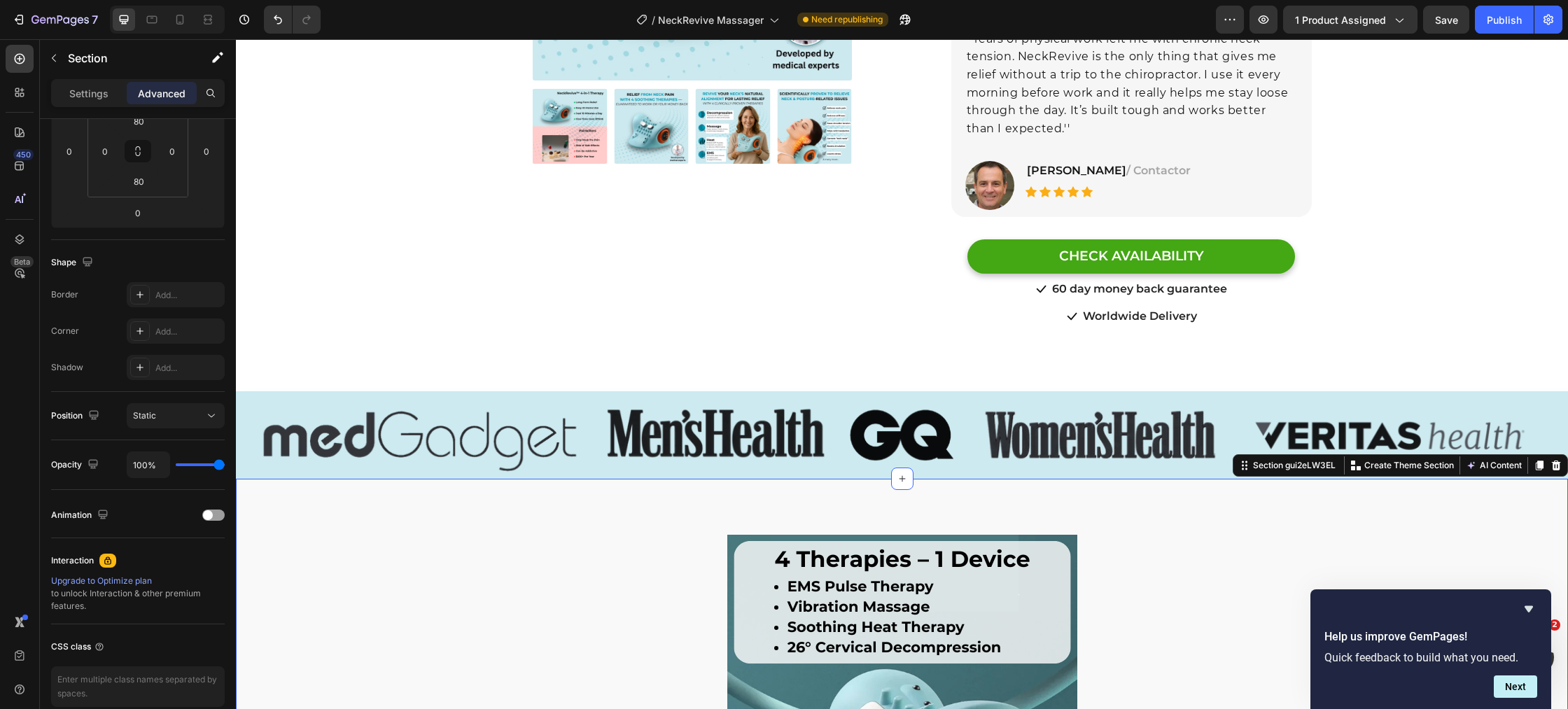
click at [428, 267] on div "Product Images Row Row Relieve Your Pain in Just 10 Minutes a Day Heading Row P…" at bounding box center [902, 94] width 1332 height 582
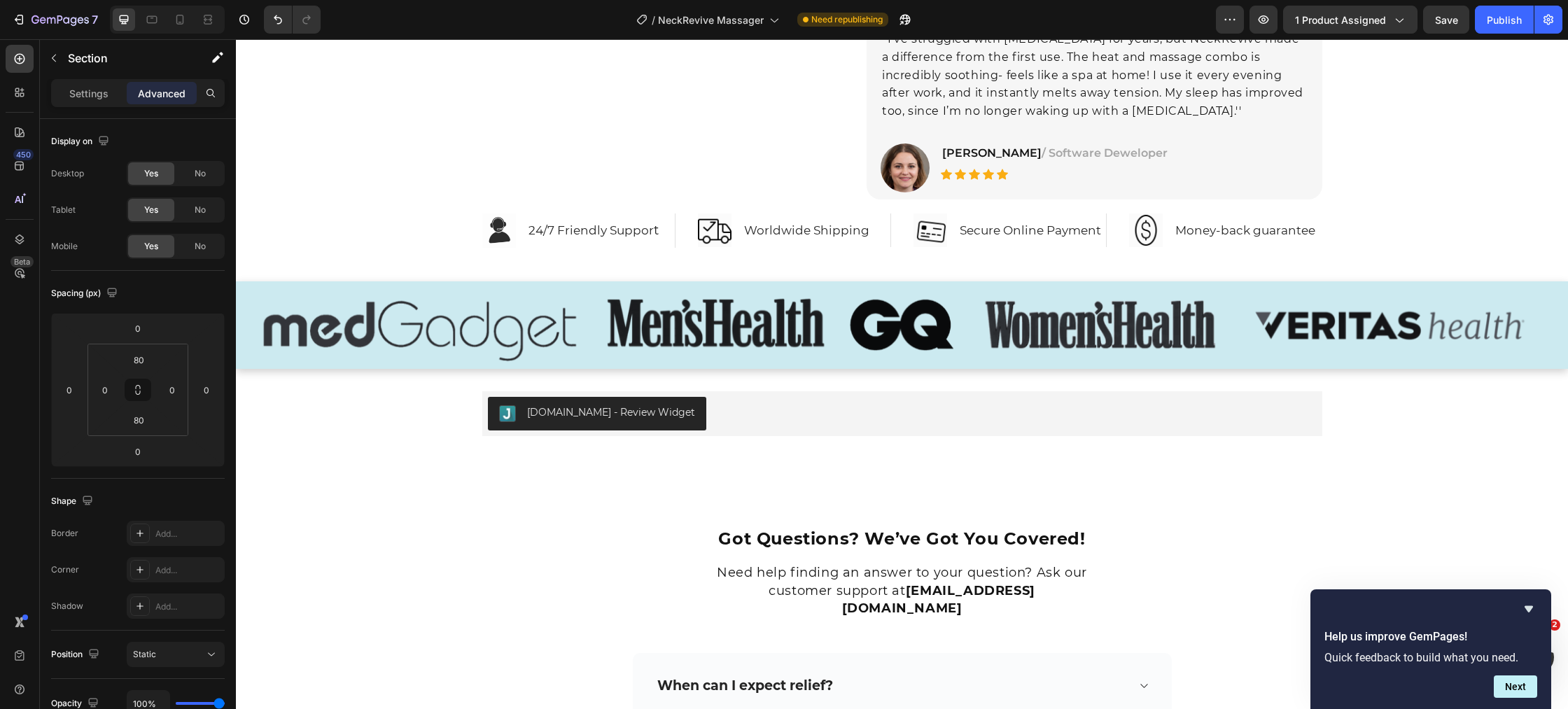
scroll to position [6771, 0]
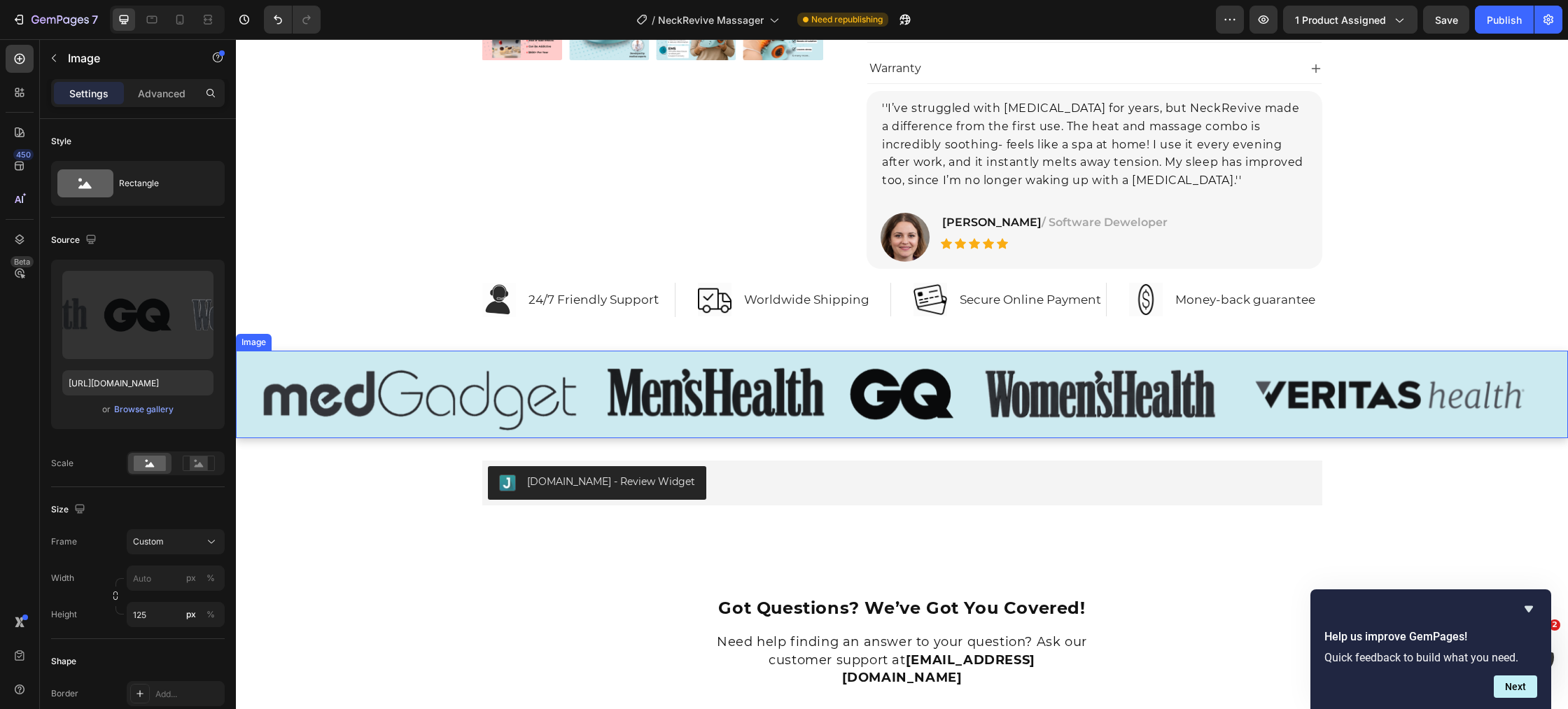
click at [395, 408] on img at bounding box center [902, 395] width 1332 height 87
click at [261, 335] on div "Image" at bounding box center [268, 338] width 30 height 13
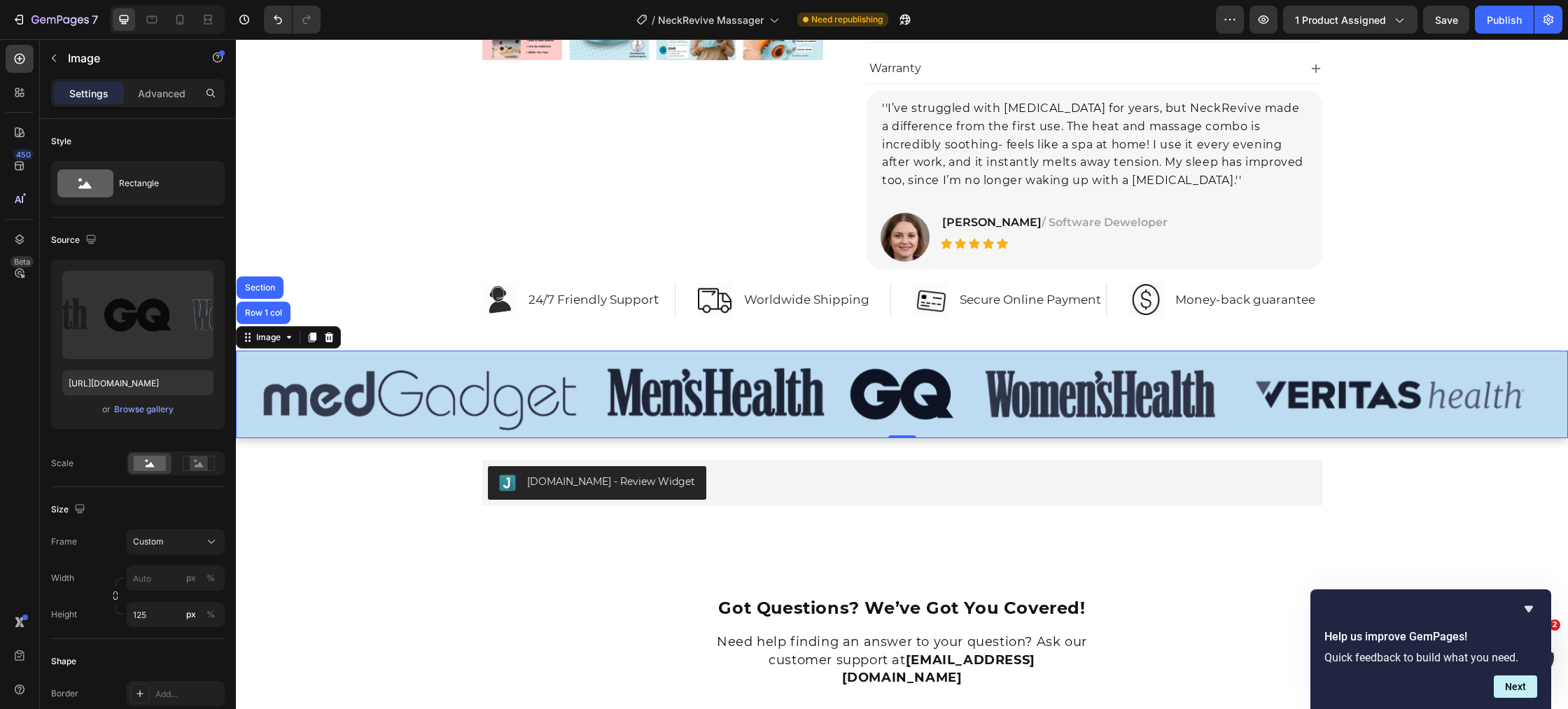
click at [257, 286] on div "Section" at bounding box center [259, 288] width 35 height 8
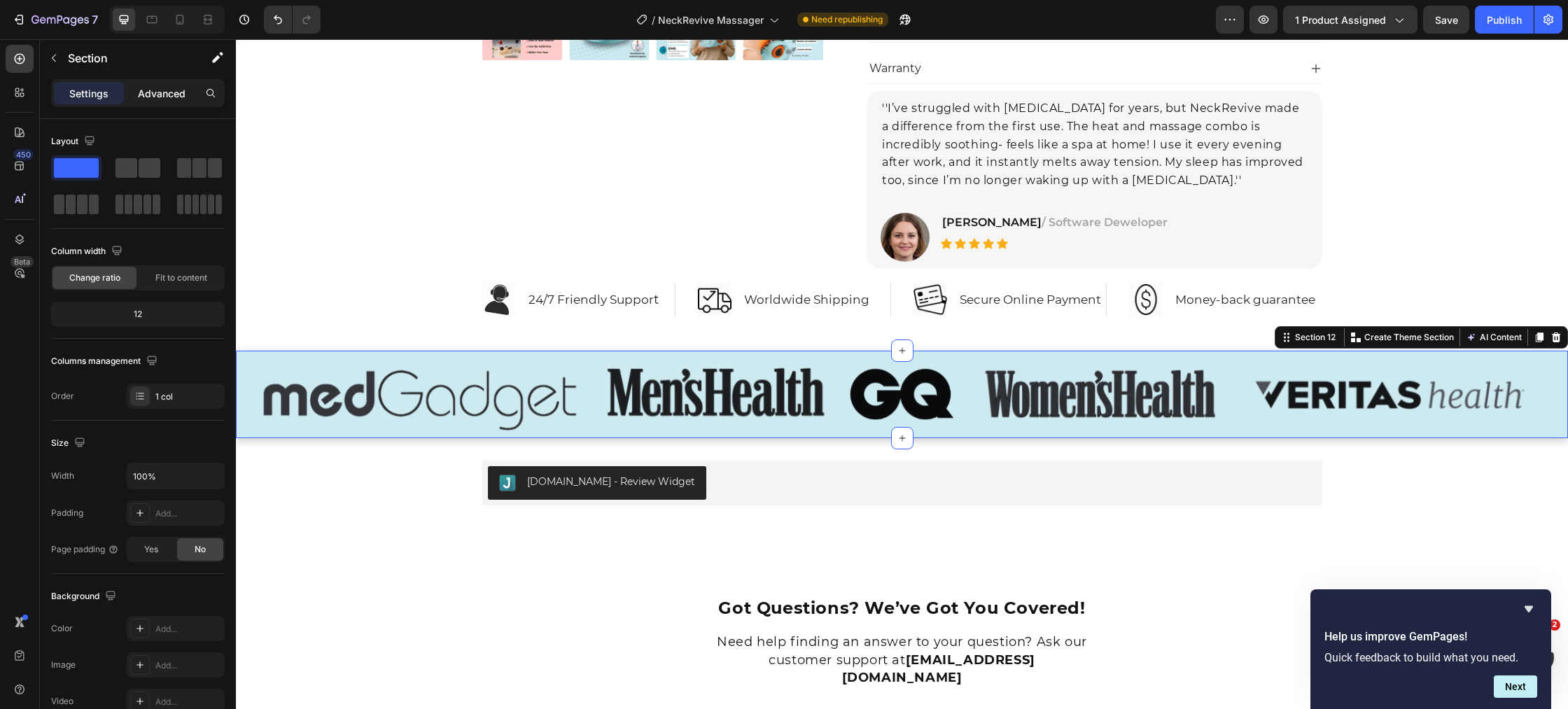
click at [159, 96] on p "Advanced" at bounding box center [161, 94] width 47 height 15
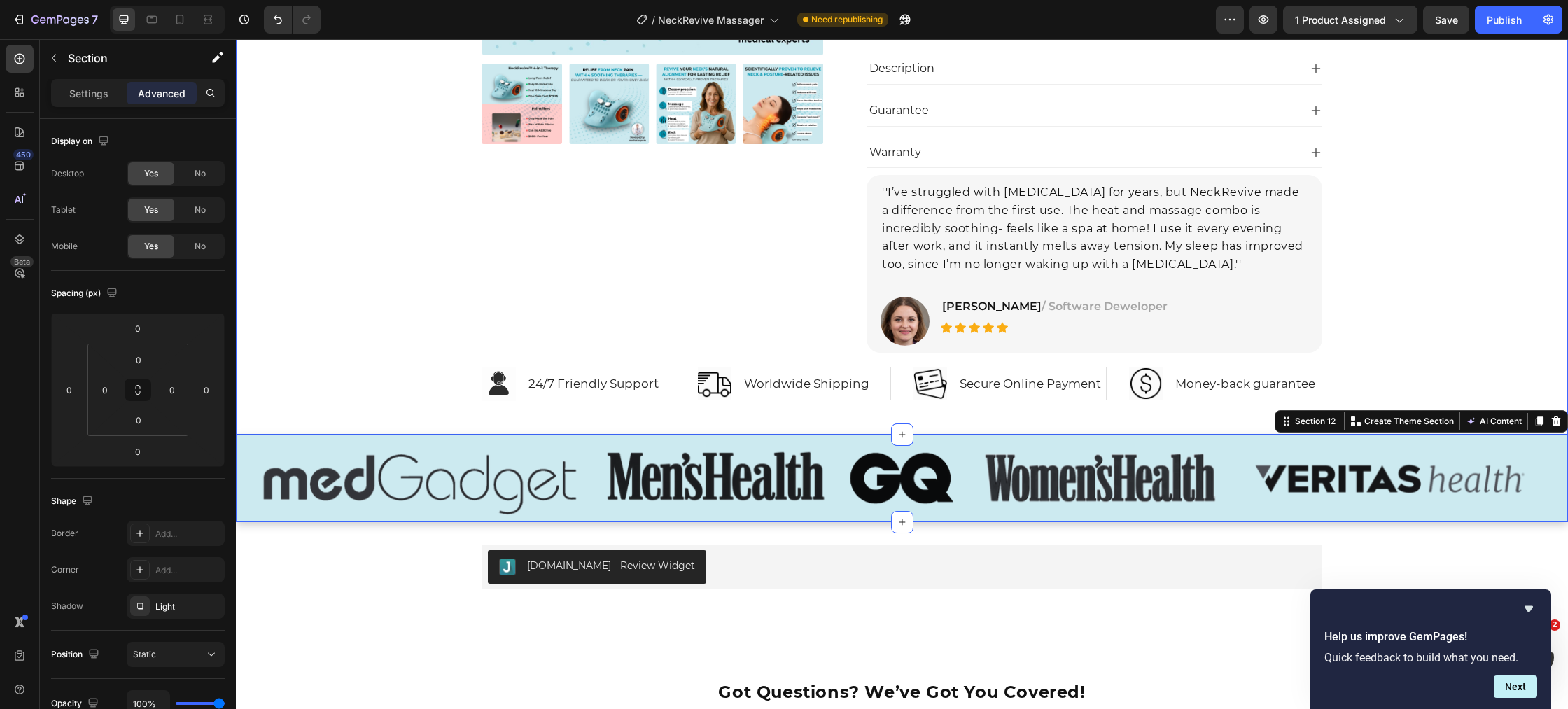
scroll to position [6685, 0]
click at [331, 333] on div "Product Images Icon Icon Icon Icon Icon Icon List Hoz 22,000+ Satisfied Custome…" at bounding box center [901, 59] width 1310 height 687
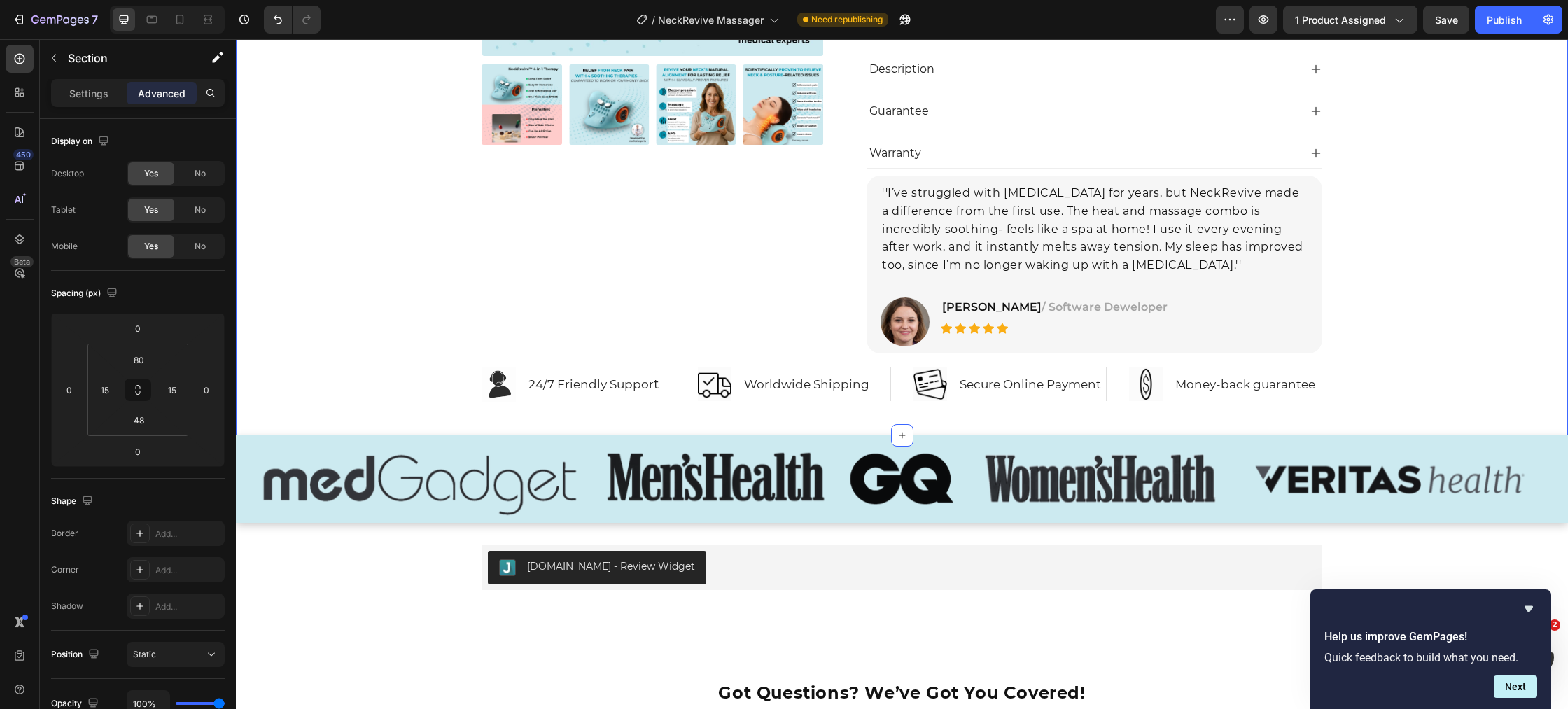
scroll to position [6683, 0]
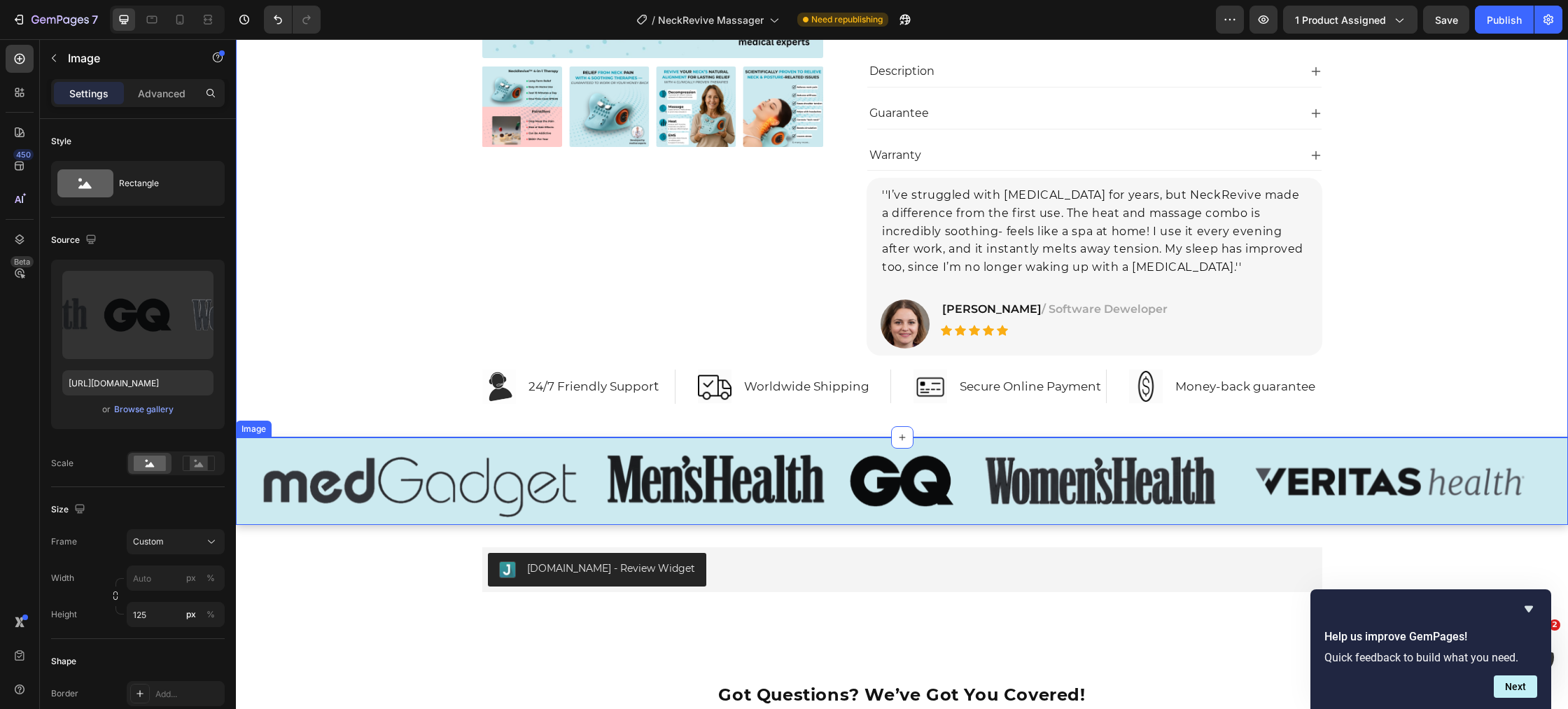
click at [332, 465] on img at bounding box center [902, 481] width 1332 height 87
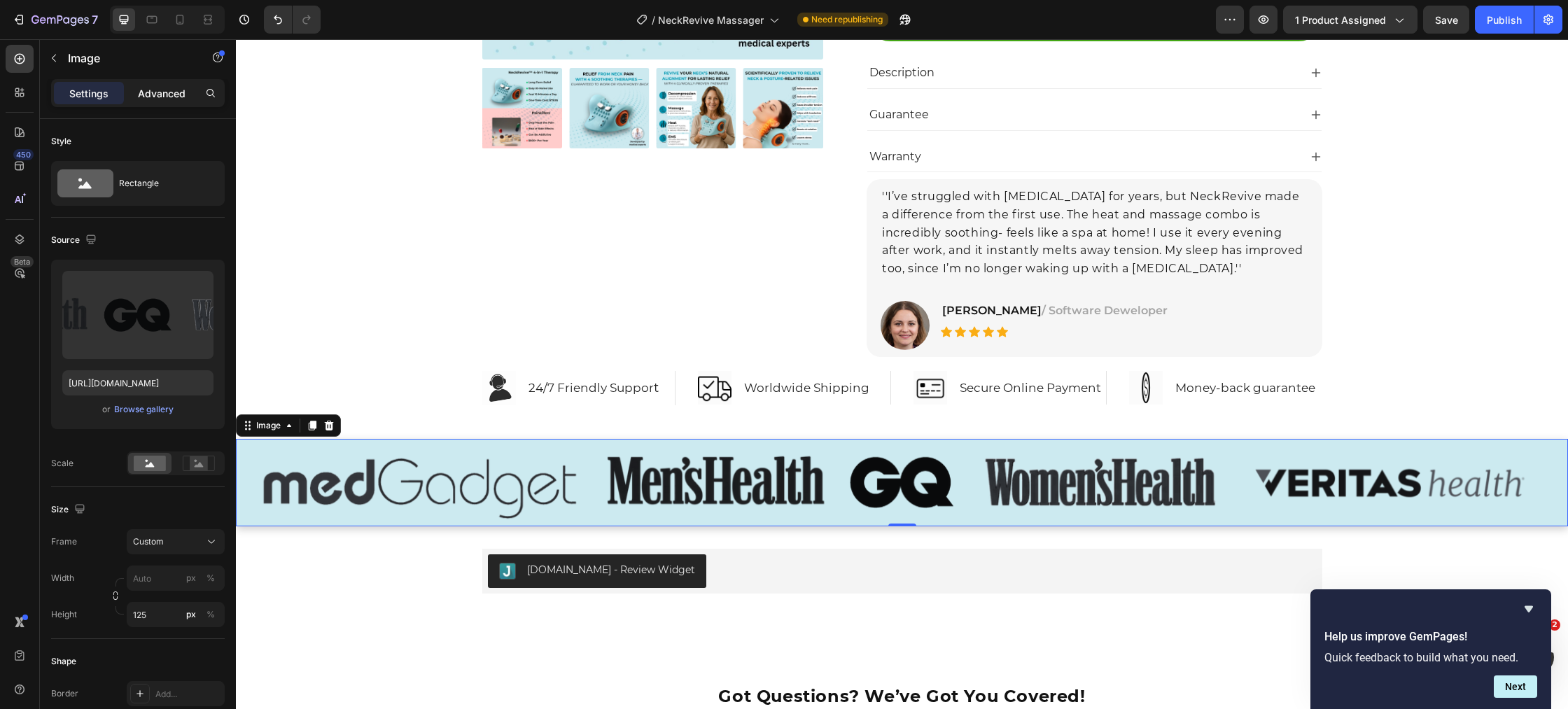
click at [154, 97] on p "Advanced" at bounding box center [161, 94] width 47 height 15
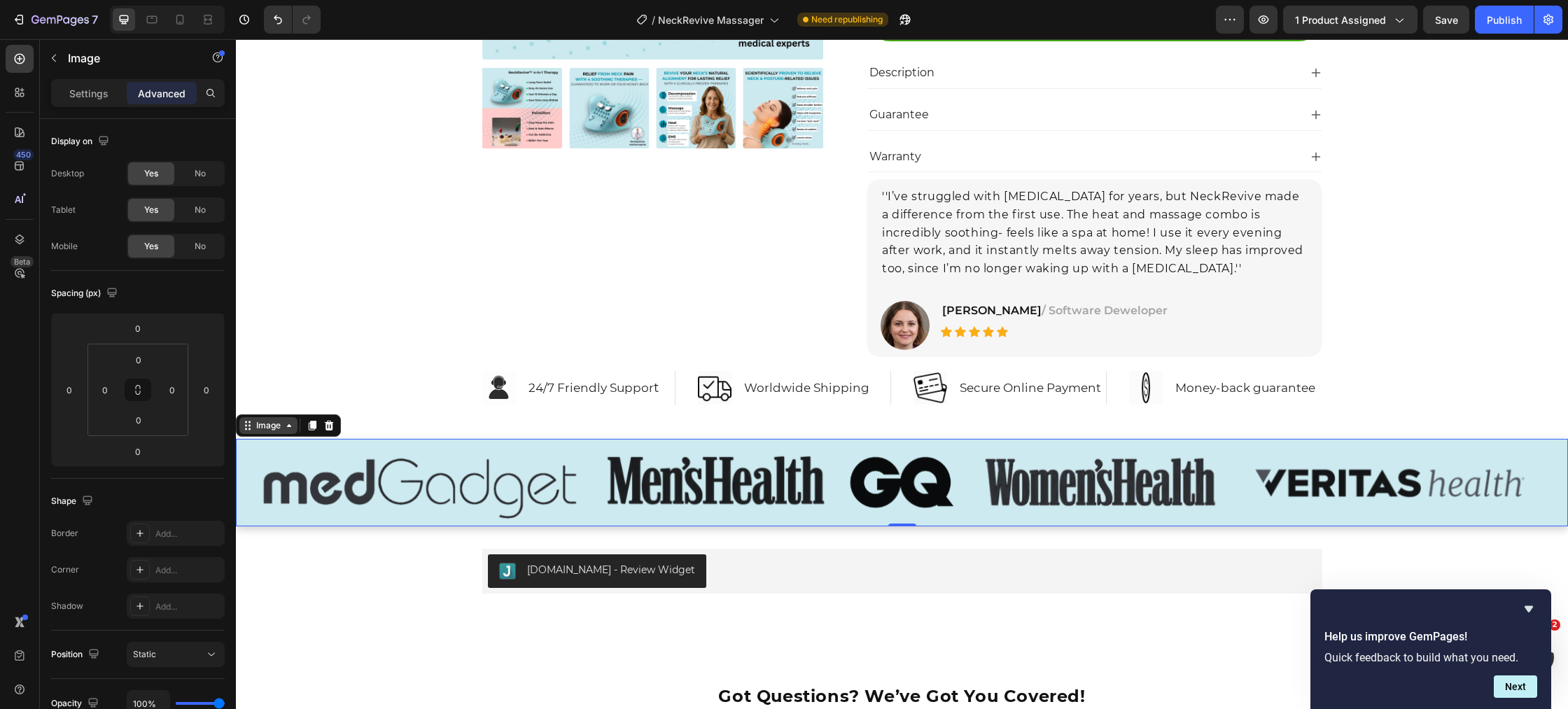
click at [271, 425] on div "Image" at bounding box center [268, 426] width 30 height 13
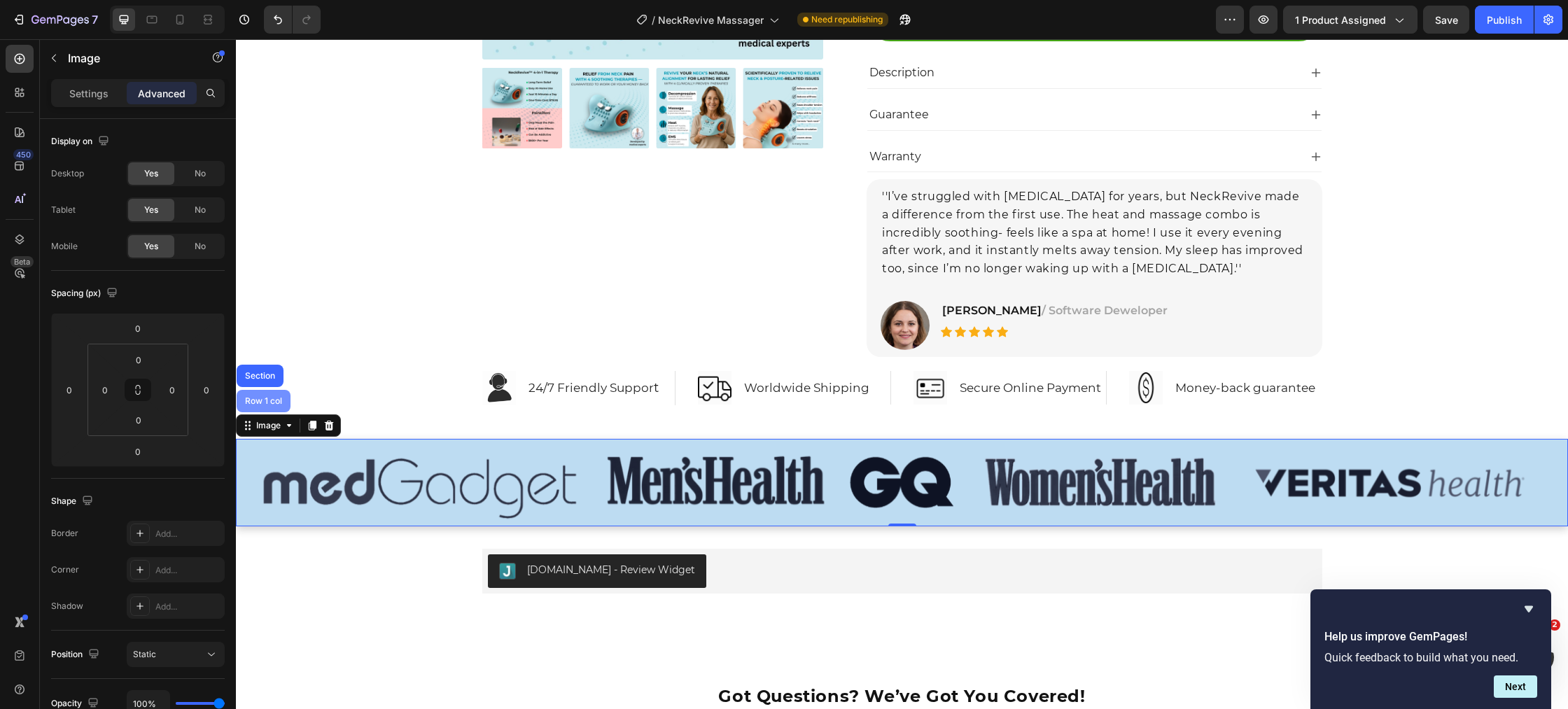
click at [262, 397] on div "Row 1 col" at bounding box center [263, 401] width 43 height 8
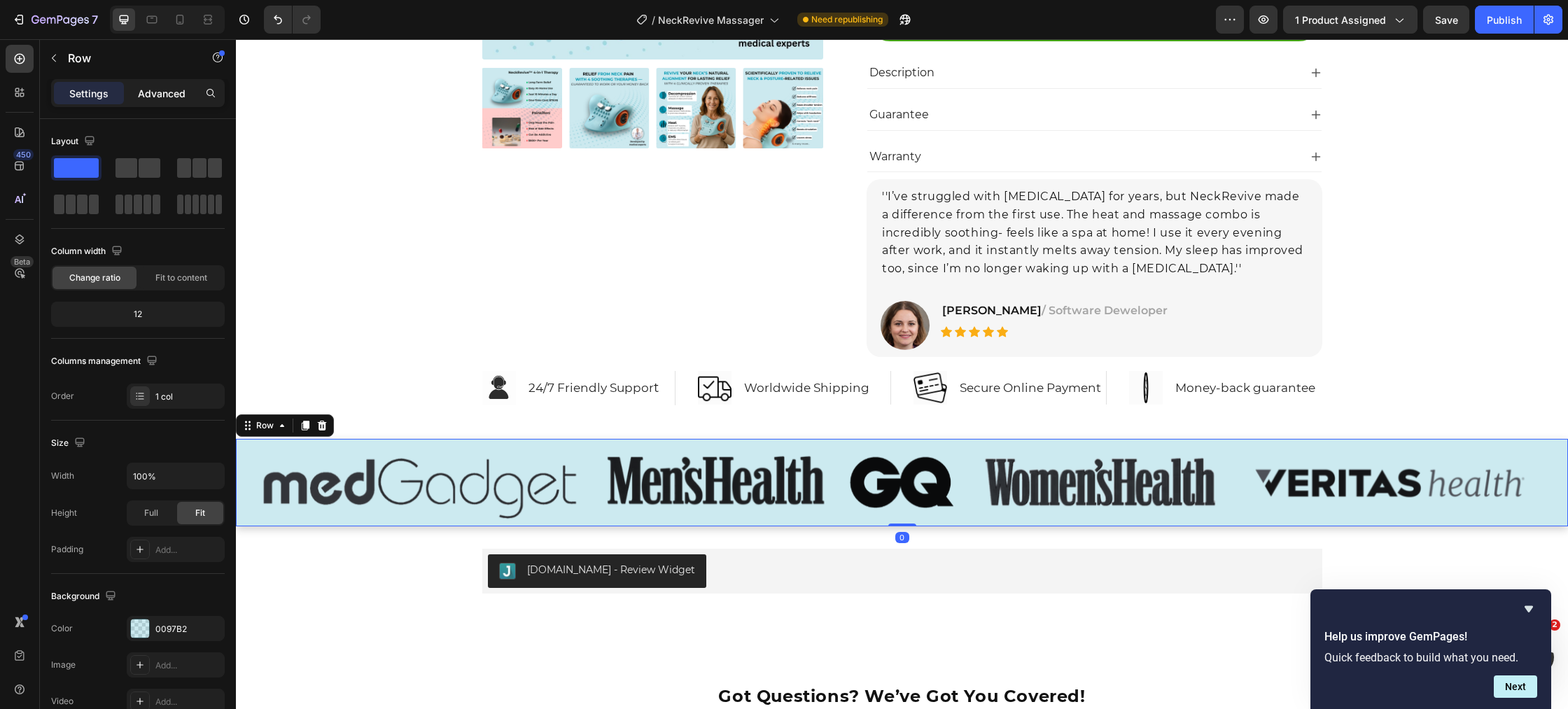
click at [150, 100] on p "Advanced" at bounding box center [161, 94] width 47 height 15
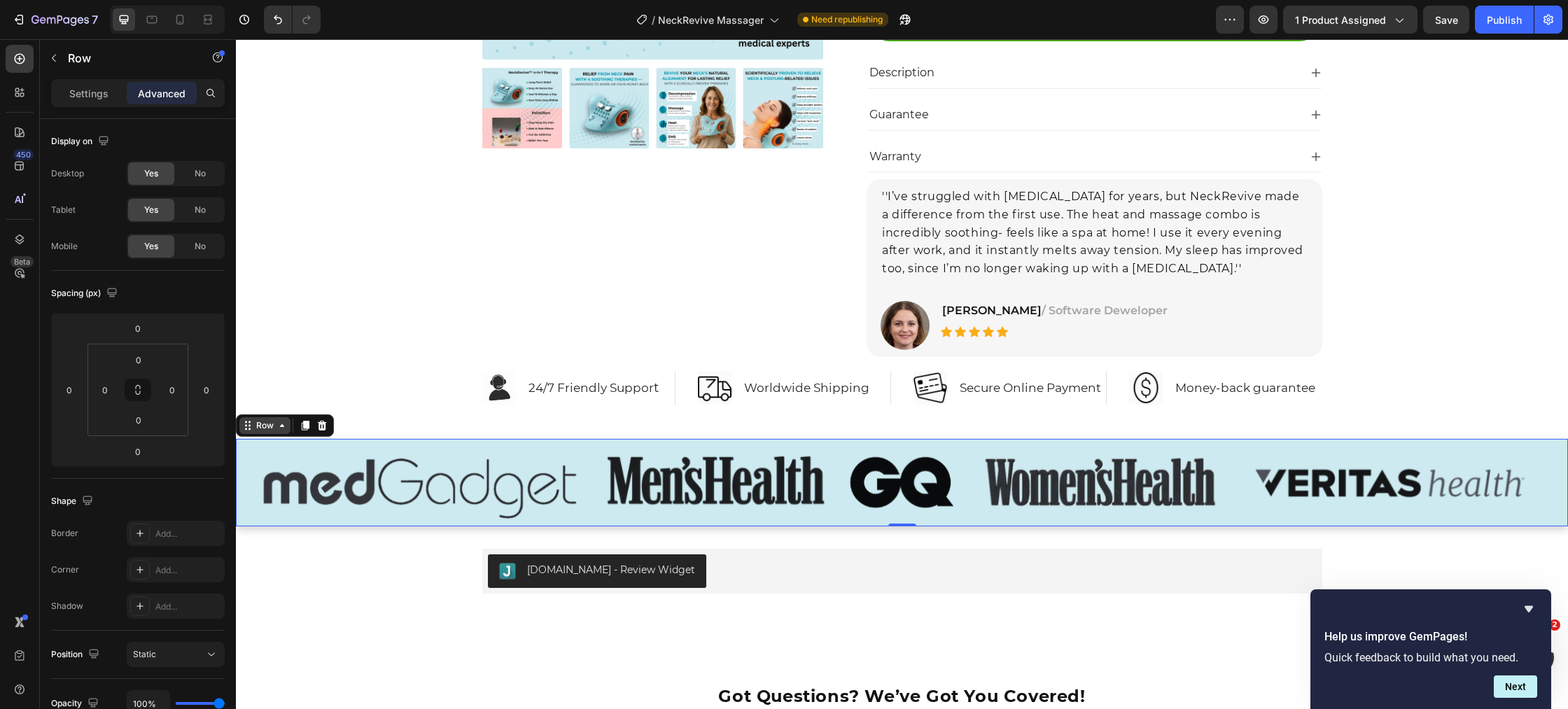
click at [260, 424] on div "Row" at bounding box center [264, 426] width 23 height 13
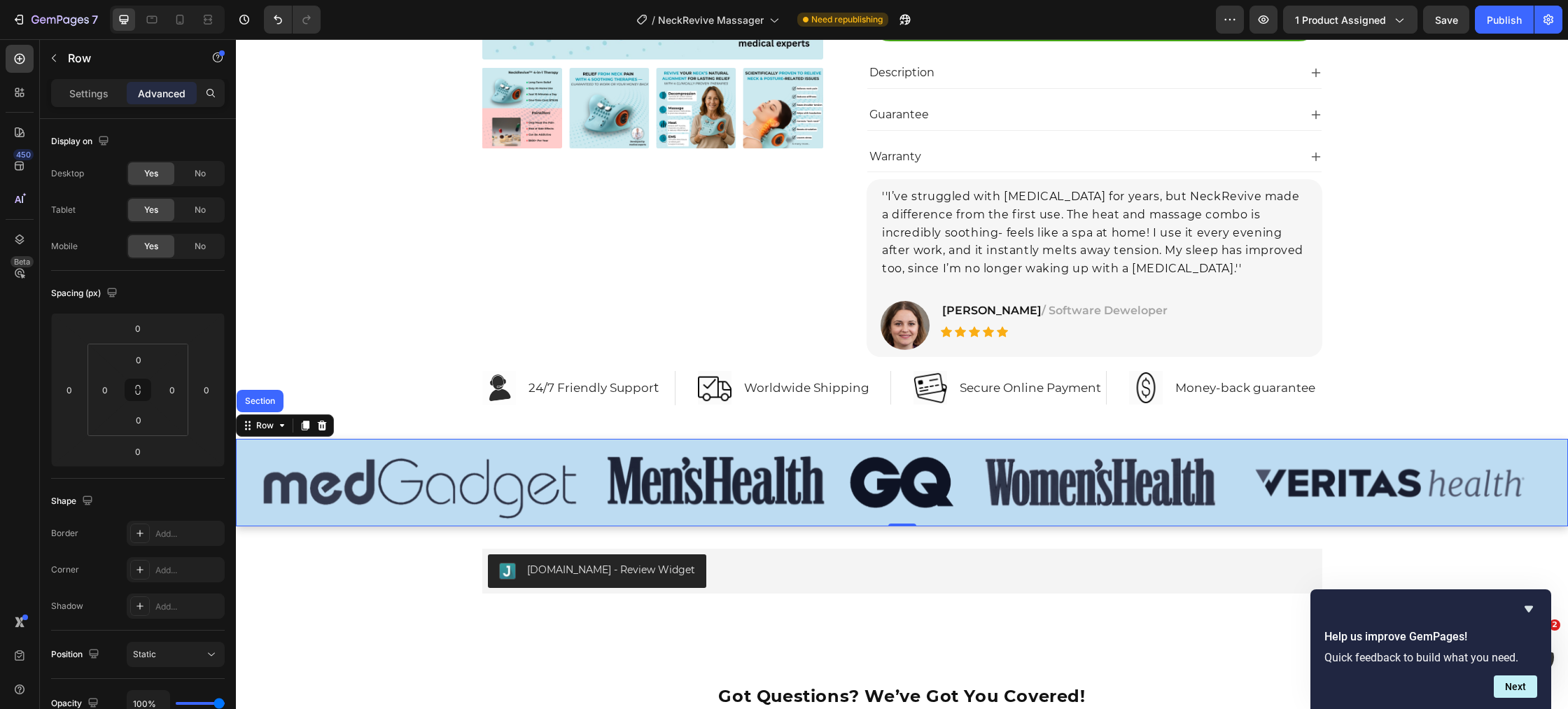
click at [260, 397] on div "Section" at bounding box center [259, 401] width 35 height 8
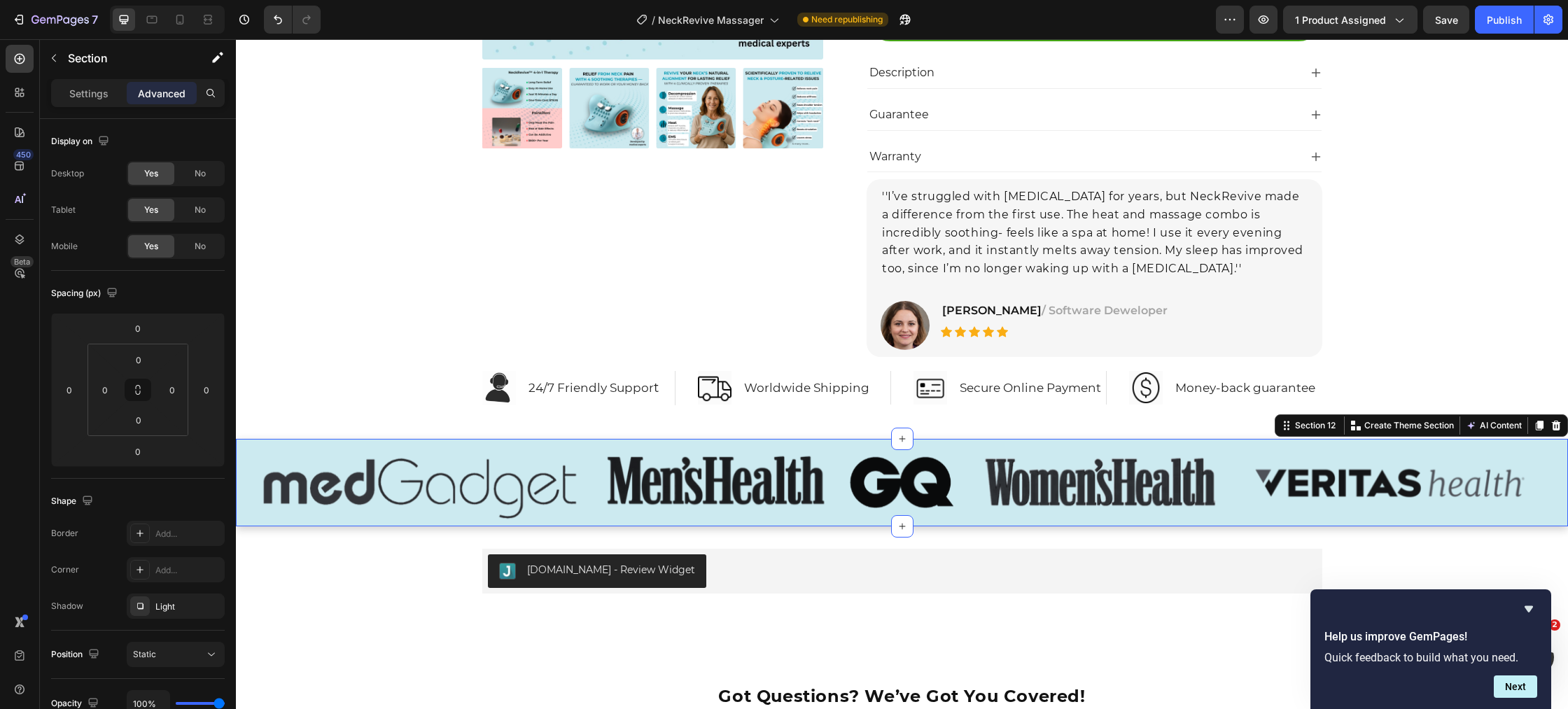
click at [168, 96] on p "Advanced" at bounding box center [161, 94] width 47 height 15
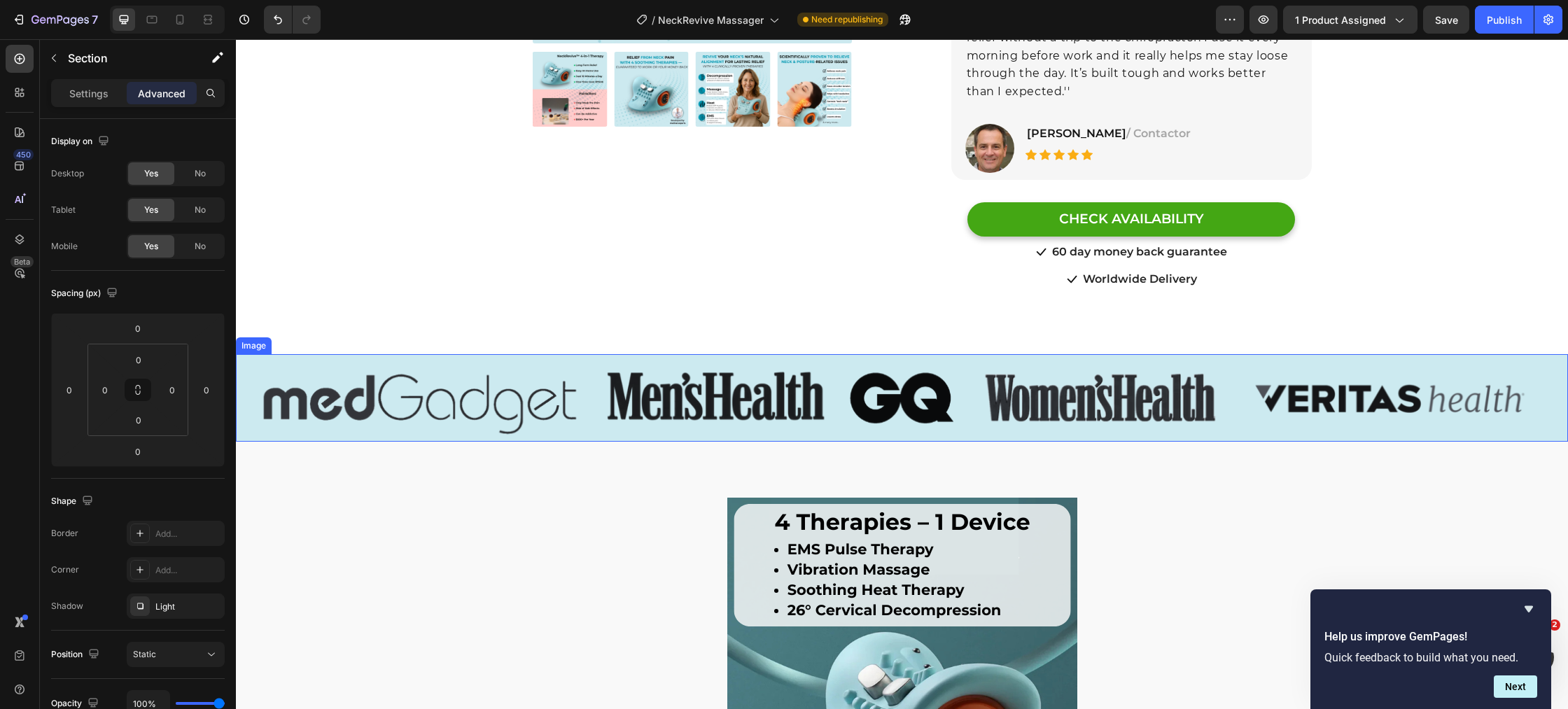
click at [409, 381] on img at bounding box center [902, 398] width 1332 height 87
click at [275, 335] on div "Image" at bounding box center [268, 341] width 30 height 13
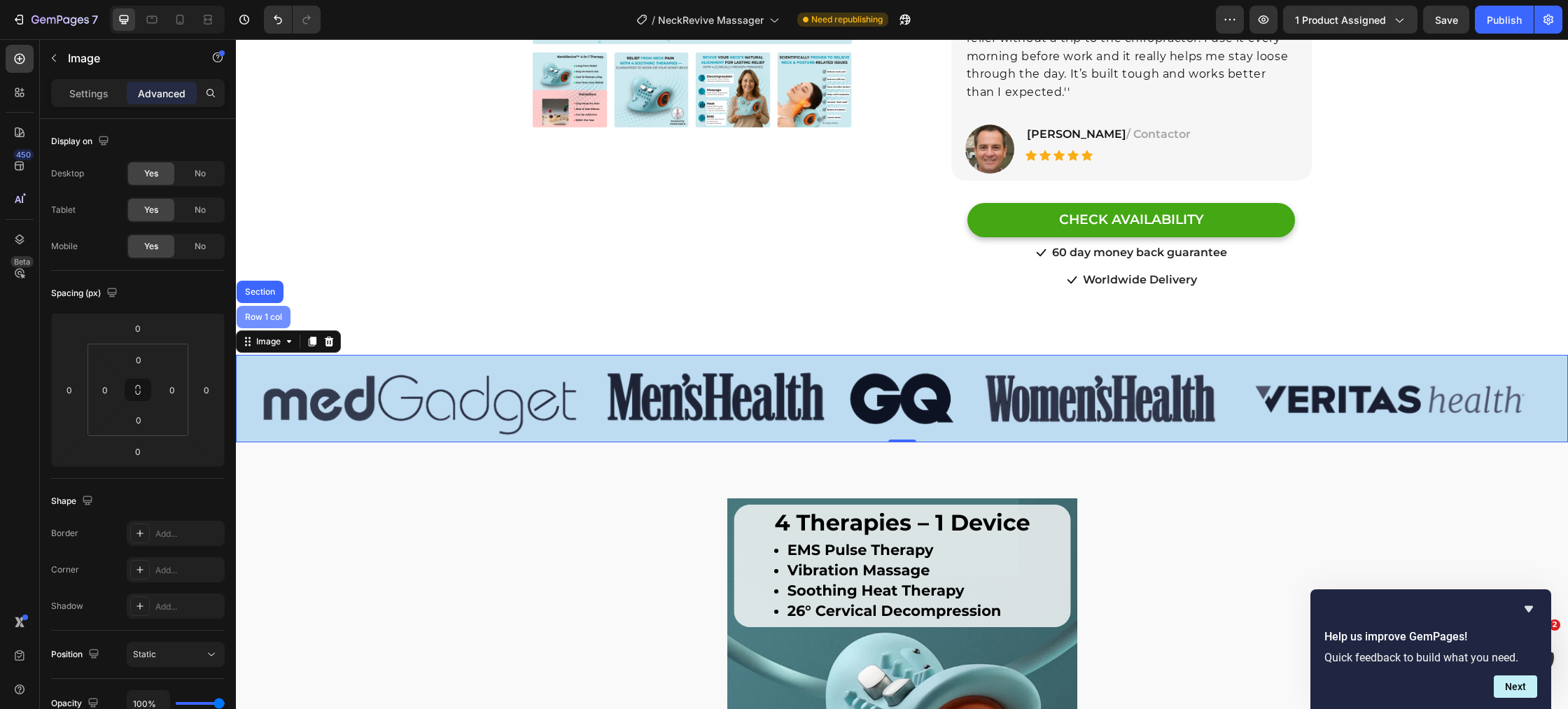
click at [261, 313] on div "Row 1 col" at bounding box center [263, 316] width 43 height 8
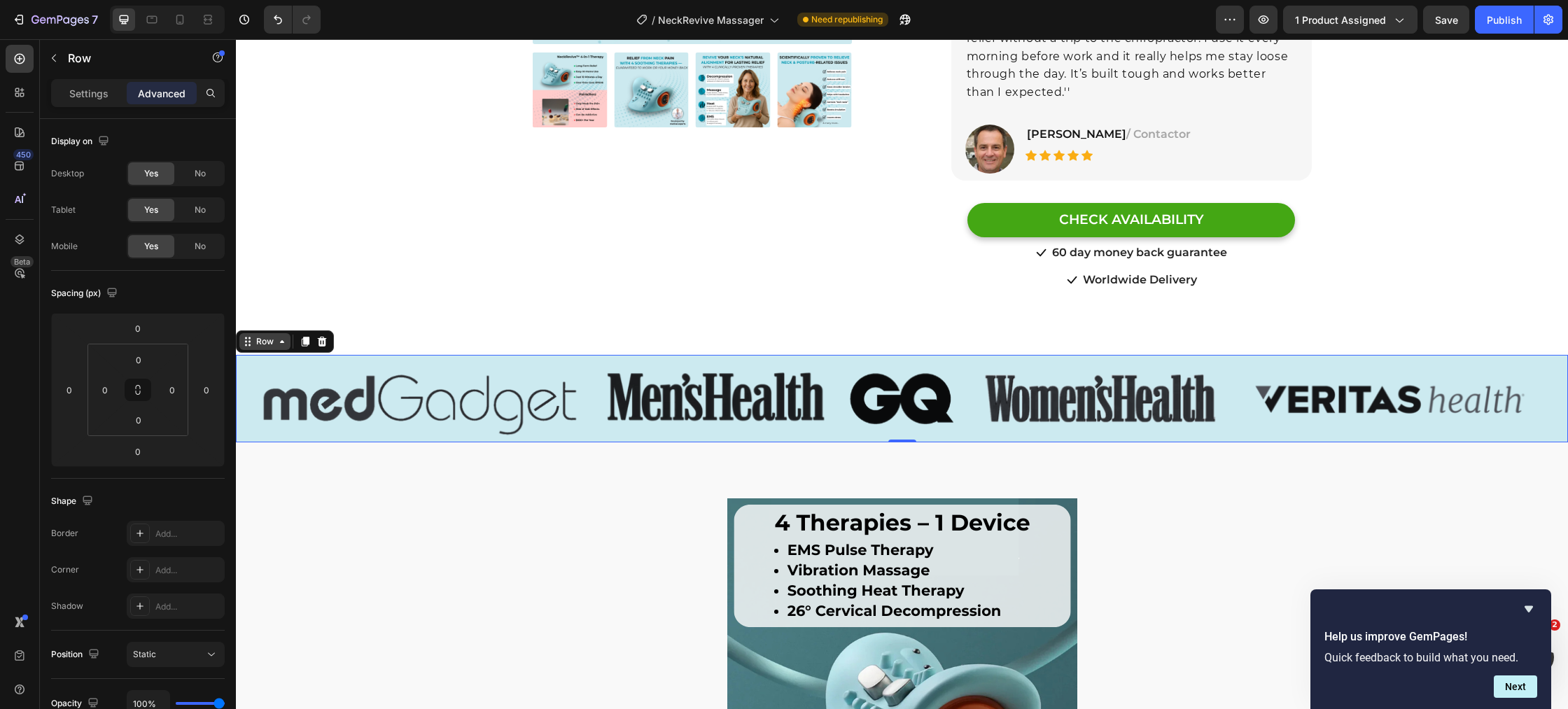
click at [261, 335] on div "Row" at bounding box center [264, 341] width 23 height 13
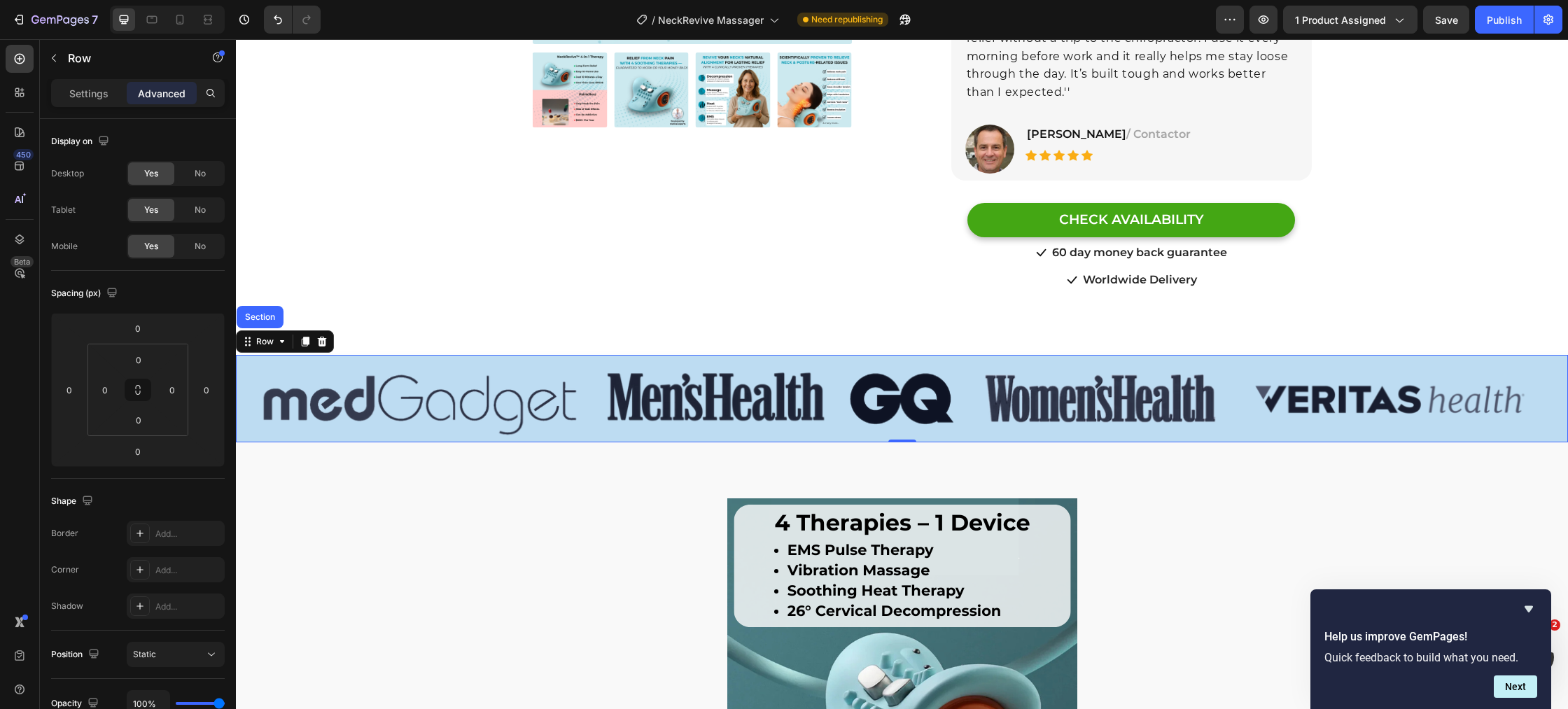
click at [259, 313] on div "Section" at bounding box center [259, 316] width 35 height 8
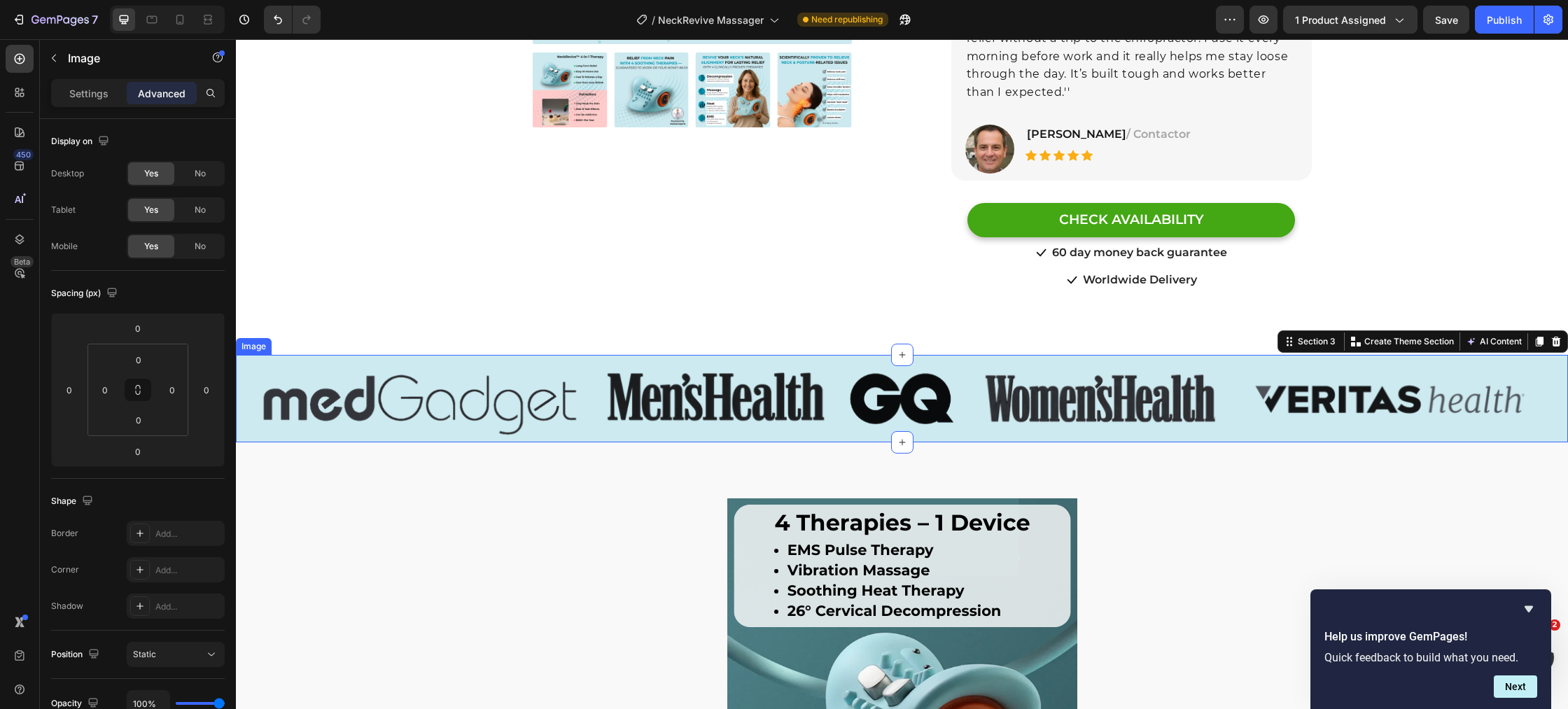
click at [358, 391] on img at bounding box center [902, 399] width 1332 height 87
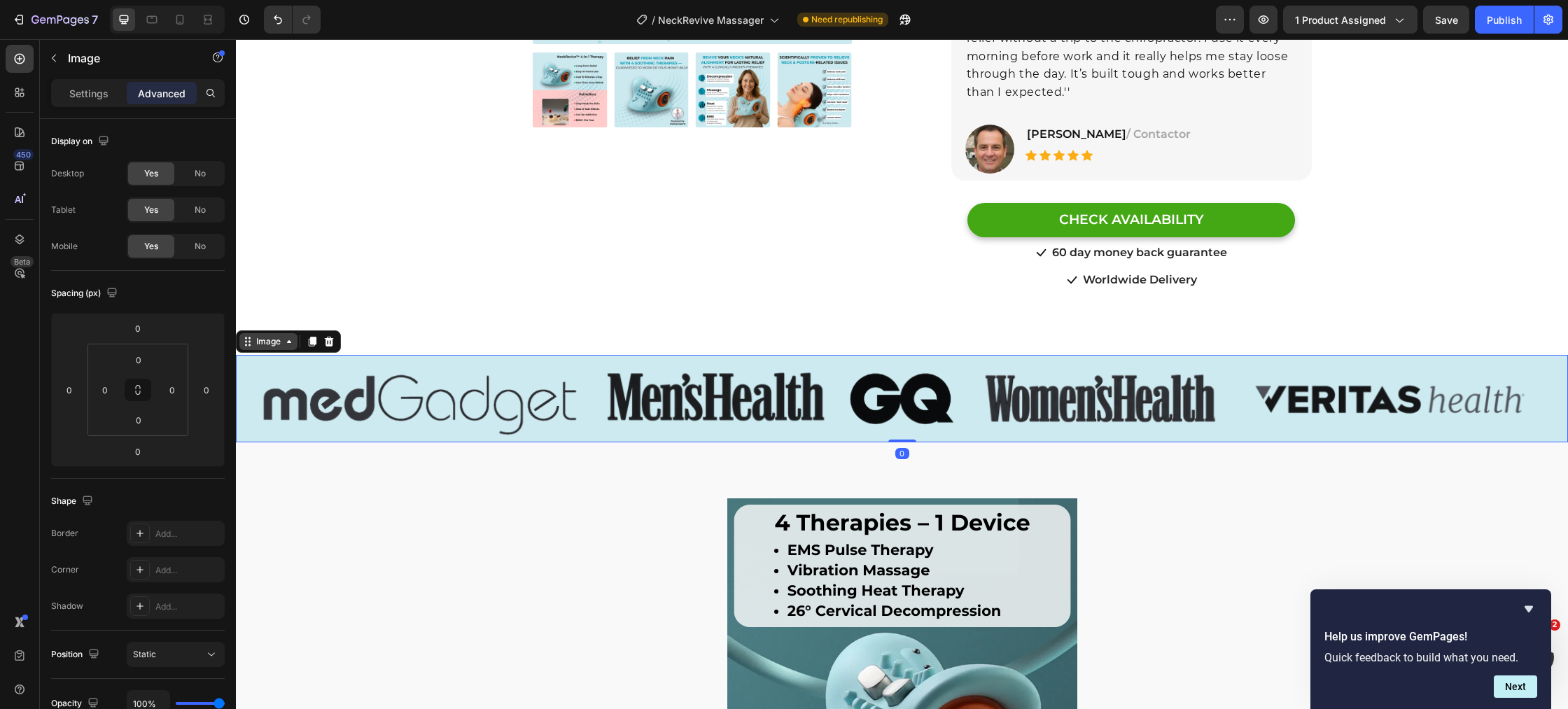
click at [270, 335] on div "Image" at bounding box center [268, 341] width 30 height 13
click at [285, 364] on img at bounding box center [902, 399] width 1332 height 87
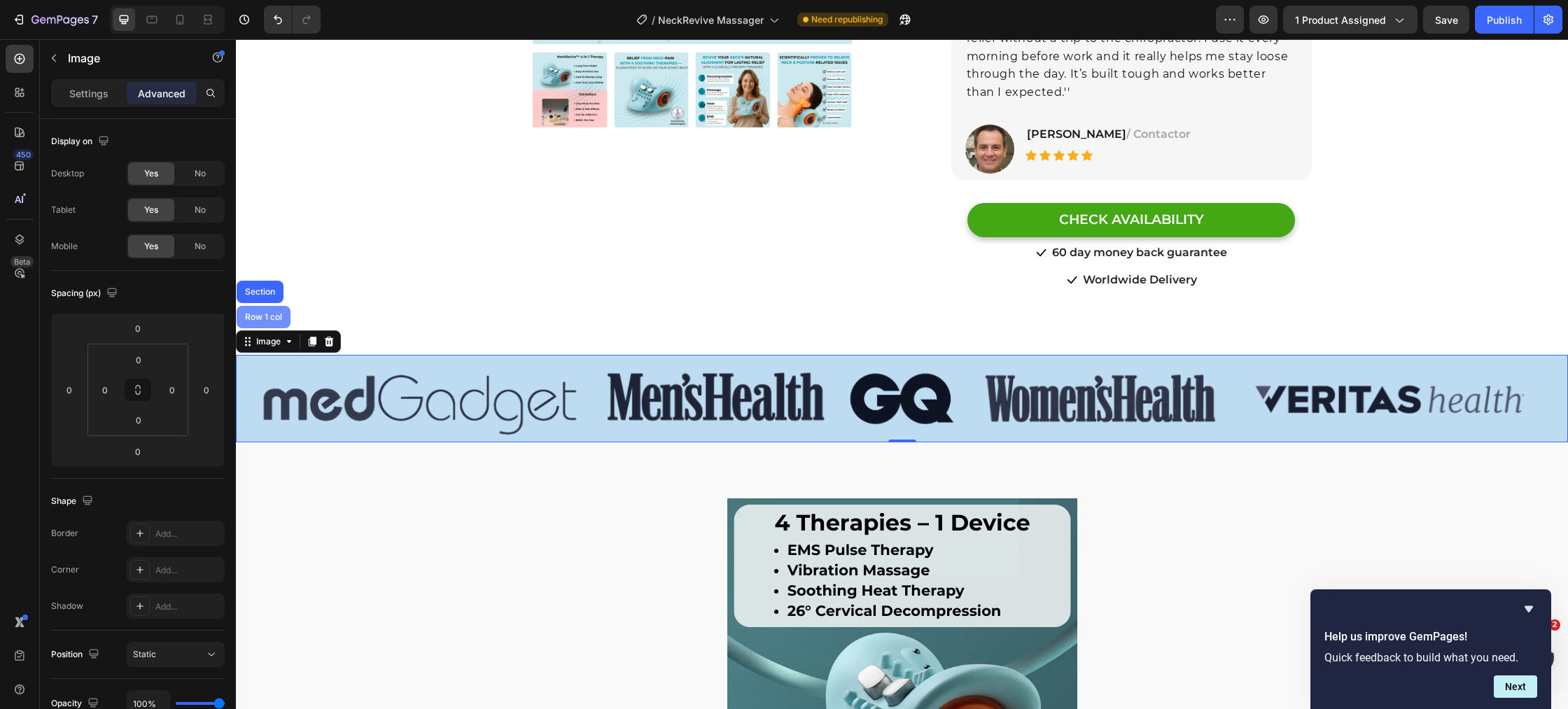
click at [259, 313] on div "Row 1 col" at bounding box center [263, 316] width 43 height 8
